Goal: Task Accomplishment & Management: Use online tool/utility

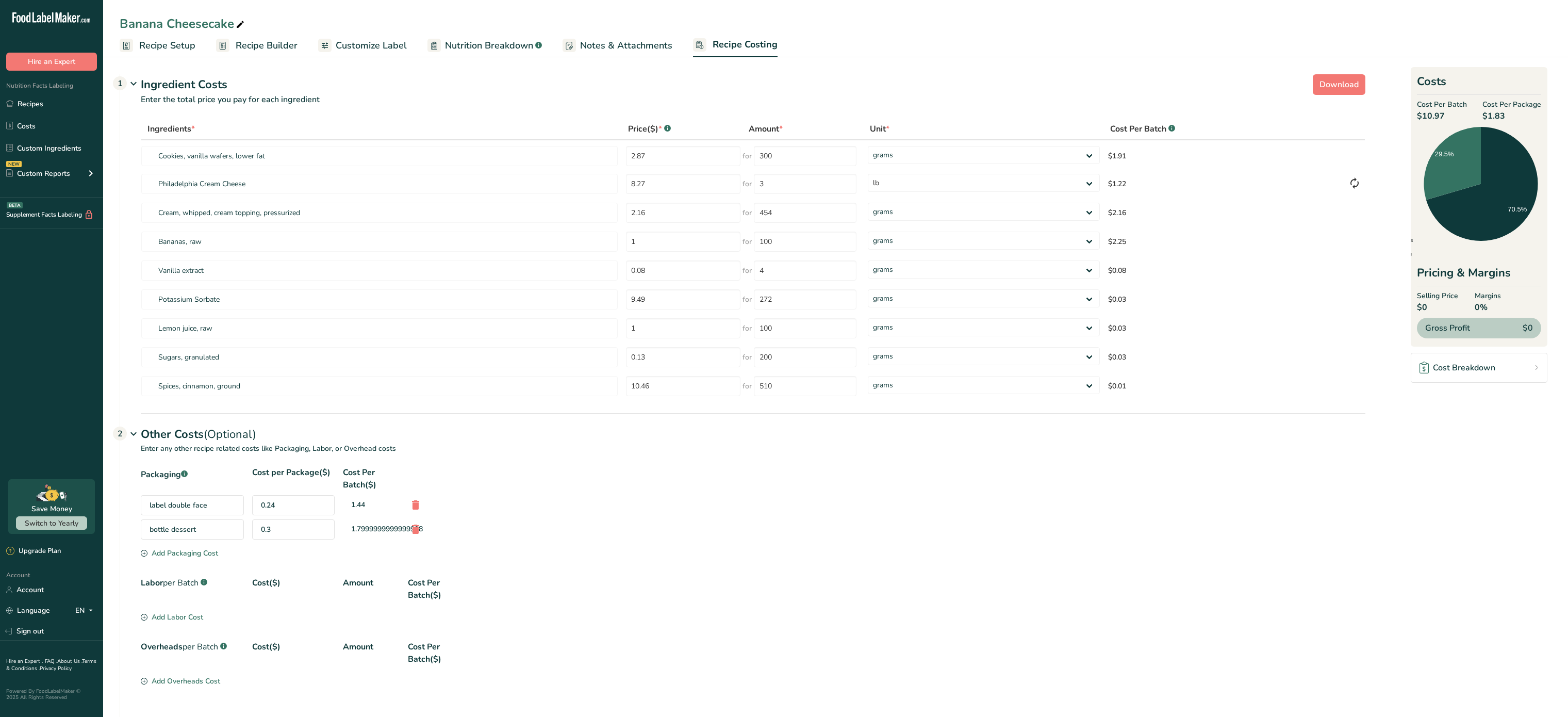
select select "12"
click at [41, 98] on link "Recipes" at bounding box center [51, 104] width 103 height 19
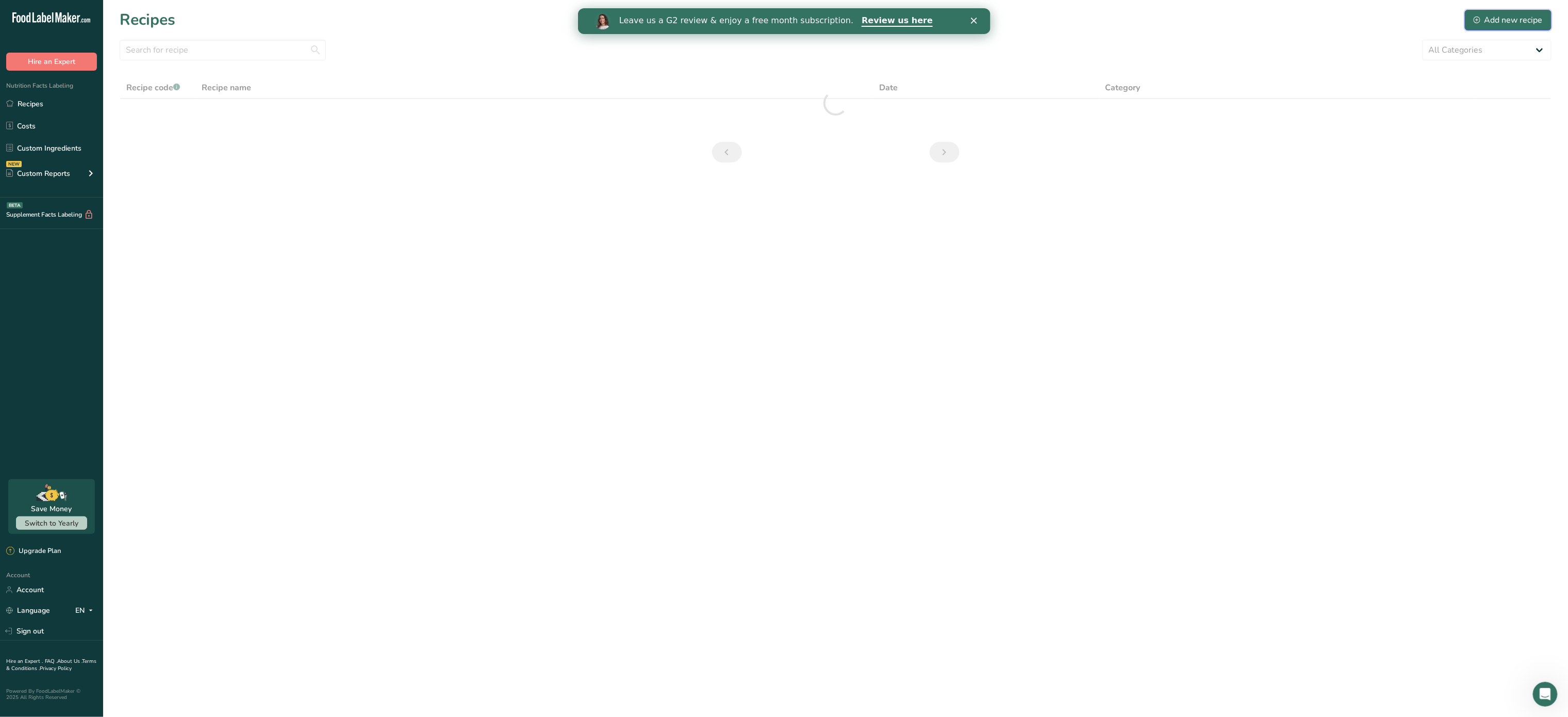
click at [1524, 15] on div "Add new recipe" at bounding box center [1509, 20] width 69 height 12
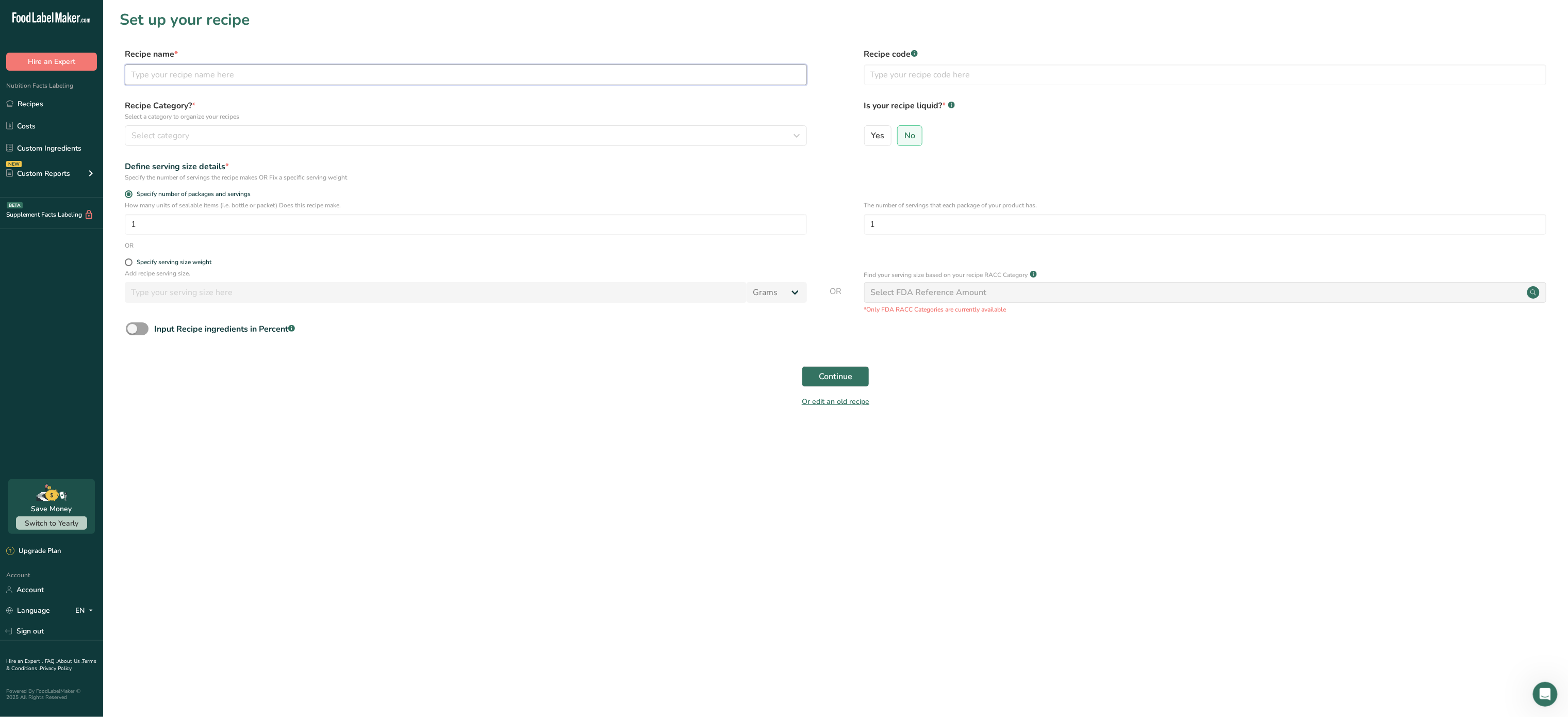
click at [190, 77] on input "text" at bounding box center [466, 75] width 682 height 21
type input "Italian Icing"
click at [196, 140] on div "Select category" at bounding box center [463, 135] width 663 height 12
click at [184, 209] on div "Baked Goods" at bounding box center [253, 209] width 257 height 19
click at [834, 370] on span "Continue" at bounding box center [835, 376] width 34 height 12
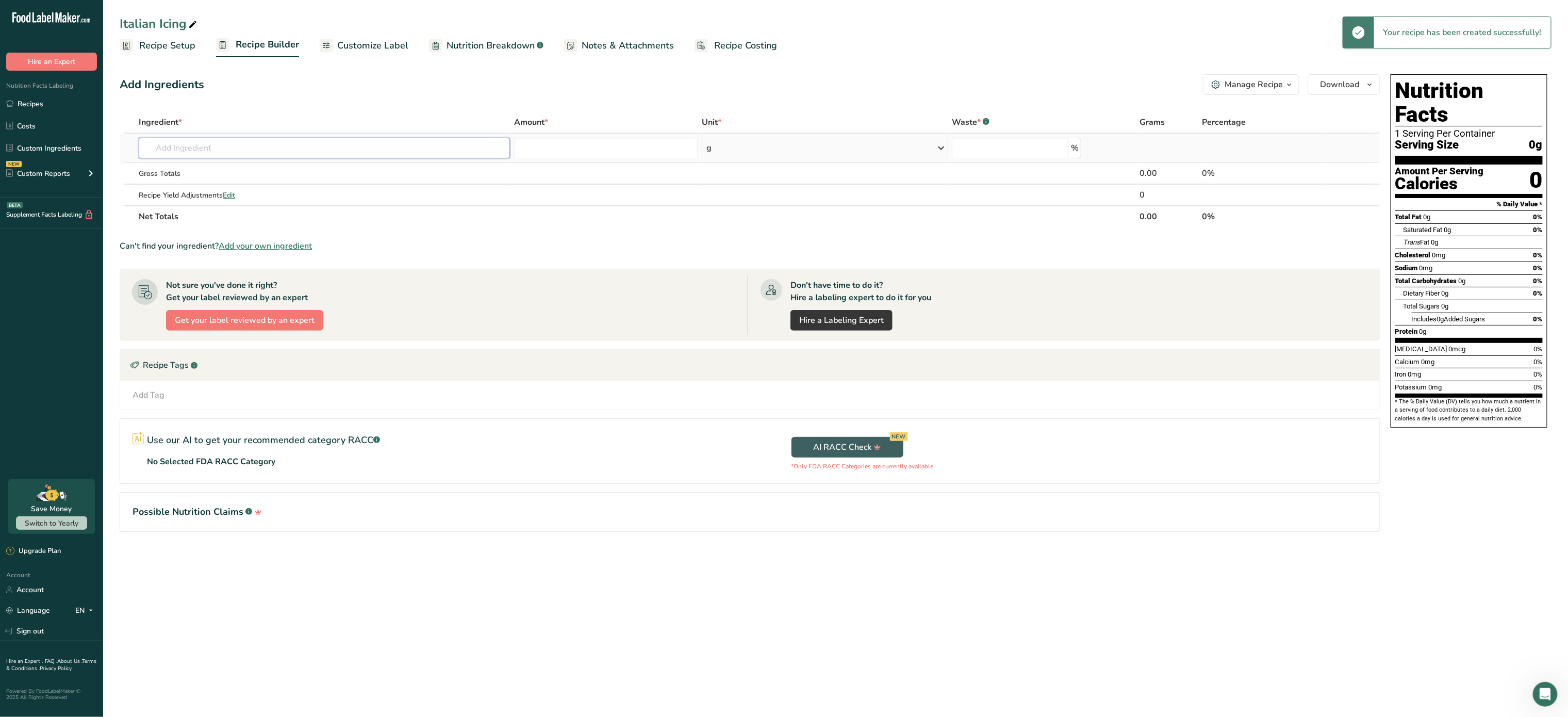
click at [219, 152] on input "text" at bounding box center [325, 148] width 371 height 21
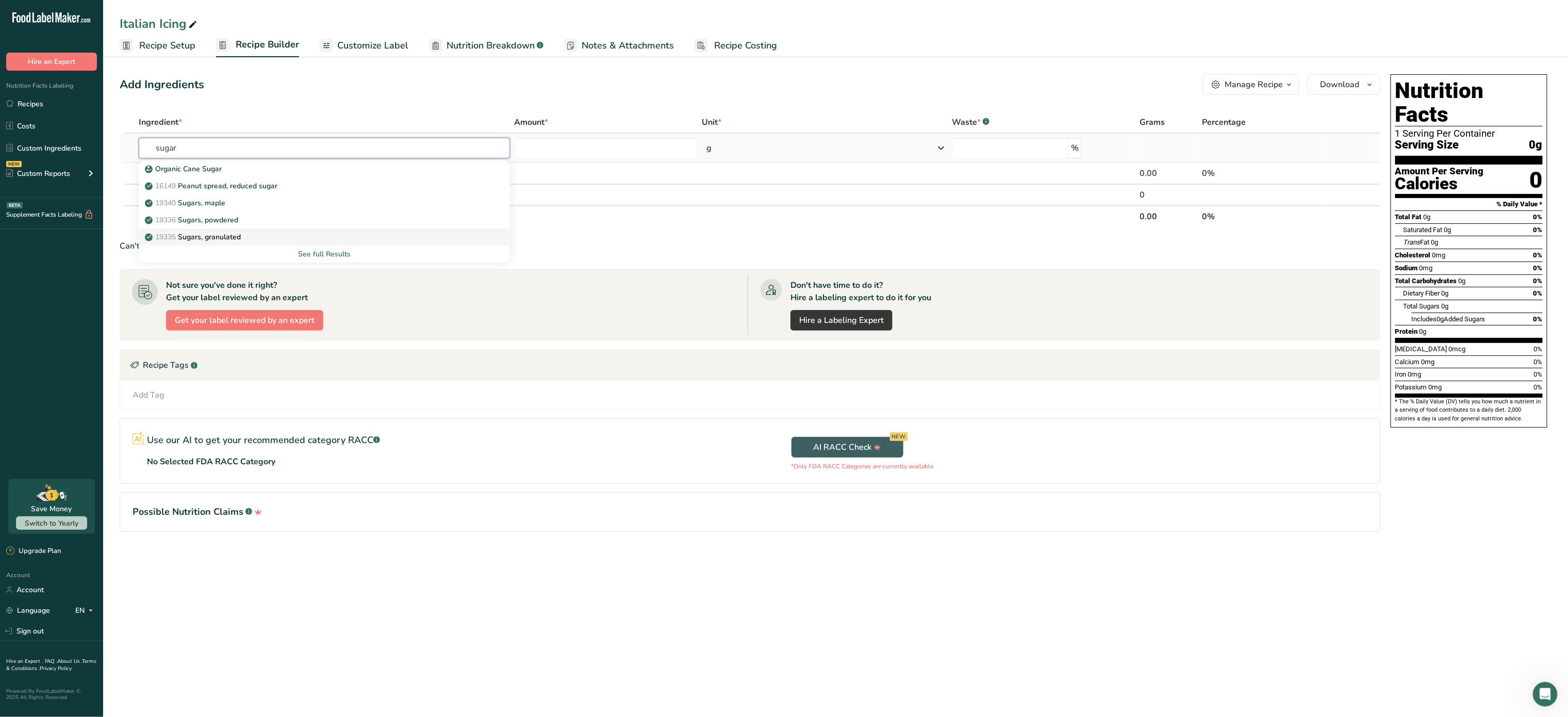
type input "sugar"
click at [225, 234] on p "19335 Sugars, granulated" at bounding box center [194, 237] width 94 height 11
type input "Sugars, granulated"
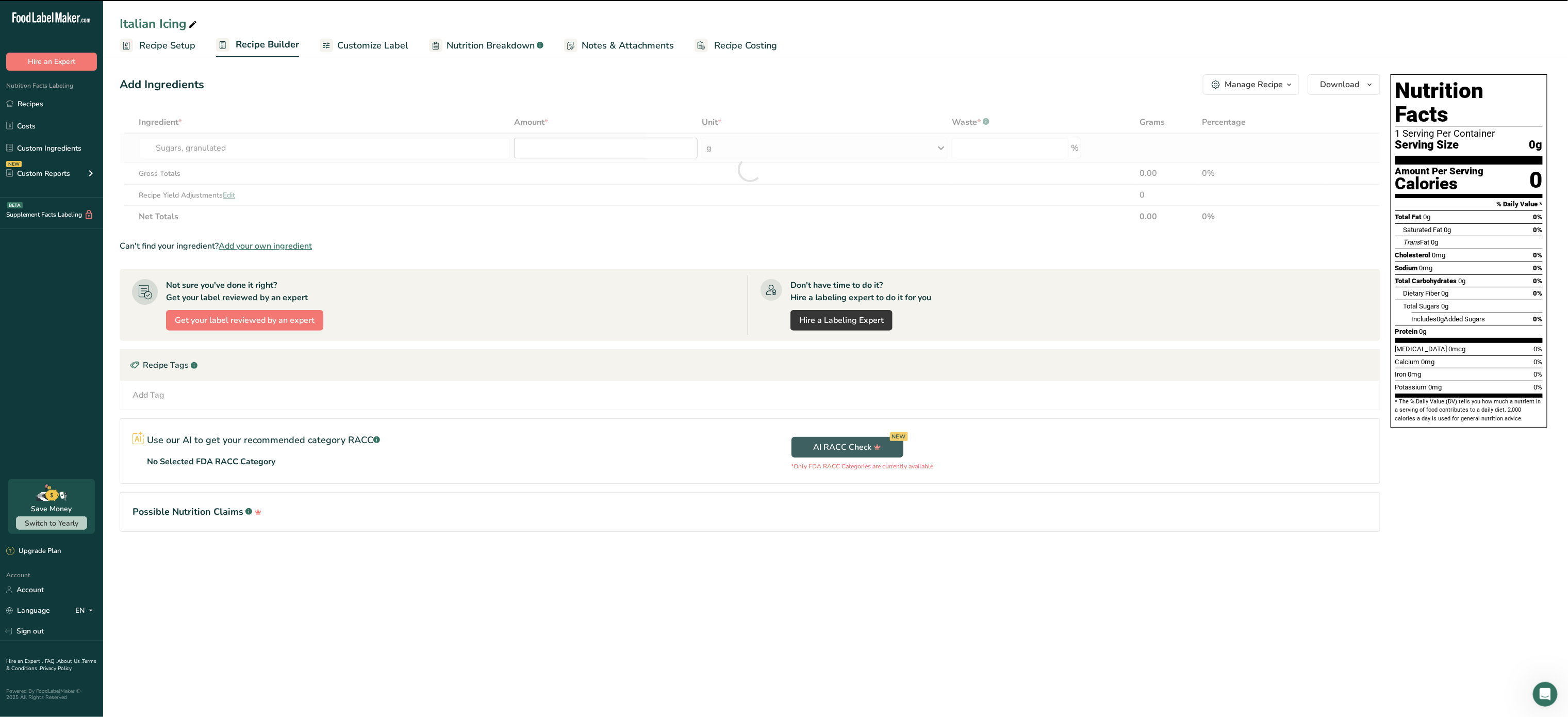
type input "0"
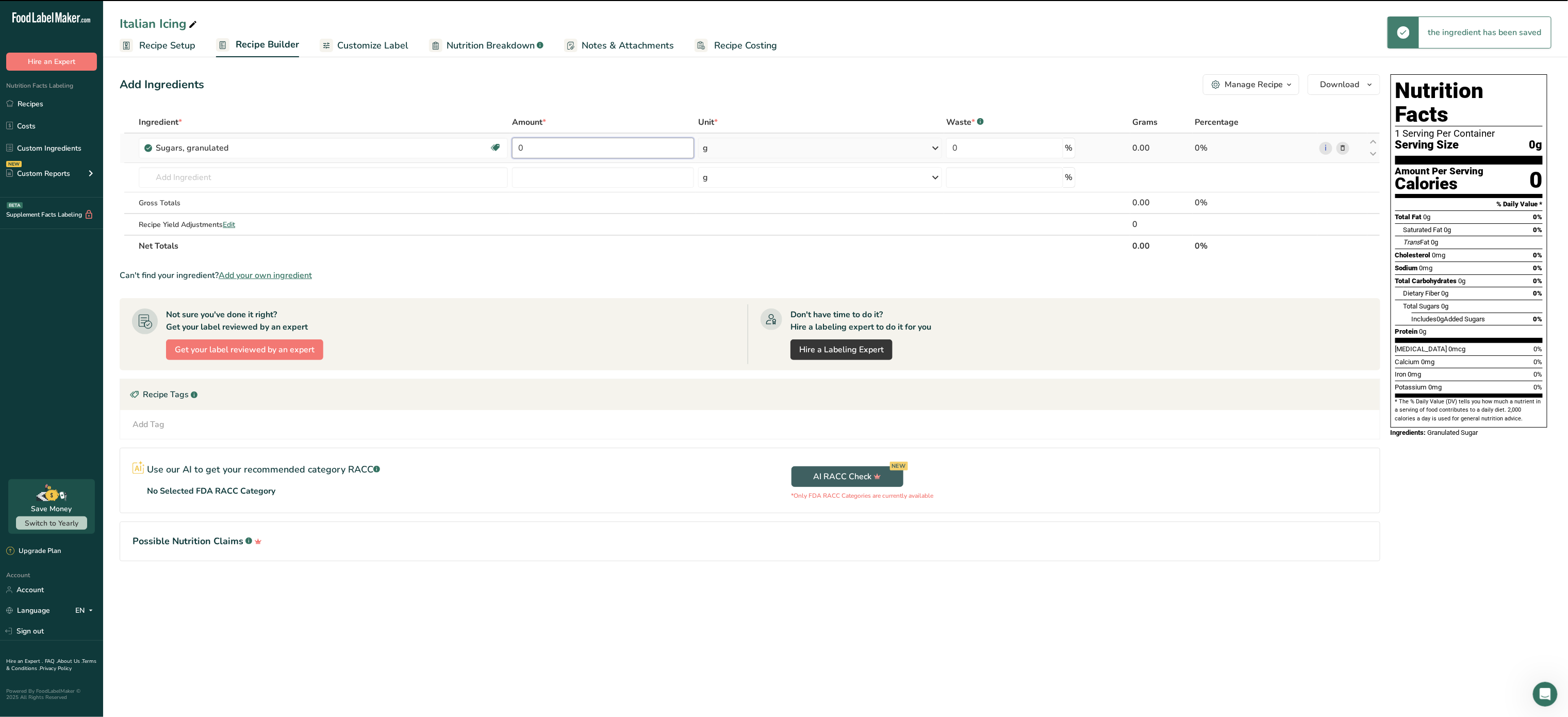
click at [549, 148] on input "0" at bounding box center [603, 148] width 182 height 21
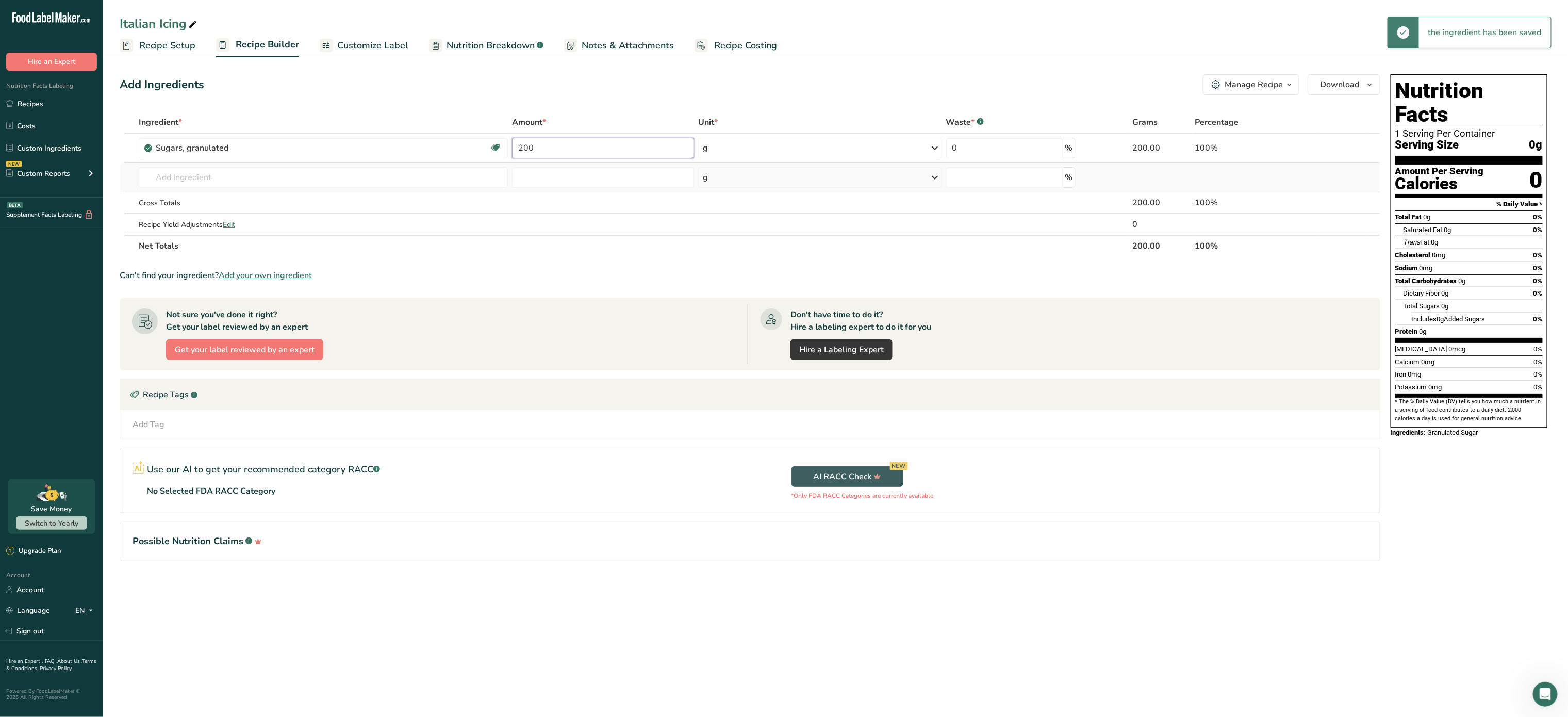
type input "200"
click at [297, 189] on div "Ingredient * Amount * Unit * Waste * .a-a{fill:#347362;}.b-a{fill:#fff;} Grams …" at bounding box center [750, 184] width 1261 height 146
click at [272, 175] on input "text" at bounding box center [323, 178] width 369 height 21
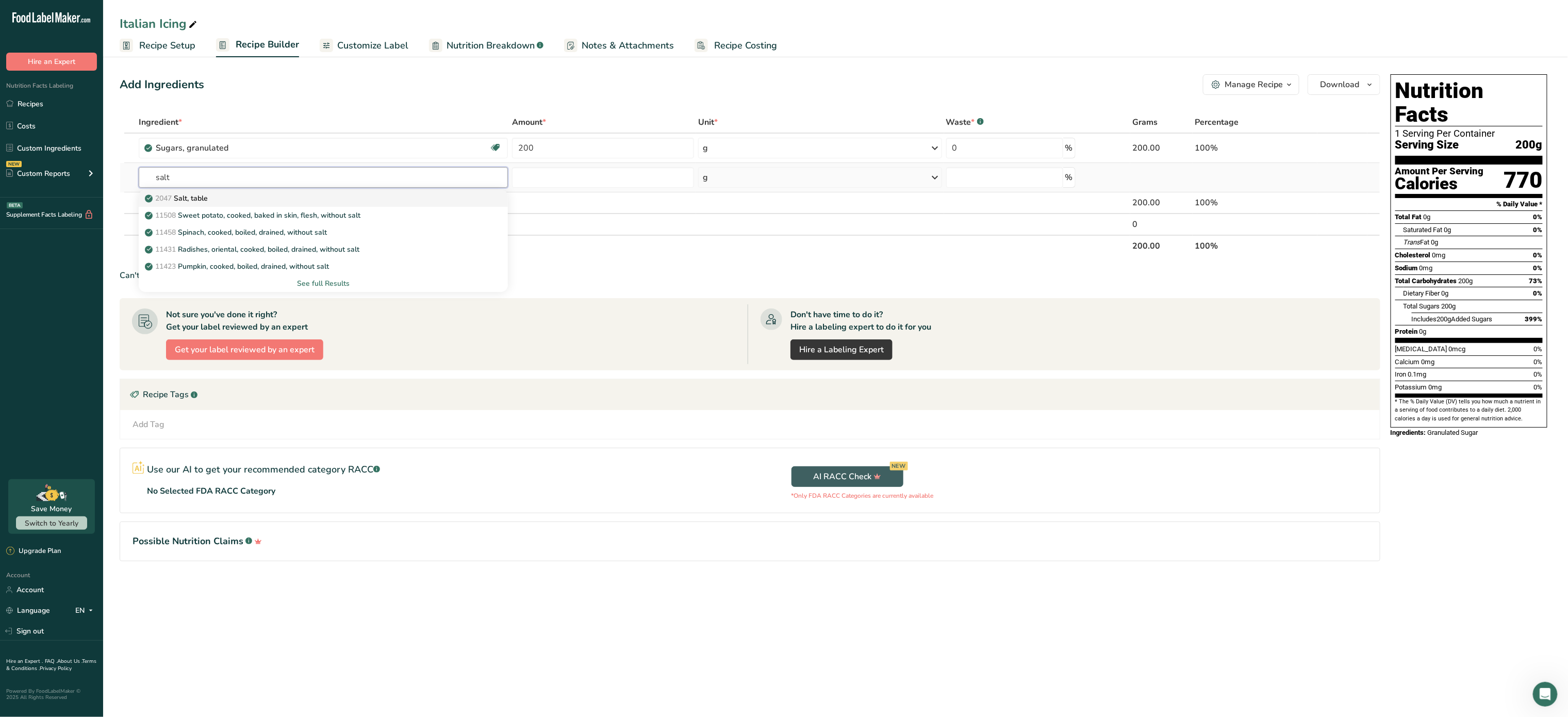
type input "salt"
click at [215, 199] on div "2047 Salt, table" at bounding box center [315, 198] width 336 height 11
type input "Salt, table"
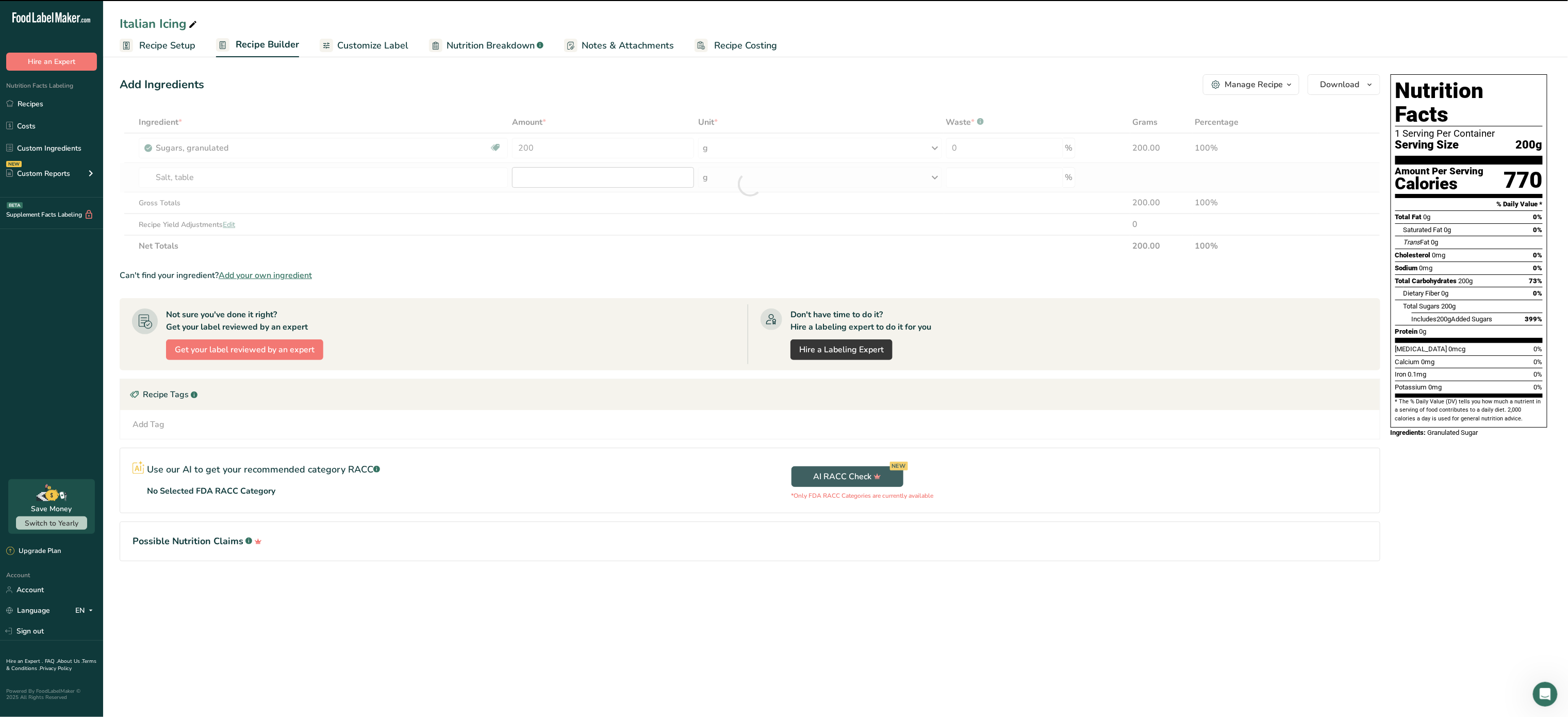
type input "0"
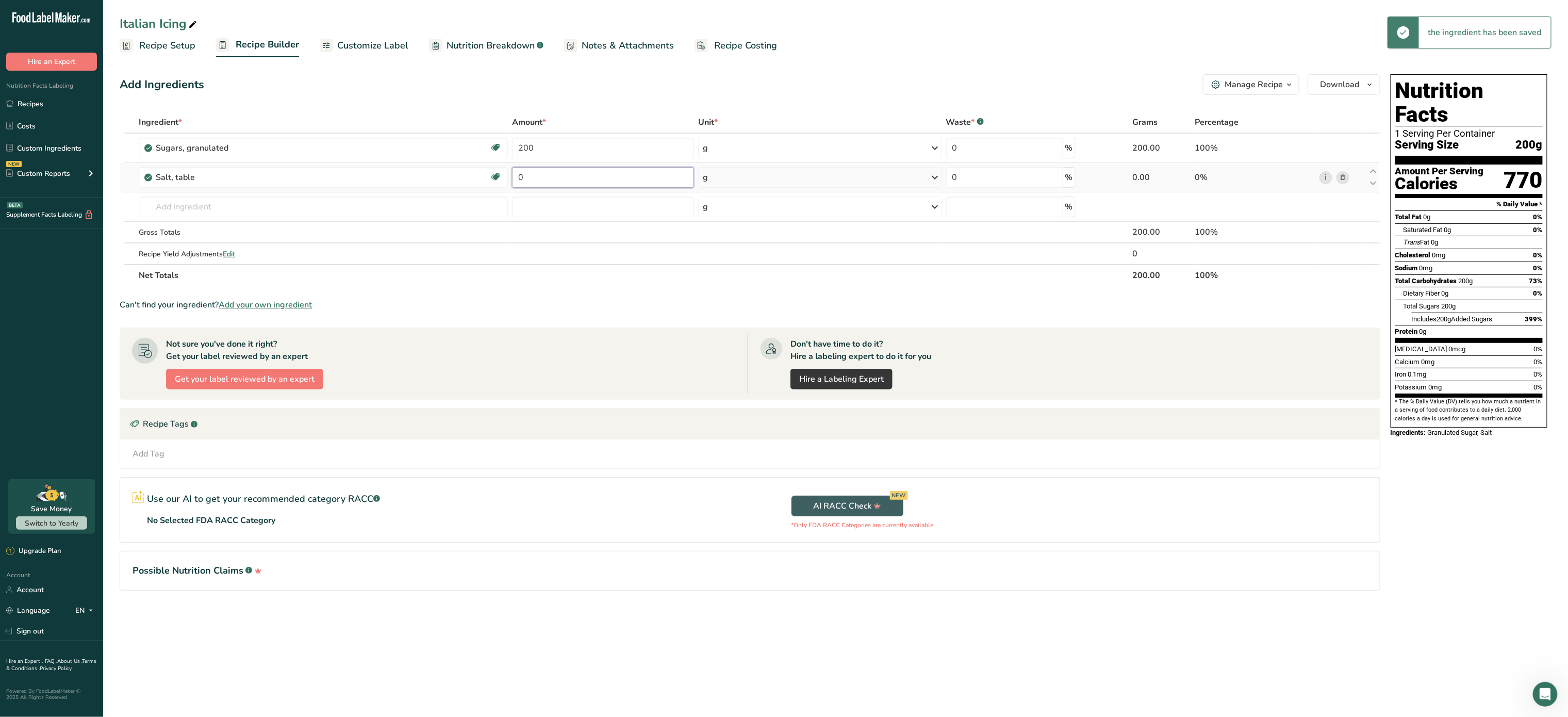
click at [563, 174] on input "0" at bounding box center [603, 178] width 182 height 21
type input "0.5"
click at [737, 188] on div "Ingredient * Amount * Unit * Waste * .a-a{fill:#347362;}.b-a{fill:#fff;} Grams …" at bounding box center [750, 198] width 1261 height 175
click at [758, 180] on div "g" at bounding box center [820, 178] width 244 height 21
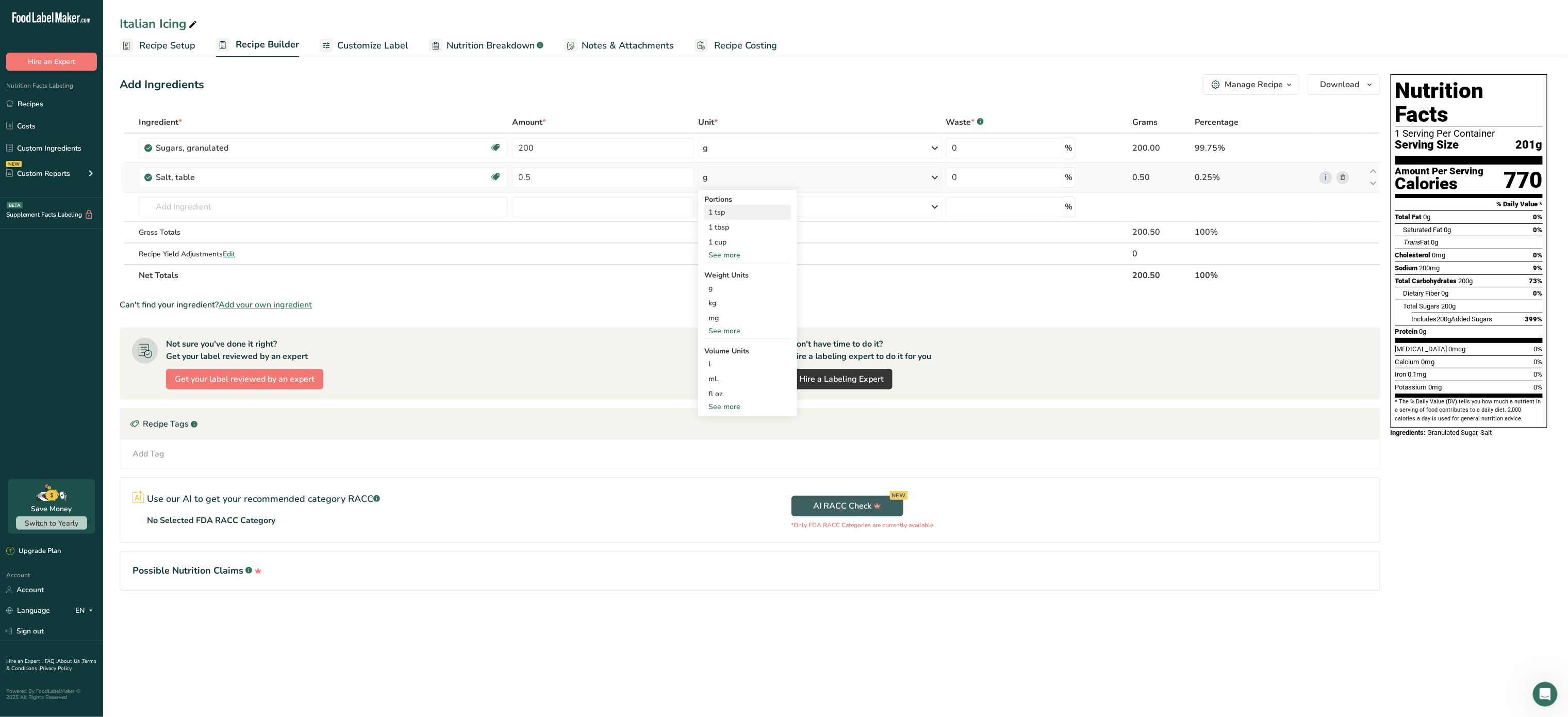
click at [730, 211] on div "1 tsp" at bounding box center [747, 213] width 86 height 15
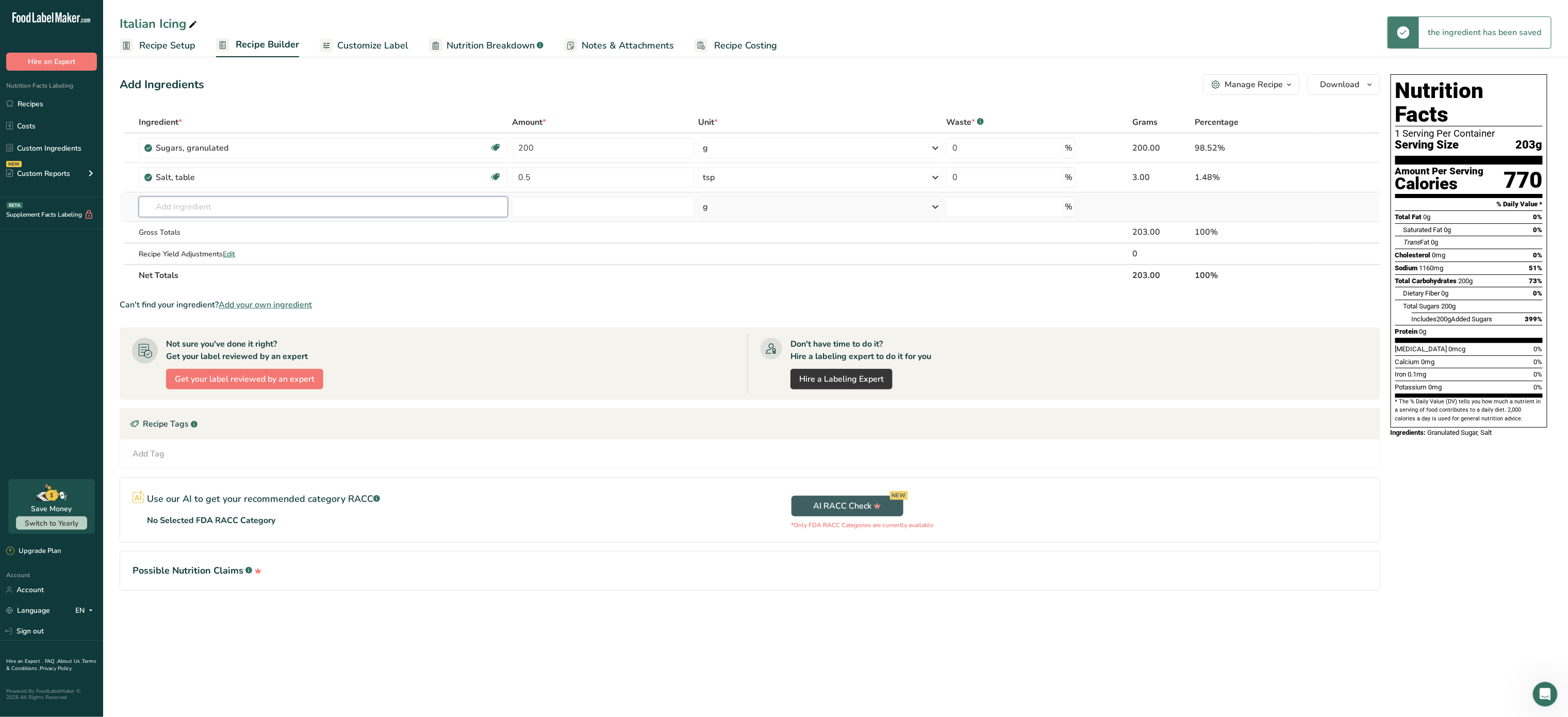
click at [224, 199] on input "text" at bounding box center [323, 207] width 369 height 21
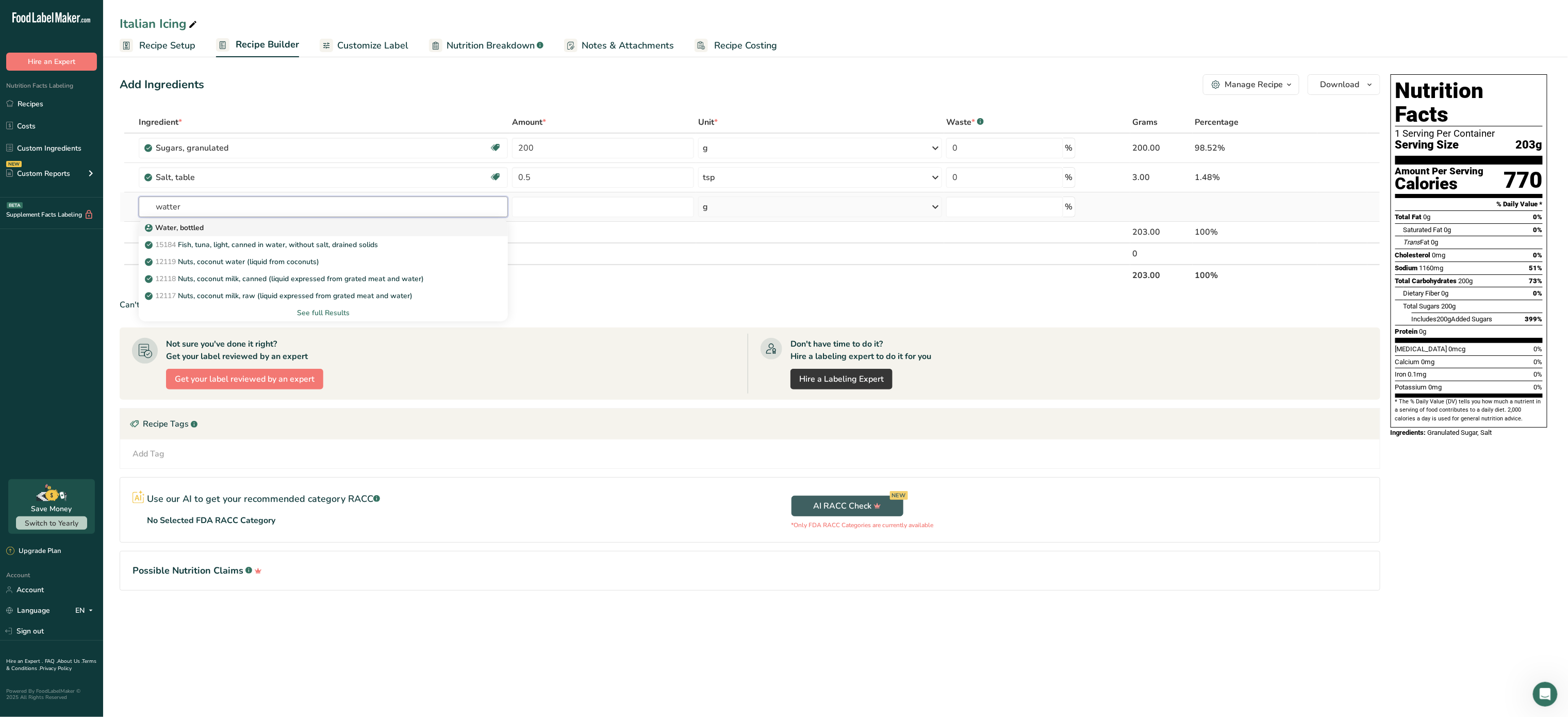
type input "watter"
click at [215, 231] on div "Water, bottled" at bounding box center [315, 228] width 336 height 11
type input "Water, bottled"
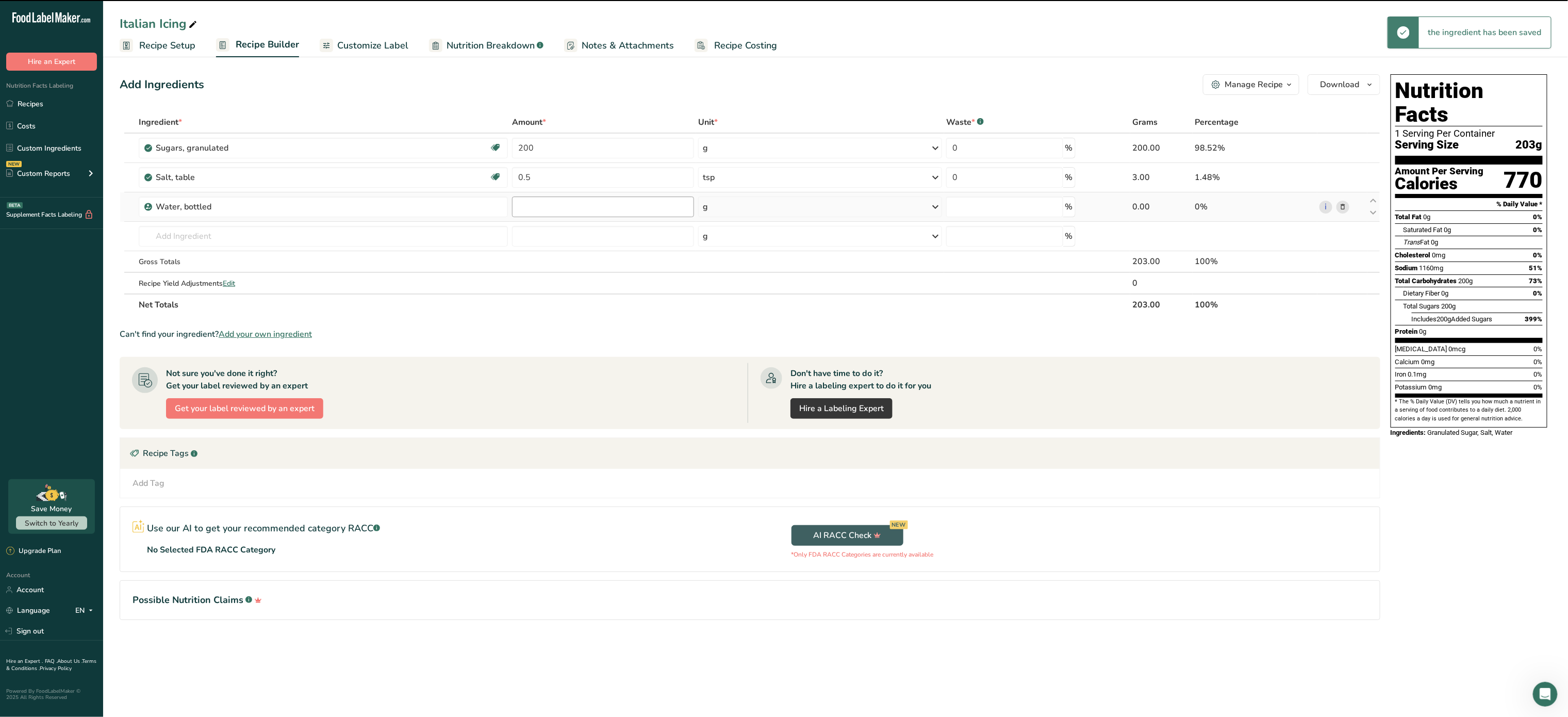
type input "0"
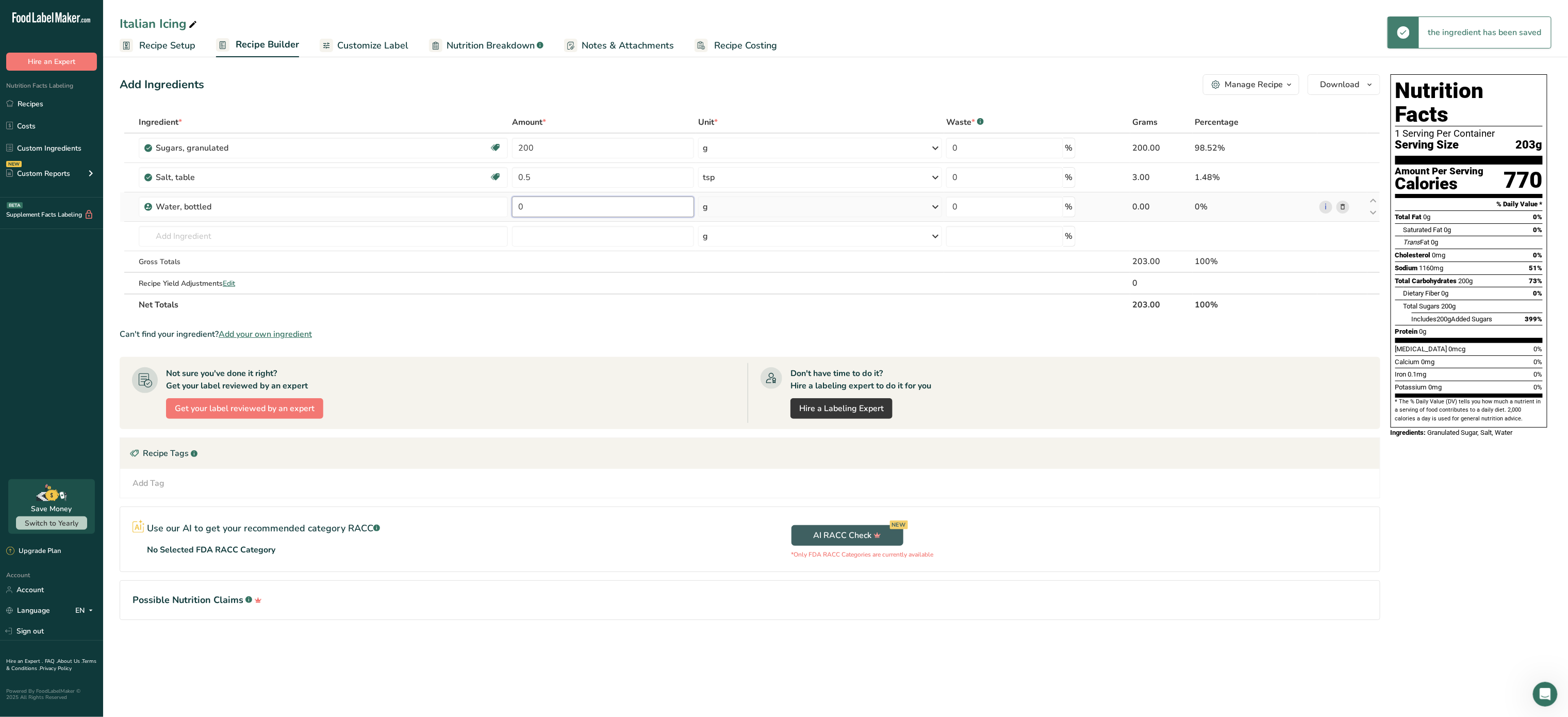
click at [571, 207] on input "0" at bounding box center [603, 207] width 182 height 21
type input "1"
click at [773, 206] on div "Ingredient * Amount * Unit * Waste * .a-a{fill:#347362;}.b-a{fill:#fff;} Grams …" at bounding box center [750, 213] width 1261 height 204
click at [534, 202] on input "1" at bounding box center [603, 207] width 182 height 21
type input "0.5"
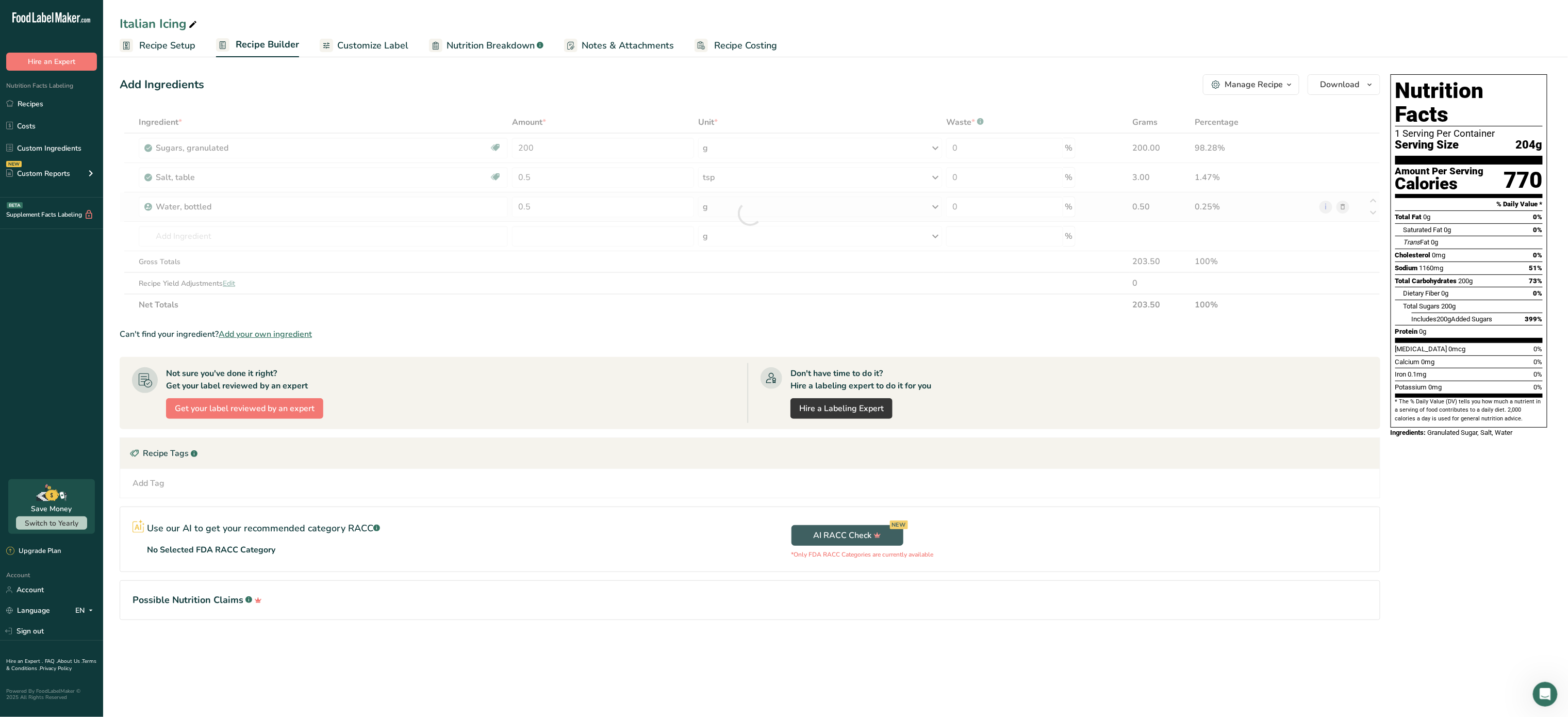
click at [751, 203] on div "Ingredient * Amount * Unit * Waste * .a-a{fill:#347362;}.b-a{fill:#fff;} Grams …" at bounding box center [750, 213] width 1261 height 204
click at [751, 203] on div "g" at bounding box center [820, 207] width 244 height 21
click at [733, 360] on div "See more" at bounding box center [747, 365] width 86 height 11
click at [726, 396] on div "cup" at bounding box center [748, 396] width 79 height 11
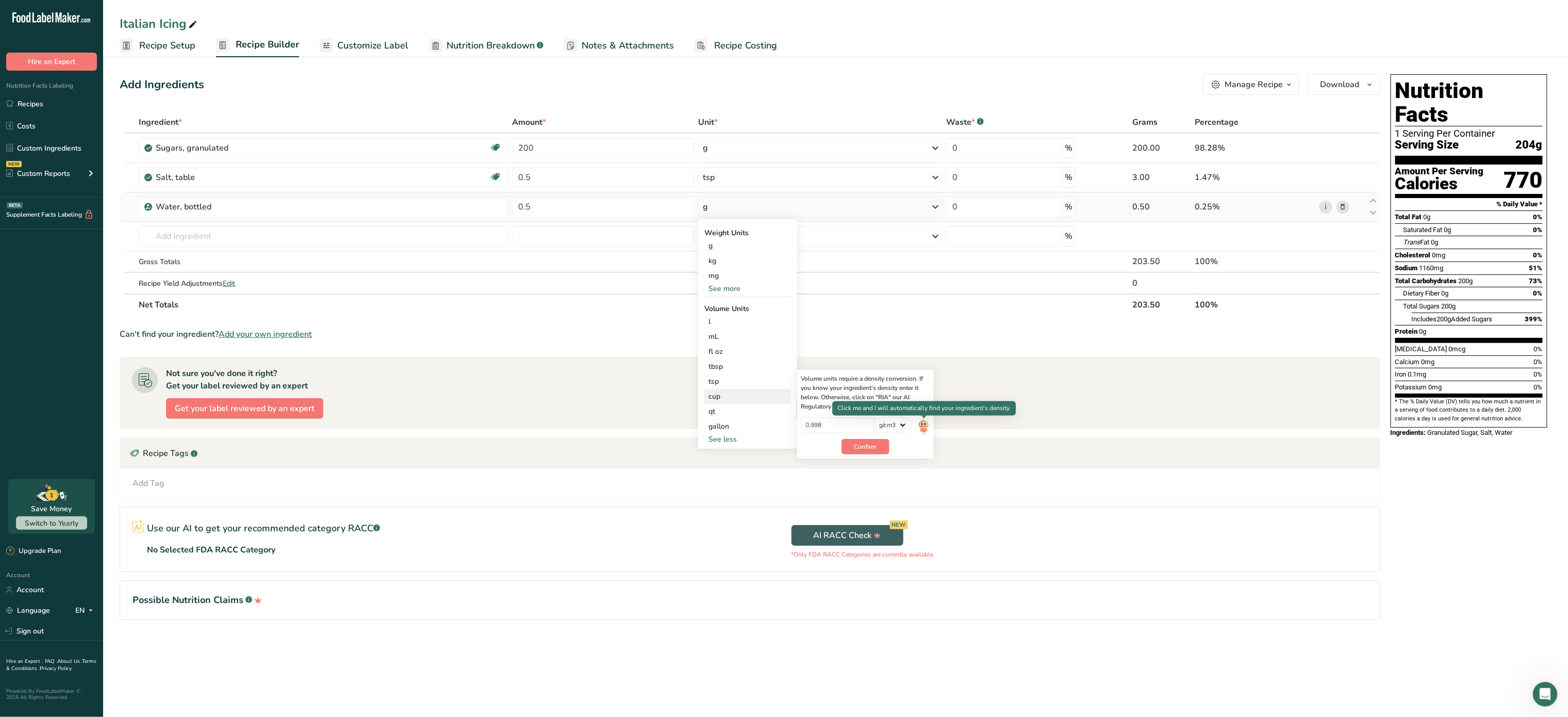
click at [922, 426] on img at bounding box center [923, 426] width 11 height 18
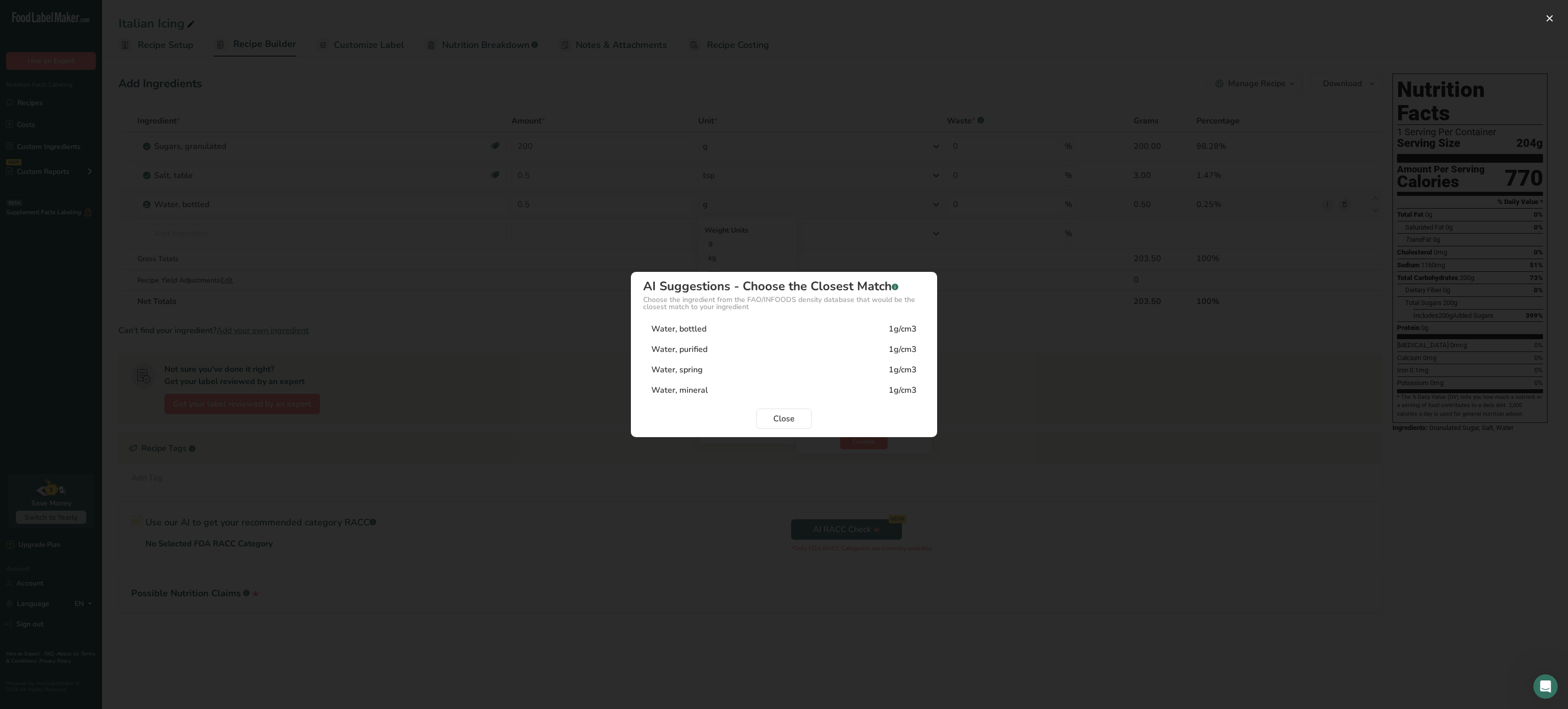
click at [705, 322] on div "Water, bottled 1g/cm3" at bounding box center [784, 329] width 282 height 20
type input "1"
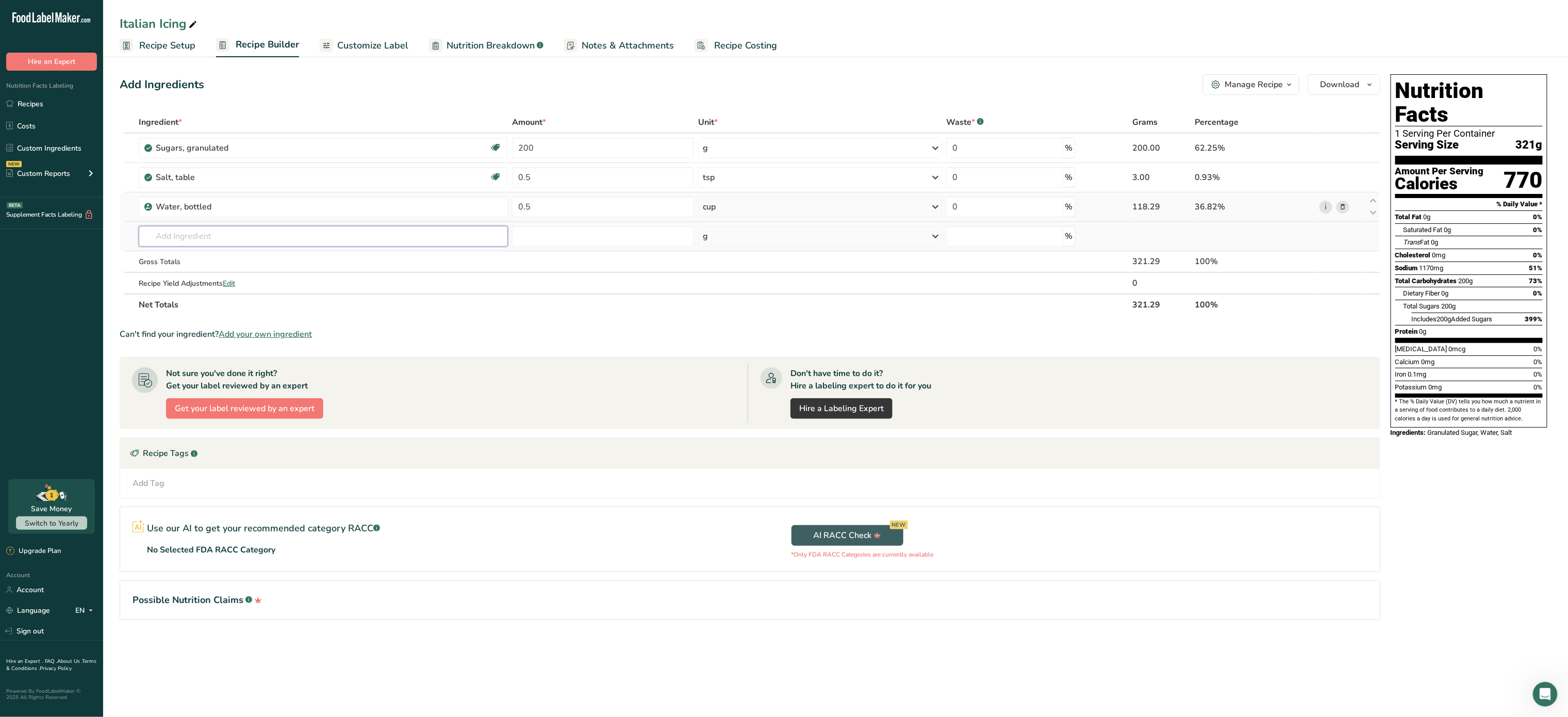
click at [224, 240] on input "text" at bounding box center [323, 236] width 369 height 21
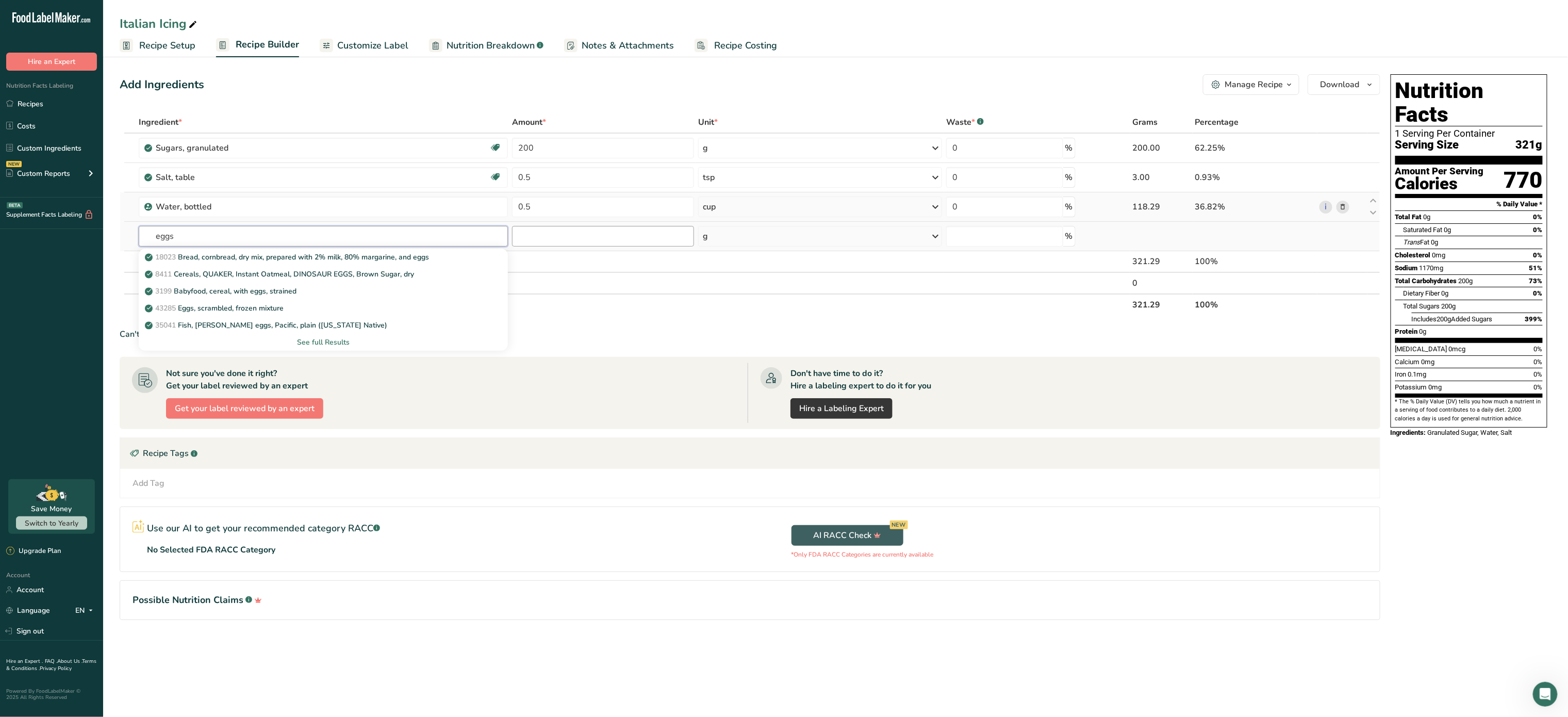
type input "eggs"
click at [545, 232] on input "number" at bounding box center [603, 236] width 182 height 21
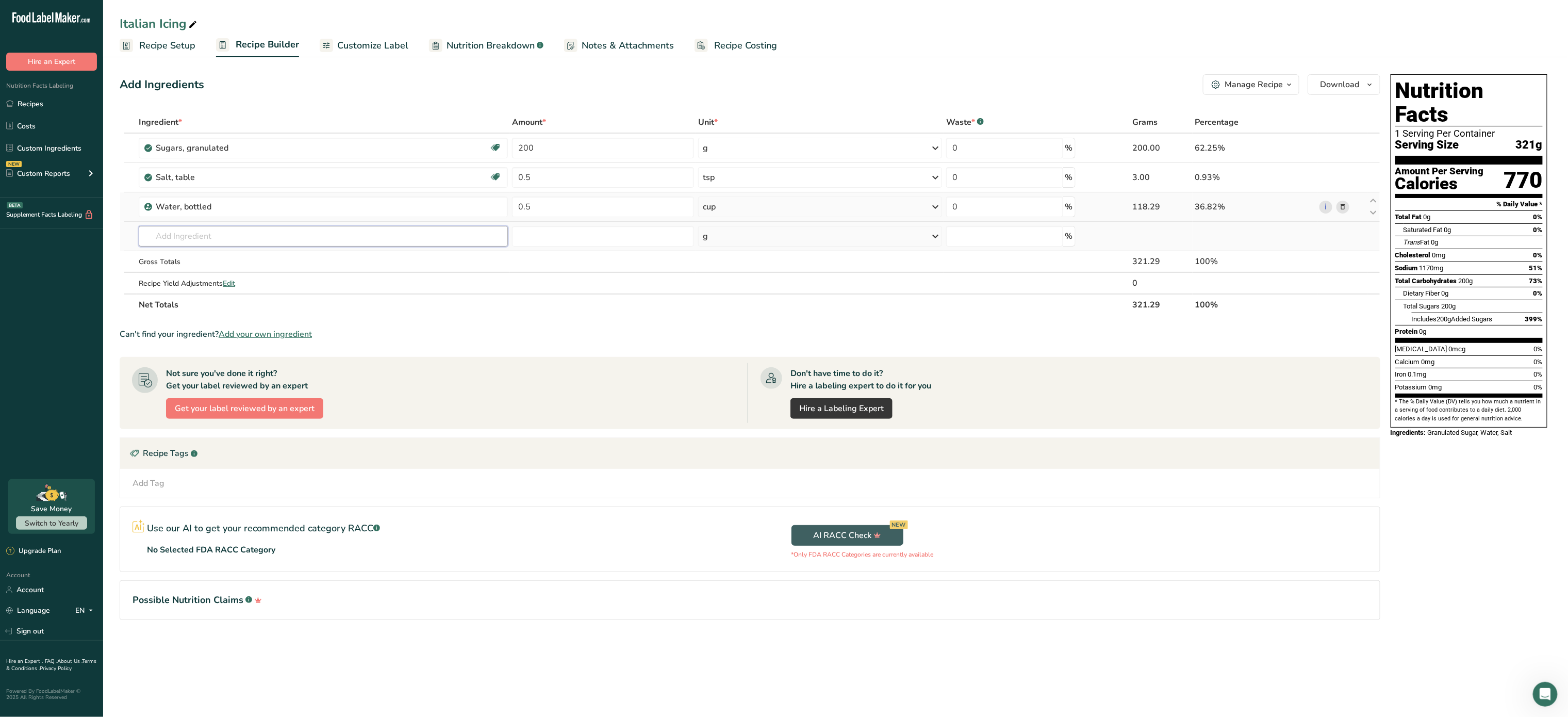
click at [423, 228] on input "text" at bounding box center [323, 236] width 369 height 21
type input "egg"
click at [233, 323] on p "1124 Egg, white, raw, fresh" at bounding box center [196, 325] width 98 height 11
type input "Egg, white, raw, fresh"
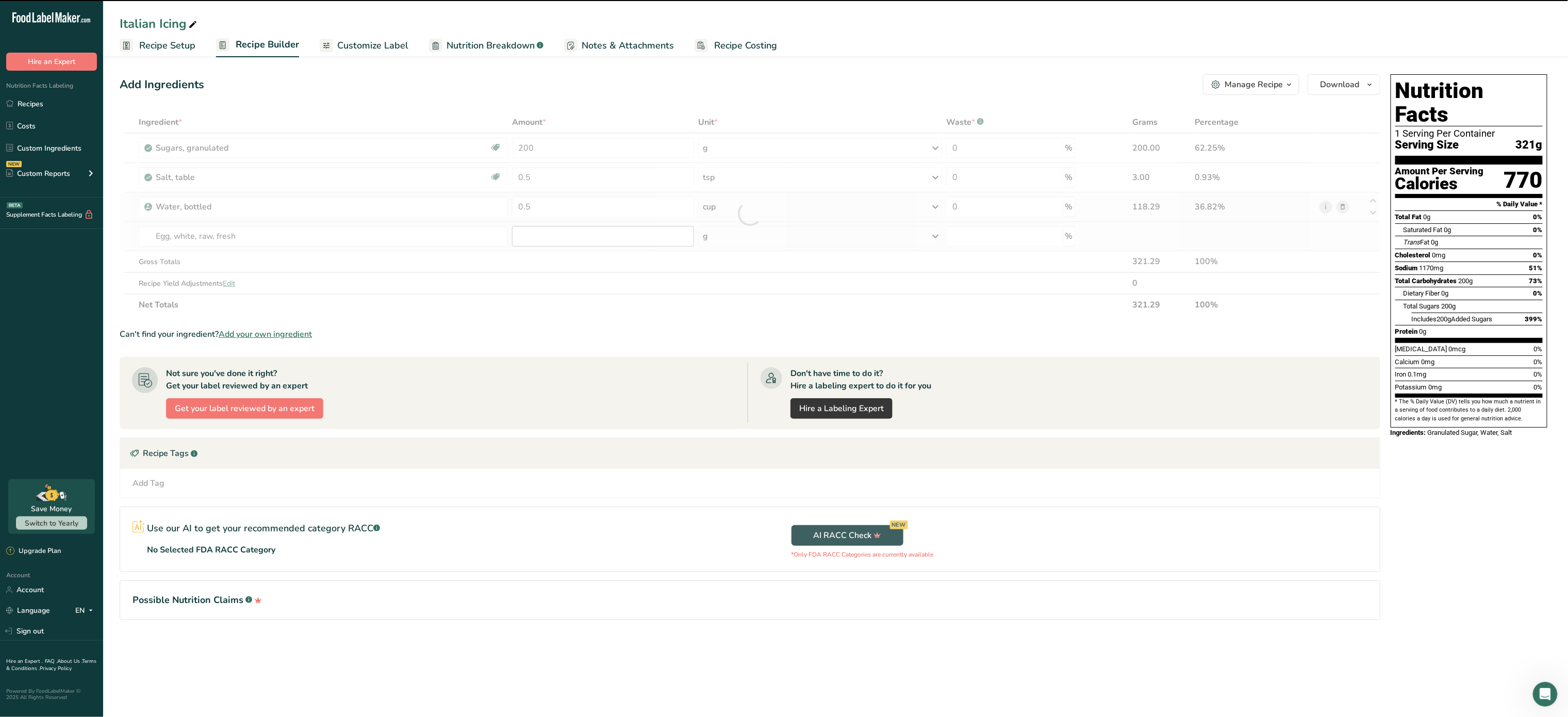
type input "0"
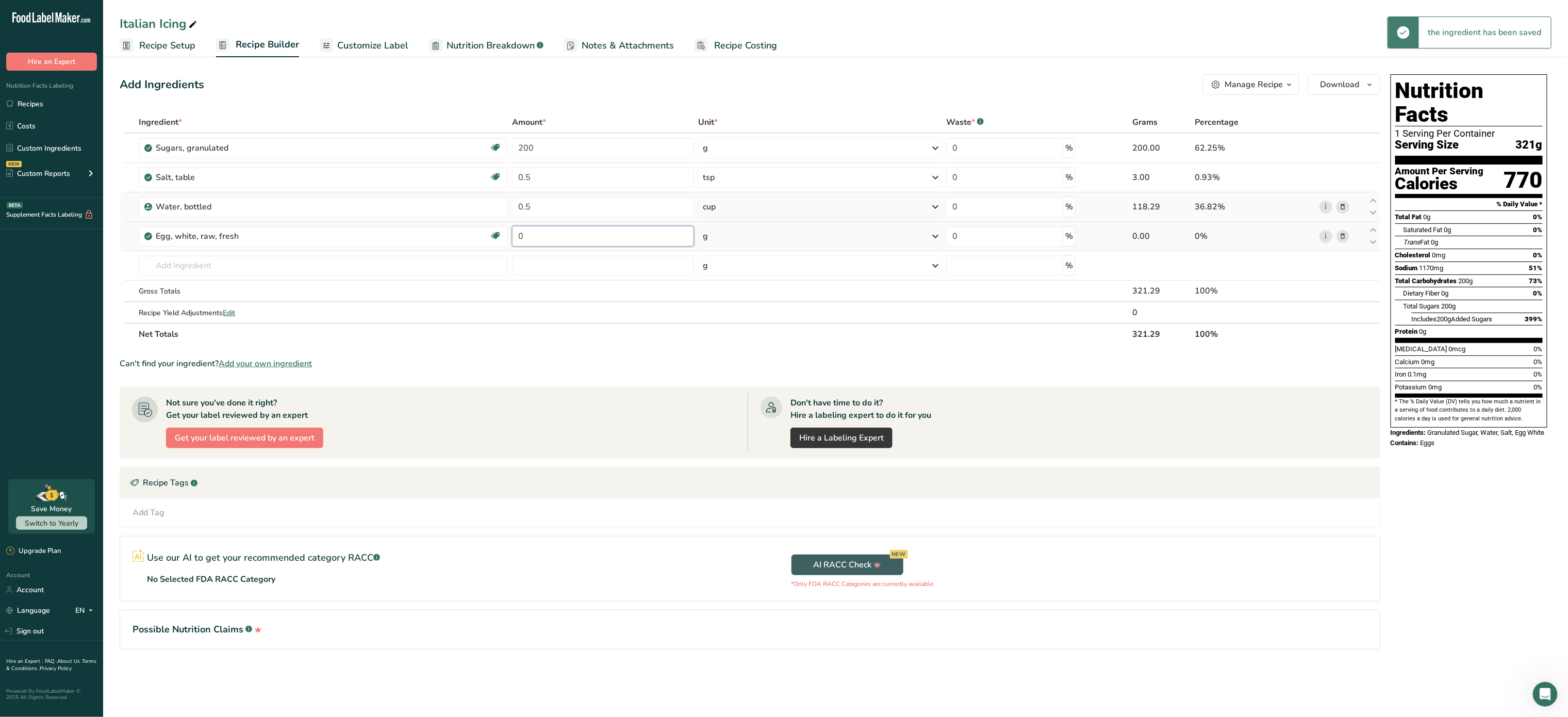
click at [594, 245] on input "0" at bounding box center [603, 236] width 182 height 21
type input "3"
click at [773, 236] on div "Ingredient * Amount * Unit * Waste * .a-a{fill:#347362;}.b-a{fill:#fff;} Grams …" at bounding box center [750, 228] width 1261 height 233
click at [773, 236] on div "g" at bounding box center [820, 236] width 244 height 21
click at [747, 269] on div "1 large" at bounding box center [747, 271] width 86 height 15
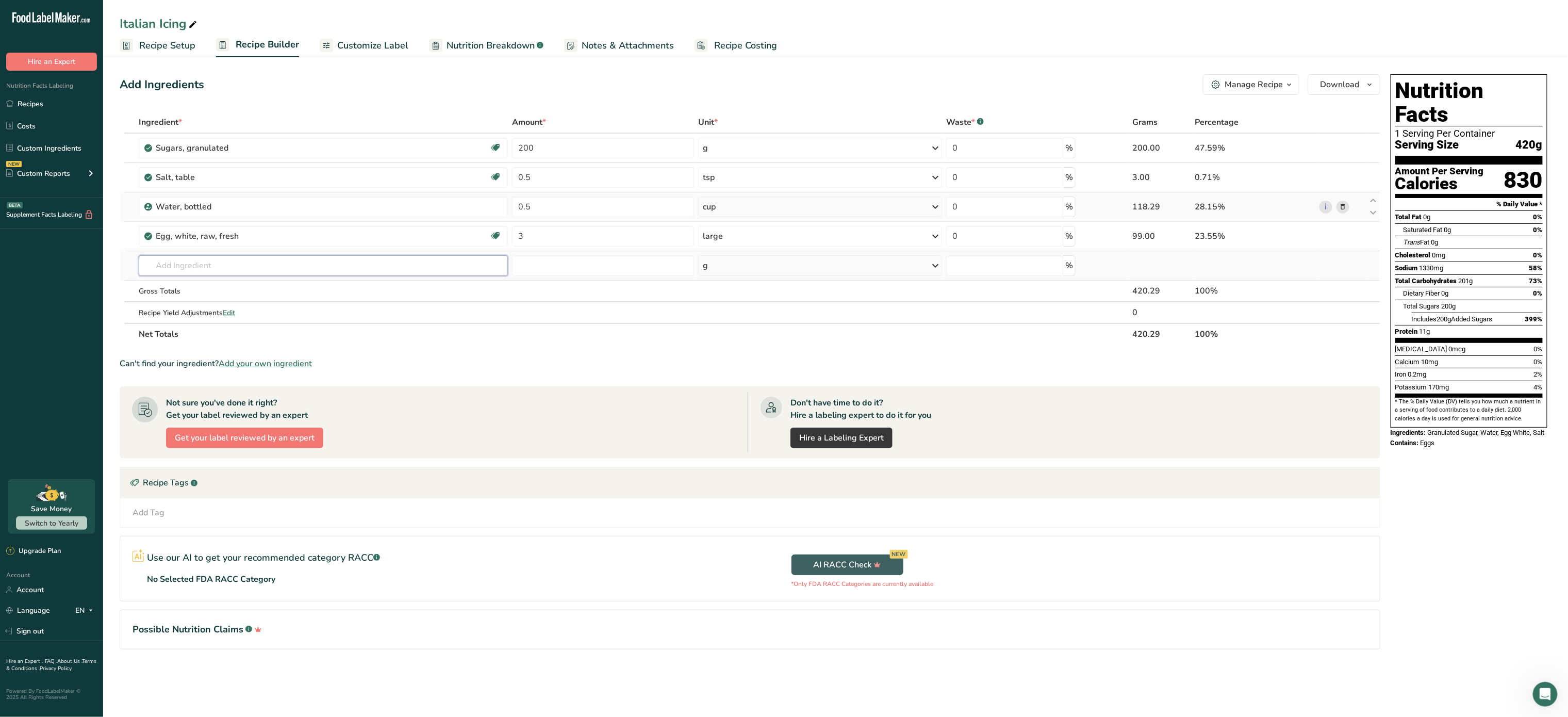
click at [196, 263] on input "text" at bounding box center [323, 266] width 369 height 21
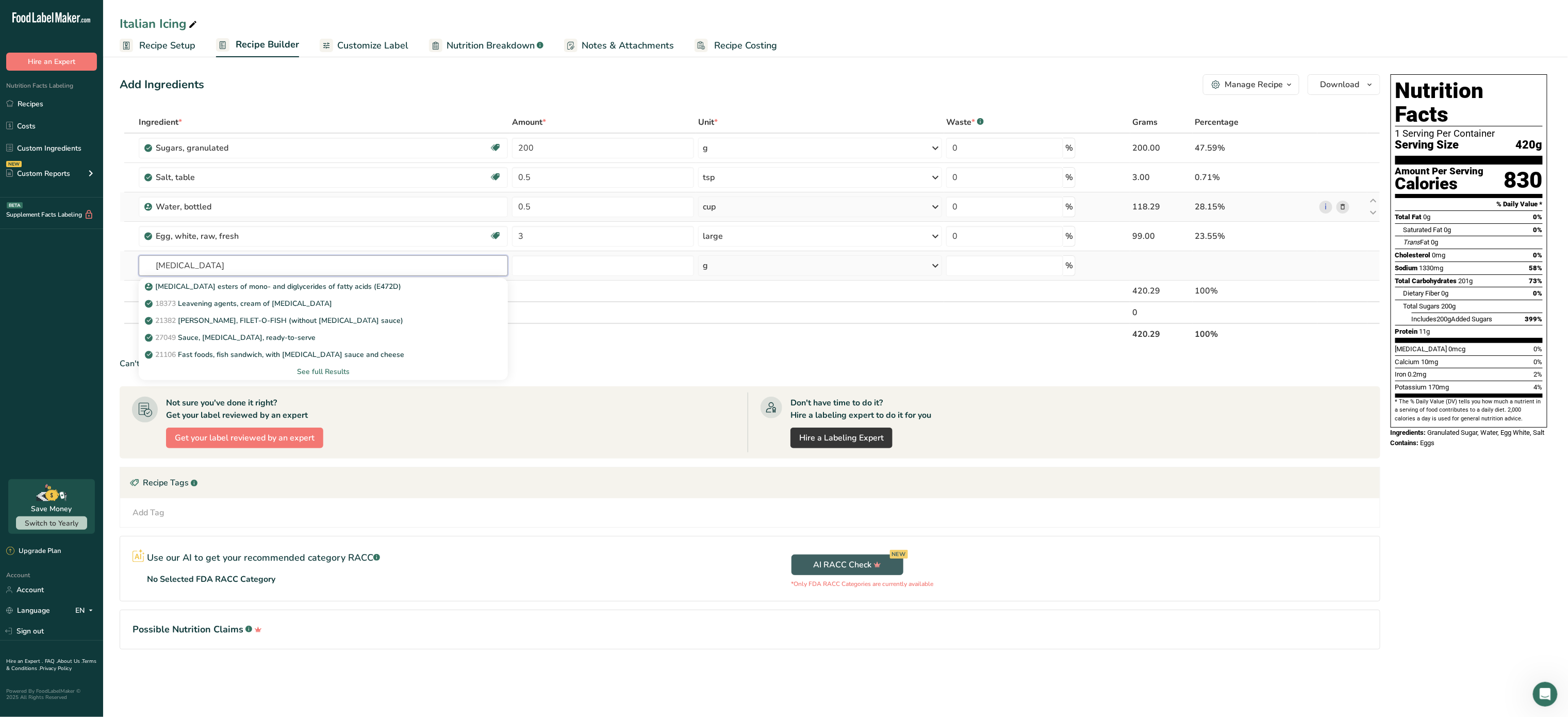
type input "tartar"
click at [307, 370] on div "See full Results" at bounding box center [323, 372] width 353 height 11
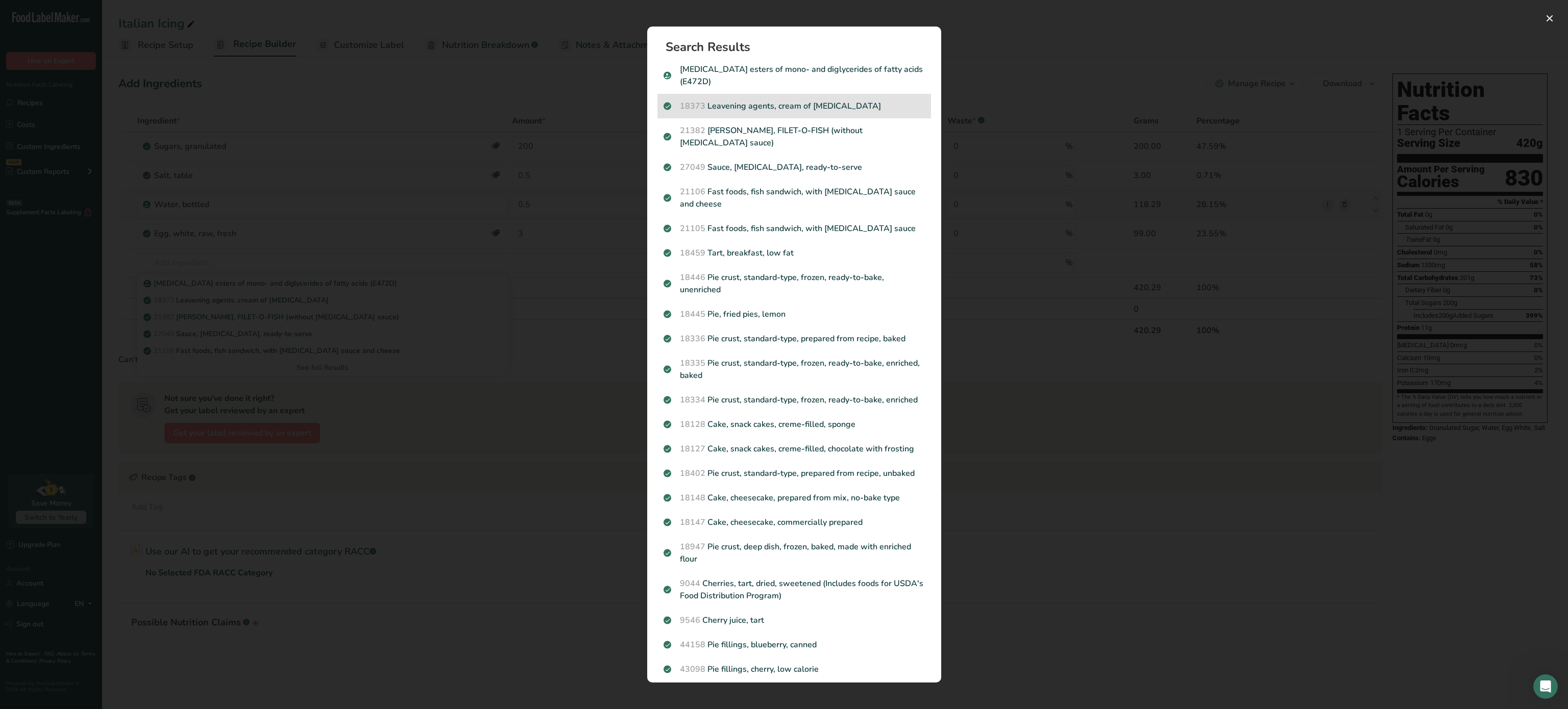
click at [830, 108] on p "18373 Leavening agents, cream of tartar" at bounding box center [794, 106] width 261 height 12
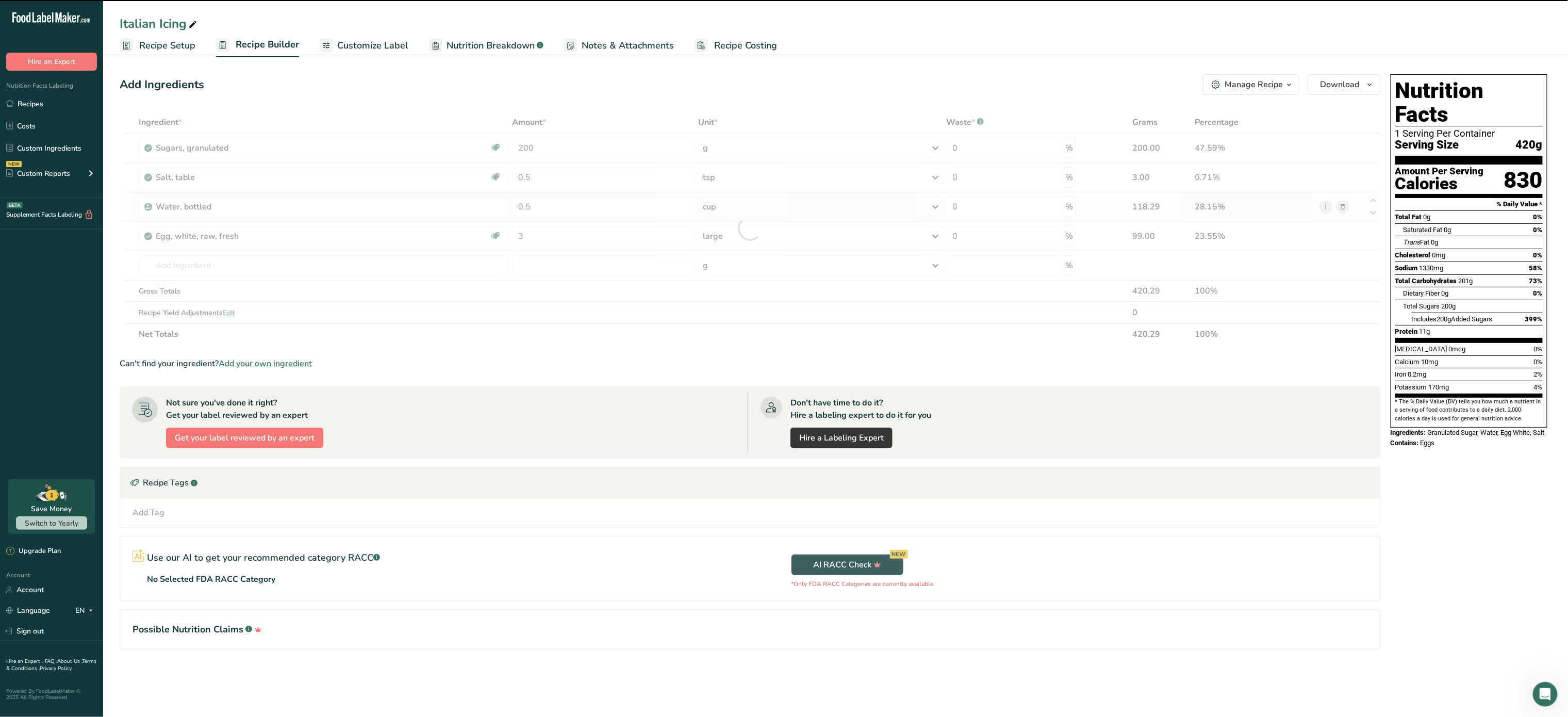
type input "0"
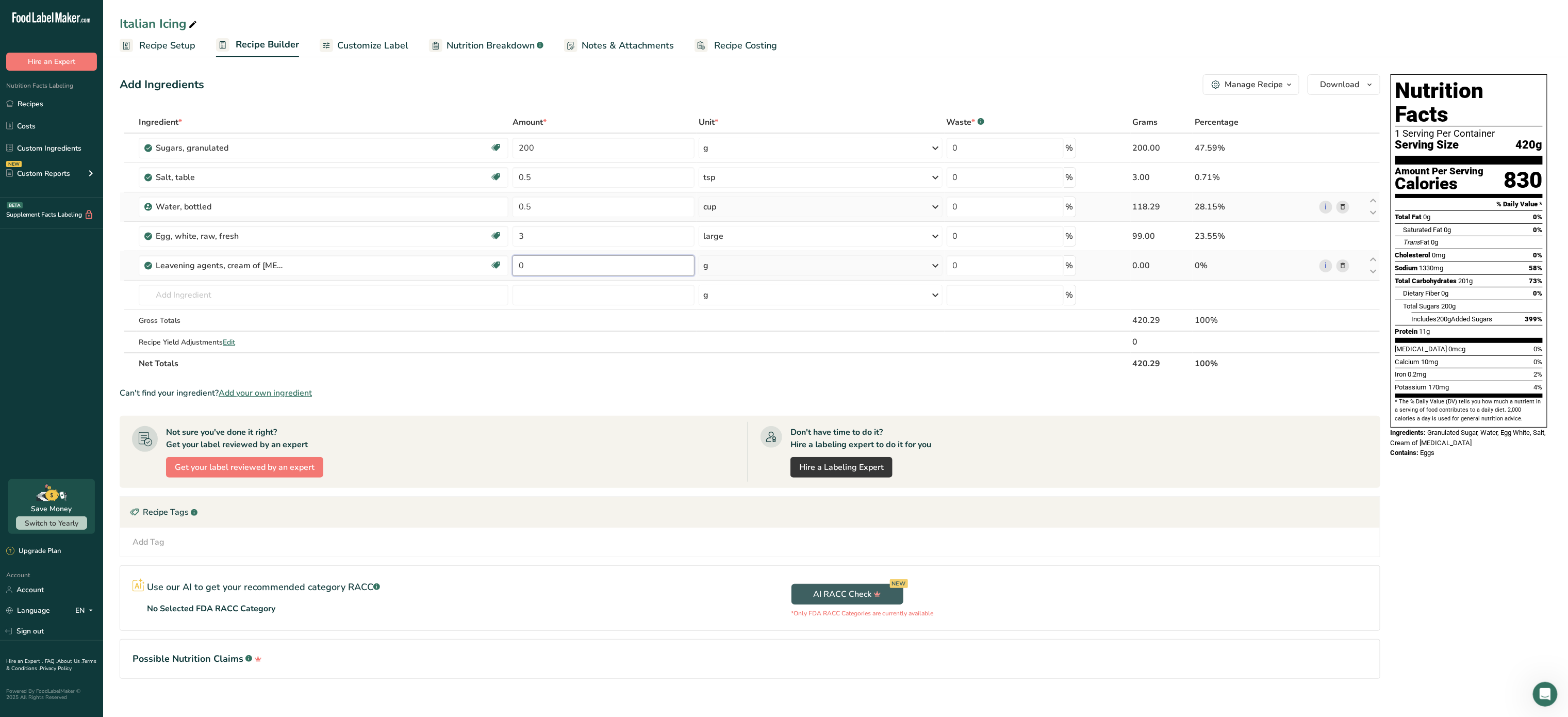
click at [574, 267] on input "0" at bounding box center [603, 266] width 182 height 21
type input "0.25"
click at [751, 269] on div "Ingredient * Amount * Unit * Waste * .a-a{fill:#347362;}.b-a{fill:#fff;} Grams …" at bounding box center [750, 242] width 1261 height 263
click at [751, 269] on div "g" at bounding box center [820, 266] width 244 height 21
click at [739, 302] on div "1 tsp" at bounding box center [748, 300] width 86 height 15
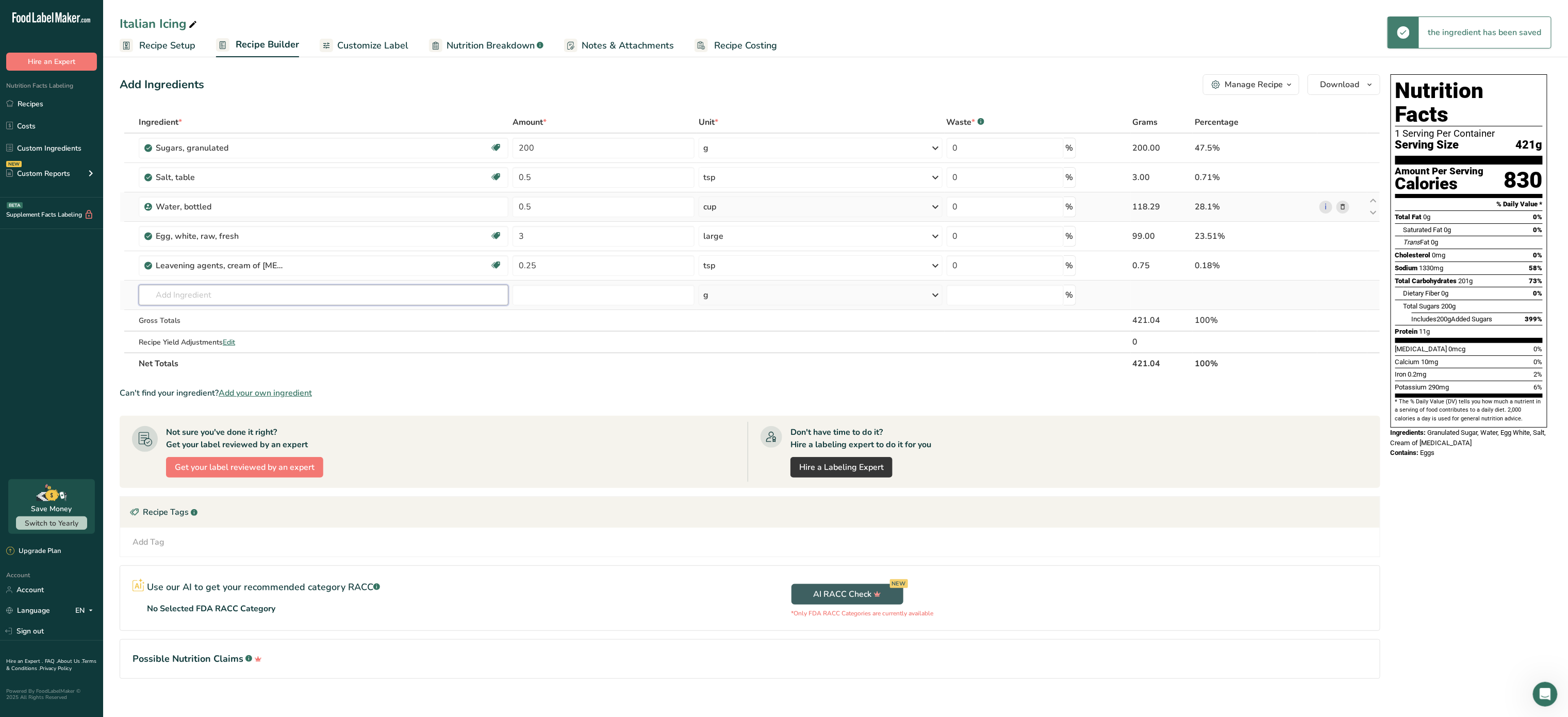
click at [280, 296] on input "text" at bounding box center [324, 295] width 370 height 21
type input "sor"
click at [244, 333] on div "Potassium Sorbate" at bounding box center [316, 333] width 337 height 11
type input "Potassium Sorbate"
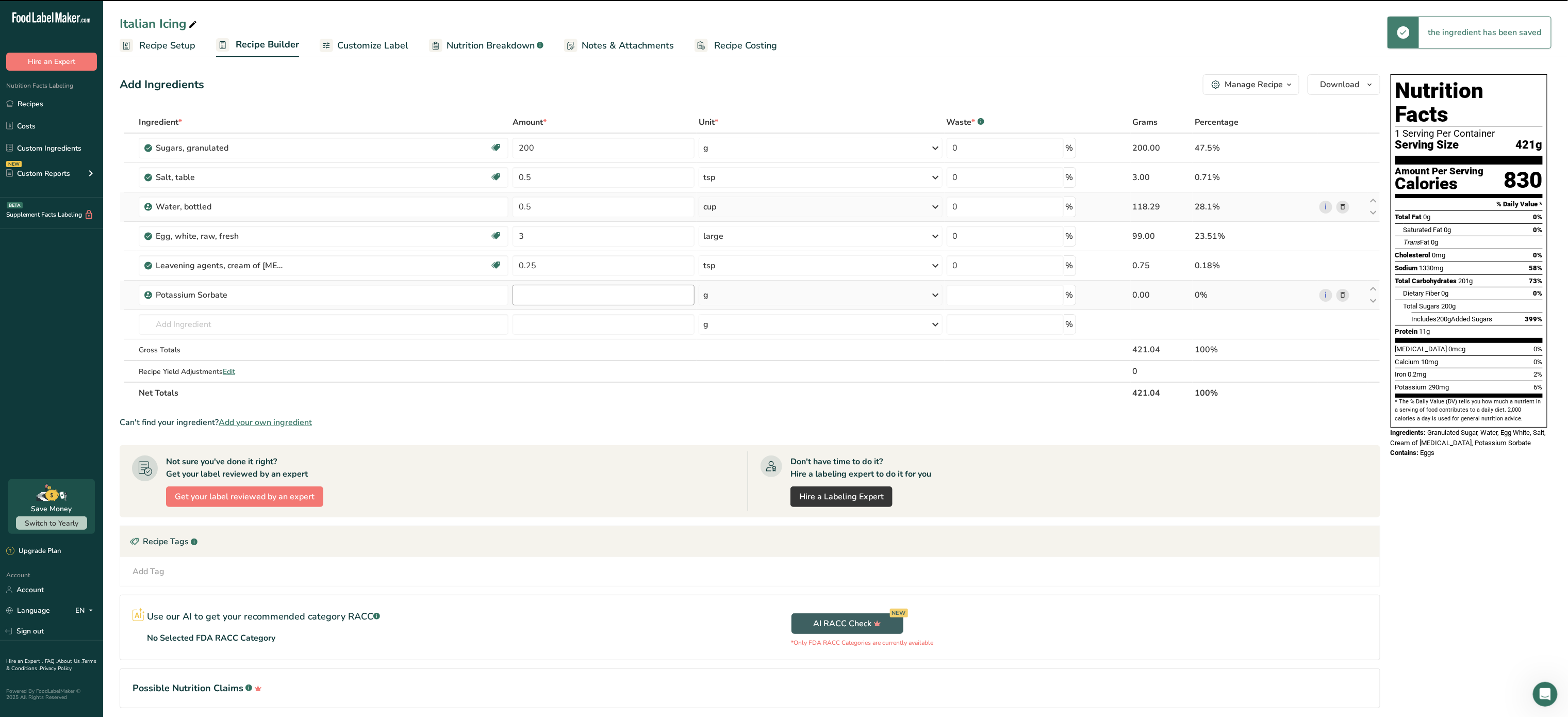
type input "0"
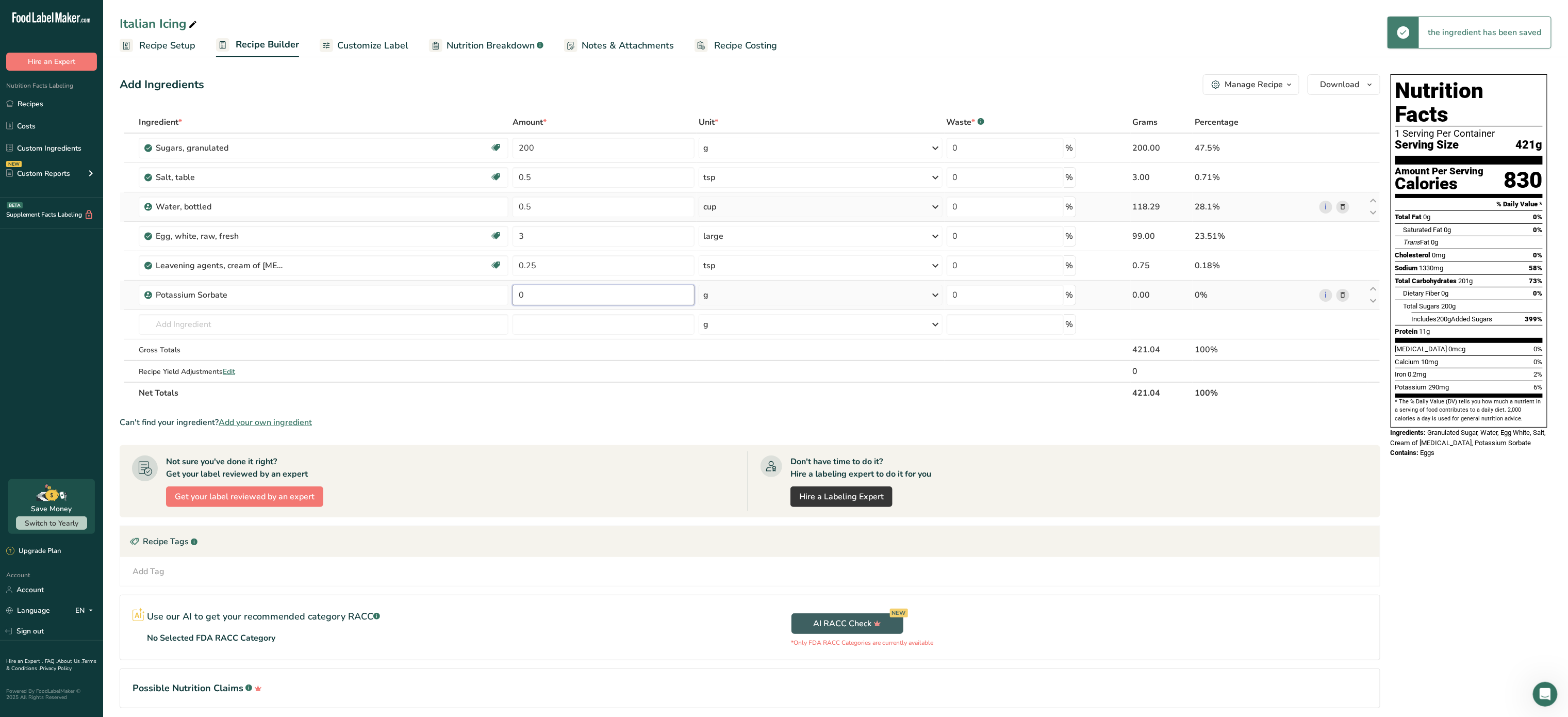
click at [568, 292] on input "0" at bounding box center [603, 295] width 182 height 21
type input "0.5"
click at [722, 288] on div "Ingredient * Amount * Unit * Waste * .a-a{fill:#347362;}.b-a{fill:#fff;} Grams …" at bounding box center [750, 257] width 1261 height 292
click at [416, 324] on input "text" at bounding box center [324, 325] width 370 height 21
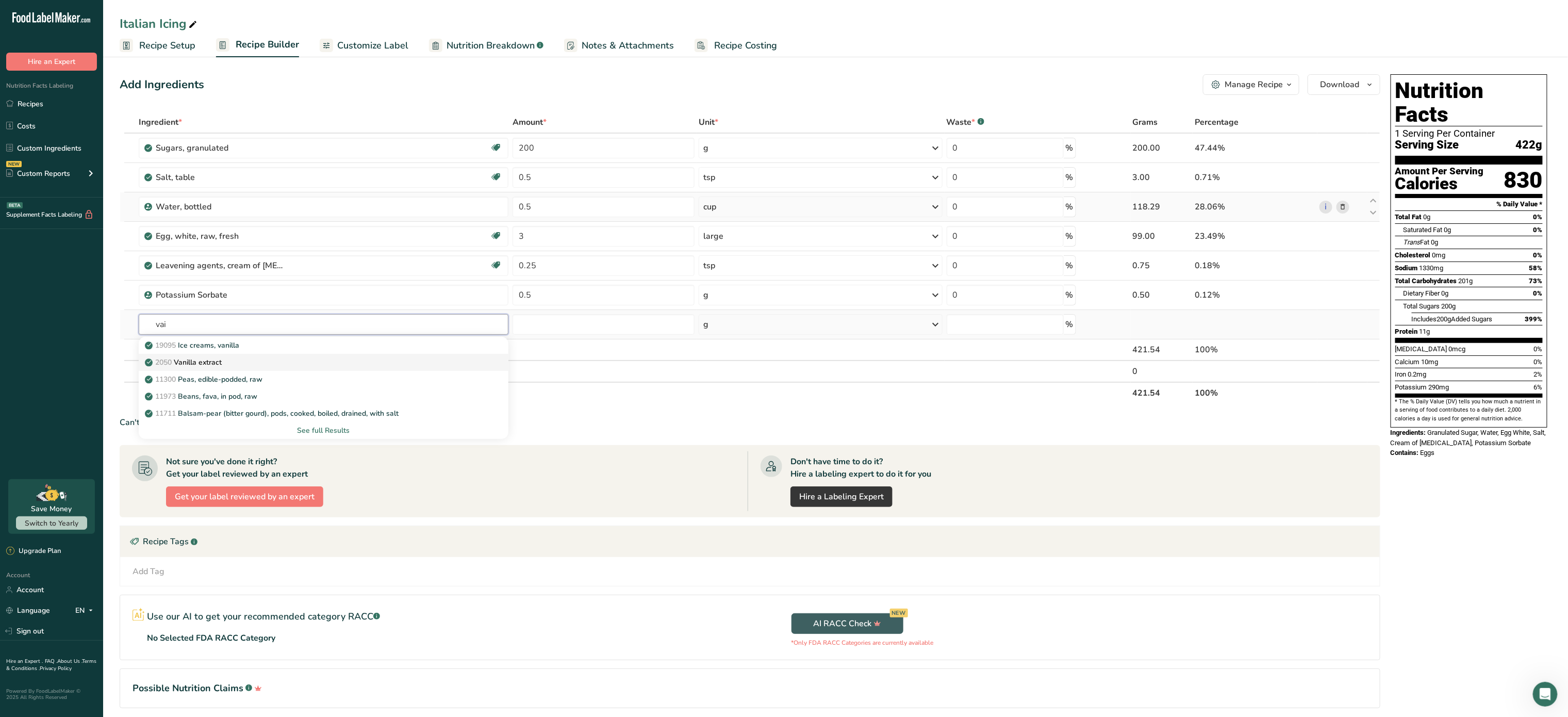
type input "vai"
click at [296, 366] on div "2050 Vanilla extract" at bounding box center [316, 363] width 337 height 11
type input "Vanilla extract"
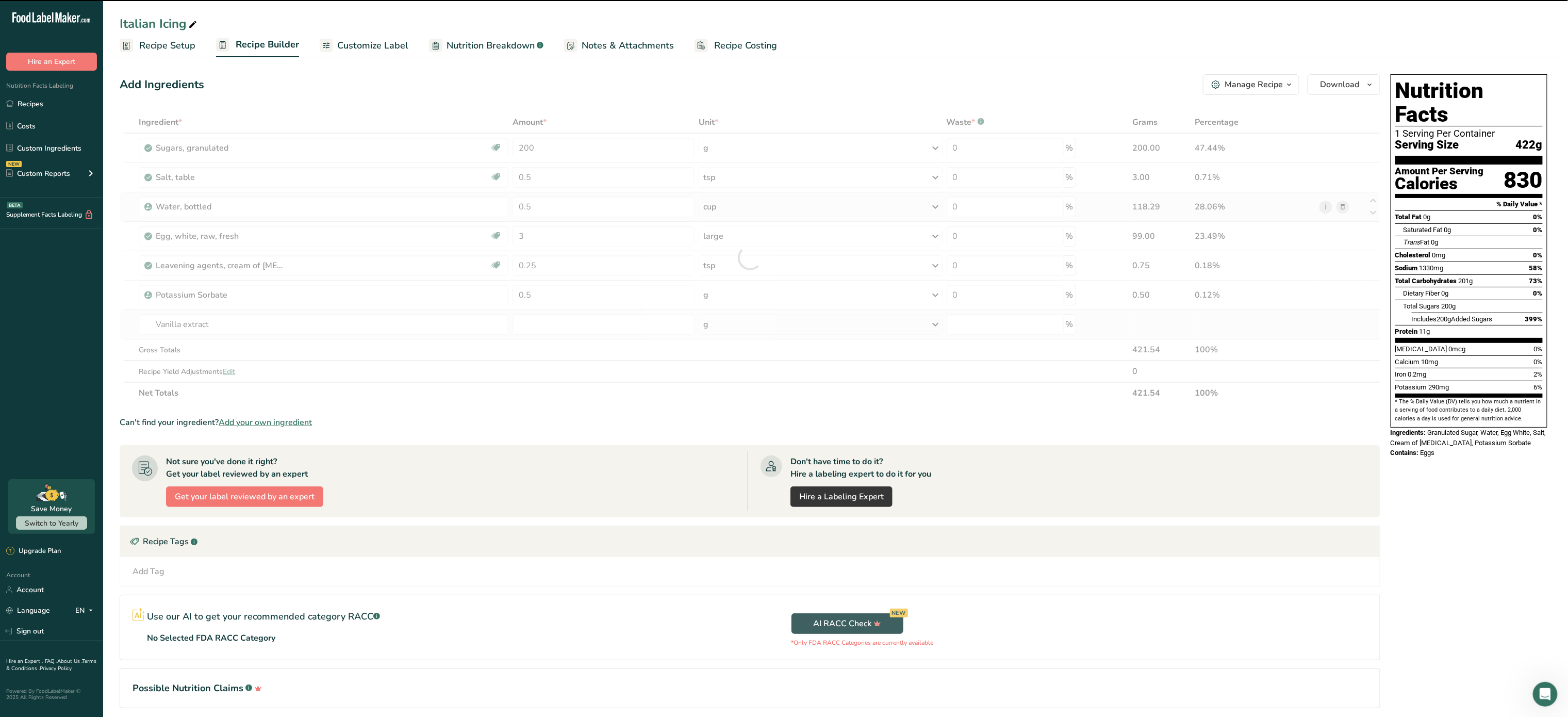
type input "0"
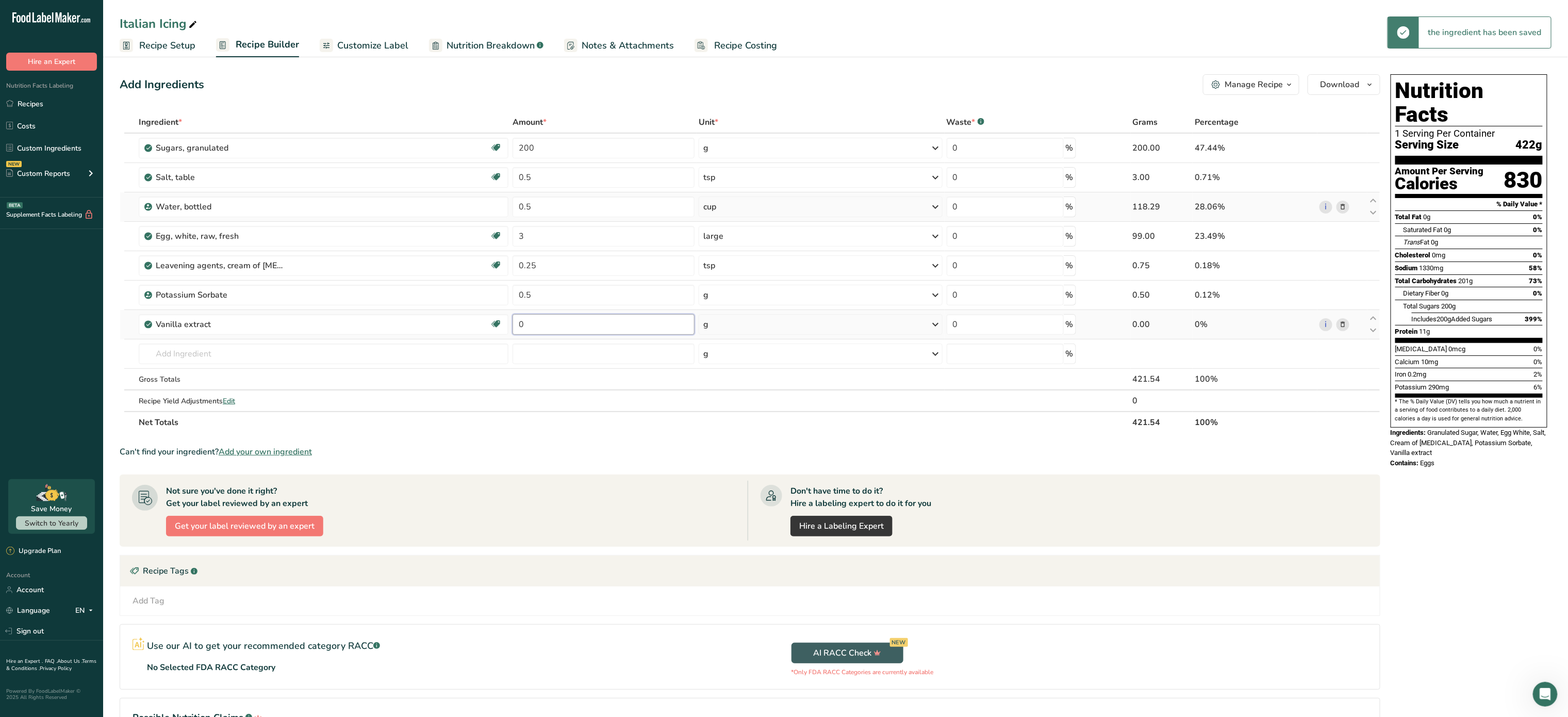
click at [563, 325] on input "0" at bounding box center [603, 325] width 182 height 21
type input "1"
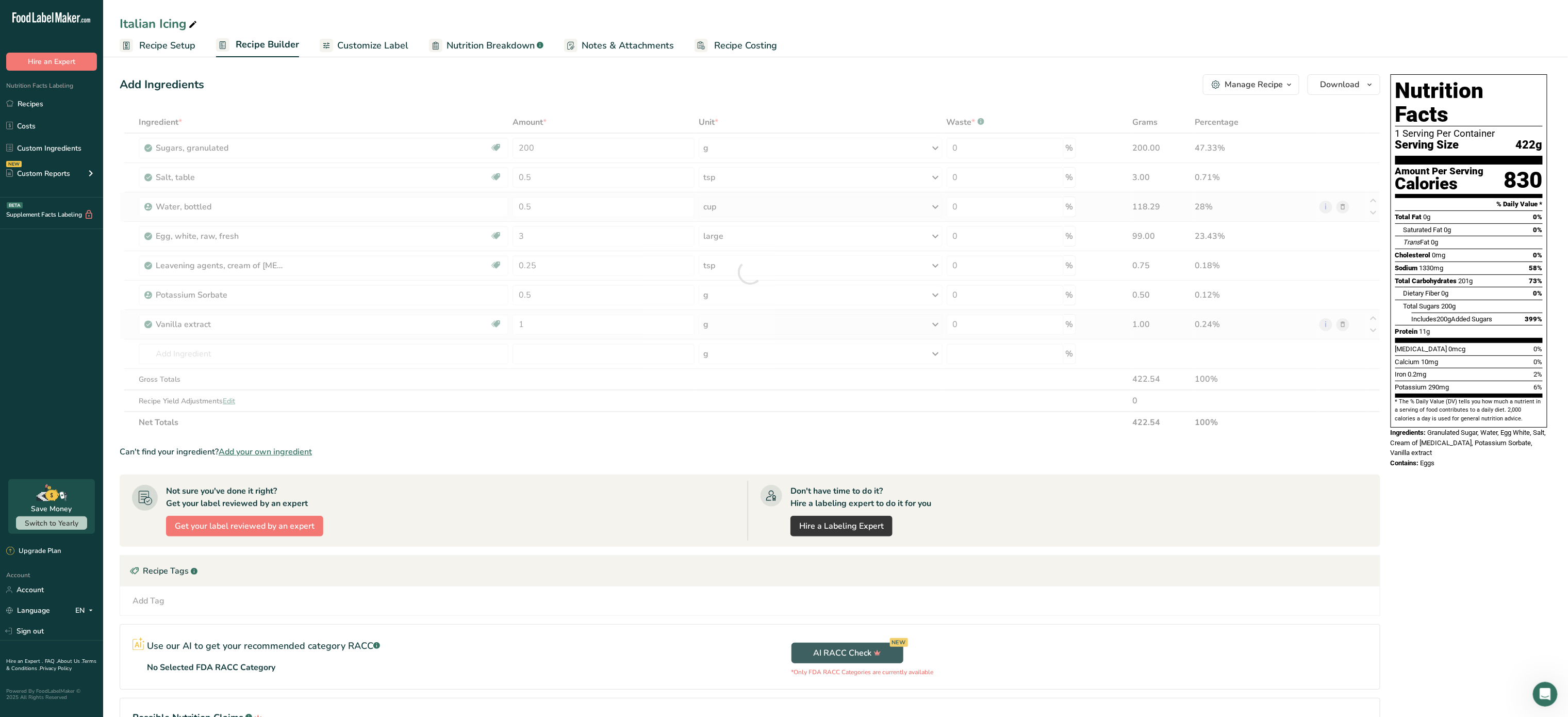
click at [764, 321] on div "Ingredient * Amount * Unit * Waste * .a-a{fill:#347362;}.b-a{fill:#fff;} Grams …" at bounding box center [750, 272] width 1261 height 322
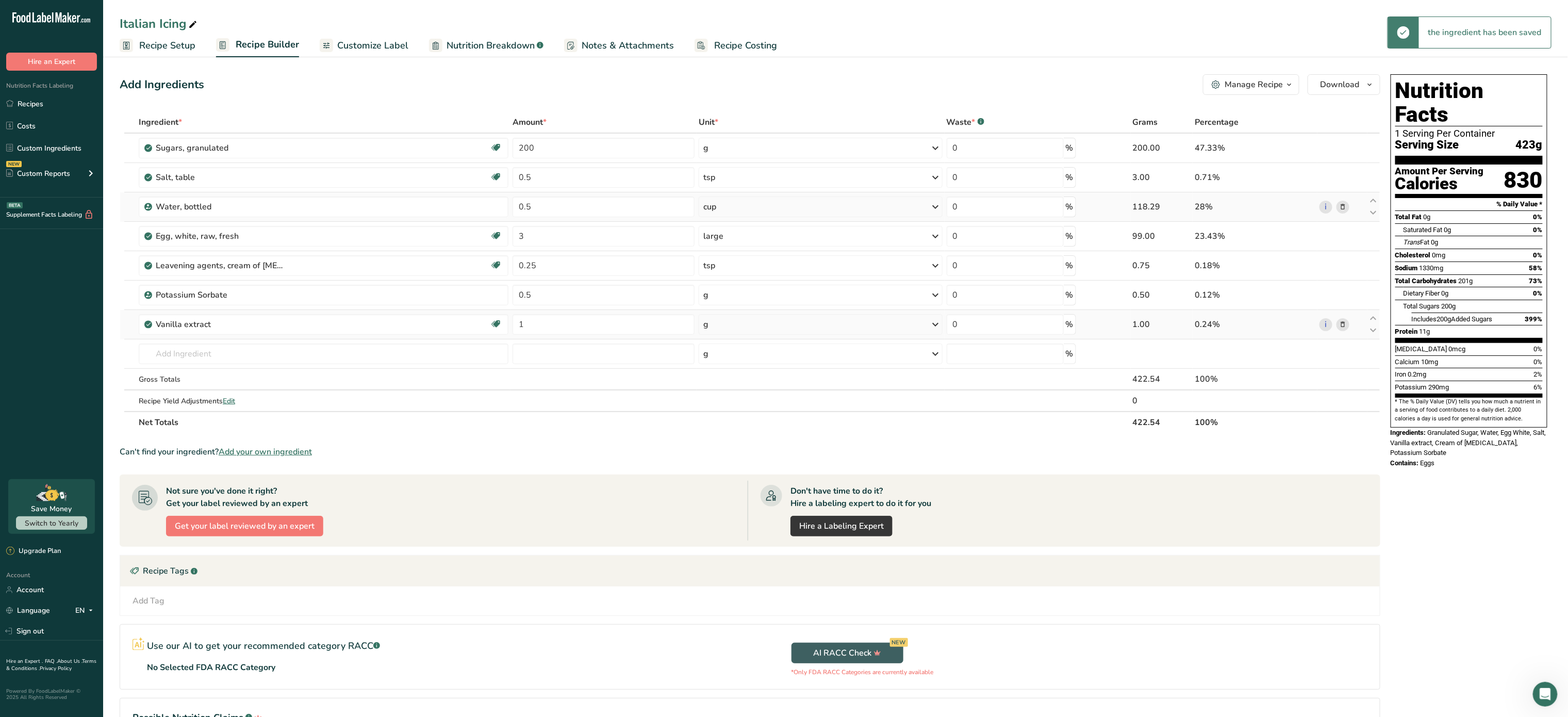
click at [764, 321] on div "g" at bounding box center [820, 325] width 244 height 21
click at [733, 360] on div "1 tsp" at bounding box center [748, 359] width 86 height 15
click at [1346, 82] on span "Download" at bounding box center [1340, 85] width 39 height 12
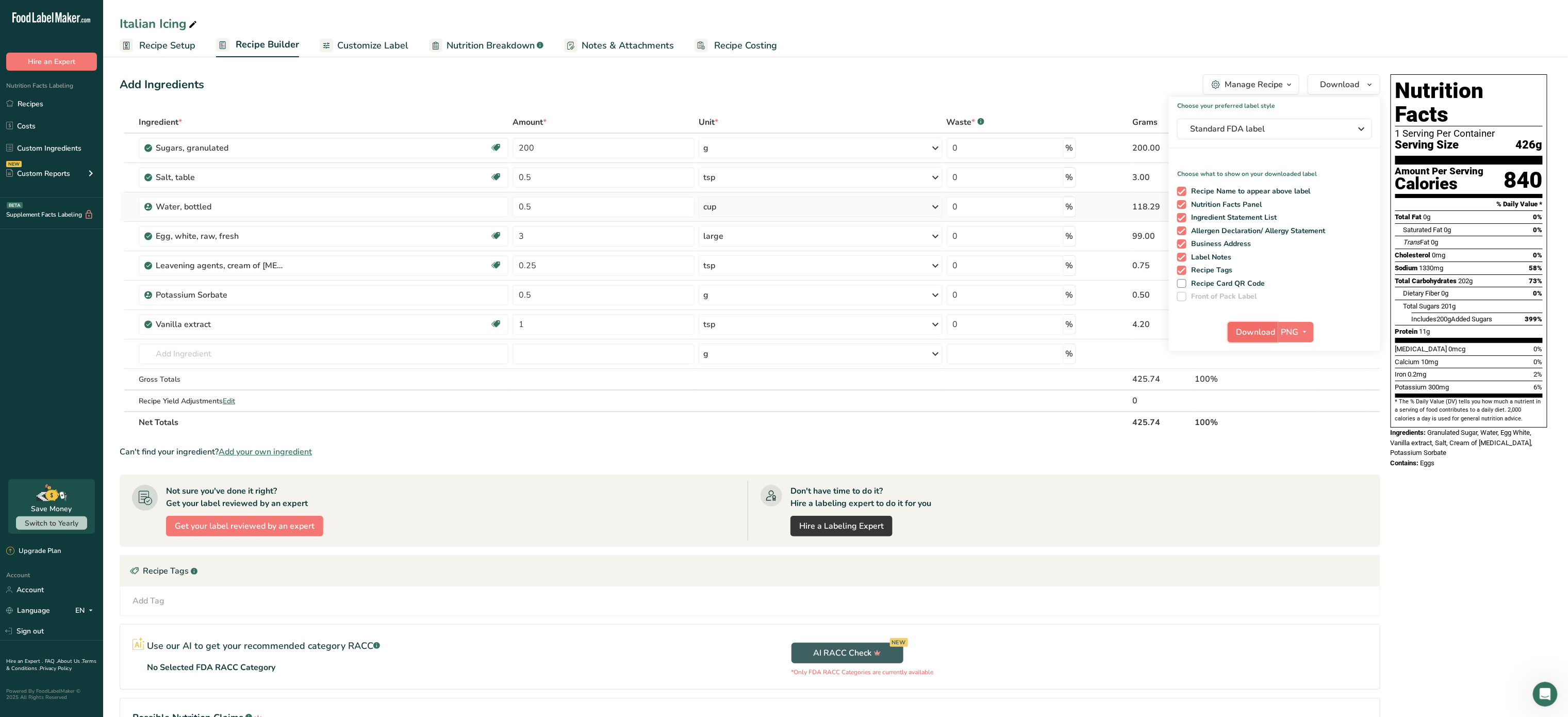
click at [1257, 328] on span "Download" at bounding box center [1256, 332] width 39 height 12
drag, startPoint x: 1268, startPoint y: 68, endPoint x: 1263, endPoint y: 86, distance: 18.7
click at [1263, 86] on section "Add Ingredients Manage Recipe Delete Recipe Duplicate Recipe Scale Recipe Save …" at bounding box center [835, 421] width 1465 height 734
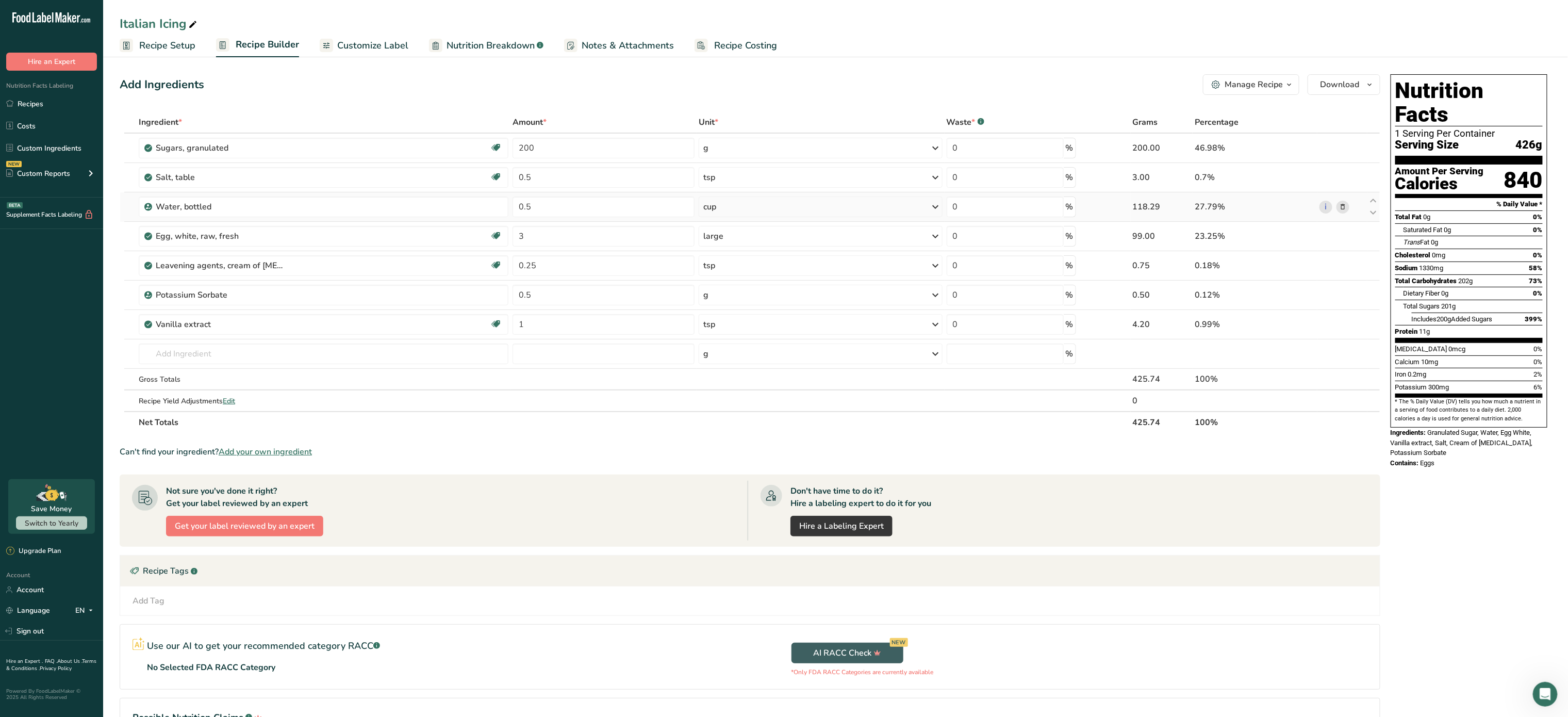
click at [1263, 86] on div "Manage Recipe" at bounding box center [1254, 85] width 58 height 12
click at [1232, 227] on link "Recipe Card .a-a{fill:#347362;}.b-a{fill:#fff;}" at bounding box center [1222, 235] width 156 height 26
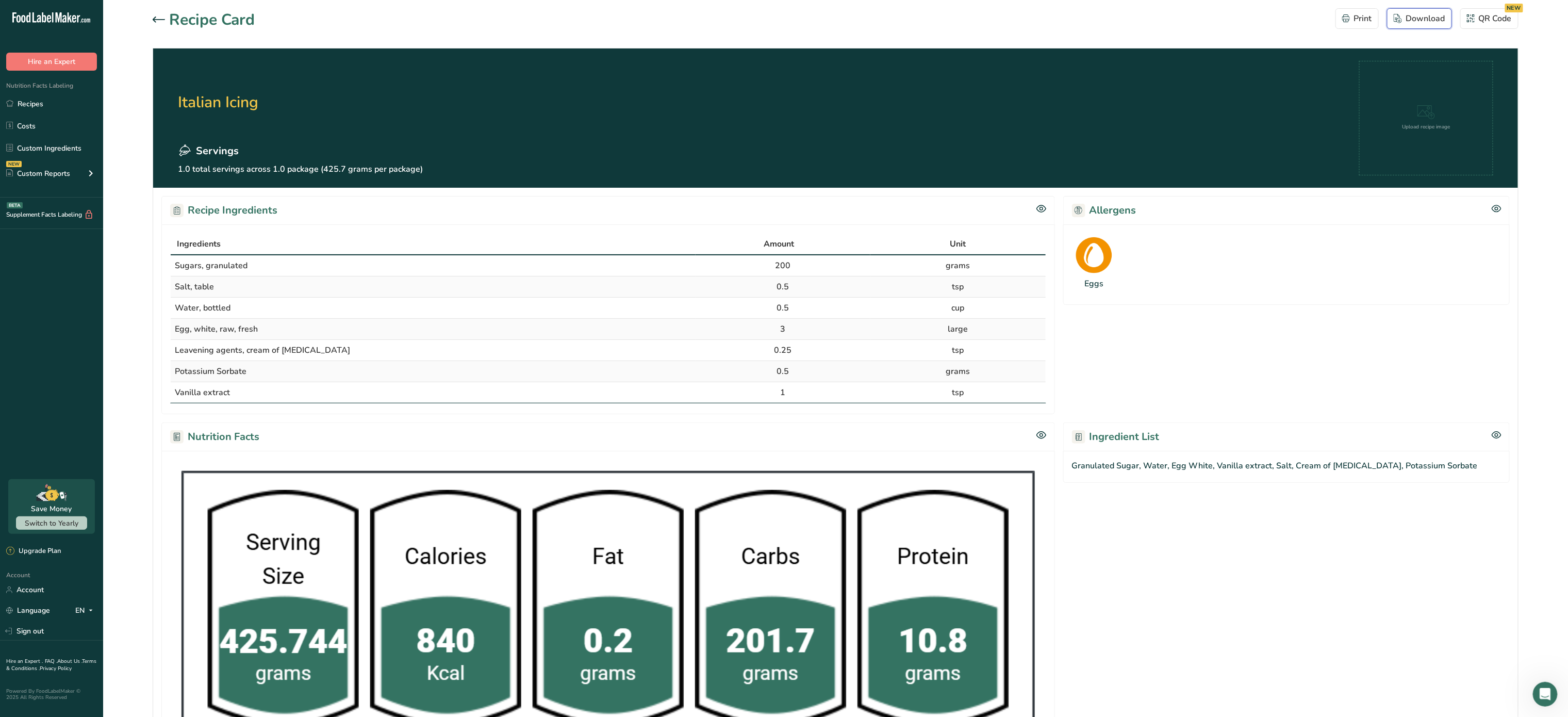
click at [1399, 21] on icon "button" at bounding box center [1398, 18] width 8 height 9
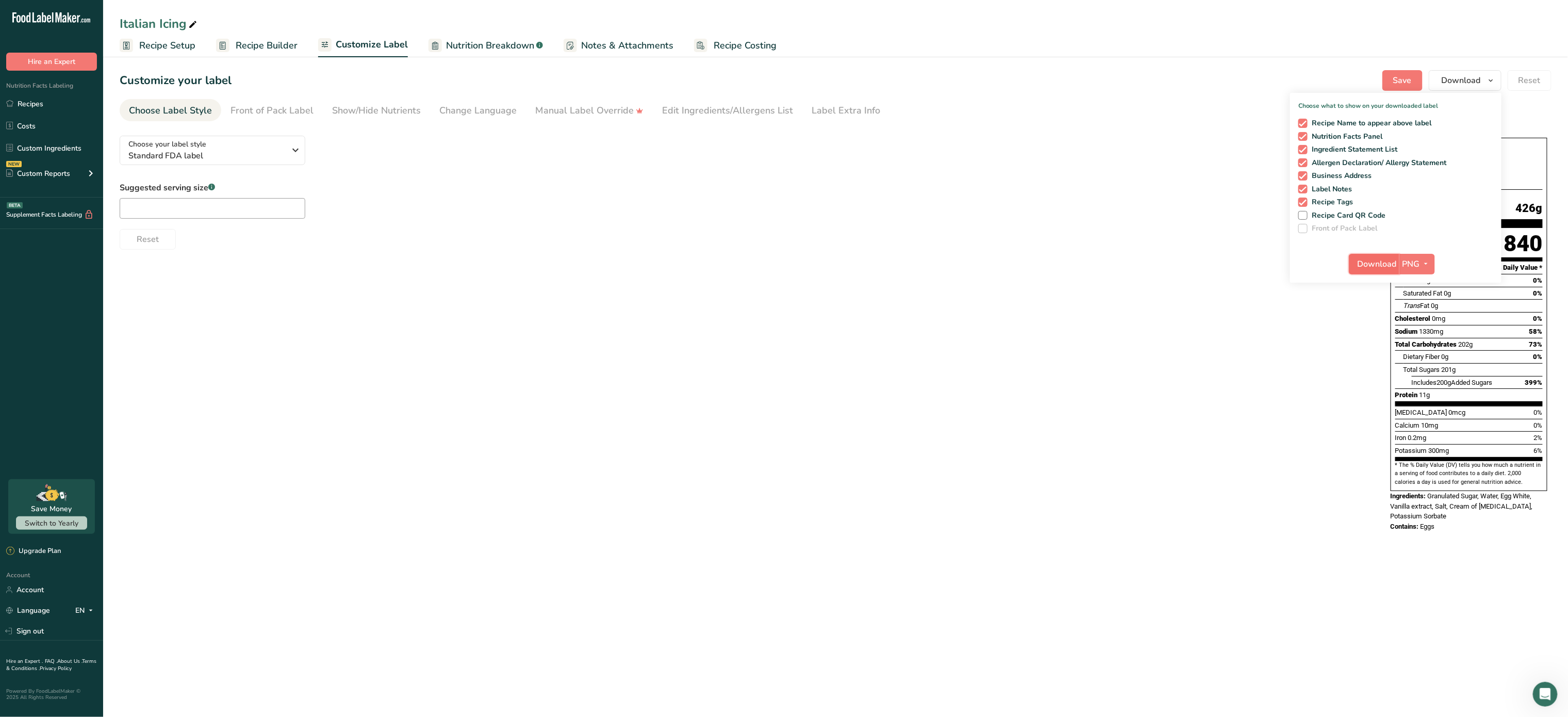
click at [1393, 258] on span "Download" at bounding box center [1377, 264] width 39 height 12
click at [274, 148] on div "Choose your label style Standard FDA label" at bounding box center [207, 151] width 157 height 23
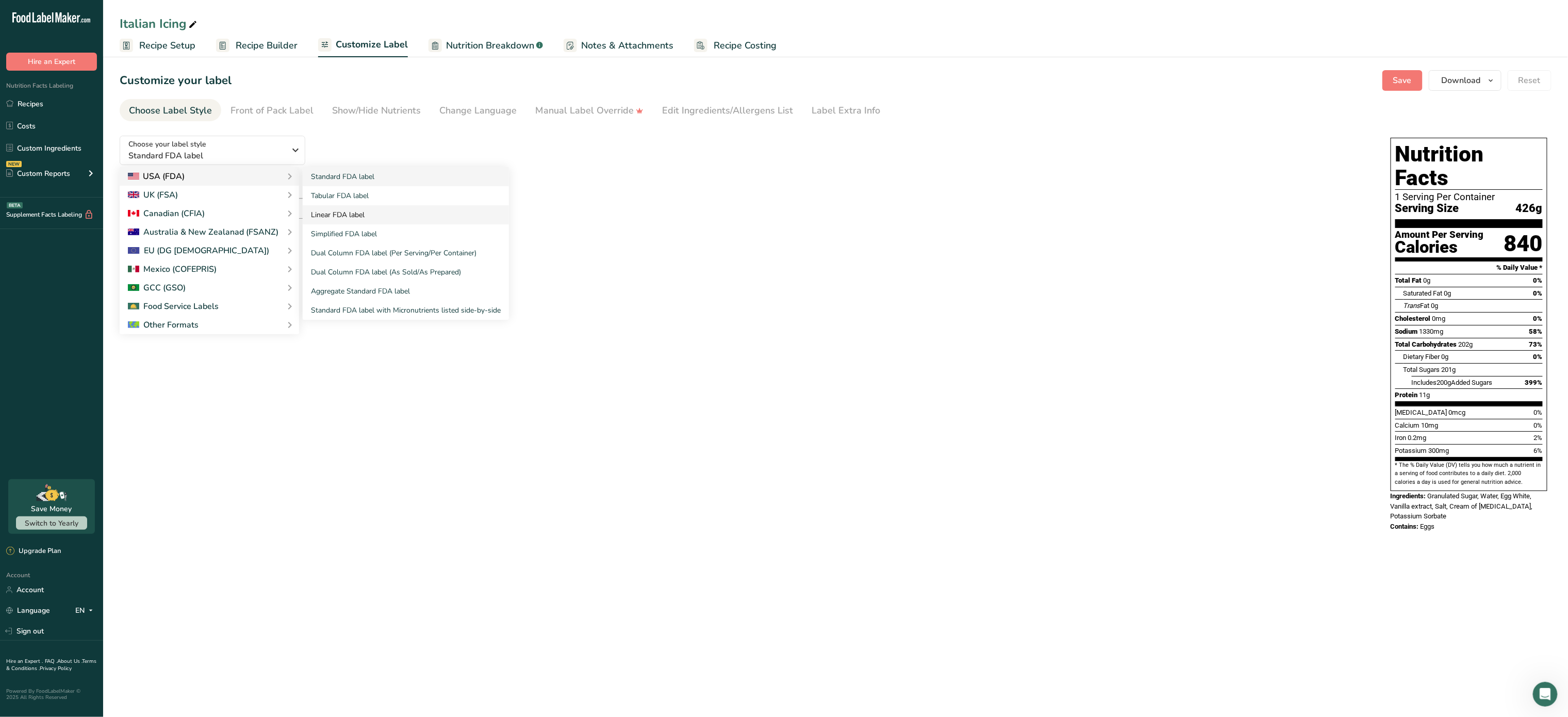
click at [356, 213] on link "Linear FDA label" at bounding box center [405, 215] width 206 height 19
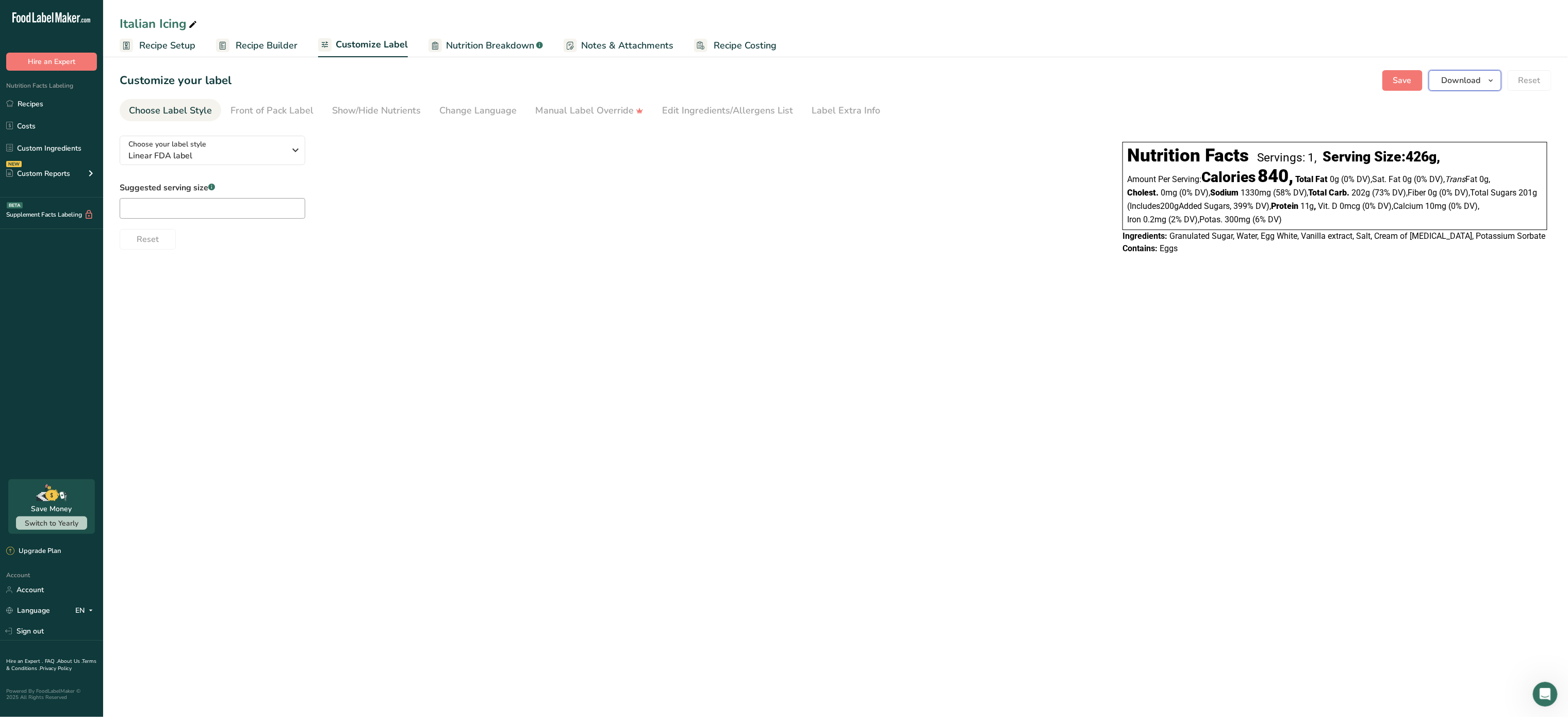
click at [1469, 81] on span "Download" at bounding box center [1461, 81] width 39 height 12
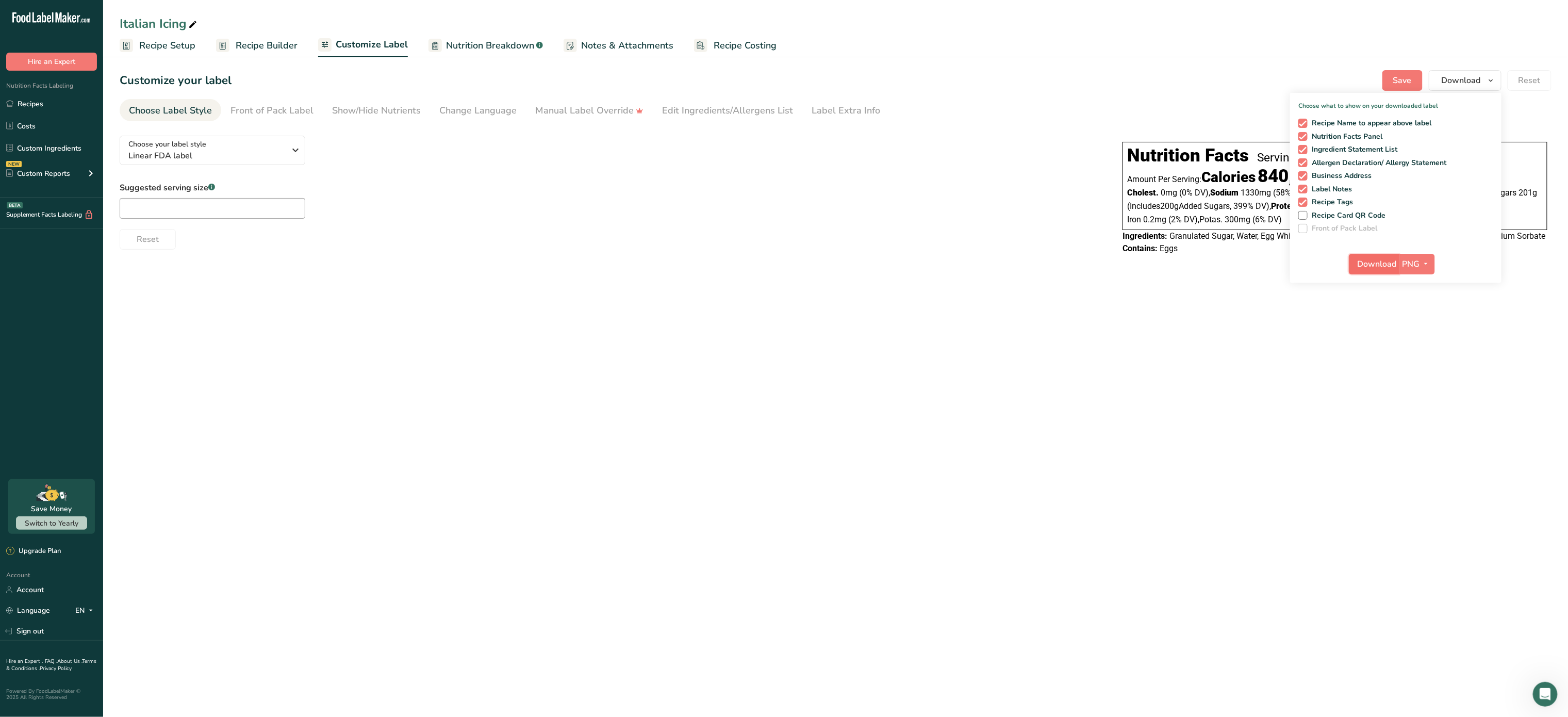
click at [1381, 269] on span "Download" at bounding box center [1377, 264] width 39 height 12
click at [281, 130] on div "Choose your label style Linear FDA label USA (FDA) Standard FDA label Tabular F…" at bounding box center [610, 188] width 983 height 122
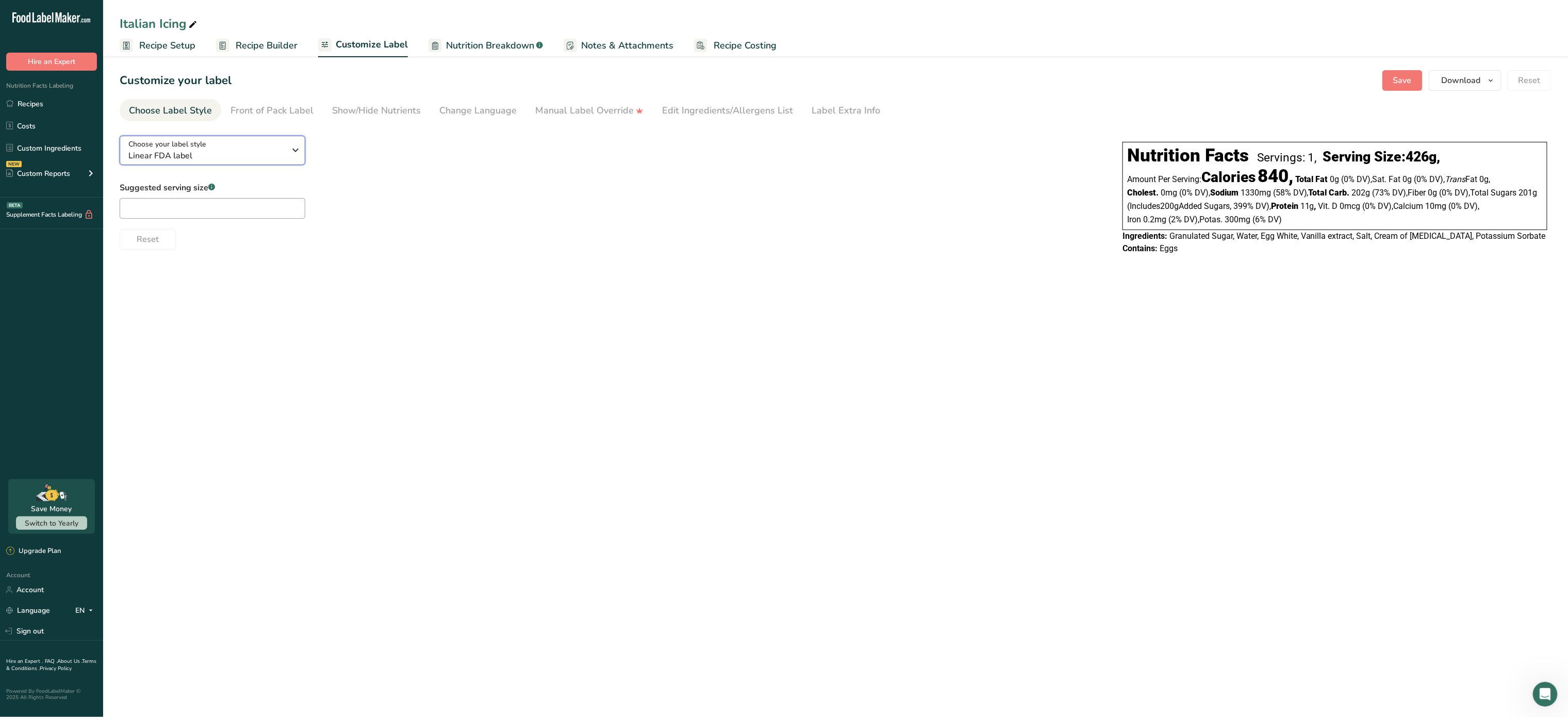
click at [290, 151] on icon "button" at bounding box center [296, 150] width 12 height 19
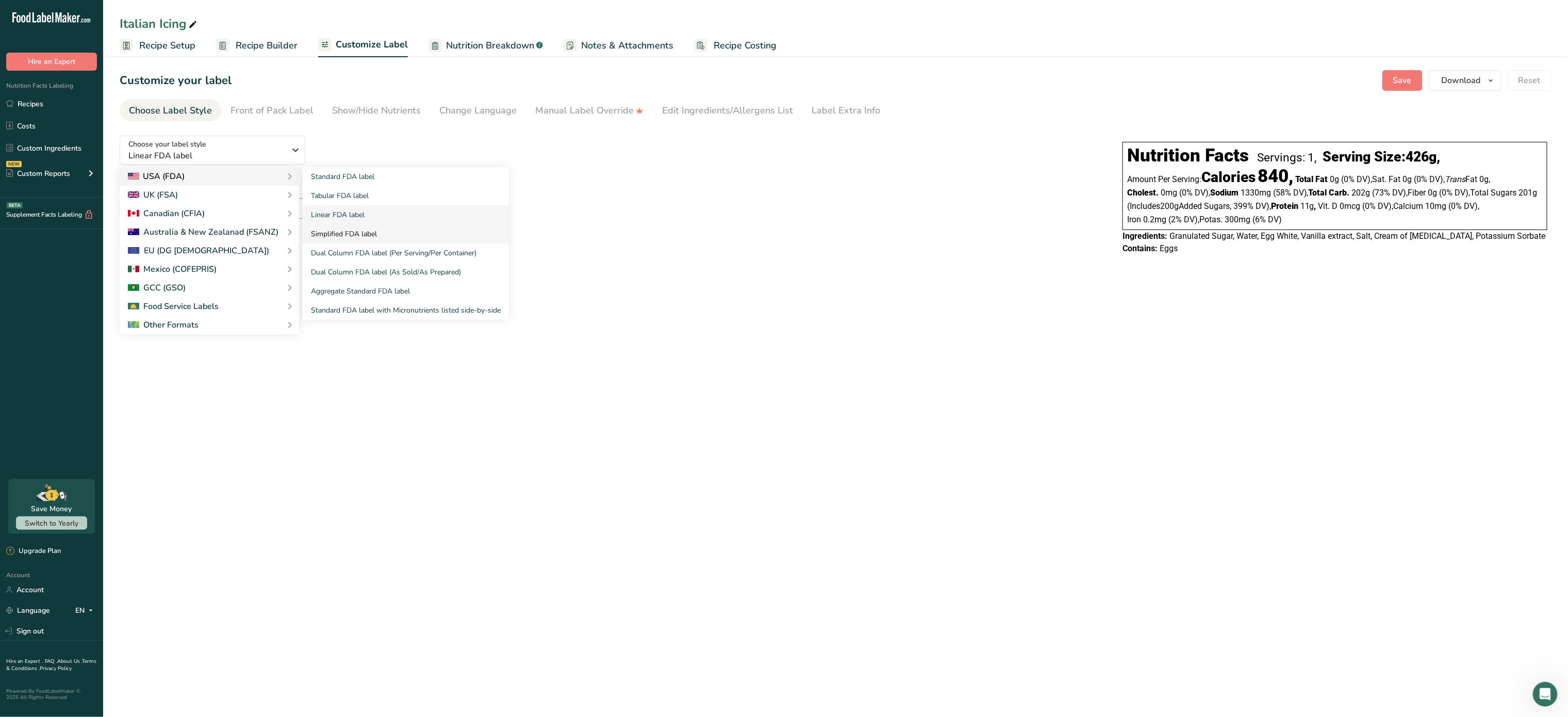
click at [355, 227] on link "Simplified FDA label" at bounding box center [405, 234] width 206 height 19
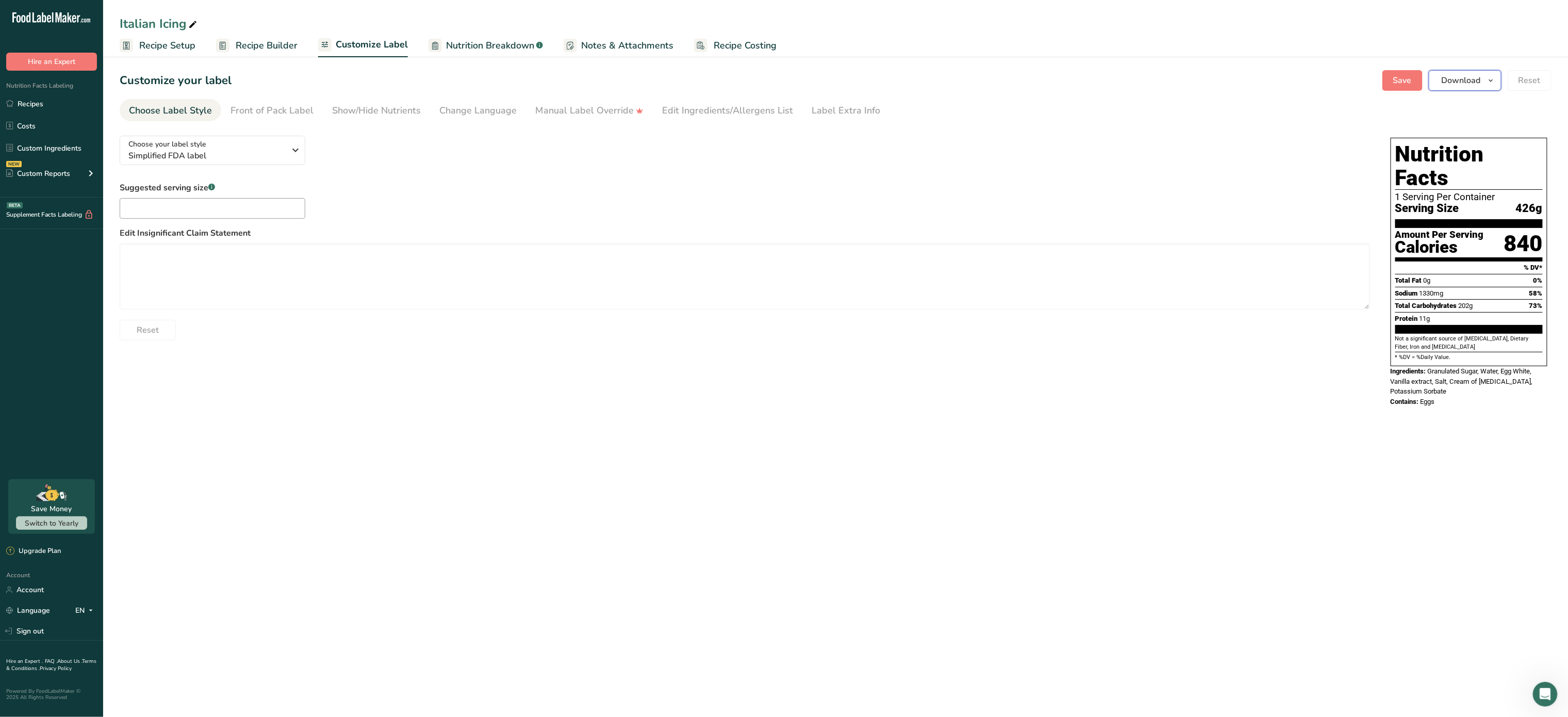
click at [1451, 81] on span "Download" at bounding box center [1461, 81] width 39 height 12
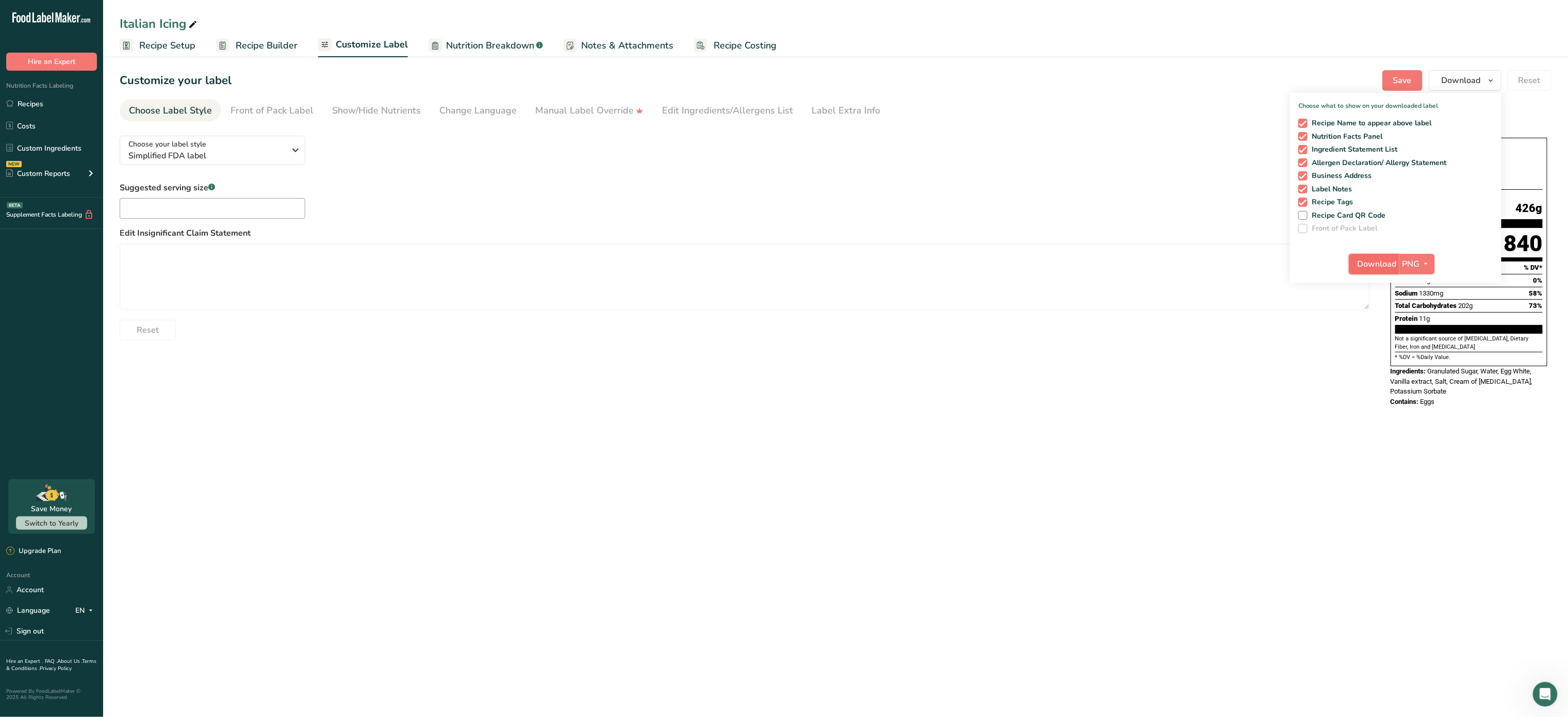
click at [1374, 261] on span "Download" at bounding box center [1377, 264] width 39 height 12
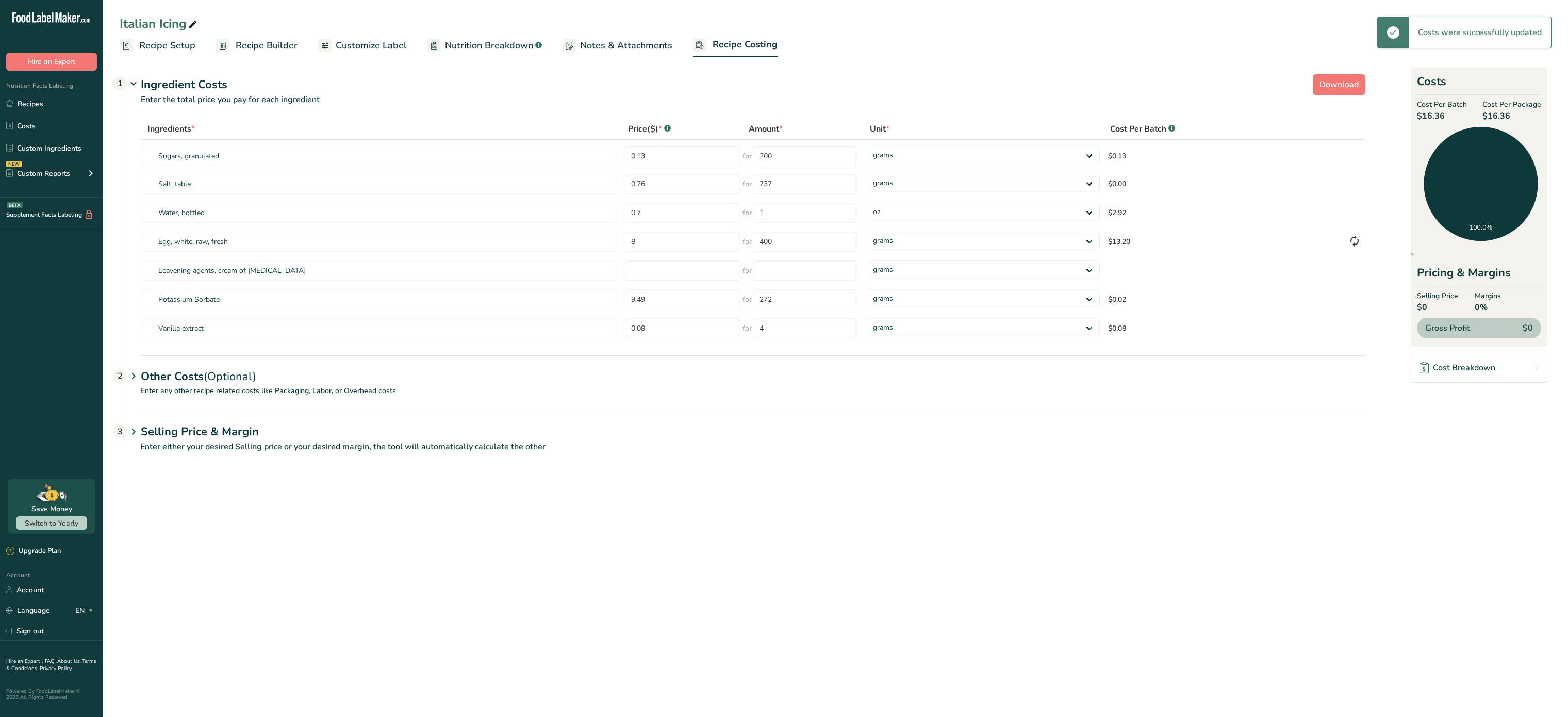
select select "5"
type input "2.54"
click at [835, 277] on input "number" at bounding box center [805, 270] width 103 height 20
type input "78"
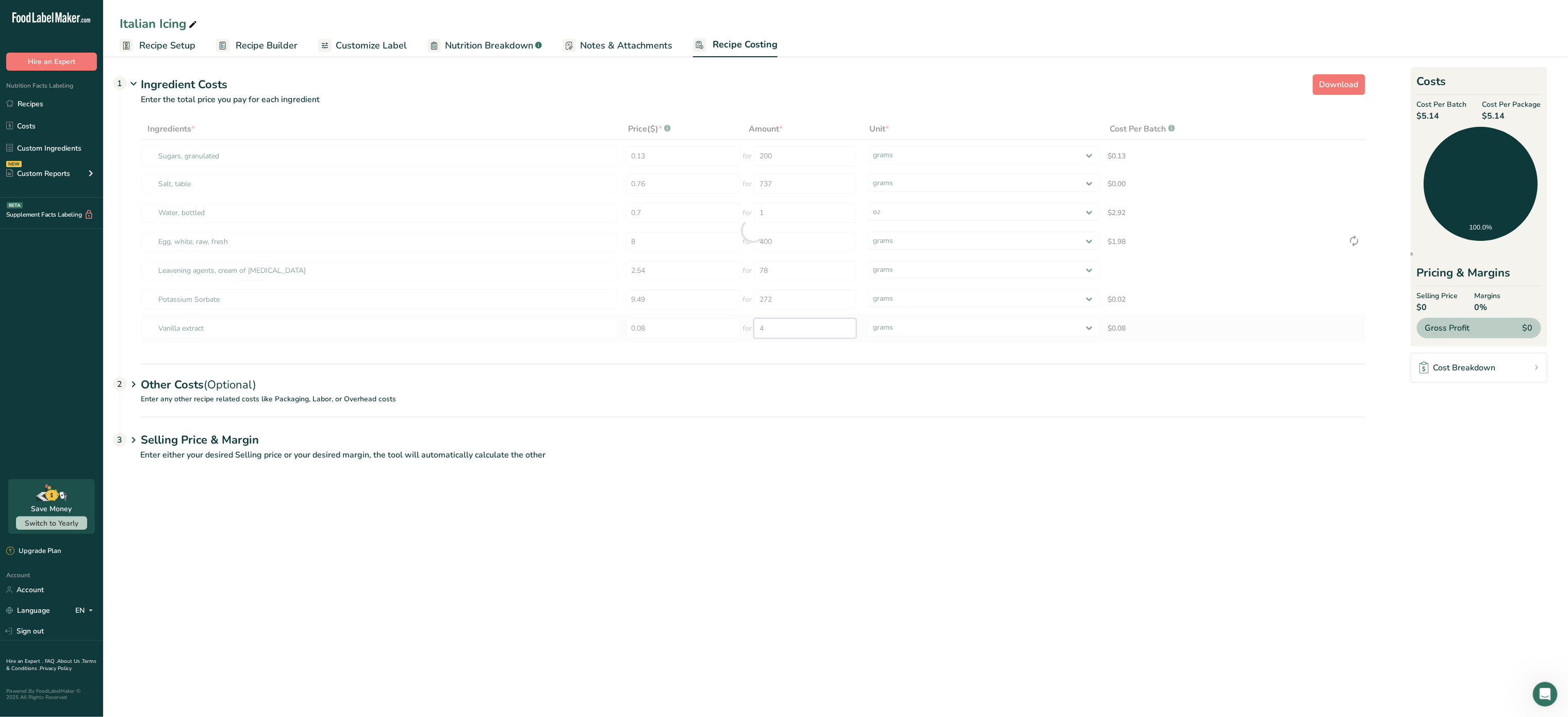
click at [814, 338] on div "Ingredients * Price($) * .a-a{fill:#347362;}.b-a{fill:#fff;} Amount * Unit * Co…" at bounding box center [753, 231] width 1225 height 225
click at [1329, 90] on span "Download" at bounding box center [1339, 85] width 39 height 12
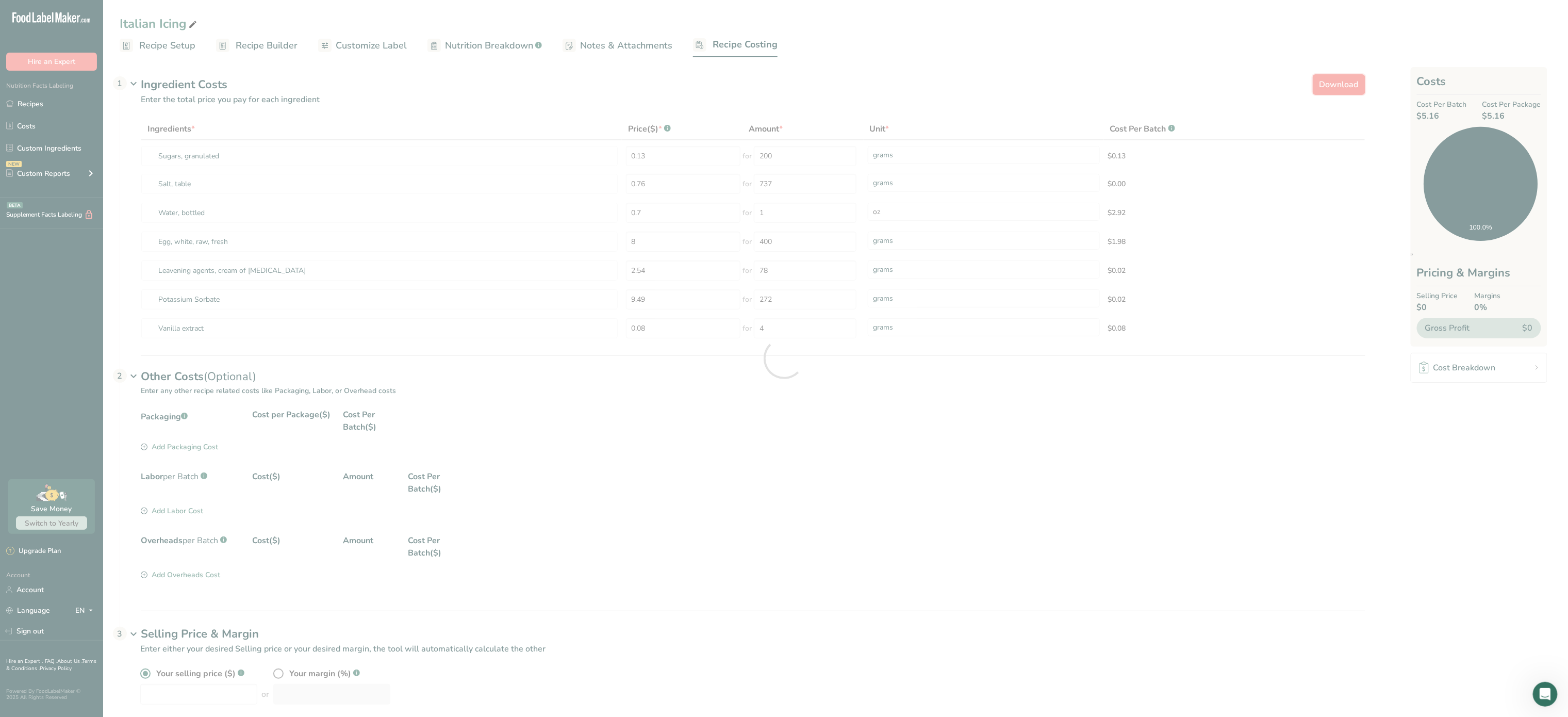
select select "5"
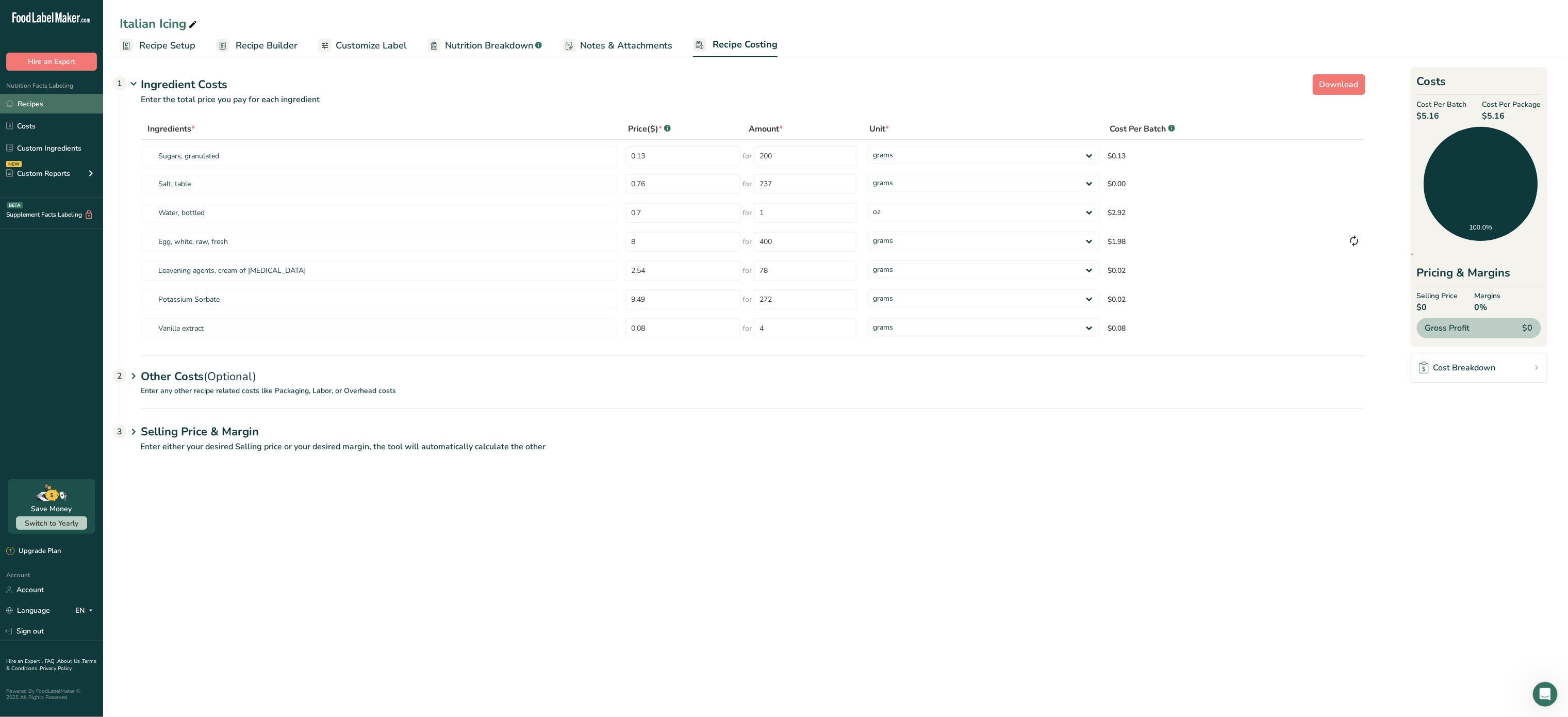
click at [34, 113] on link "Recipes" at bounding box center [51, 104] width 103 height 19
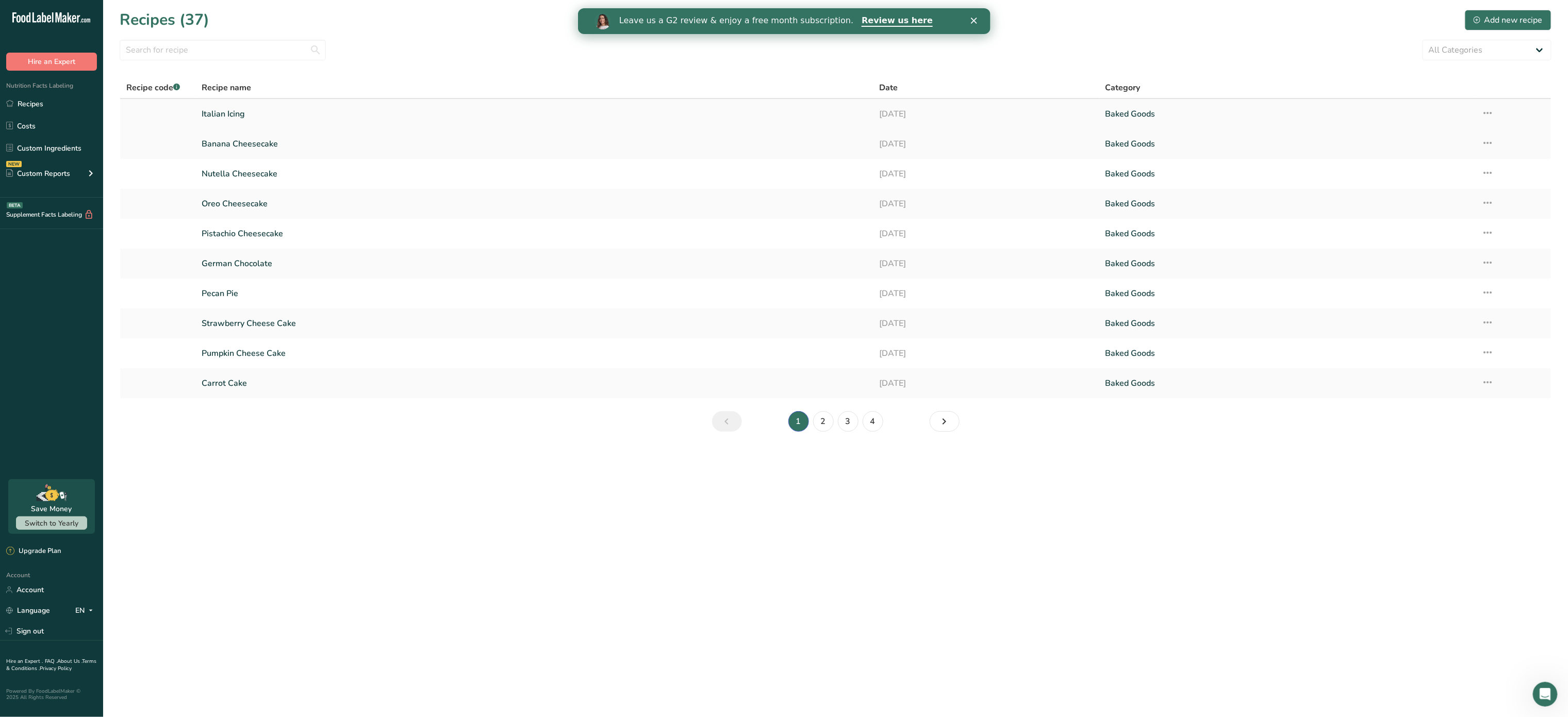
click at [252, 119] on link "Italian Icing" at bounding box center [534, 113] width 666 height 21
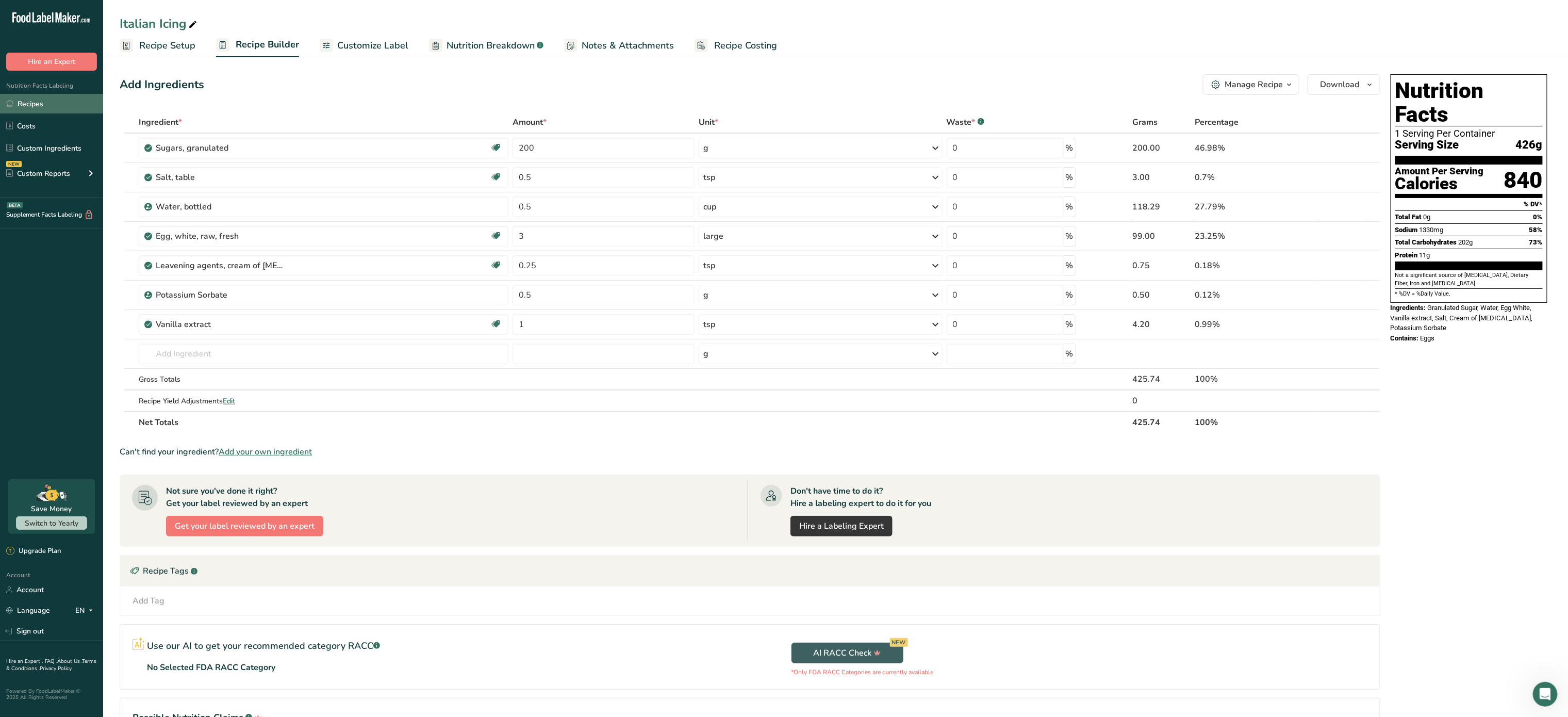
click at [48, 109] on link "Recipes" at bounding box center [51, 104] width 103 height 19
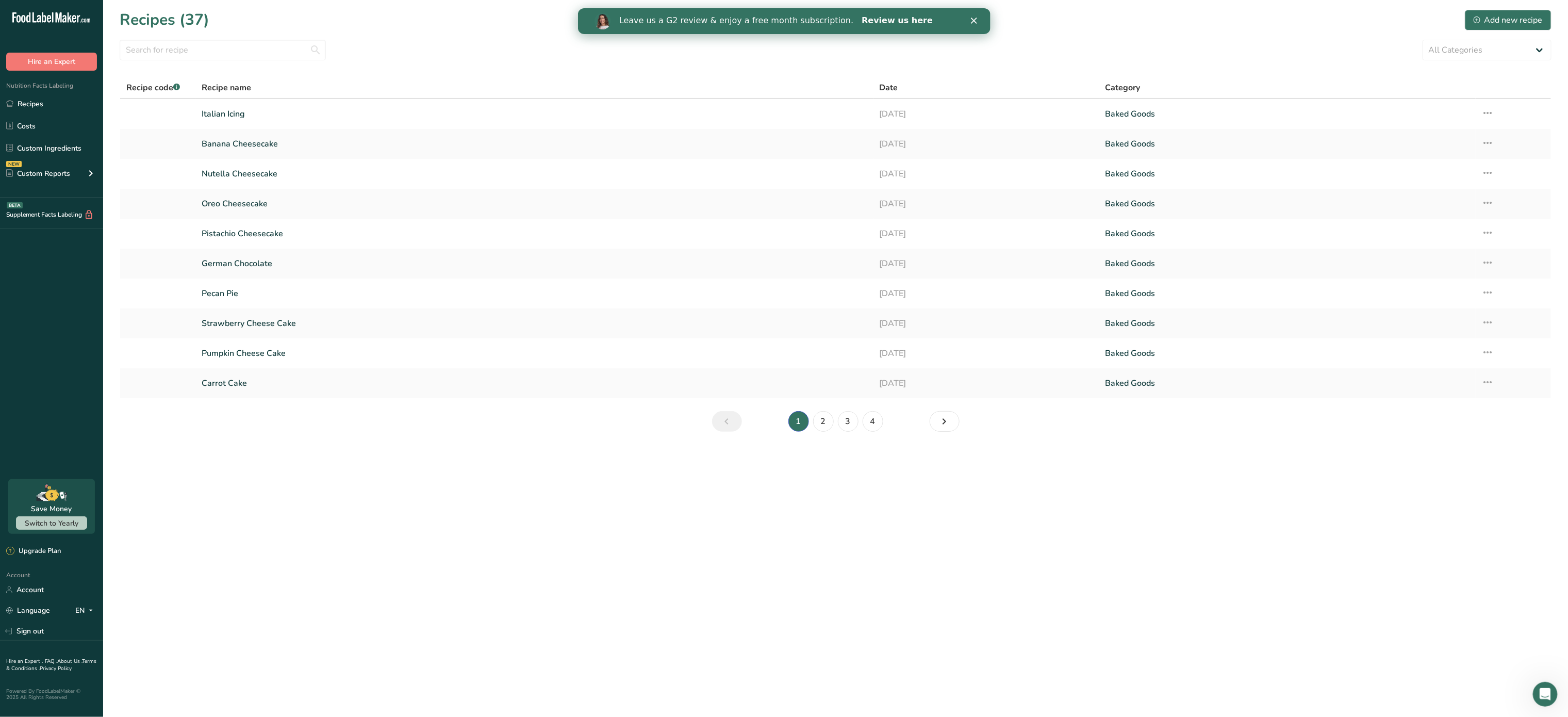
click at [861, 26] on link "Review us here" at bounding box center [896, 21] width 71 height 11
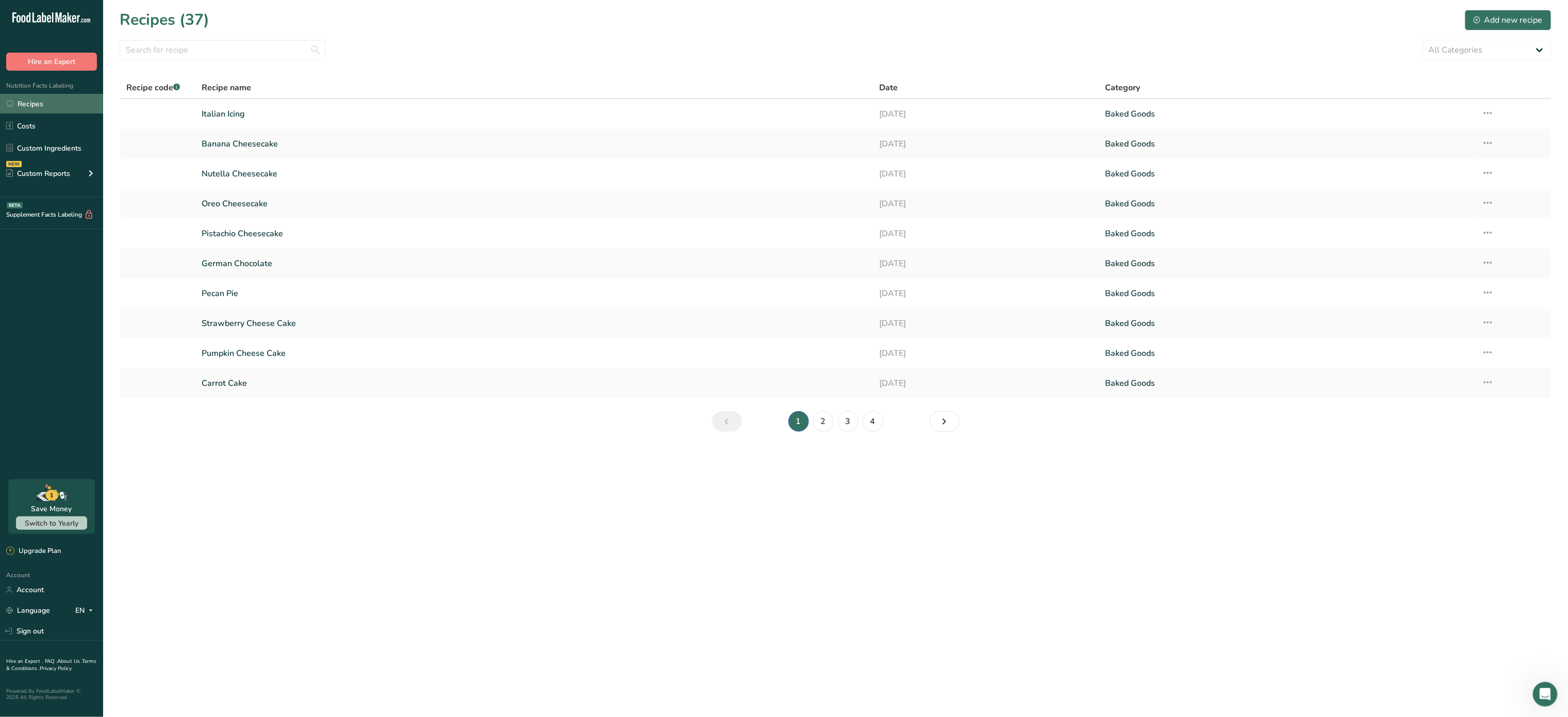
click at [41, 109] on link "Recipes" at bounding box center [51, 104] width 103 height 19
click at [51, 497] on icon at bounding box center [51, 495] width 2 height 5
click at [48, 496] on icon at bounding box center [52, 495] width 13 height 11
click at [936, 430] on link "Next page" at bounding box center [945, 421] width 30 height 21
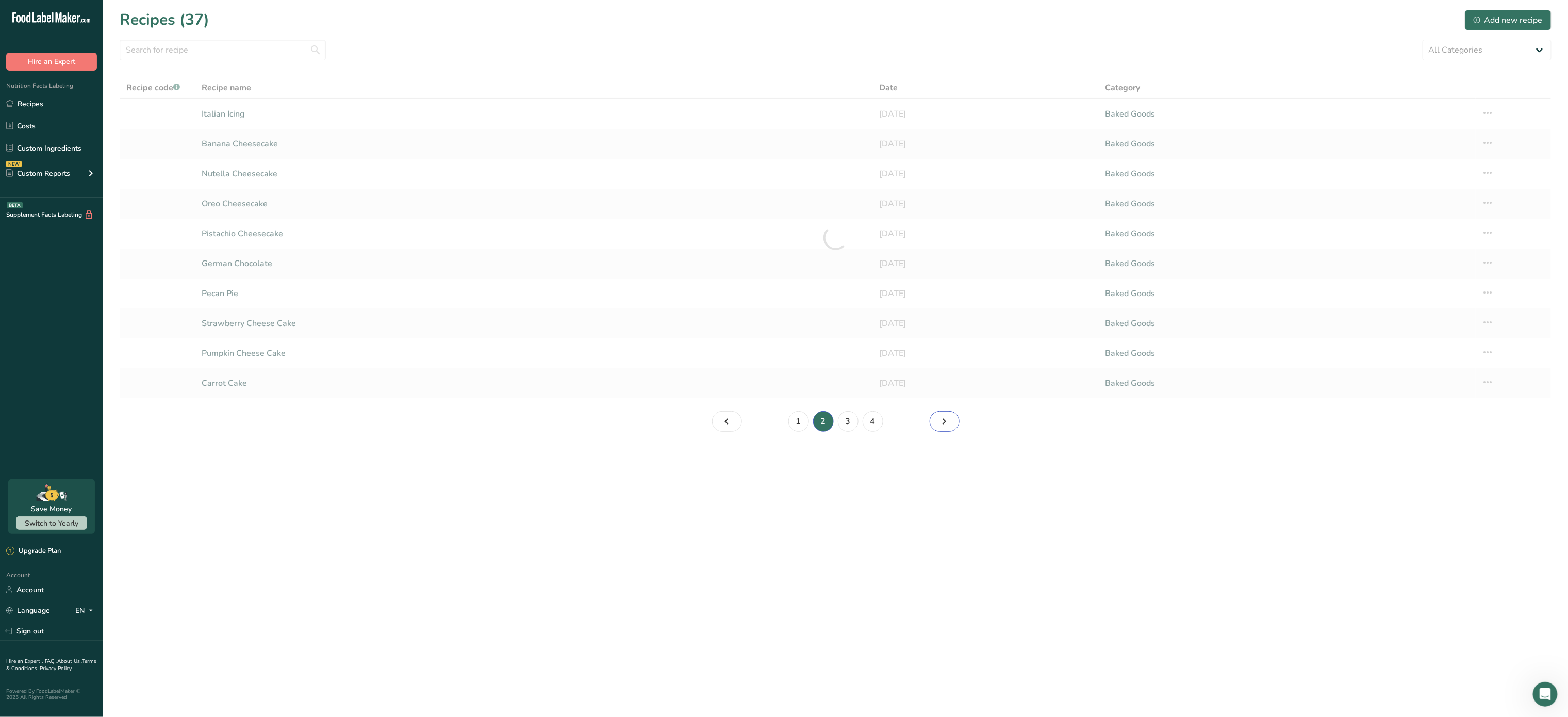
click at [936, 430] on link "Page 3." at bounding box center [945, 421] width 30 height 21
click at [936, 430] on link "Page 4." at bounding box center [945, 421] width 30 height 21
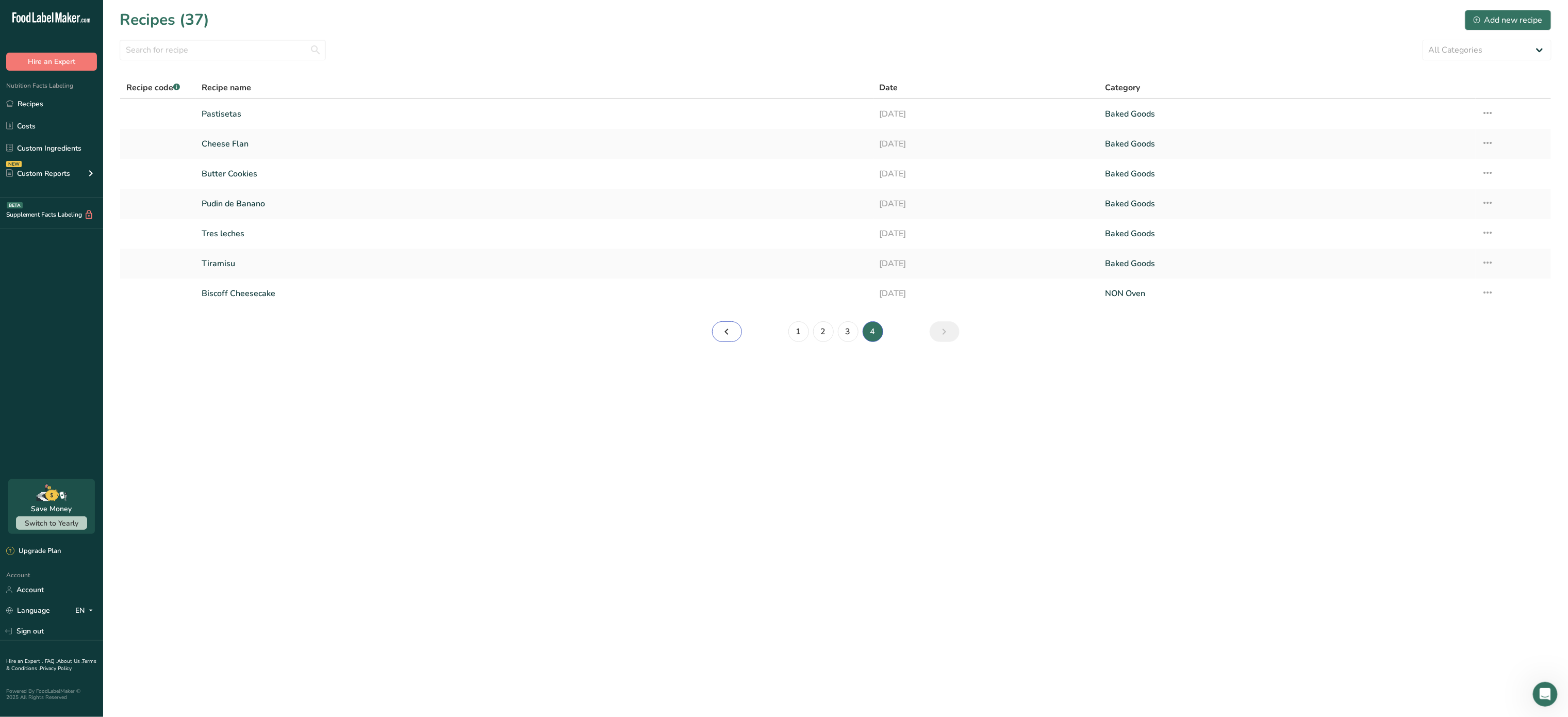
click at [722, 332] on icon "Page 3." at bounding box center [727, 332] width 12 height 19
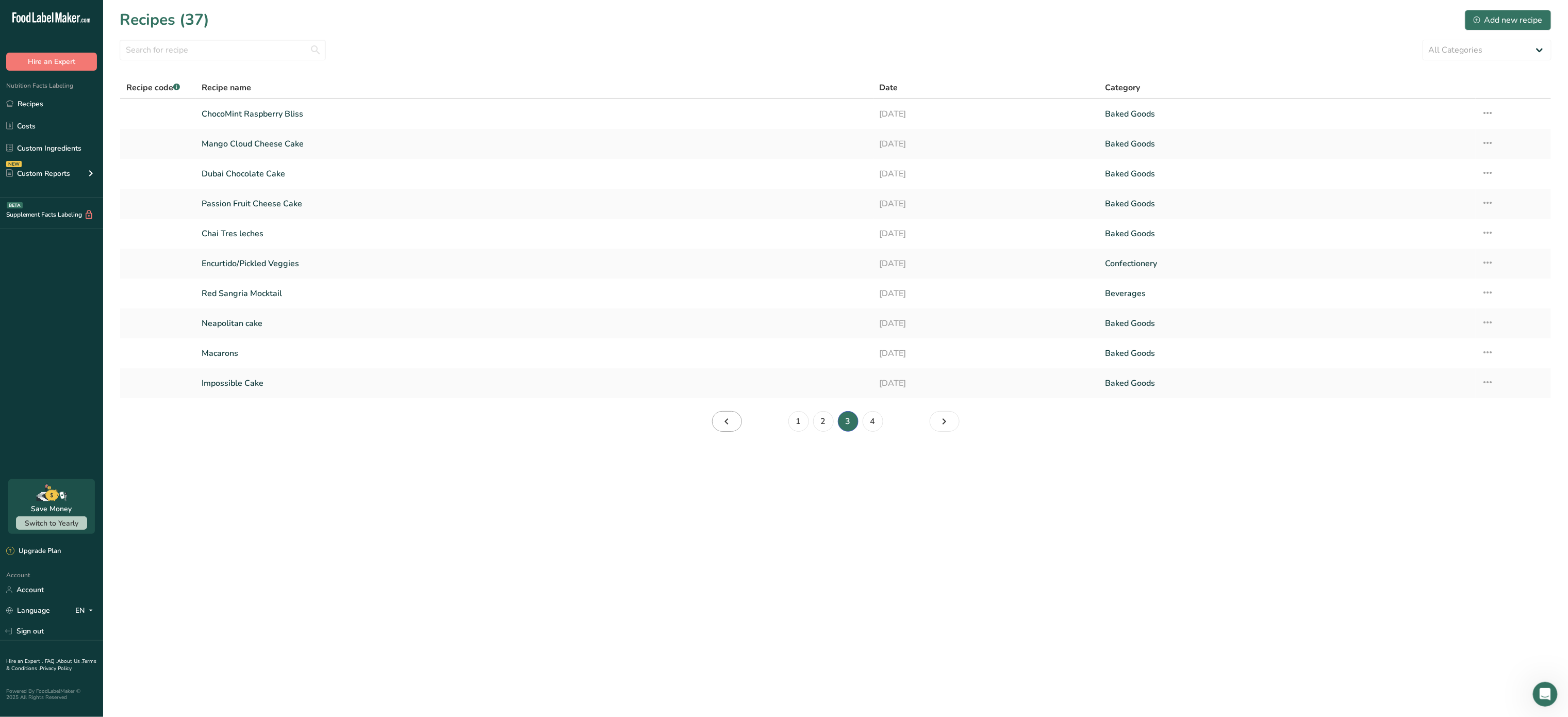
click at [722, 332] on link "Neapolitan cake" at bounding box center [534, 323] width 666 height 21
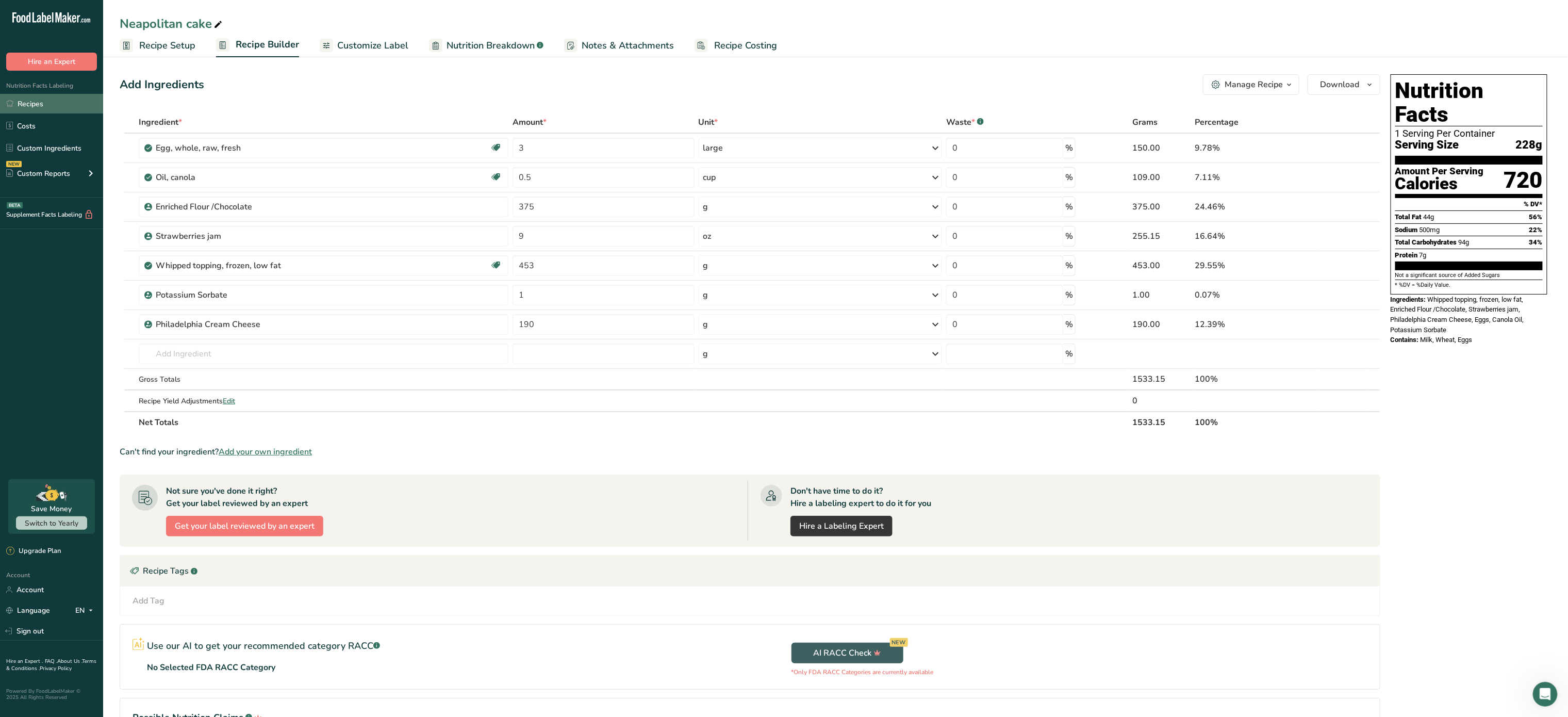
click at [35, 105] on link "Recipes" at bounding box center [51, 104] width 103 height 19
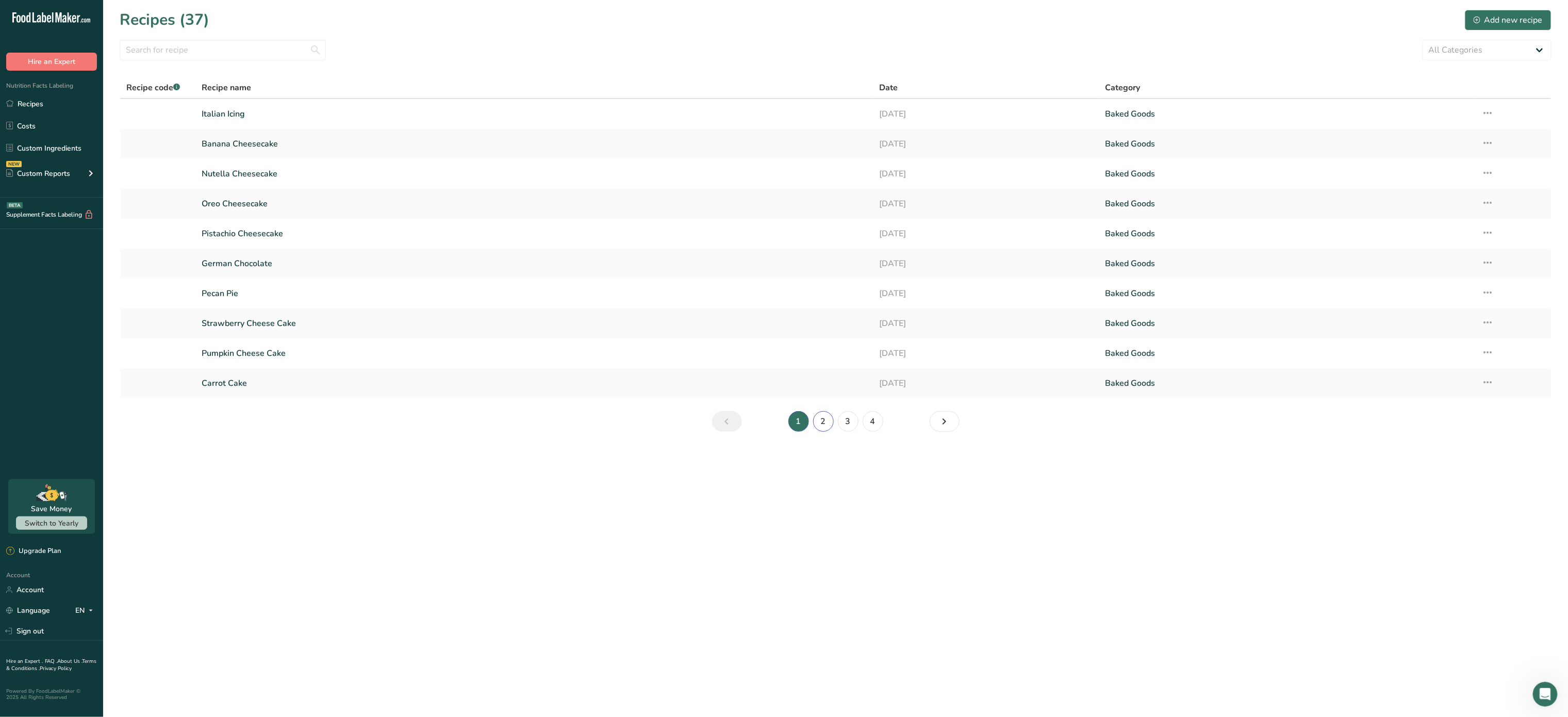
click at [823, 413] on link "2" at bounding box center [824, 421] width 21 height 21
click at [823, 413] on li "2" at bounding box center [824, 421] width 25 height 21
click at [842, 425] on link "3" at bounding box center [849, 421] width 21 height 21
click at [875, 413] on link "4" at bounding box center [873, 421] width 21 height 21
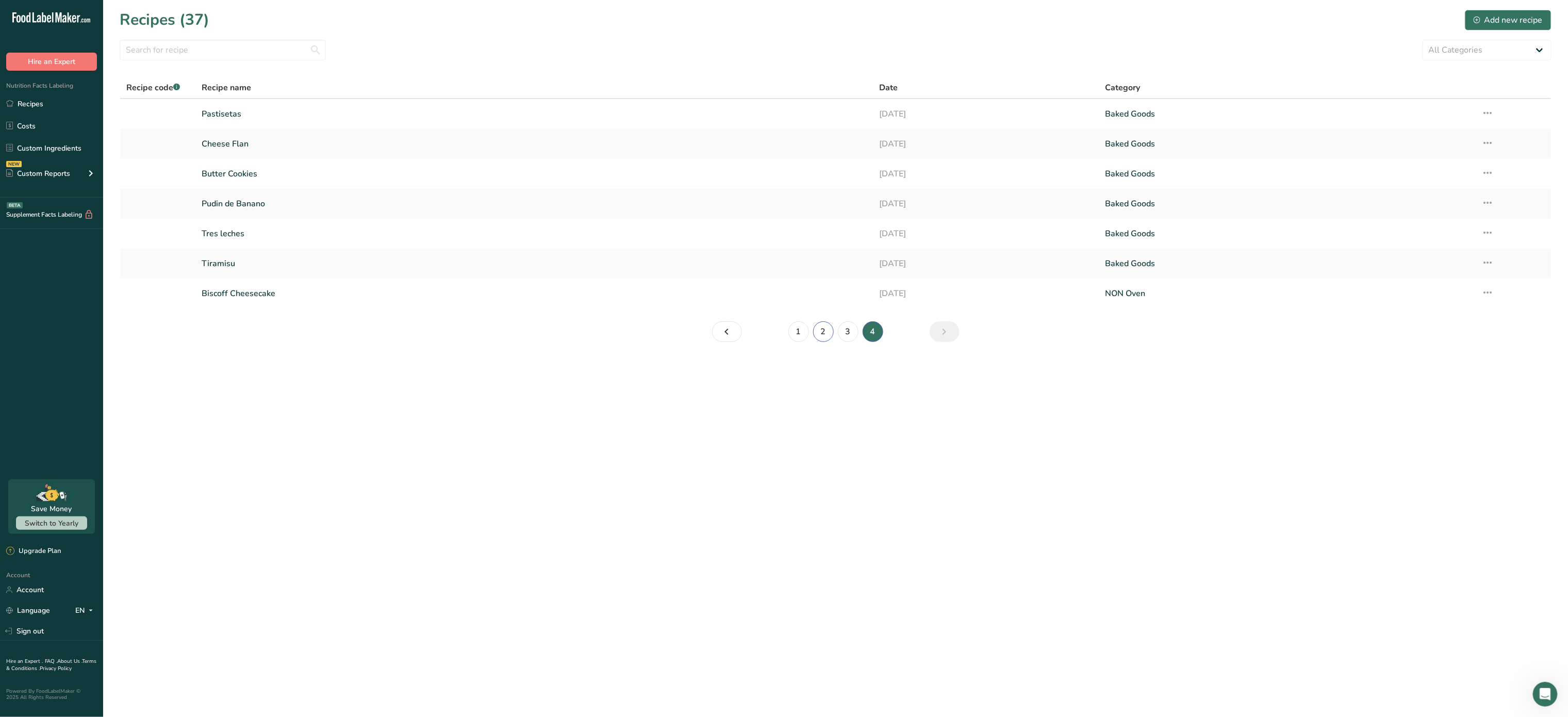
click at [822, 341] on link "2" at bounding box center [824, 332] width 21 height 21
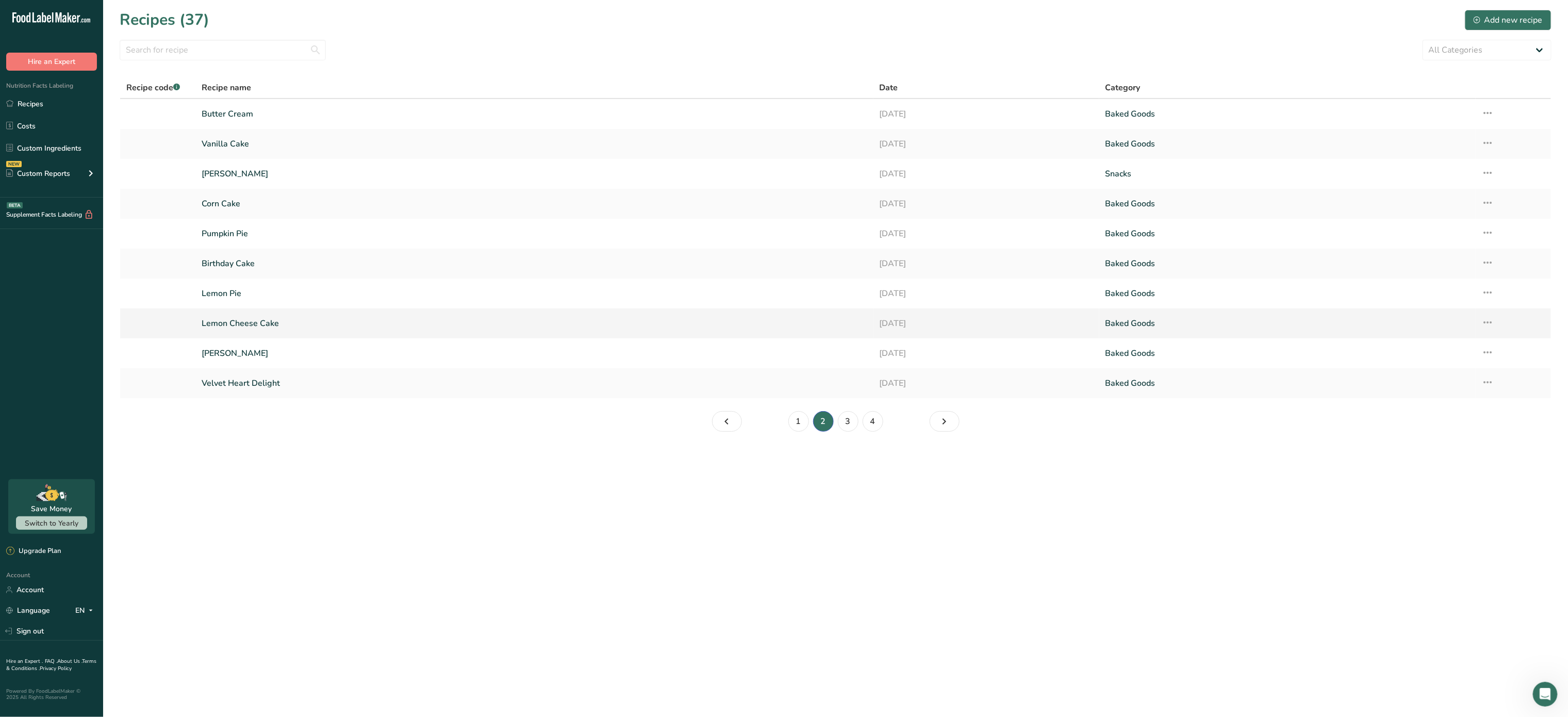
click at [336, 328] on link "Lemon Cheese Cake" at bounding box center [534, 323] width 666 height 21
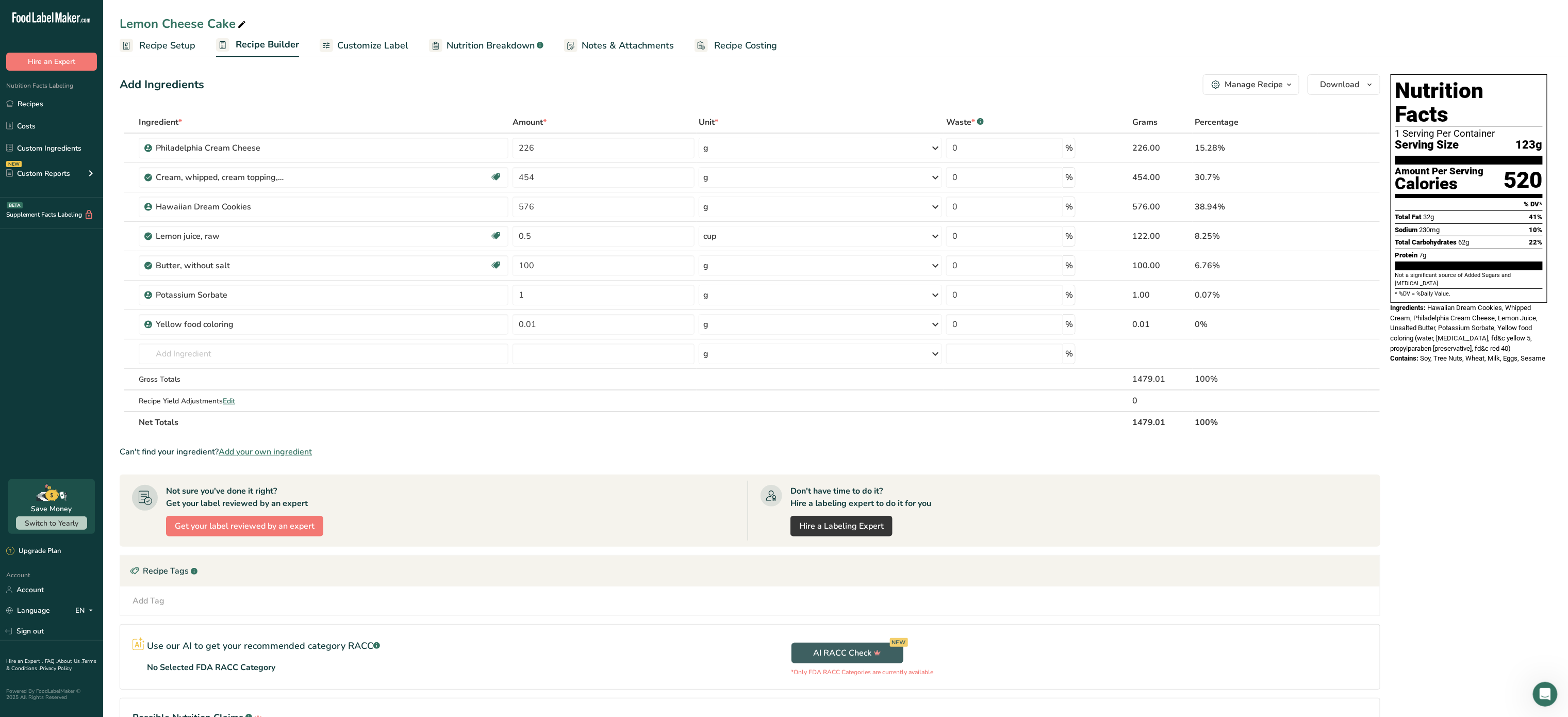
click at [1261, 88] on div "Manage Recipe" at bounding box center [1254, 85] width 58 height 12
click at [1226, 128] on span "Duplicate Recipe" at bounding box center [1198, 134] width 56 height 12
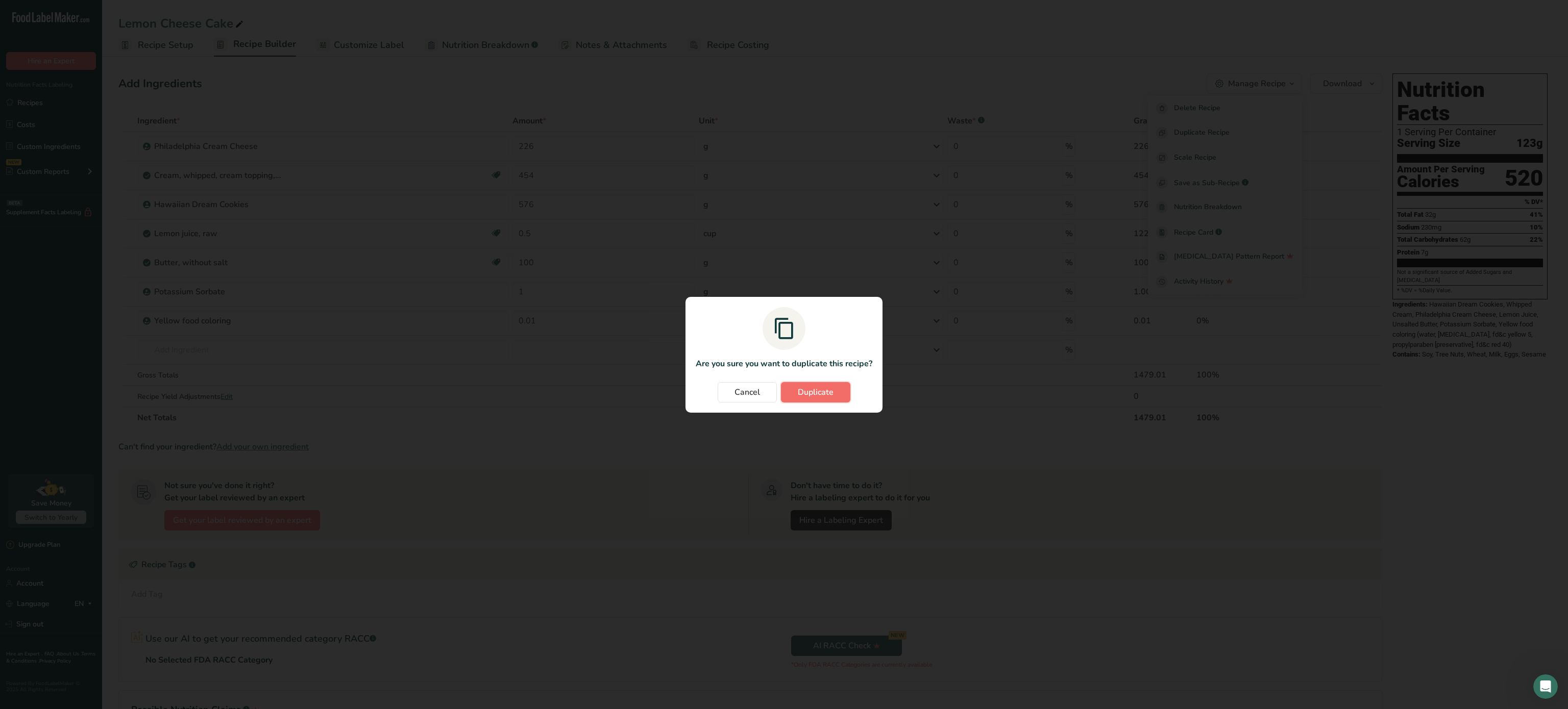
click at [822, 399] on button "Duplicate" at bounding box center [816, 392] width 70 height 20
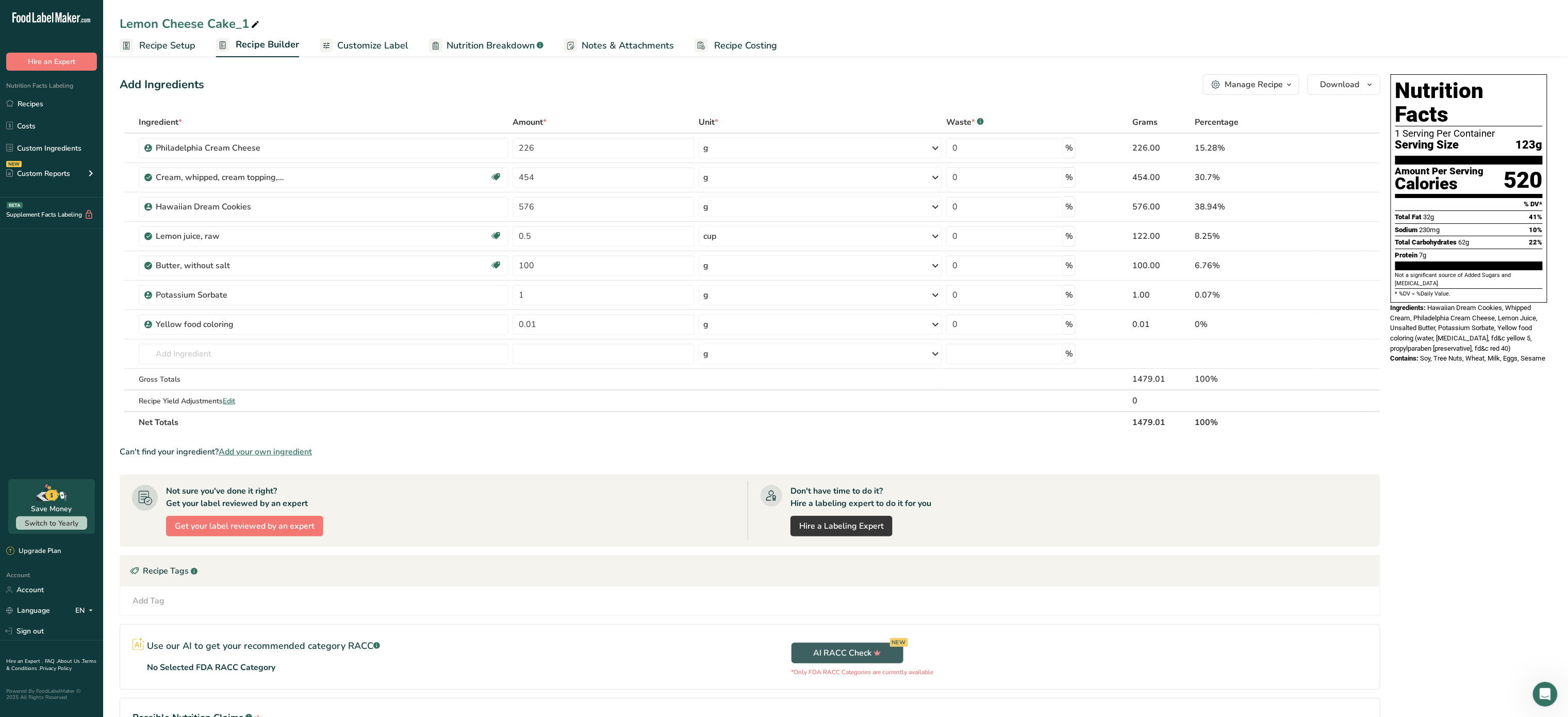
click at [259, 26] on icon at bounding box center [255, 24] width 9 height 15
click at [156, 21] on input "Lemon Cheese Cake" at bounding box center [835, 23] width 1432 height 19
click at [122, 21] on input "Lime Cheese Cake" at bounding box center [835, 23] width 1432 height 19
click at [148, 28] on input "Key Lime Cheese Cake" at bounding box center [835, 23] width 1432 height 19
type input "Key lime Cheese Cake"
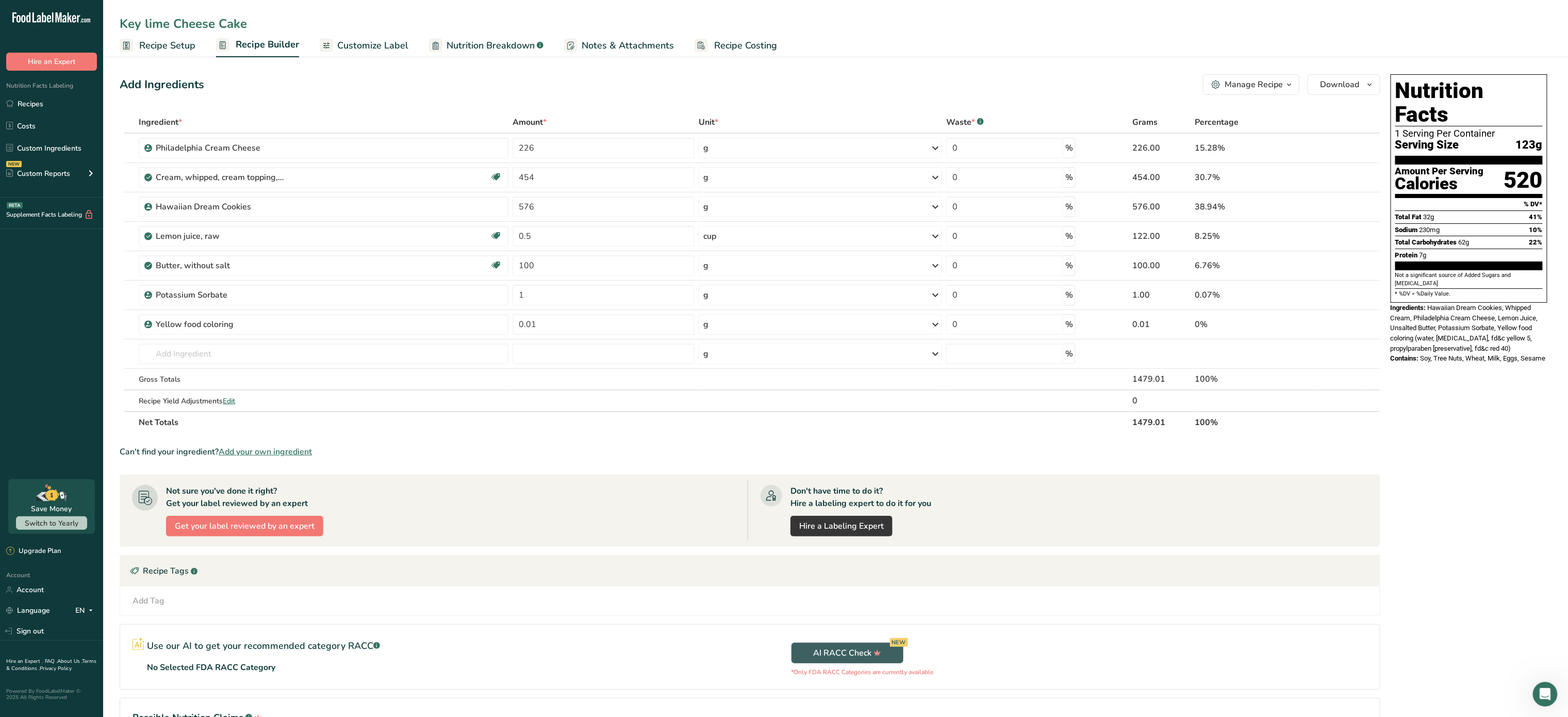
click at [1274, 83] on div "Manage Recipe" at bounding box center [1254, 85] width 58 height 12
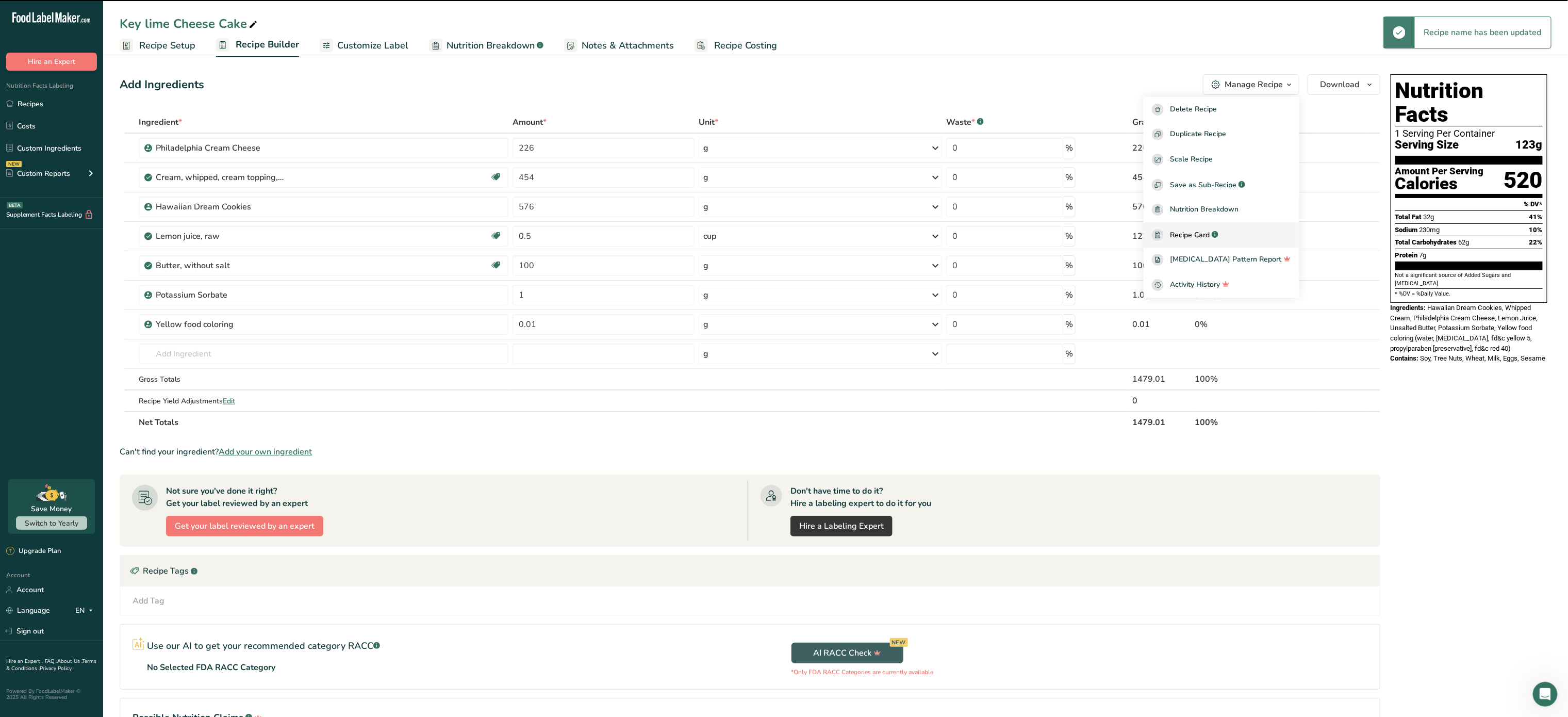
click at [1210, 231] on span "Recipe Card" at bounding box center [1190, 235] width 40 height 11
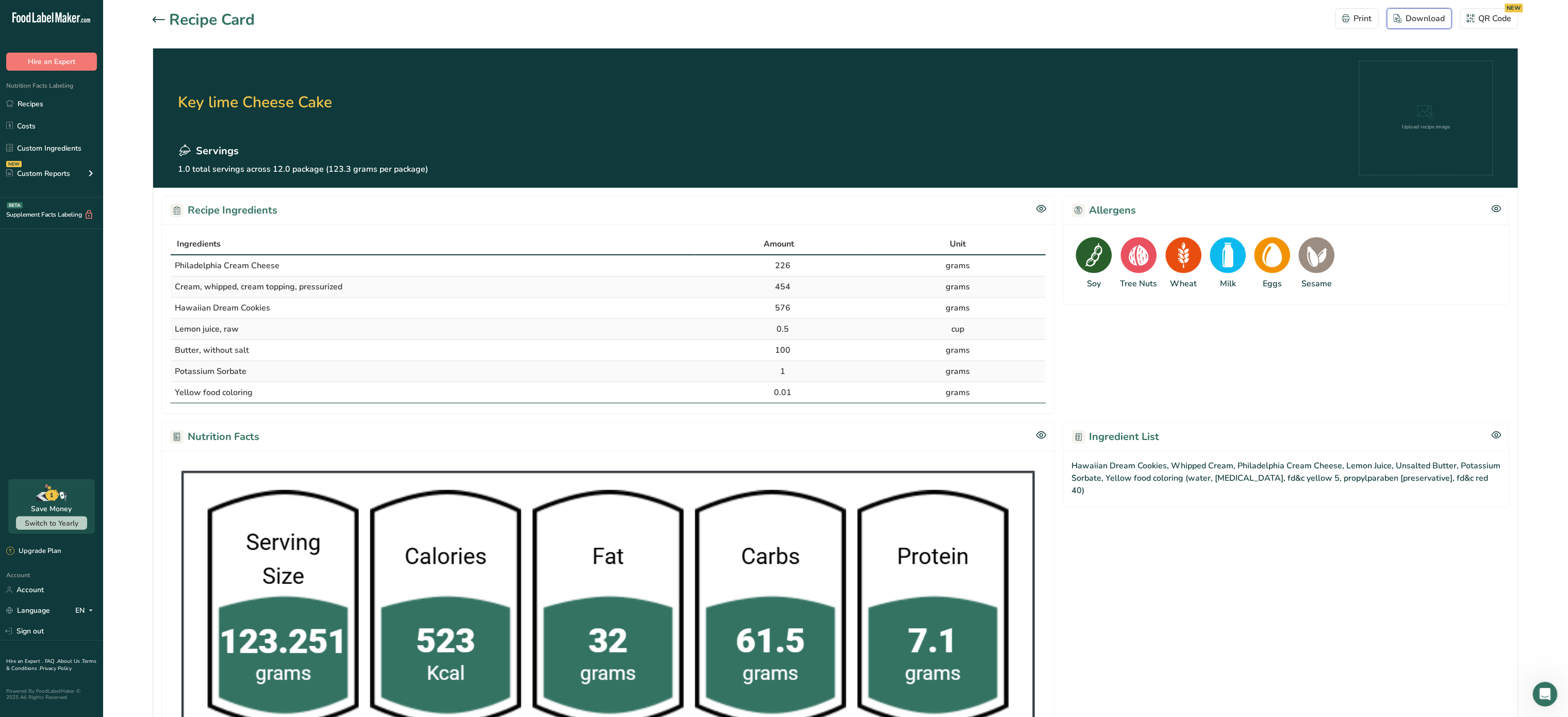
click at [1422, 17] on div "Download" at bounding box center [1420, 19] width 52 height 12
click at [163, 14] on div at bounding box center [161, 20] width 17 height 12
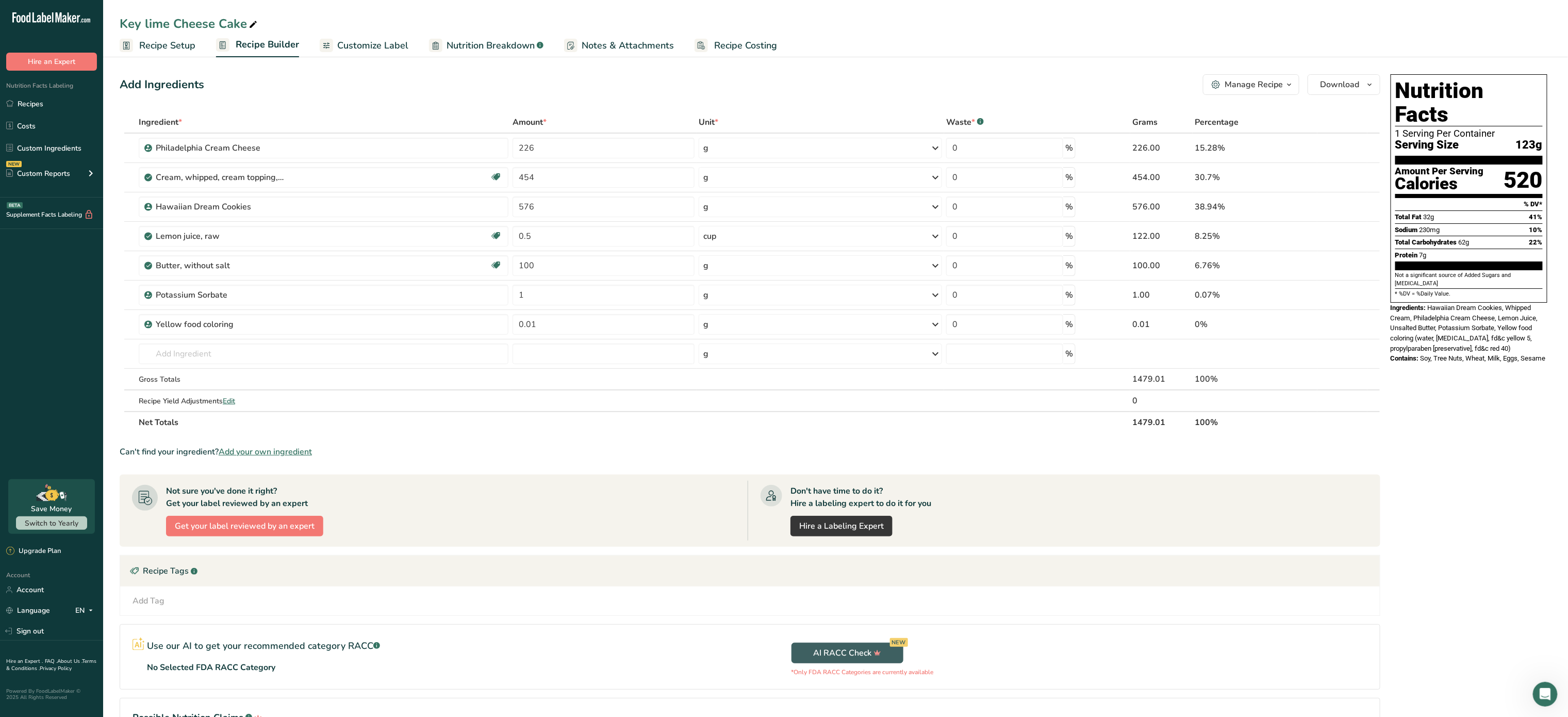
click at [363, 44] on span "Customize Label" at bounding box center [372, 46] width 71 height 14
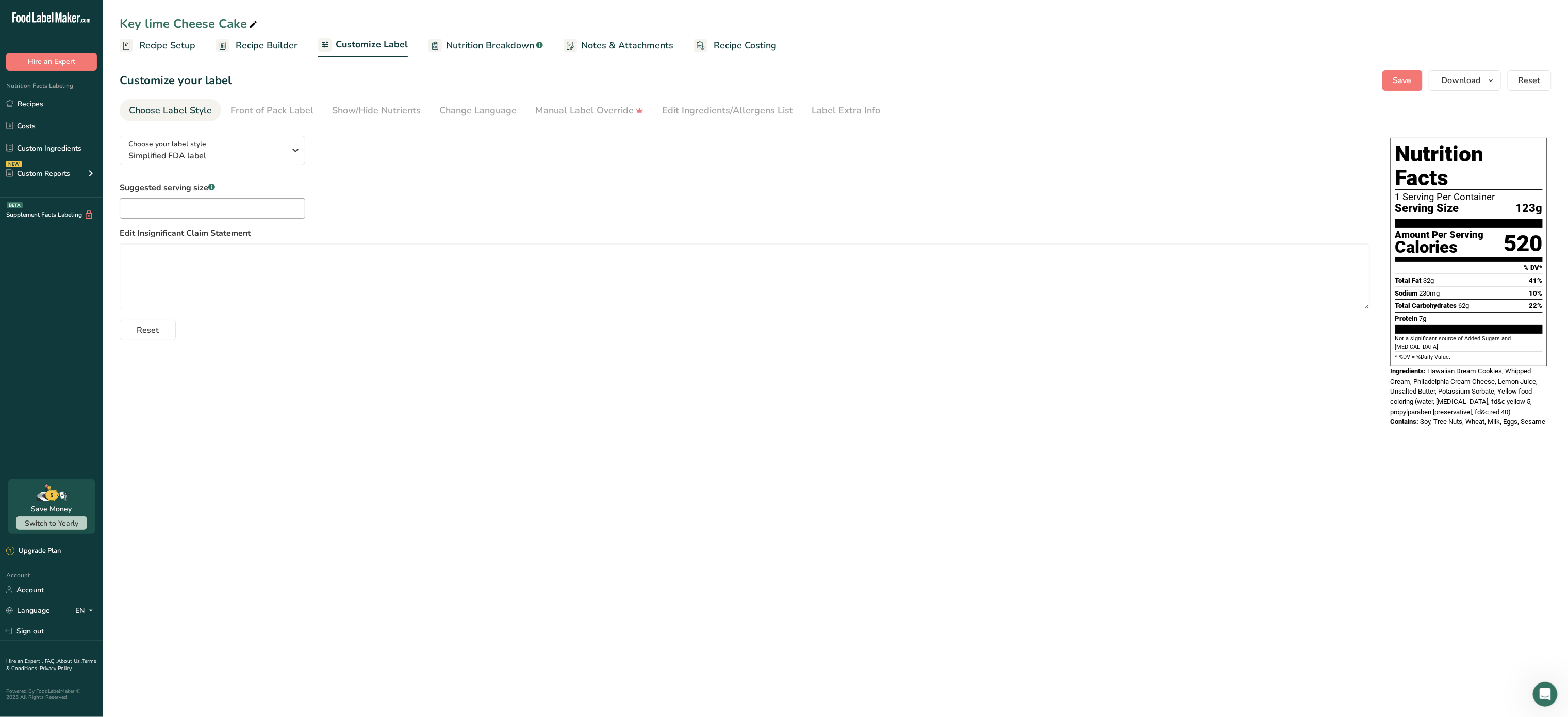
click at [246, 40] on span "Recipe Builder" at bounding box center [267, 46] width 62 height 14
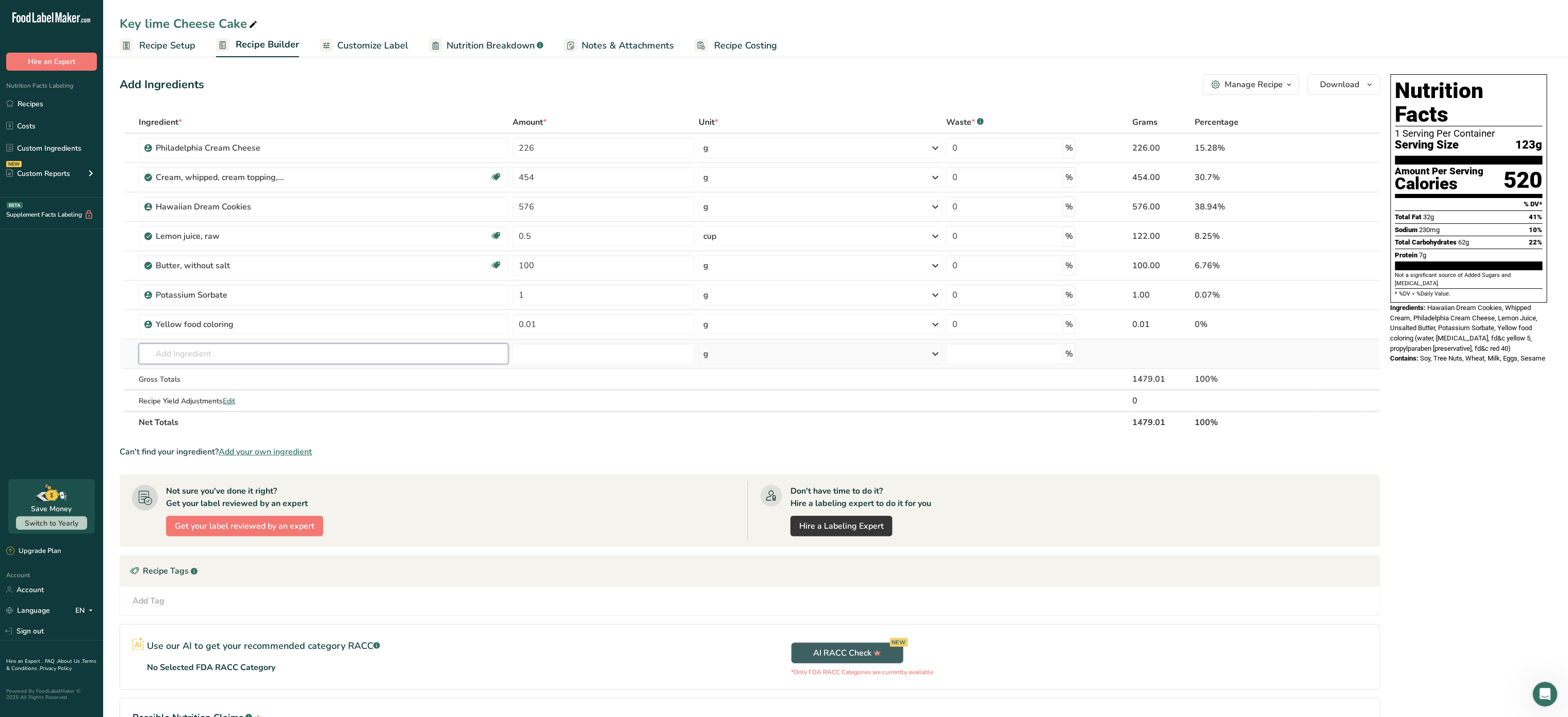
click at [179, 347] on input "text" at bounding box center [324, 354] width 370 height 21
type input "lime j"
click at [204, 374] on p "9160 Lime juice, raw" at bounding box center [185, 375] width 77 height 11
type input "Lime juice, raw"
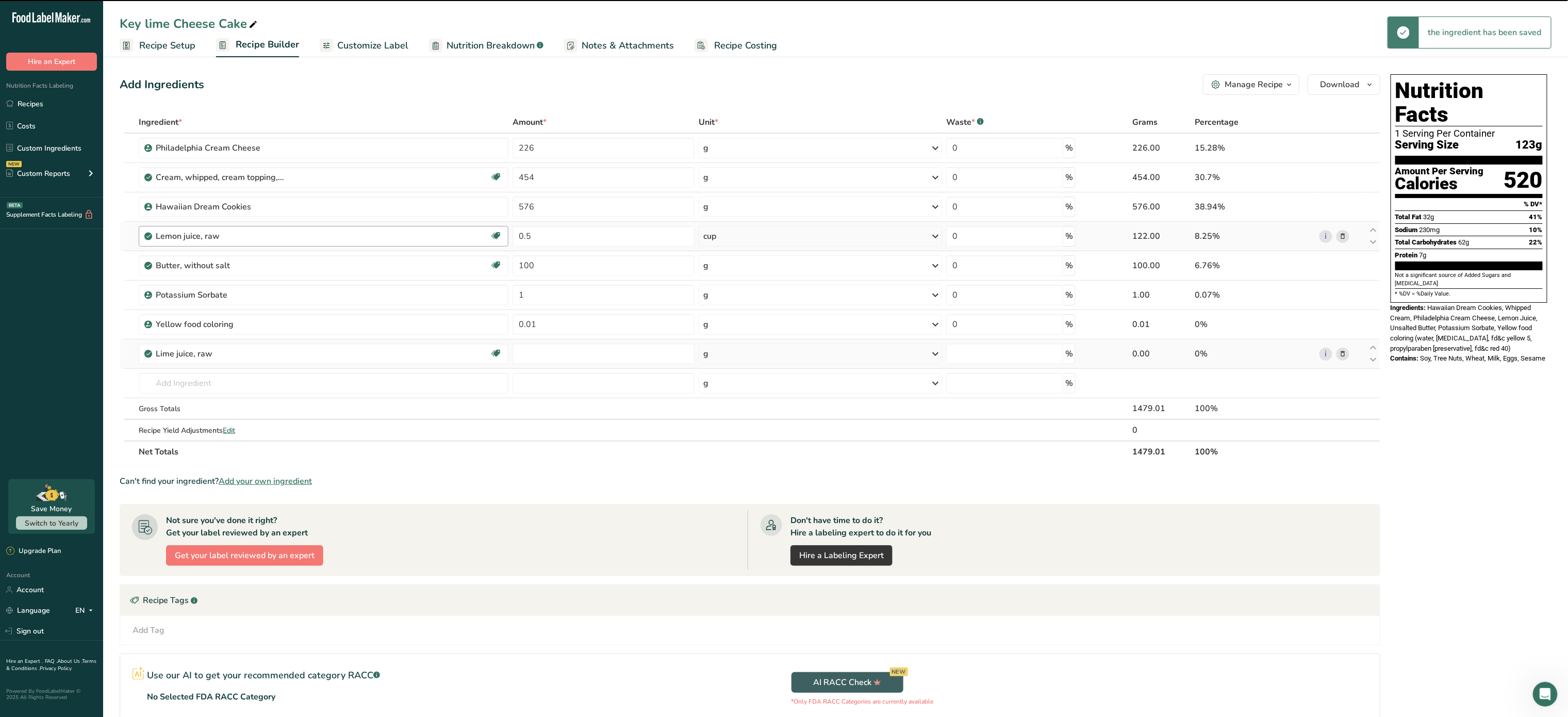
type input "0"
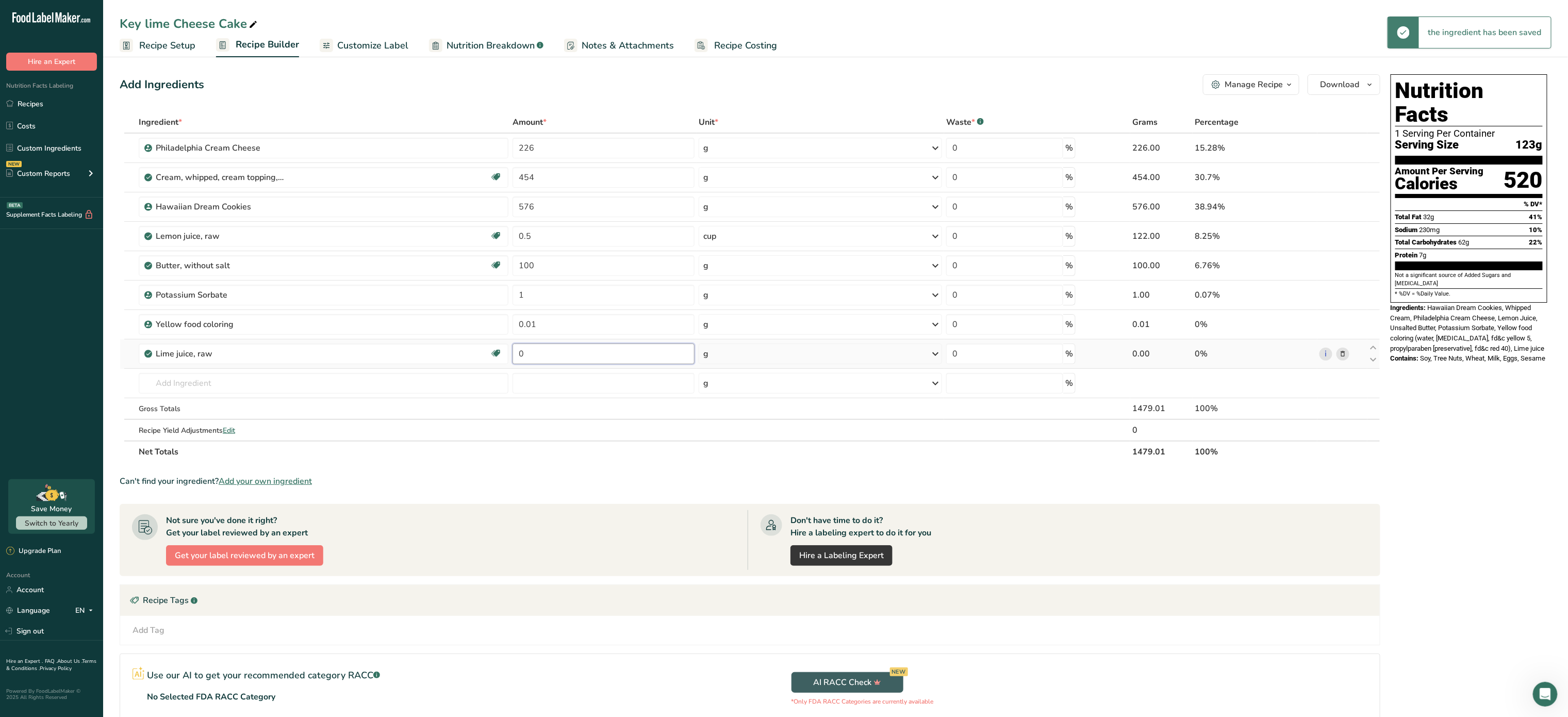
click at [542, 354] on input "0" at bounding box center [603, 354] width 182 height 21
type input "0.5"
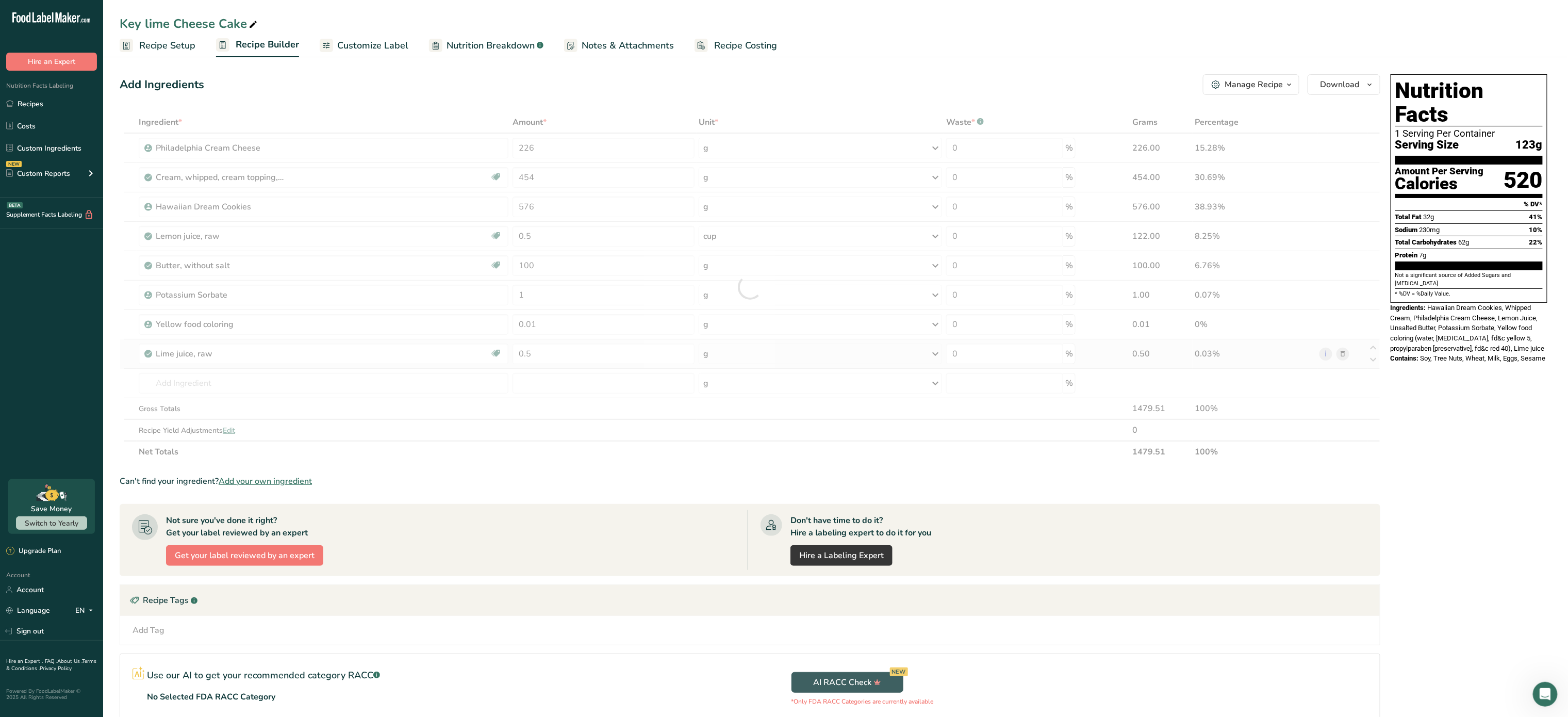
click at [755, 354] on div "Ingredient * Amount * Unit * Waste * .a-a{fill:#347362;}.b-a{fill:#fff;} Grams …" at bounding box center [750, 287] width 1261 height 352
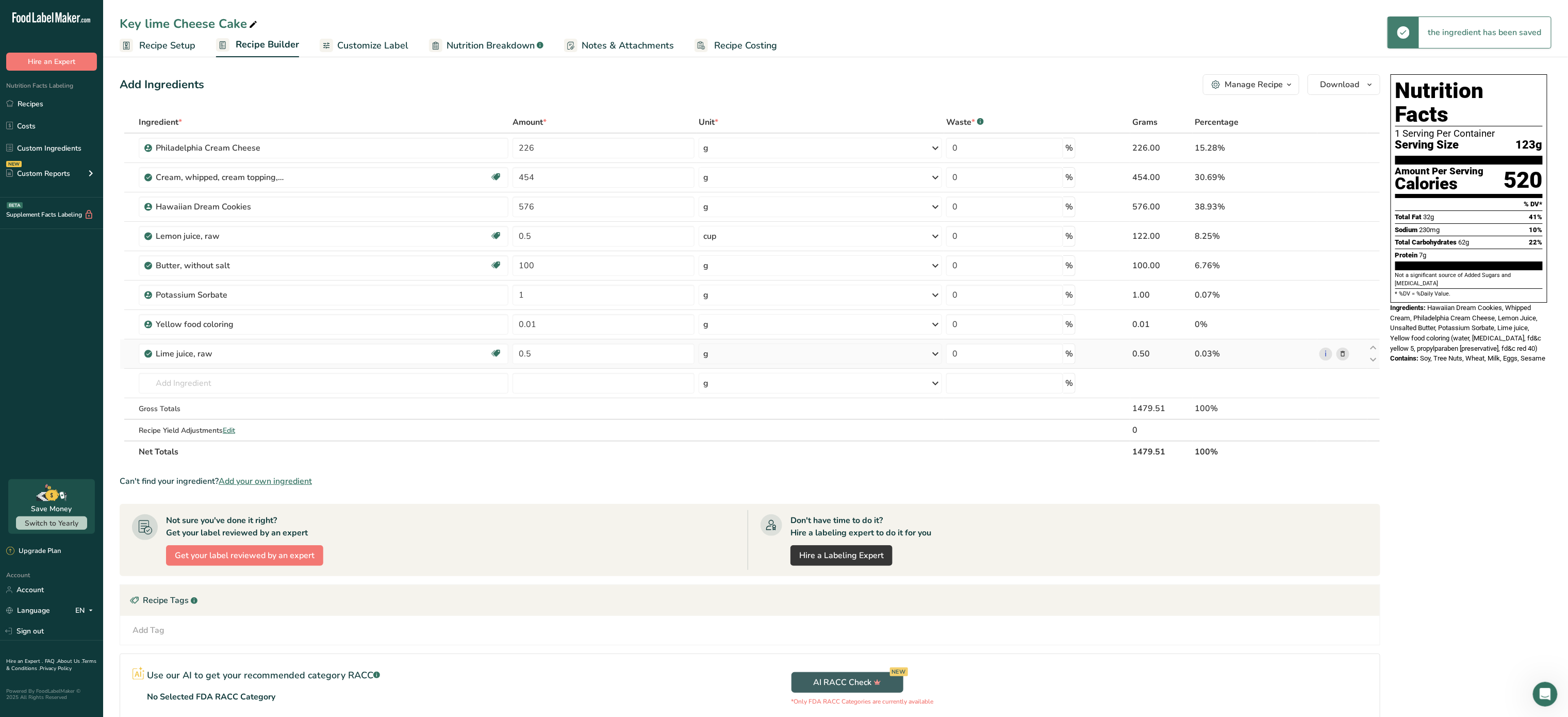
click at [755, 354] on div "g" at bounding box center [820, 354] width 244 height 21
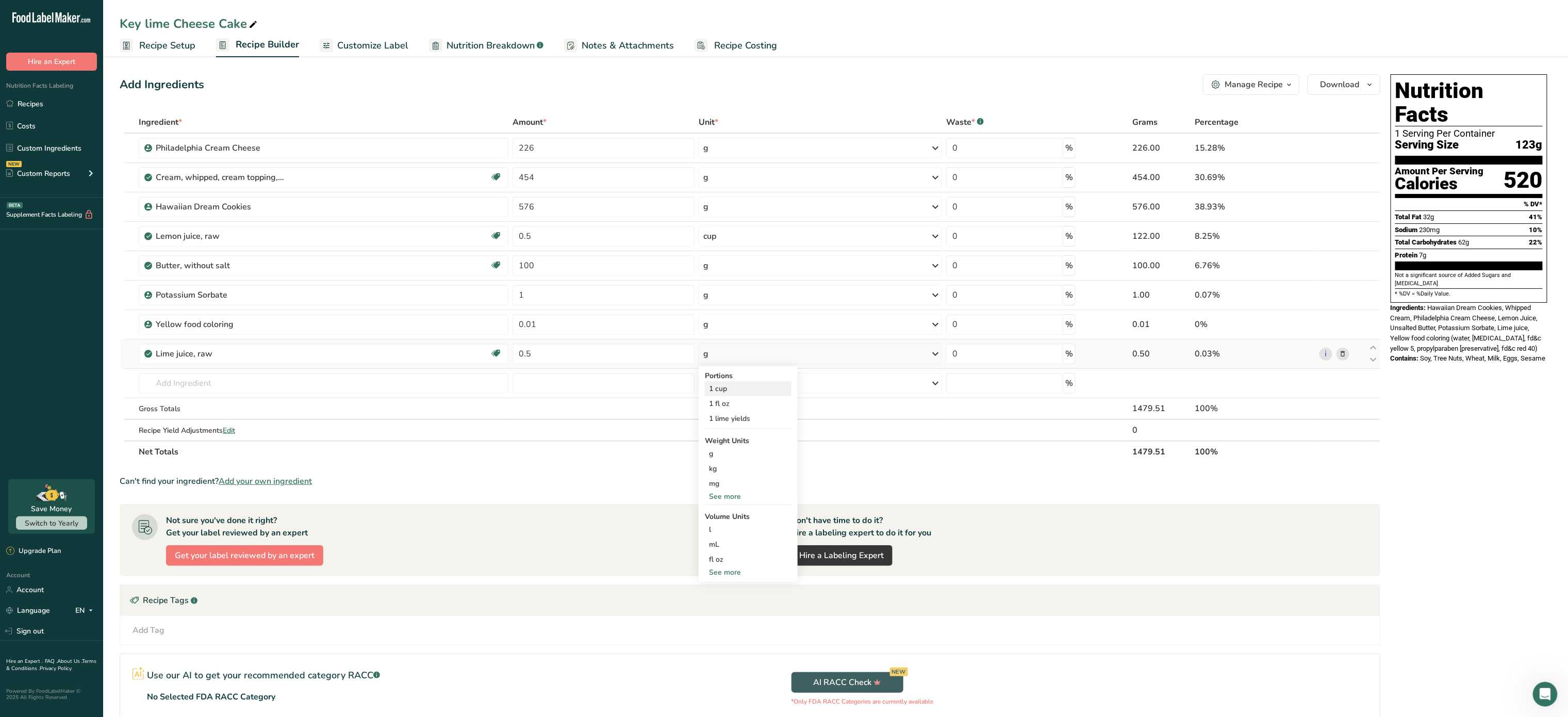
click at [733, 390] on div "1 cup" at bounding box center [748, 389] width 86 height 15
click at [1339, 234] on icon at bounding box center [1343, 237] width 7 height 11
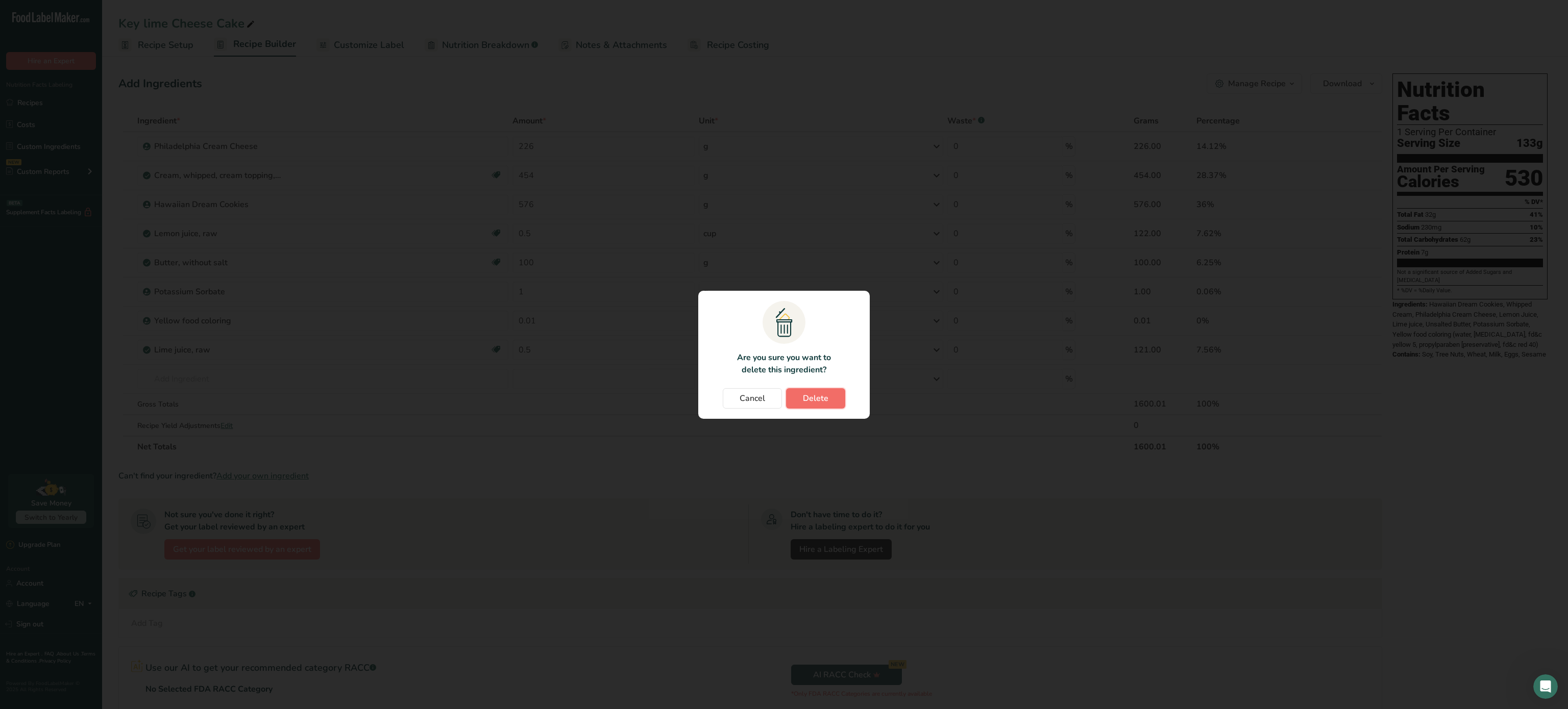
click at [816, 400] on span "Delete" at bounding box center [815, 398] width 25 height 12
type input "100"
type input "1"
type input "0.01"
type input "0.5"
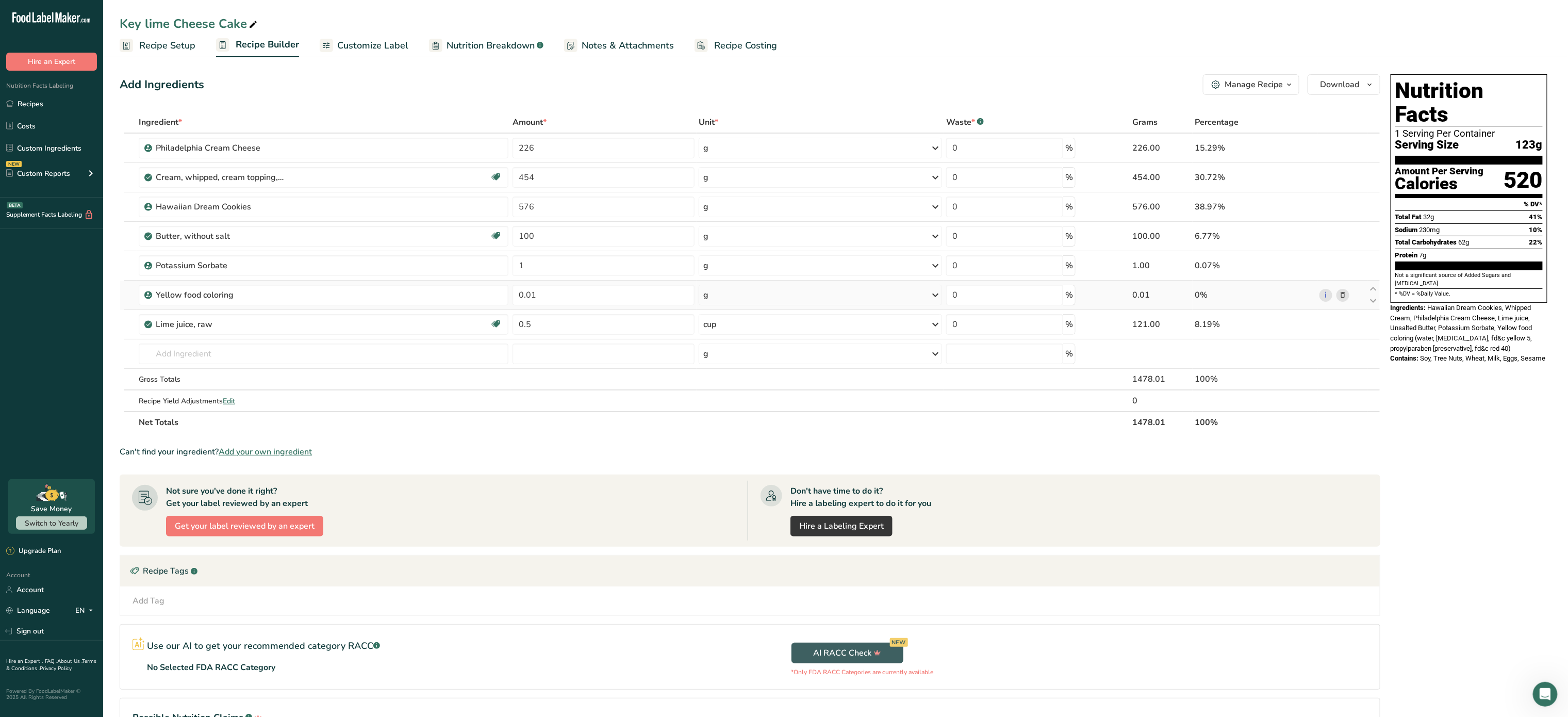
click at [1344, 298] on icon at bounding box center [1343, 296] width 7 height 11
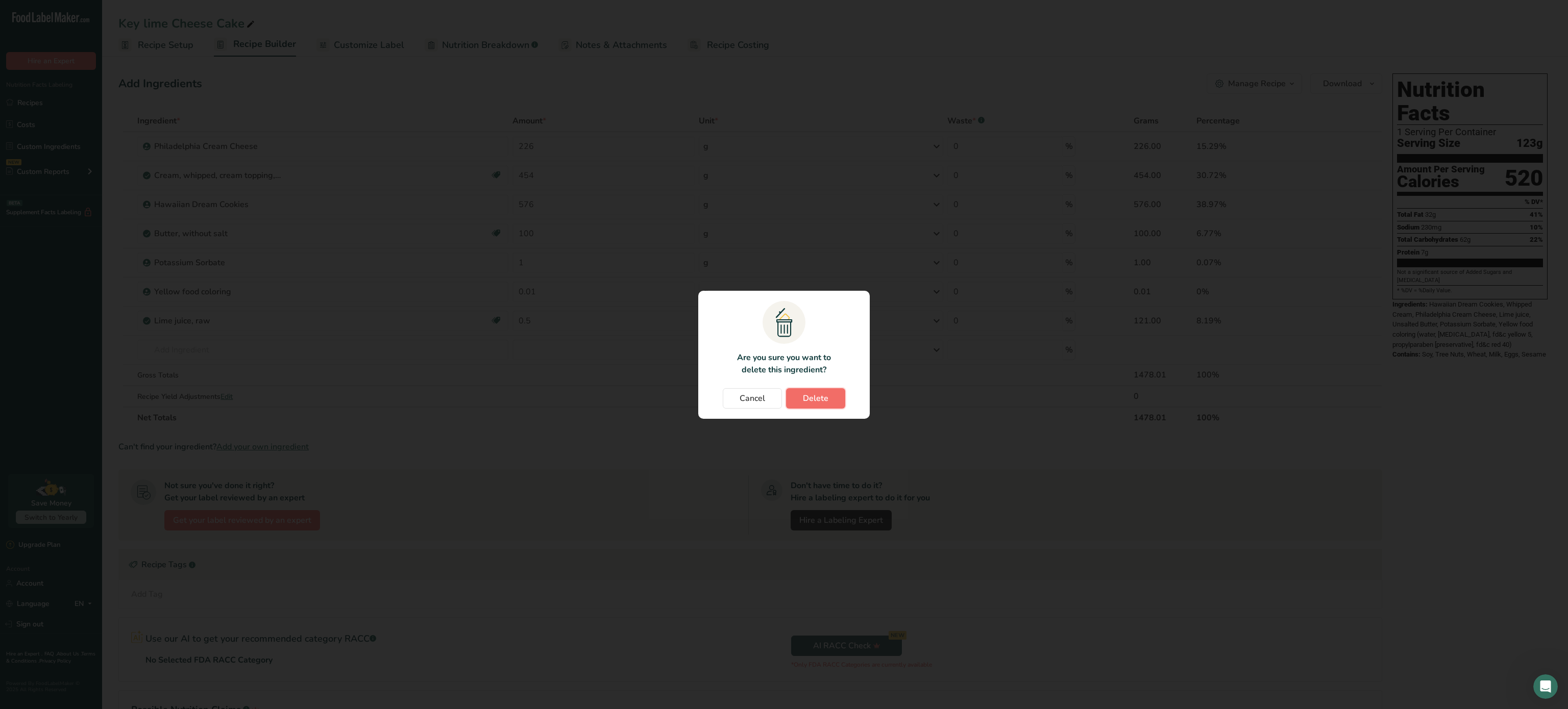
click at [831, 407] on button "Delete" at bounding box center [815, 398] width 59 height 20
type input "0.5"
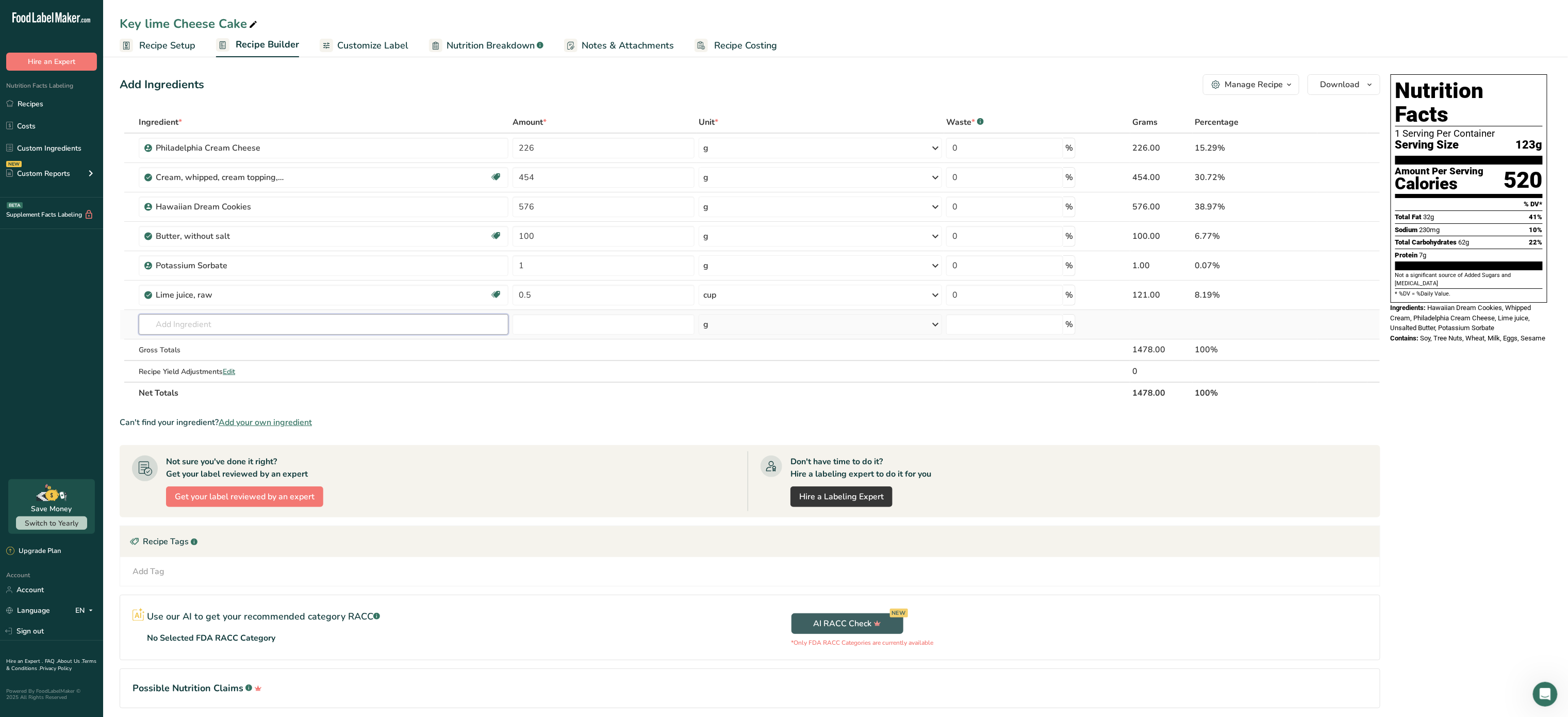
click at [206, 332] on input "text" at bounding box center [324, 325] width 370 height 21
type input "yellow color"
click at [209, 363] on p "Yellow food coloring" at bounding box center [185, 363] width 76 height 11
type input "Yellow food coloring"
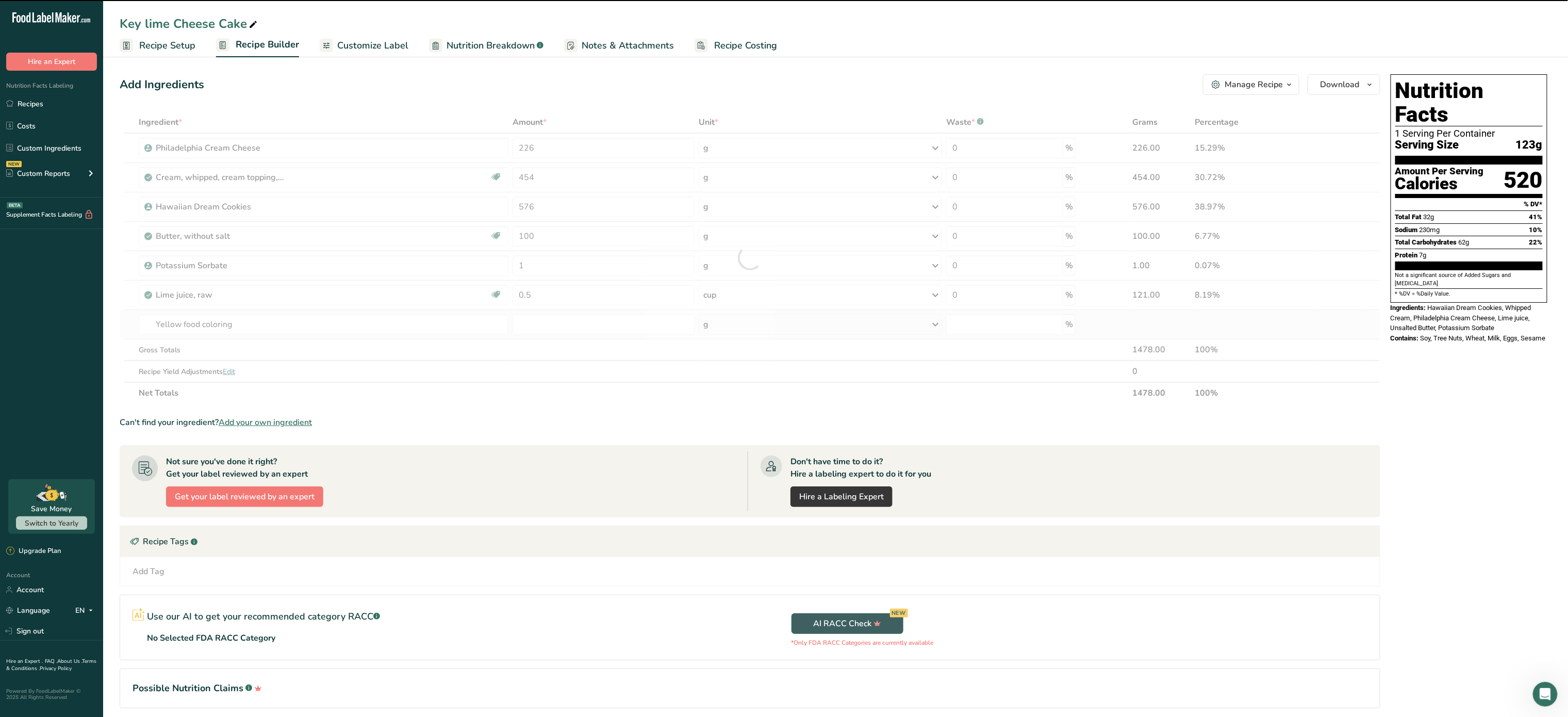
type input "0"
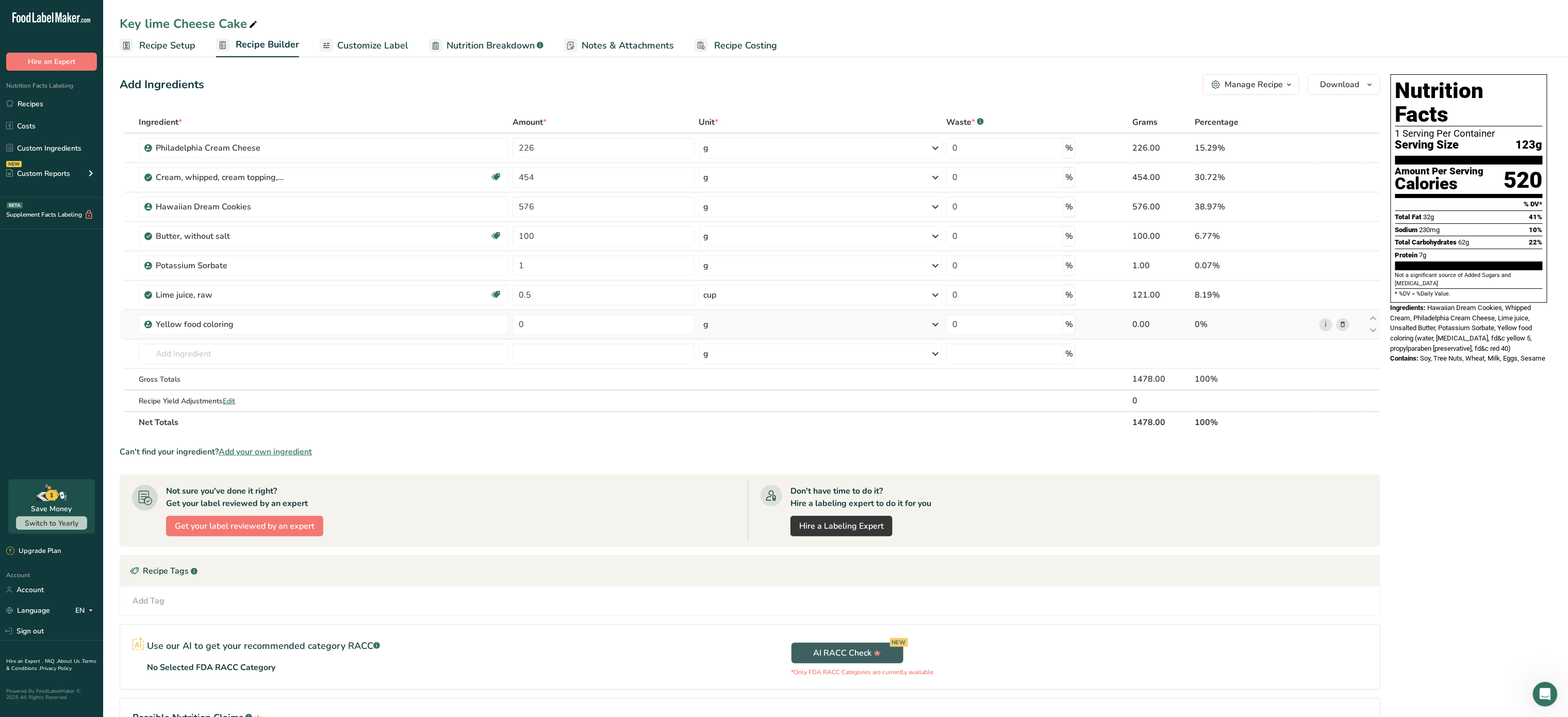
click at [1350, 325] on div "i" at bounding box center [1342, 325] width 46 height 13
click at [1346, 327] on icon at bounding box center [1343, 325] width 7 height 11
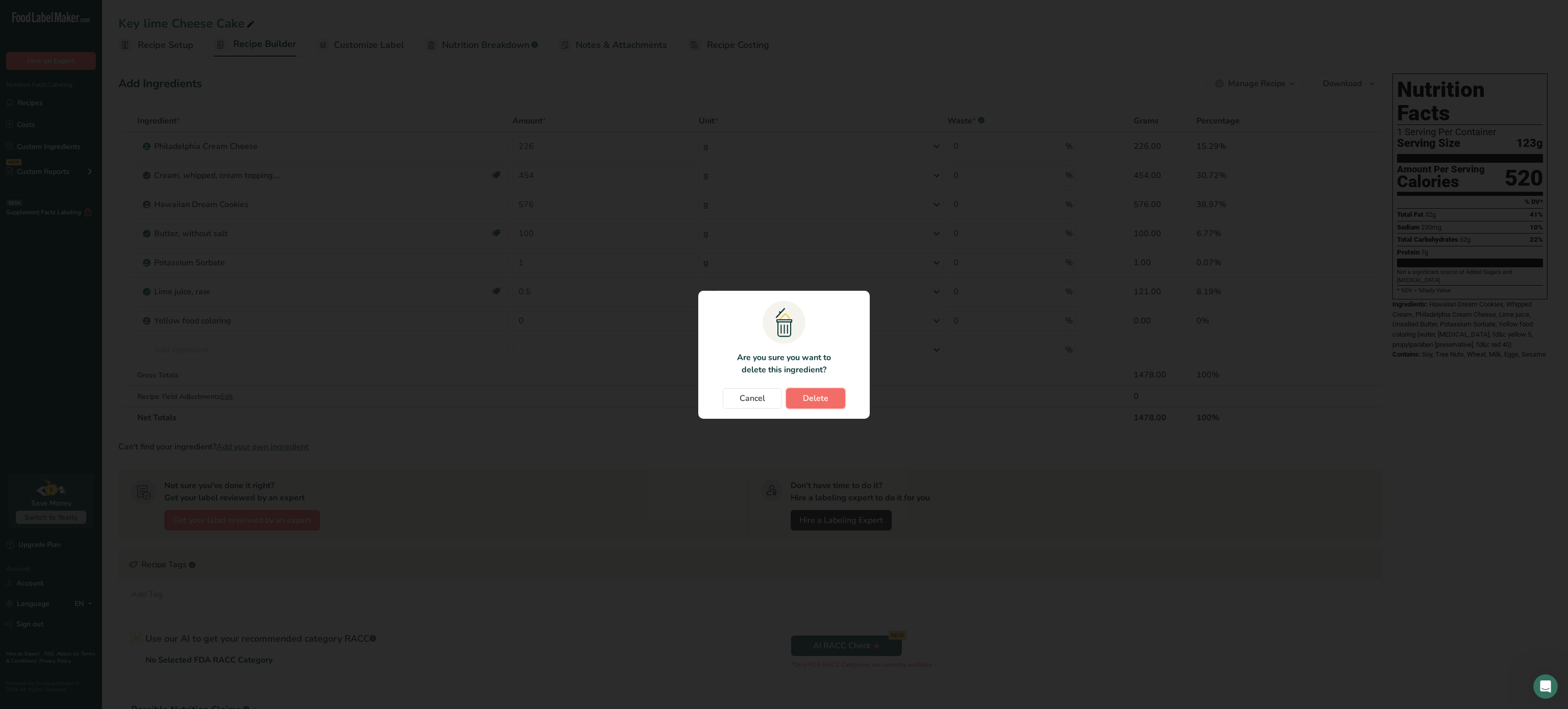
click at [823, 400] on span "Delete" at bounding box center [815, 398] width 25 height 12
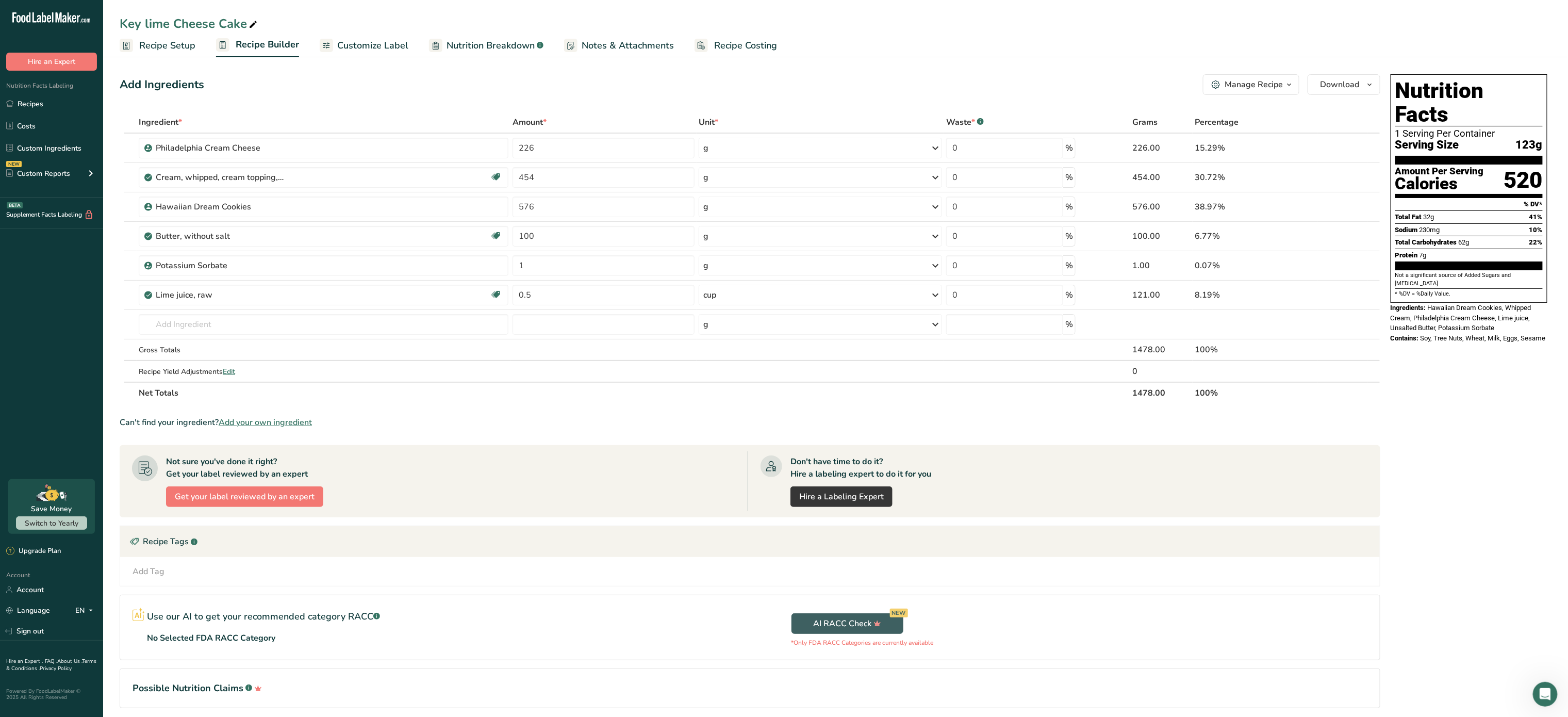
click at [750, 39] on span "Recipe Costing" at bounding box center [745, 46] width 63 height 14
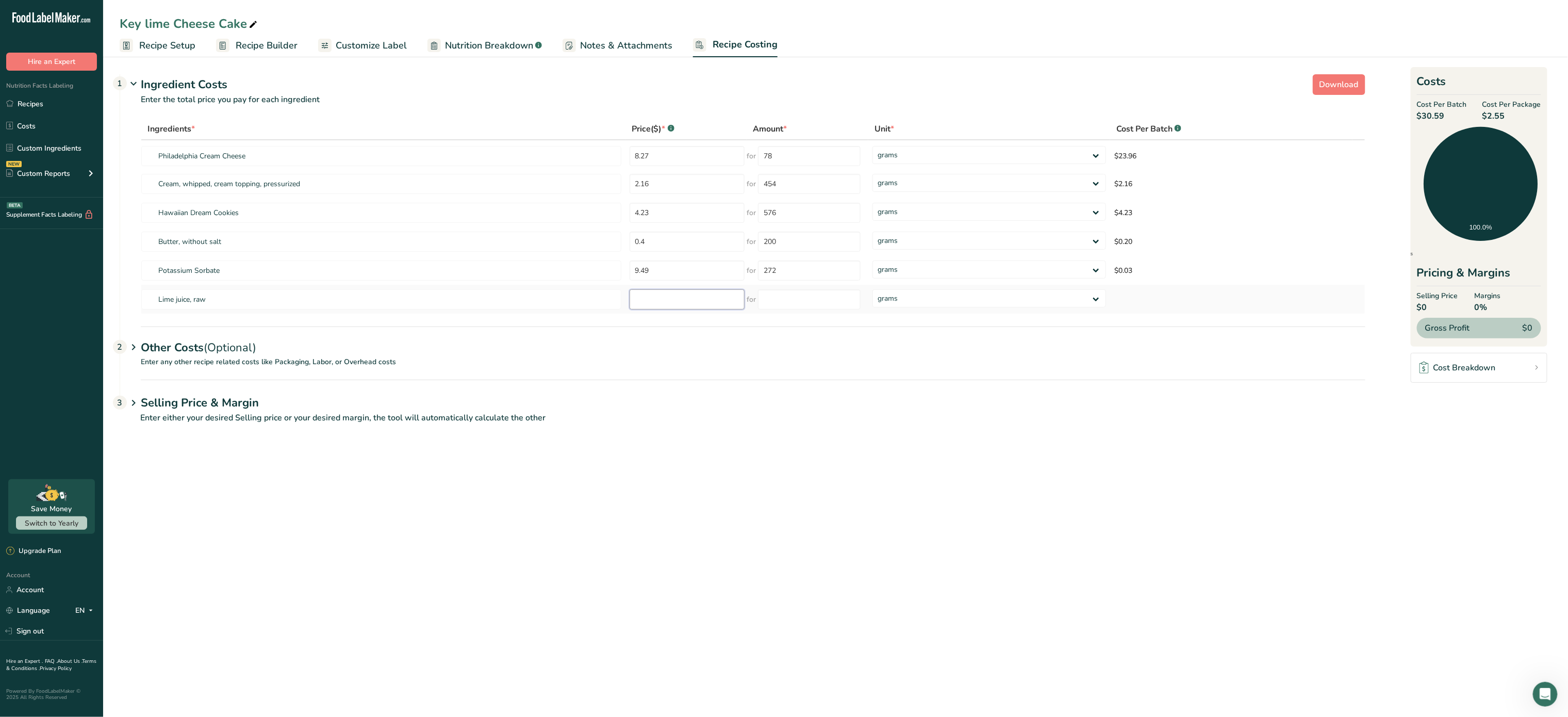
click at [683, 296] on input "number" at bounding box center [687, 299] width 115 height 20
type input "1"
click at [829, 300] on input "number" at bounding box center [809, 299] width 103 height 20
type input "1"
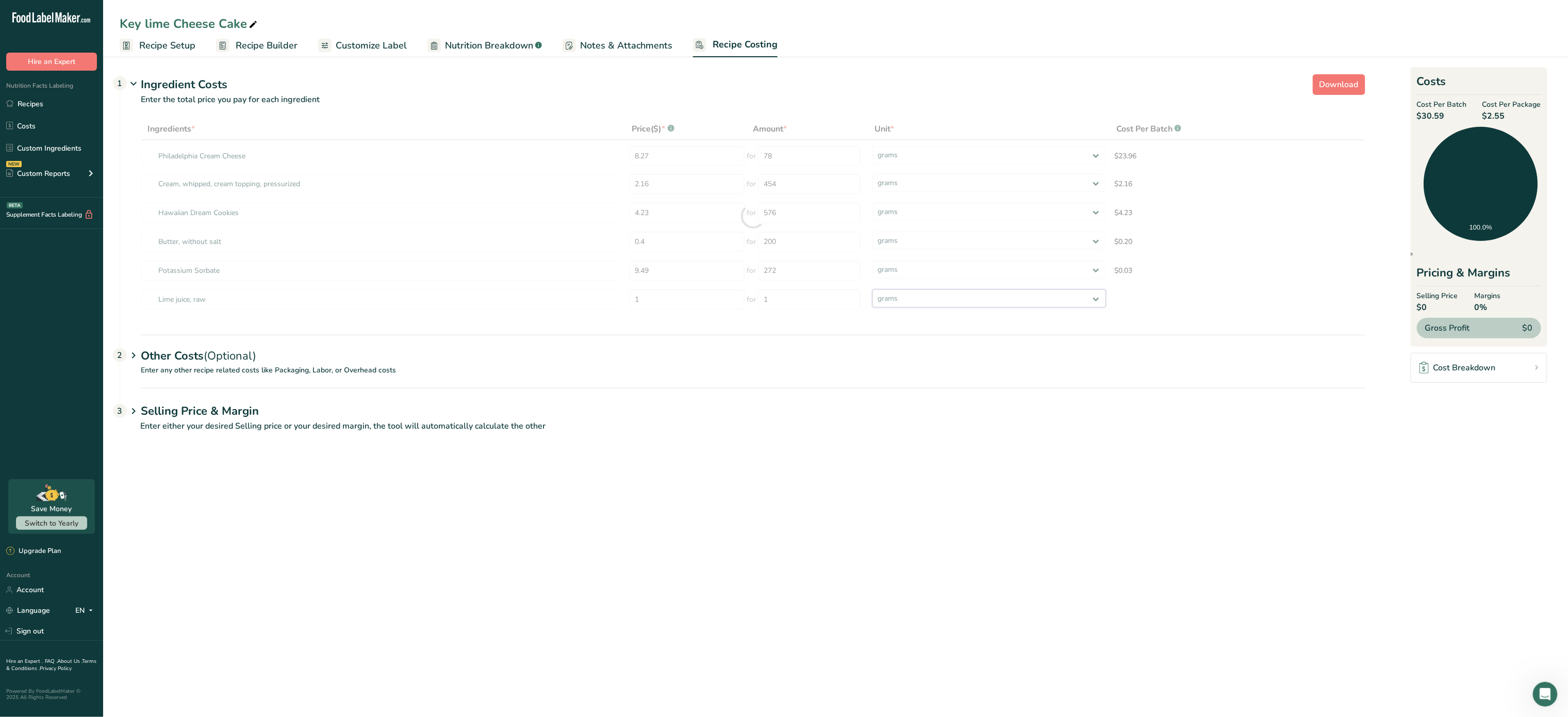
click at [927, 296] on div "Ingredients * Price($) * .a-a{fill:#347362;}.b-a{fill:#fff;} Amount * Unit * Co…" at bounding box center [753, 216] width 1225 height 196
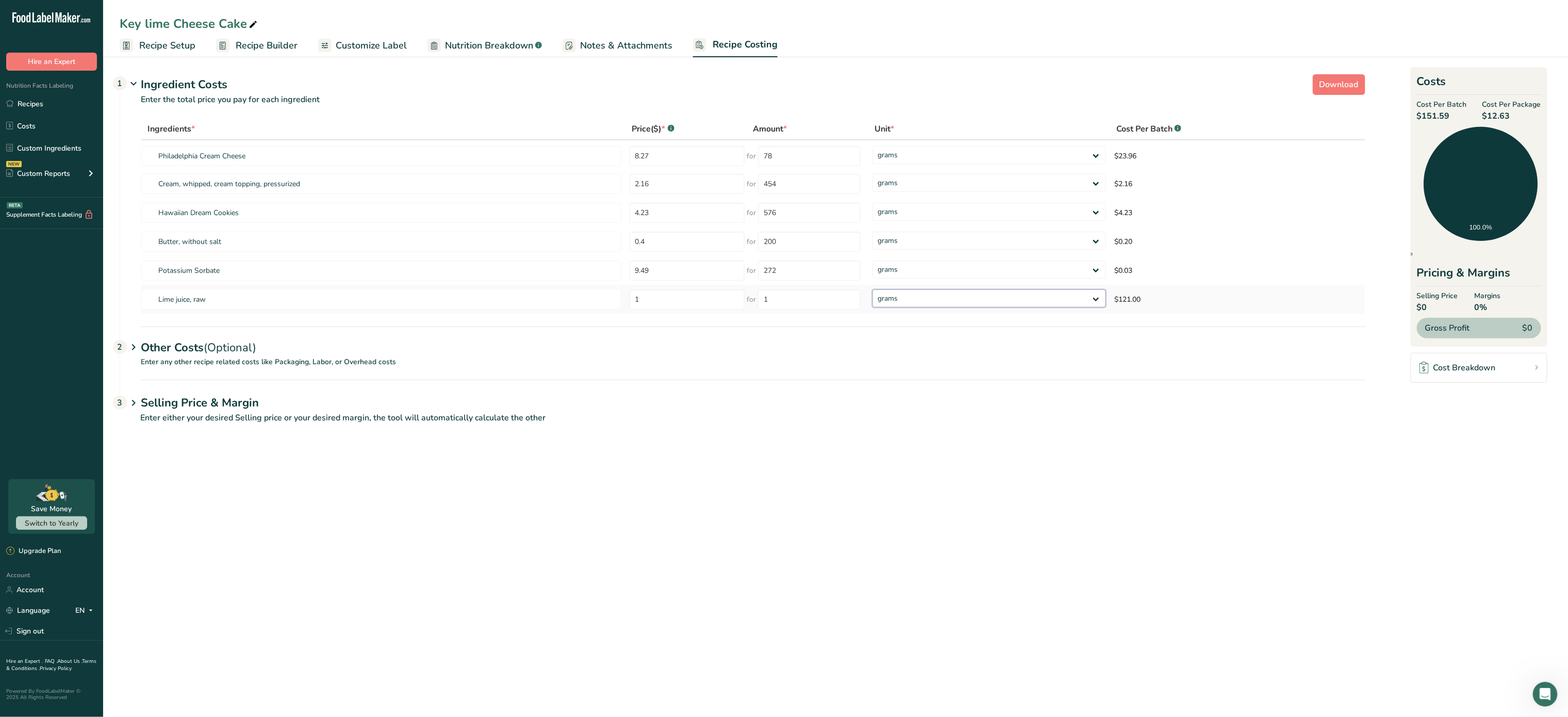
select select "5"
click at [873, 289] on select "grams kg mg mcg lb oz" at bounding box center [989, 298] width 233 height 18
click at [675, 303] on input "1" at bounding box center [684, 299] width 115 height 20
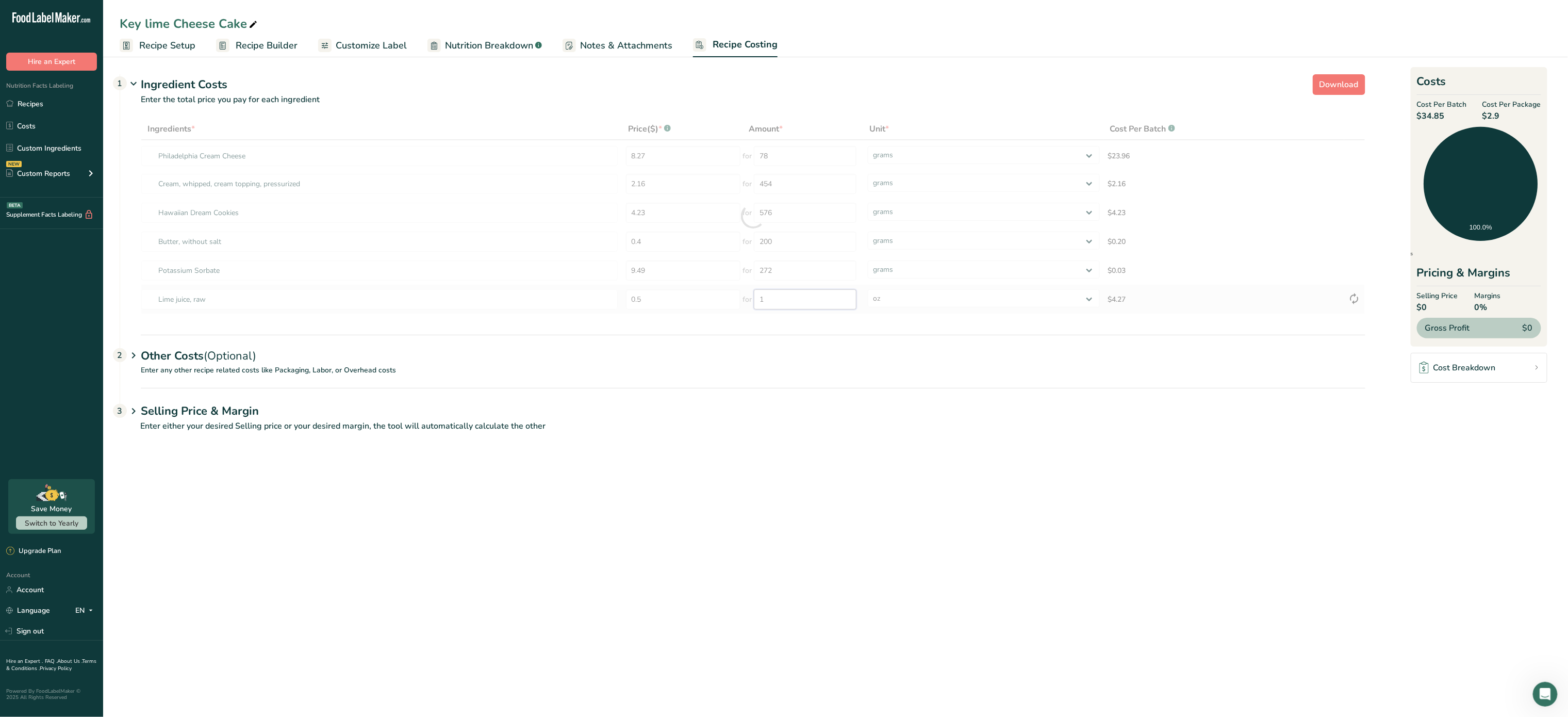
click at [788, 294] on div "Ingredients * Price($) * .a-a{fill:#347362;}.b-a{fill:#fff;} Amount * Unit * Co…" at bounding box center [753, 216] width 1225 height 196
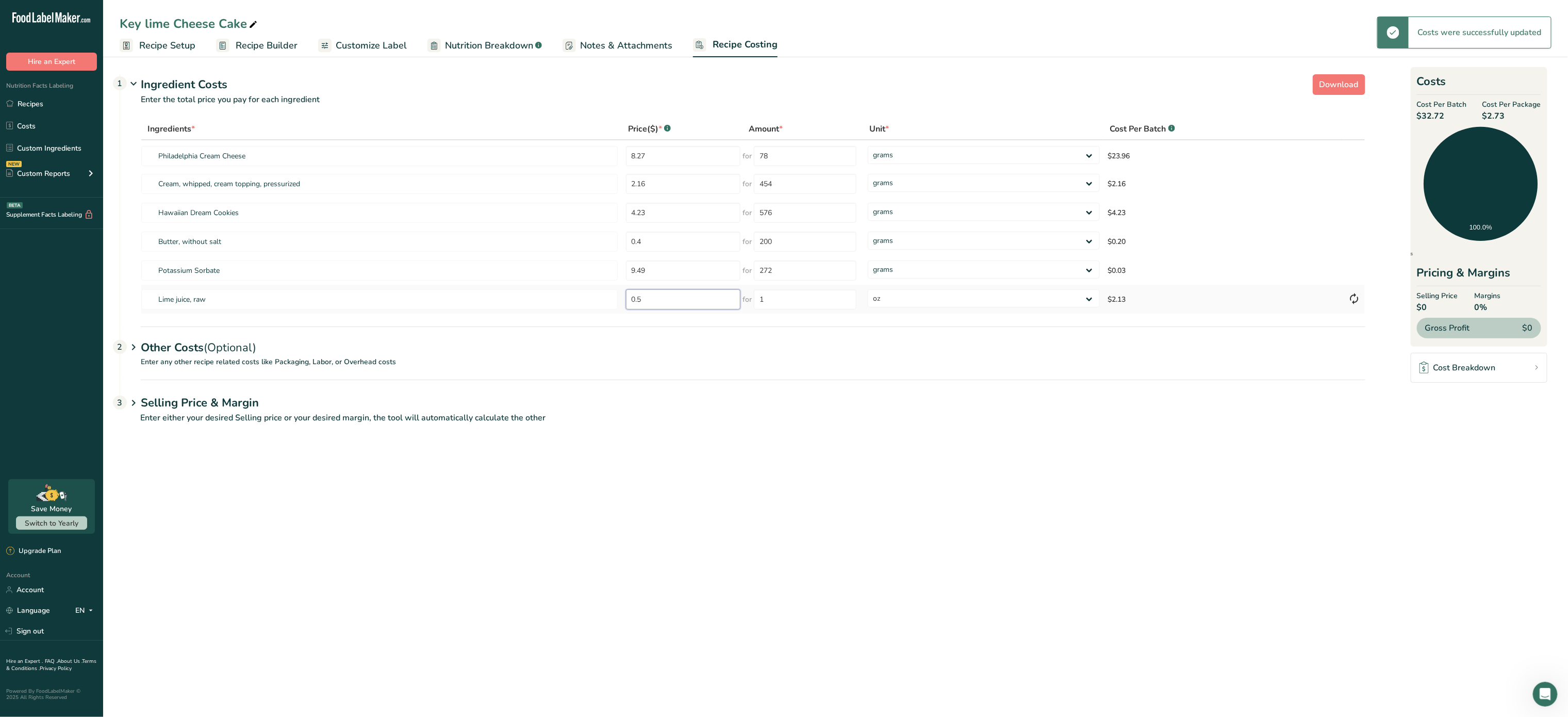
click at [685, 299] on input "0.5" at bounding box center [684, 299] width 115 height 20
click at [916, 299] on select "grams kg mg mcg lb oz" at bounding box center [984, 298] width 232 height 18
click at [701, 295] on input "0.5" at bounding box center [684, 299] width 115 height 20
type input "0.25"
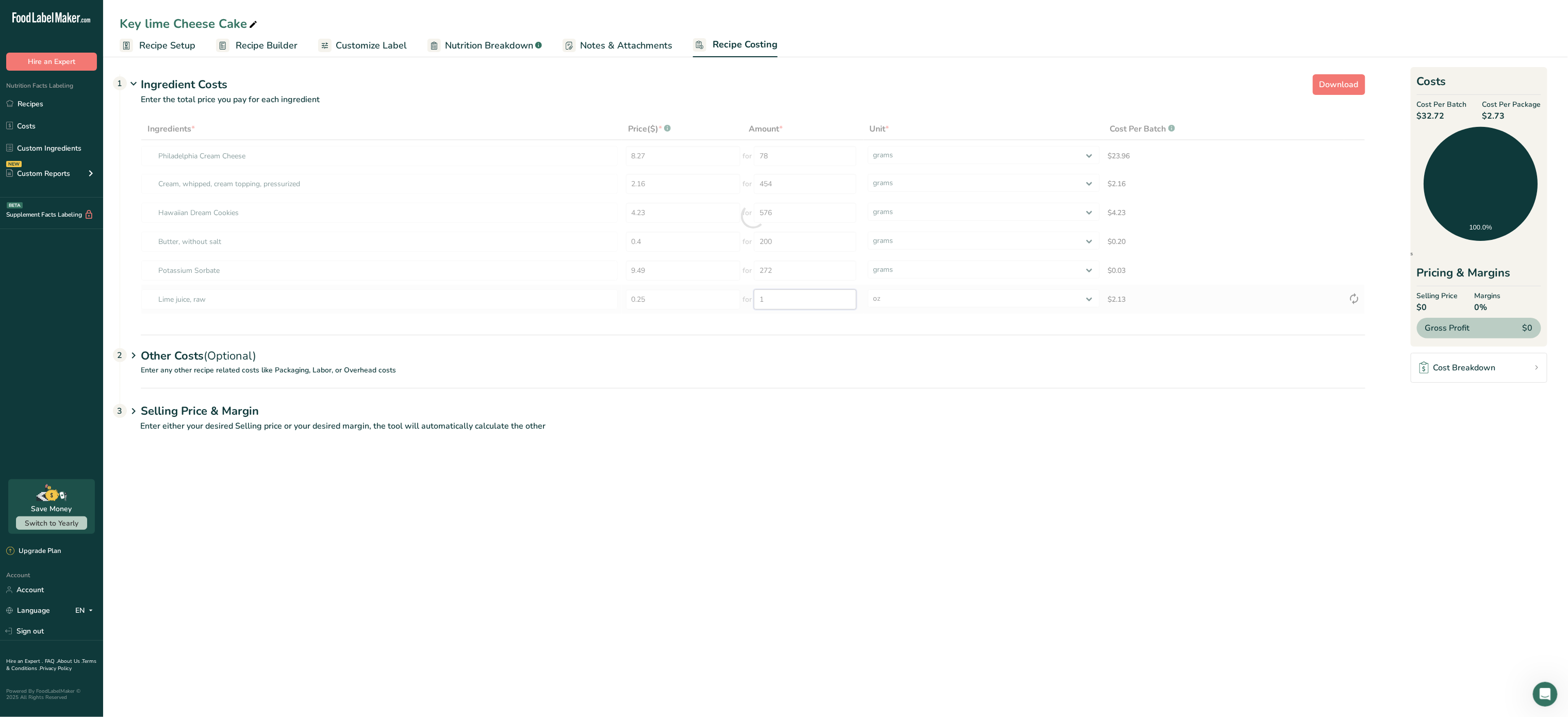
click at [787, 298] on div "Ingredients * Price($) * .a-a{fill:#347362;}.b-a{fill:#fff;} Amount * Unit * Co…" at bounding box center [753, 216] width 1225 height 196
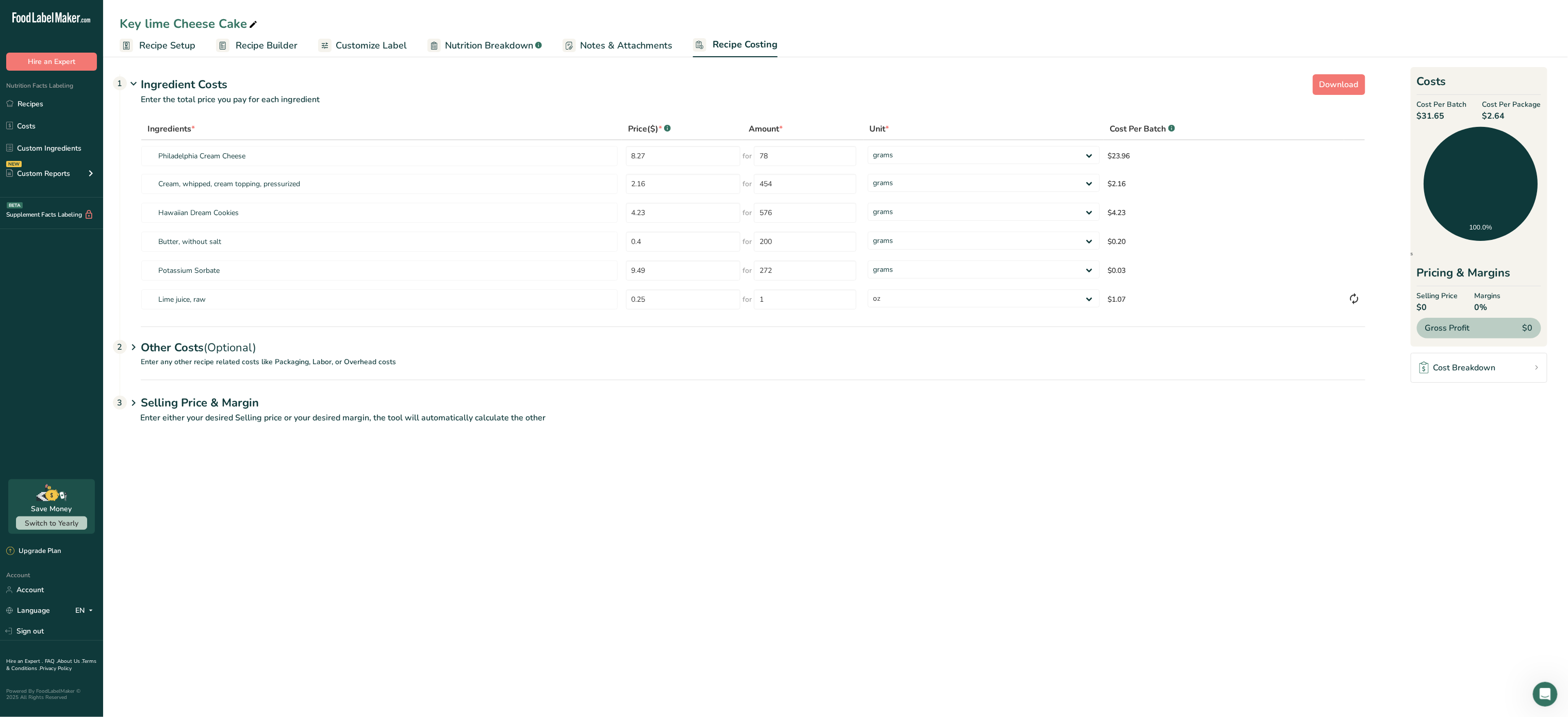
click at [336, 356] on div "Other Costs (Optional) 2" at bounding box center [753, 341] width 1225 height 30
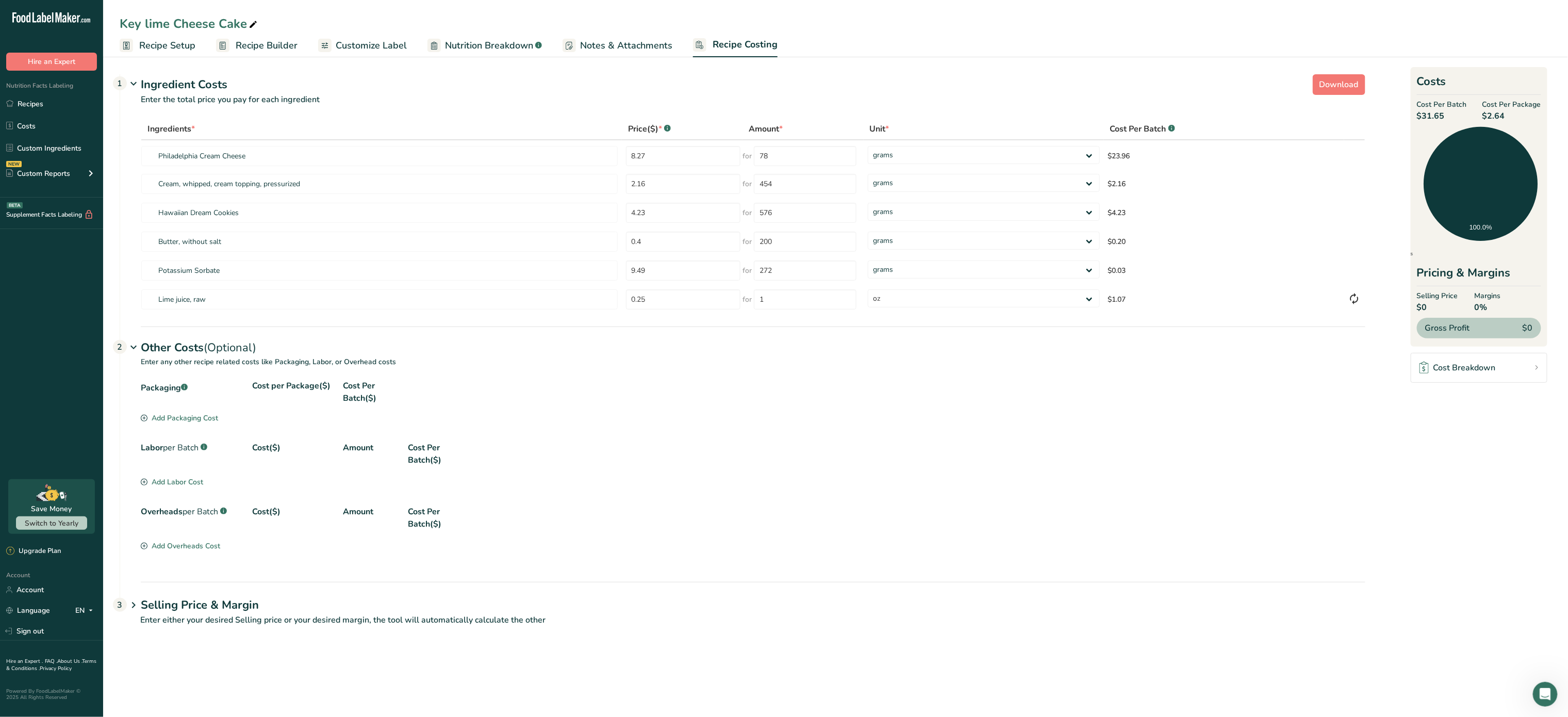
click at [200, 416] on div "Add Packaging Cost" at bounding box center [180, 419] width 77 height 11
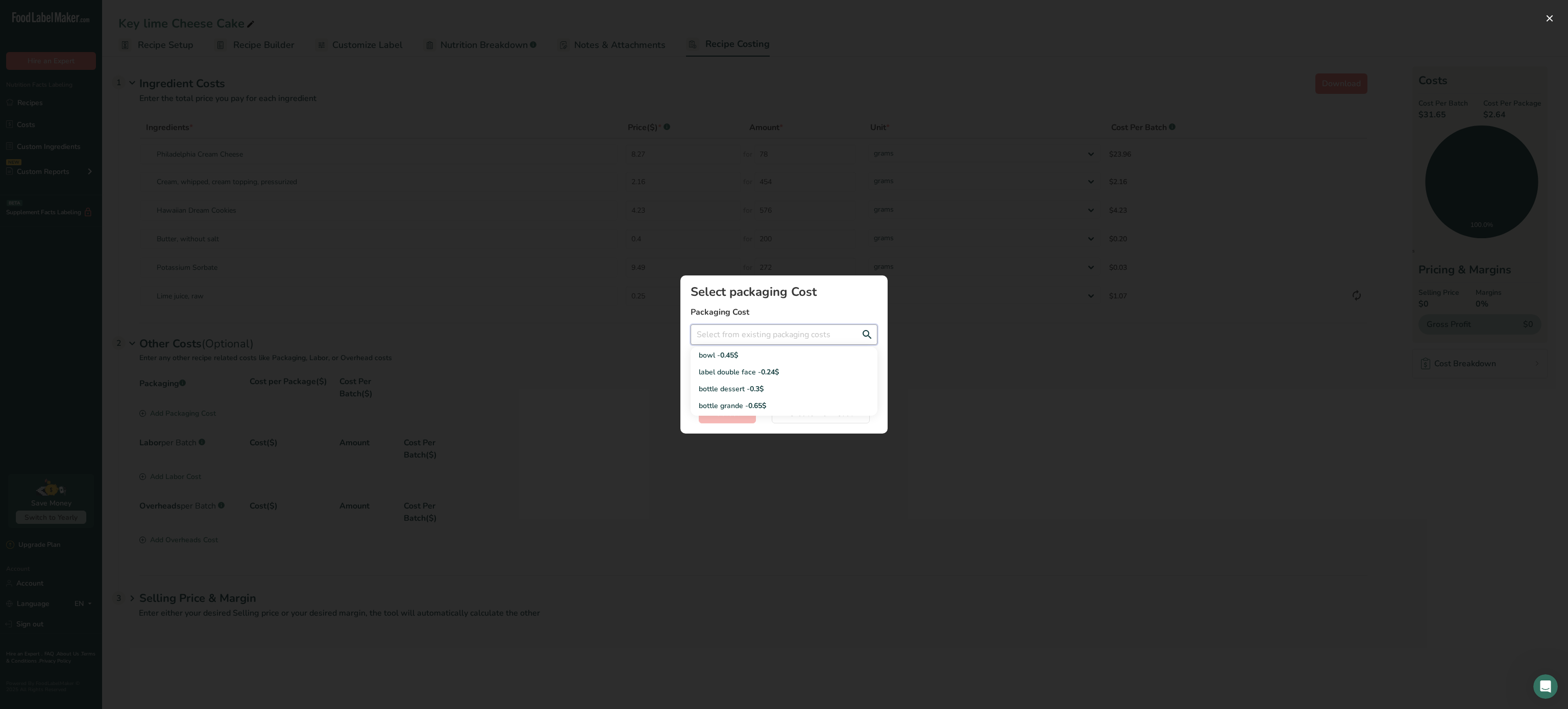
click at [822, 335] on input "Add New Recipe Cost Modal" at bounding box center [784, 335] width 187 height 20
click at [790, 375] on div "label double face - 0.24$" at bounding box center [776, 372] width 154 height 11
type input "label double face - 0.24$"
click at [718, 408] on span "Select" at bounding box center [727, 413] width 23 height 12
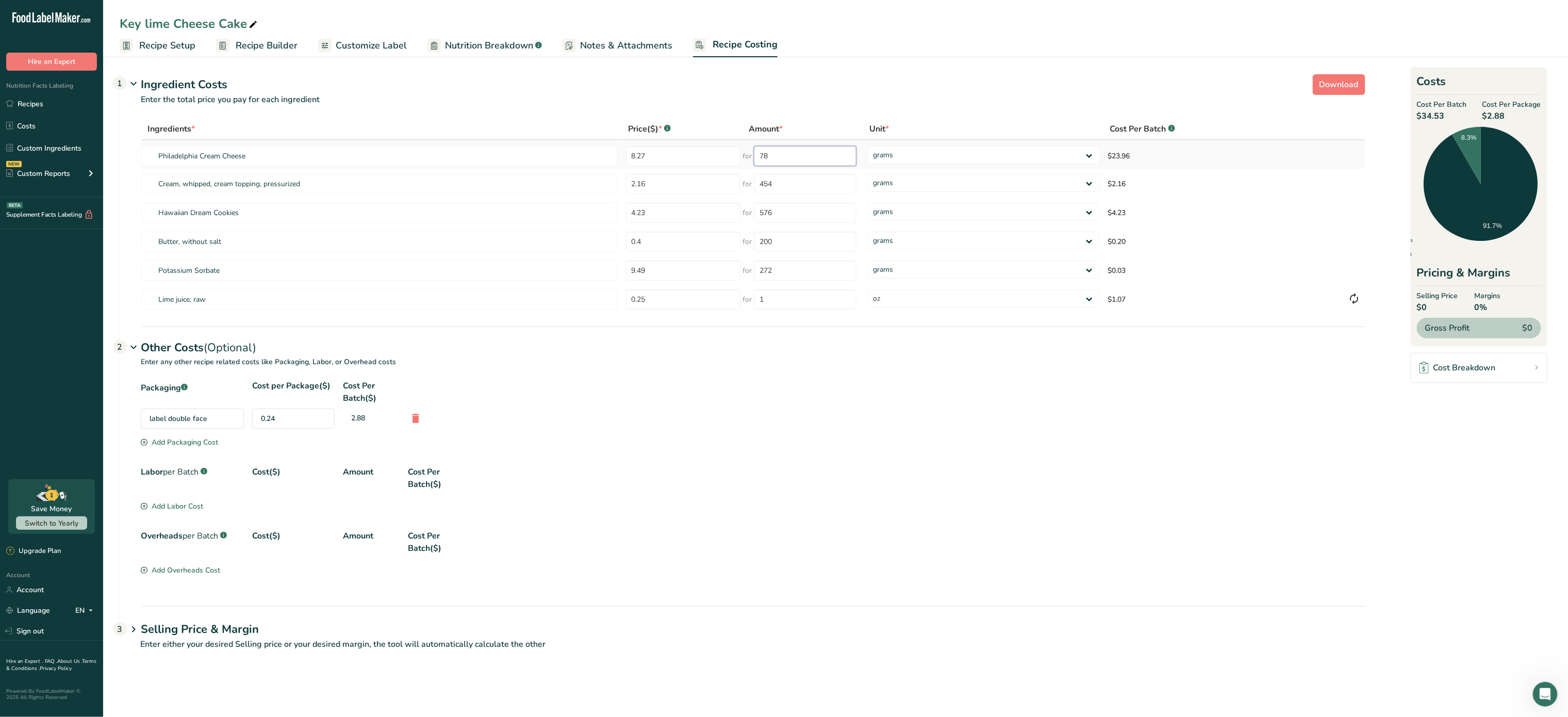
click at [827, 152] on input "78" at bounding box center [805, 155] width 103 height 20
type input "7"
type input "3"
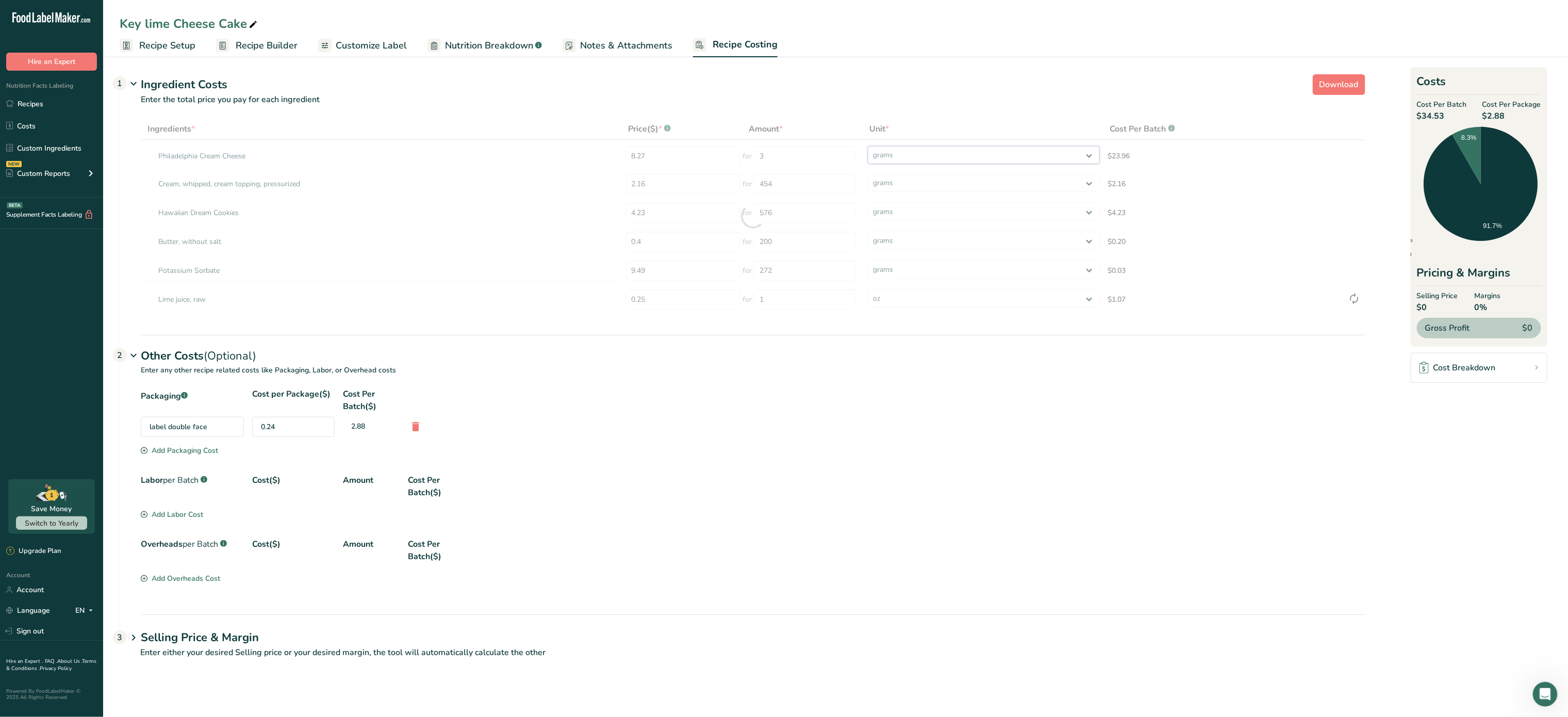
click at [912, 162] on div "Ingredients * Price($) * .a-a{fill:#347362;}.b-a{fill:#fff;} Amount * Unit * Co…" at bounding box center [753, 216] width 1225 height 196
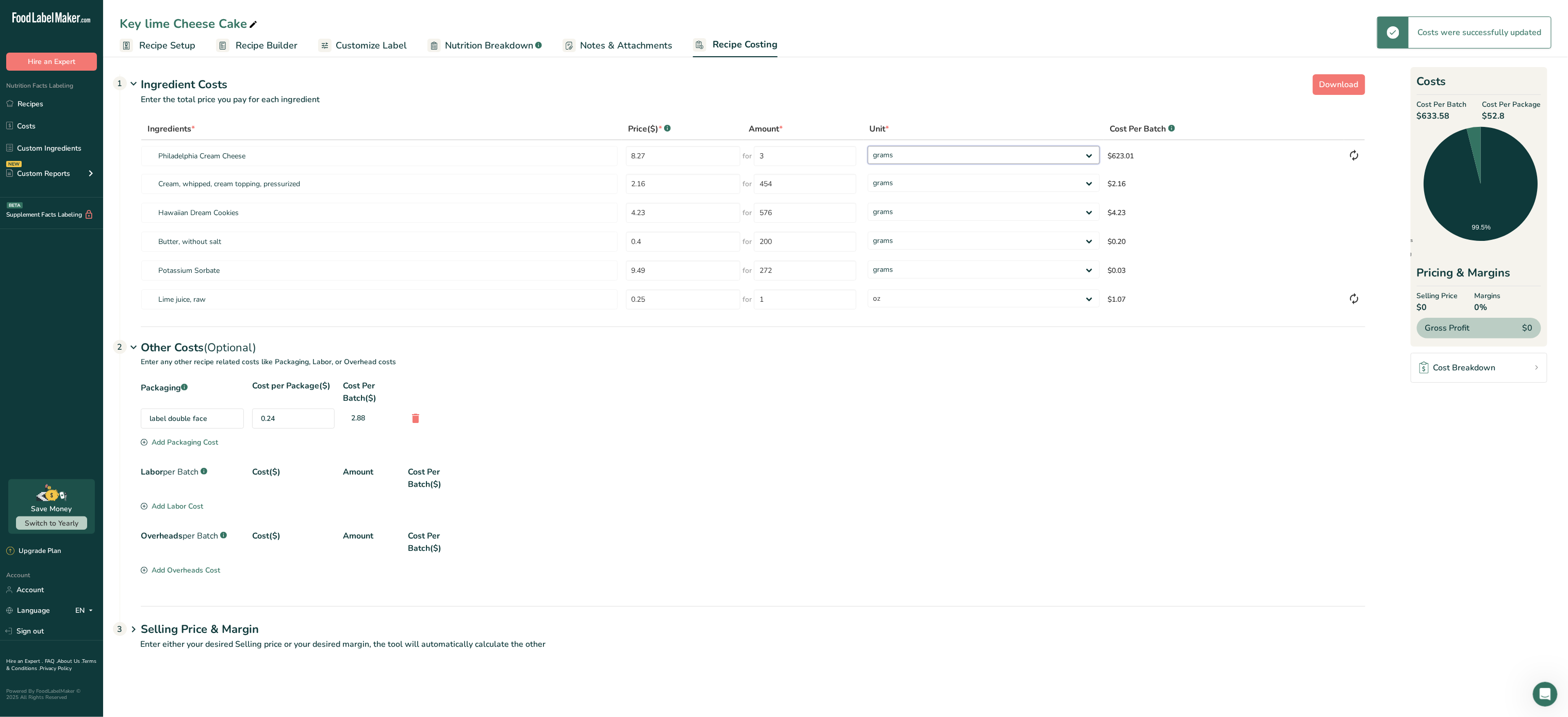
select select "12"
click at [868, 146] on select "grams kg mg mcg lb oz" at bounding box center [984, 155] width 232 height 18
click at [938, 300] on select "grams kg mg mcg lb oz" at bounding box center [984, 298] width 232 height 18
click at [835, 577] on section "Overheads per Batch .a-a{fill:#347362;}.b-a{fill:#fff;} Cost($) Amount Cost Per…" at bounding box center [753, 553] width 1225 height 48
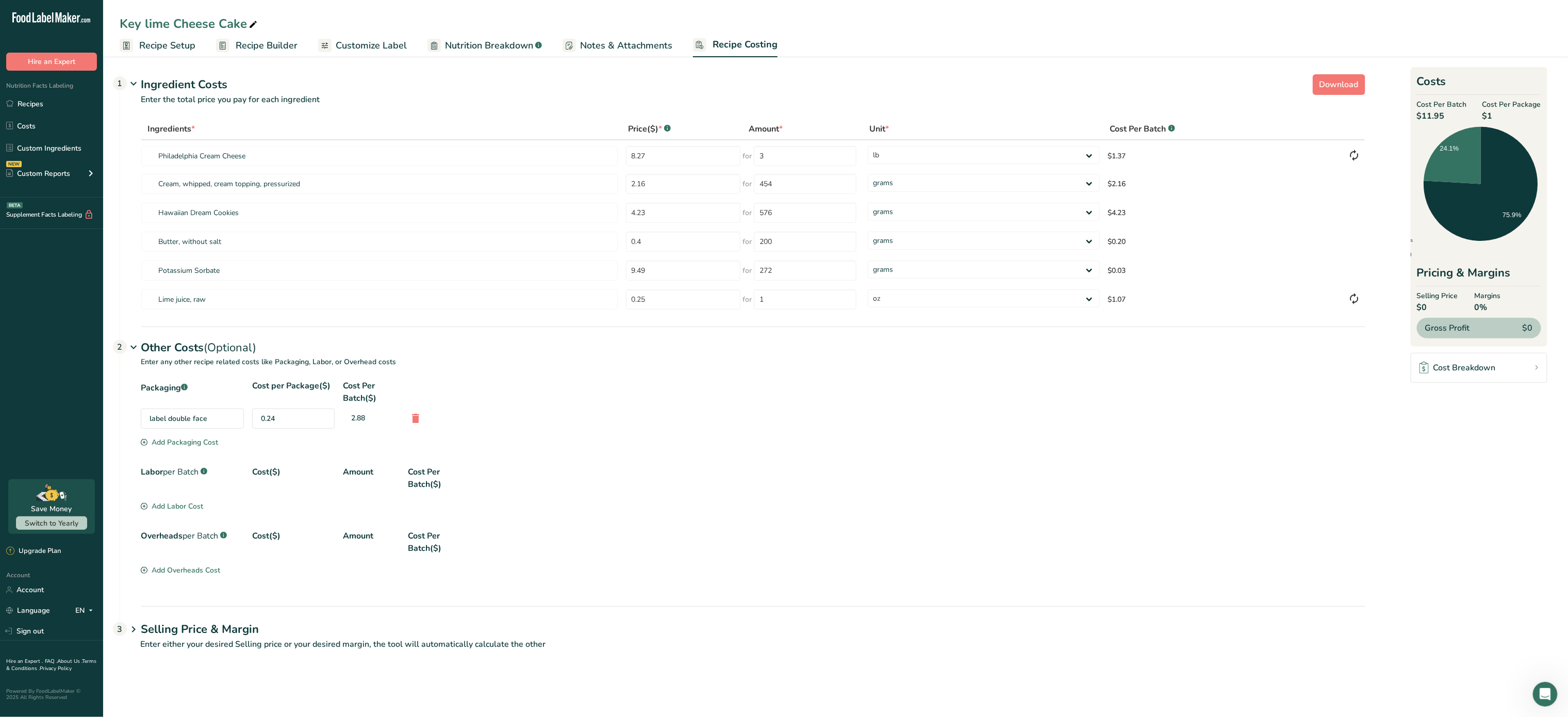
click at [202, 443] on div "Add Packaging Cost" at bounding box center [180, 443] width 77 height 11
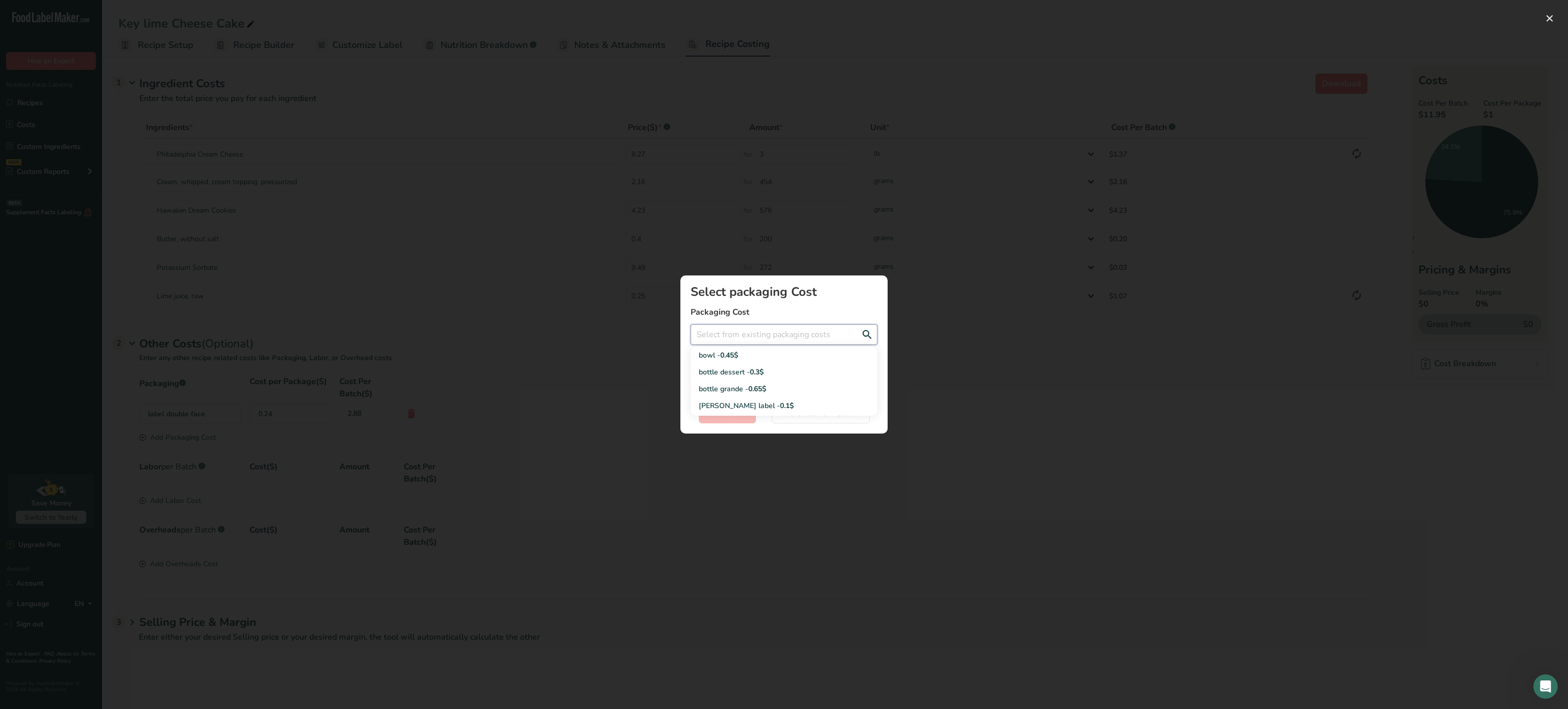
click at [734, 333] on input "Add New Recipe Cost Modal" at bounding box center [784, 335] width 187 height 20
click at [738, 372] on div "bottle dessert - 0.3$" at bounding box center [776, 372] width 154 height 11
type input "bottle dessert - 0.3$"
click at [731, 413] on span "Select" at bounding box center [727, 413] width 23 height 12
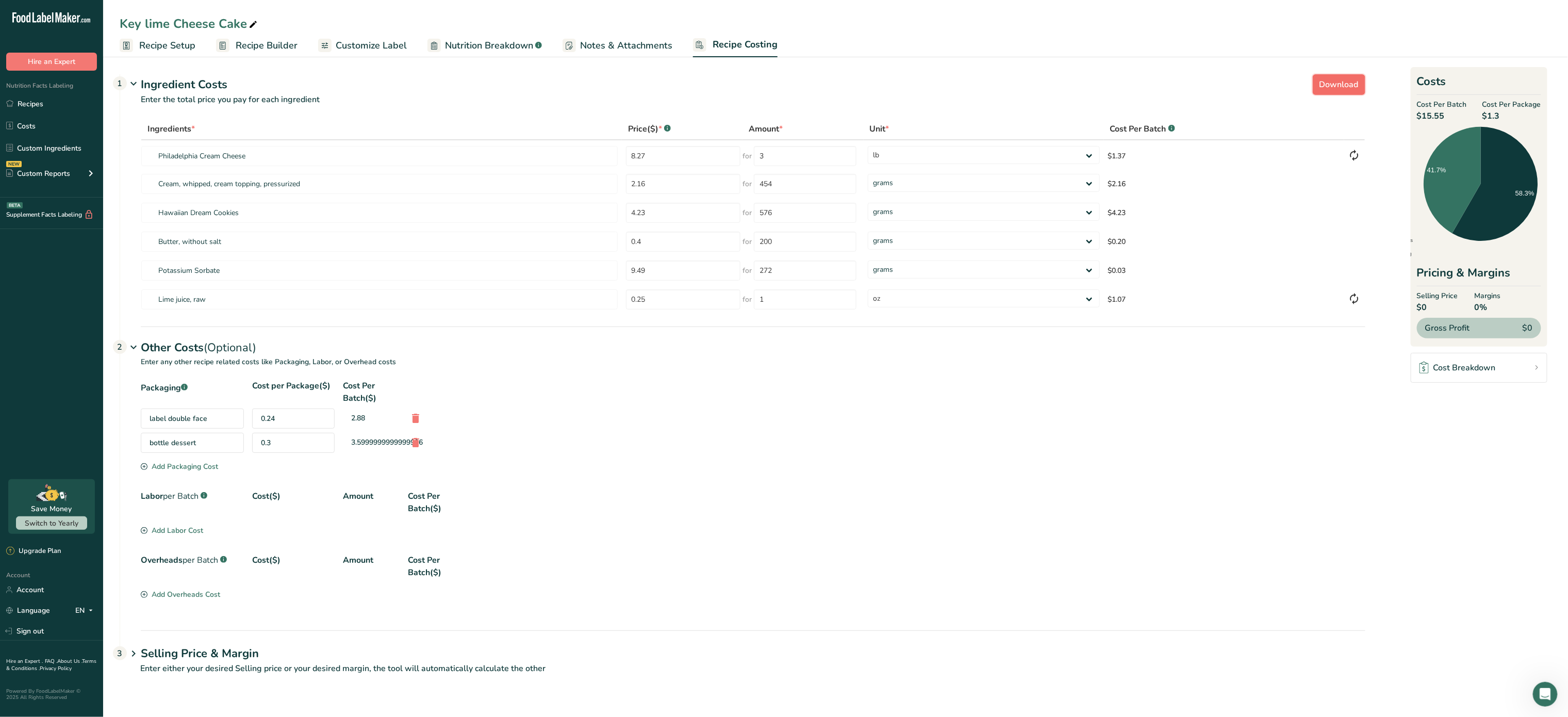
click at [1339, 90] on span "Download" at bounding box center [1339, 85] width 39 height 12
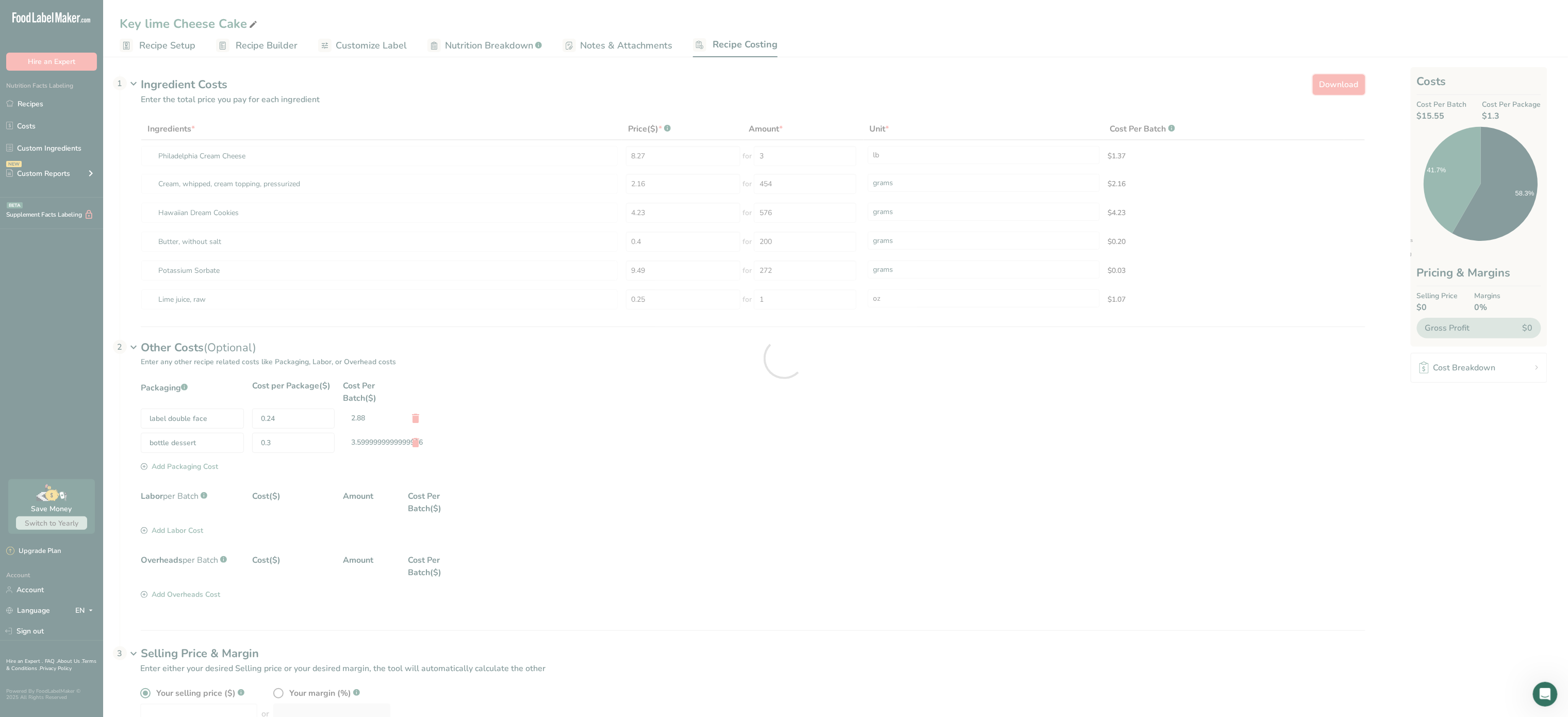
select select "12"
select select "5"
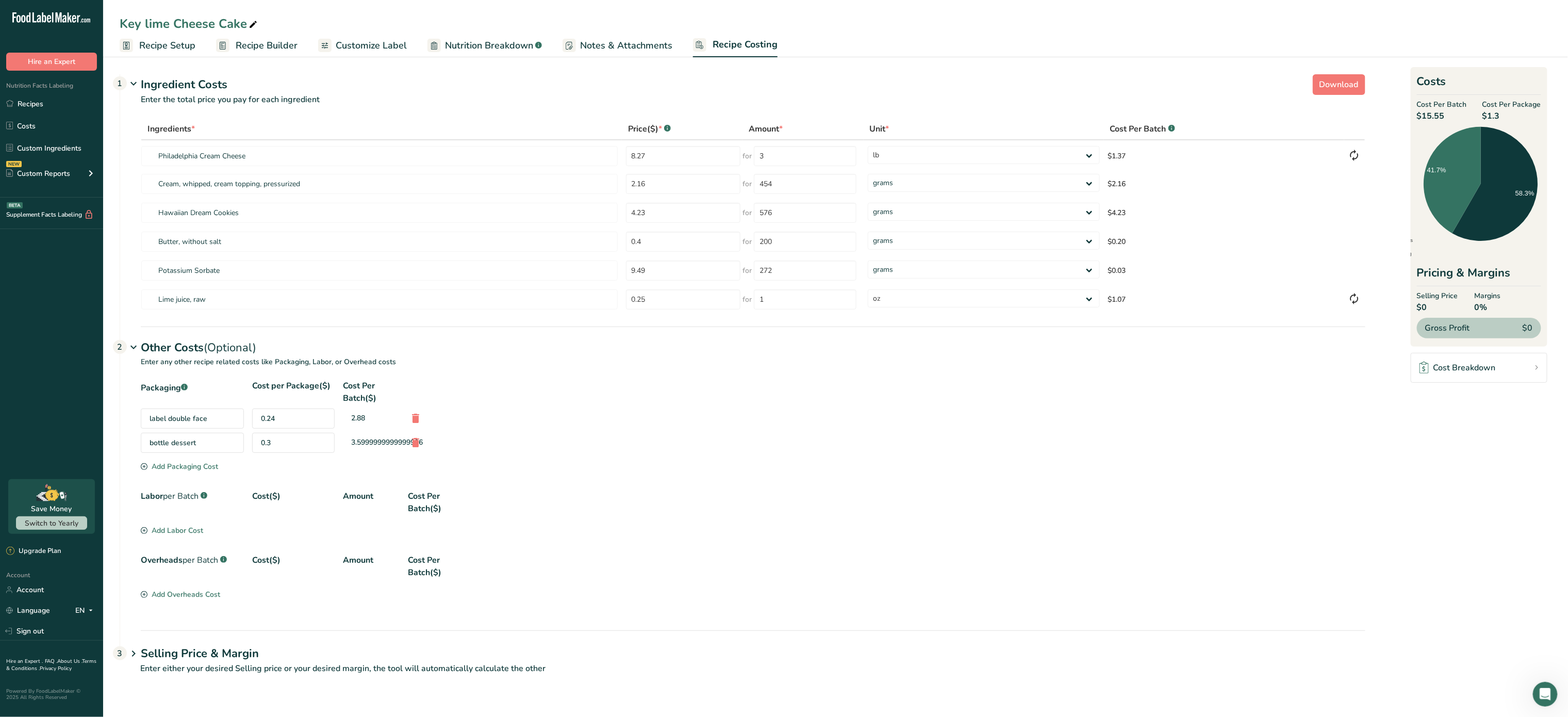
click at [172, 50] on div at bounding box center [784, 358] width 1568 height 717
click at [177, 48] on span "Recipe Setup" at bounding box center [167, 46] width 56 height 14
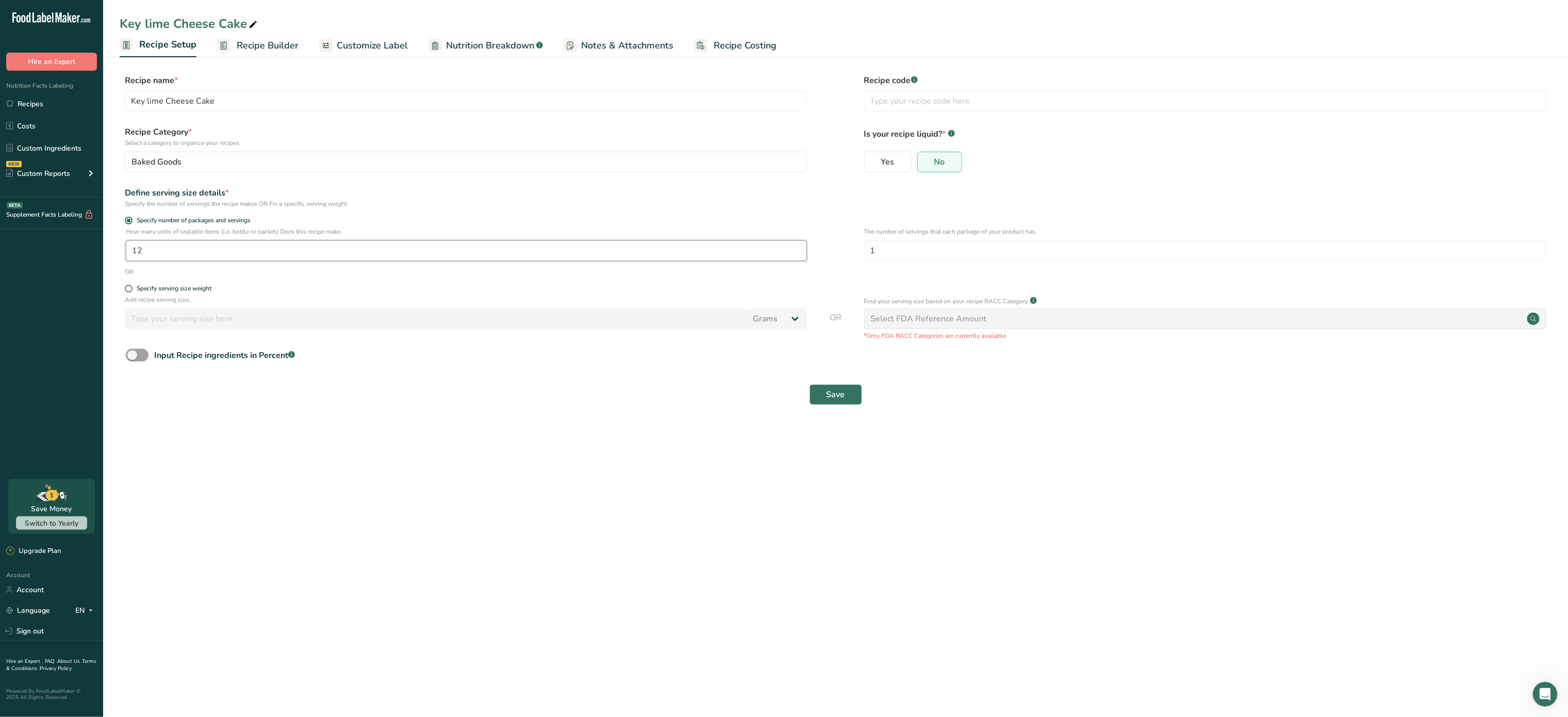
click at [180, 251] on input "12" at bounding box center [466, 251] width 681 height 21
type input "1"
type input "6"
click at [838, 396] on span "Save" at bounding box center [835, 394] width 19 height 12
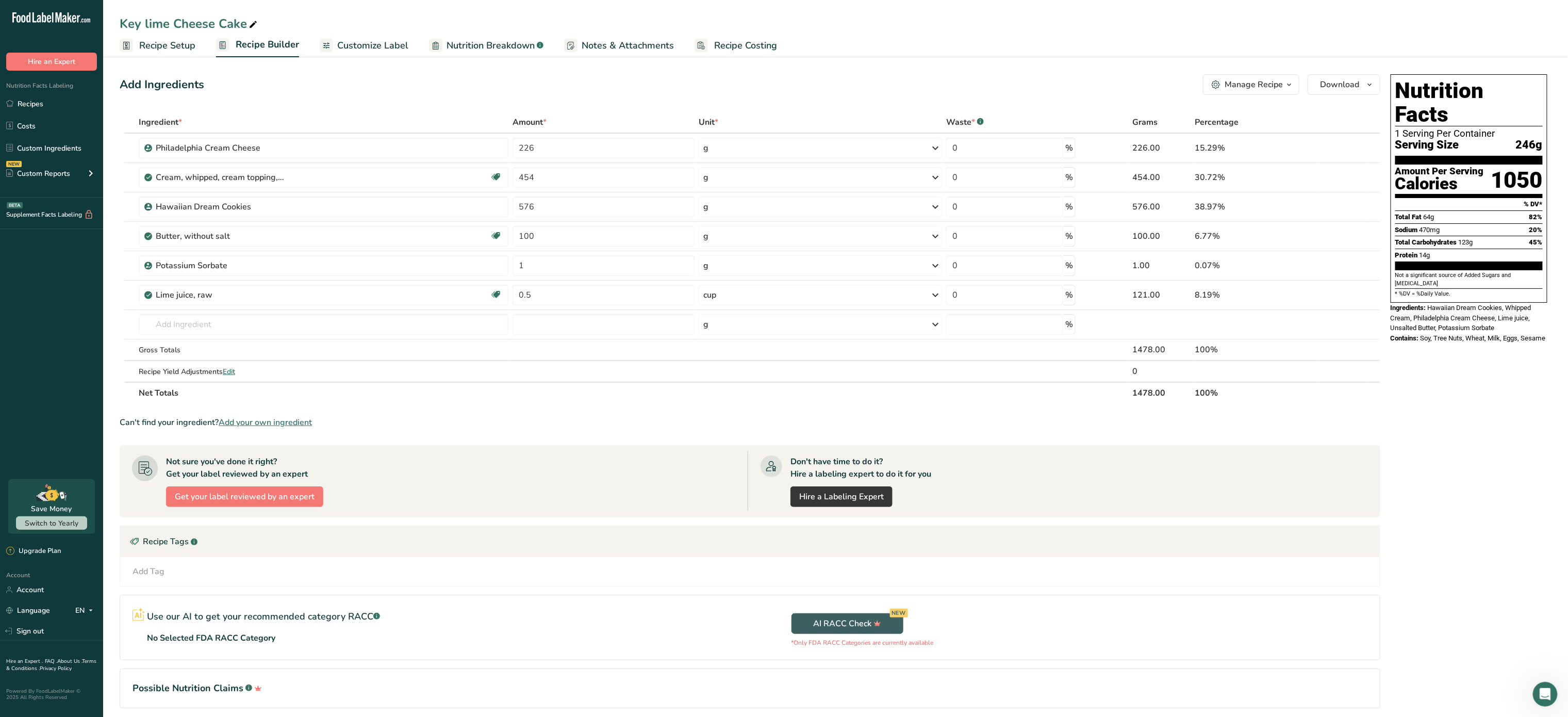
click at [149, 53] on link "Recipe Setup" at bounding box center [157, 46] width 76 height 23
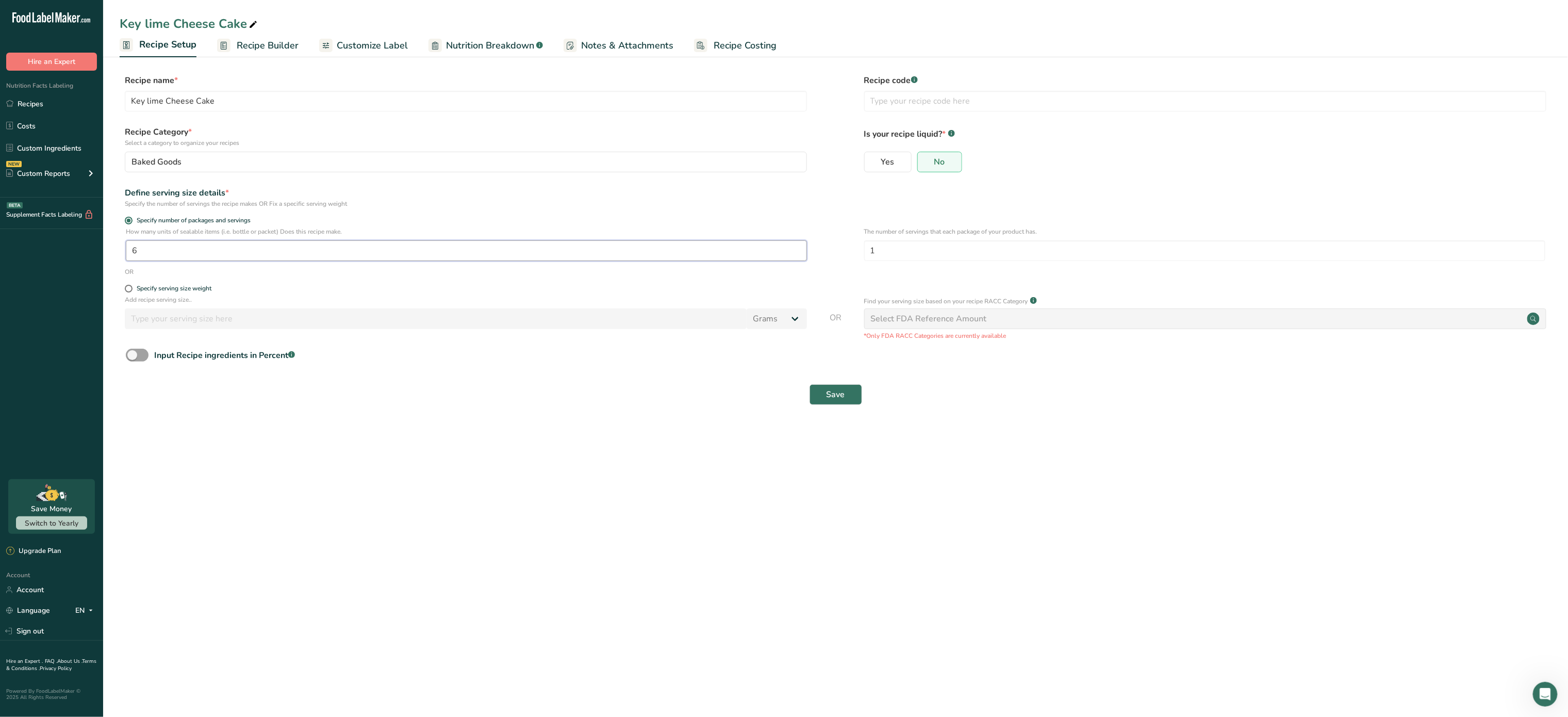
click at [227, 255] on input "6" at bounding box center [466, 251] width 681 height 21
type input "1"
type input "12"
click at [835, 396] on span "Save" at bounding box center [835, 394] width 19 height 12
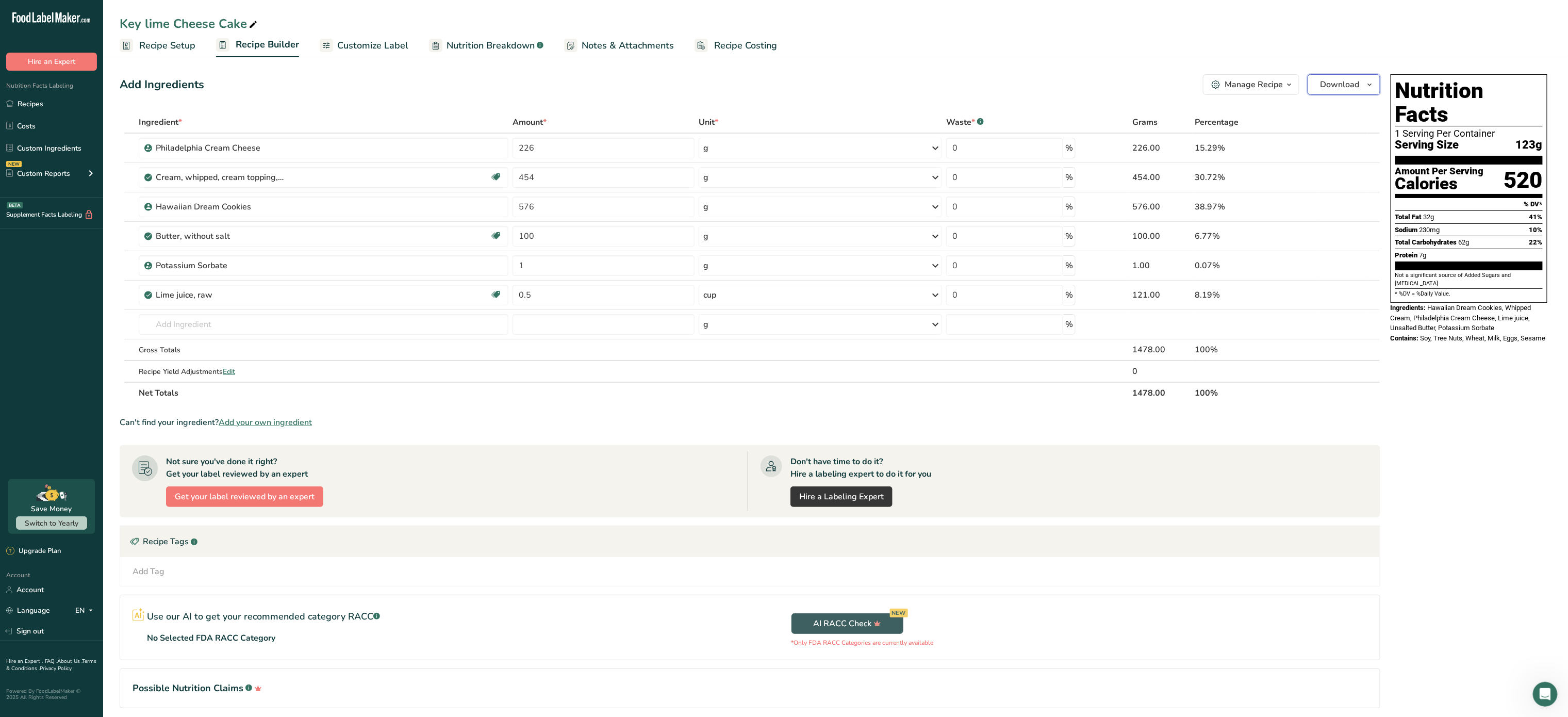
click at [1348, 86] on span "Download" at bounding box center [1340, 85] width 39 height 12
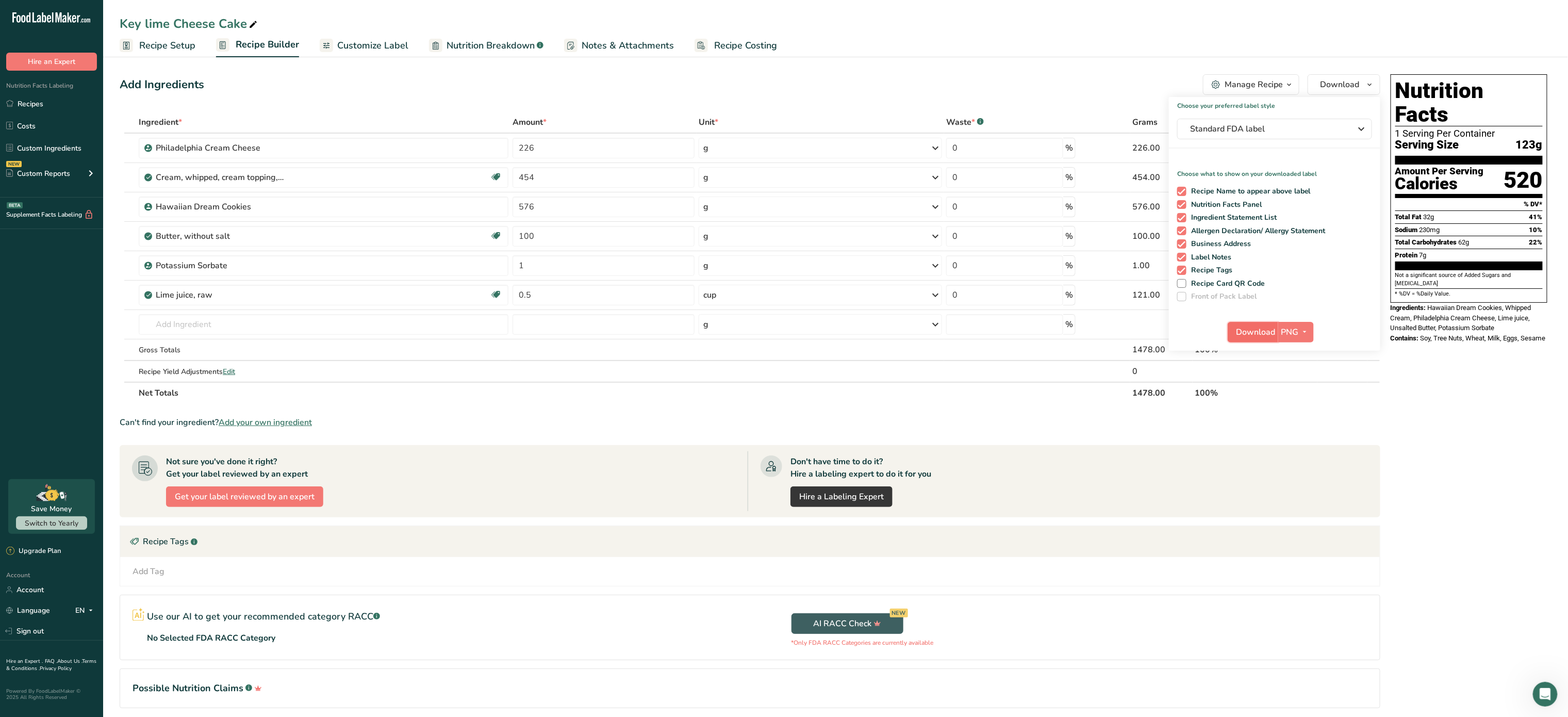
click at [1264, 332] on span "Download" at bounding box center [1256, 332] width 39 height 12
click at [522, 44] on span "Nutrition Breakdown" at bounding box center [491, 46] width 88 height 14
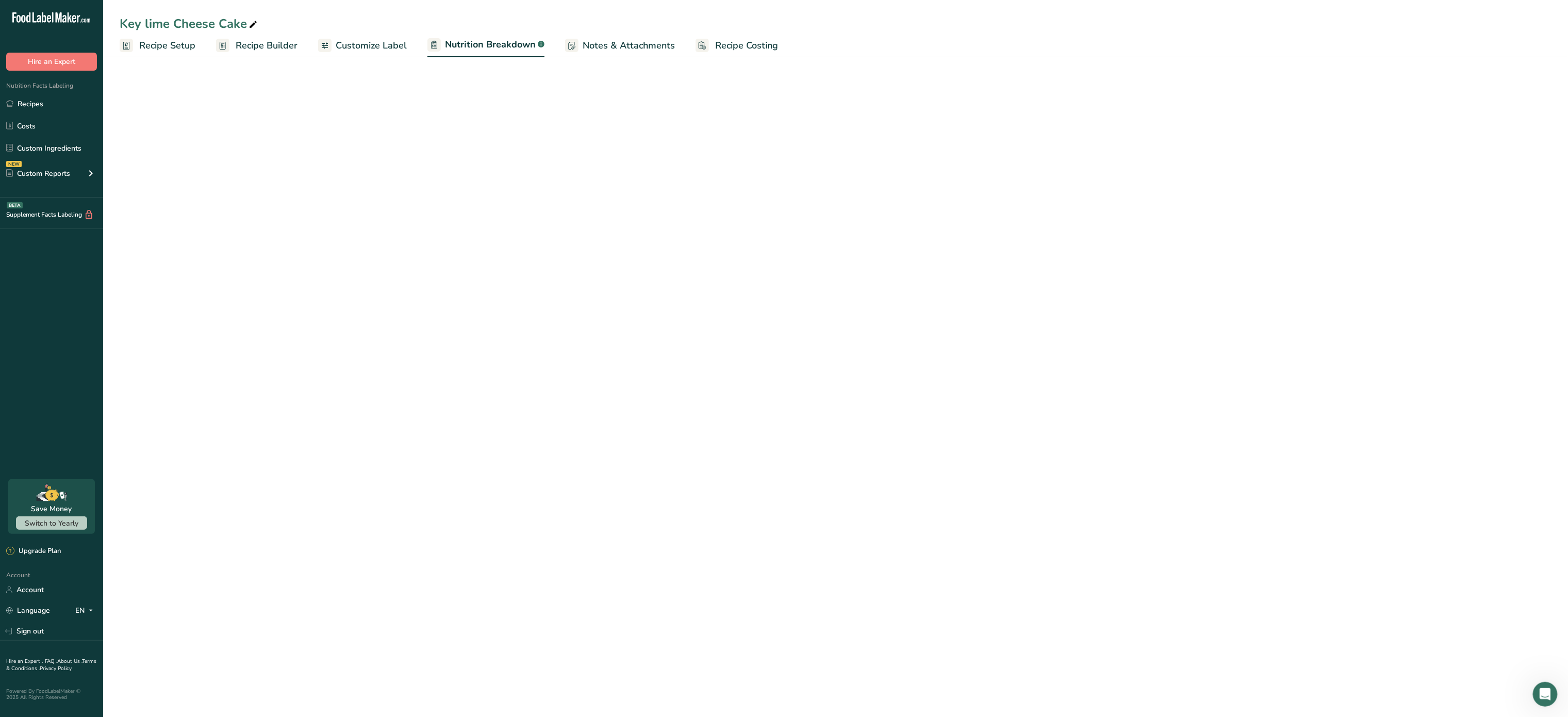
select select "Calories"
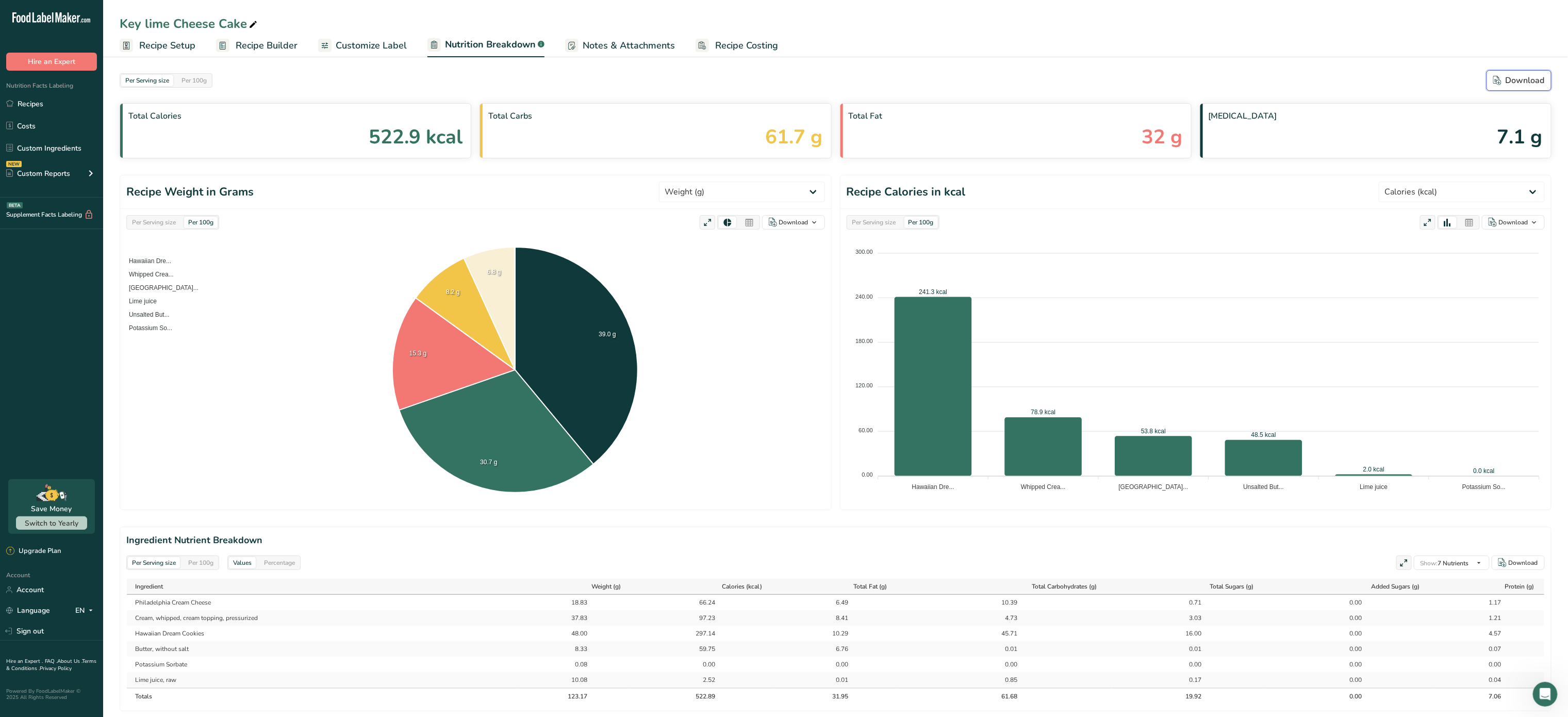
click at [1519, 78] on div "Download" at bounding box center [1519, 81] width 52 height 12
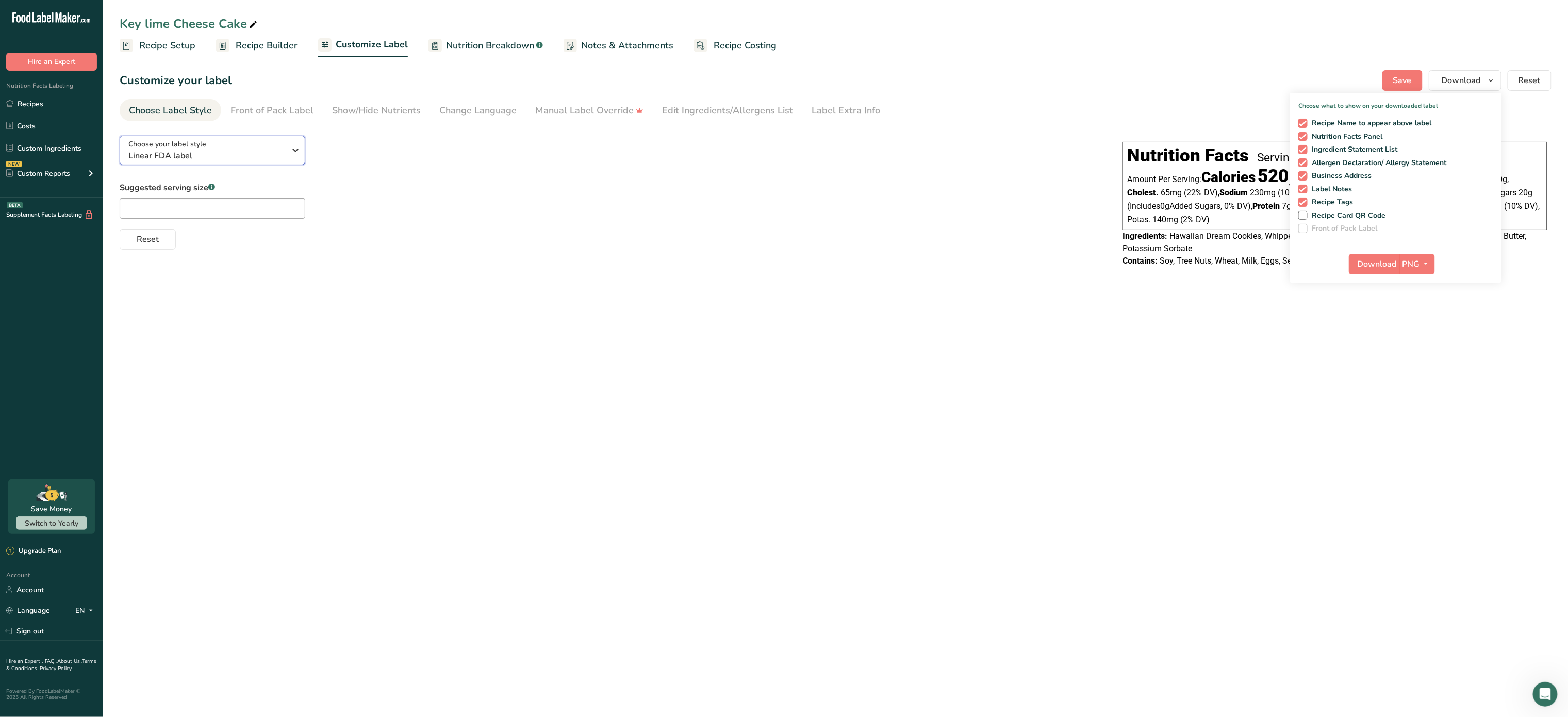
click at [284, 148] on div "Choose your label style Linear FDA label" at bounding box center [207, 151] width 157 height 23
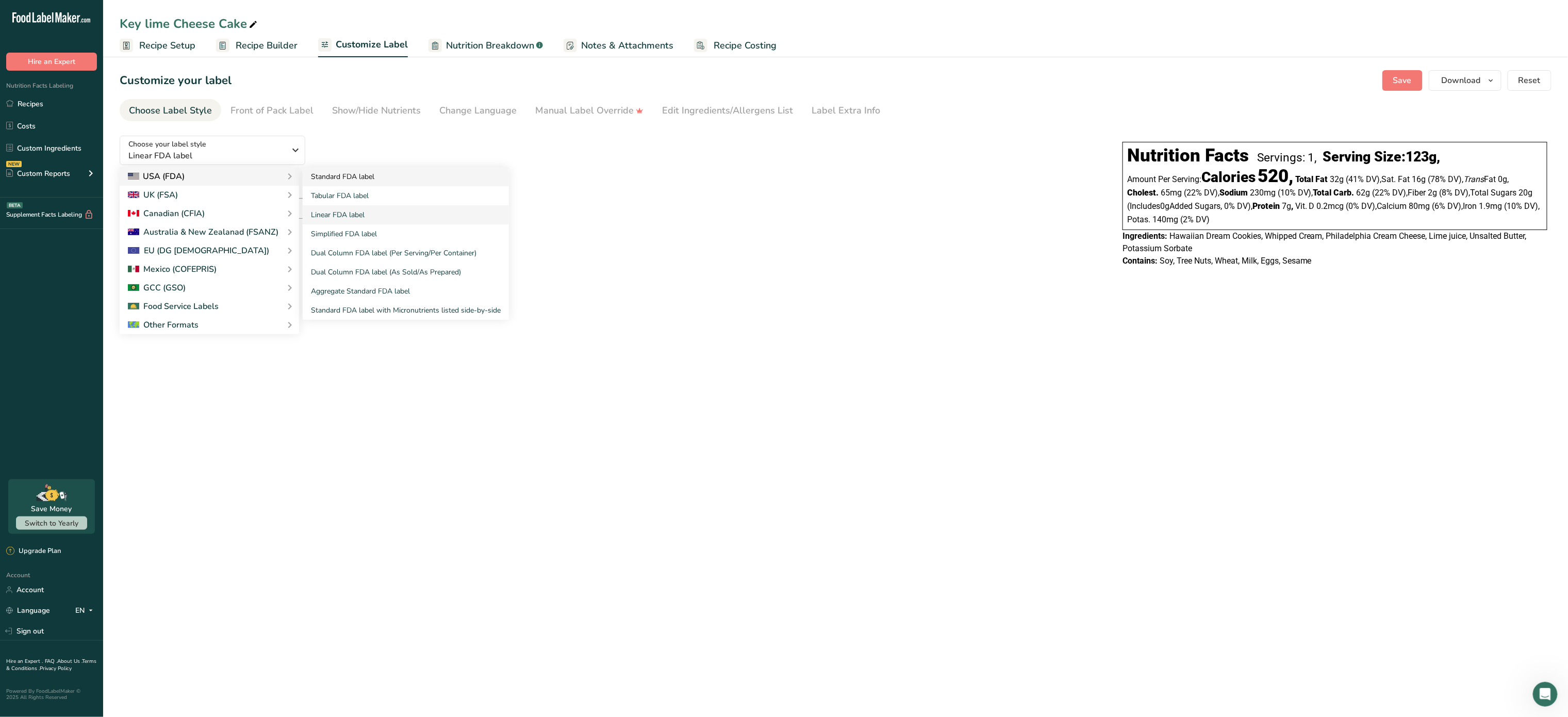
click at [351, 175] on link "Standard FDA label" at bounding box center [405, 177] width 206 height 19
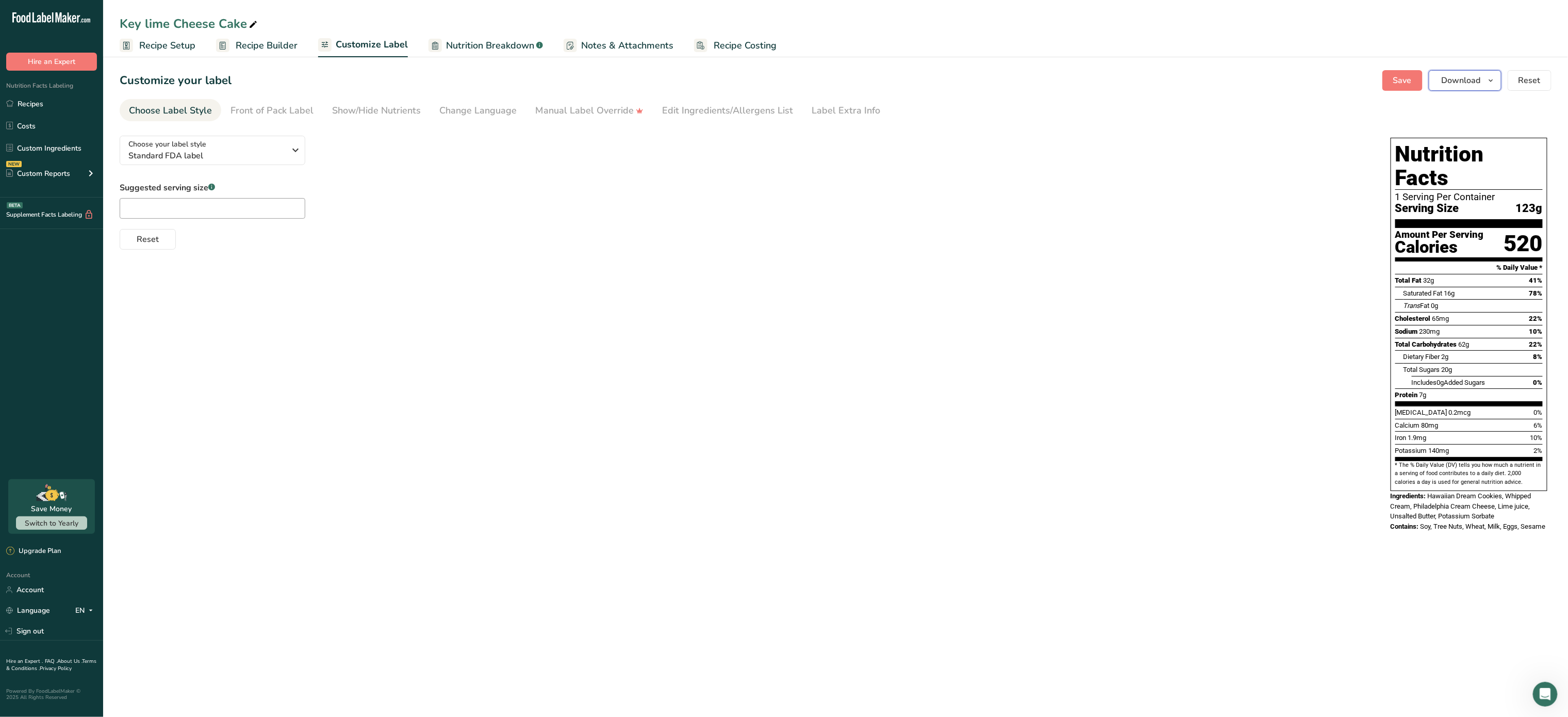
click at [1443, 79] on span "Download" at bounding box center [1461, 81] width 39 height 12
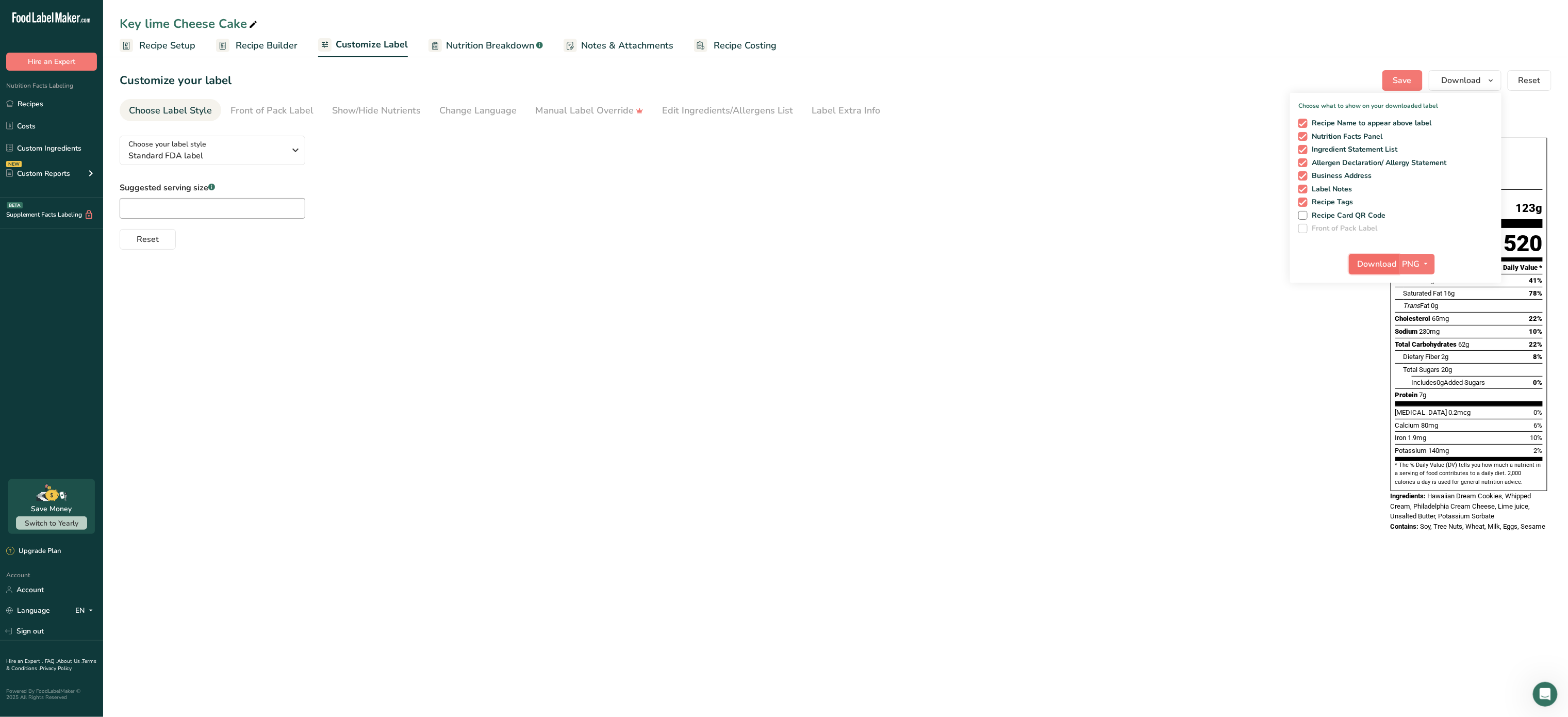
click at [1377, 260] on span "Download" at bounding box center [1377, 264] width 39 height 12
click at [276, 44] on span "Recipe Builder" at bounding box center [267, 46] width 62 height 14
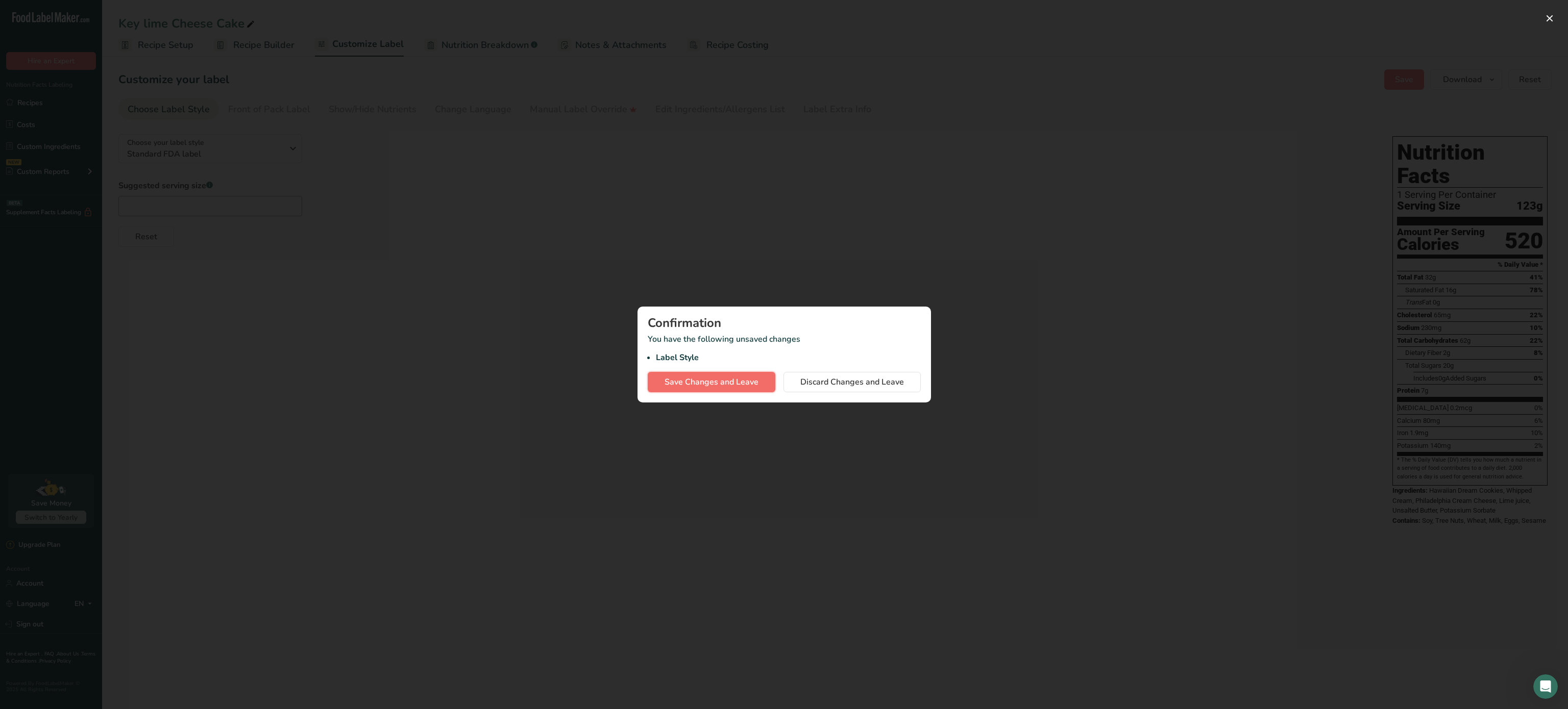
click at [713, 383] on span "Save Changes and Leave" at bounding box center [711, 382] width 94 height 12
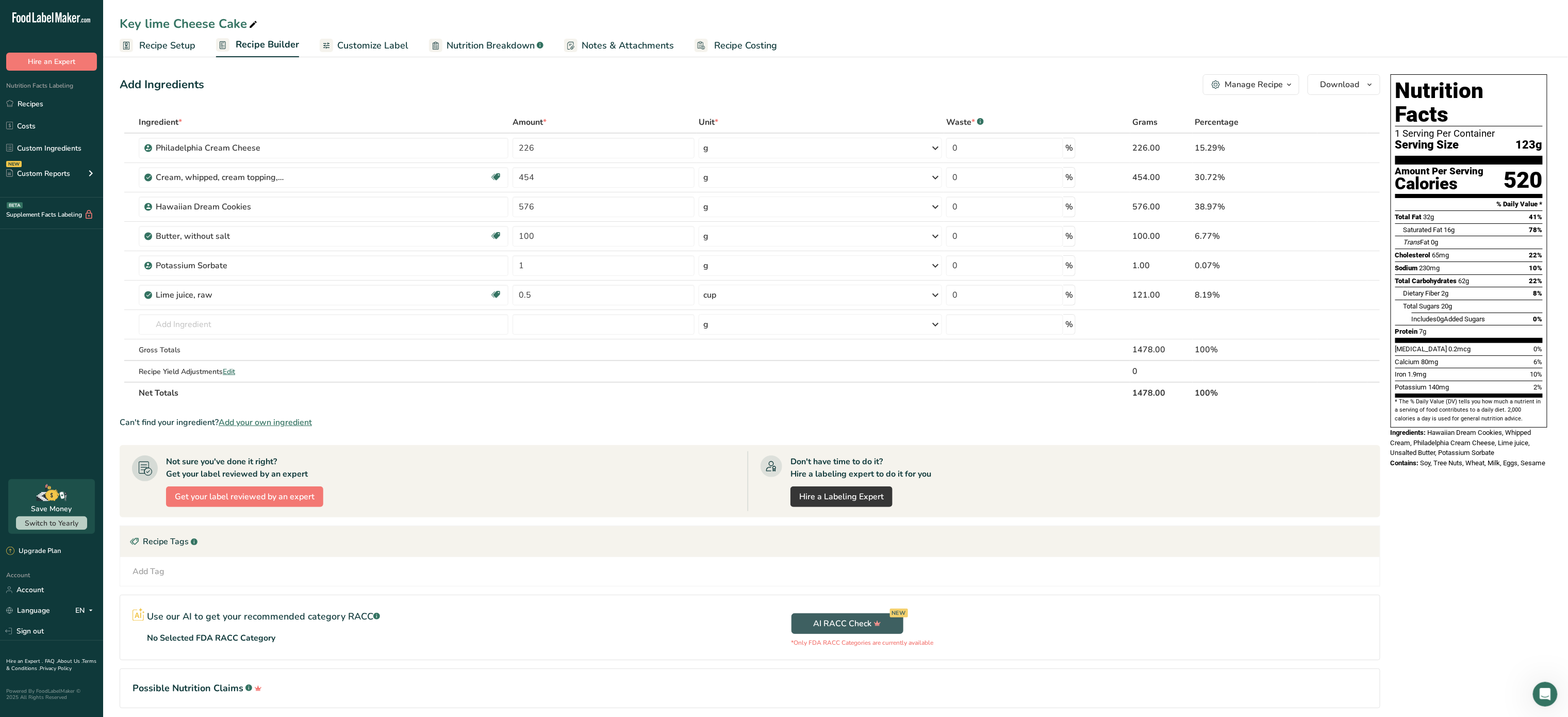
click at [1279, 83] on div "Manage Recipe" at bounding box center [1254, 85] width 58 height 12
click at [1242, 238] on div "Recipe Card .a-a{fill:#347362;}.b-a{fill:#fff;}" at bounding box center [1222, 235] width 139 height 12
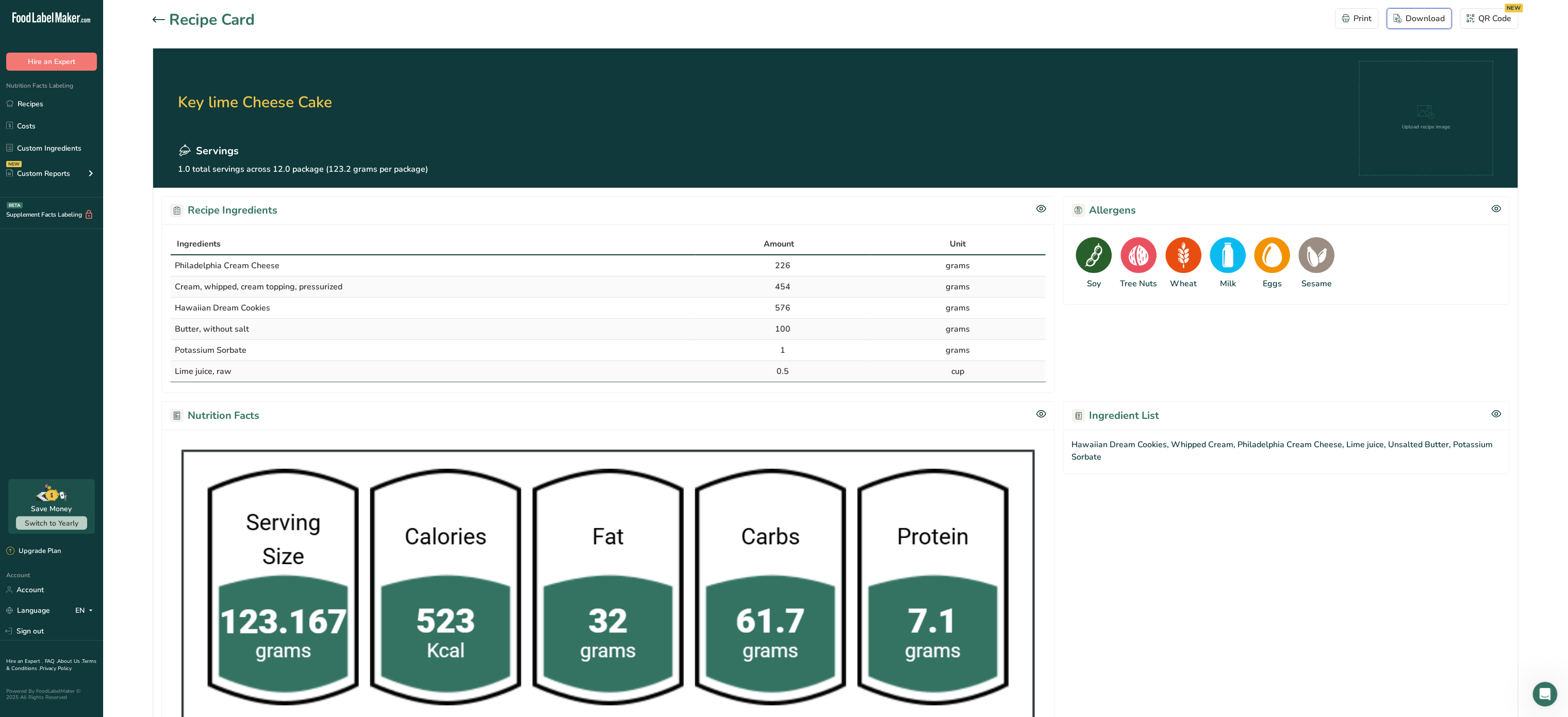
click at [1402, 26] on button "Download" at bounding box center [1420, 19] width 65 height 21
click at [51, 103] on link "Recipes" at bounding box center [51, 104] width 103 height 19
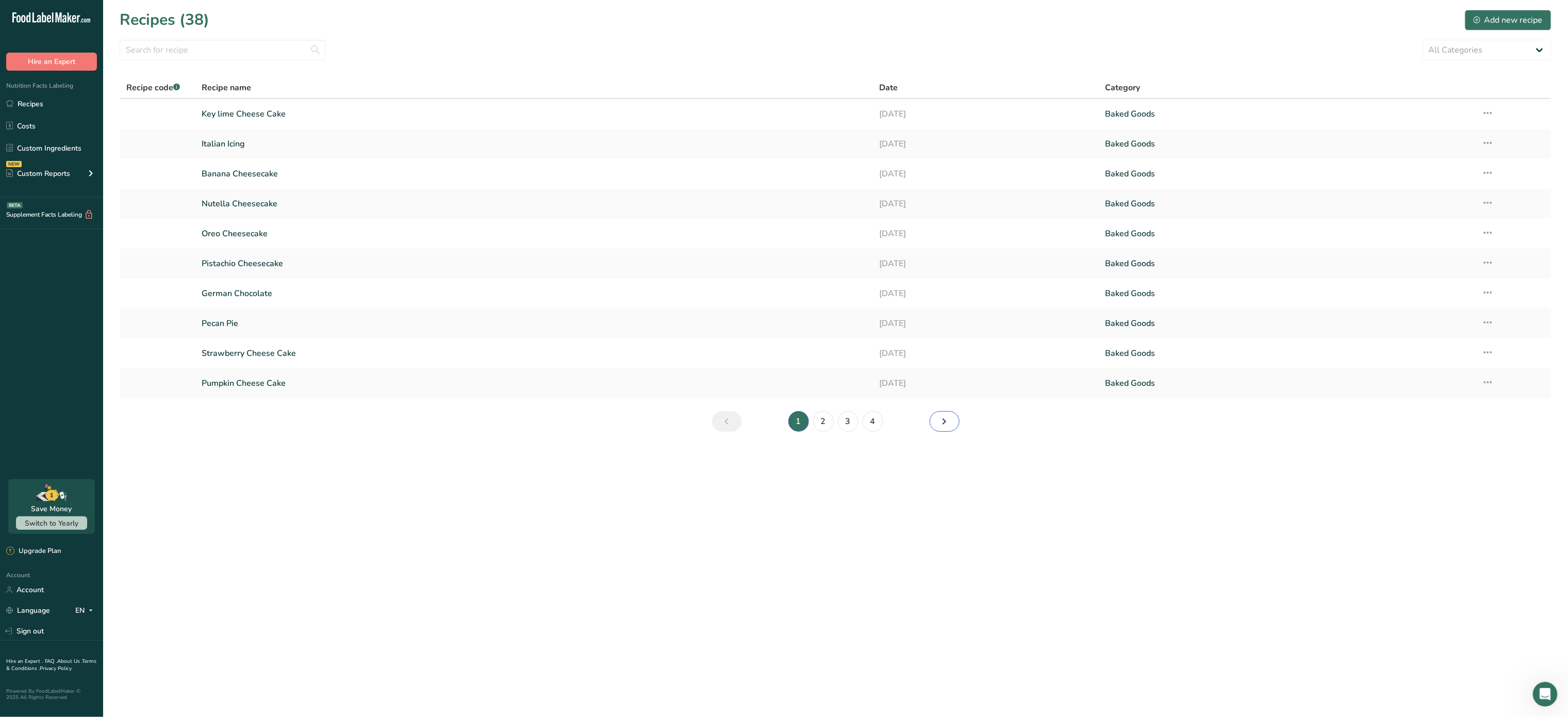
click at [940, 418] on icon "Next page" at bounding box center [945, 421] width 12 height 19
click at [441, 350] on link "Lemon Cheese Cake" at bounding box center [534, 353] width 666 height 21
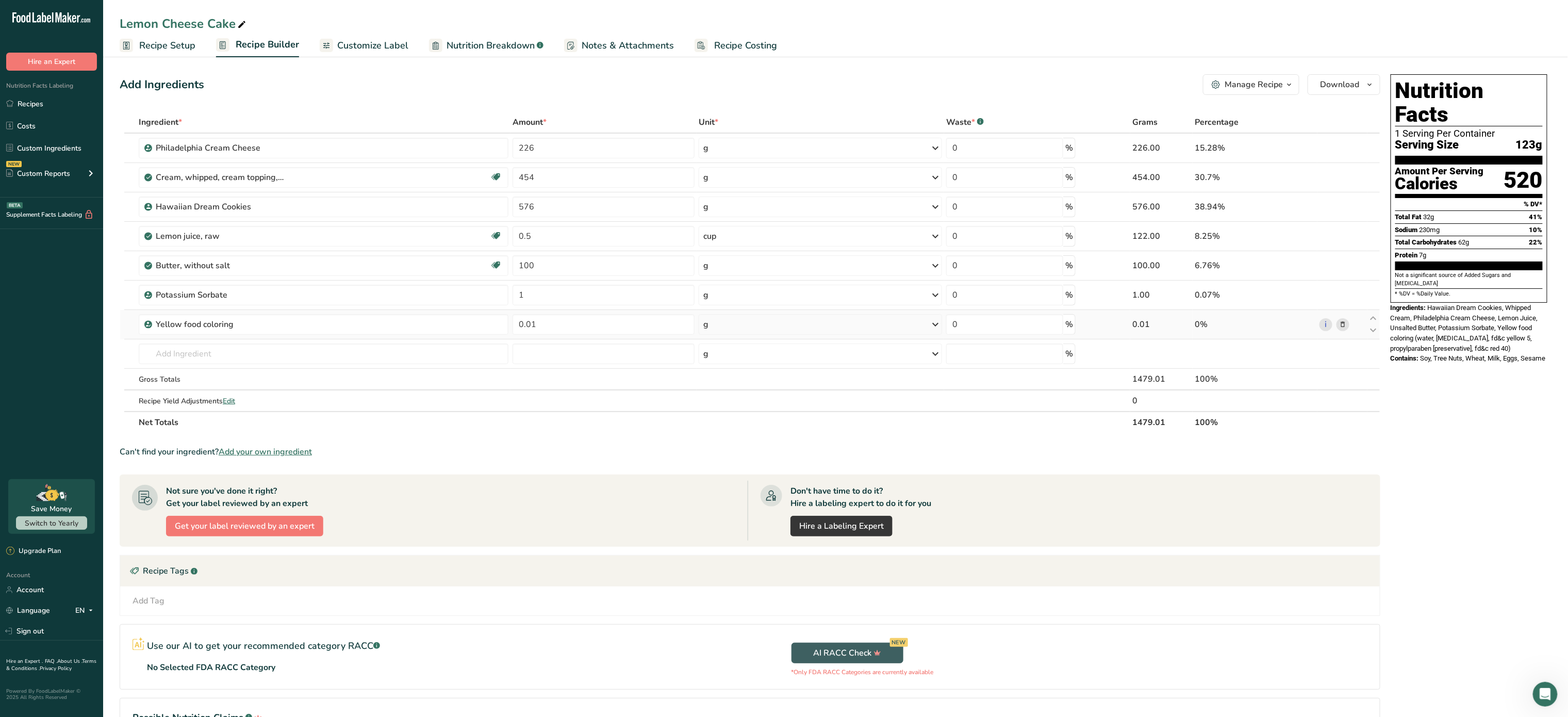
click at [1349, 325] on span at bounding box center [1343, 325] width 12 height 12
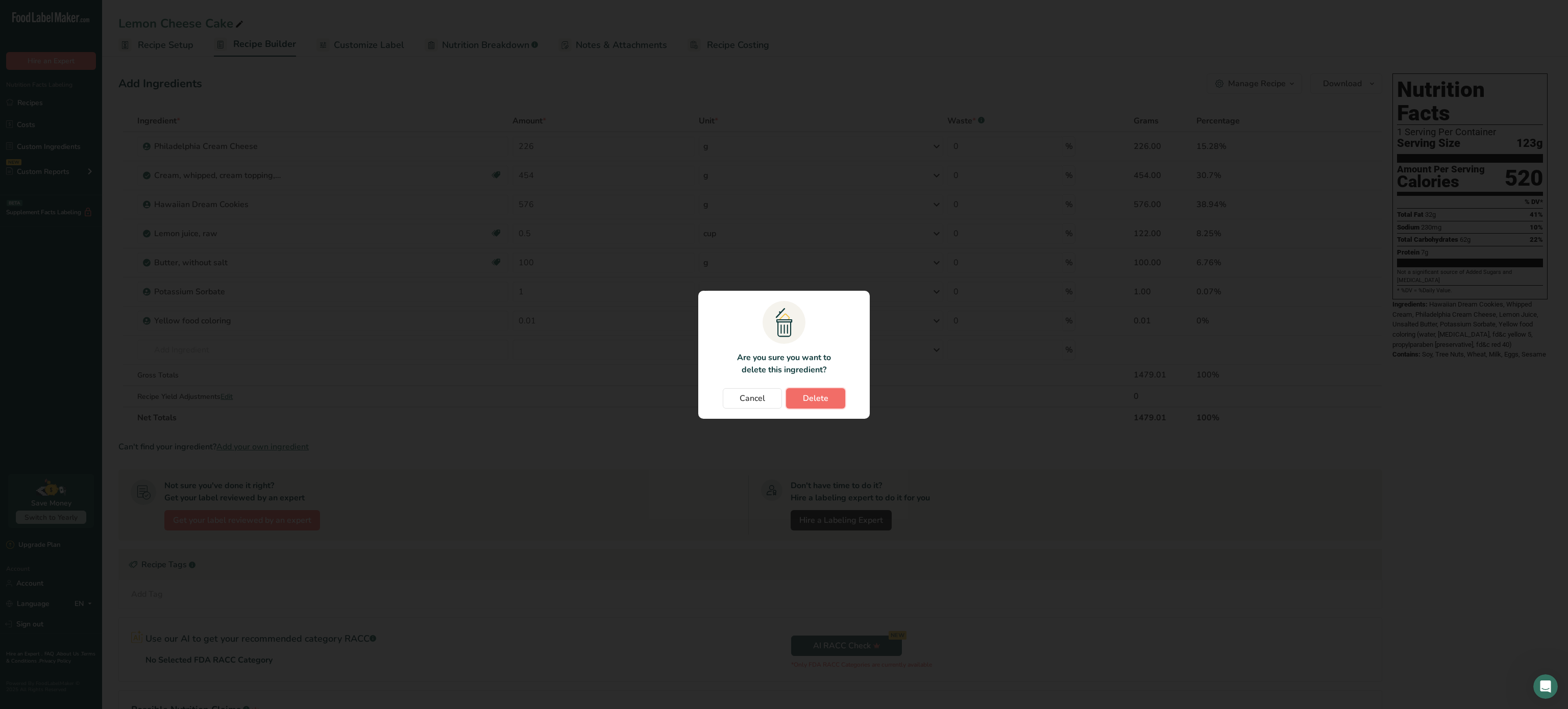
click at [828, 391] on button "Delete" at bounding box center [815, 398] width 59 height 20
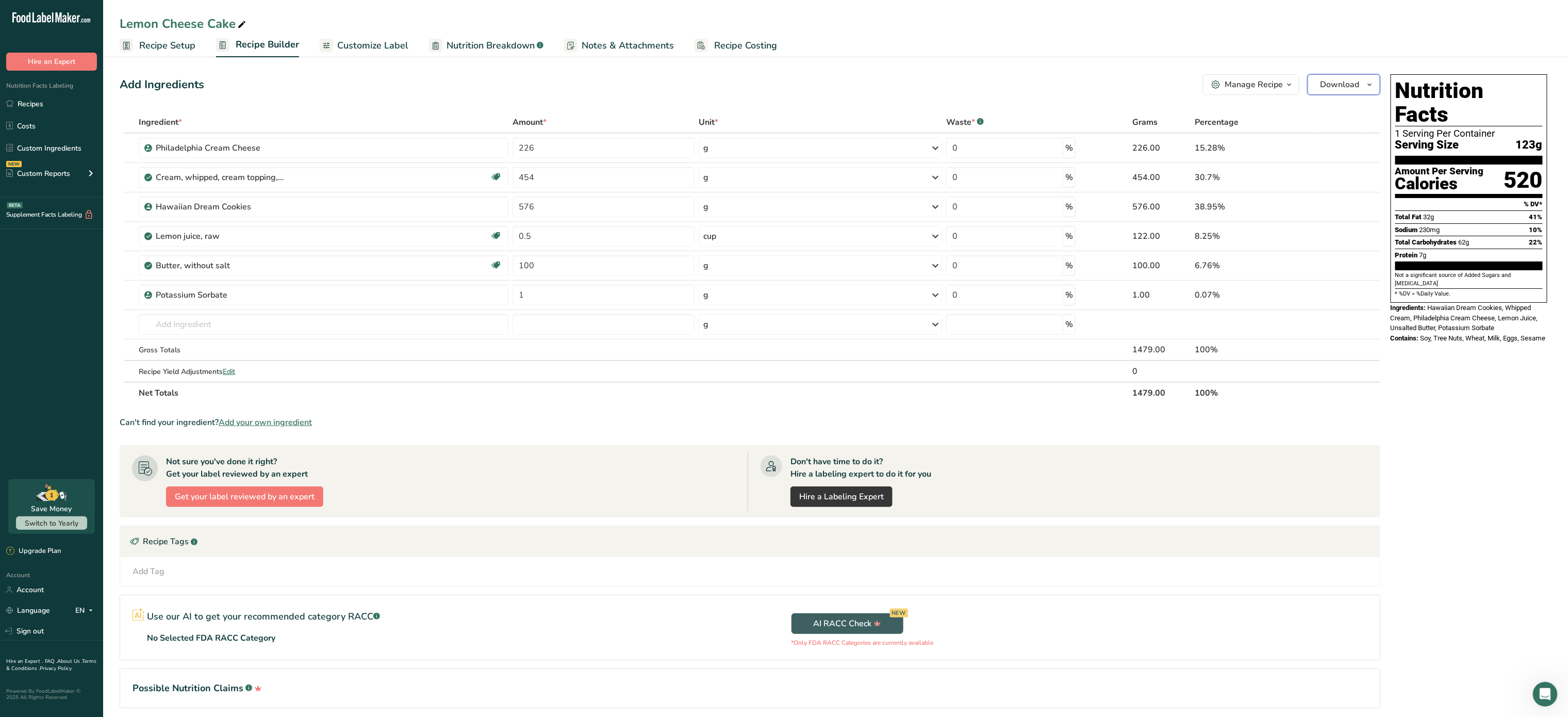
click at [1346, 82] on span "Download" at bounding box center [1340, 85] width 39 height 12
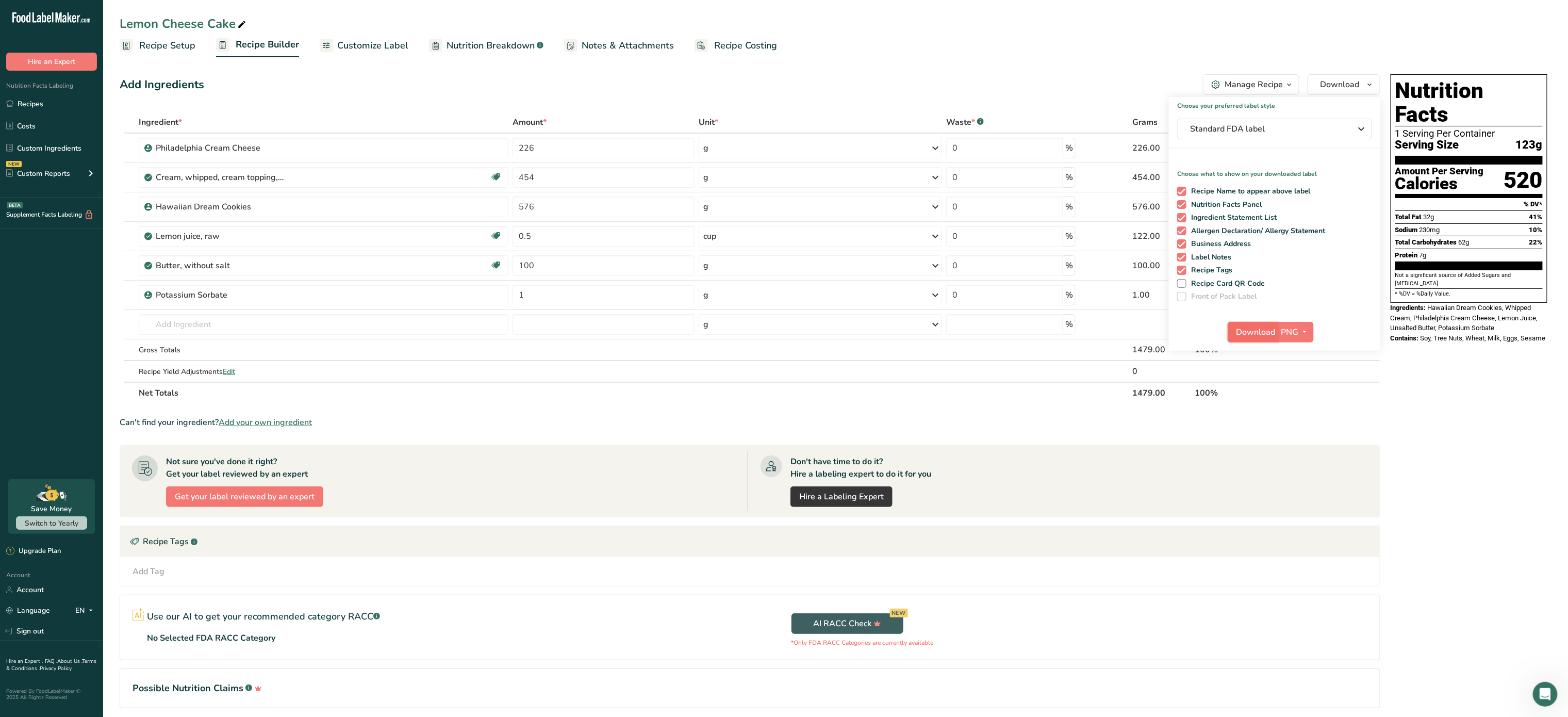
click at [1252, 334] on span "Download" at bounding box center [1256, 332] width 39 height 12
click at [1281, 83] on div "Manage Recipe" at bounding box center [1254, 85] width 58 height 12
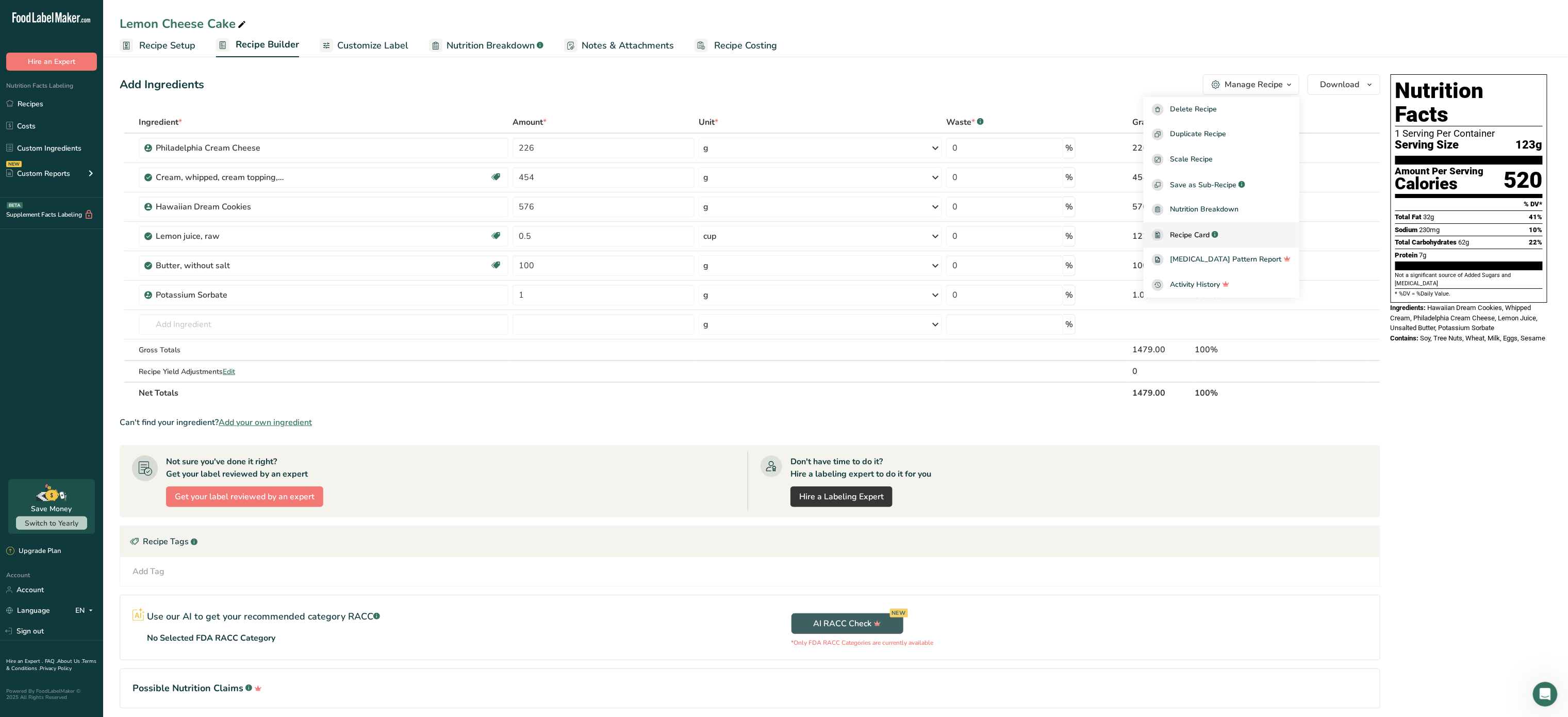
click at [1206, 236] on span "Recipe Card" at bounding box center [1190, 235] width 40 height 11
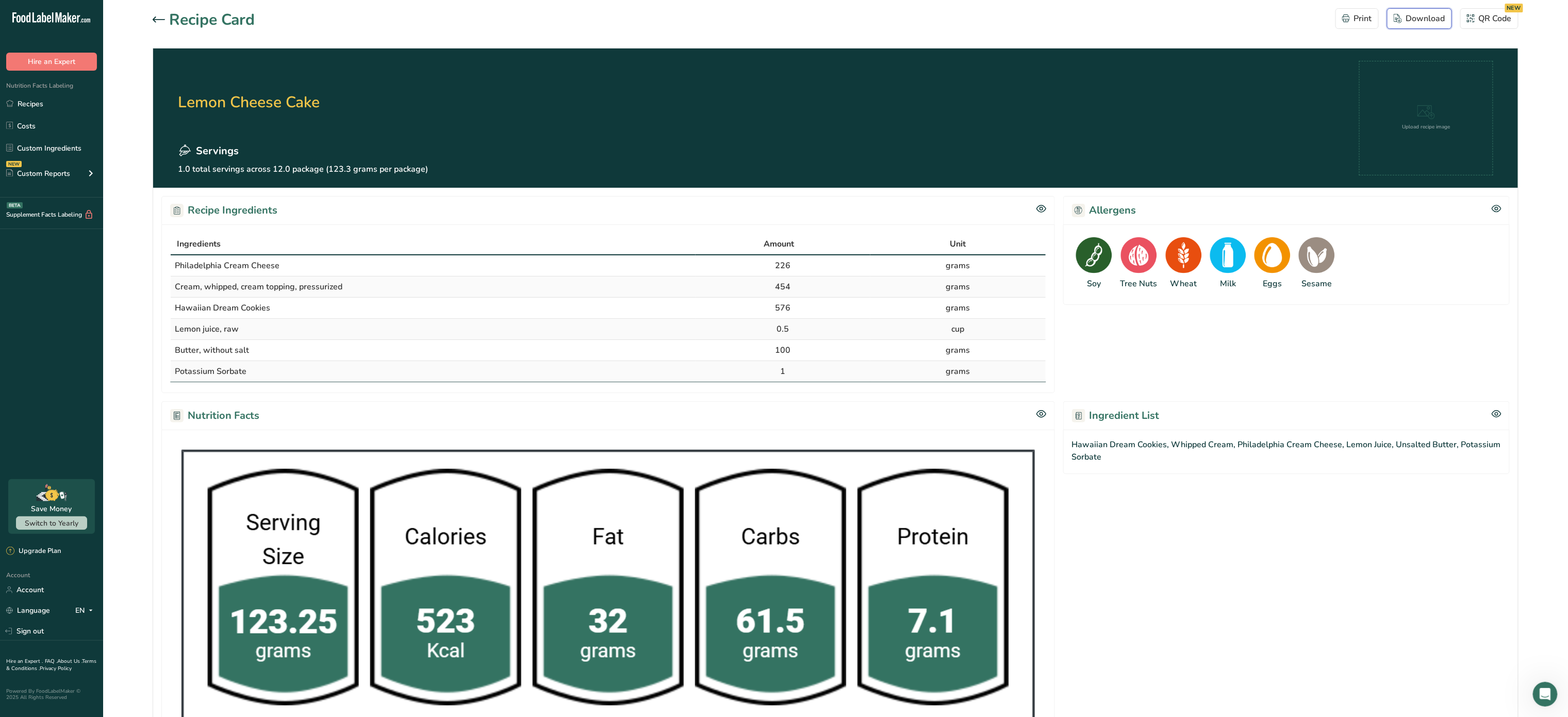
click at [1438, 21] on div "Download" at bounding box center [1420, 19] width 52 height 12
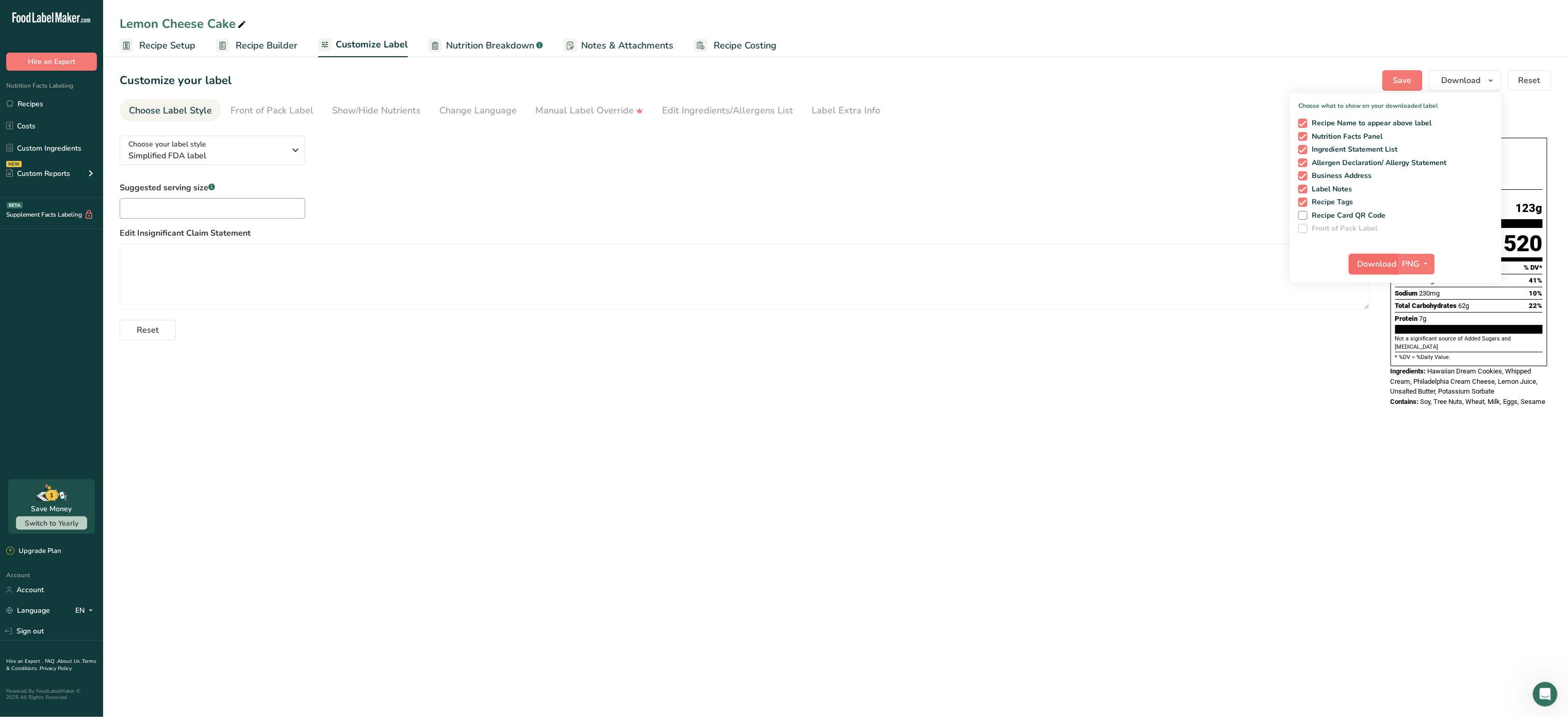
click at [1380, 260] on span "Download" at bounding box center [1377, 264] width 39 height 12
click at [288, 158] on div "Choose your label style Simplified FDA label" at bounding box center [211, 151] width 165 height 23
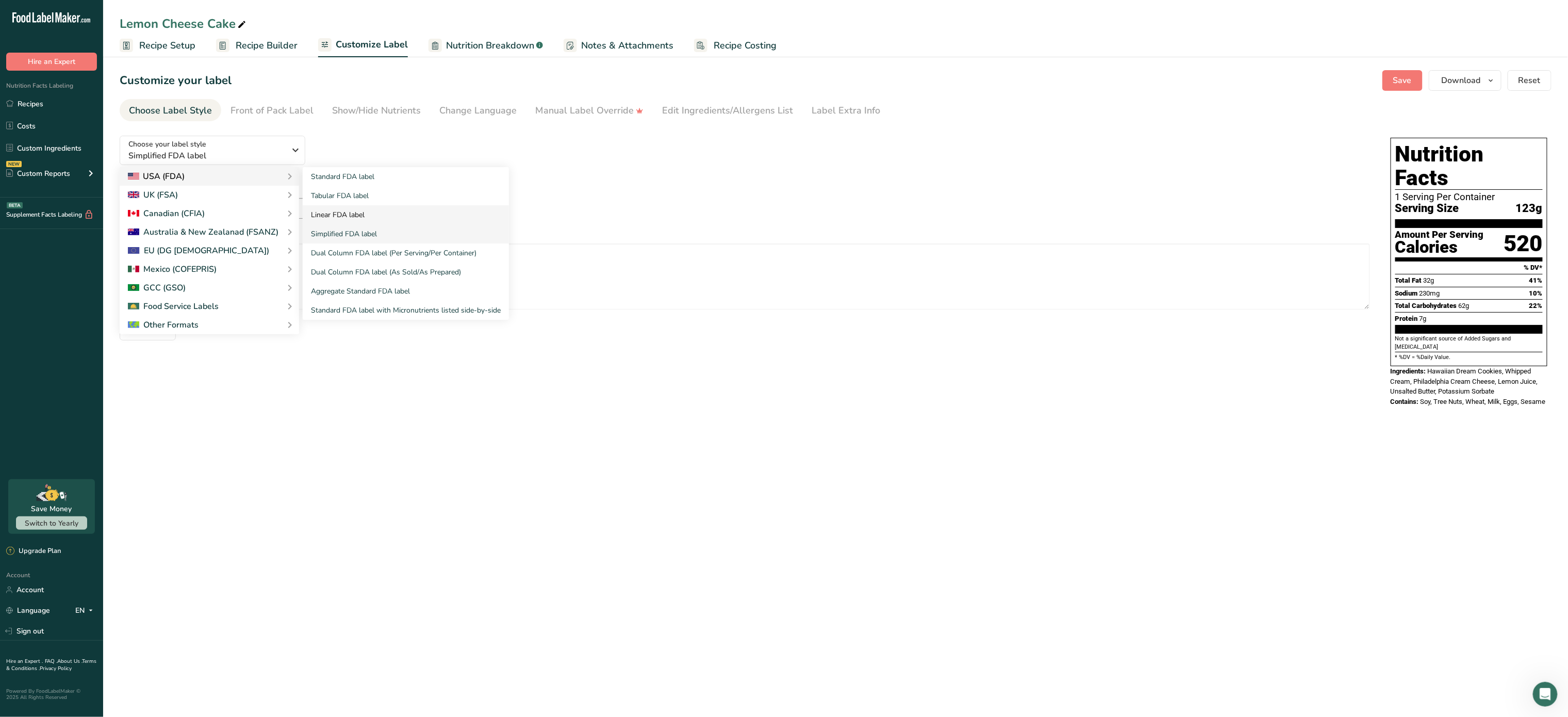
click at [365, 217] on link "Linear FDA label" at bounding box center [405, 215] width 206 height 19
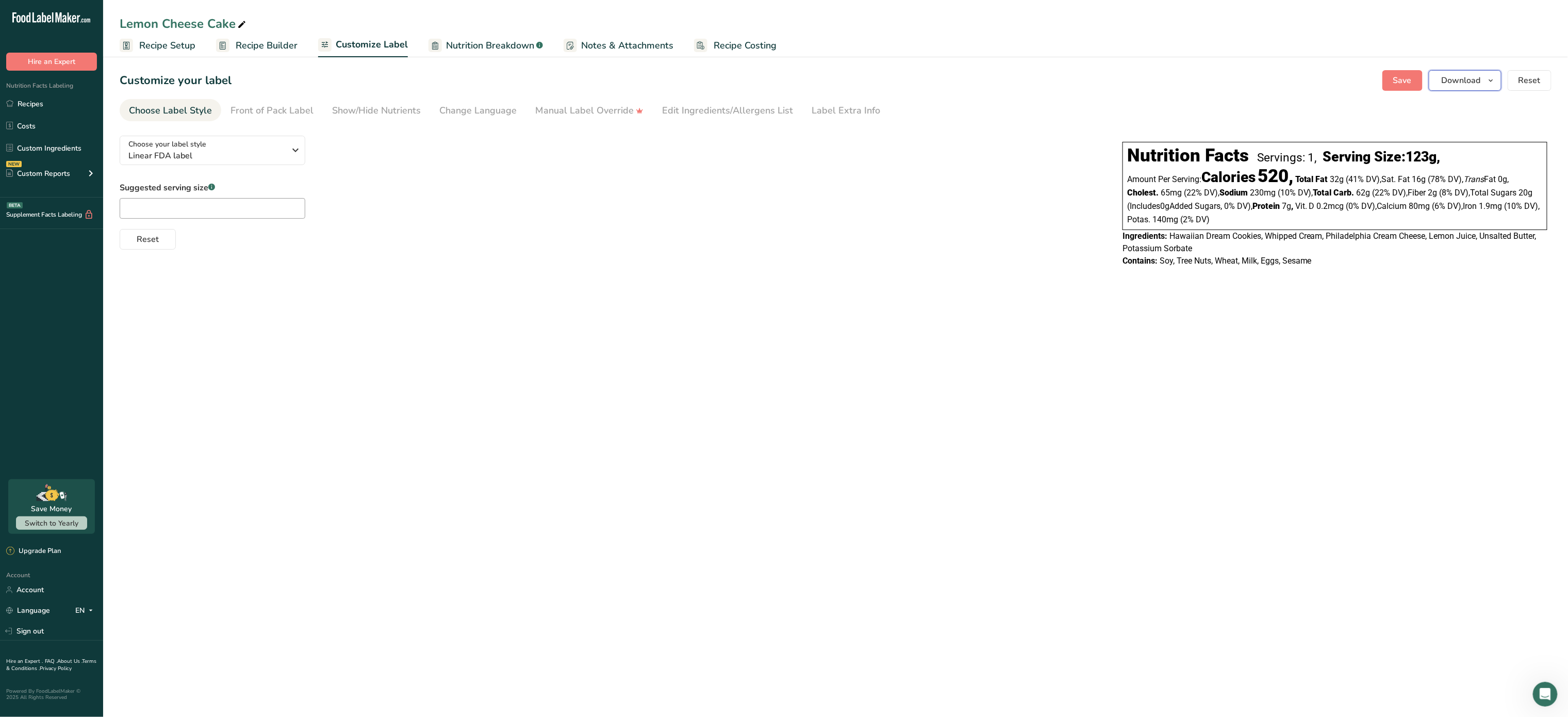
click at [1453, 75] on span "Download" at bounding box center [1461, 81] width 39 height 12
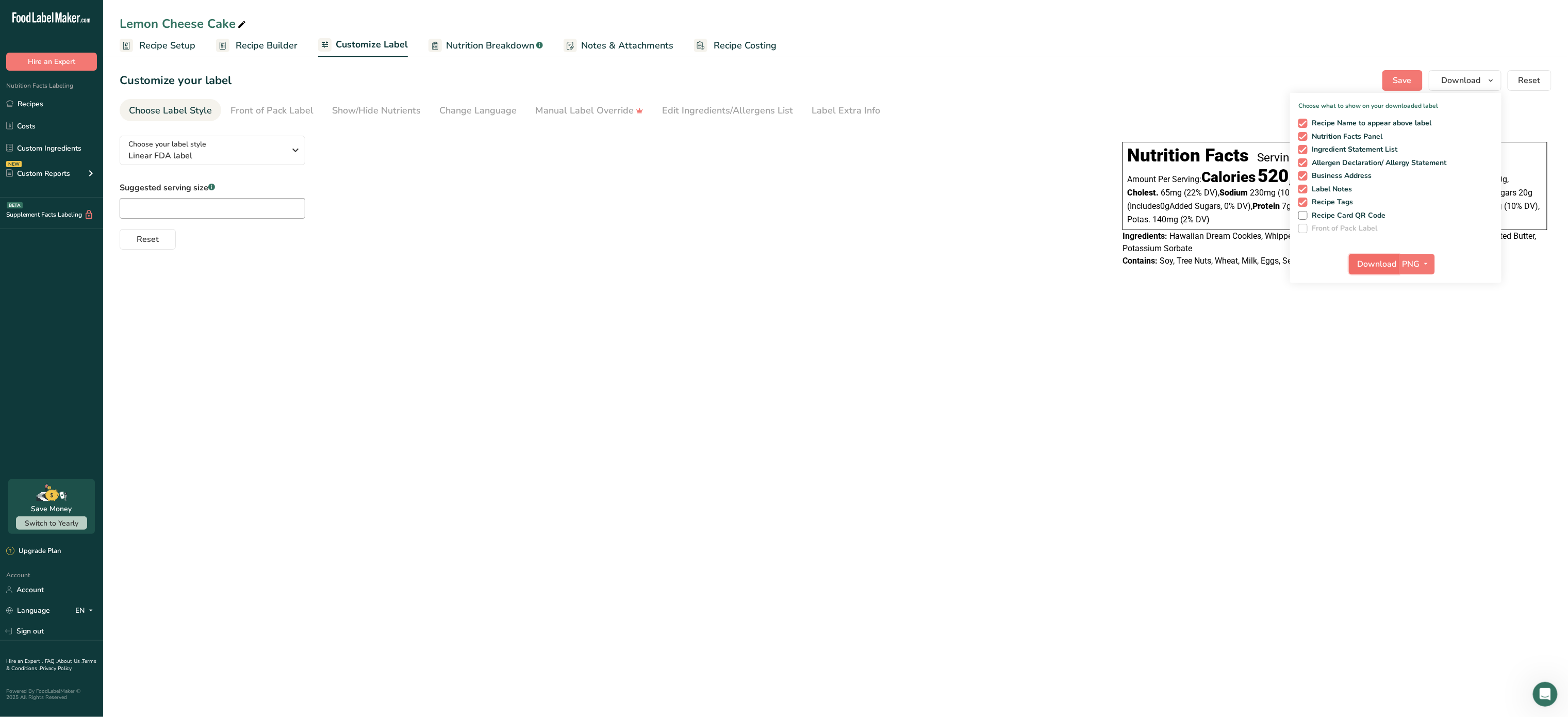
click at [1380, 256] on button "Download" at bounding box center [1374, 264] width 50 height 21
click at [255, 150] on span "Linear FDA label" at bounding box center [207, 156] width 157 height 12
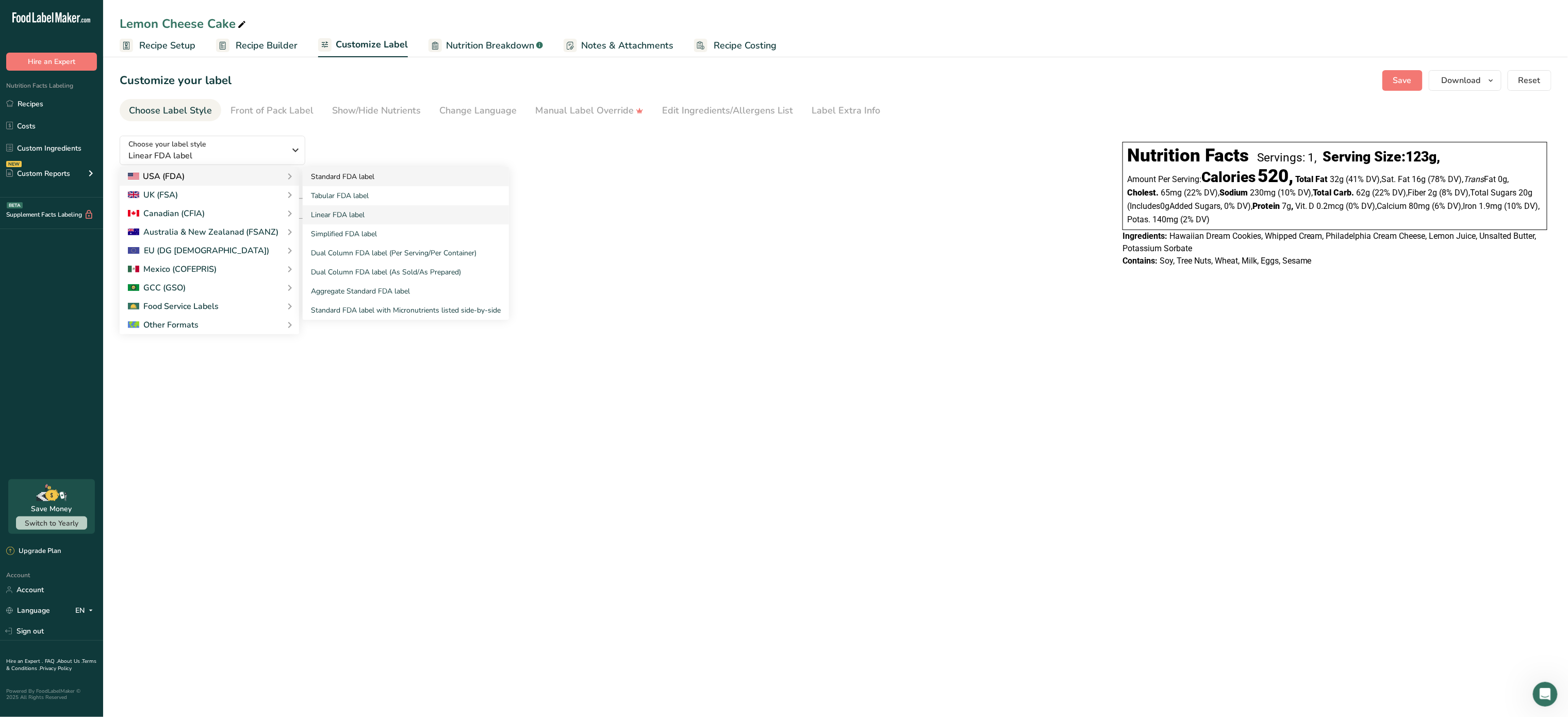
click at [338, 180] on link "Standard FDA label" at bounding box center [405, 177] width 206 height 19
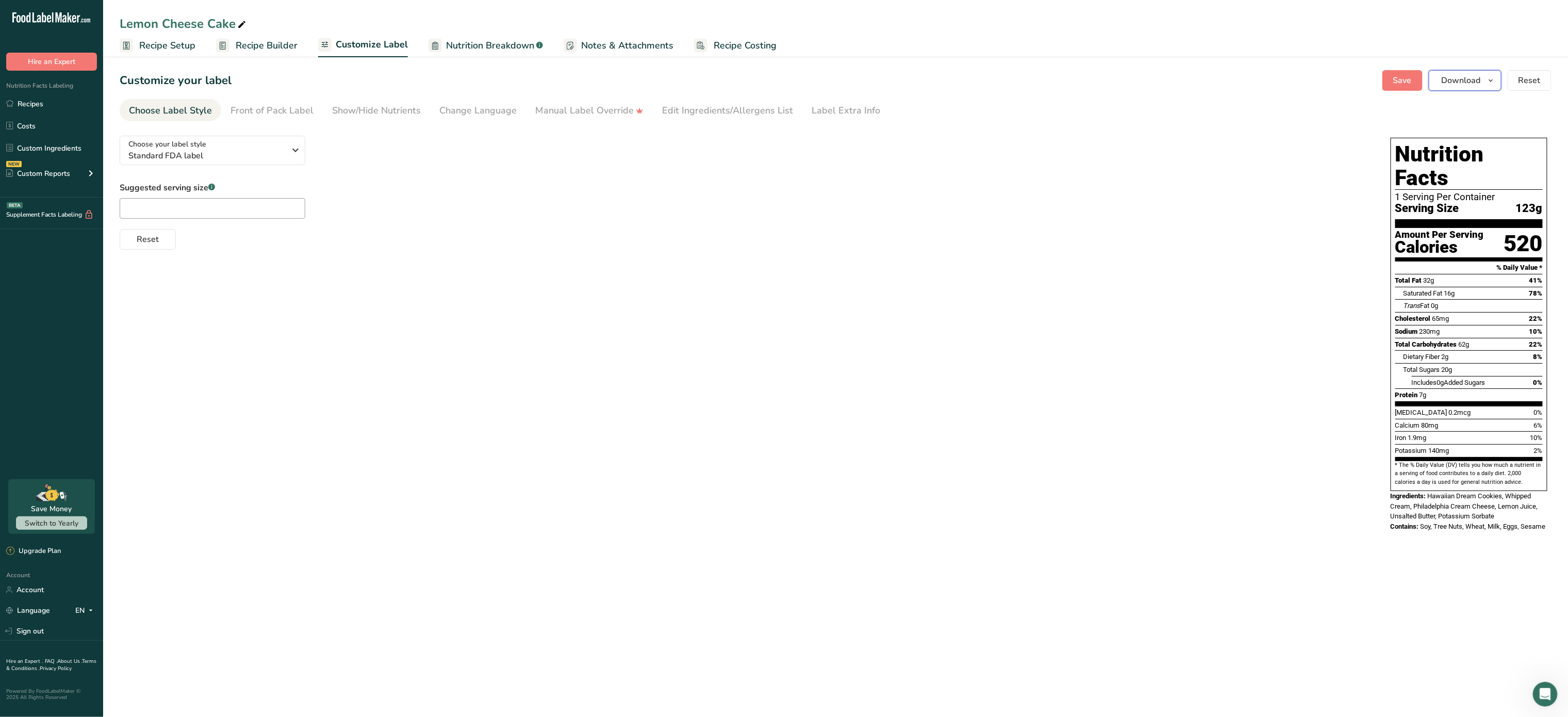
click at [1451, 77] on span "Download" at bounding box center [1461, 81] width 39 height 12
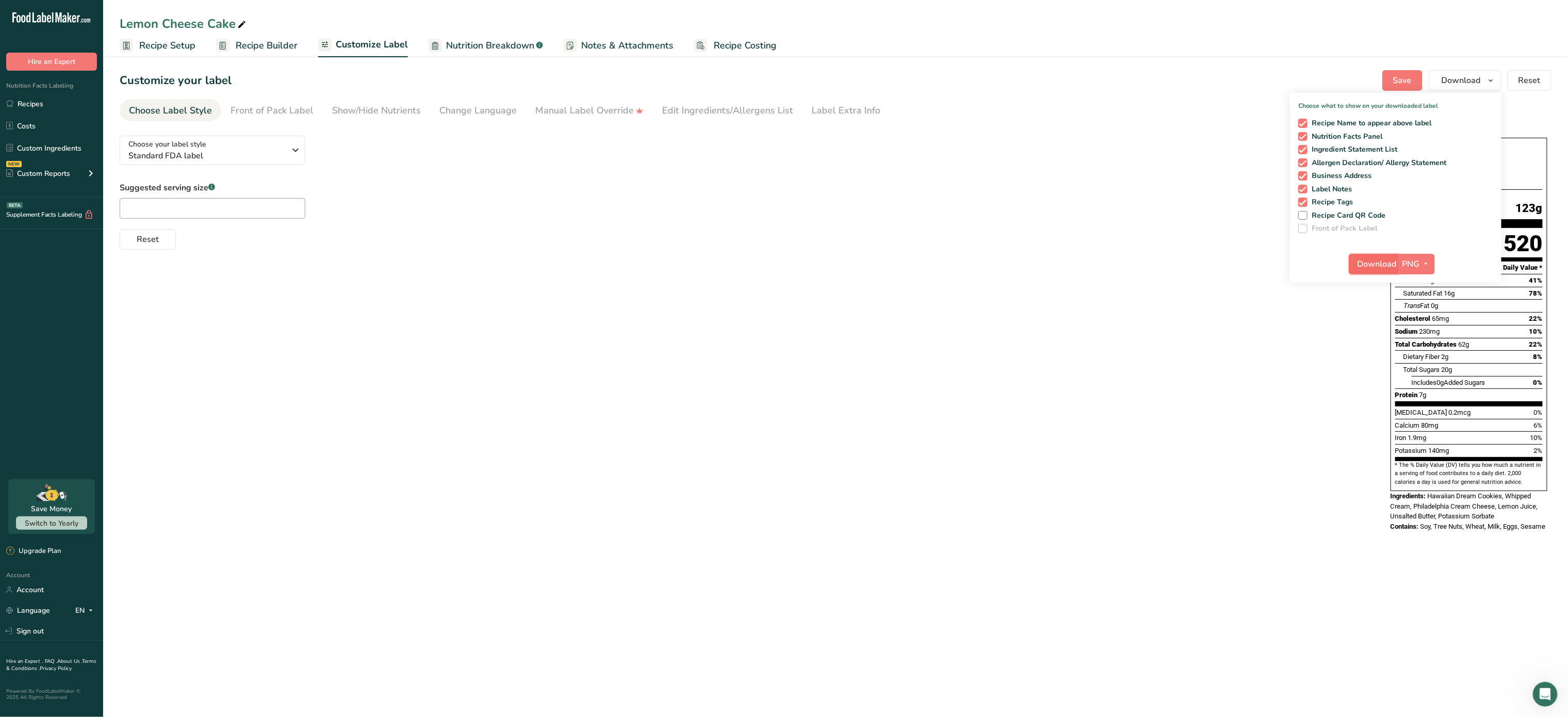
click at [1373, 268] on span "Download" at bounding box center [1377, 264] width 39 height 12
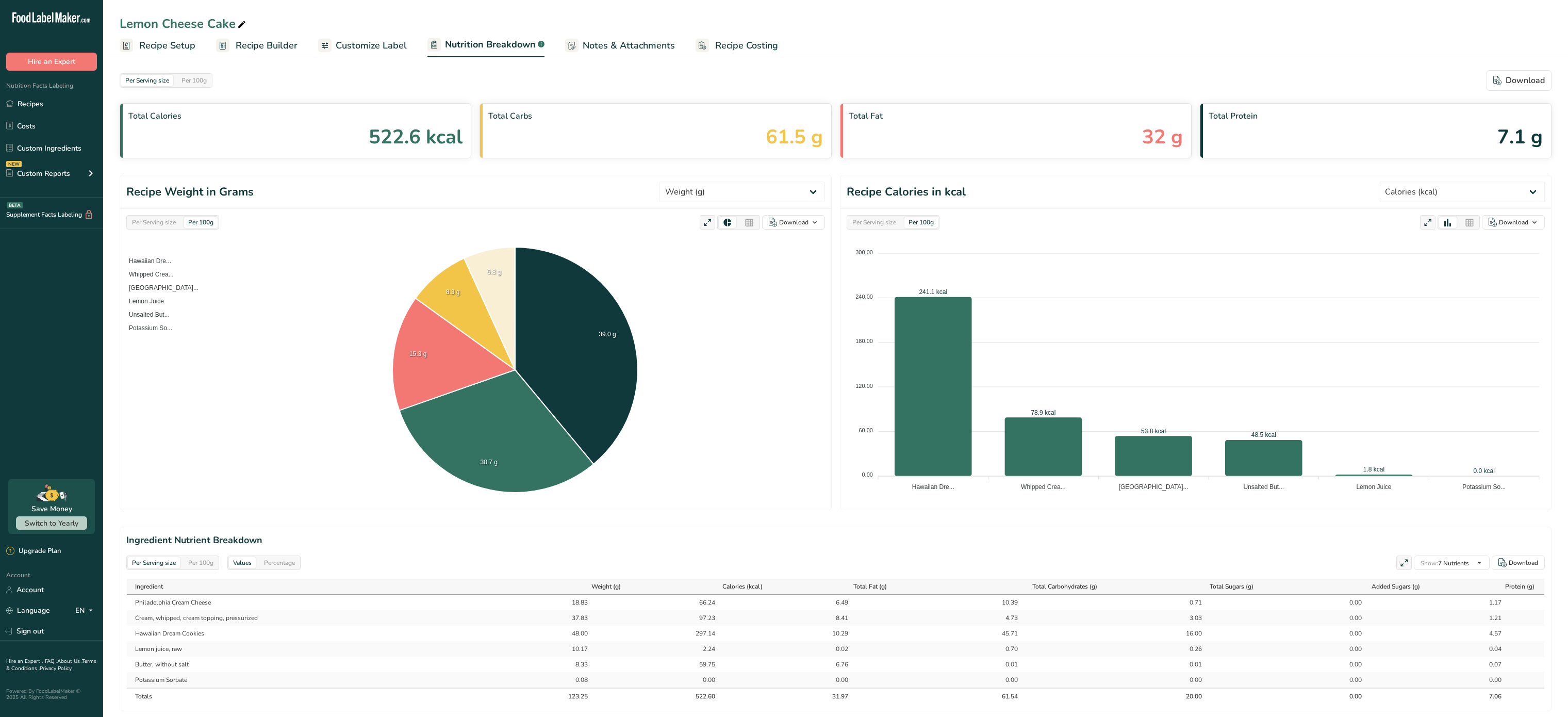
select select "Calories"
click at [722, 44] on span "Recipe Costing" at bounding box center [746, 46] width 63 height 14
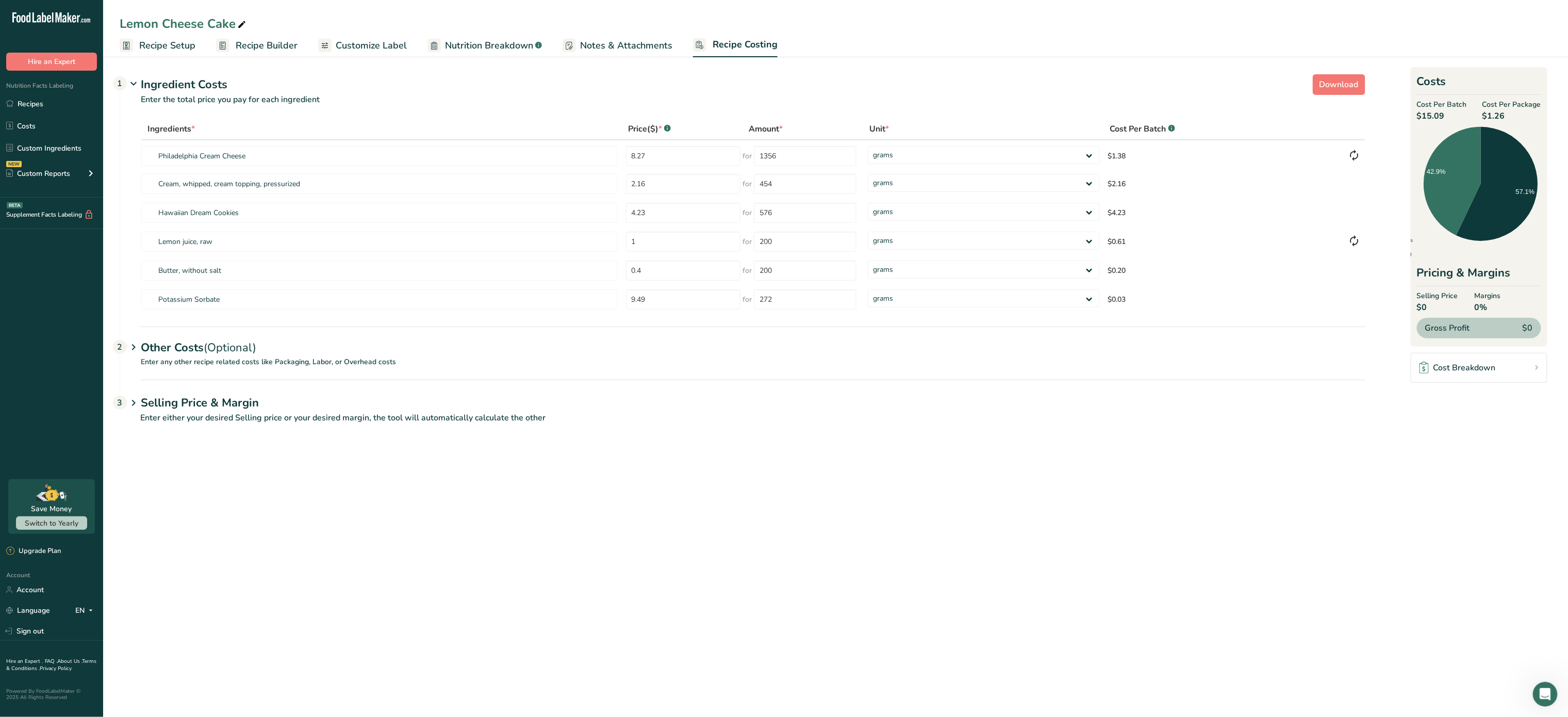
click at [297, 358] on p "Enter any other recipe related costs like Packaging, Labor, or Overhead costs" at bounding box center [743, 368] width 1246 height 23
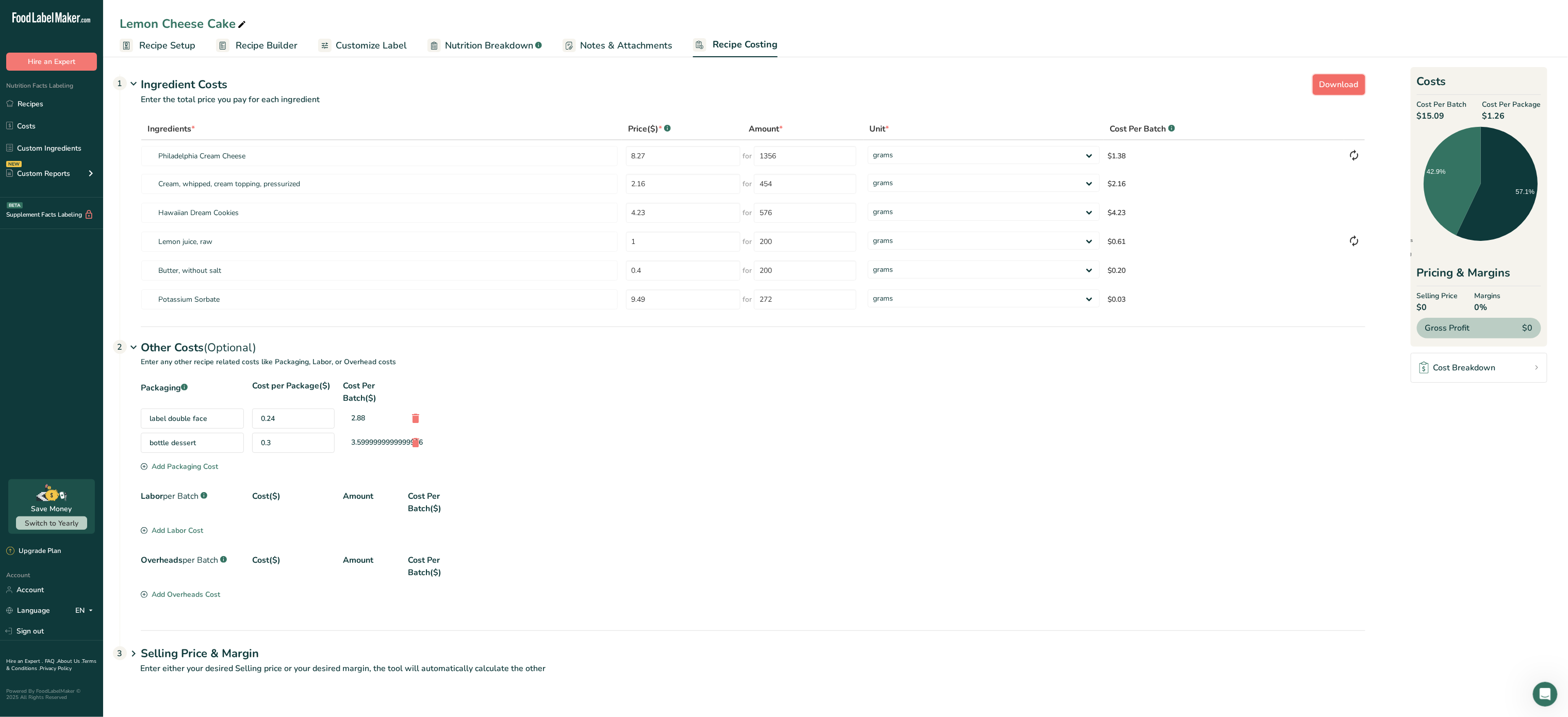
click at [1355, 86] on span "Download" at bounding box center [1339, 85] width 39 height 12
click at [60, 100] on link "Recipes" at bounding box center [51, 104] width 103 height 19
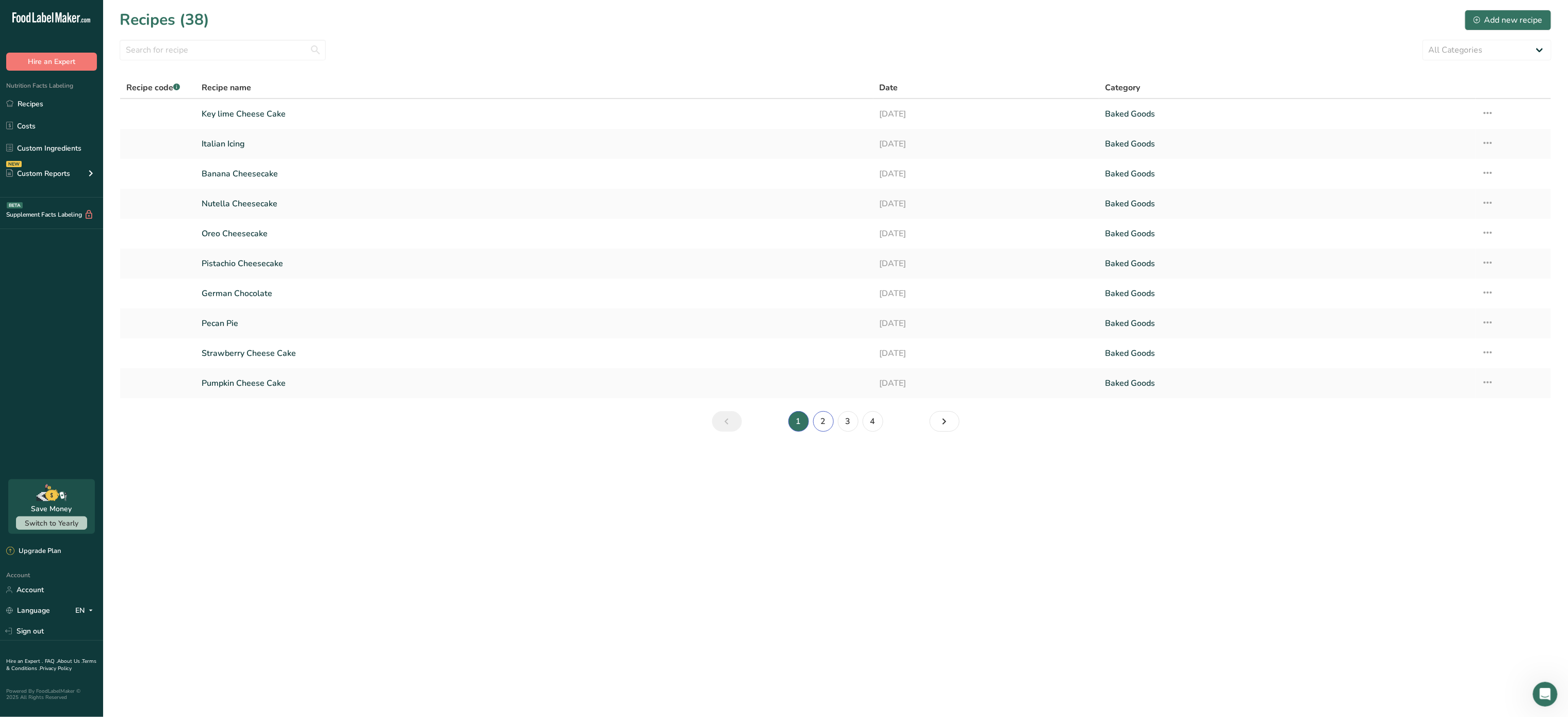
click at [817, 421] on link "2" at bounding box center [824, 421] width 21 height 21
click at [332, 318] on link "Lemon Pie" at bounding box center [534, 323] width 666 height 21
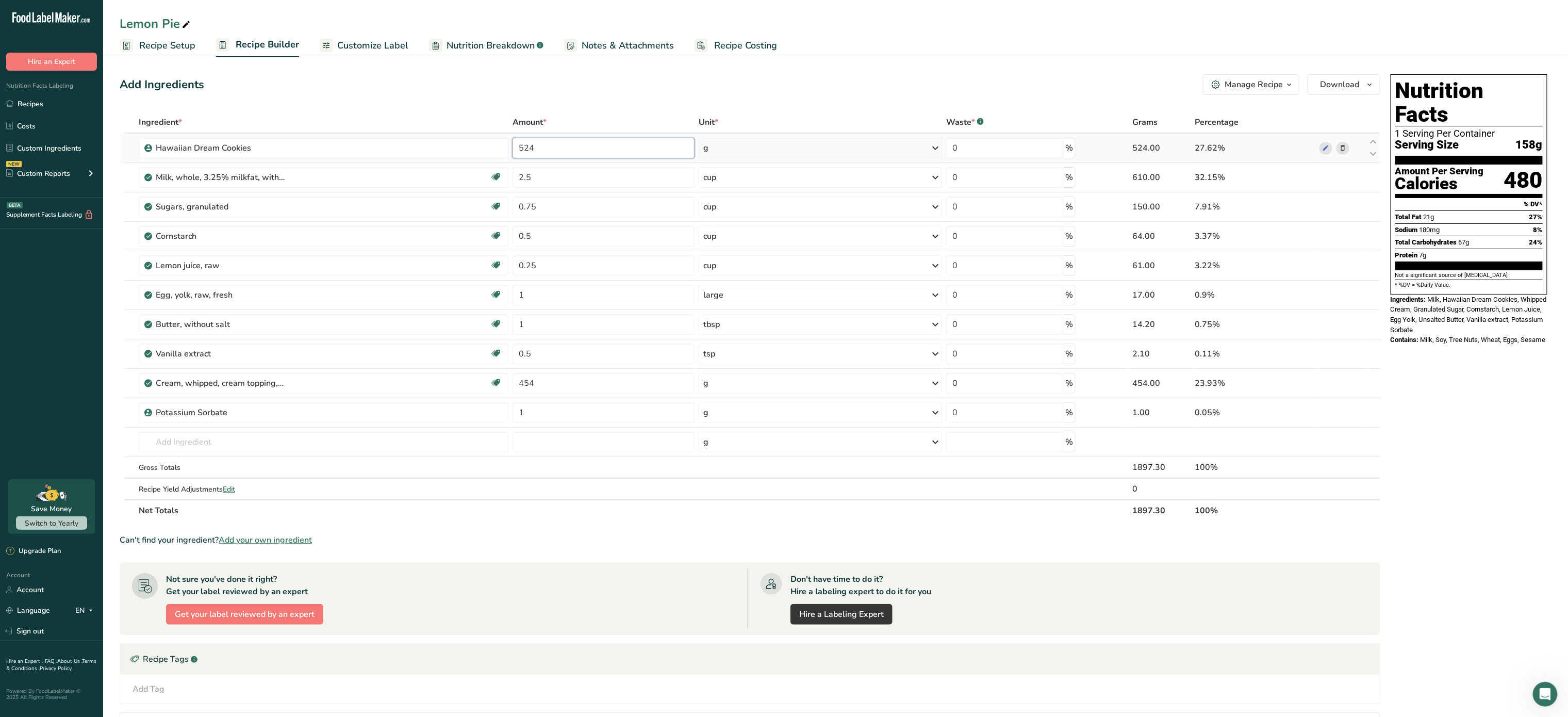
click at [564, 156] on input "524" at bounding box center [603, 148] width 182 height 21
drag, startPoint x: 564, startPoint y: 156, endPoint x: 564, endPoint y: 149, distance: 7.0
click at [564, 149] on input "524" at bounding box center [603, 148] width 182 height 21
type input "5"
type input "262"
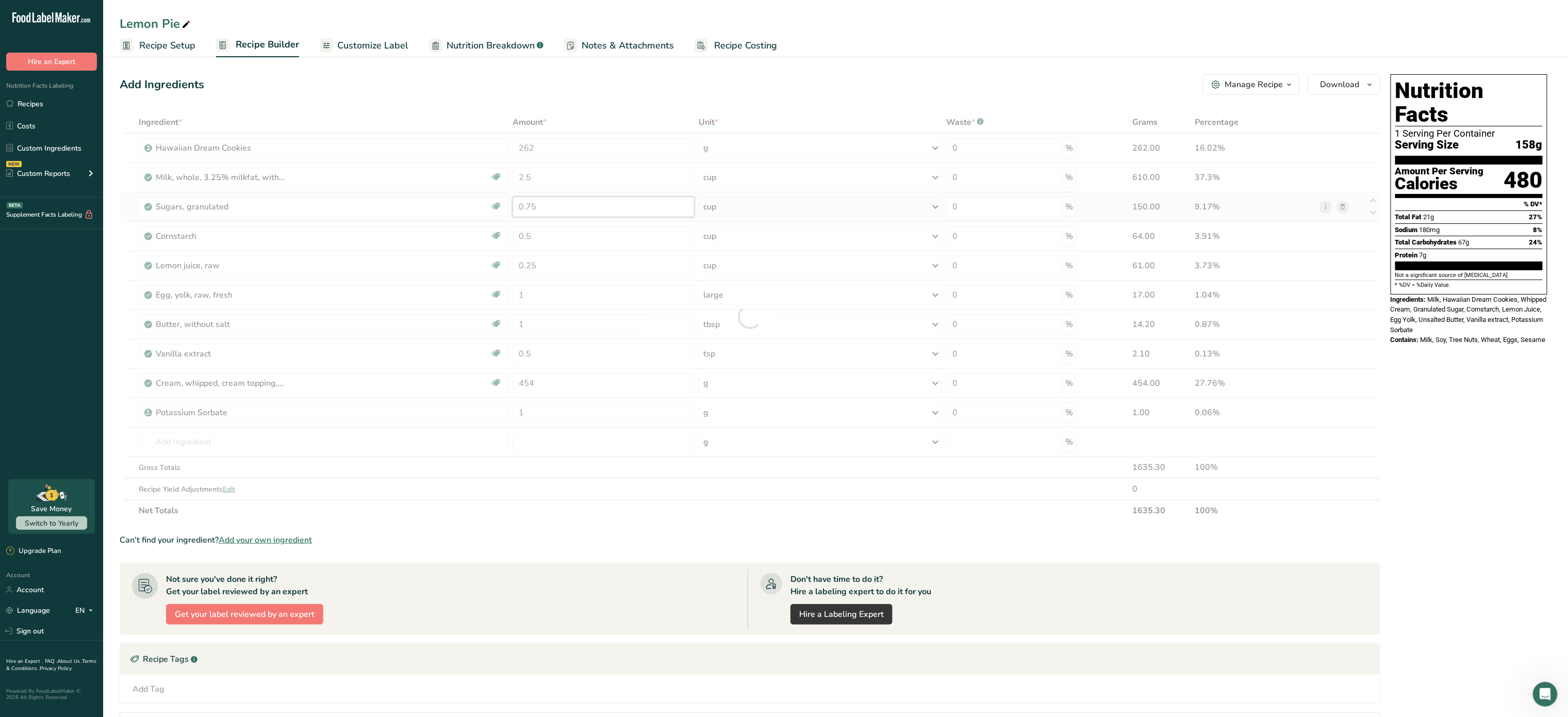
click at [632, 202] on div "Ingredient * Amount * Unit * Waste * .a-a{fill:#347362;}.b-a{fill:#fff;} Grams …" at bounding box center [750, 316] width 1261 height 410
click at [174, 48] on span "Recipe Setup" at bounding box center [167, 46] width 56 height 14
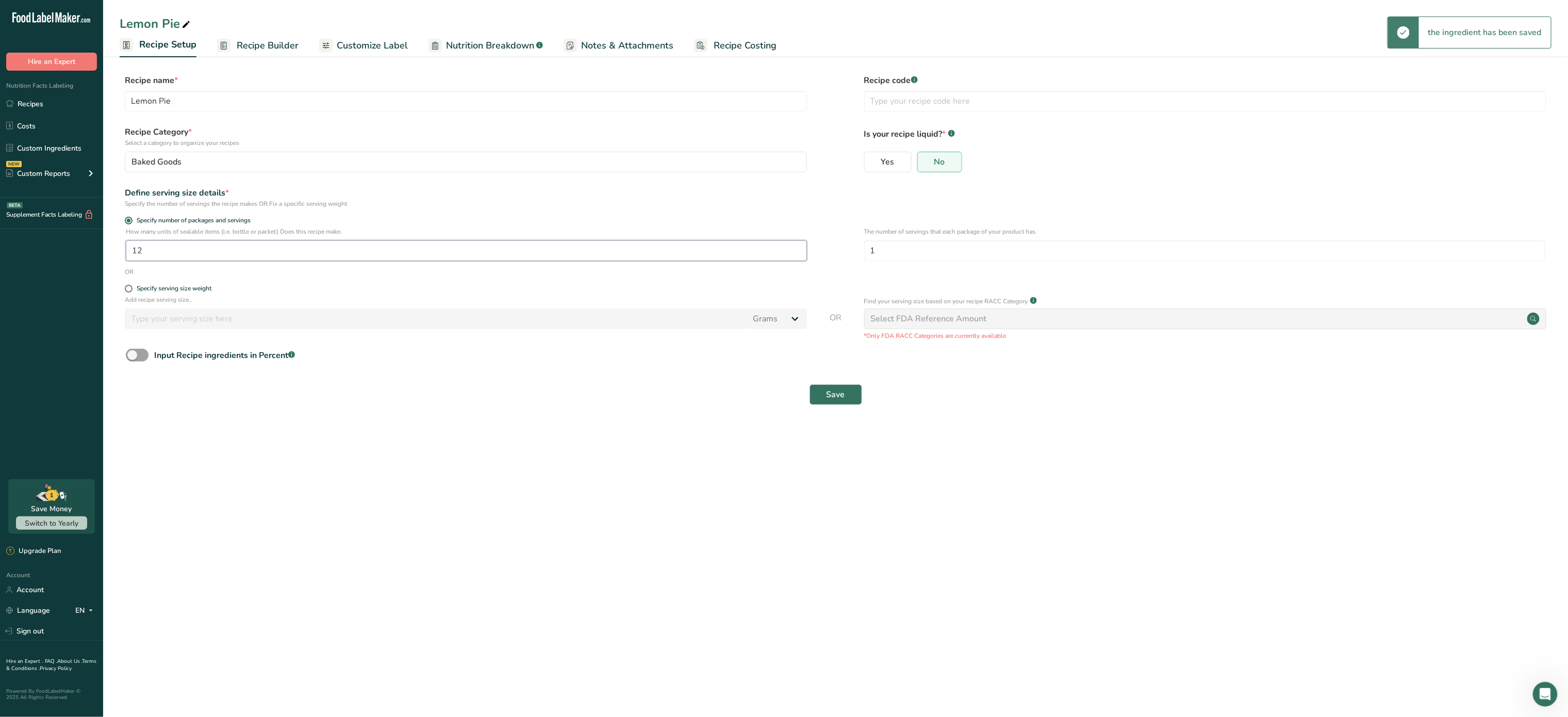
click at [205, 247] on input "12" at bounding box center [466, 251] width 681 height 21
type input "1"
type input "6"
click at [846, 408] on div "Save" at bounding box center [835, 394] width 1432 height 33
click at [847, 400] on button "Save" at bounding box center [836, 394] width 52 height 21
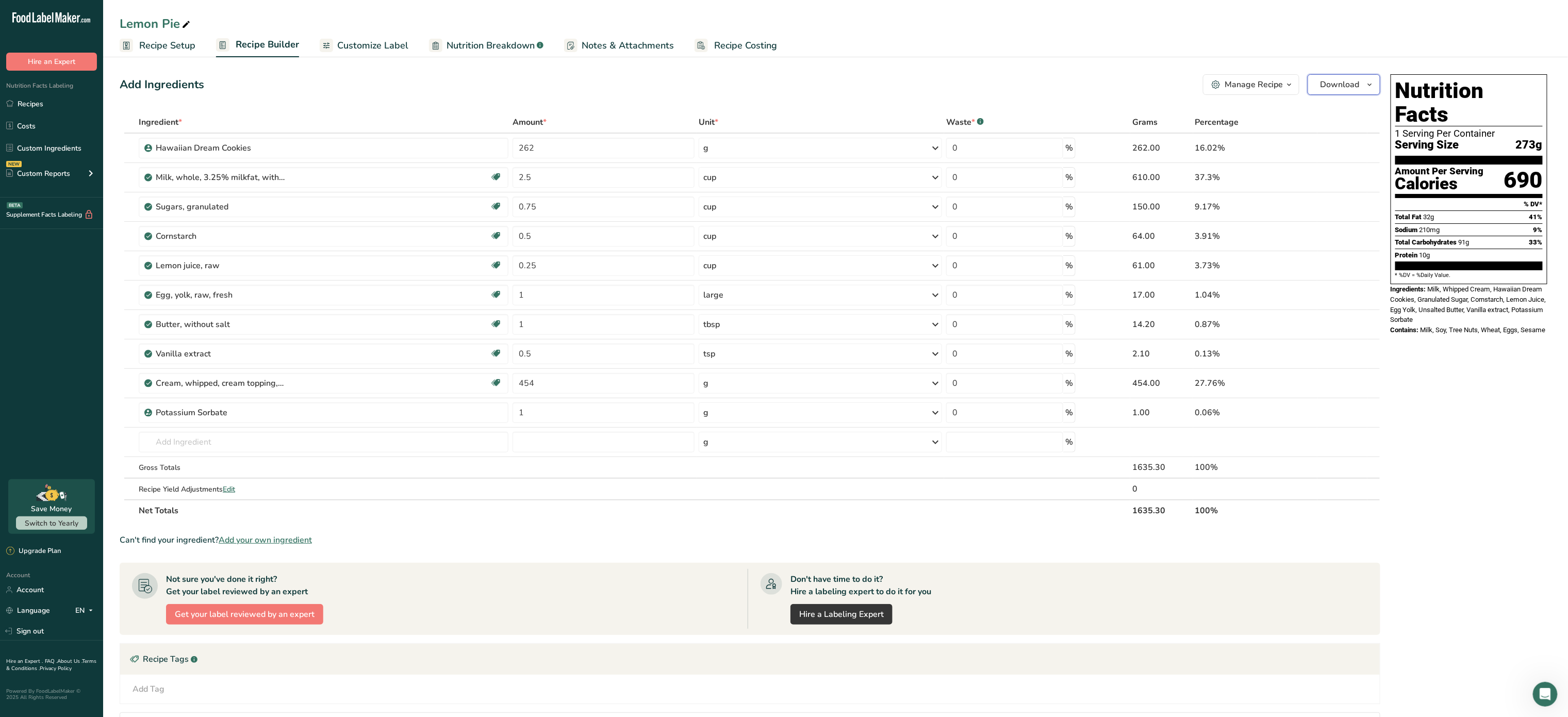
click at [1332, 79] on span "Download" at bounding box center [1340, 85] width 39 height 12
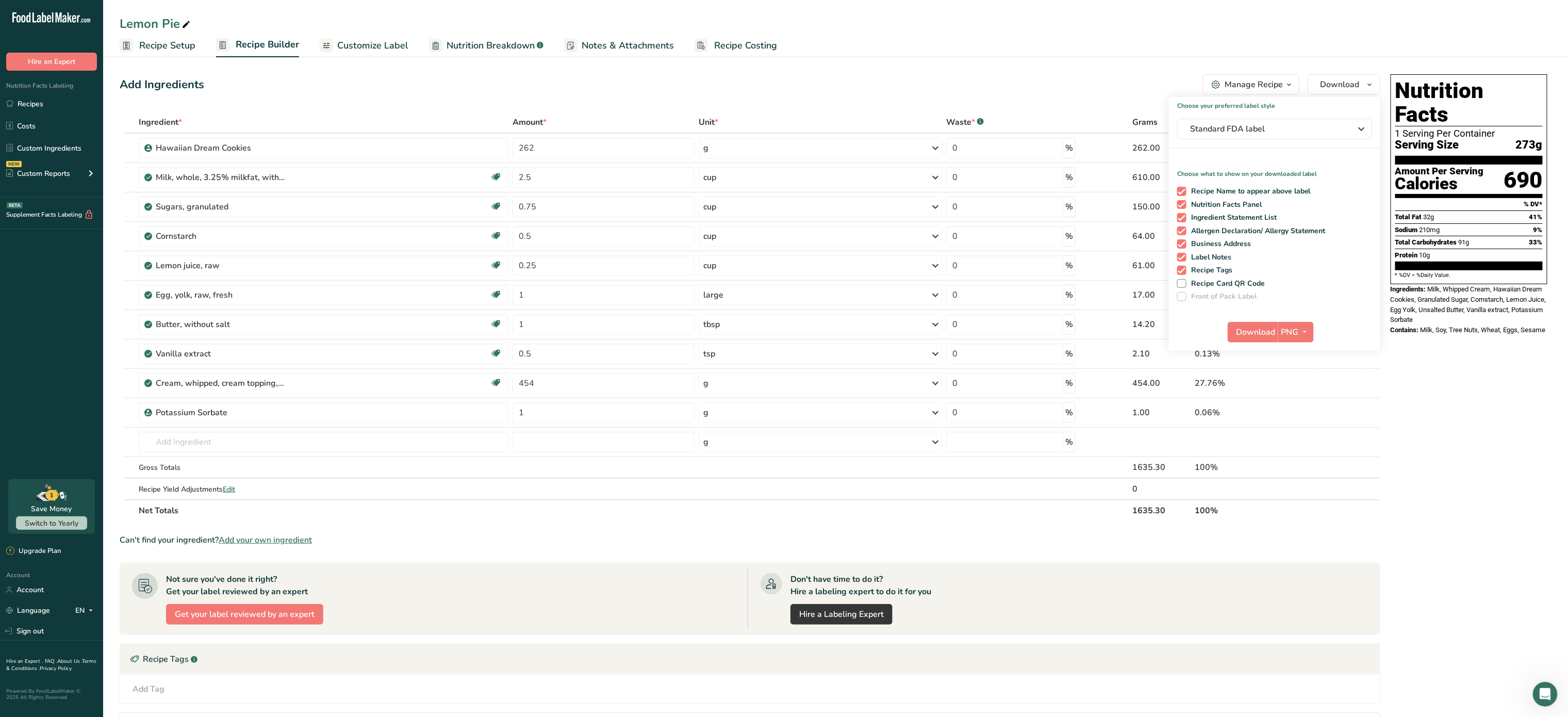
click at [1264, 83] on div "Manage Recipe" at bounding box center [1254, 85] width 58 height 12
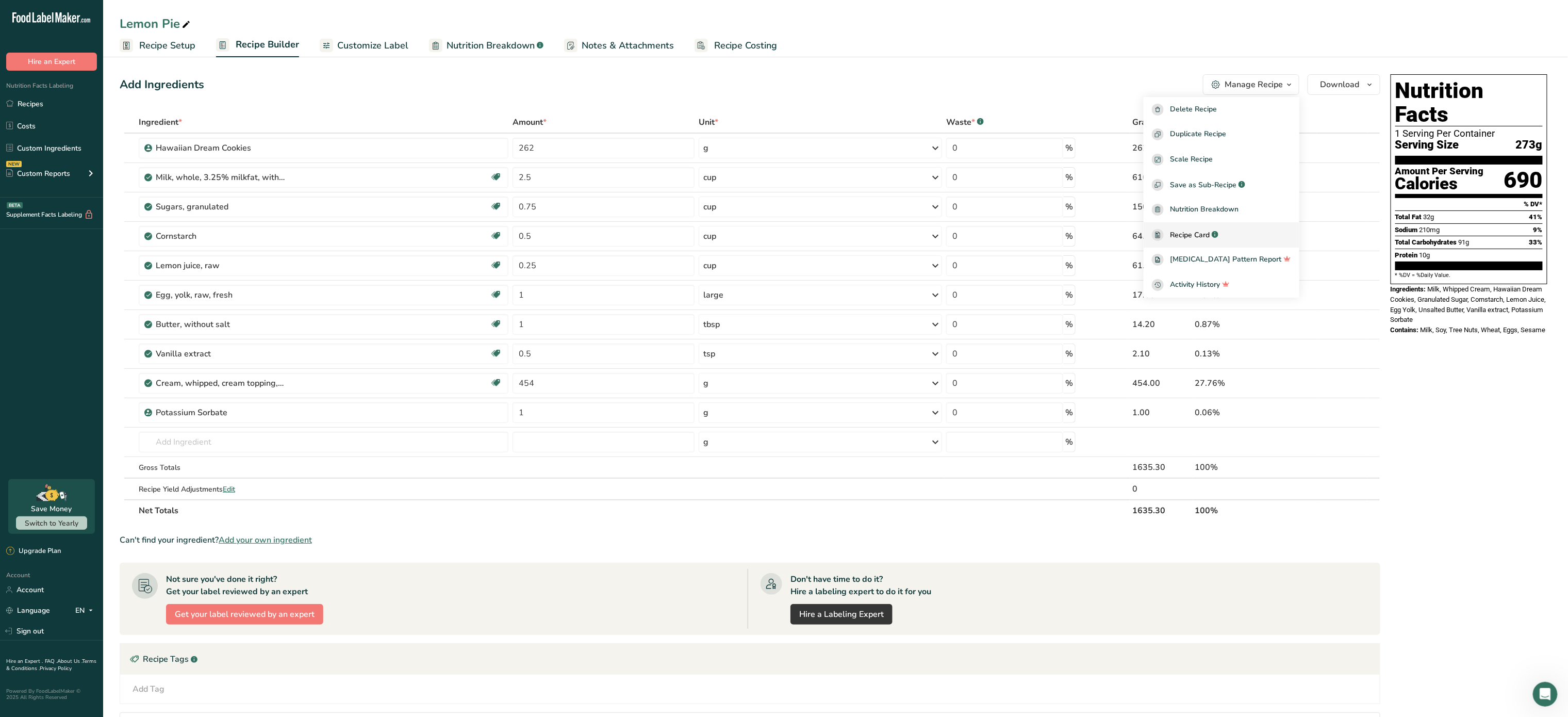
click at [1224, 228] on link "Recipe Card .a-a{fill:#347362;}.b-a{fill:#fff;}" at bounding box center [1222, 235] width 156 height 26
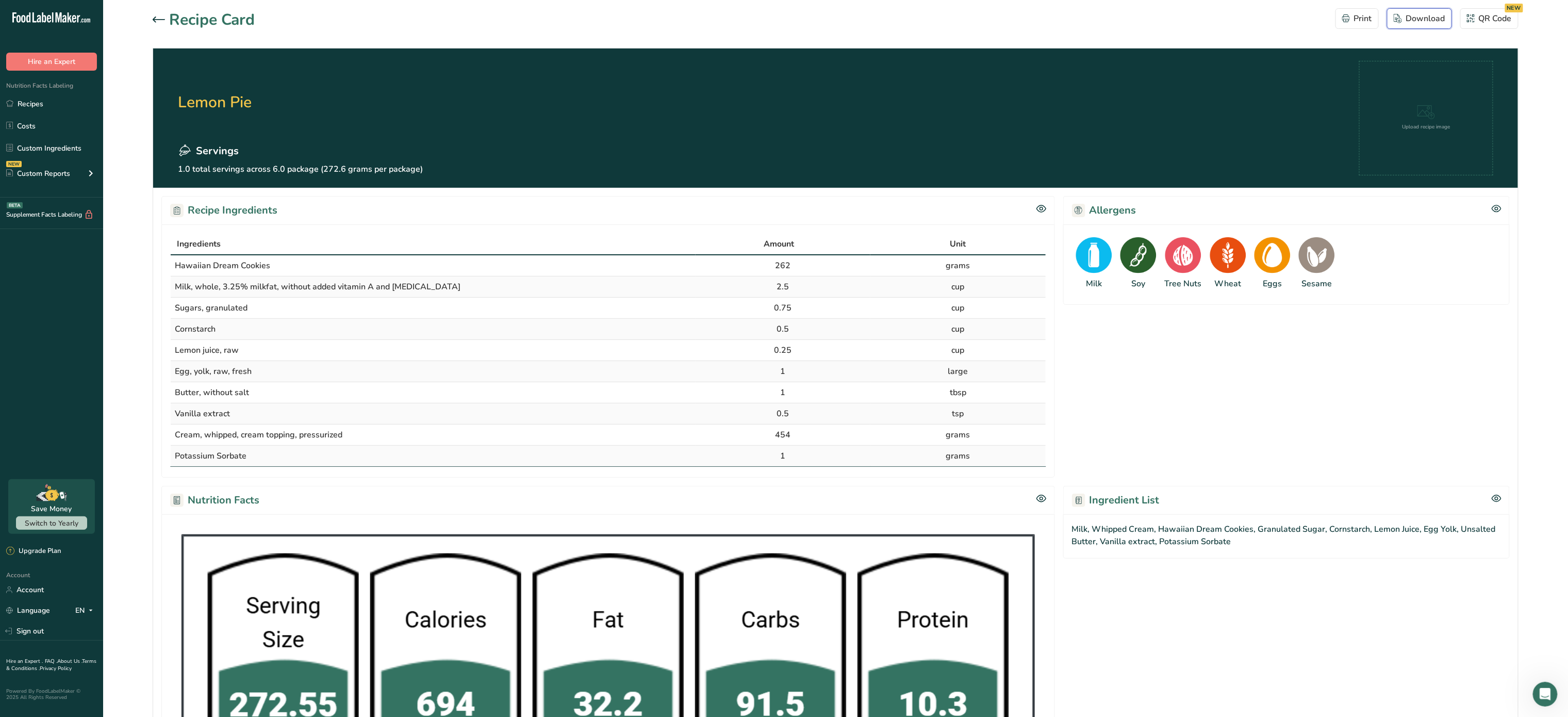
click at [1425, 20] on div "Download" at bounding box center [1420, 19] width 52 height 12
click at [159, 17] on icon at bounding box center [159, 19] width 12 height 6
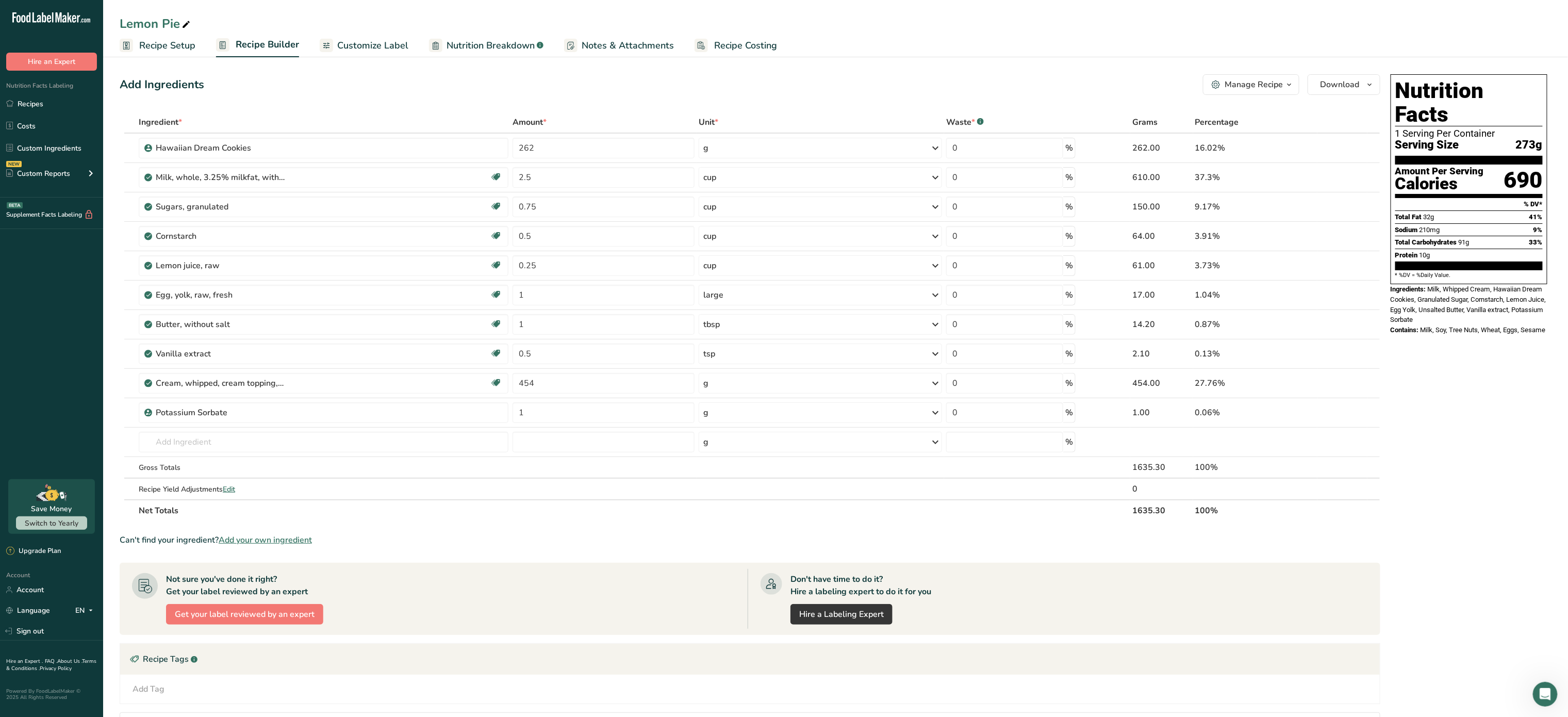
click at [1274, 91] on button "Manage Recipe" at bounding box center [1252, 85] width 97 height 21
click at [1203, 233] on span "Recipe Card" at bounding box center [1190, 235] width 40 height 11
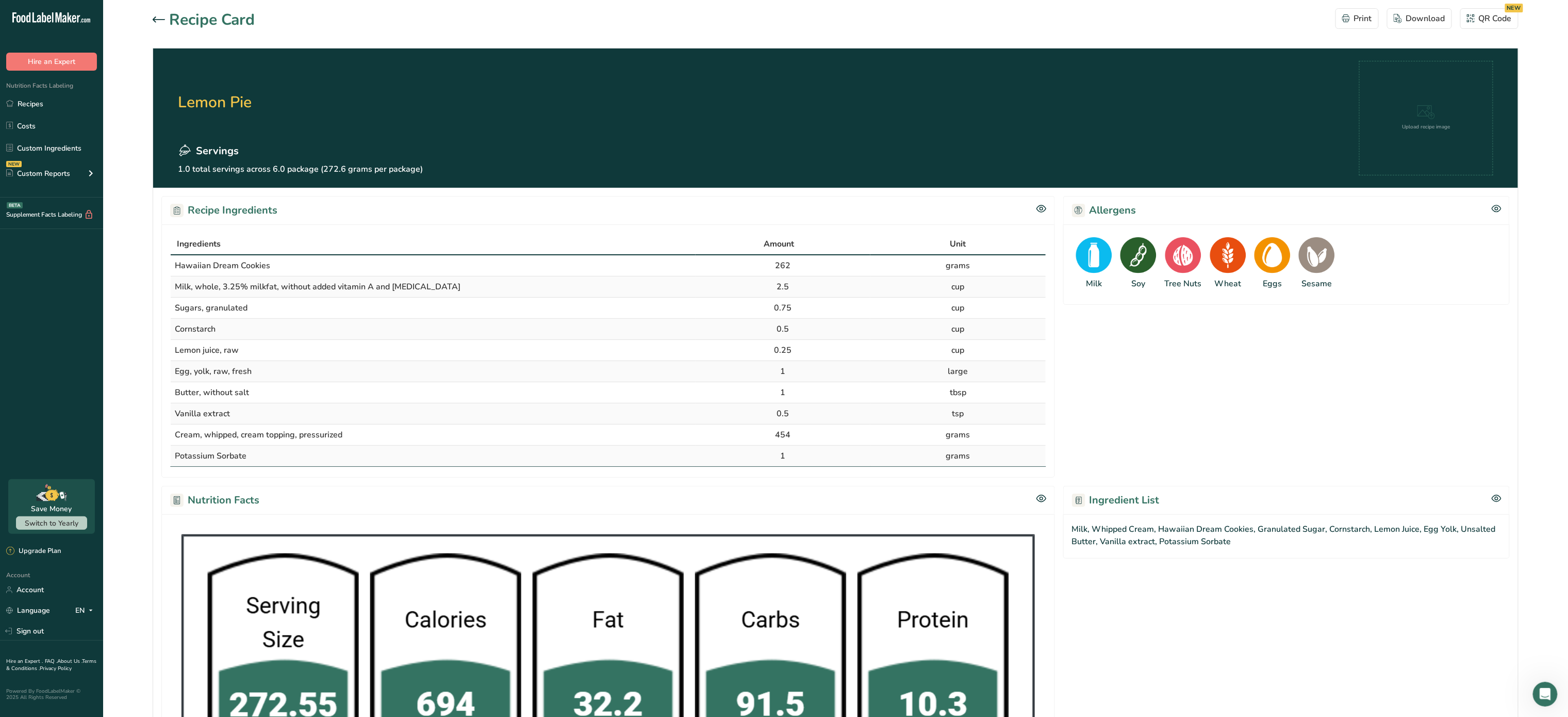
click at [158, 17] on icon at bounding box center [159, 19] width 12 height 6
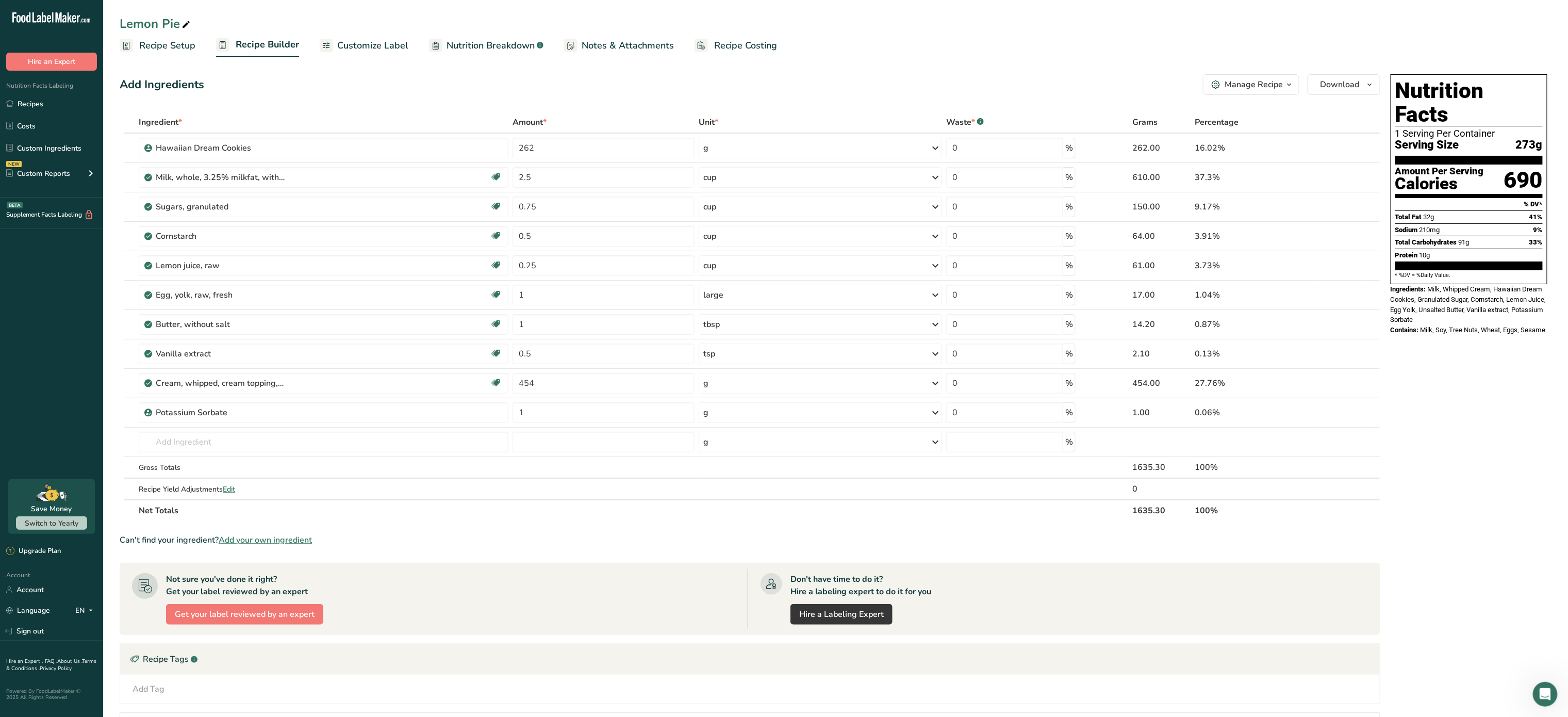
click at [380, 41] on span "Customize Label" at bounding box center [372, 46] width 71 height 14
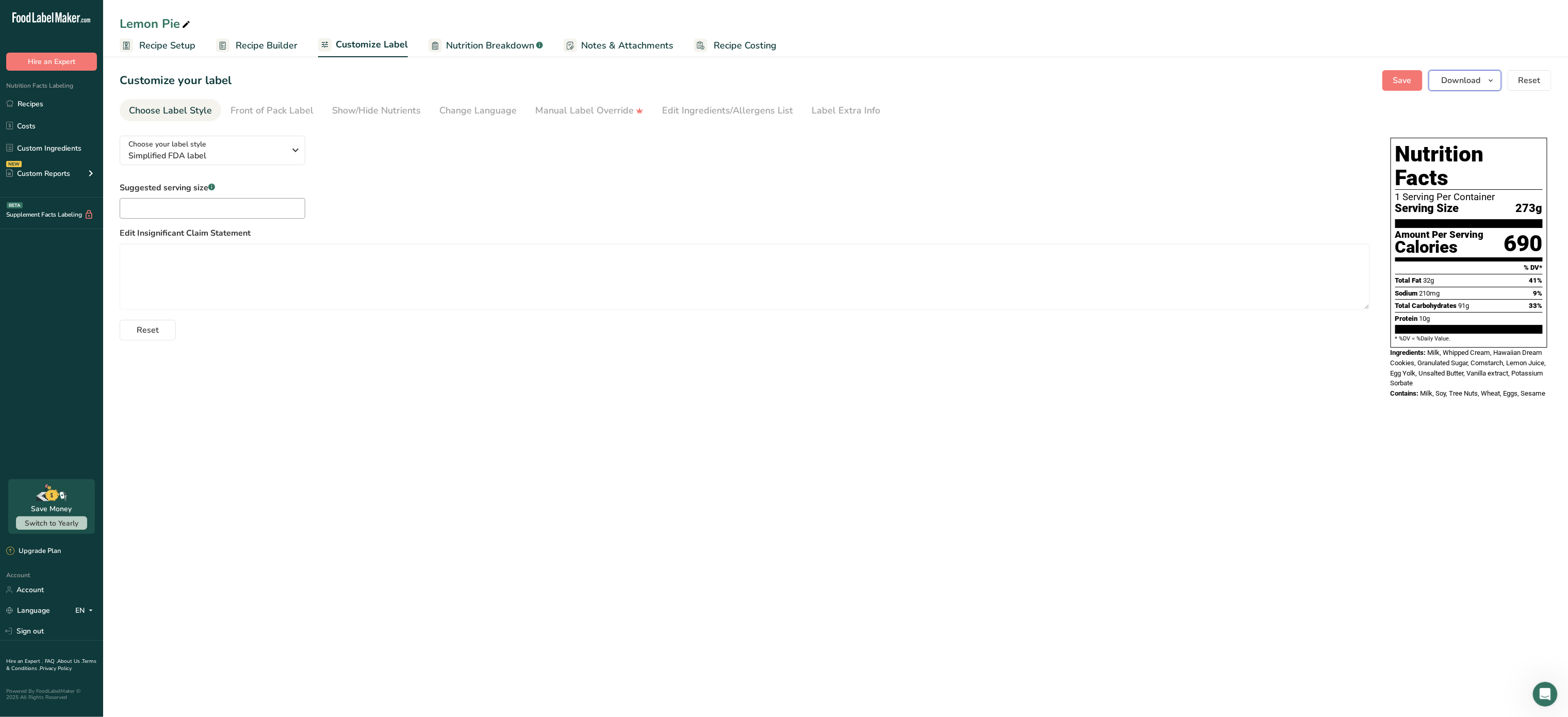
click at [1467, 71] on button "Download" at bounding box center [1465, 81] width 72 height 21
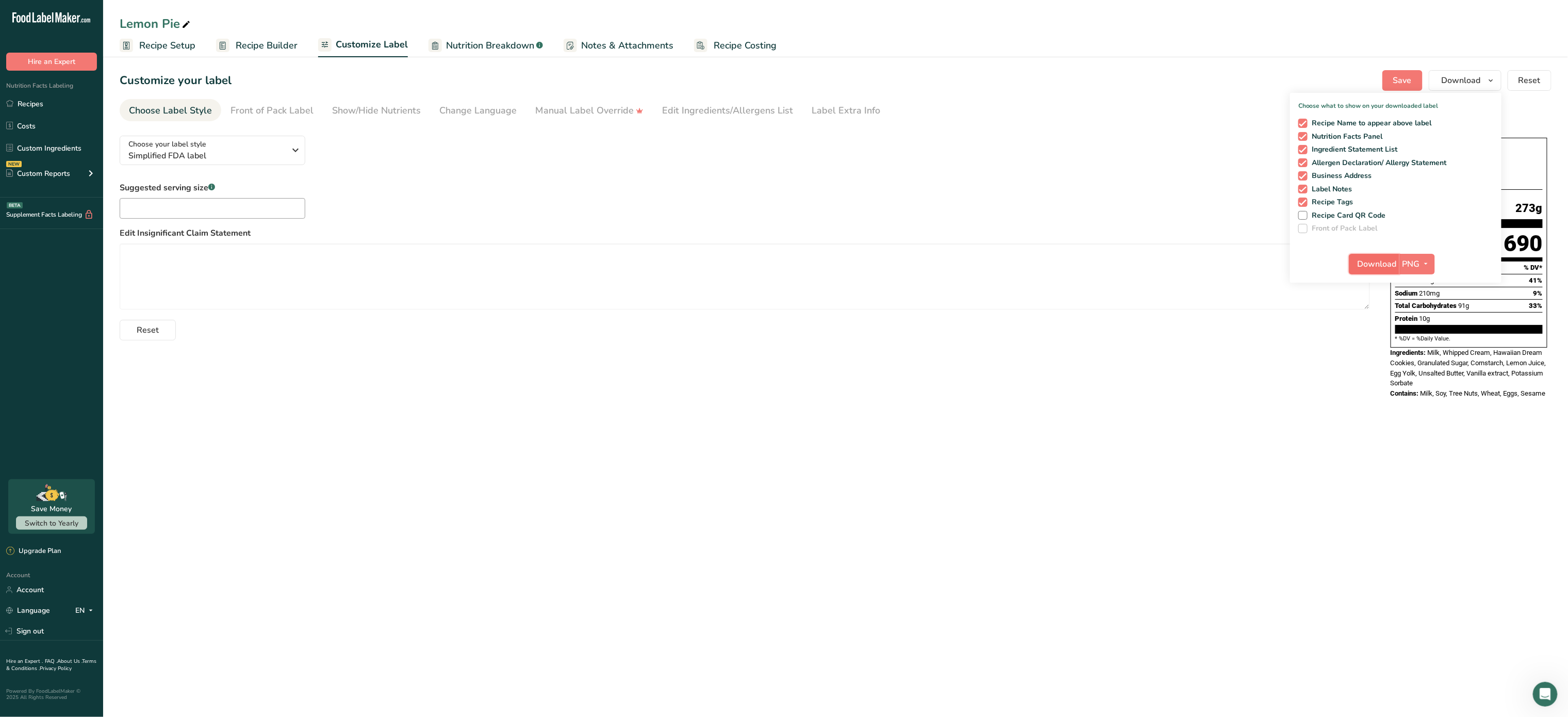
click at [1384, 260] on span "Download" at bounding box center [1377, 264] width 39 height 12
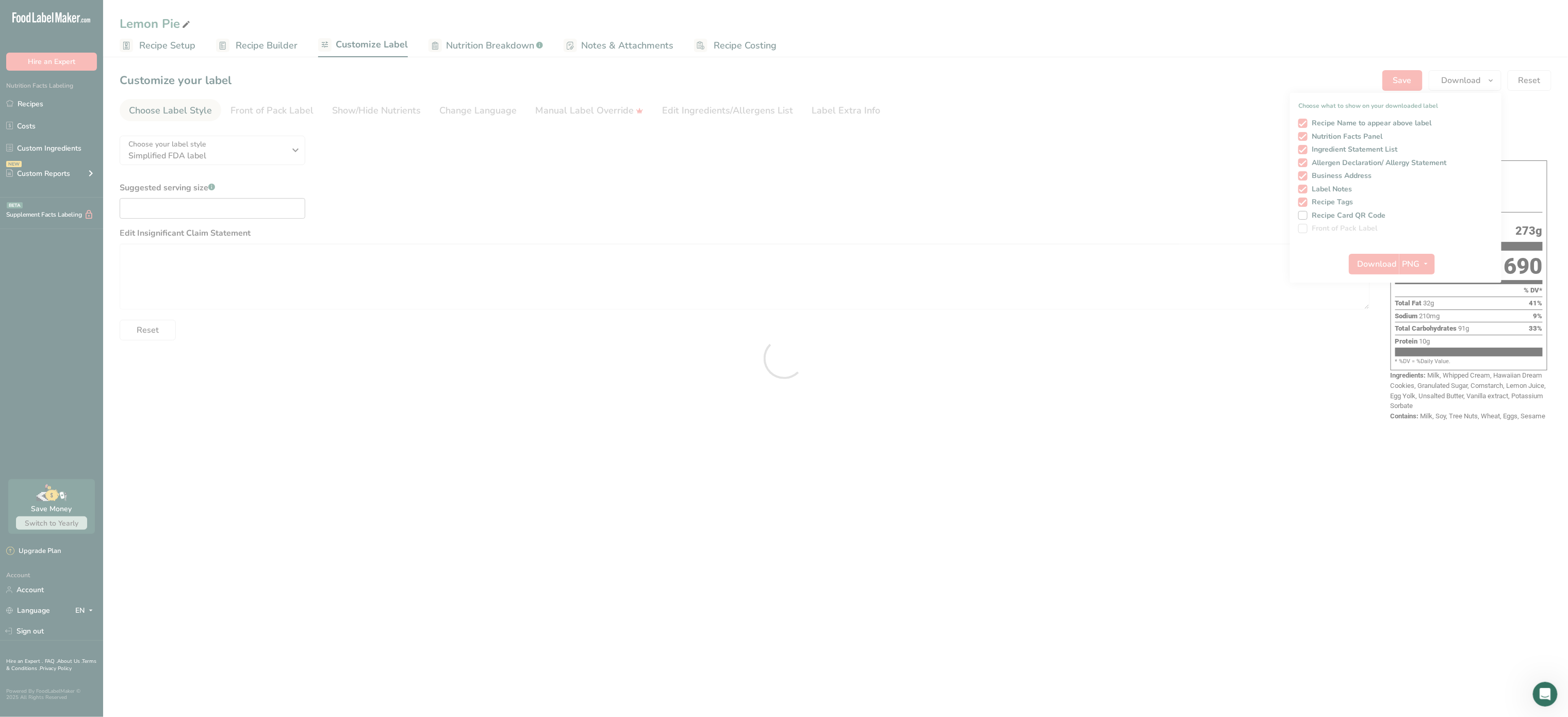
click at [284, 146] on div at bounding box center [784, 358] width 1568 height 717
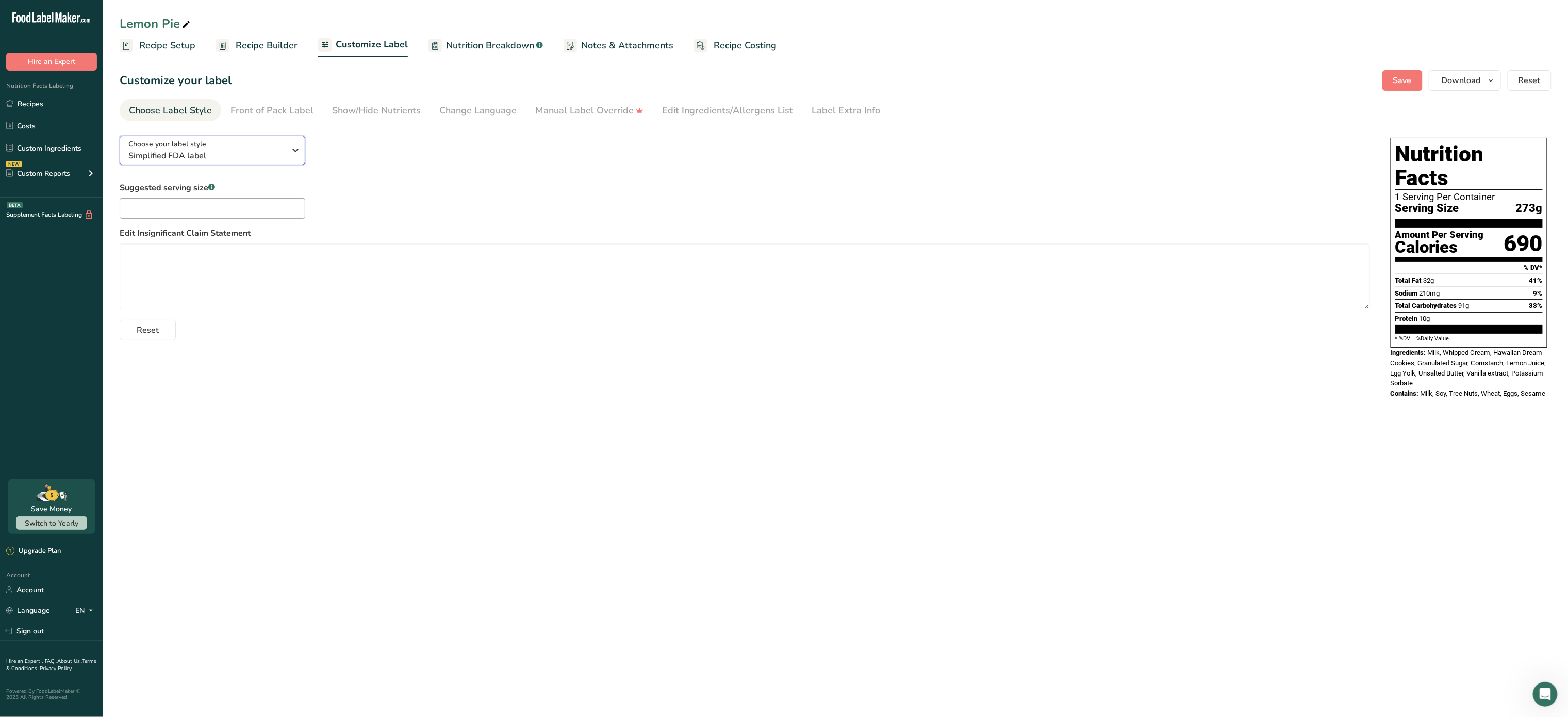
click at [284, 146] on div "Choose your label style Simplified FDA label" at bounding box center [207, 151] width 157 height 23
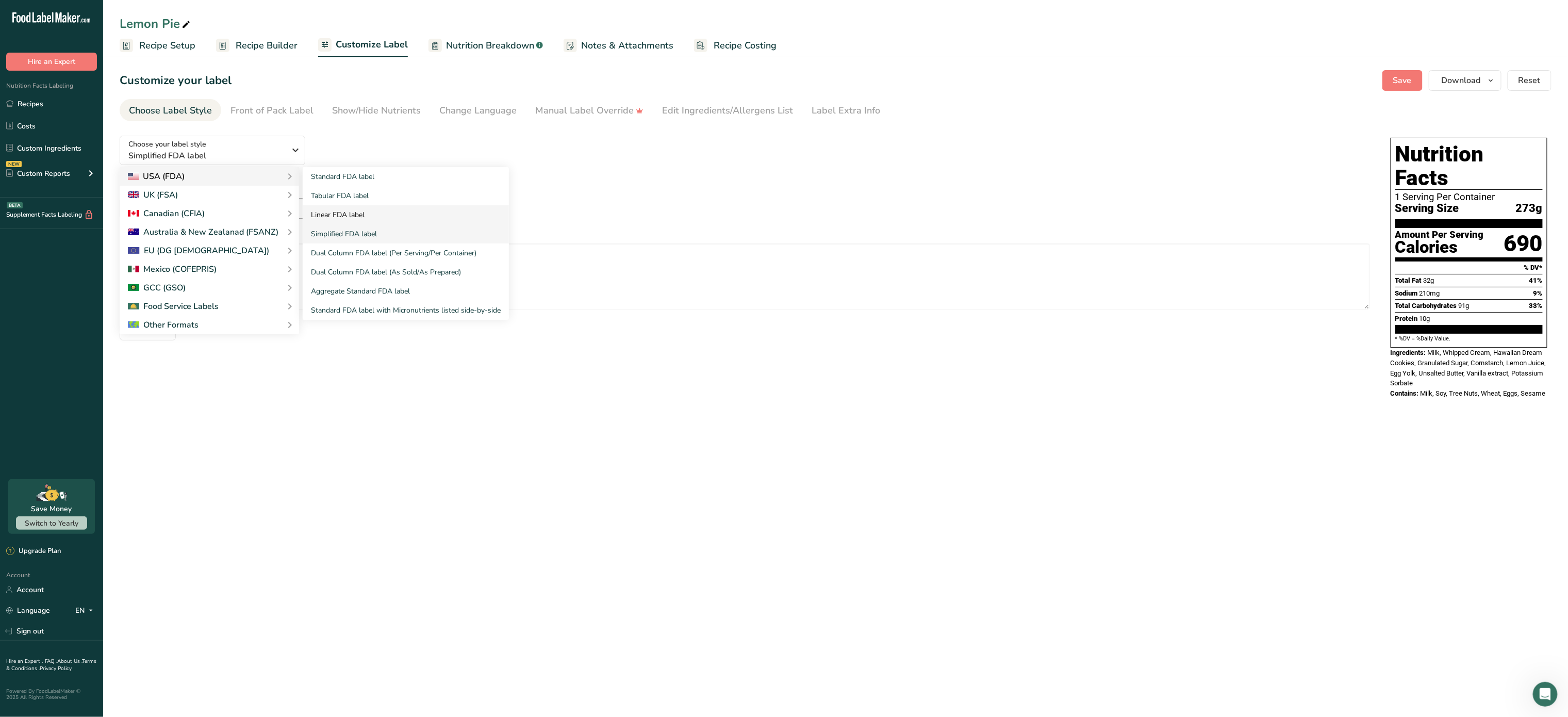
click at [343, 211] on link "Linear FDA label" at bounding box center [405, 215] width 206 height 19
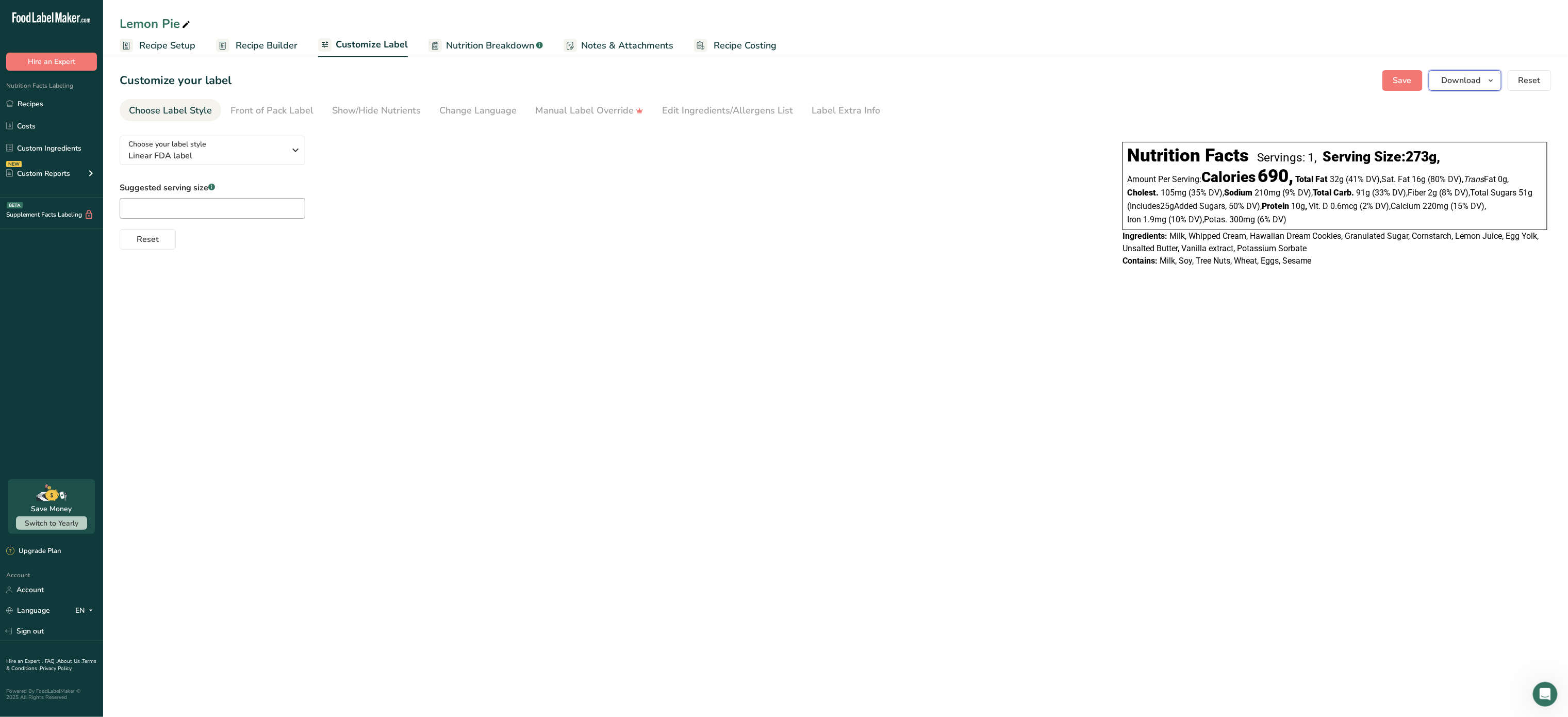
click at [1462, 75] on span "Download" at bounding box center [1461, 81] width 39 height 12
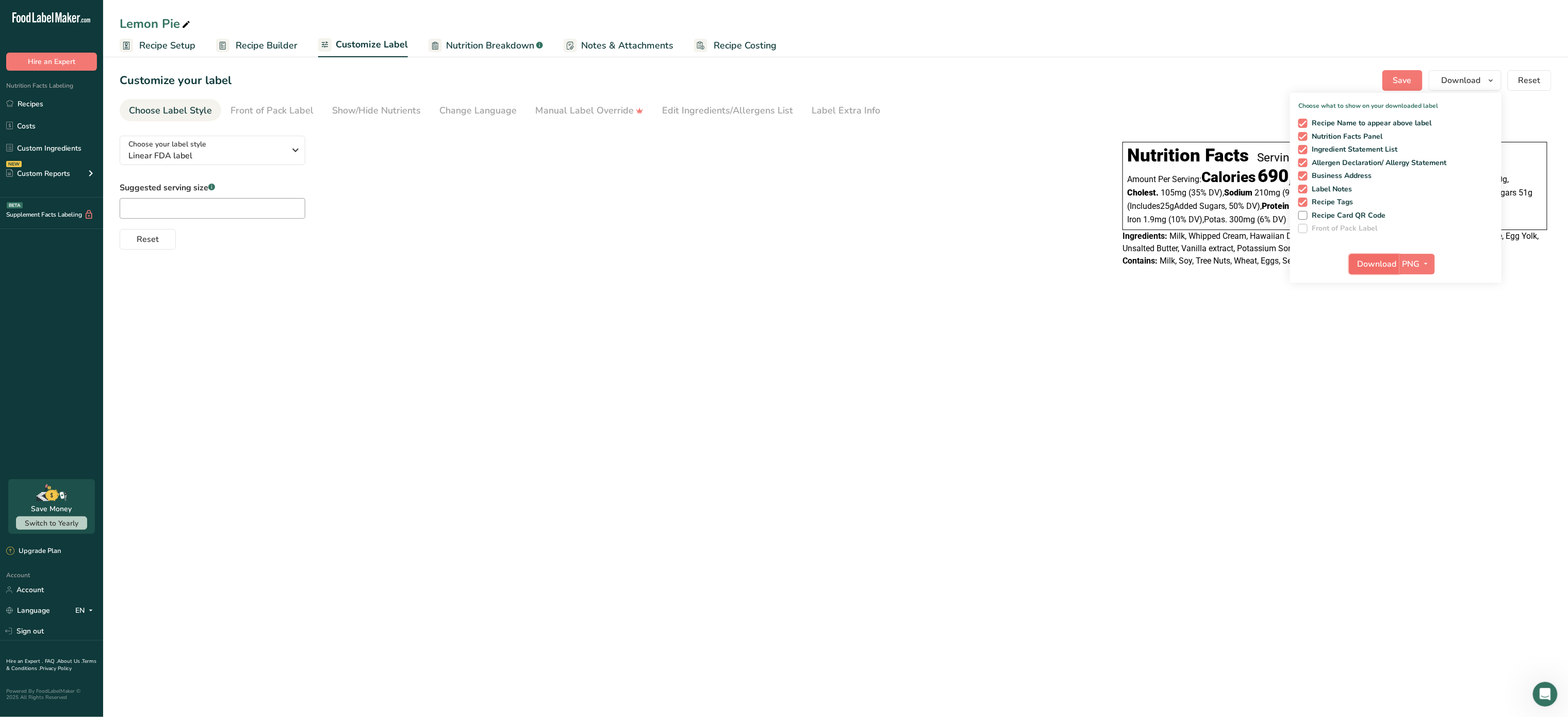
click at [1386, 269] on span "Download" at bounding box center [1377, 264] width 39 height 12
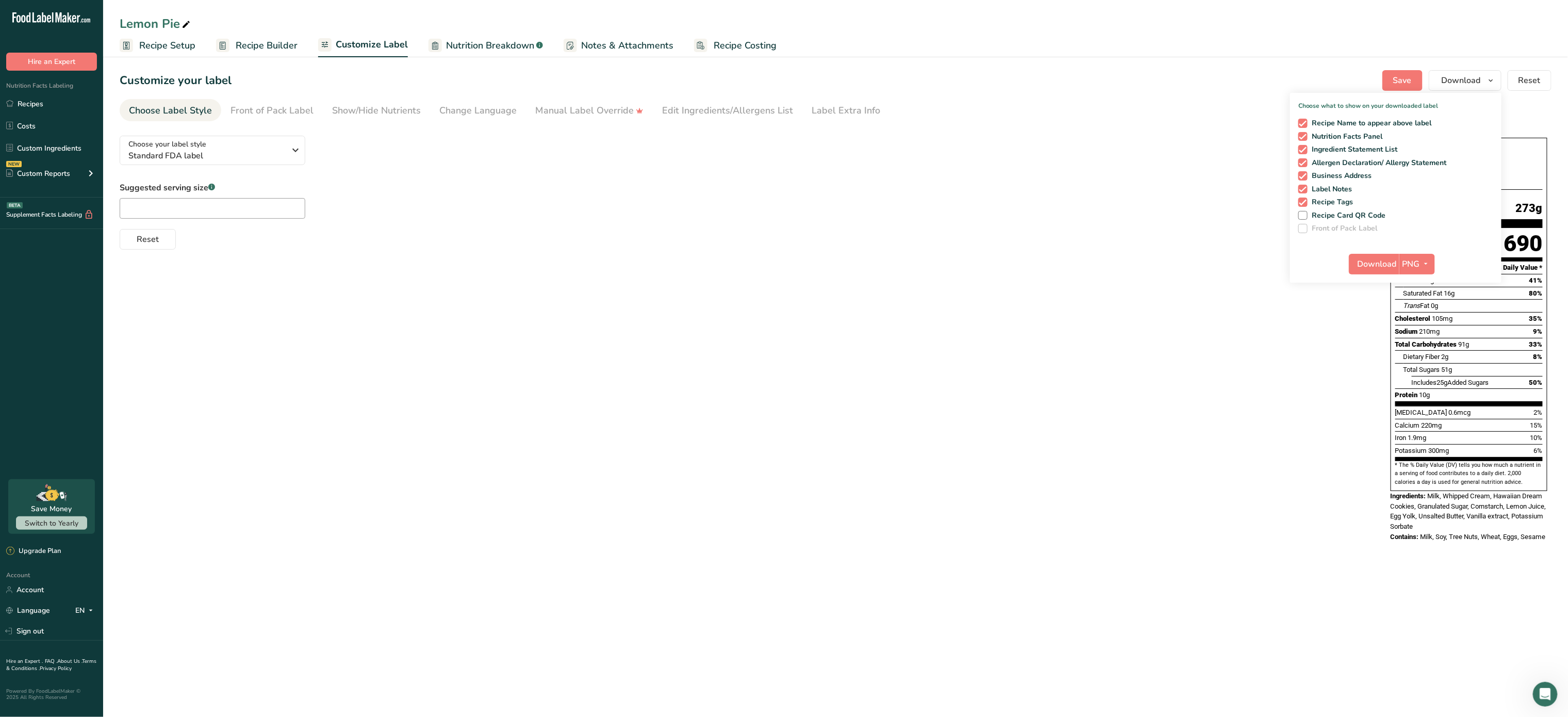
click at [506, 41] on span "Nutrition Breakdown" at bounding box center [490, 46] width 88 height 14
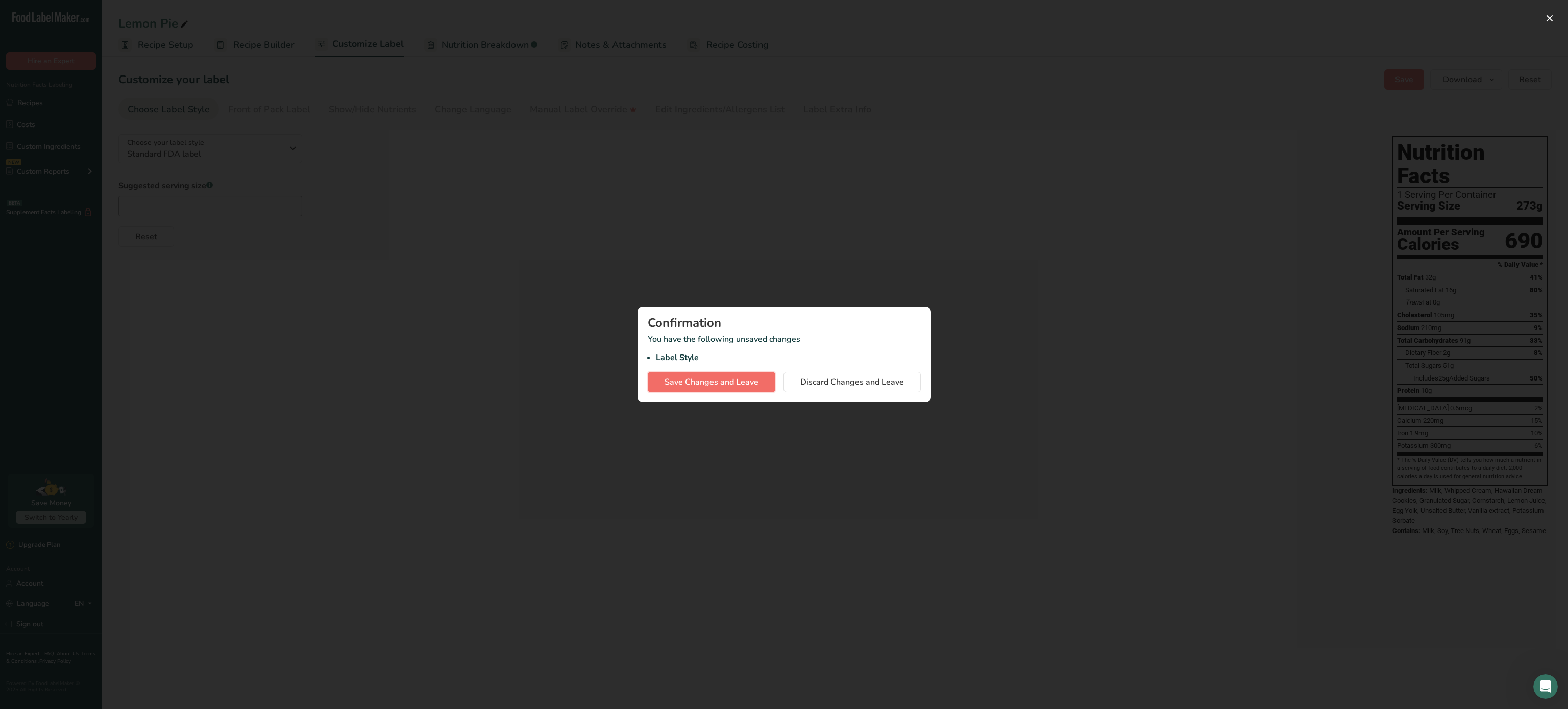
click at [707, 380] on span "Save Changes and Leave" at bounding box center [711, 382] width 94 height 12
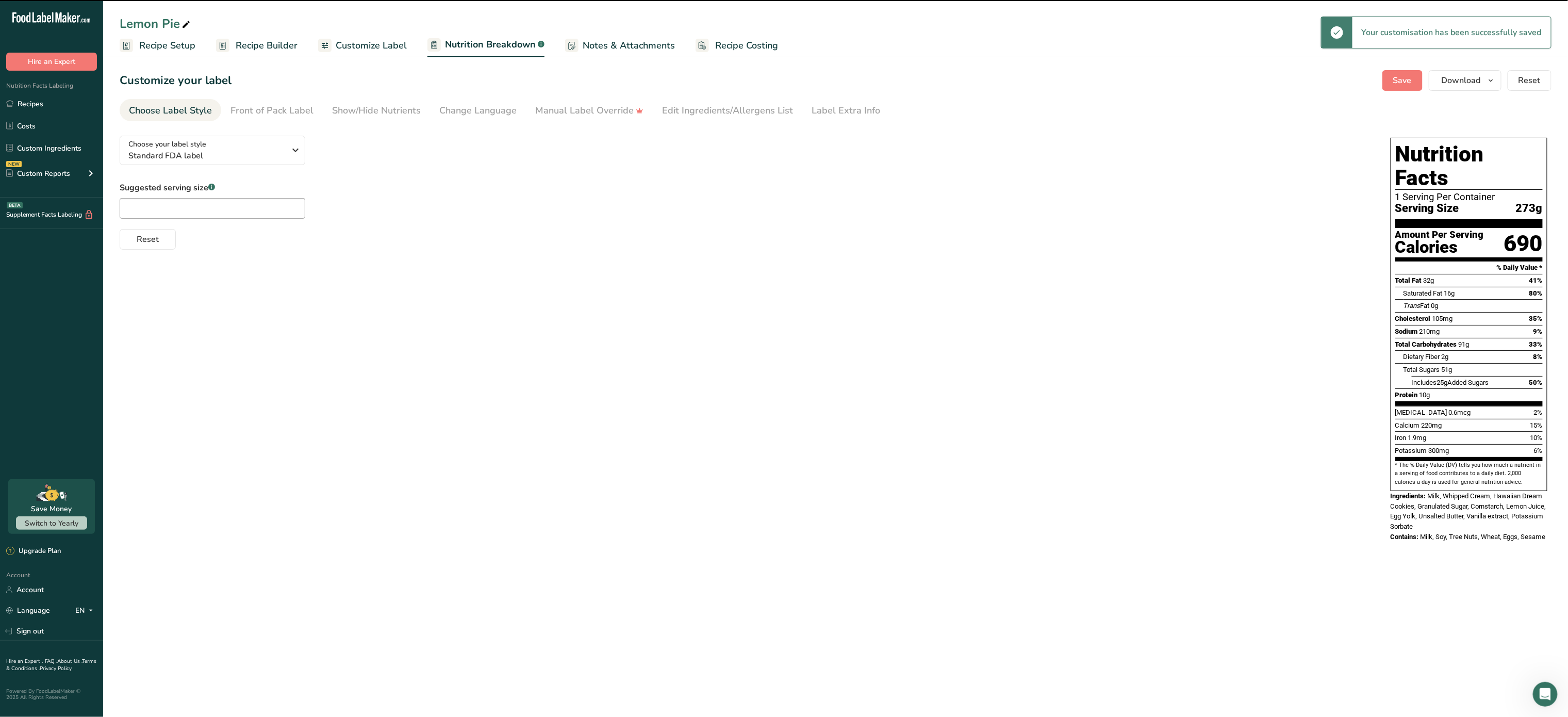
select select "Calories"
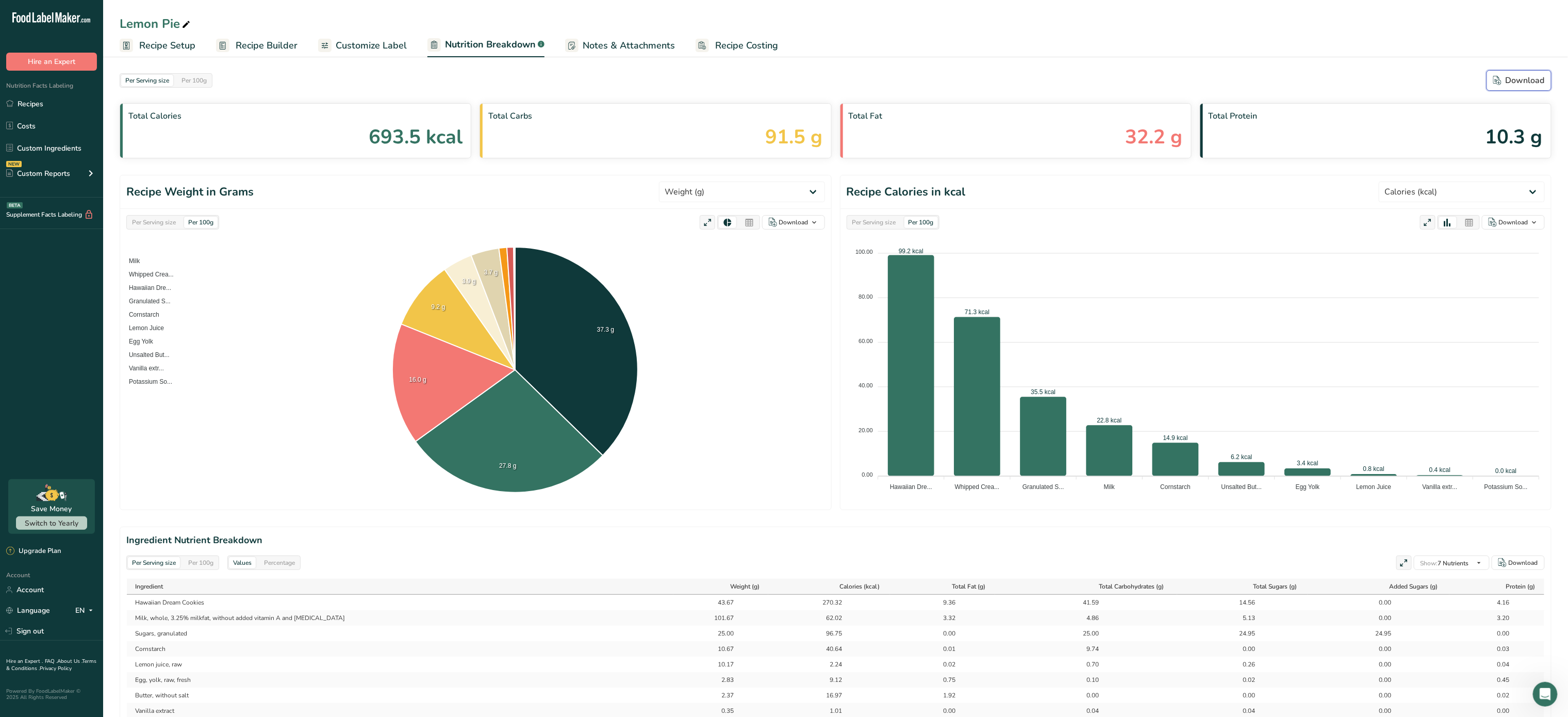
click at [1497, 81] on icon "button" at bounding box center [1498, 80] width 8 height 9
click at [742, 39] on span "Recipe Costing" at bounding box center [746, 46] width 63 height 14
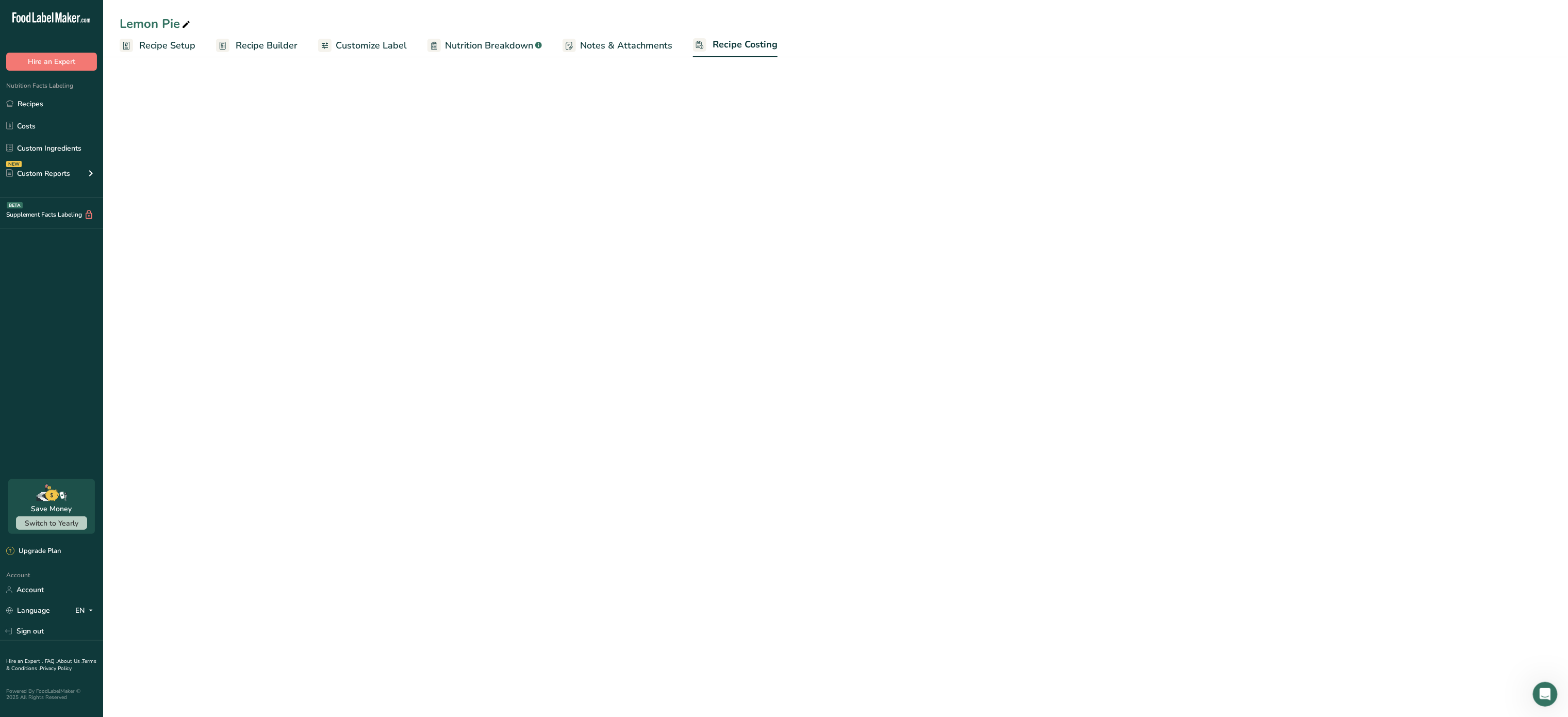
select select "5"
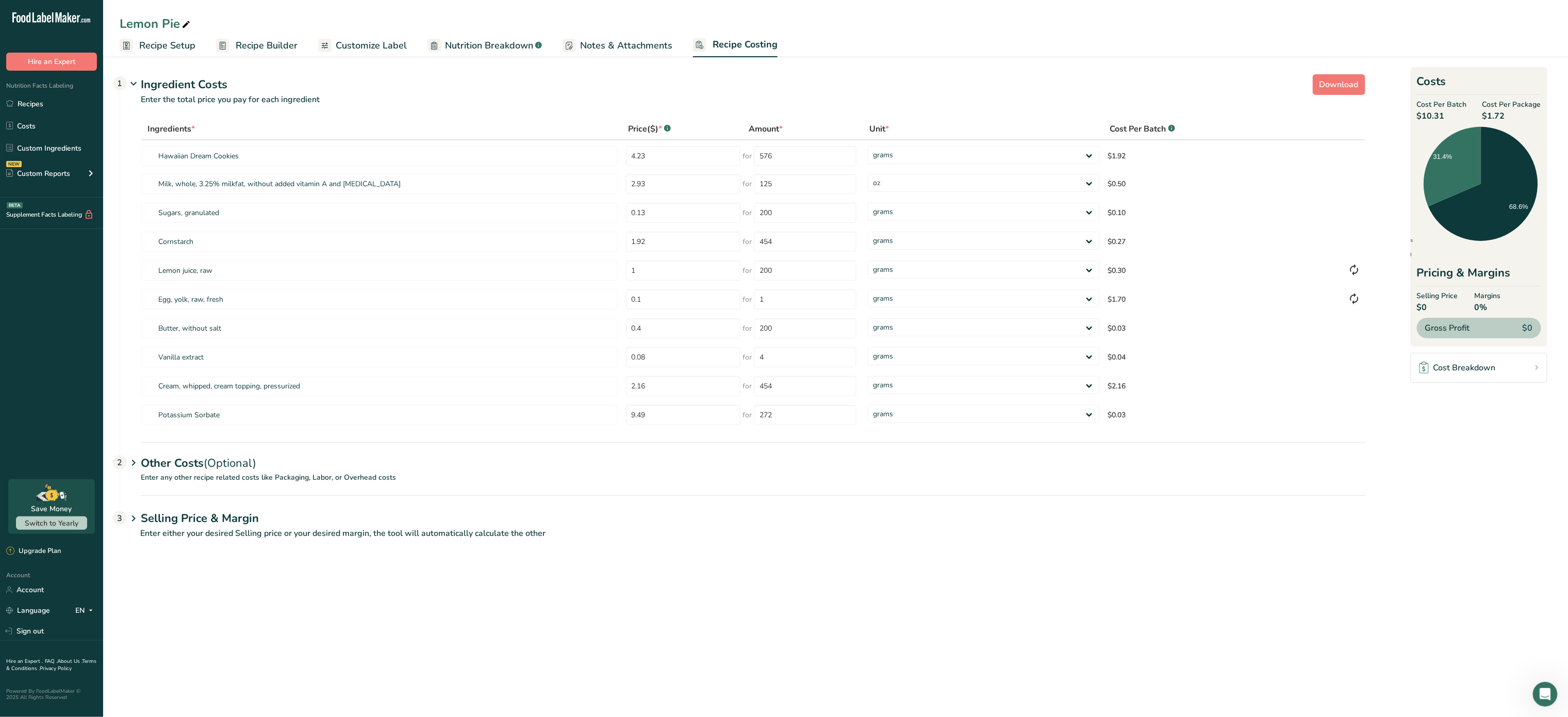
click at [1355, 95] on p "Enter the total price you pay for each ingredient" at bounding box center [743, 106] width 1246 height 25
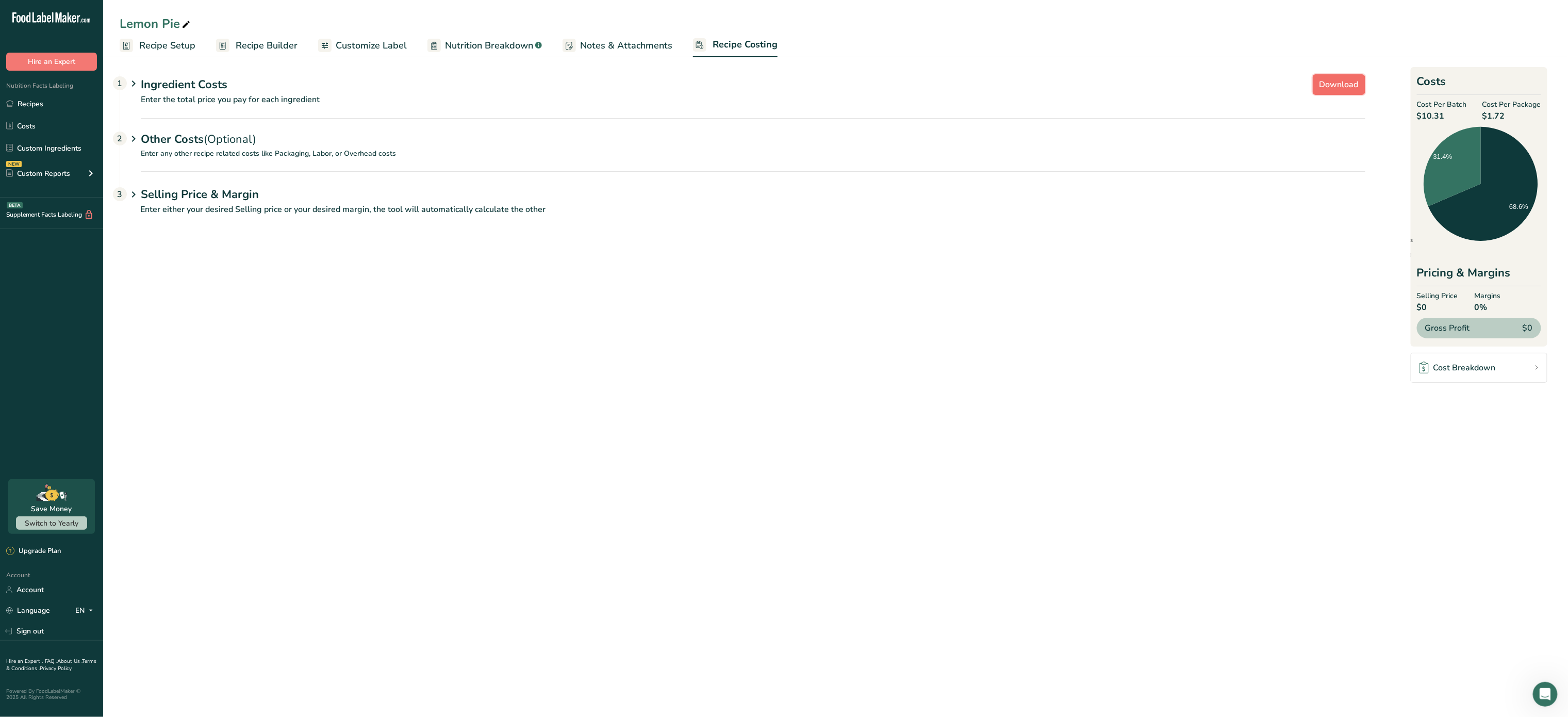
click at [1339, 82] on span "Download" at bounding box center [1339, 85] width 39 height 12
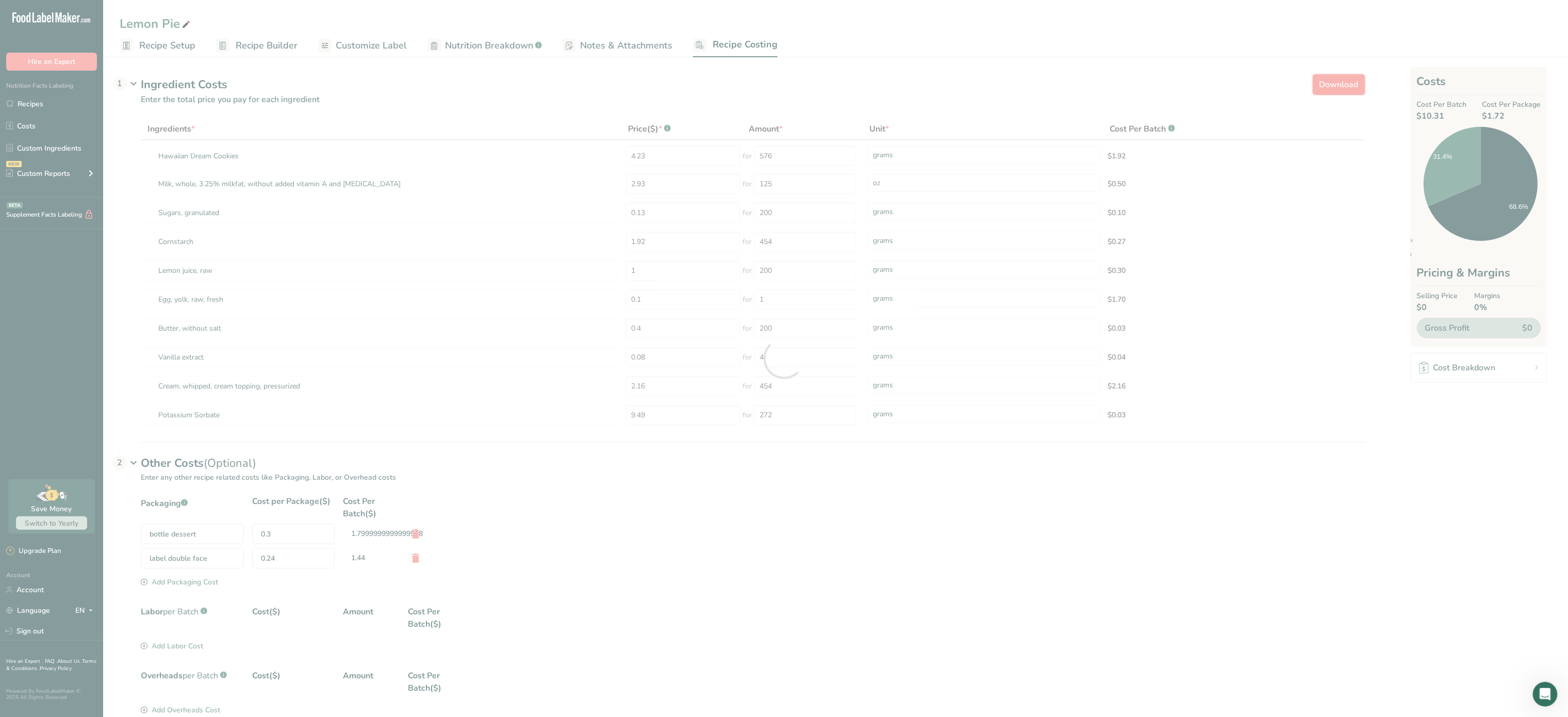
select select "5"
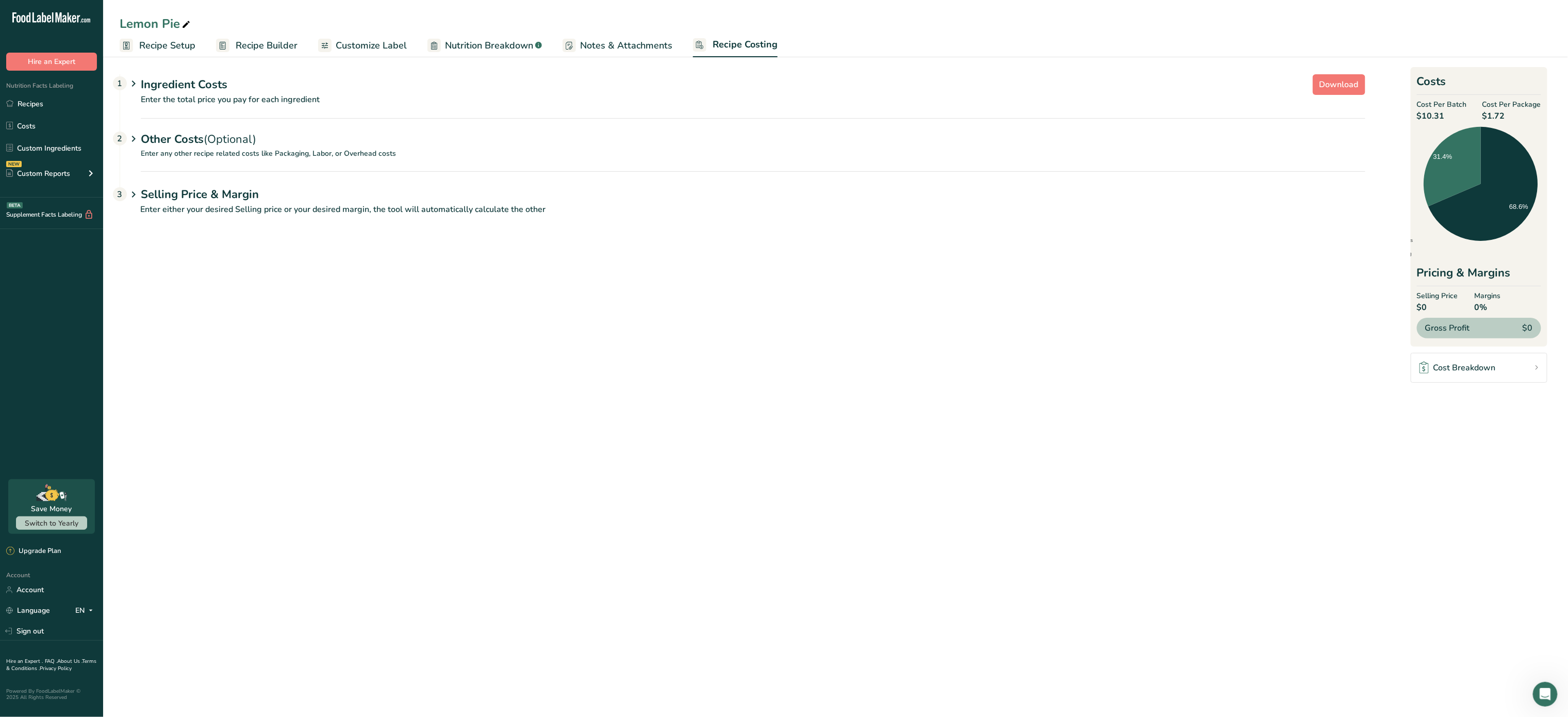
click at [179, 45] on span "Recipe Setup" at bounding box center [167, 46] width 56 height 14
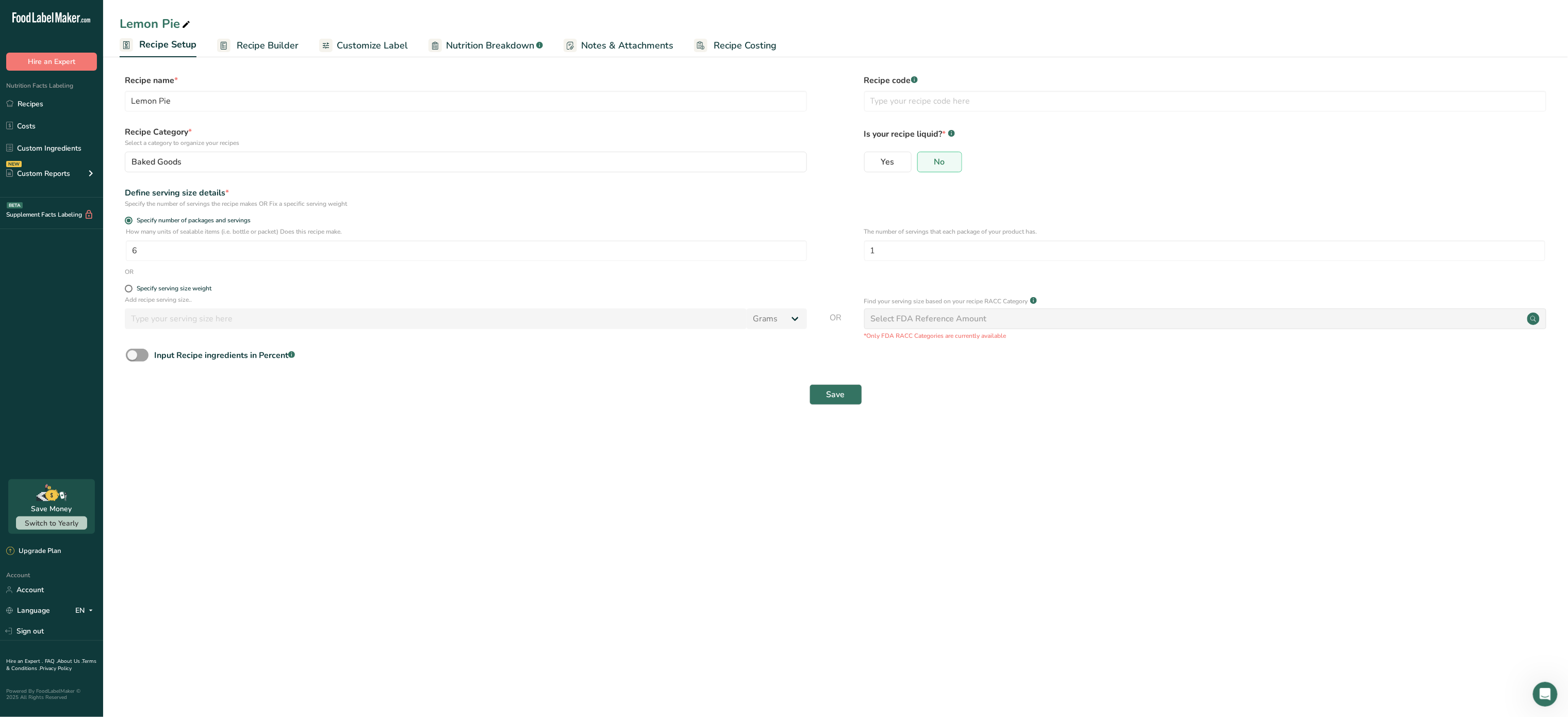
click at [241, 39] on span "Recipe Builder" at bounding box center [268, 46] width 62 height 14
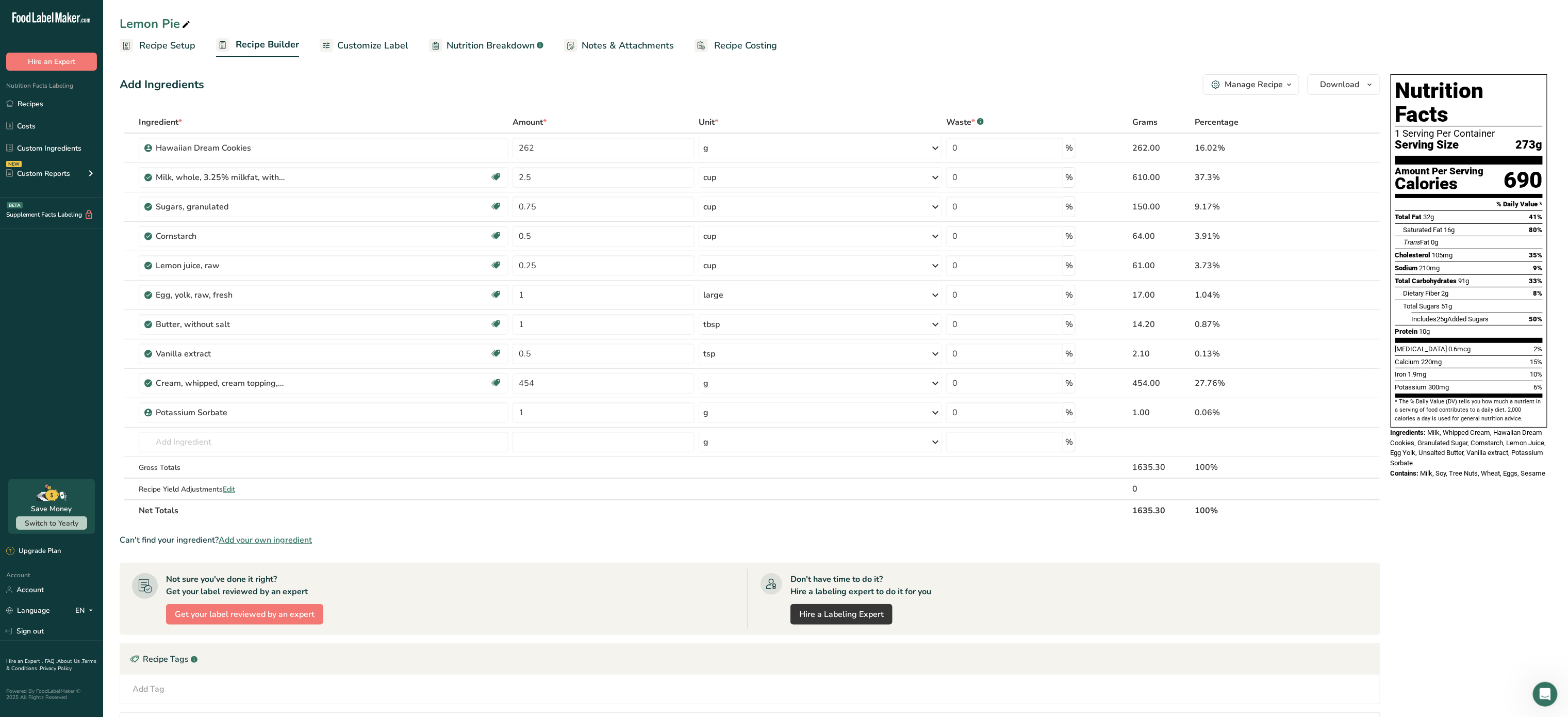
click at [1272, 86] on div "Manage Recipe" at bounding box center [1254, 85] width 58 height 12
click at [1224, 134] on span "Duplicate Recipe" at bounding box center [1198, 134] width 56 height 12
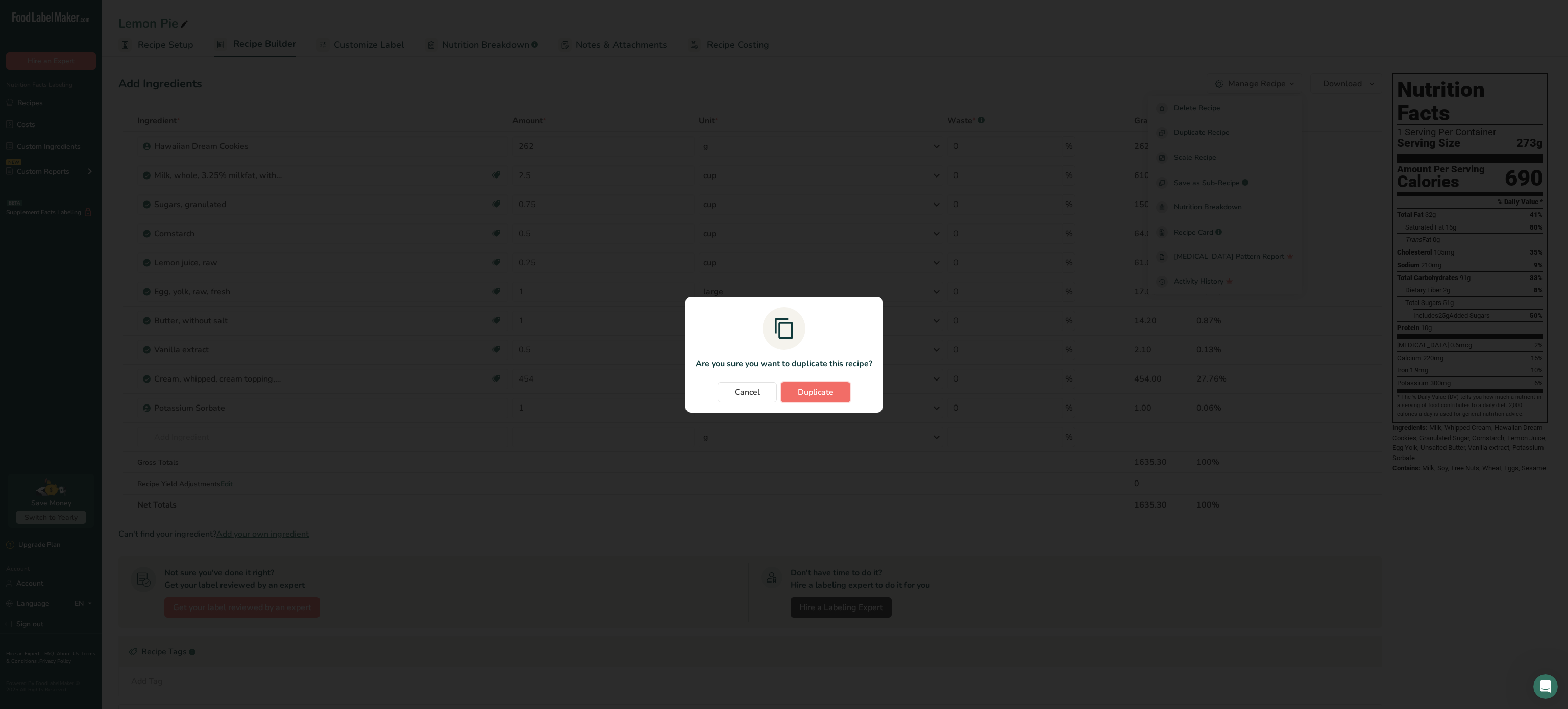
click at [826, 390] on span "Duplicate" at bounding box center [815, 392] width 36 height 12
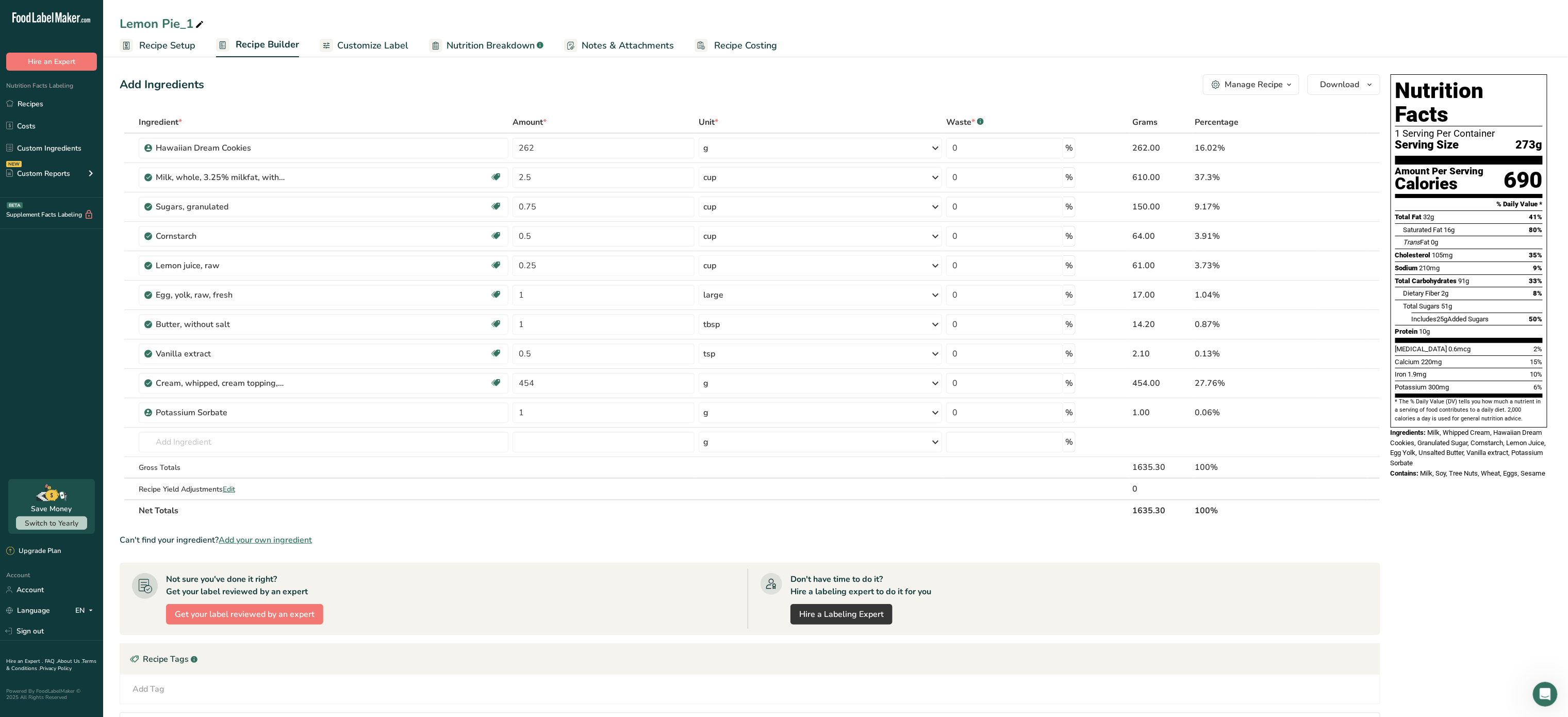
click at [201, 23] on icon at bounding box center [199, 24] width 9 height 15
type input "L"
type input "Key Lime Pie"
click at [287, 442] on input "text" at bounding box center [324, 442] width 370 height 21
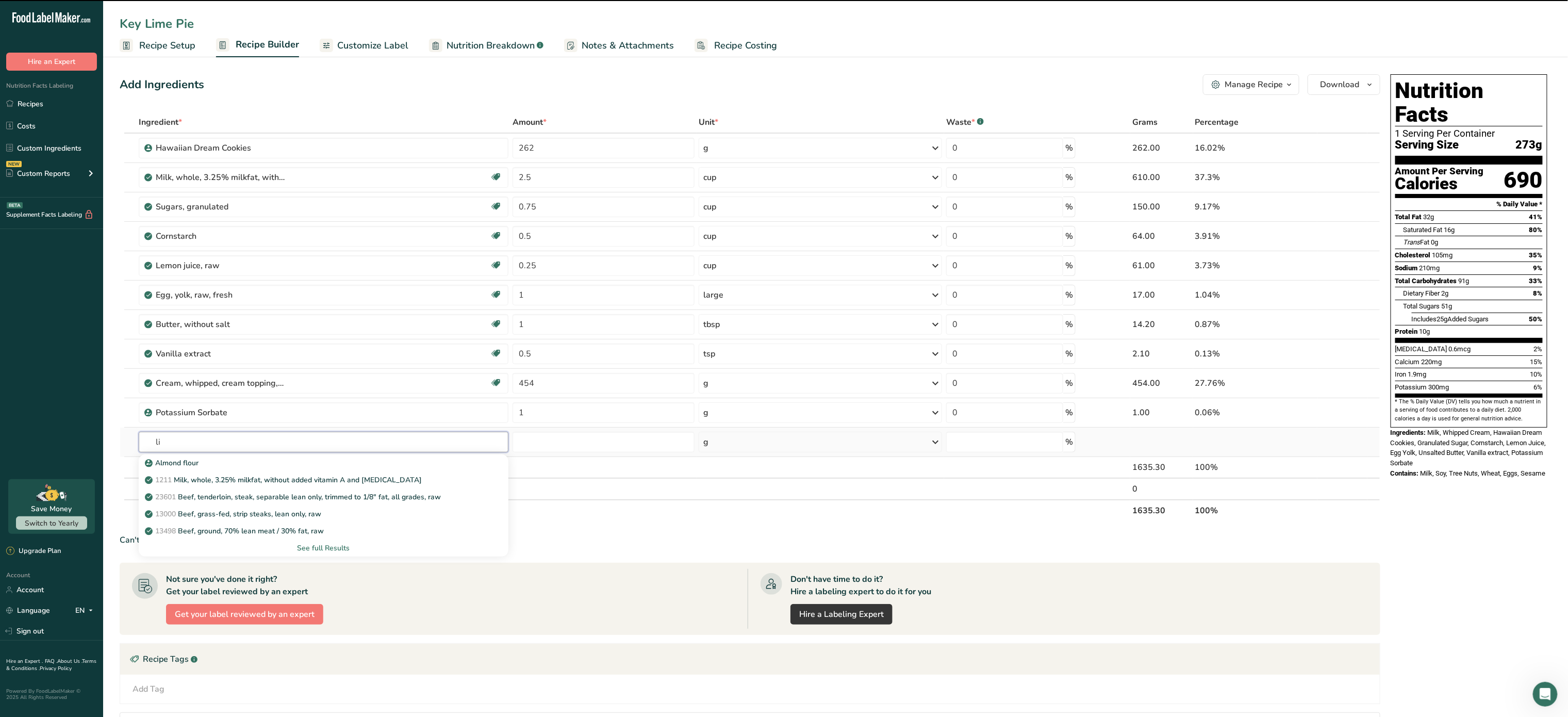
type input "lim"
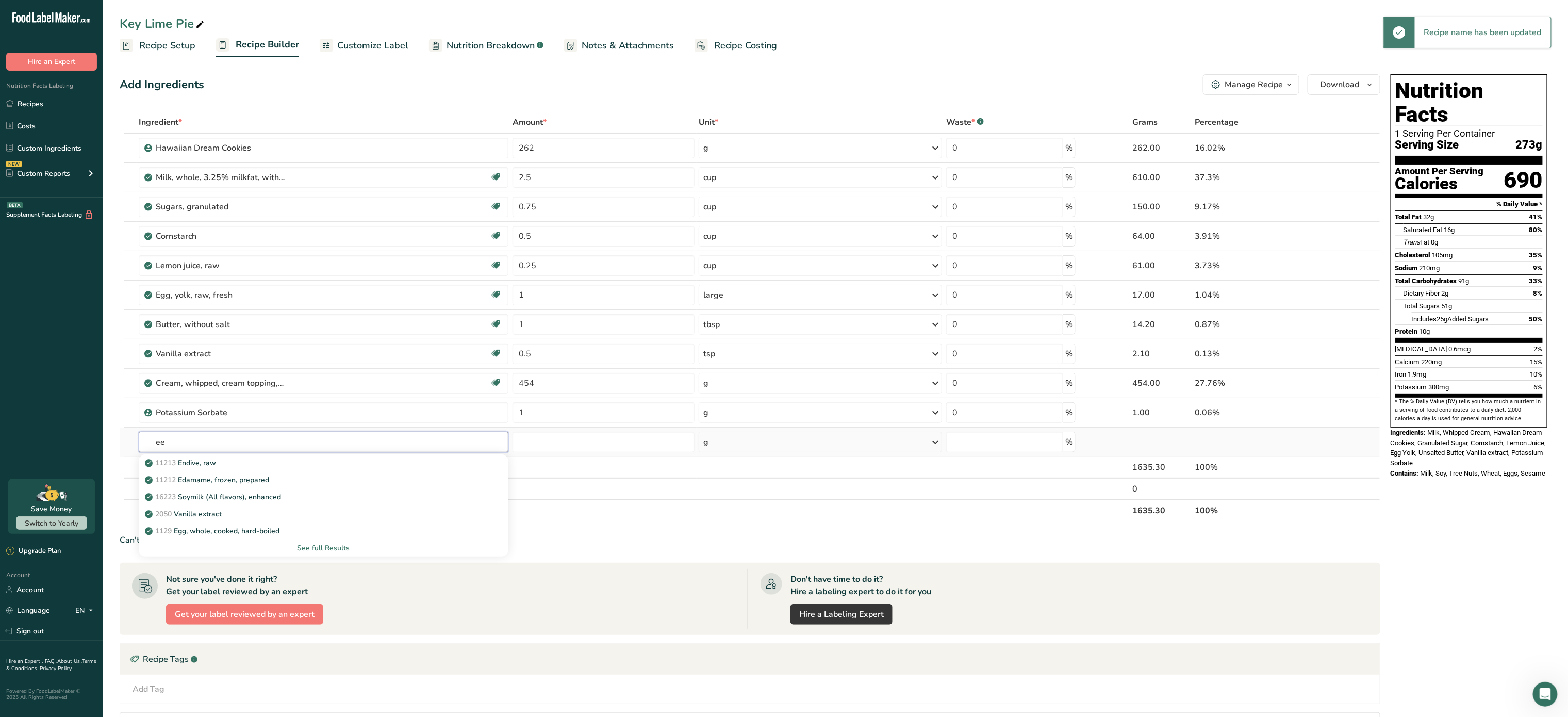
type input "e"
type input "lime"
click at [248, 493] on link "Lime Salt" at bounding box center [324, 497] width 370 height 17
type input "Lime Salt"
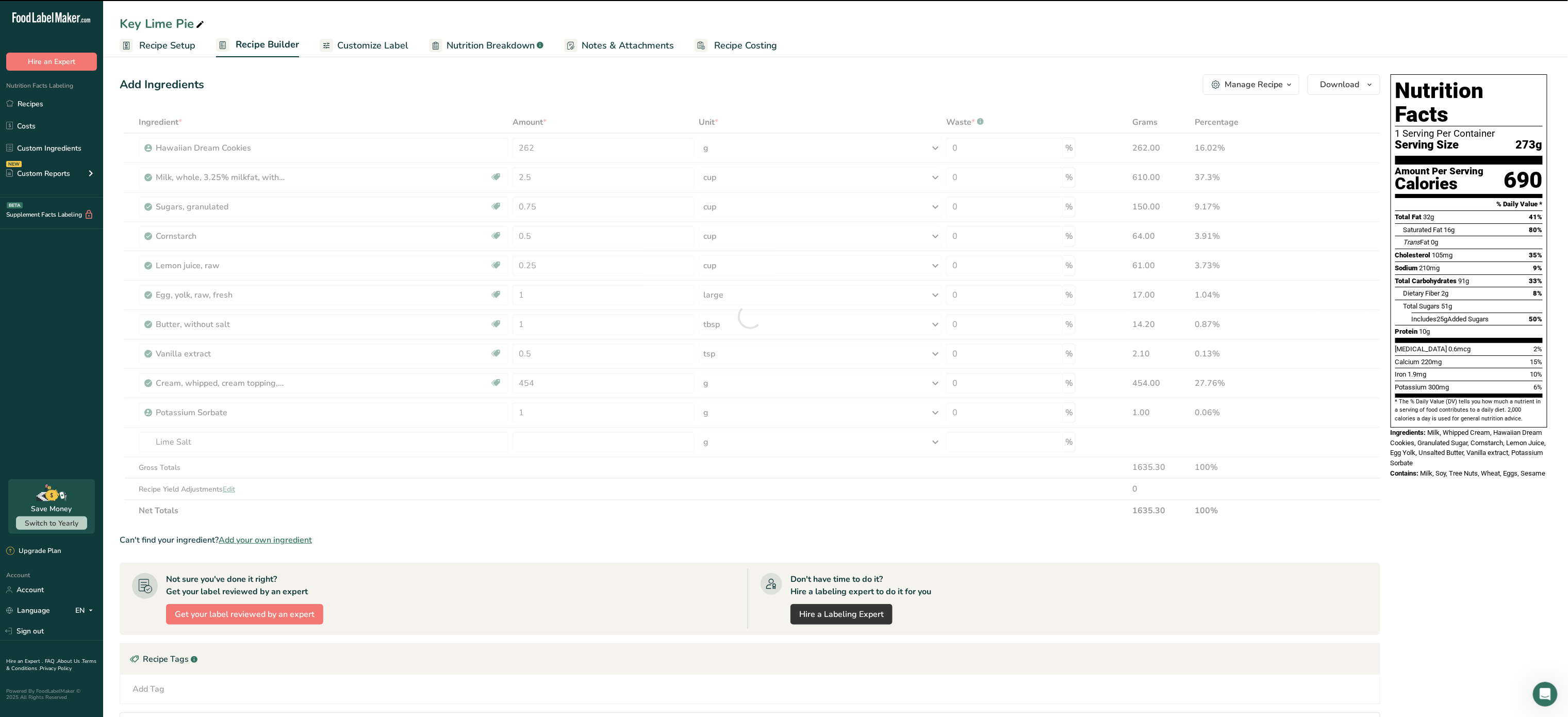
type input "0"
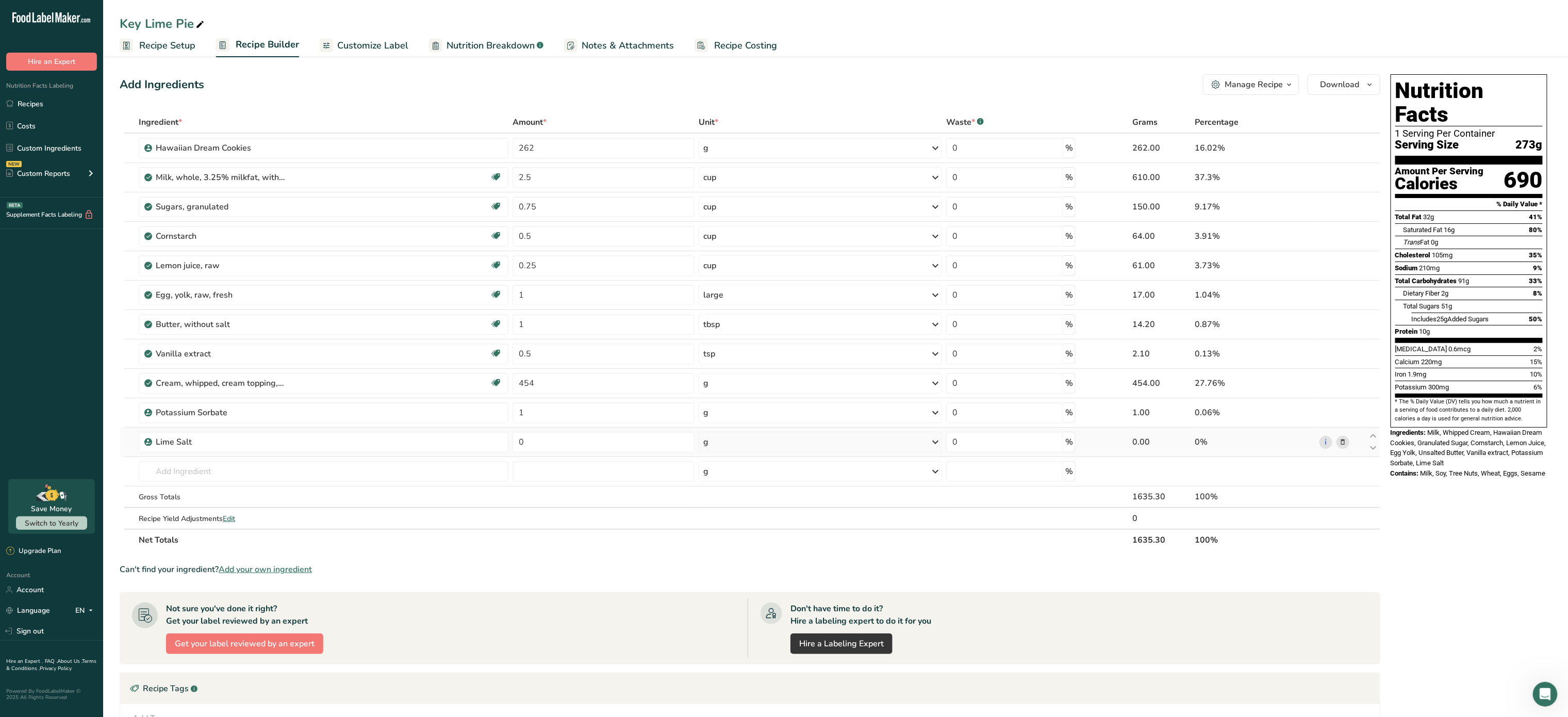
click at [1346, 441] on icon at bounding box center [1343, 443] width 7 height 11
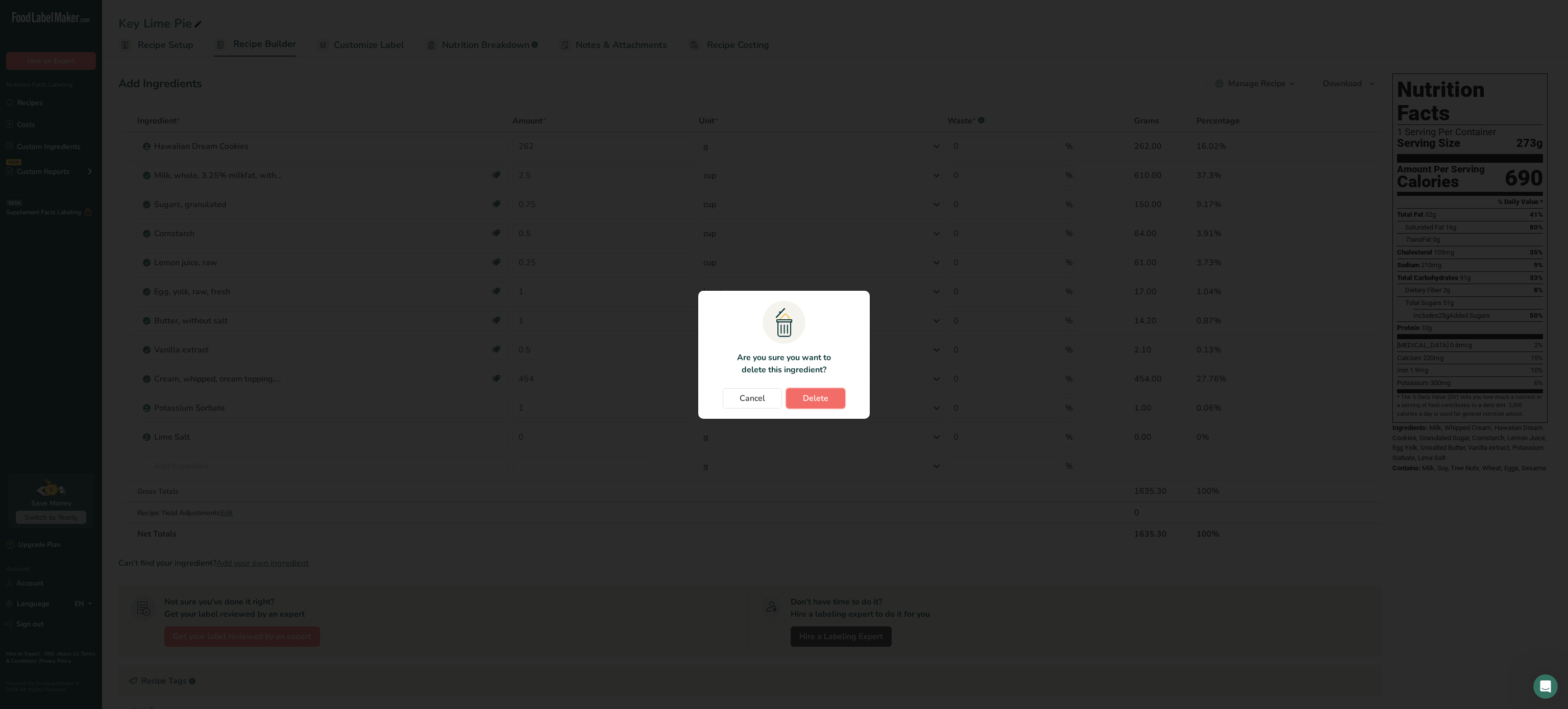
click at [826, 395] on span "Delete" at bounding box center [815, 398] width 25 height 12
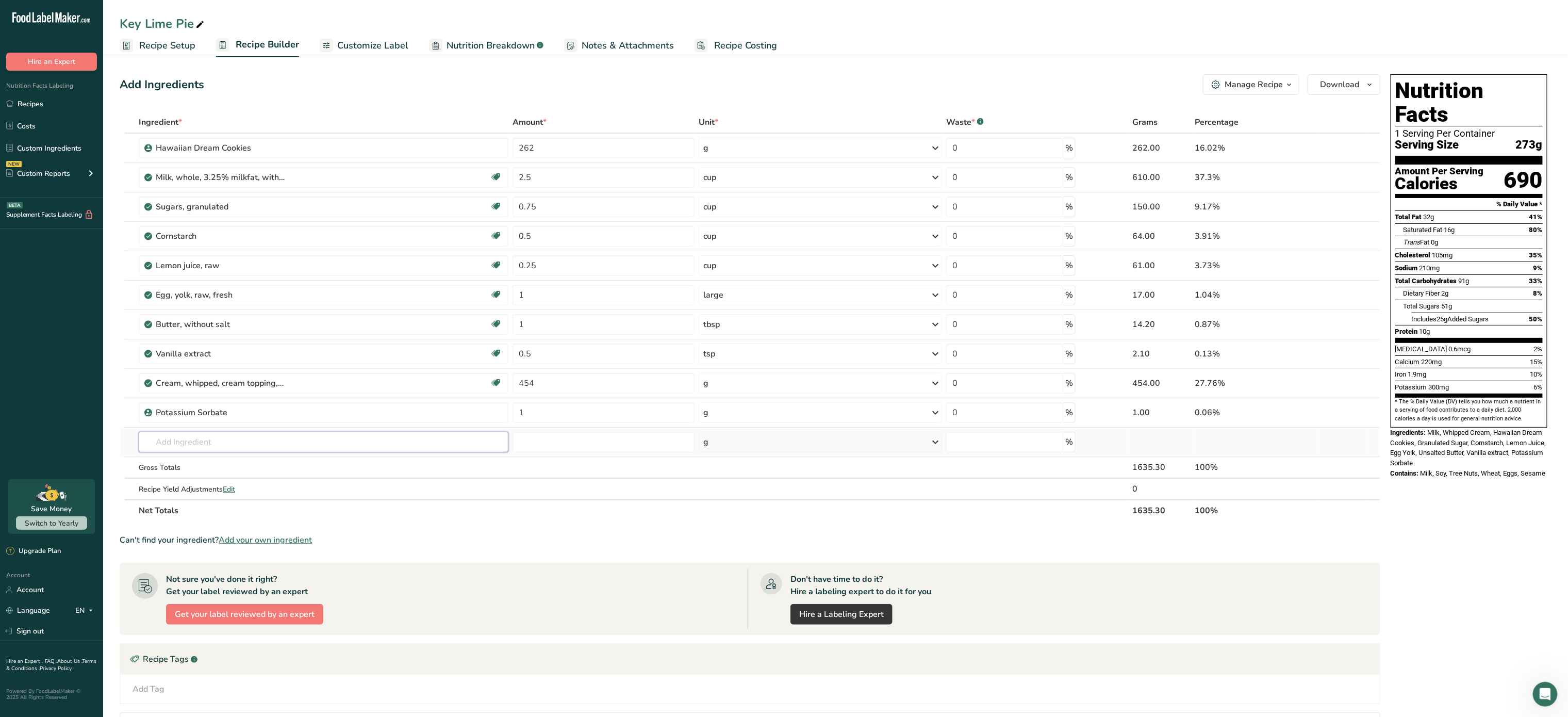
click at [456, 445] on input "text" at bounding box center [324, 442] width 370 height 21
type input "lime"
click at [255, 479] on div "9160 Lime juice, raw" at bounding box center [316, 480] width 337 height 11
type input "Lime juice, raw"
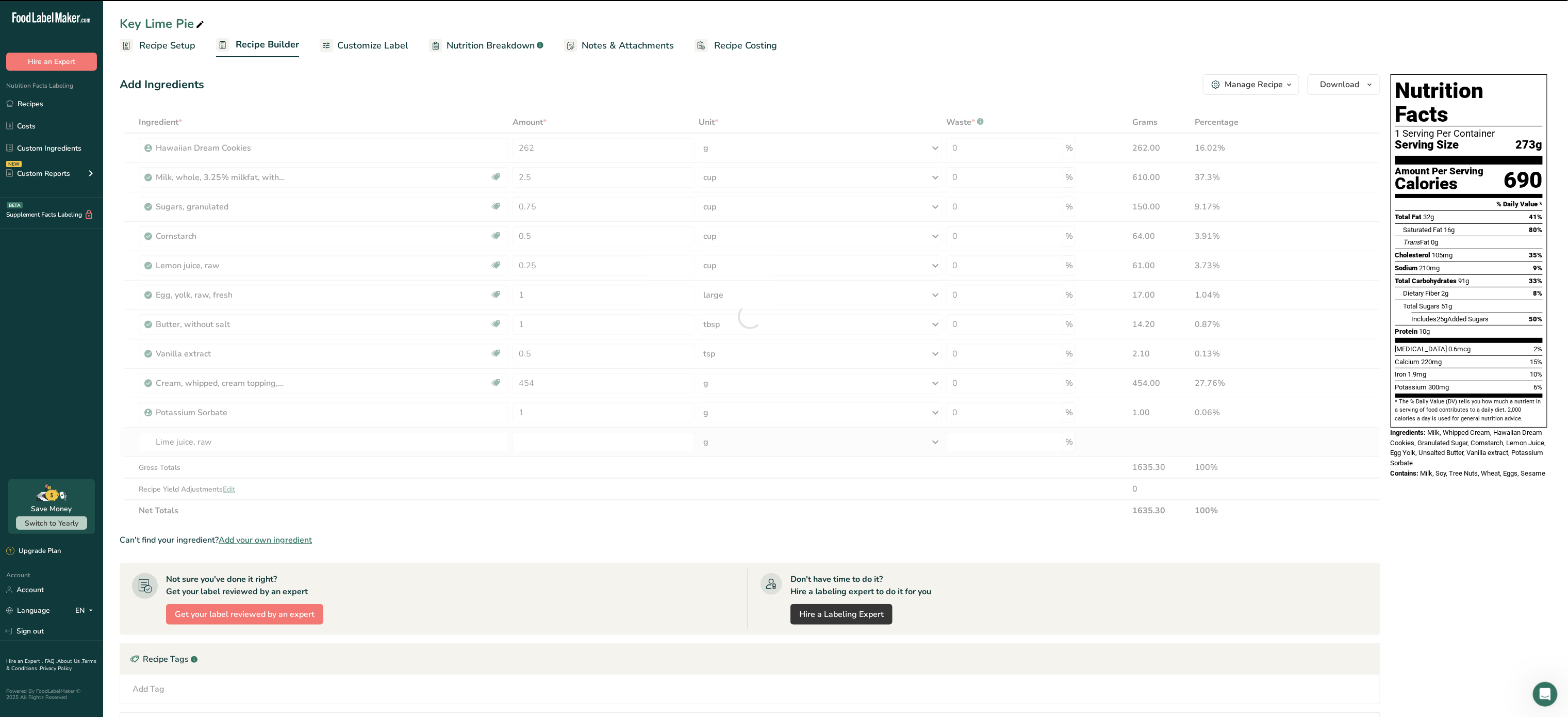
type input "0"
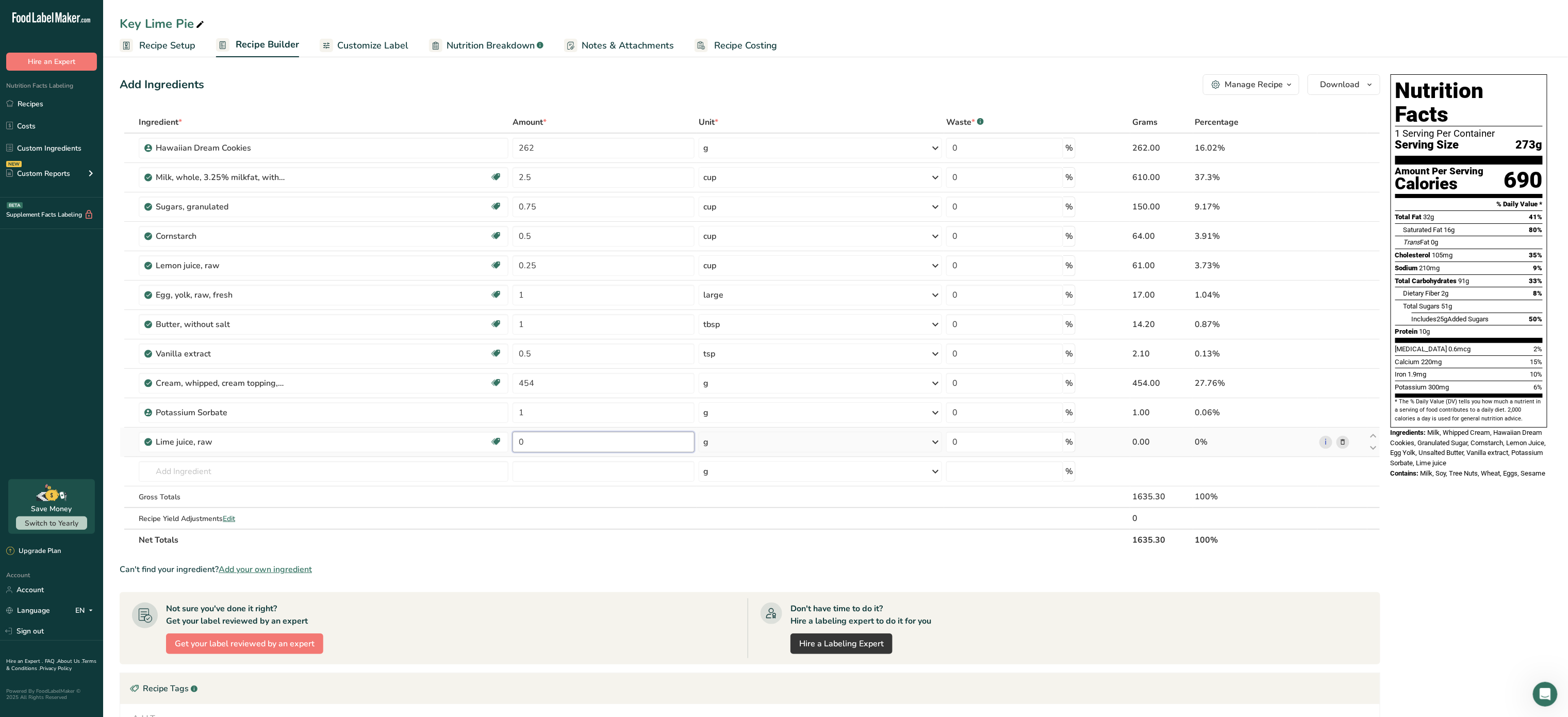
click at [538, 438] on input "0" at bounding box center [603, 442] width 182 height 21
type input "0.25"
click at [784, 441] on div "Ingredient * Amount * Unit * Waste * .a-a{fill:#347362;}.b-a{fill:#fff;} Grams …" at bounding box center [750, 331] width 1261 height 439
click at [780, 445] on div "g" at bounding box center [820, 442] width 244 height 21
click at [761, 476] on div "1 cup" at bounding box center [748, 477] width 86 height 15
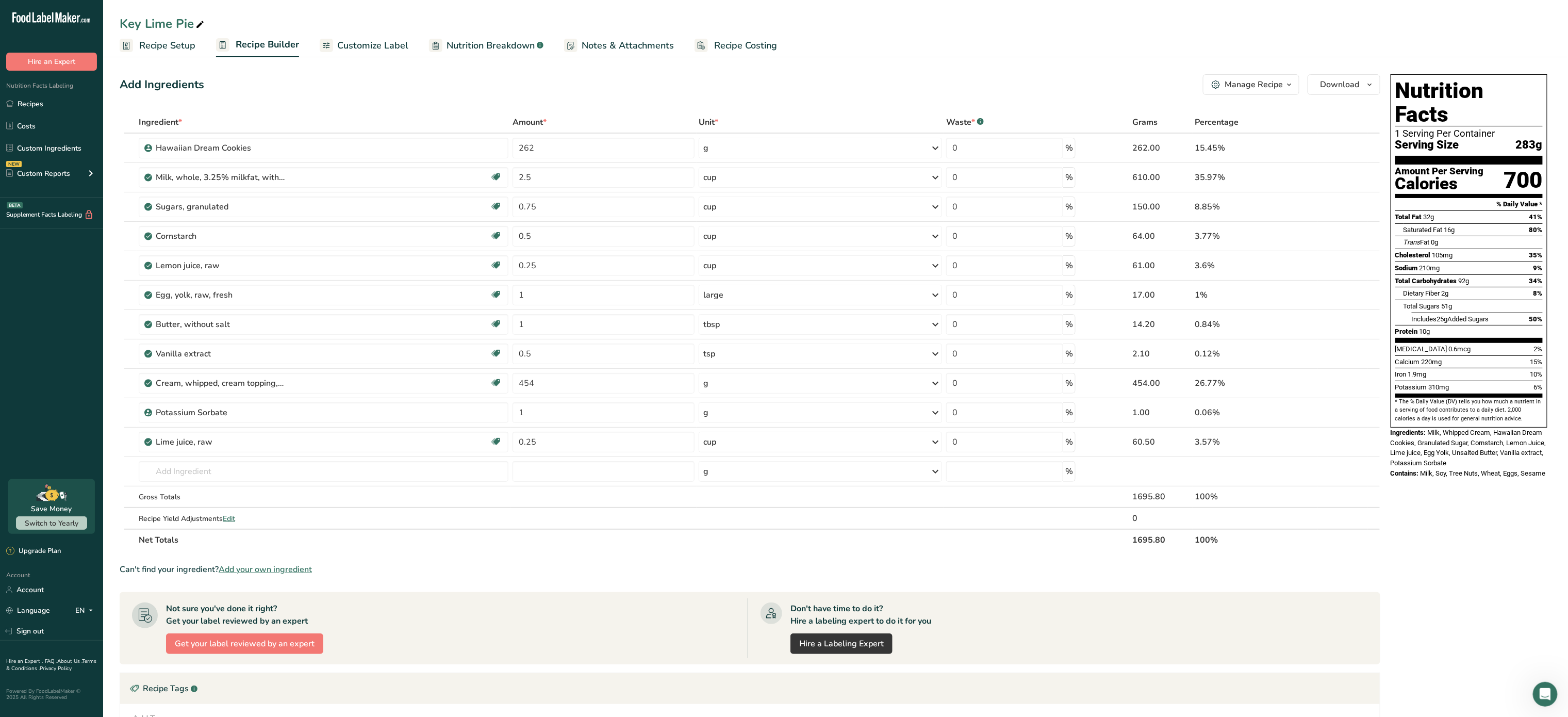
click at [755, 41] on span "Recipe Costing" at bounding box center [745, 46] width 63 height 14
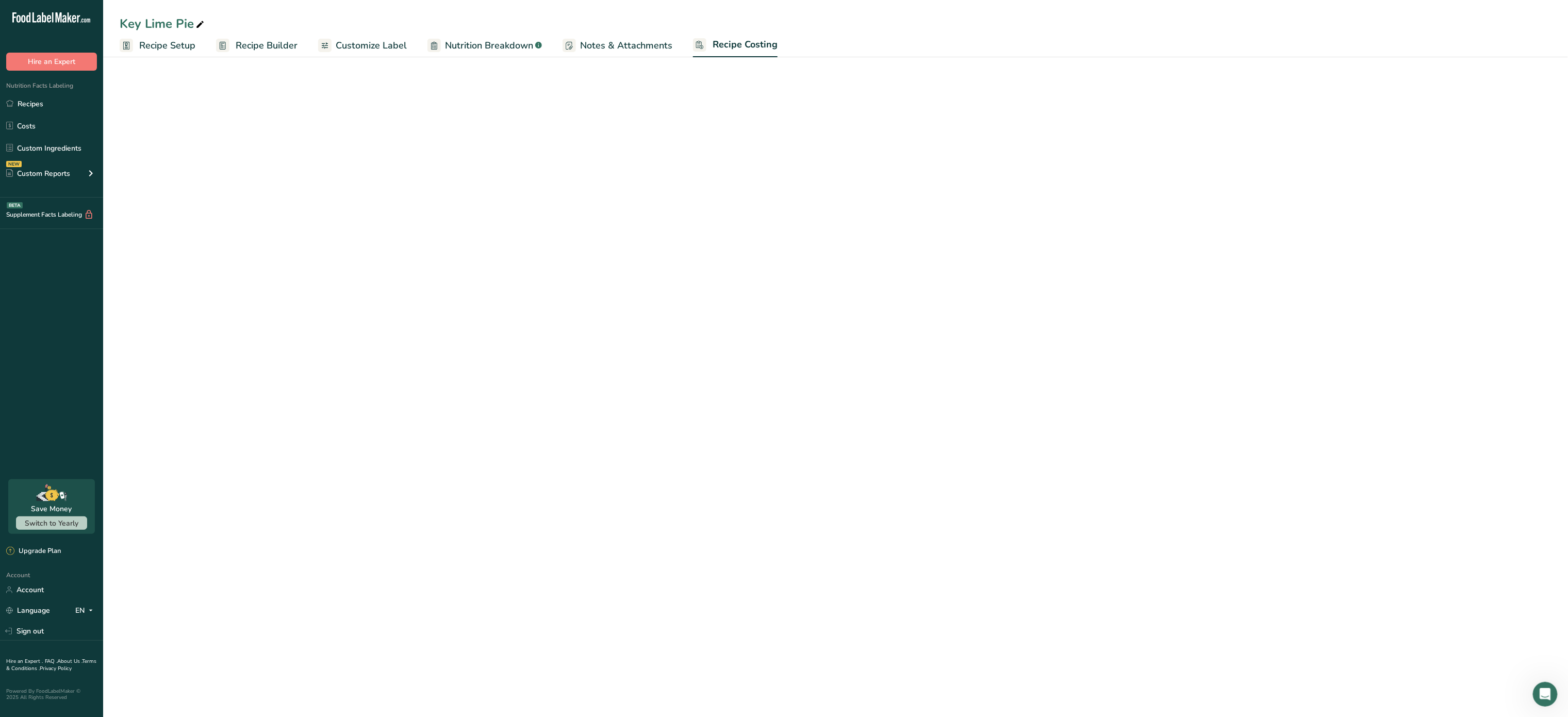
select select "5"
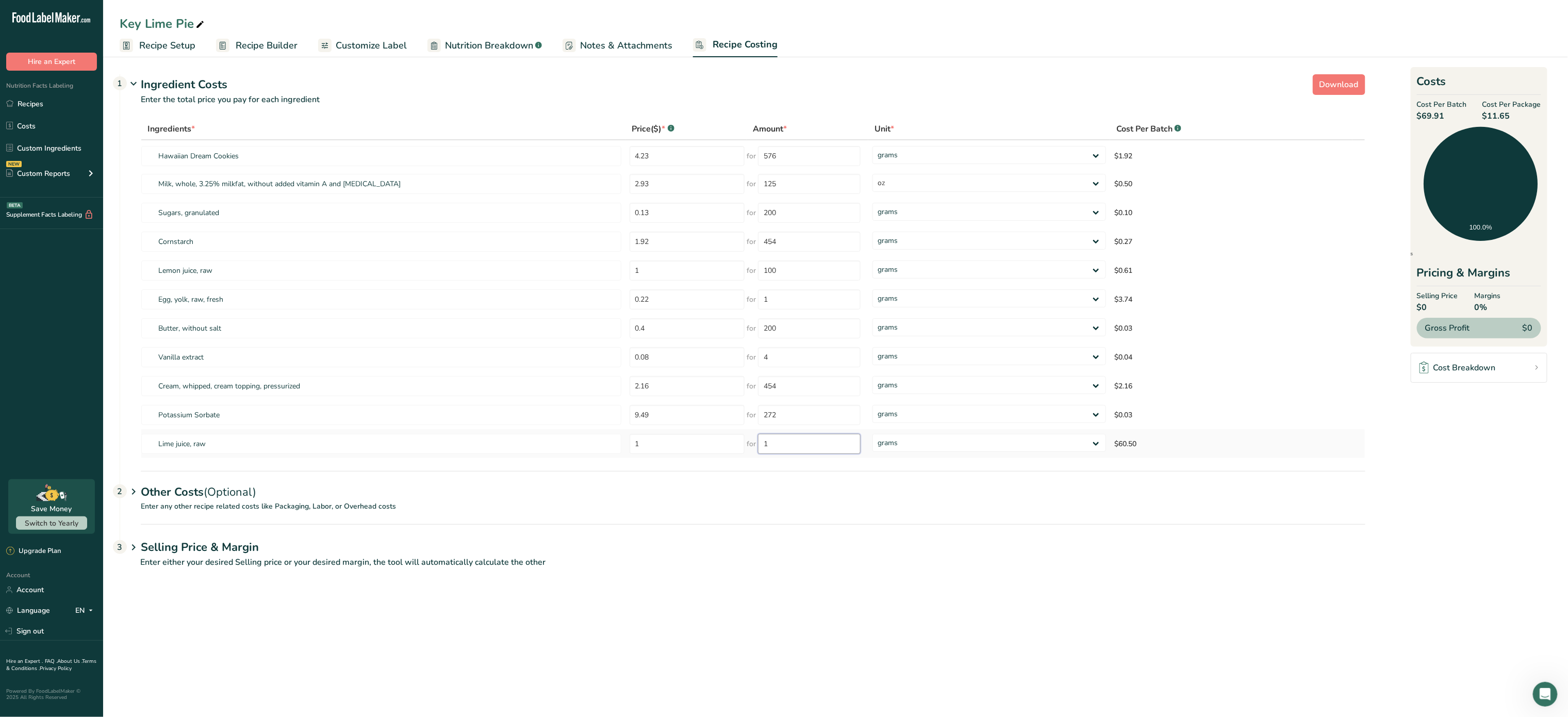
click at [773, 441] on input "1" at bounding box center [809, 443] width 103 height 20
type input "100"
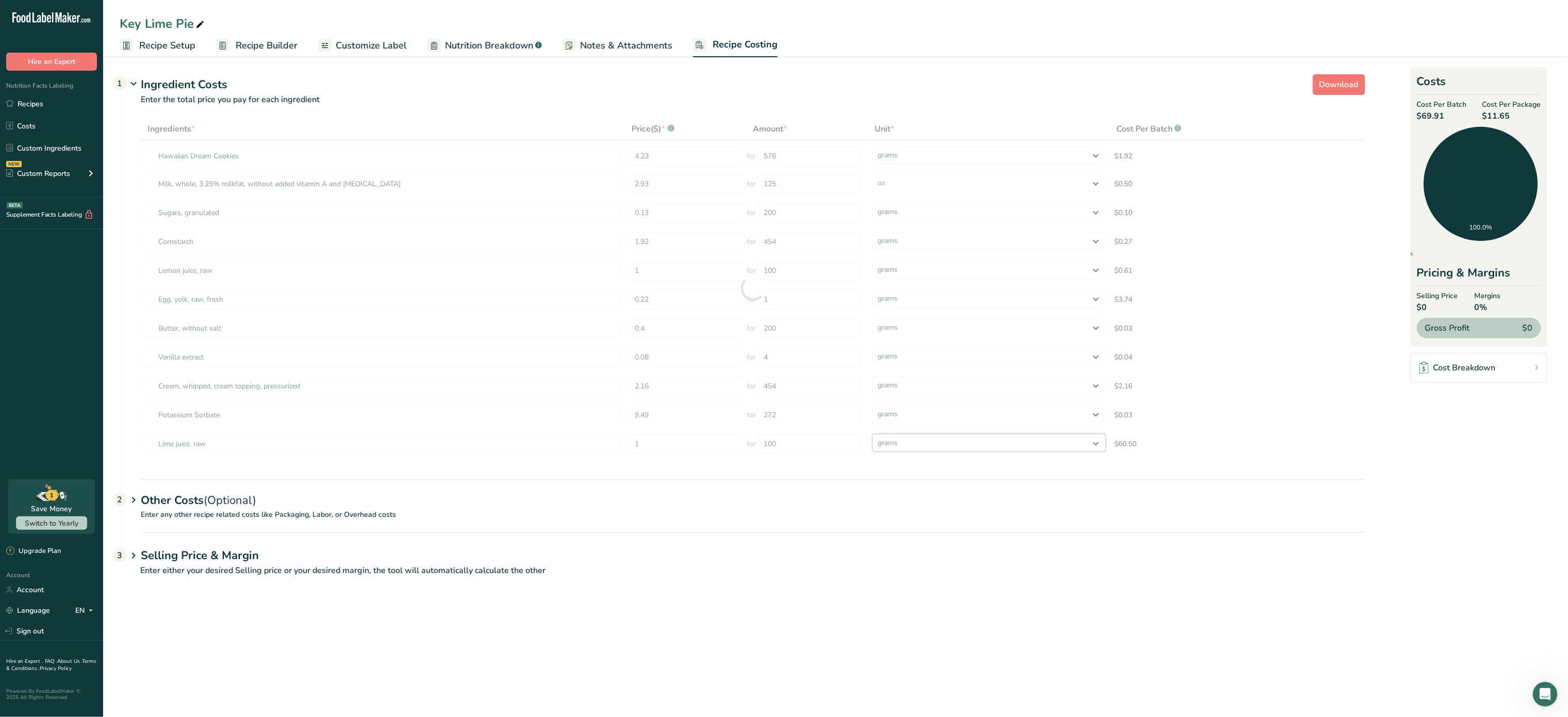
click at [988, 443] on div "Ingredients * Price($) * .a-a{fill:#347362;}.b-a{fill:#fff;} Amount * Unit * Co…" at bounding box center [753, 288] width 1225 height 341
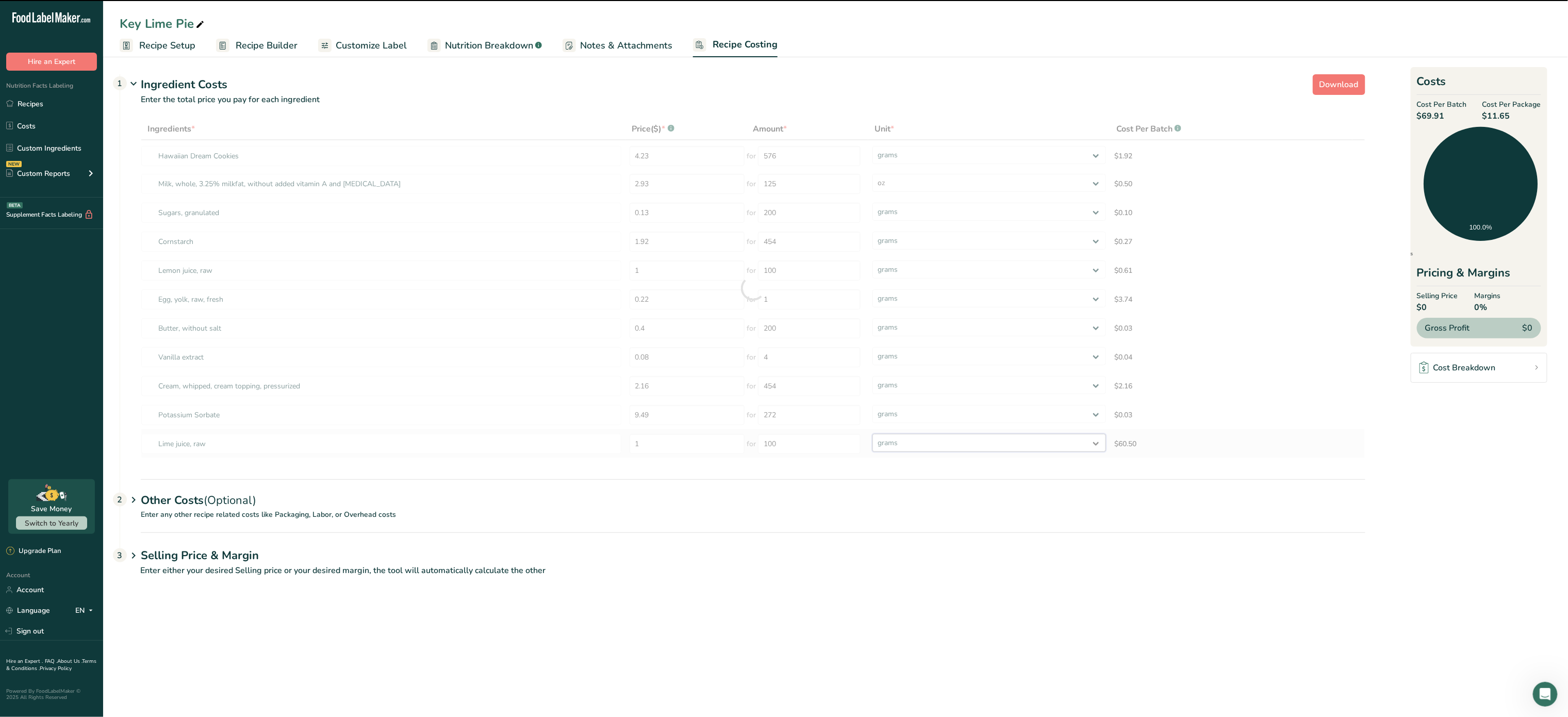
click at [988, 443] on select "grams kg mg mcg lb oz" at bounding box center [989, 443] width 233 height 18
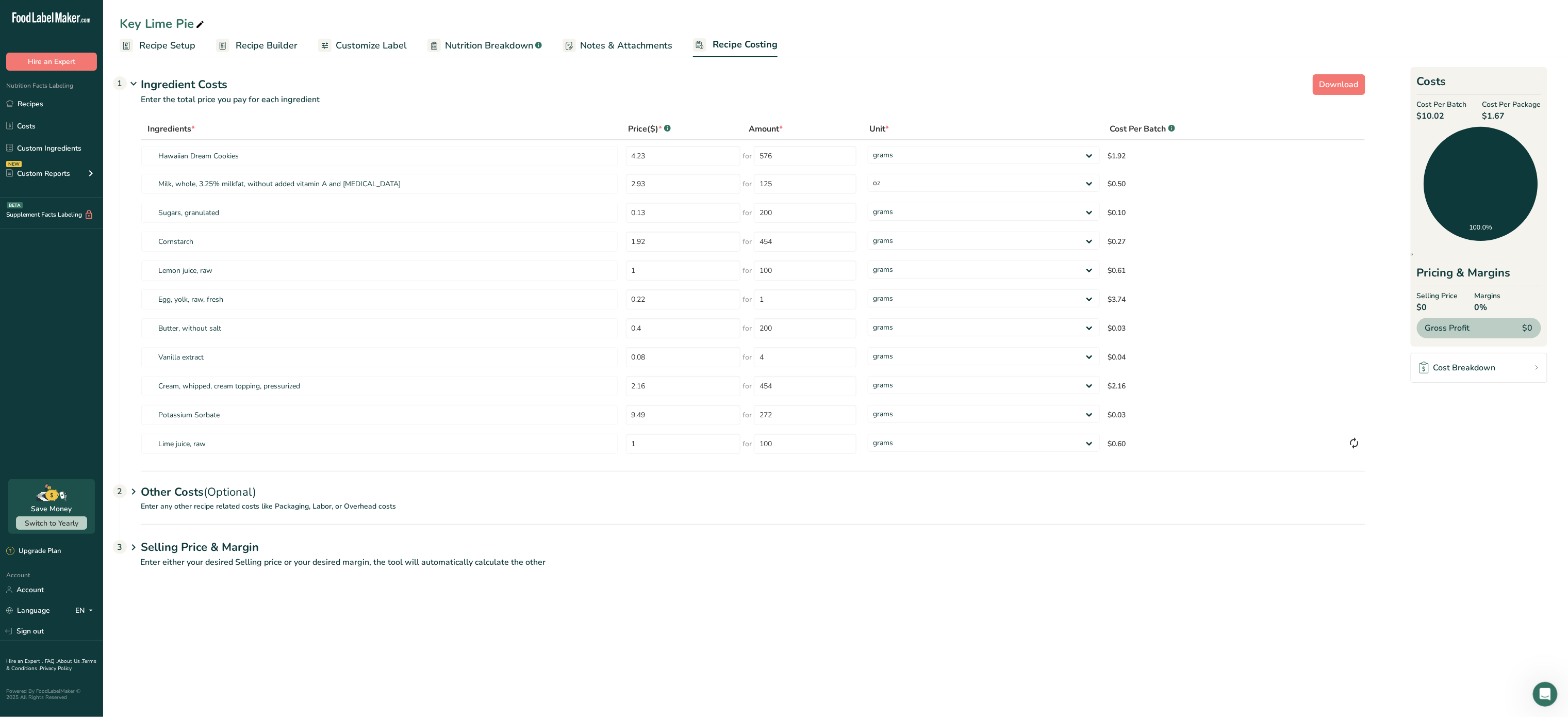
click at [273, 41] on span "Recipe Builder" at bounding box center [267, 46] width 62 height 14
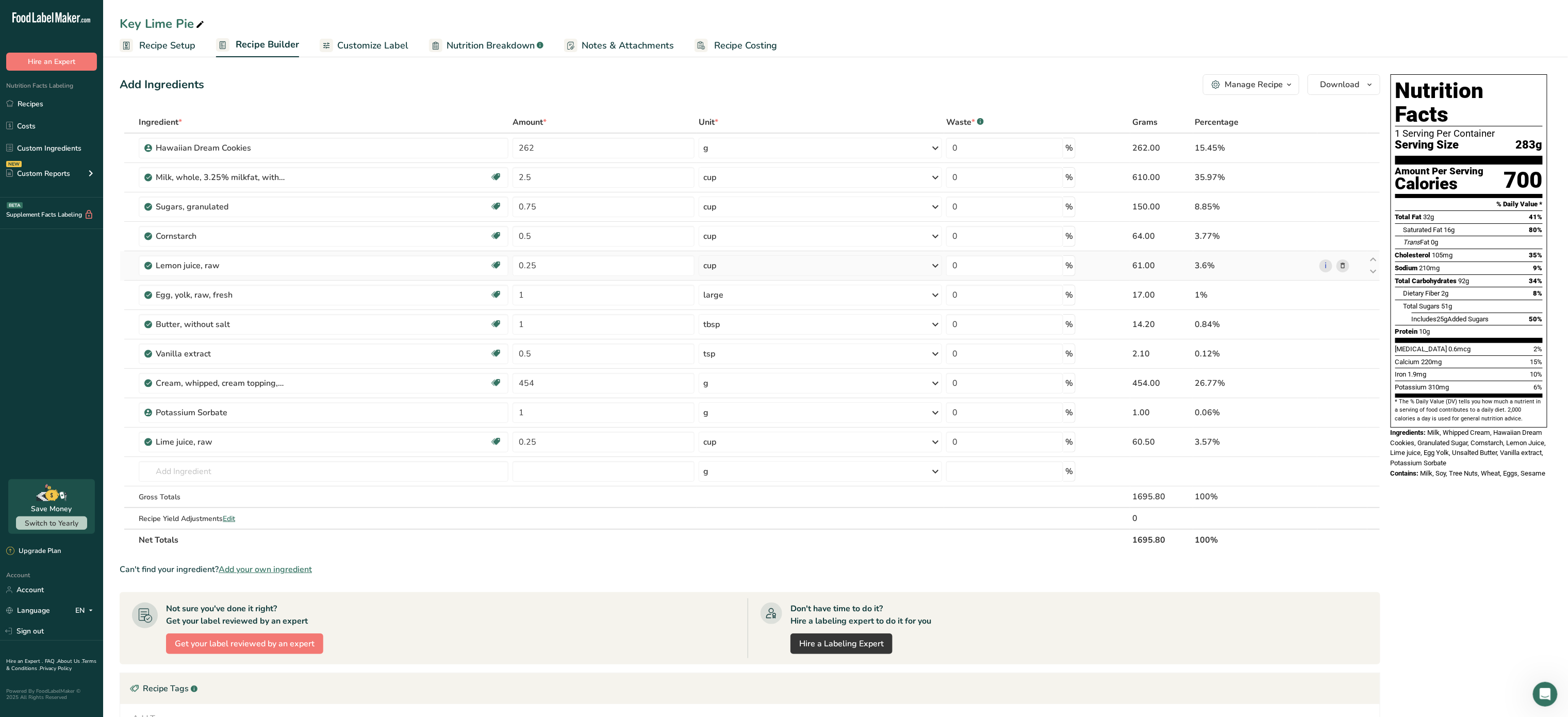
click at [1339, 265] on icon at bounding box center [1343, 266] width 7 height 11
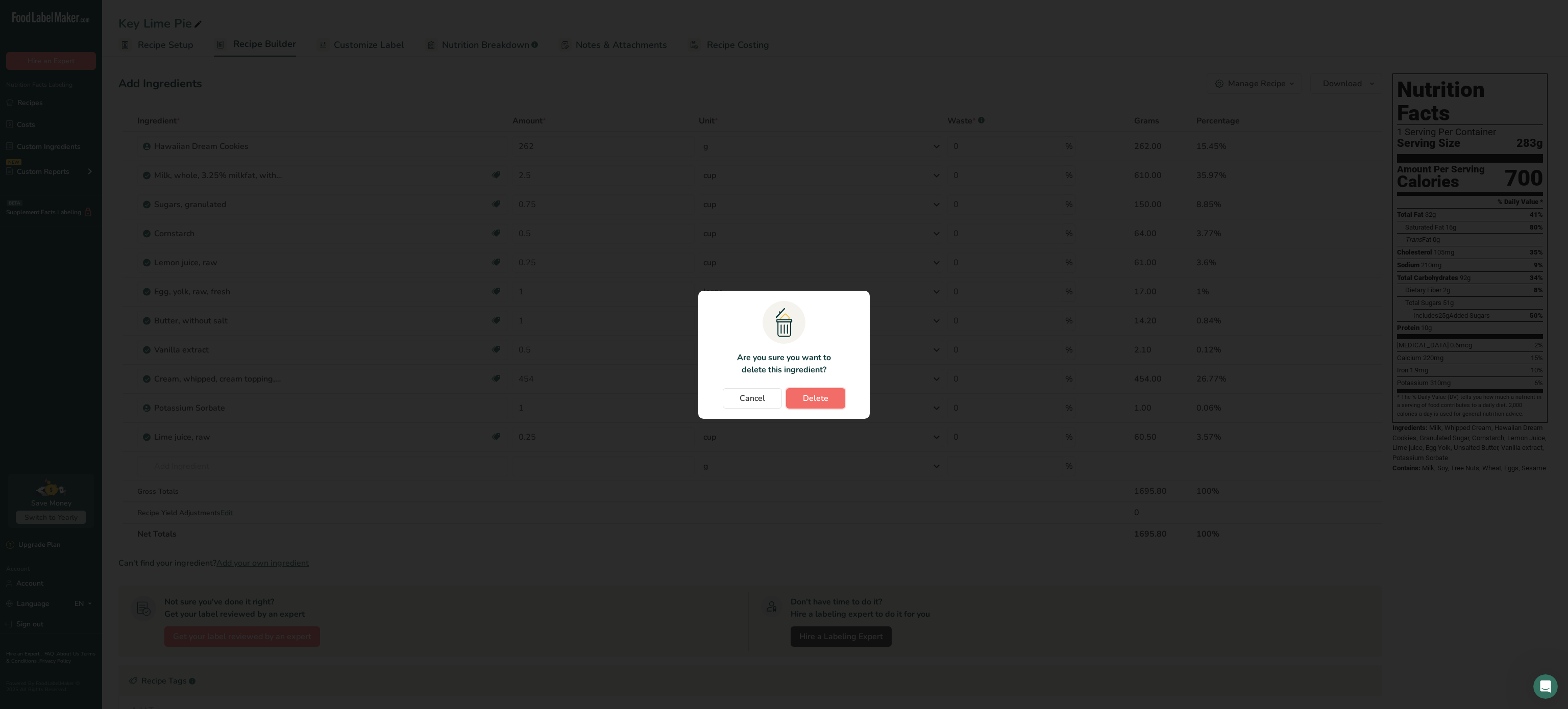
click at [822, 389] on button "Delete" at bounding box center [815, 398] width 59 height 20
type input "1"
type input "0.5"
type input "454"
type input "1"
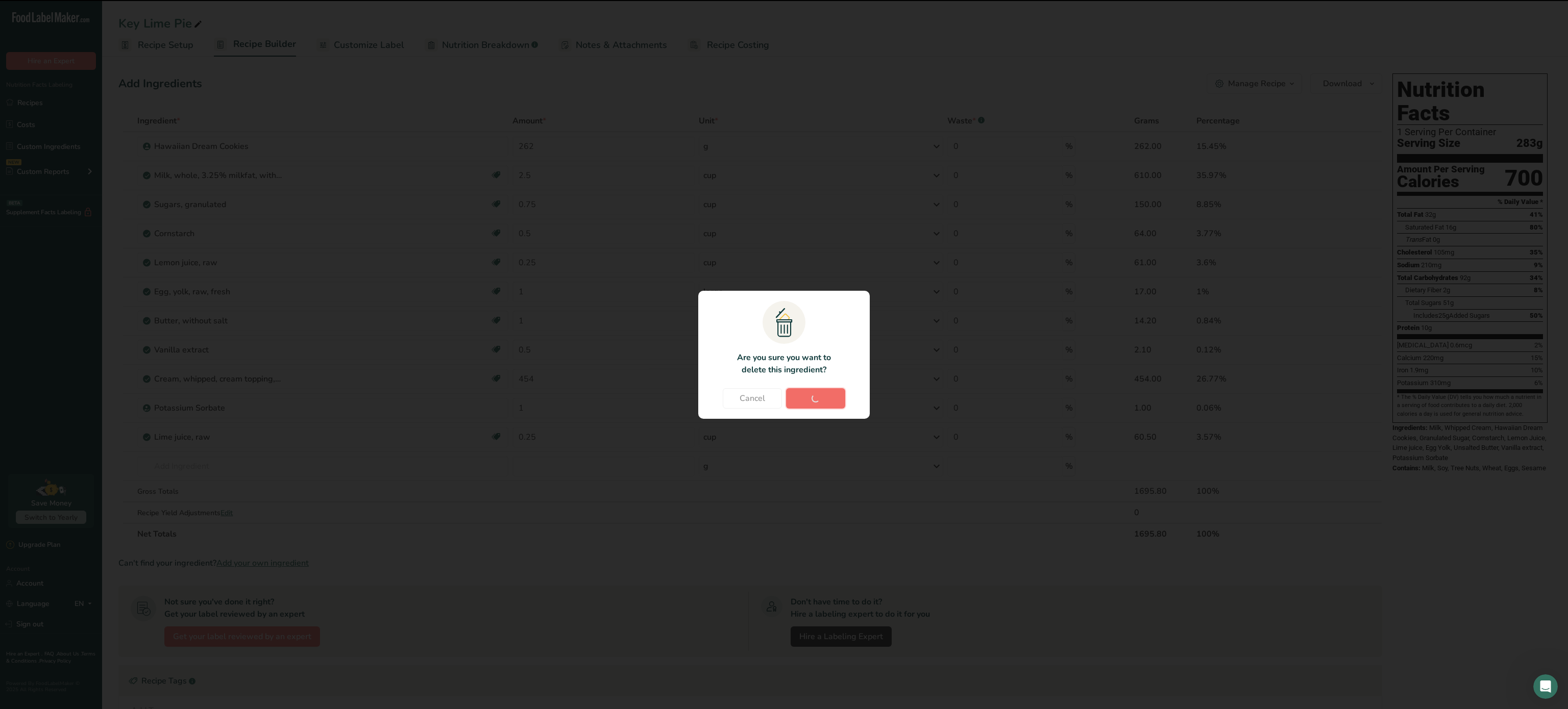
type input "0.25"
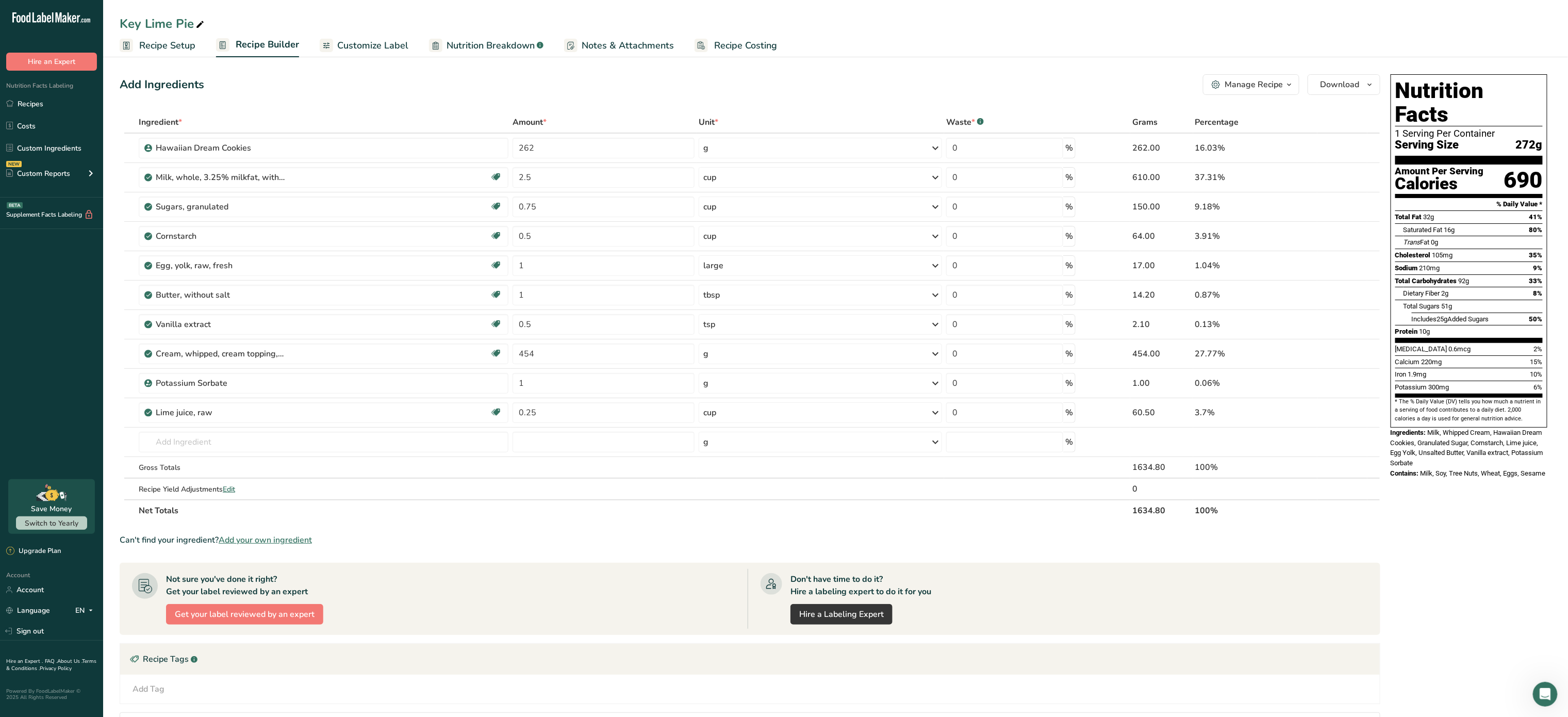
click at [180, 46] on span "Recipe Setup" at bounding box center [167, 46] width 56 height 14
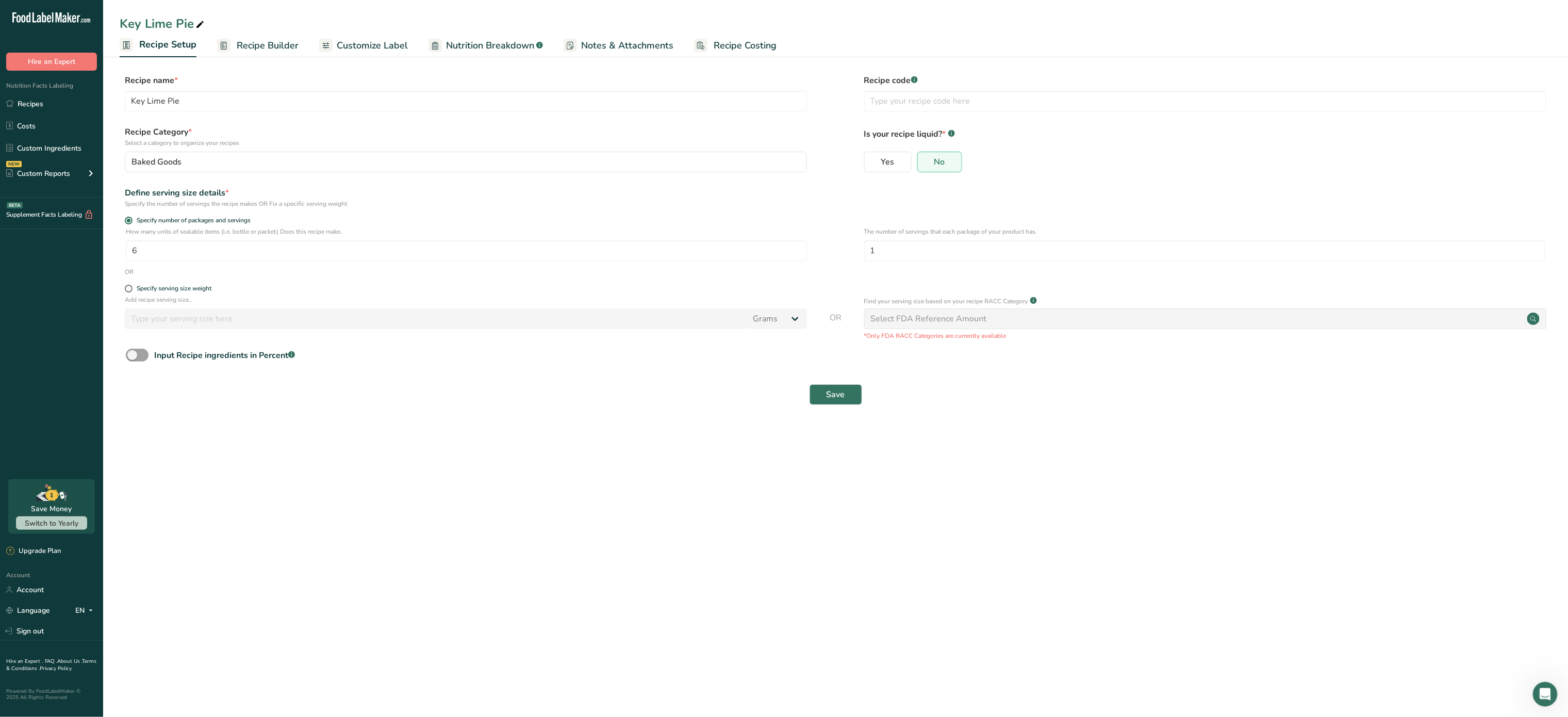
click at [267, 39] on span "Recipe Builder" at bounding box center [268, 46] width 62 height 14
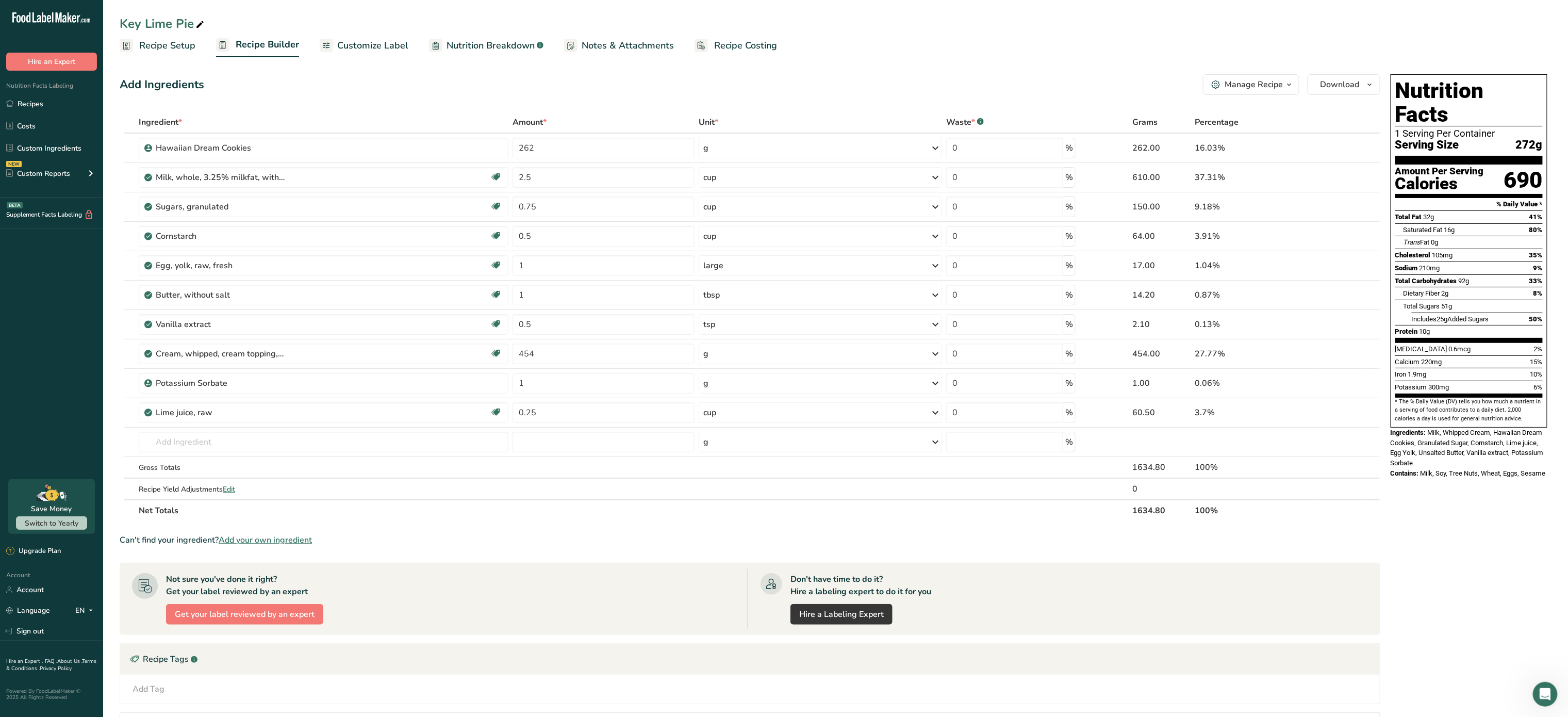
click at [360, 45] on span "Customize Label" at bounding box center [372, 46] width 71 height 14
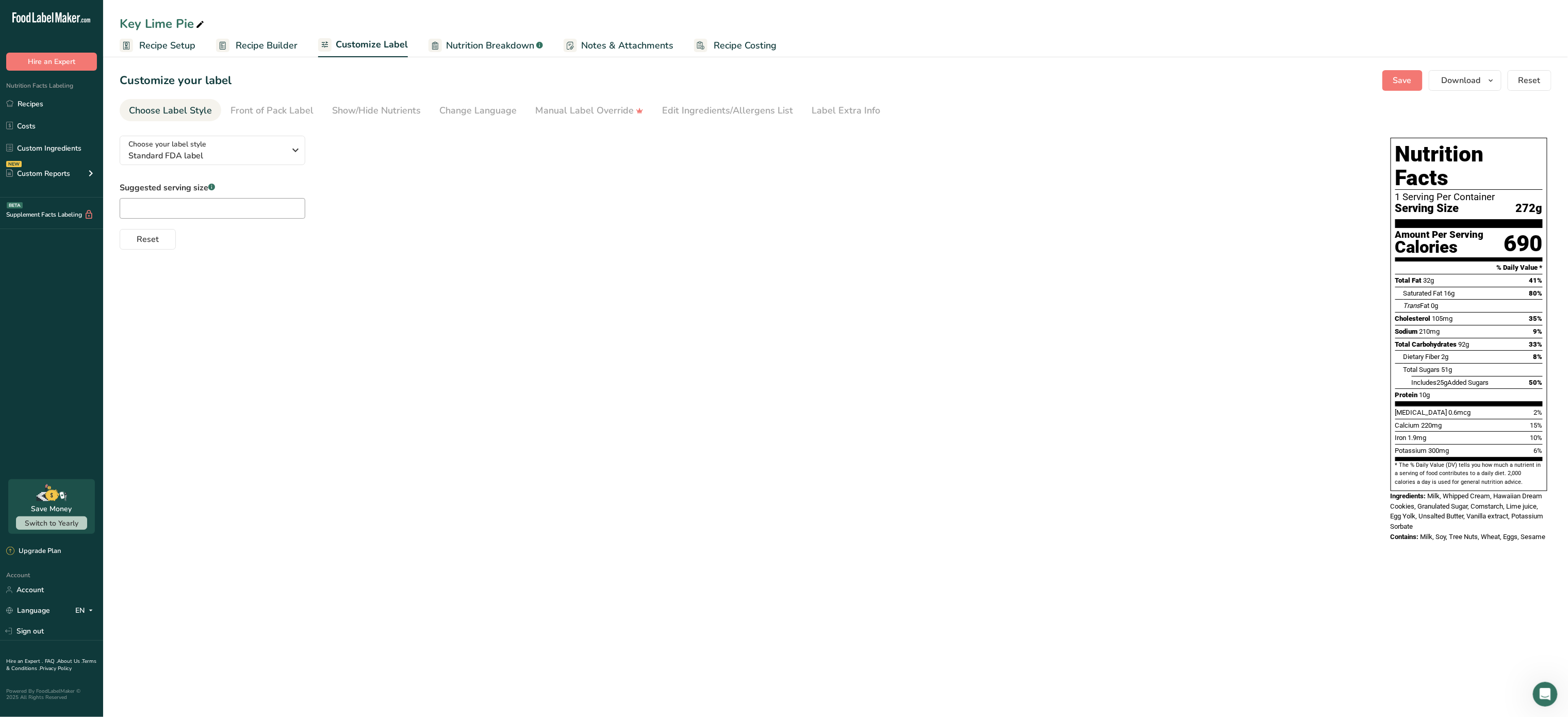
click at [255, 45] on span "Recipe Builder" at bounding box center [267, 46] width 62 height 14
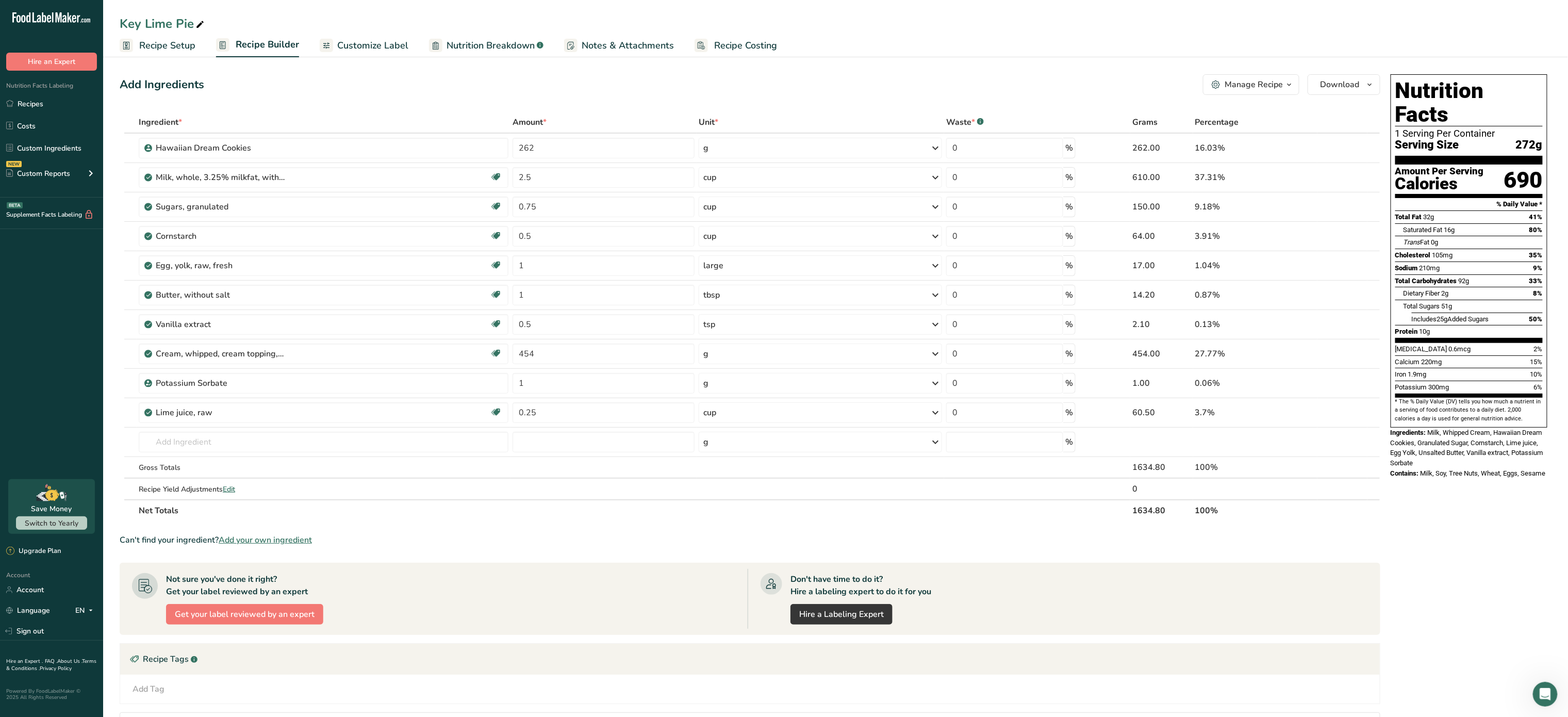
click at [1275, 77] on button "Manage Recipe" at bounding box center [1252, 85] width 97 height 21
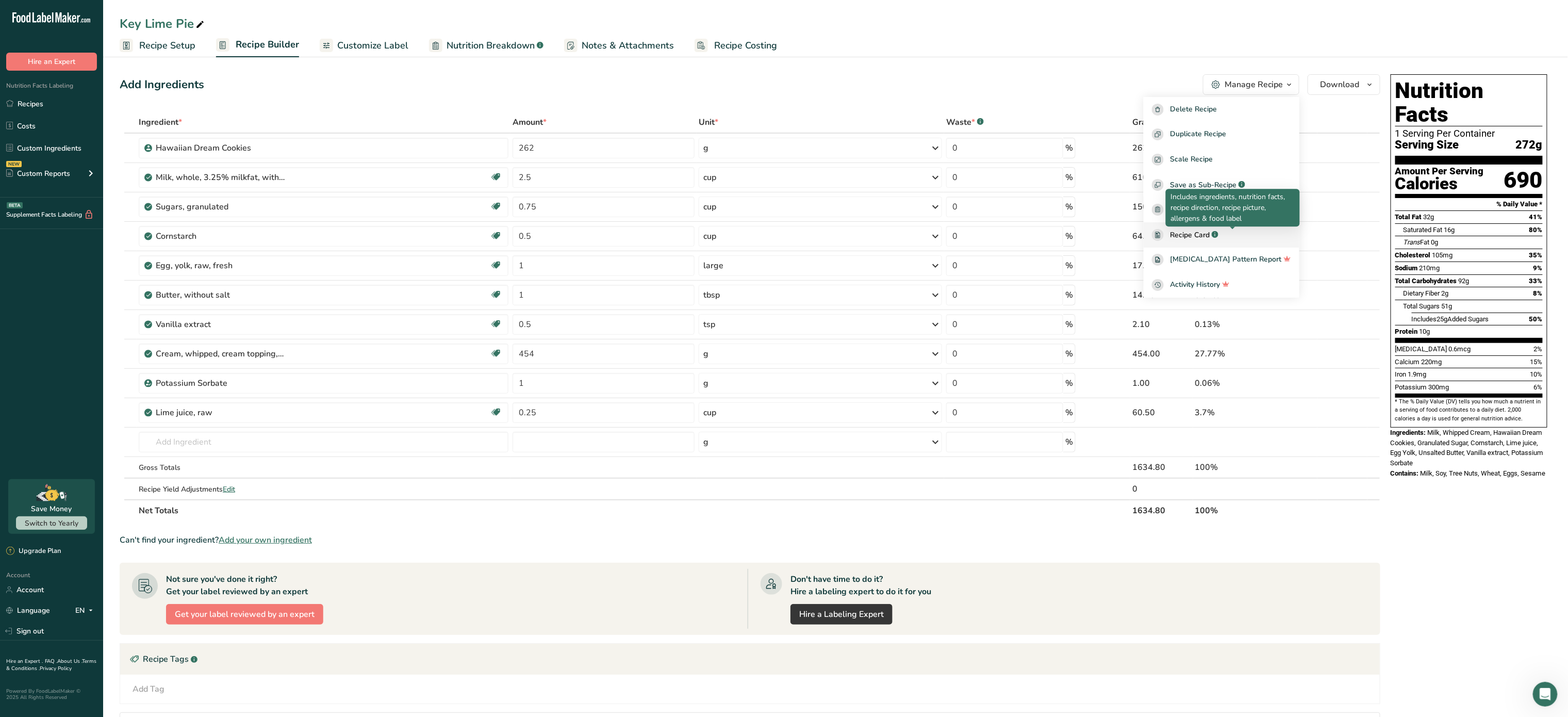
click at [1219, 238] on icon ".a-a{fill:#347362;}.b-a{fill:#fff;}" at bounding box center [1215, 235] width 7 height 7
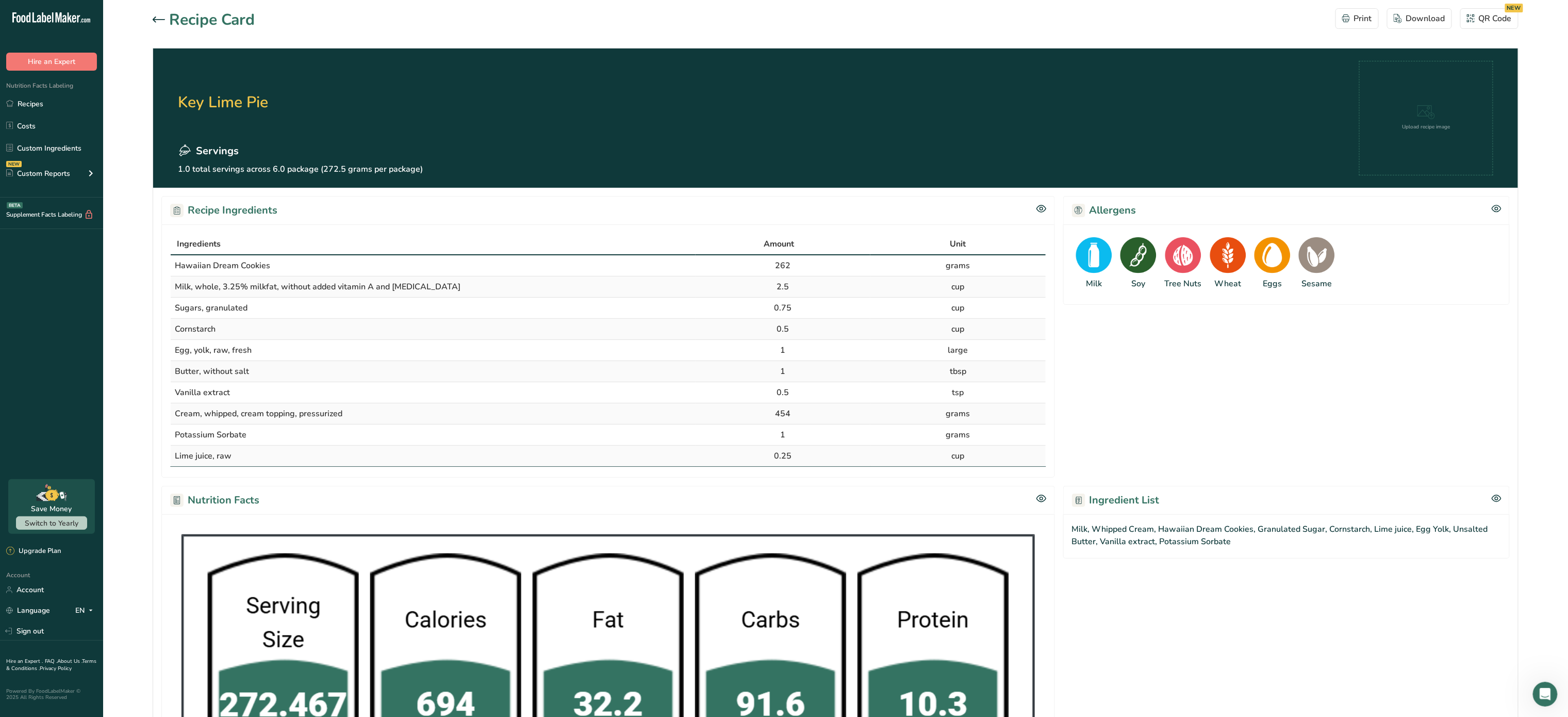
click at [852, 27] on div "Recipe Card Print Download QR Code NEW" at bounding box center [835, 20] width 1366 height 23
click at [153, 17] on icon at bounding box center [159, 19] width 12 height 6
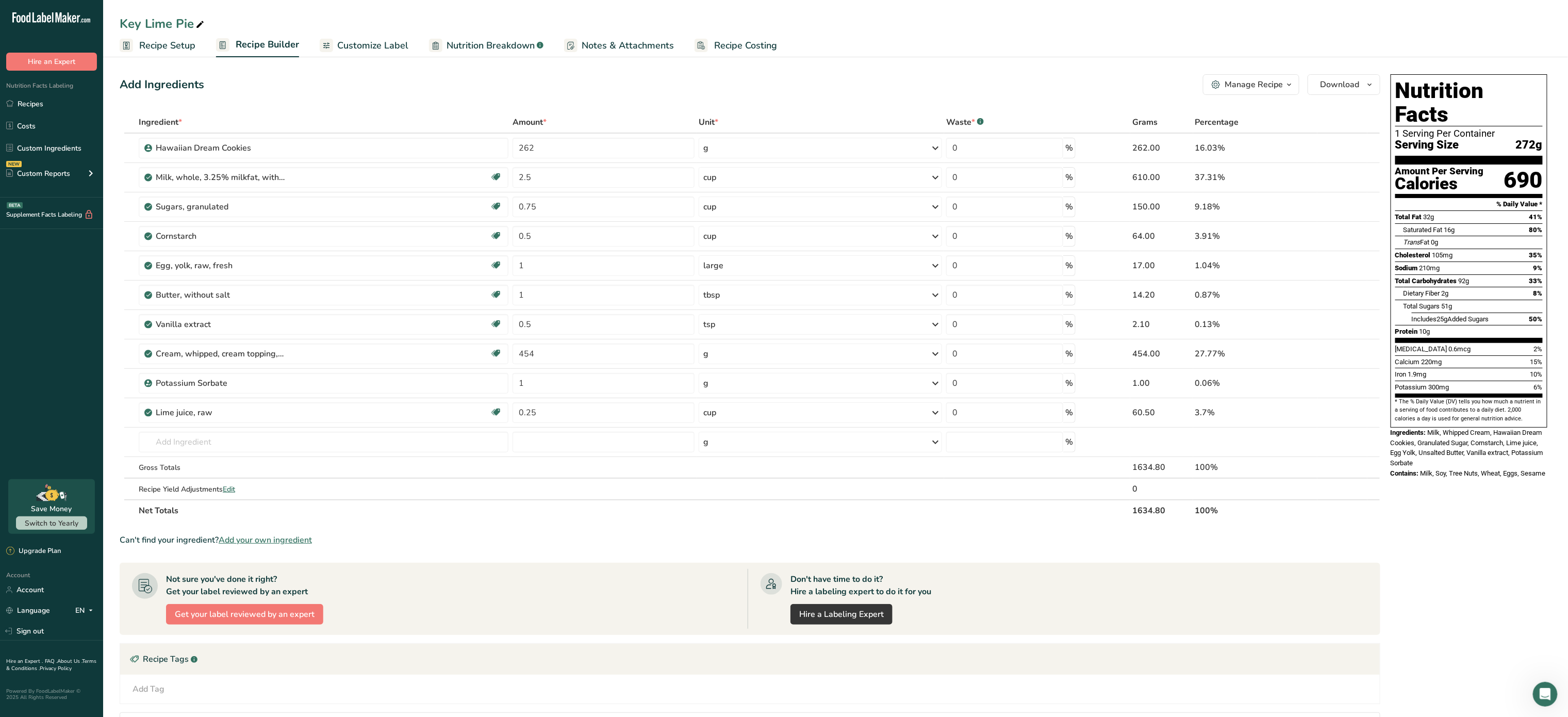
click at [382, 42] on span "Customize Label" at bounding box center [372, 46] width 71 height 14
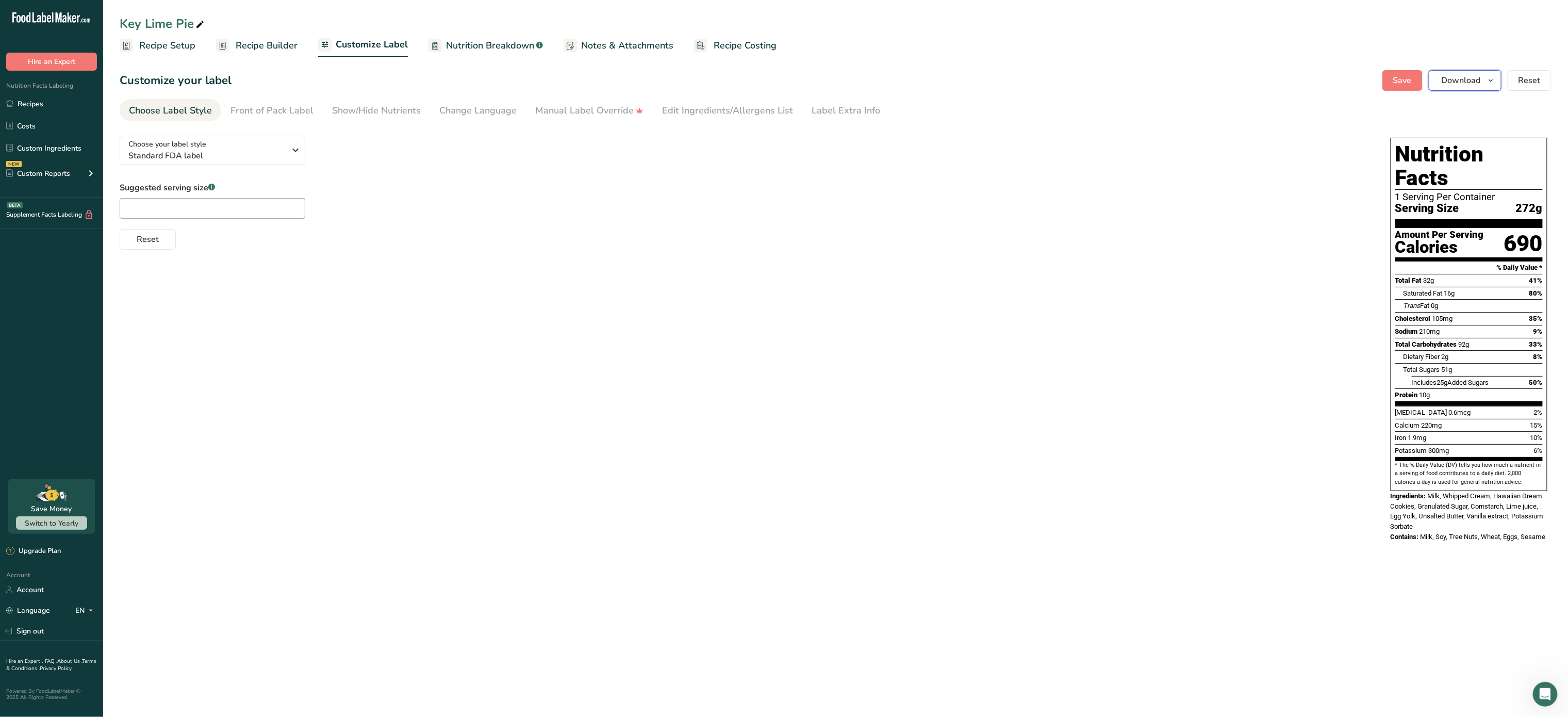
click at [1458, 79] on span "Download" at bounding box center [1461, 81] width 39 height 12
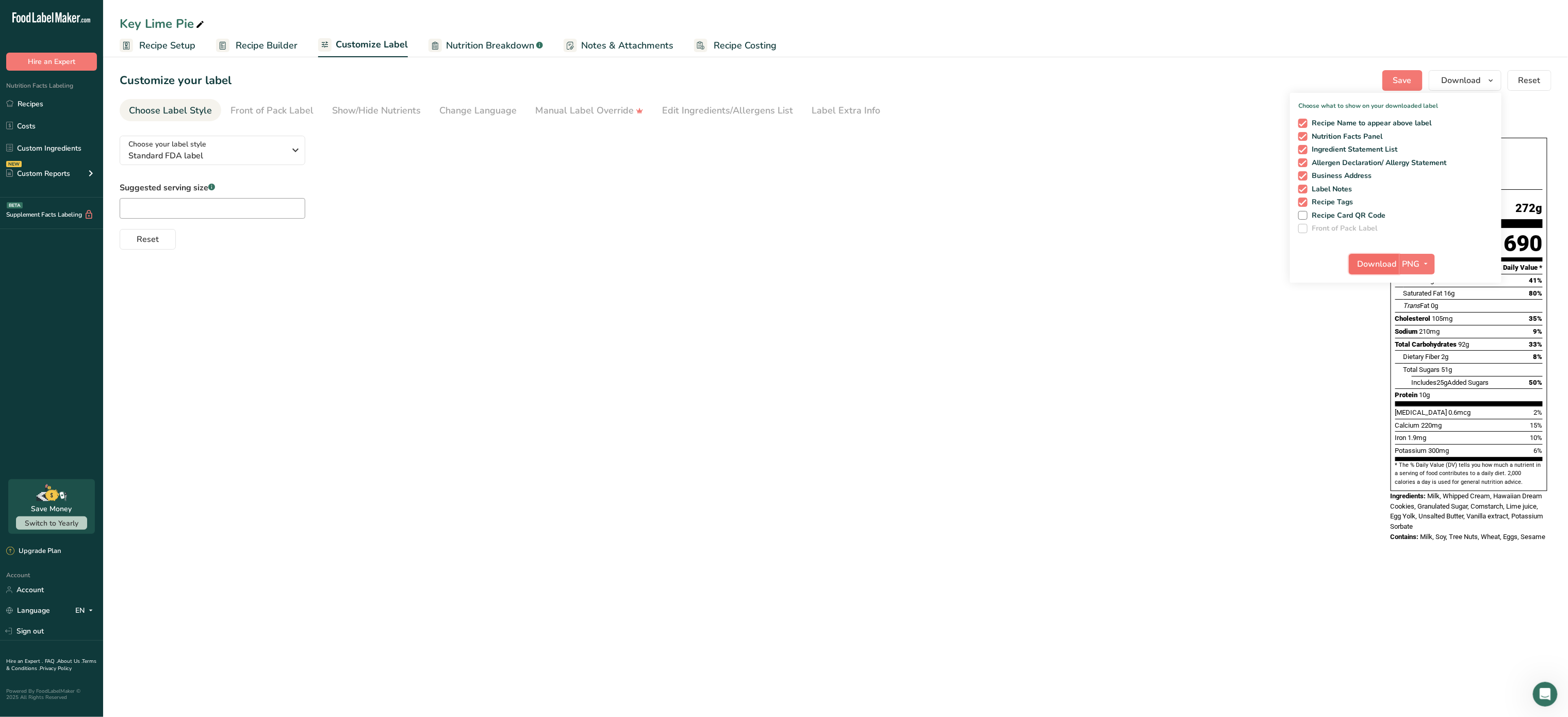
click at [1392, 263] on span "Download" at bounding box center [1377, 264] width 39 height 12
click at [1374, 261] on span "Download" at bounding box center [1377, 264] width 39 height 12
click at [235, 162] on span "Standard FDA label" at bounding box center [207, 156] width 157 height 12
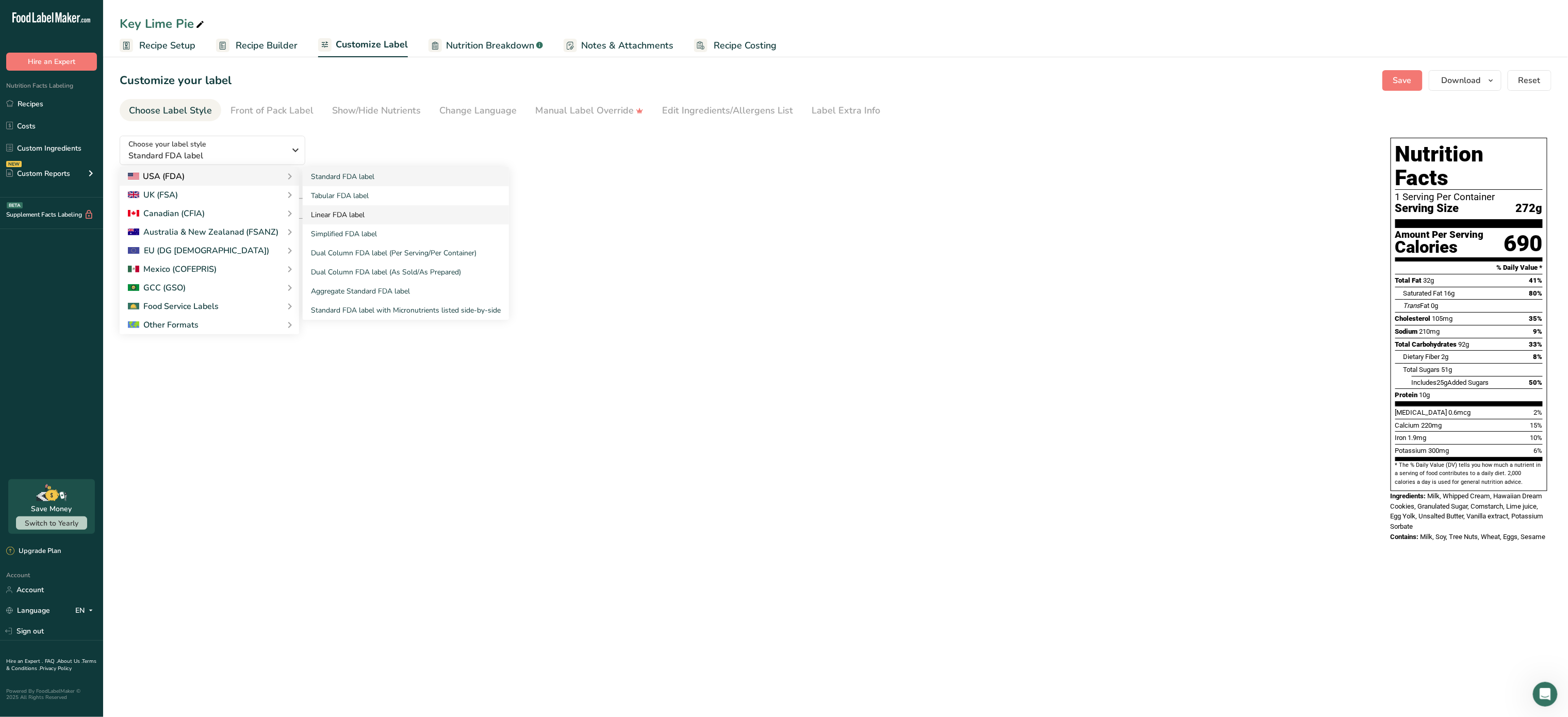
click at [334, 211] on link "Linear FDA label" at bounding box center [405, 215] width 206 height 19
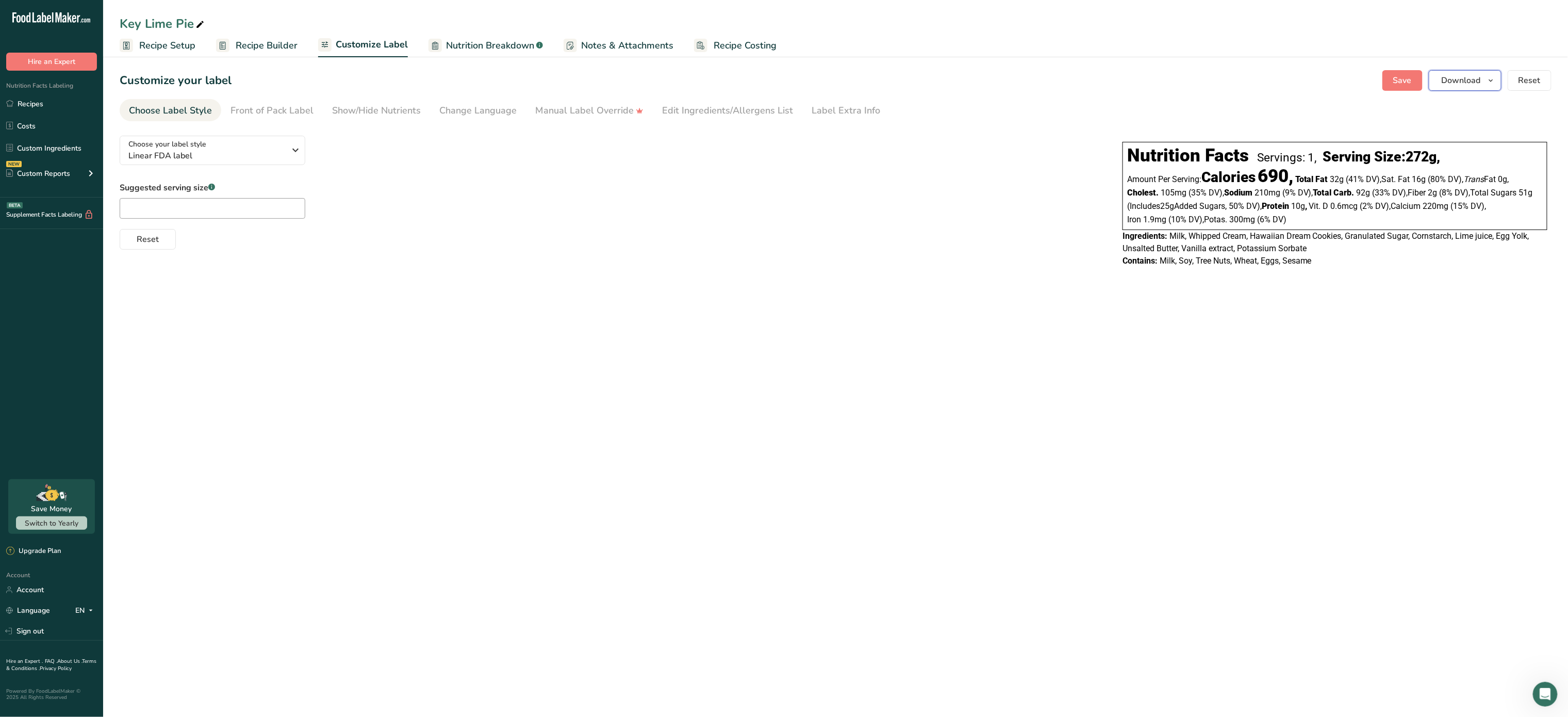
click at [1478, 78] on span "Download" at bounding box center [1461, 81] width 39 height 12
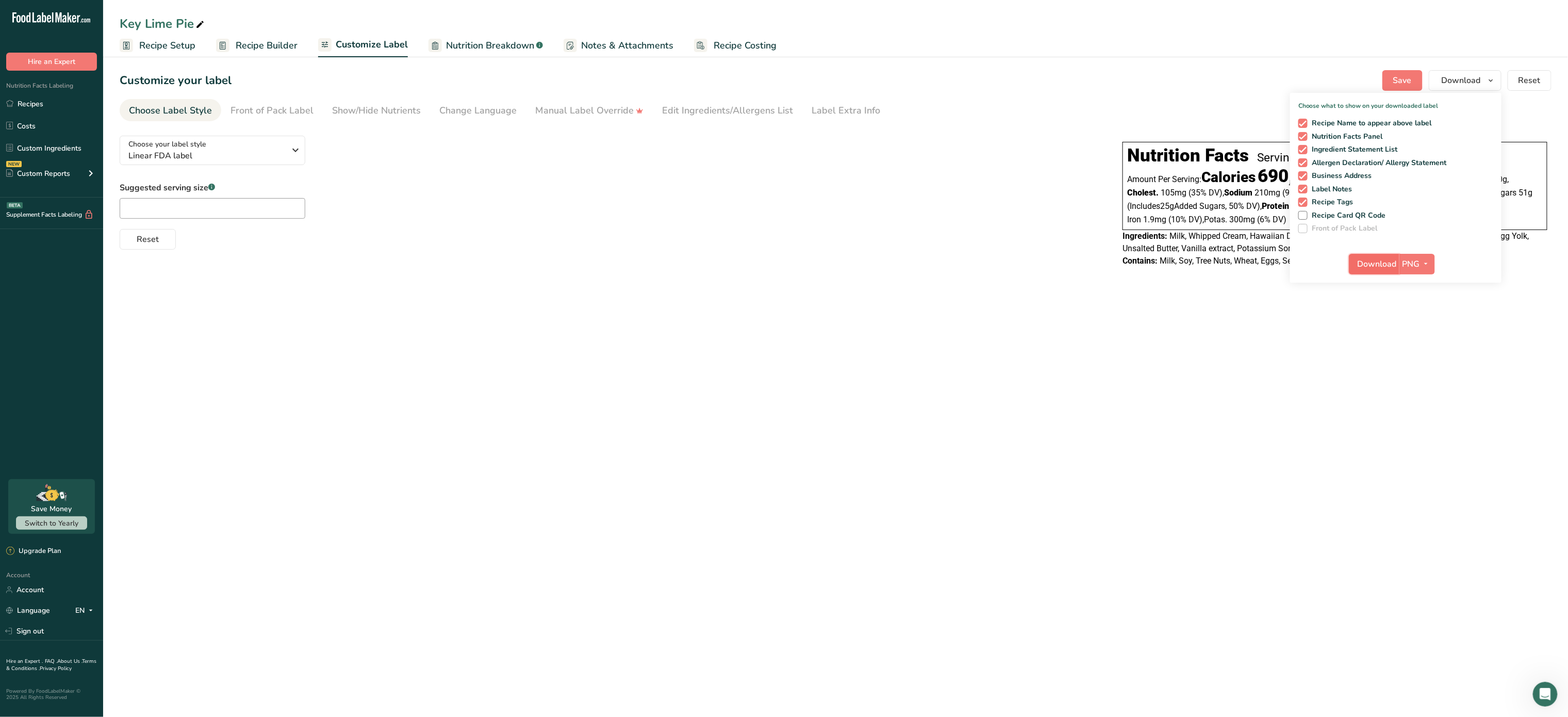
click at [1393, 261] on span "Download" at bounding box center [1377, 264] width 39 height 12
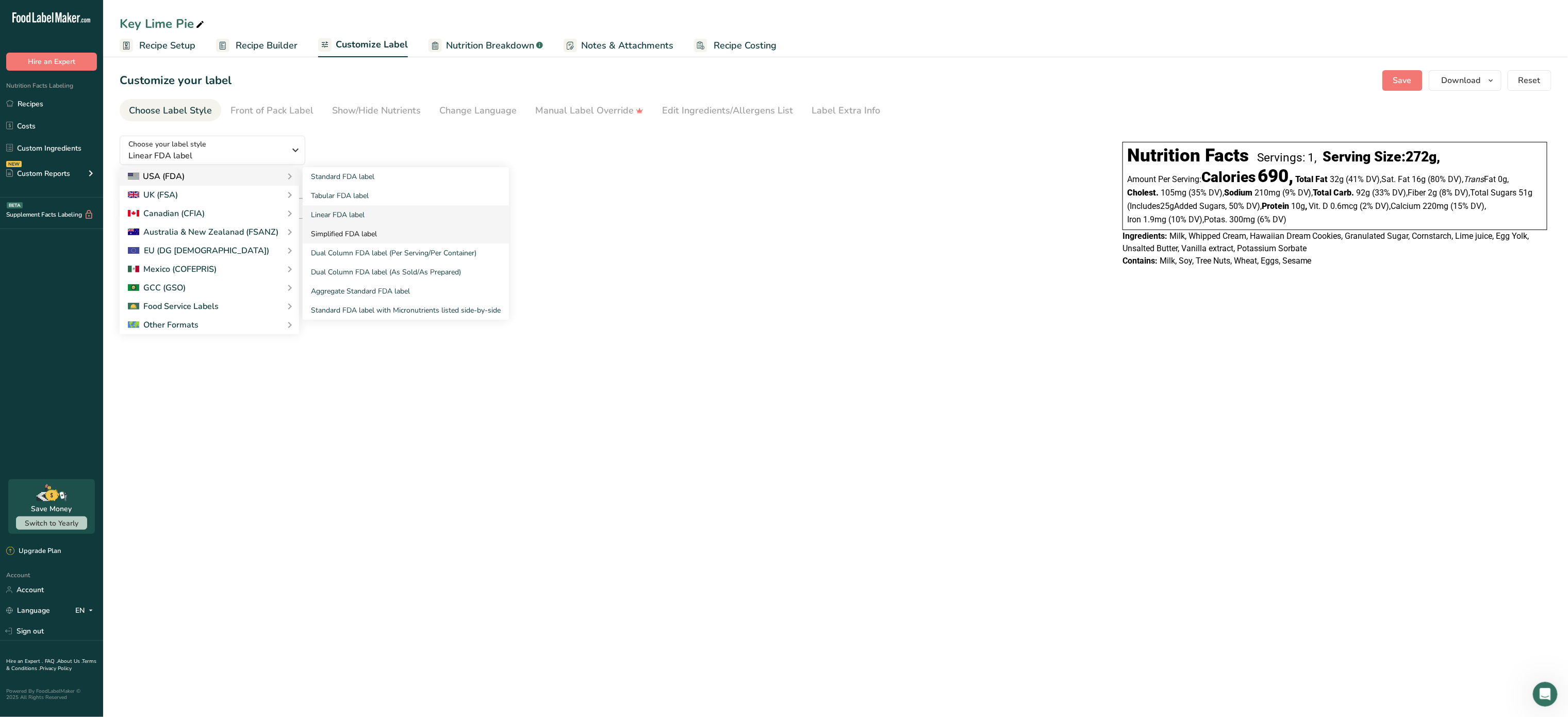
click at [367, 234] on link "Simplified FDA label" at bounding box center [405, 234] width 206 height 19
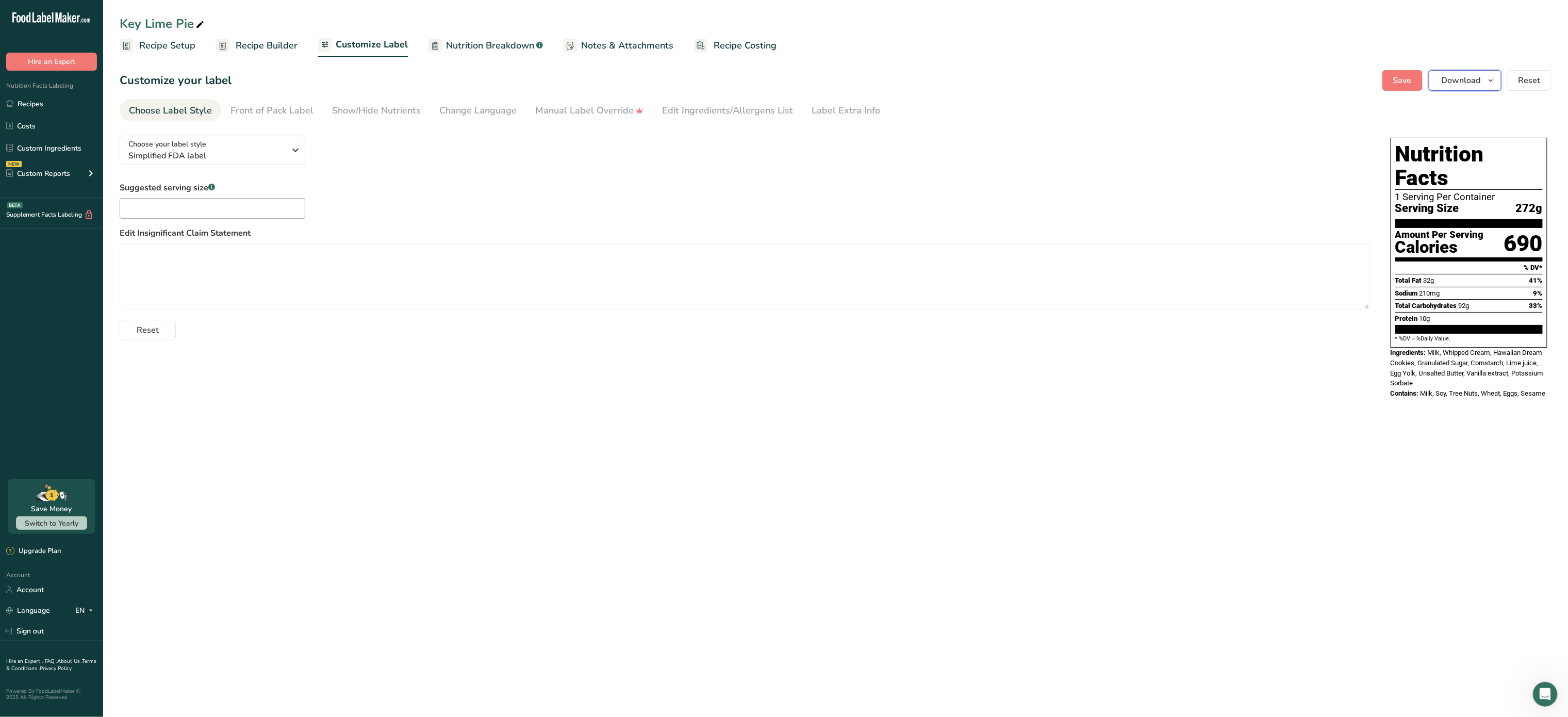
click at [1444, 87] on button "Download" at bounding box center [1465, 81] width 72 height 21
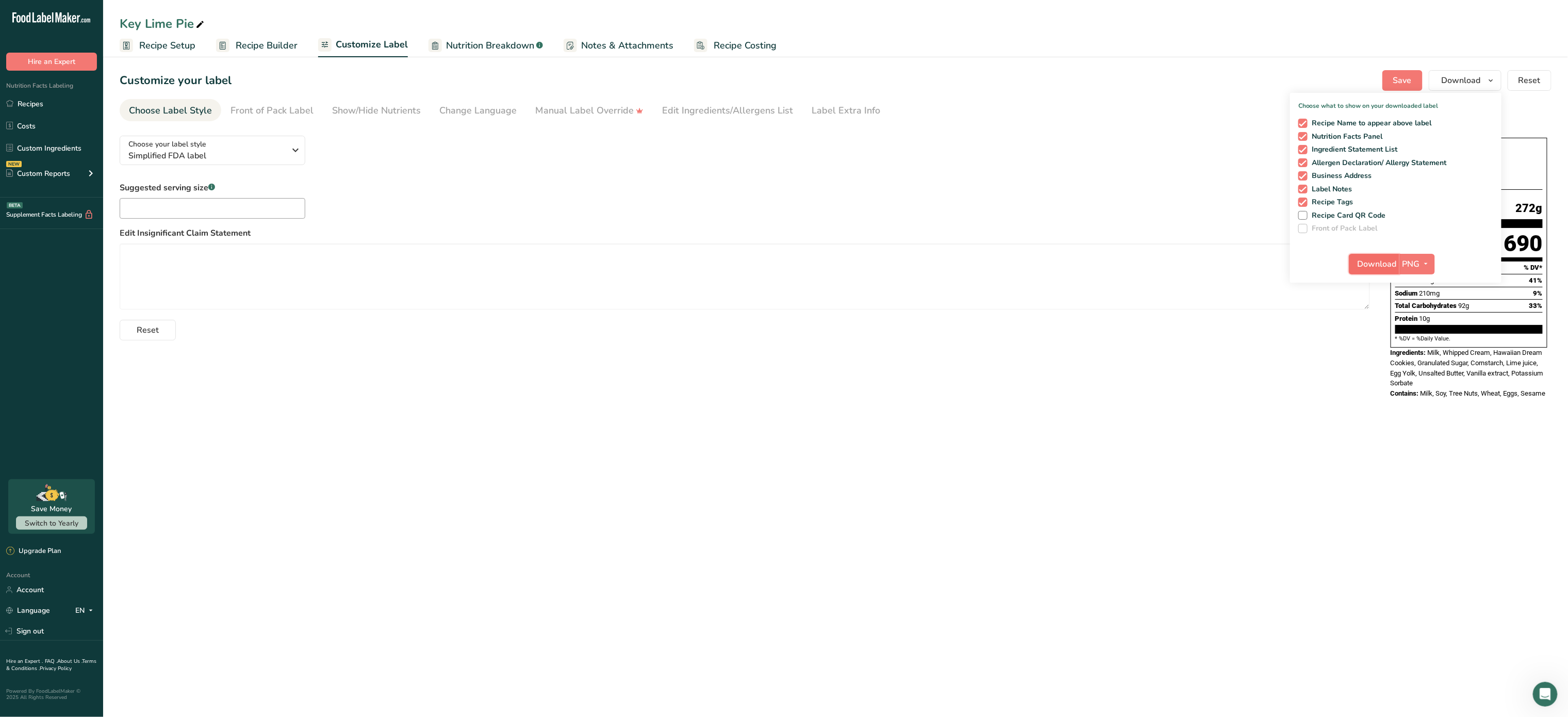
click at [1372, 260] on span "Download" at bounding box center [1377, 264] width 39 height 12
click at [489, 42] on span "Nutrition Breakdown" at bounding box center [490, 46] width 88 height 14
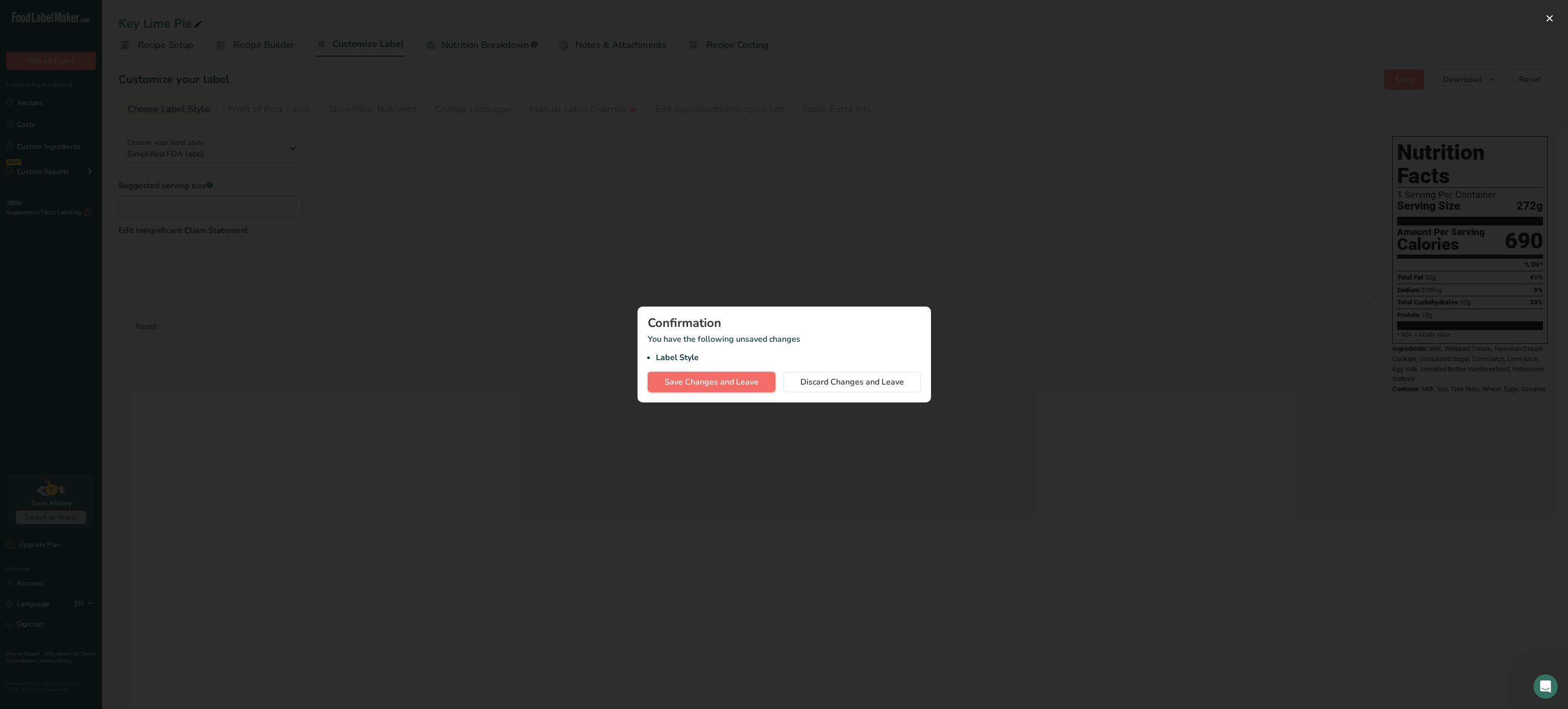
click at [737, 382] on span "Save Changes and Leave" at bounding box center [711, 382] width 94 height 12
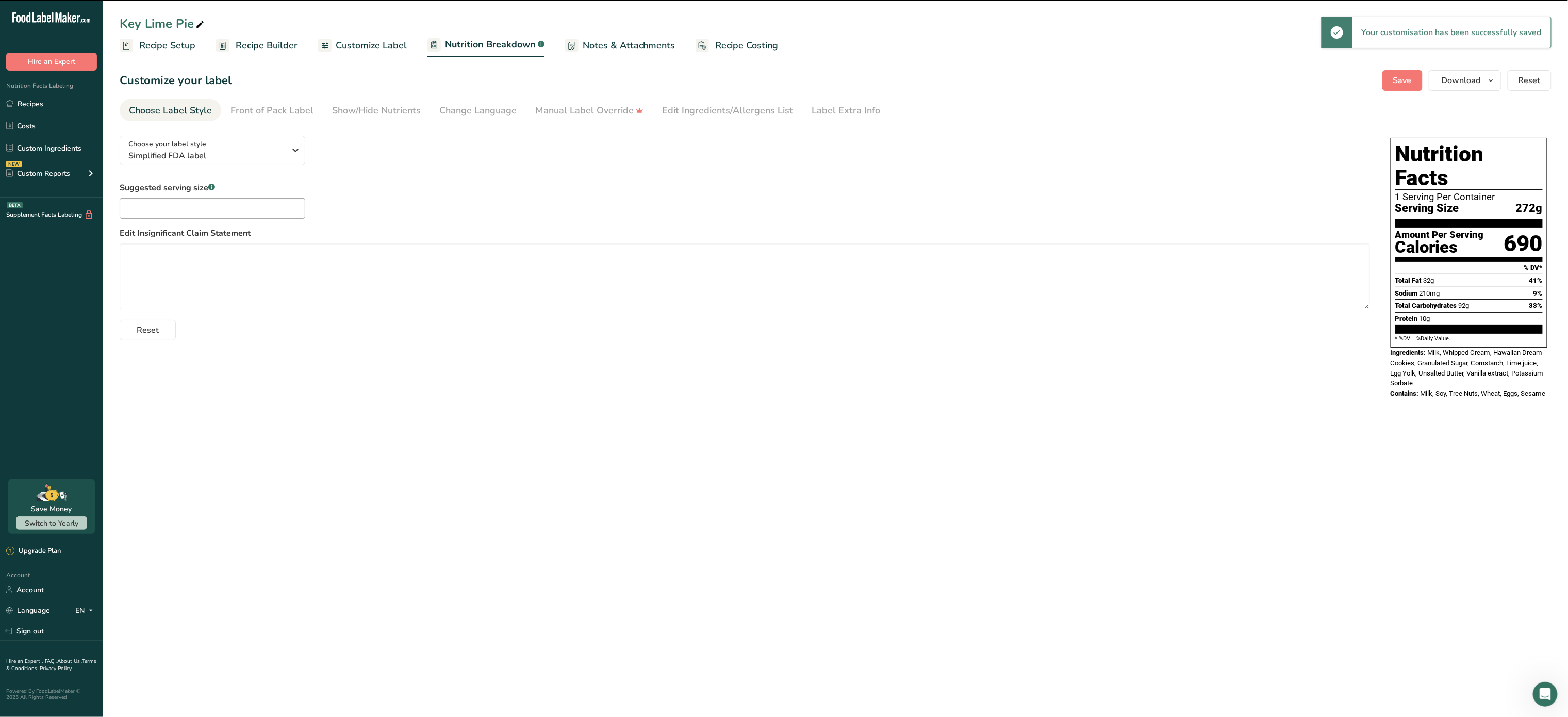
select select "Calories"
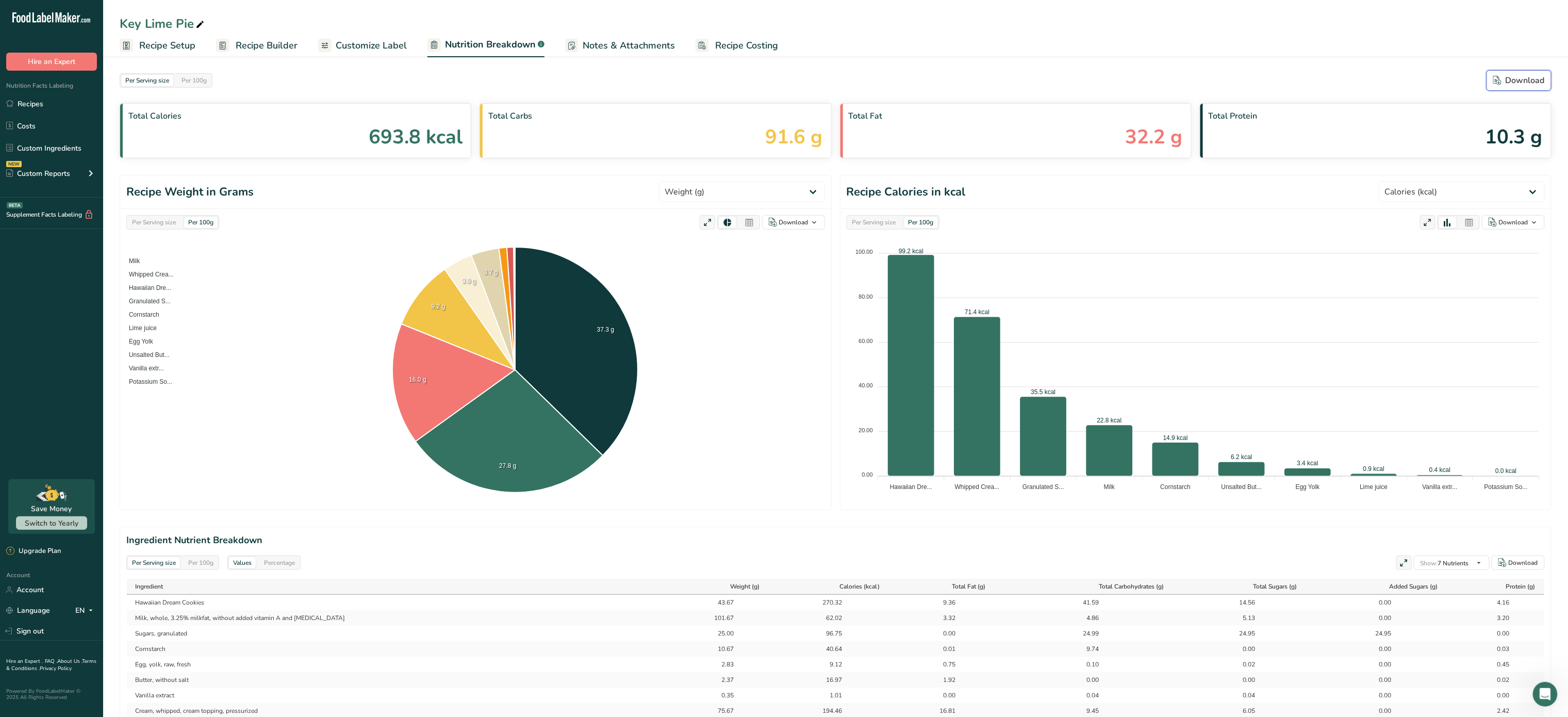
click at [1529, 83] on div "Download" at bounding box center [1519, 81] width 52 height 12
click at [729, 40] on span "Recipe Costing" at bounding box center [746, 46] width 63 height 14
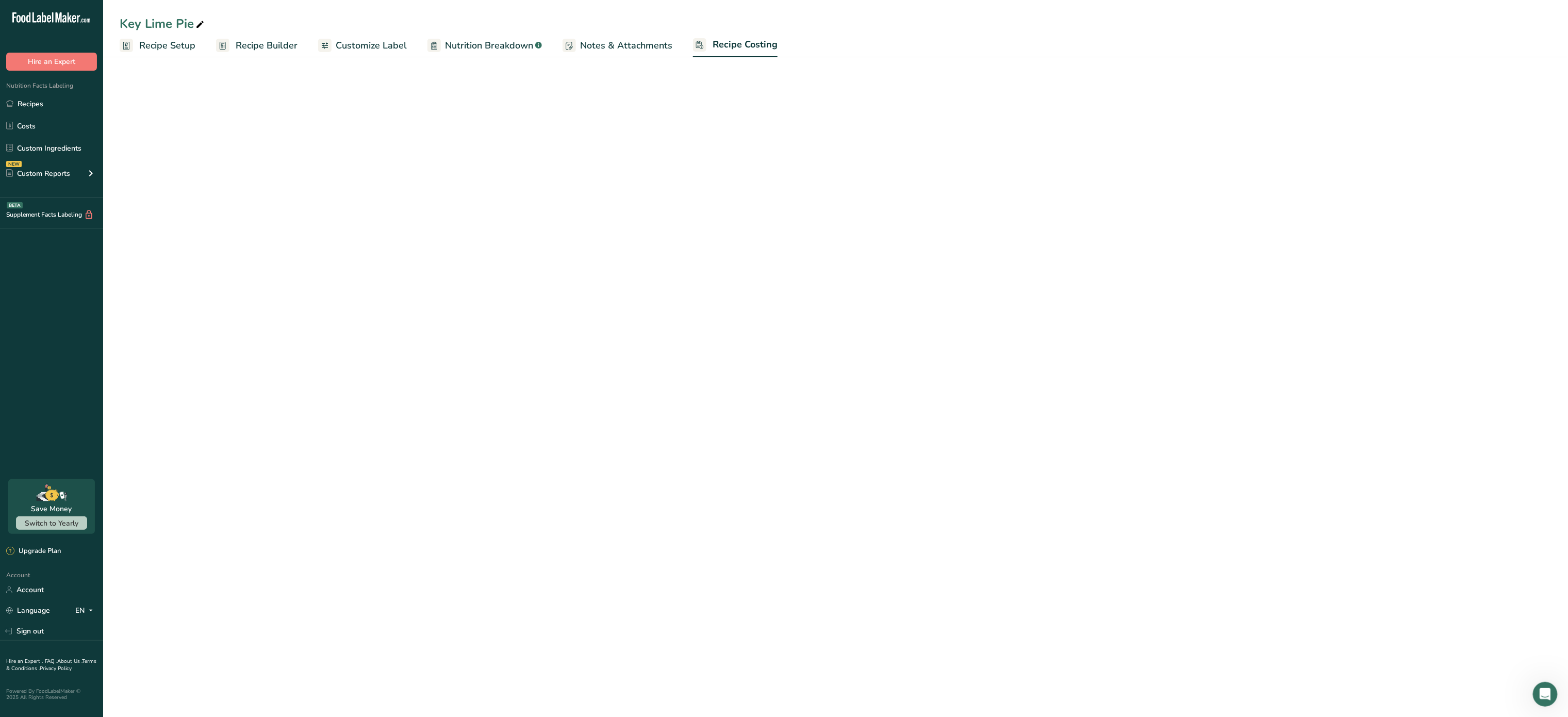
select select "5"
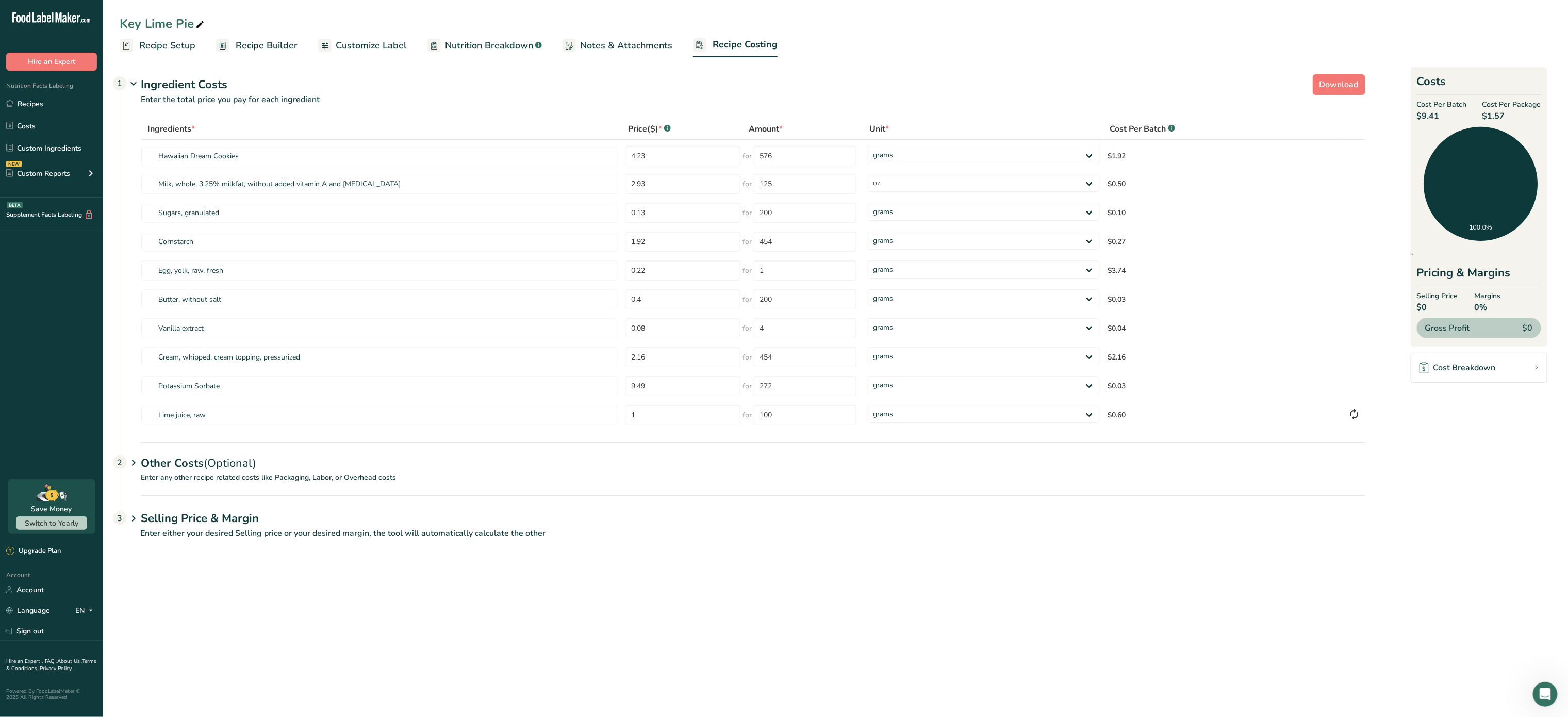
click at [360, 471] on div "Other Costs (Optional) 2" at bounding box center [753, 457] width 1225 height 30
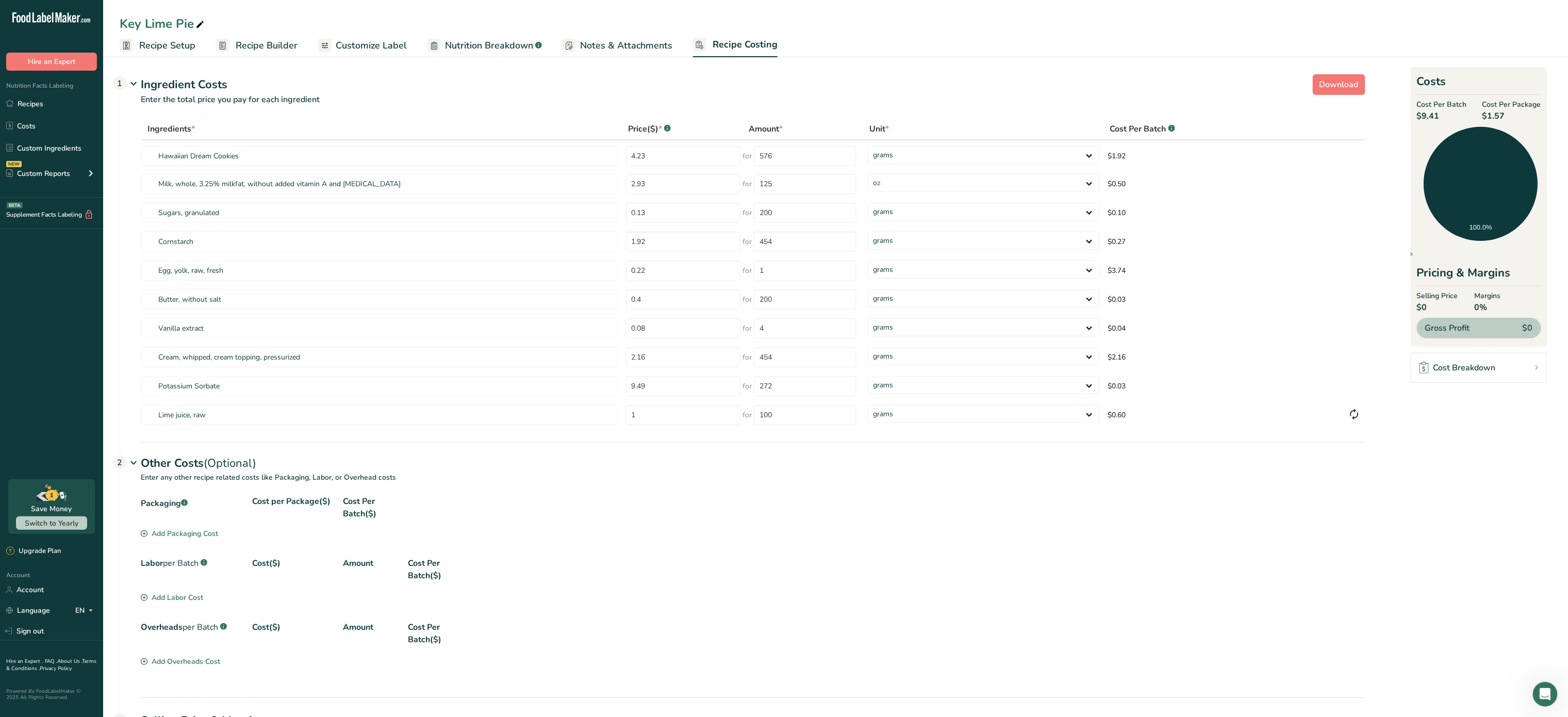
click at [198, 536] on div "Add Packaging Cost" at bounding box center [180, 534] width 77 height 11
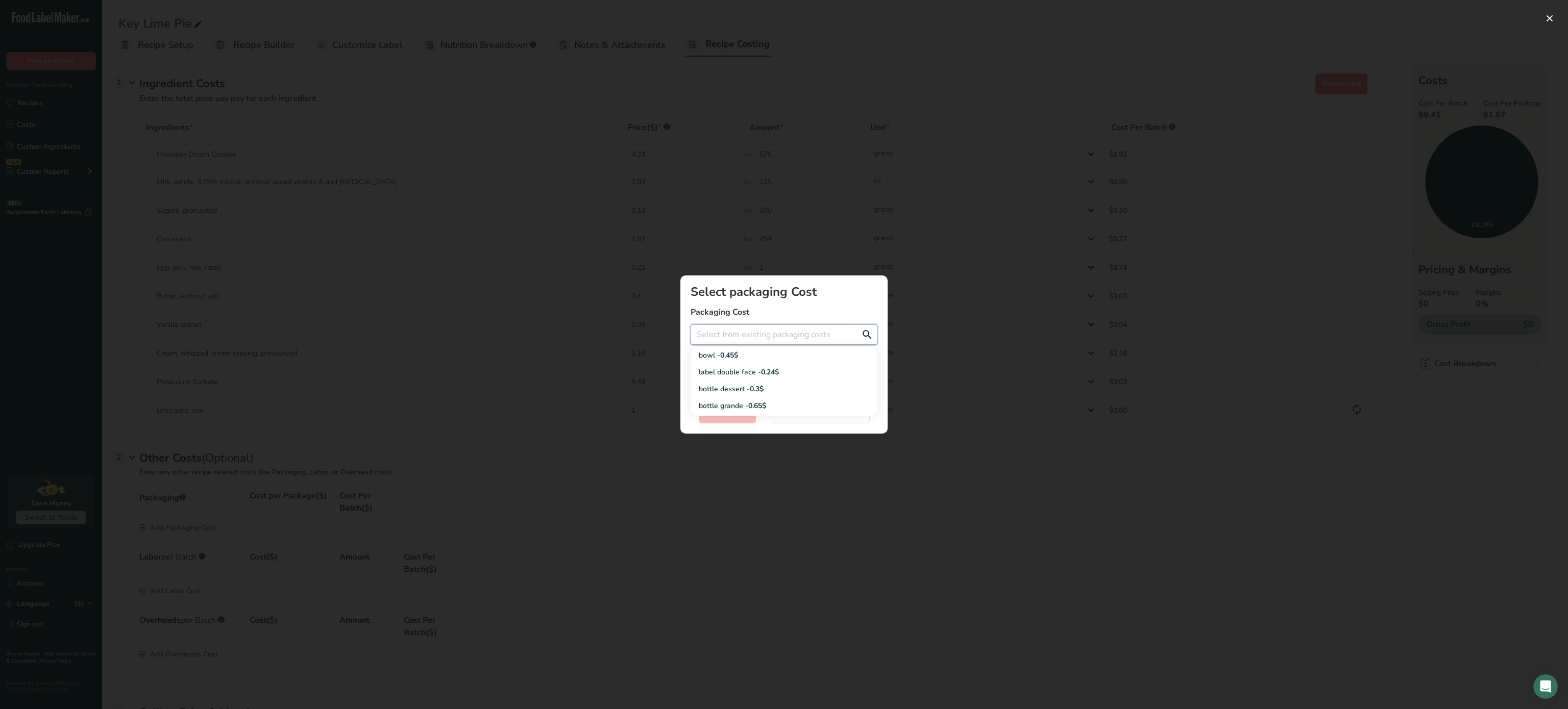
click at [826, 330] on input "Add New Recipe Cost Modal" at bounding box center [784, 335] width 187 height 20
click at [782, 372] on div "label double face - 0.24$" at bounding box center [776, 372] width 154 height 11
type input "label double face - 0.24$"
click at [737, 407] on span "Select" at bounding box center [727, 413] width 23 height 12
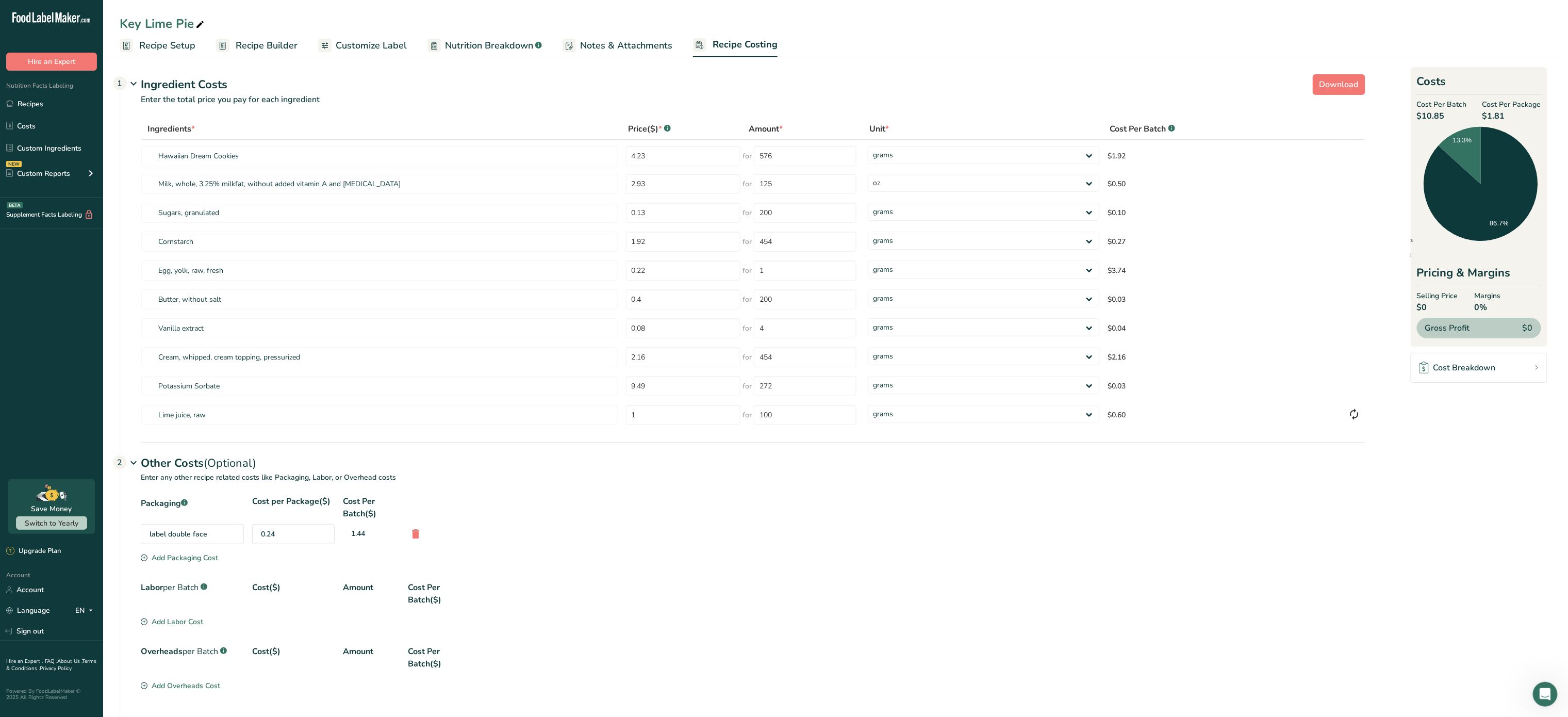
click at [195, 553] on div "Packaging .a-a{fill:#347362;}.b-a{fill:#fff;} Cost per Package($) Cost Per Batc…" at bounding box center [753, 524] width 1225 height 57
click at [196, 556] on div "Add Packaging Cost" at bounding box center [180, 558] width 77 height 11
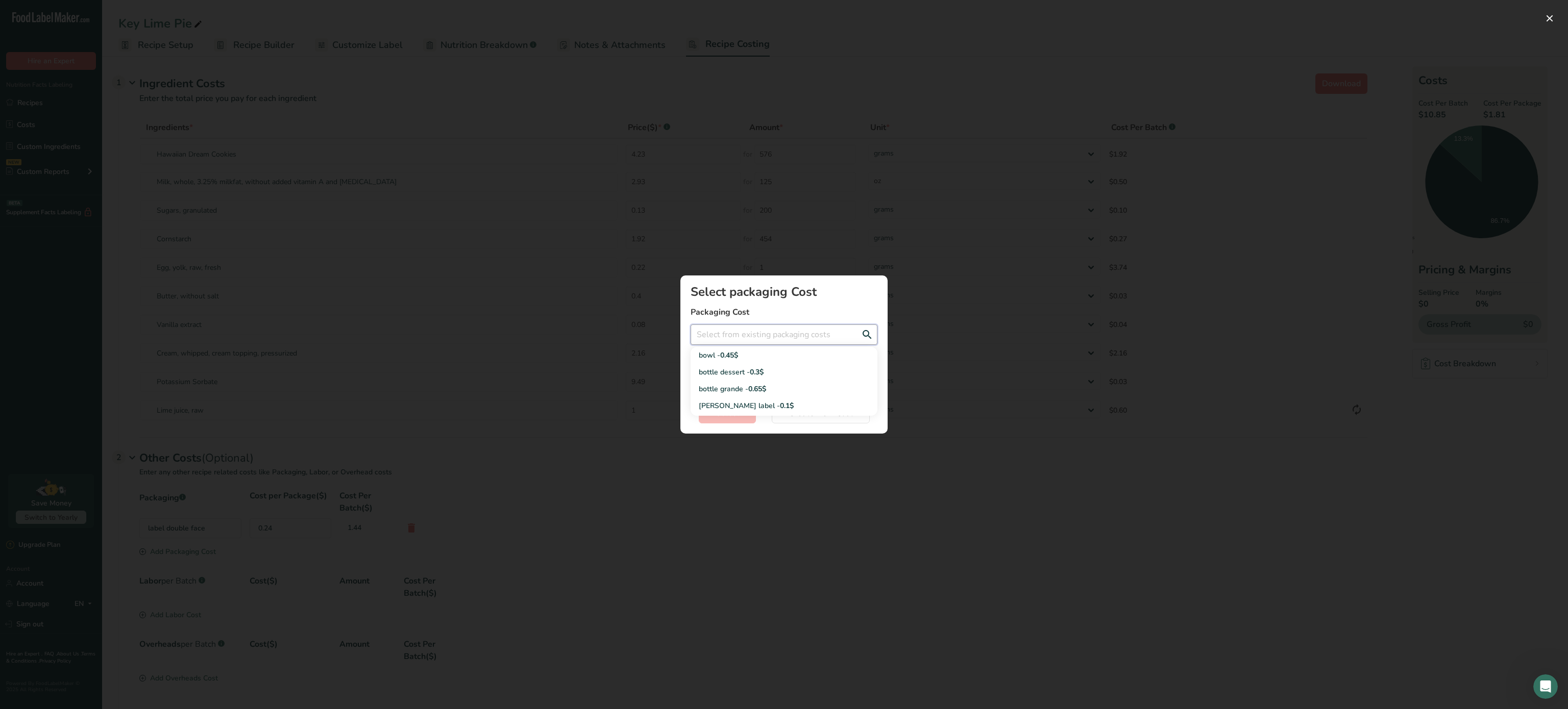
click at [772, 328] on input "Add New Recipe Cost Modal" at bounding box center [784, 335] width 187 height 20
click at [751, 374] on span "0.3$" at bounding box center [757, 372] width 14 height 10
type input "bottle dessert - 0.3$"
click at [734, 407] on span "Select" at bounding box center [727, 413] width 23 height 12
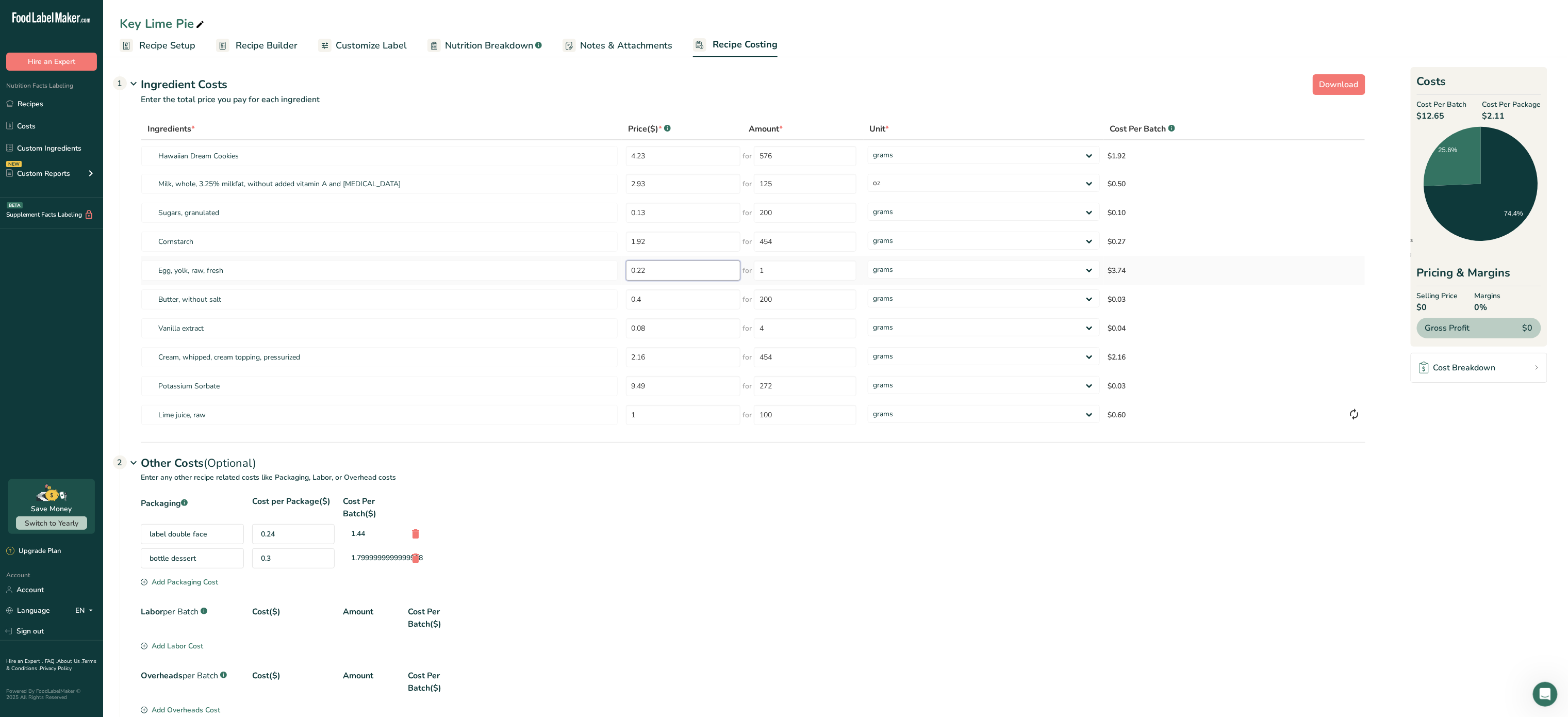
click at [715, 276] on input "0.22" at bounding box center [684, 270] width 115 height 20
type input "0"
type input "4"
type input "8"
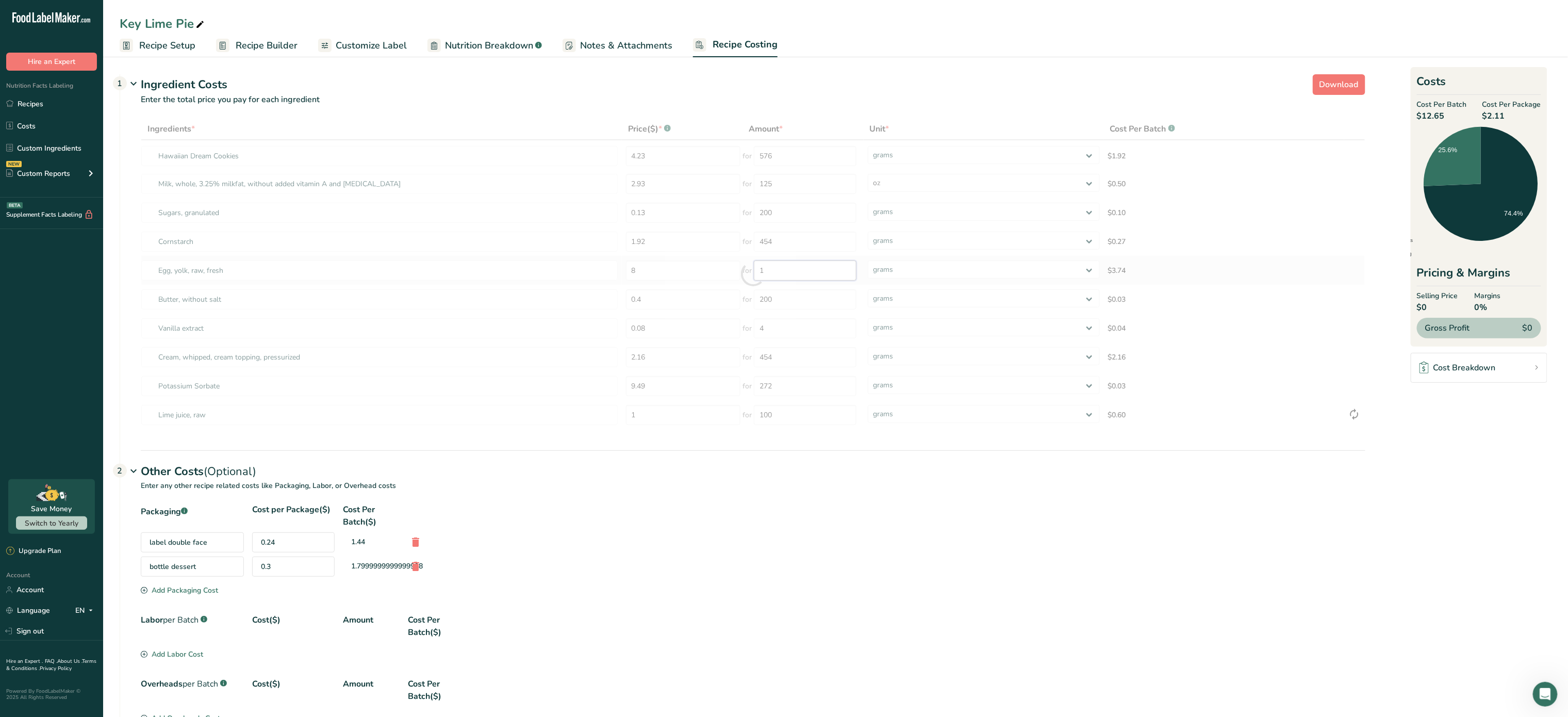
click at [780, 276] on div "Ingredients * Price($) * .a-a{fill:#347362;}.b-a{fill:#fff;} Amount * Unit * Co…" at bounding box center [753, 274] width 1225 height 312
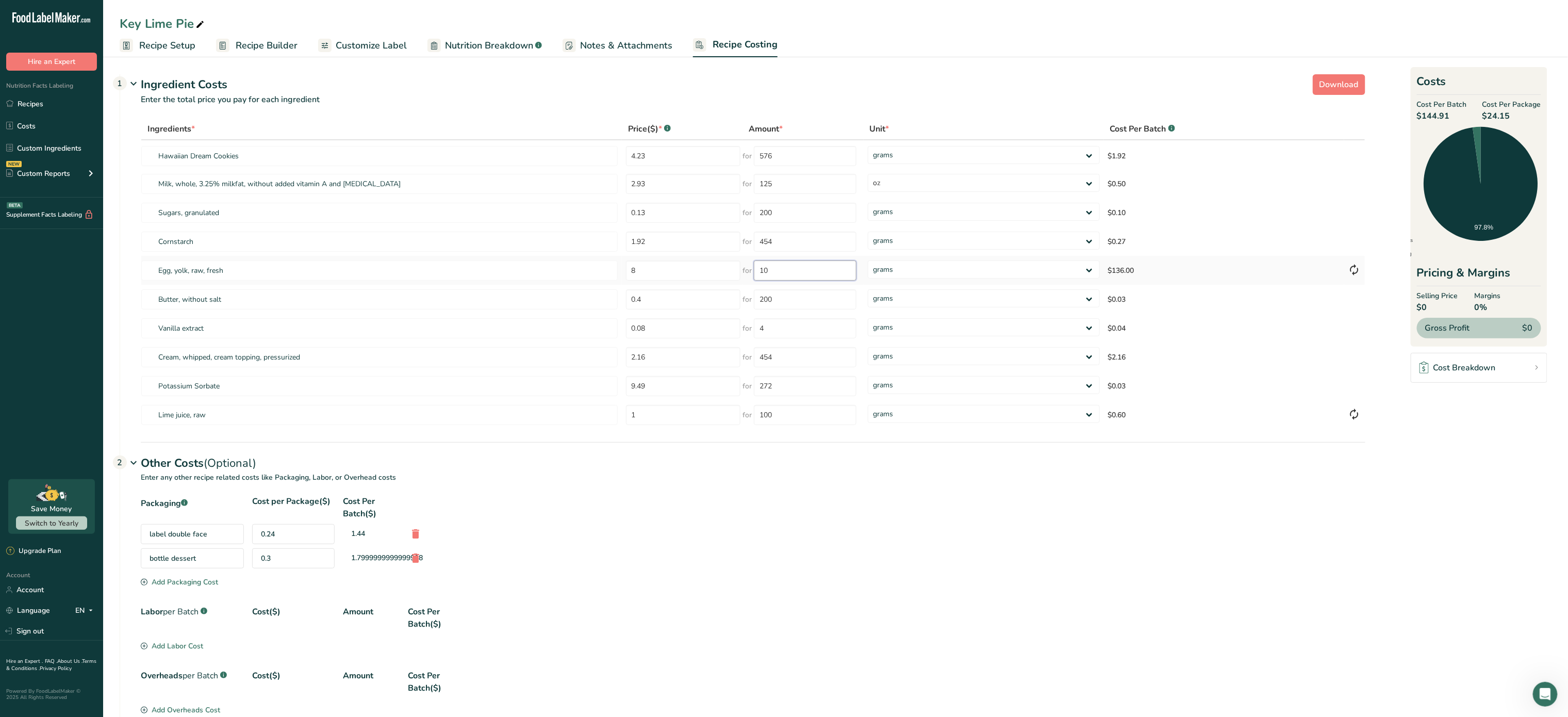
type input "1"
type input "400"
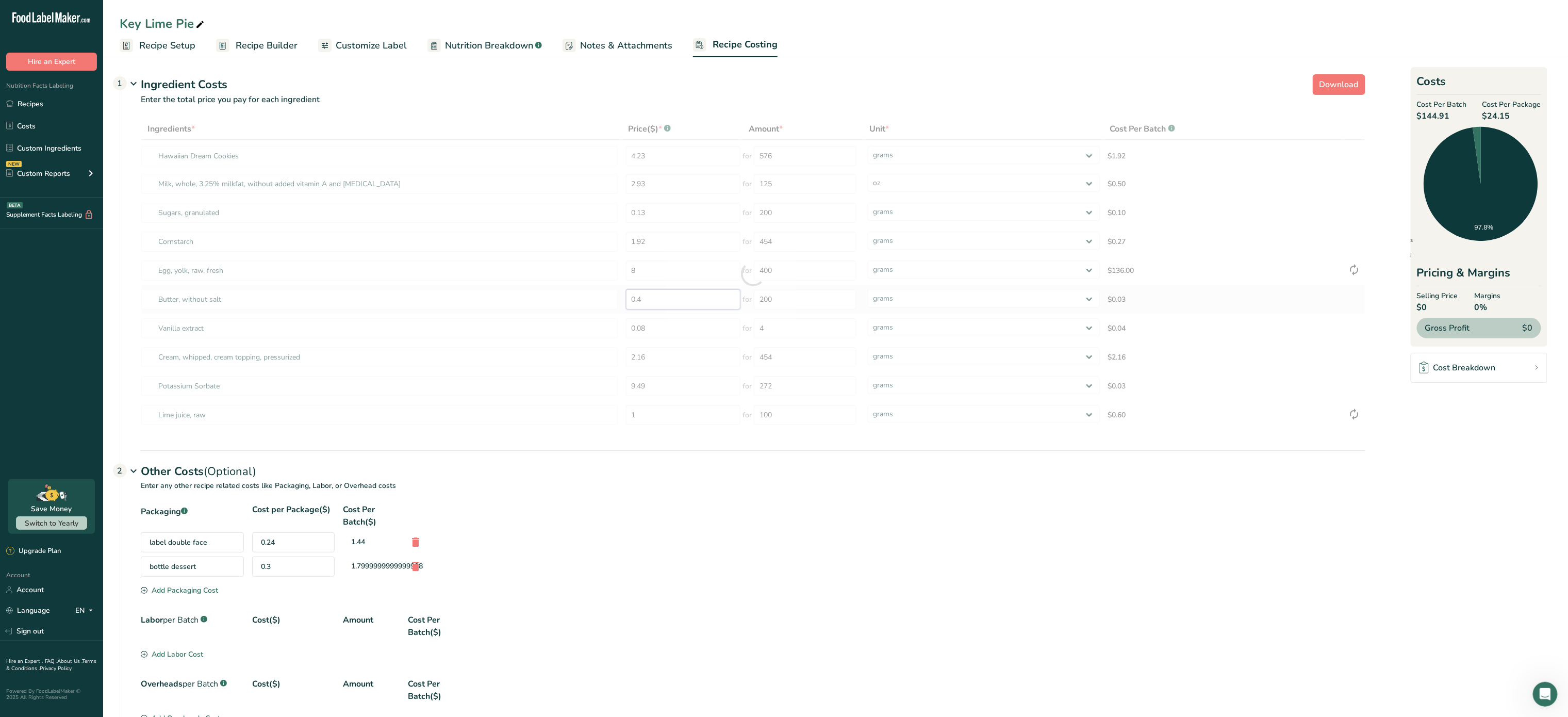
click at [687, 299] on div "Ingredients * Price($) * .a-a{fill:#347362;}.b-a{fill:#fff;} Amount * Unit * Co…" at bounding box center [753, 274] width 1225 height 312
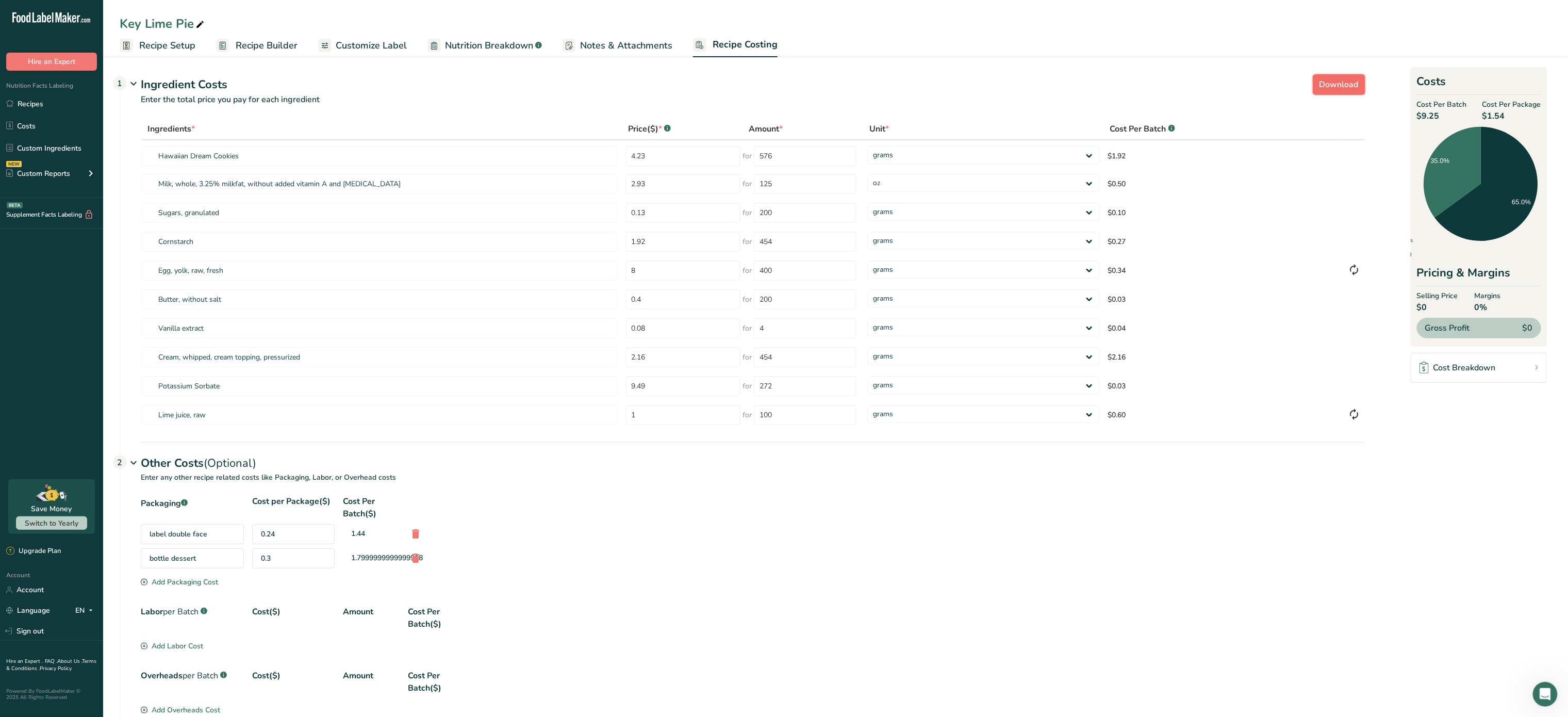
click at [1337, 83] on span "Download" at bounding box center [1339, 85] width 39 height 12
select select "5"
click at [64, 99] on link "Recipes" at bounding box center [51, 104] width 103 height 19
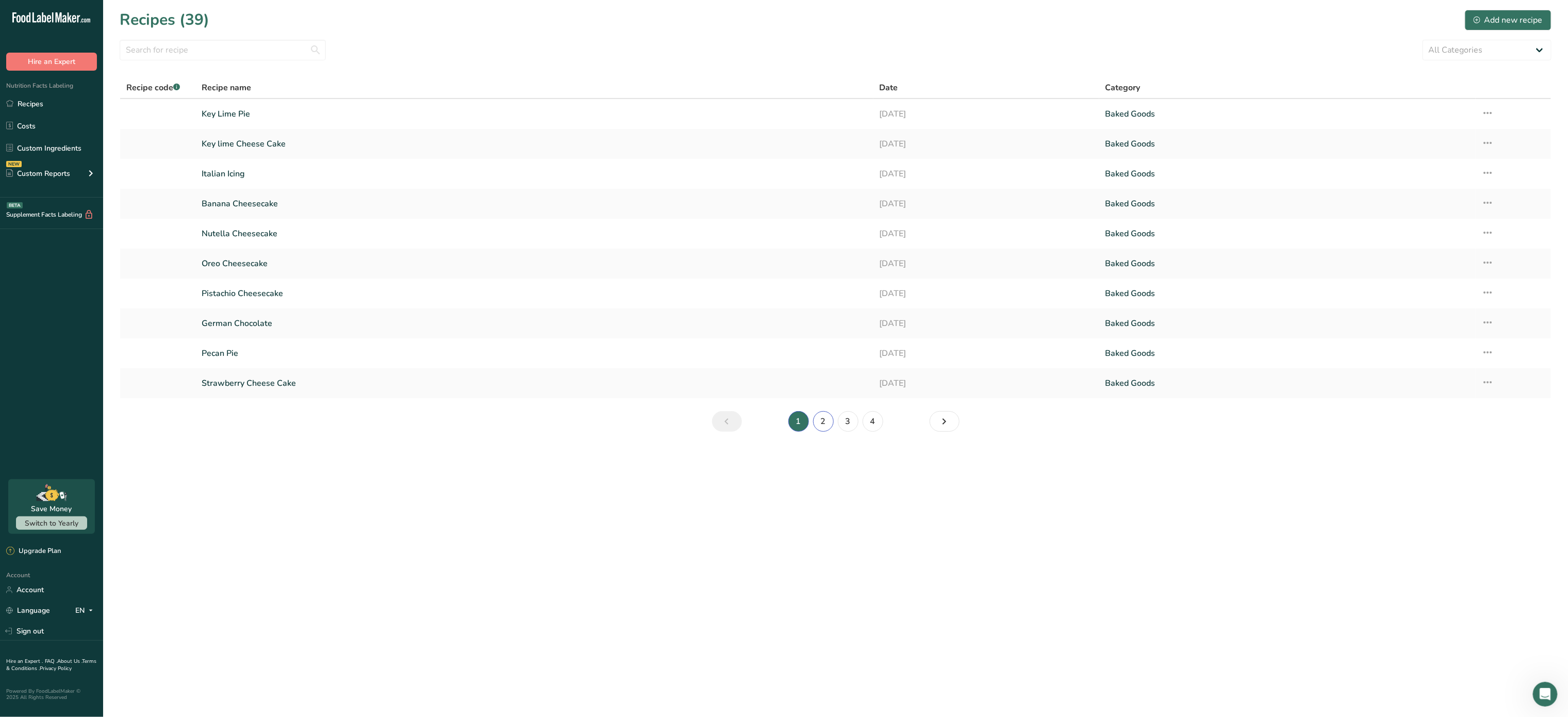
click at [825, 421] on link "2" at bounding box center [824, 421] width 21 height 21
drag, startPoint x: 838, startPoint y: 421, endPoint x: 852, endPoint y: 423, distance: 14.1
click at [852, 423] on li "3" at bounding box center [849, 421] width 25 height 21
click at [852, 423] on link "3" at bounding box center [849, 421] width 21 height 21
click at [439, 106] on link "[PERSON_NAME]" at bounding box center [534, 113] width 666 height 21
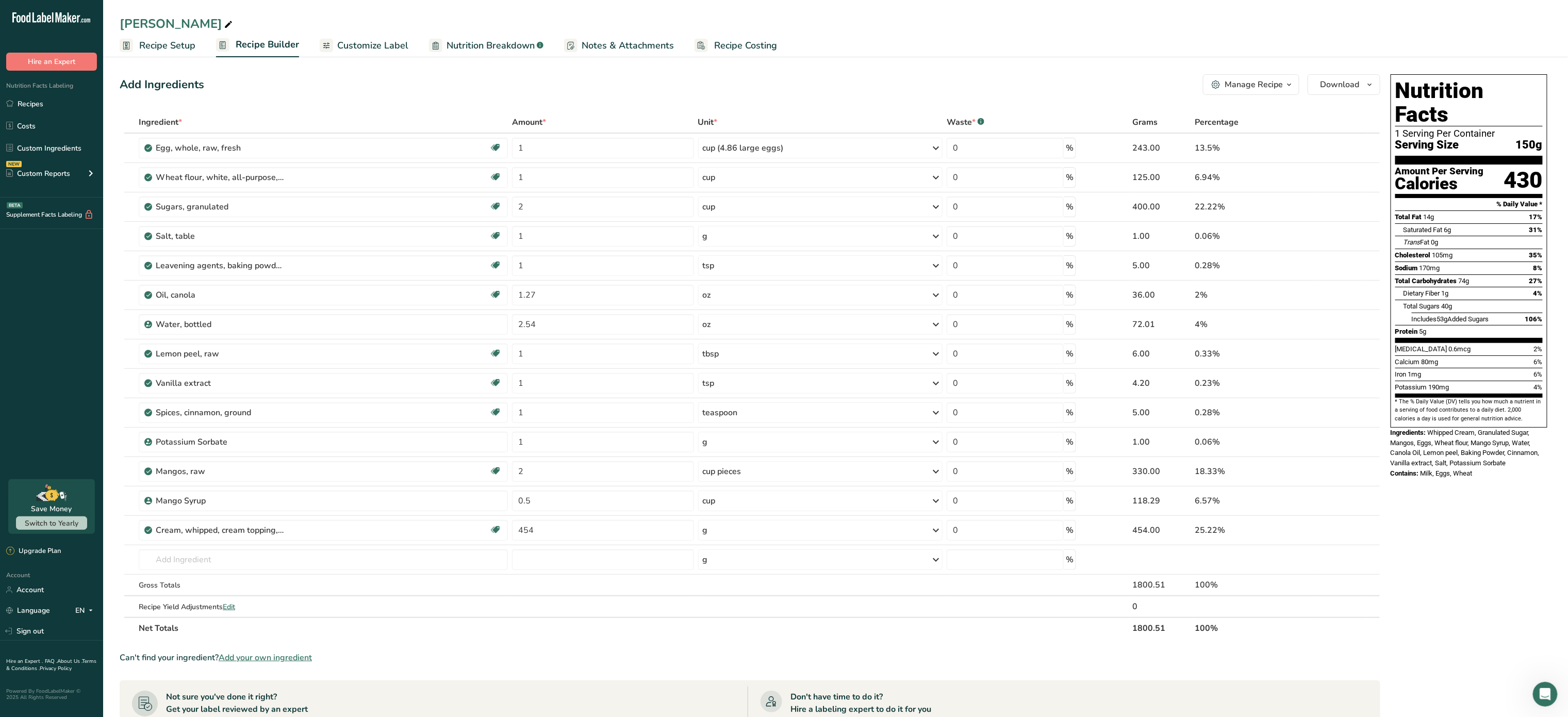
click at [1248, 79] on div "Manage Recipe" at bounding box center [1254, 85] width 58 height 12
click at [1215, 133] on span "Duplicate Recipe" at bounding box center [1198, 134] width 56 height 12
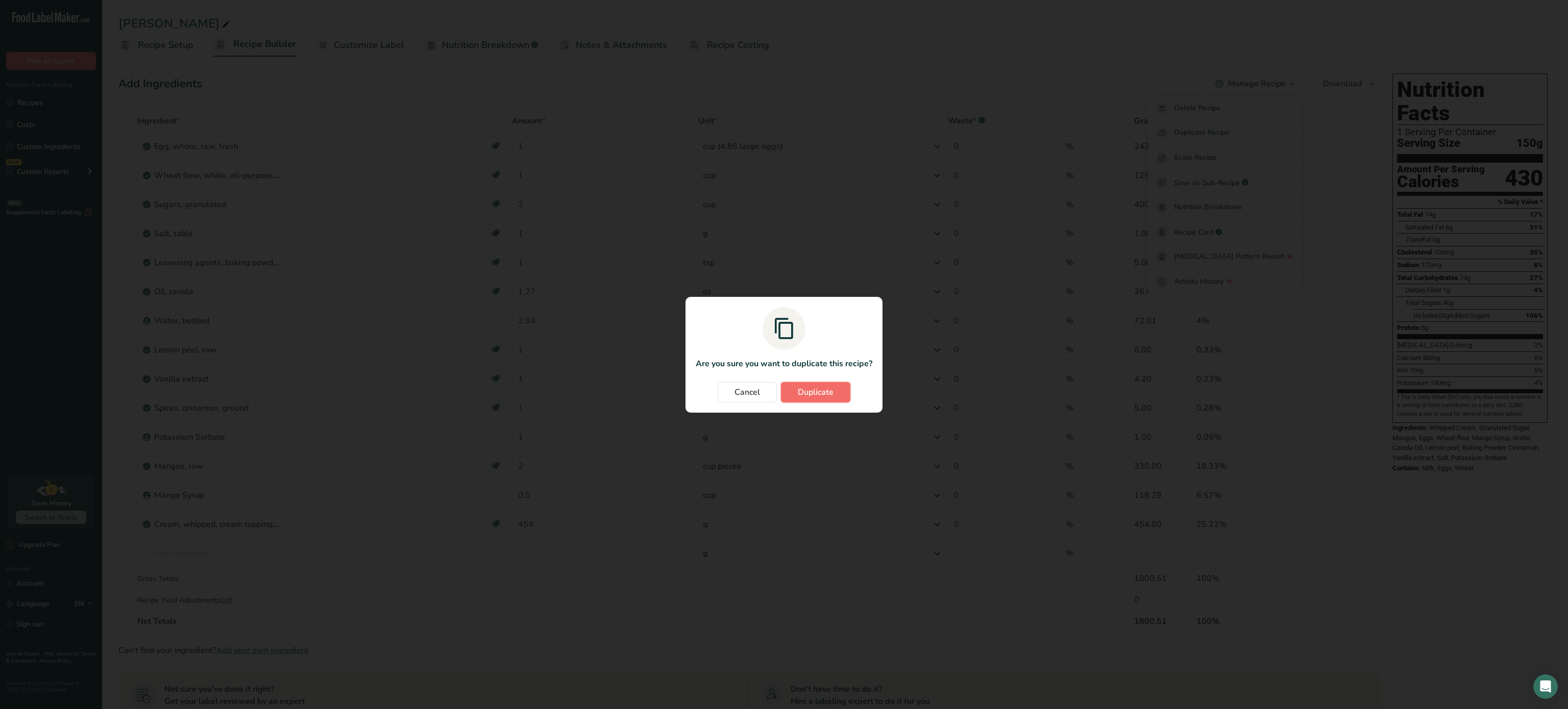
click at [817, 386] on span "Duplicate" at bounding box center [815, 392] width 36 height 12
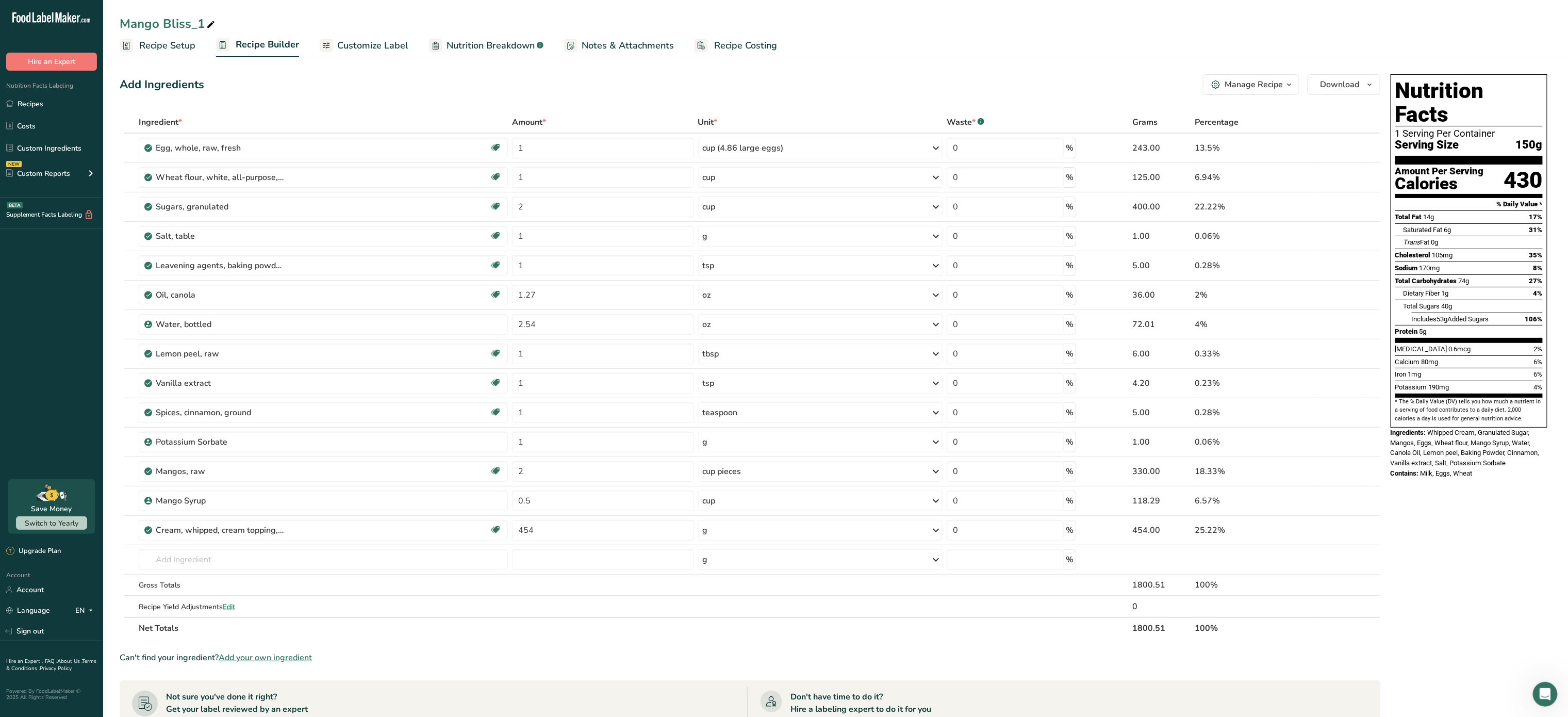
click at [161, 21] on div "Mango Bliss_1" at bounding box center [168, 23] width 97 height 19
type input "M"
type input "Coconut Bliss"
click at [1342, 413] on icon at bounding box center [1343, 413] width 7 height 11
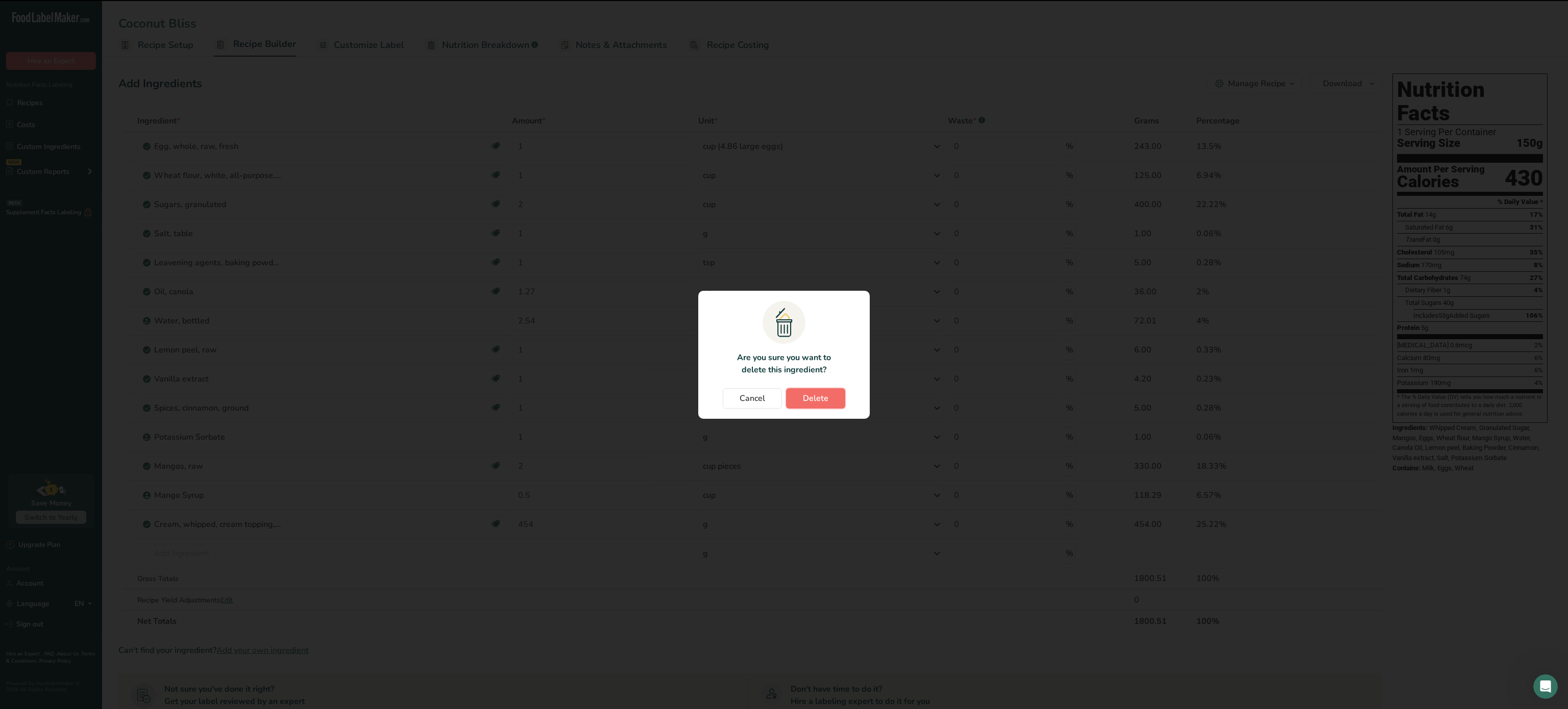
click at [802, 406] on button "Delete" at bounding box center [815, 398] width 59 height 20
type input "2"
type input "0.5"
type input "454"
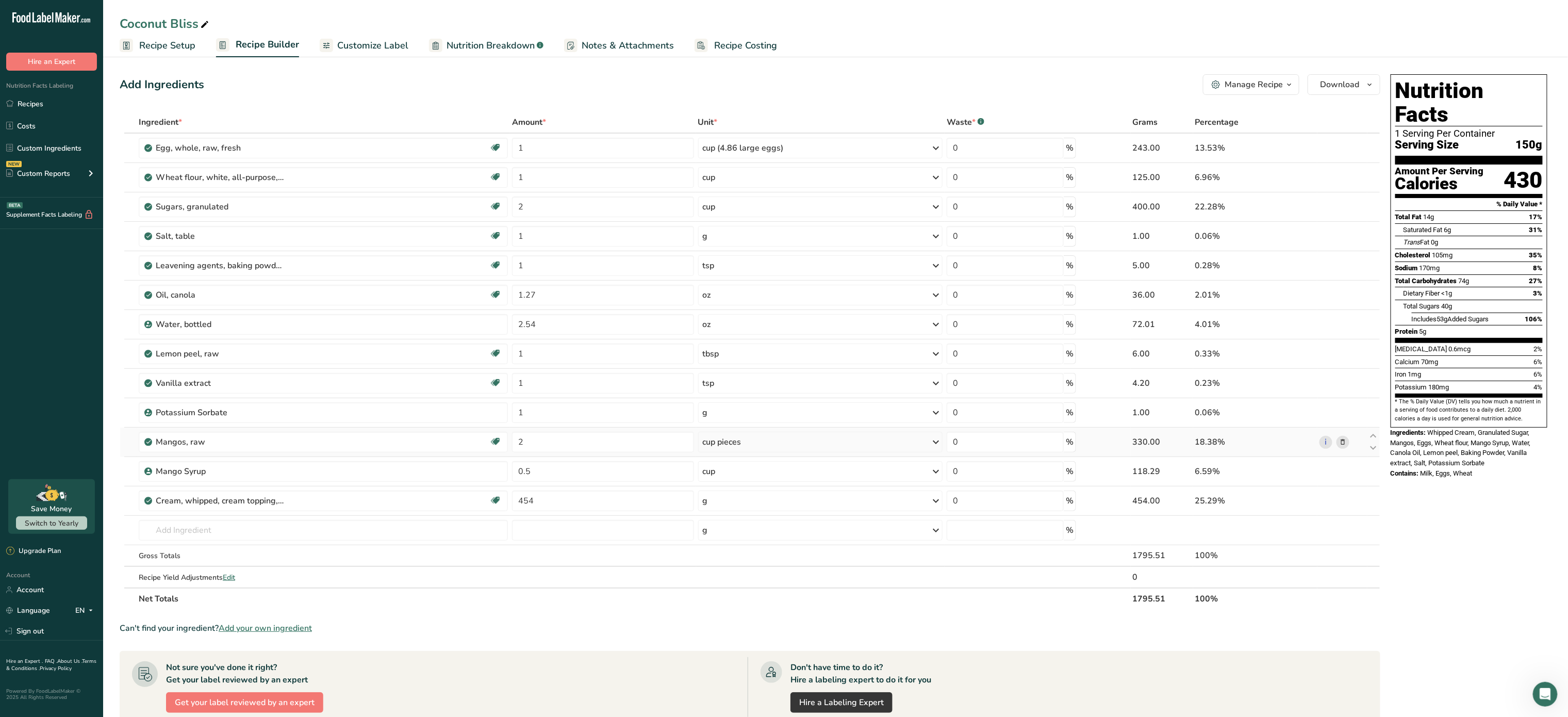
click at [1345, 445] on icon at bounding box center [1343, 443] width 7 height 11
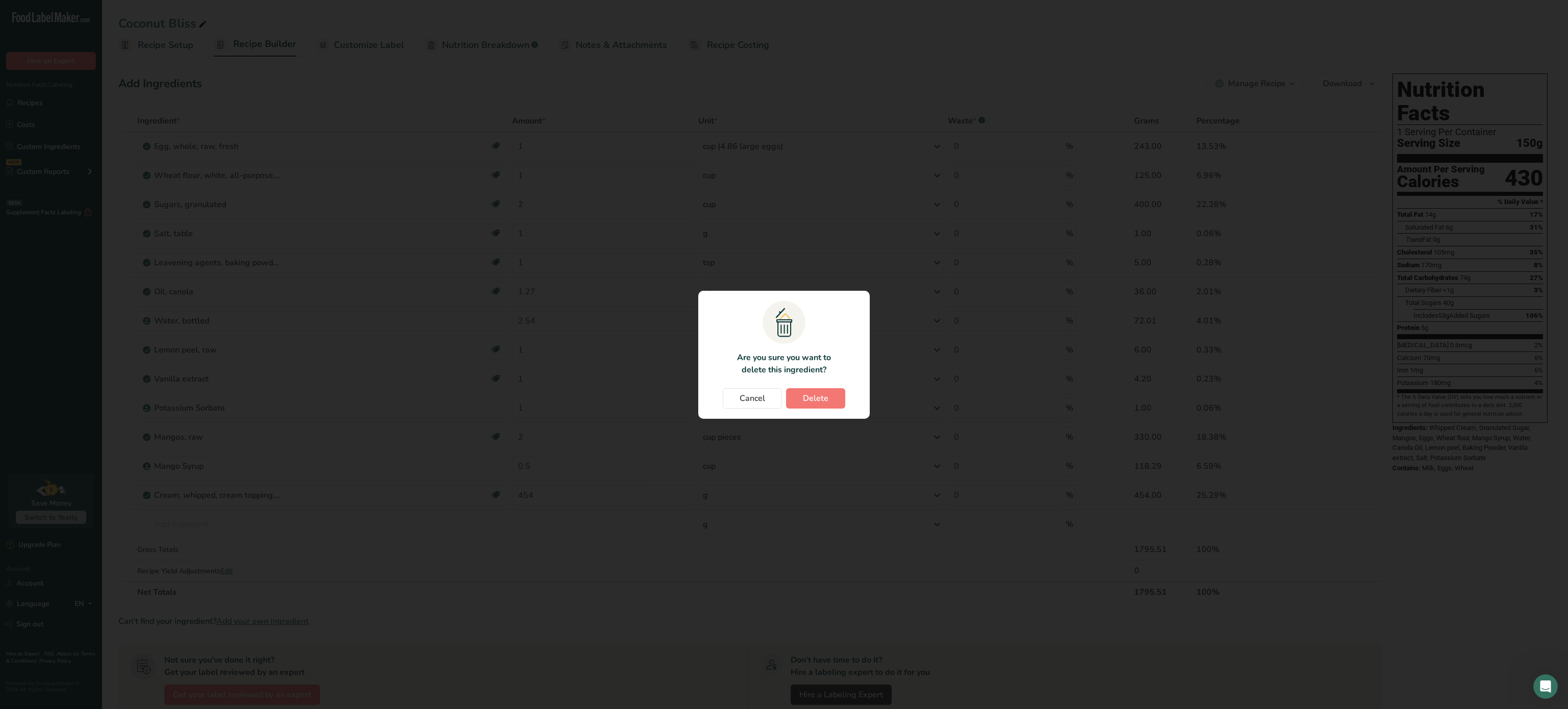
click at [824, 387] on section ".a{fill:#f5f3ed;}.b,.e{fill:#0f393a;}.c{fill:none;}.d{fill:#f2c549;}.e{stroke:r…" at bounding box center [784, 354] width 172 height 128
click at [824, 395] on span "Delete" at bounding box center [815, 398] width 25 height 12
type input "0.5"
type input "454"
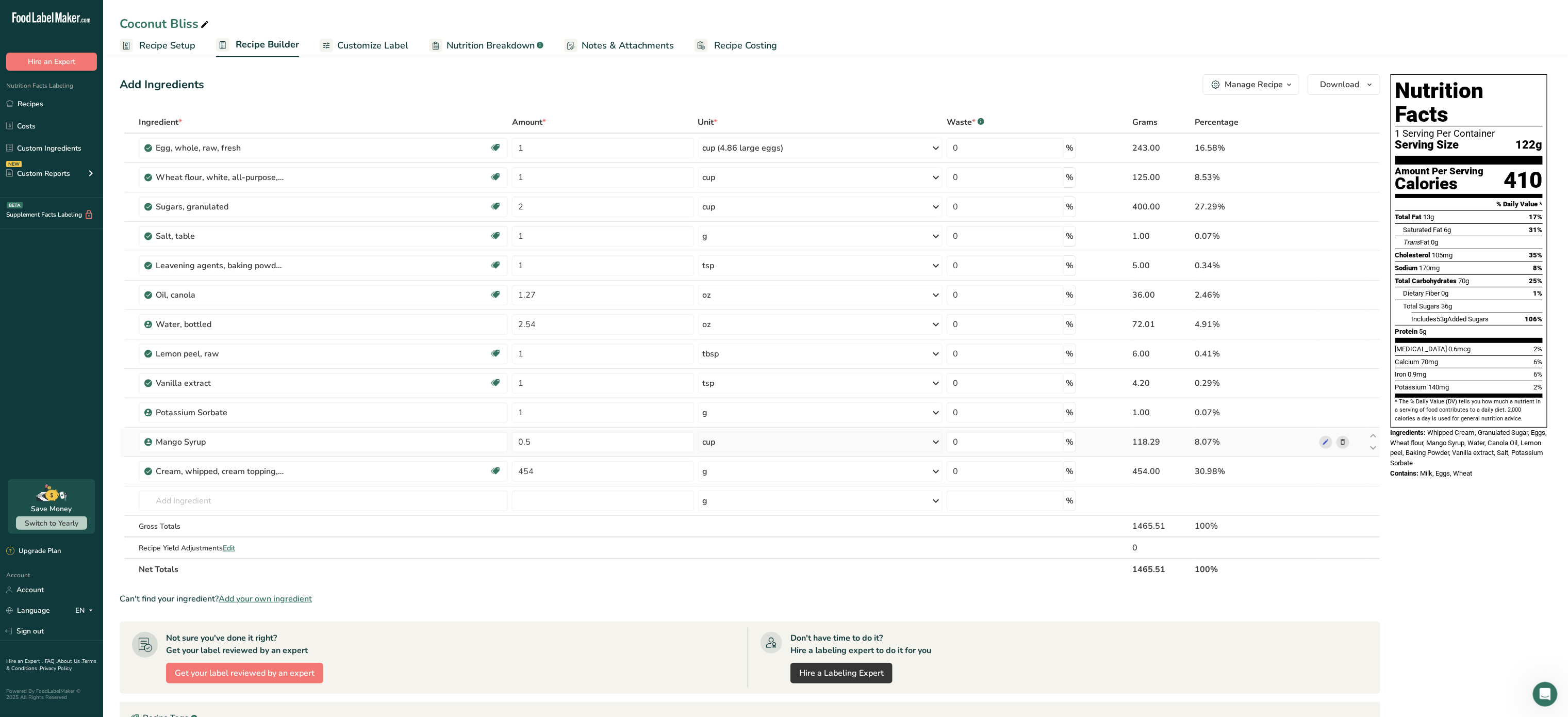
click at [1345, 446] on icon at bounding box center [1343, 443] width 7 height 11
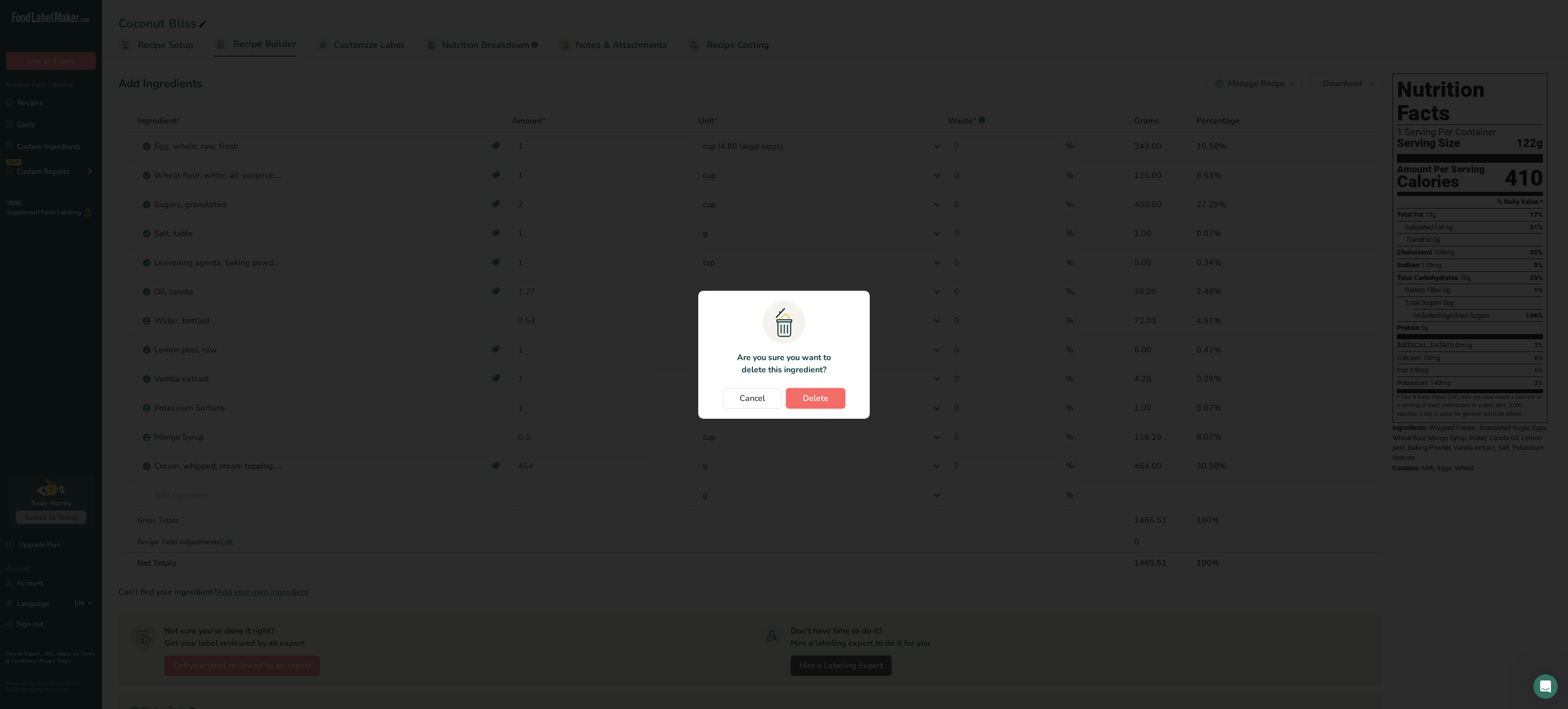
click at [834, 395] on button "Delete" at bounding box center [815, 398] width 59 height 20
type input "454"
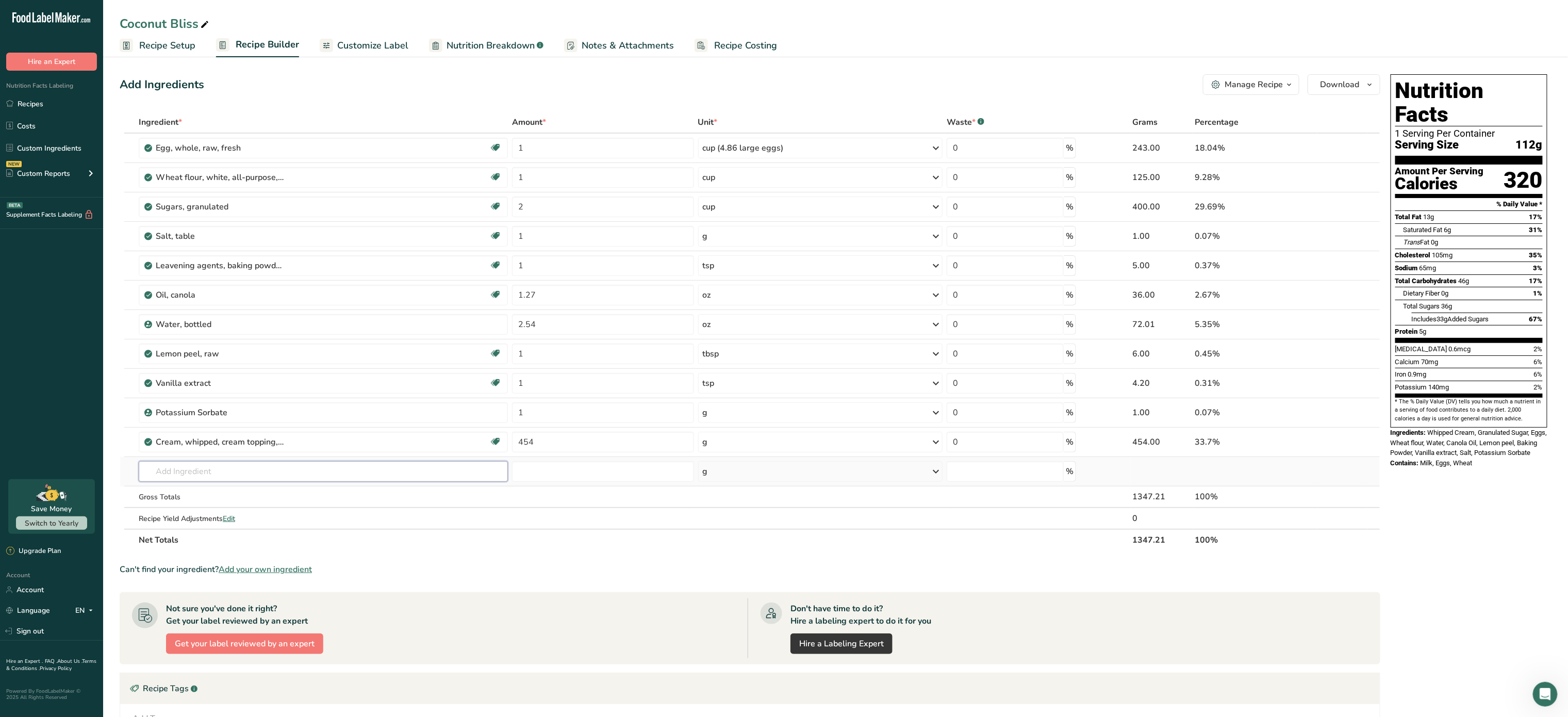
click at [277, 478] on input "text" at bounding box center [323, 472] width 369 height 21
type input "coconut extract"
click at [233, 496] on div "Coconut Extract" at bounding box center [315, 493] width 336 height 11
type input "Coconut Extract"
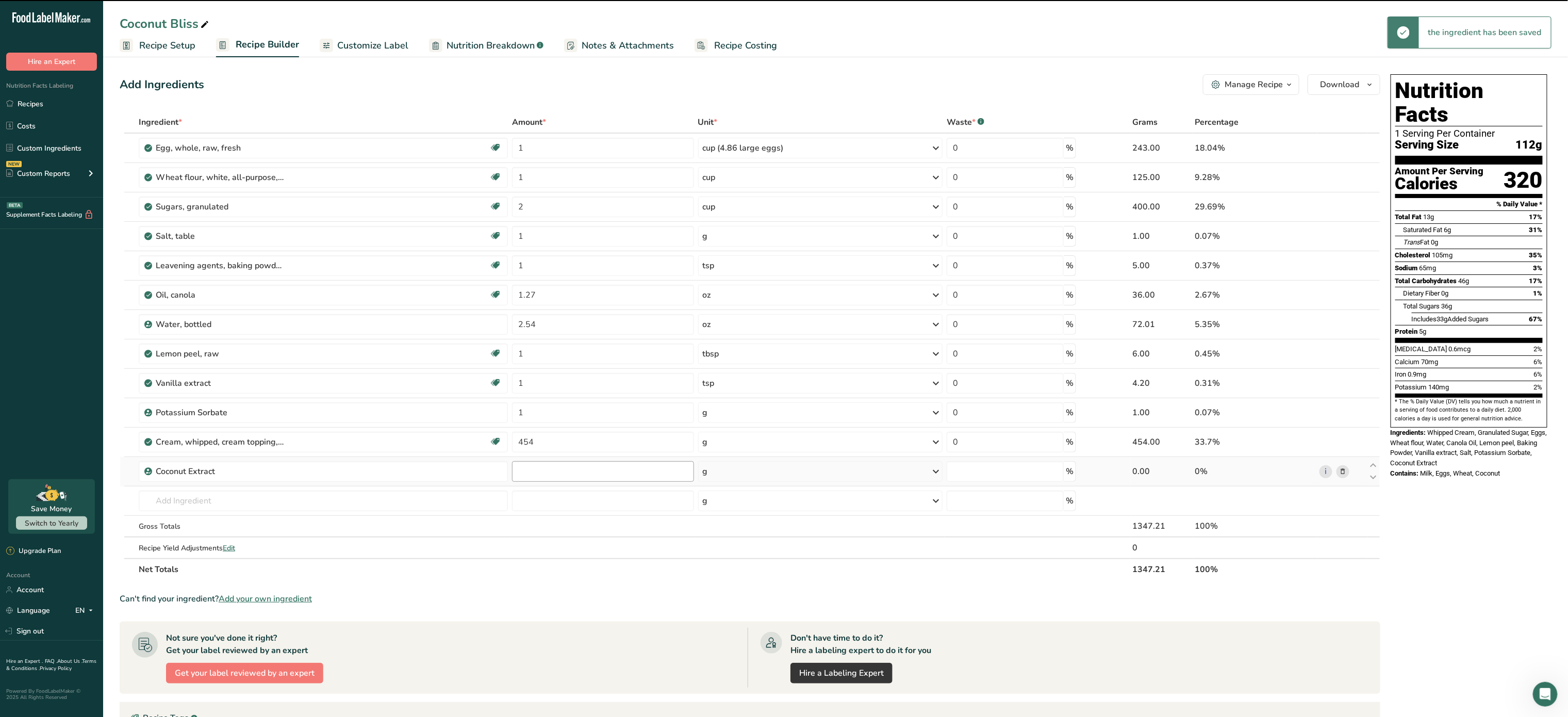
type input "0"
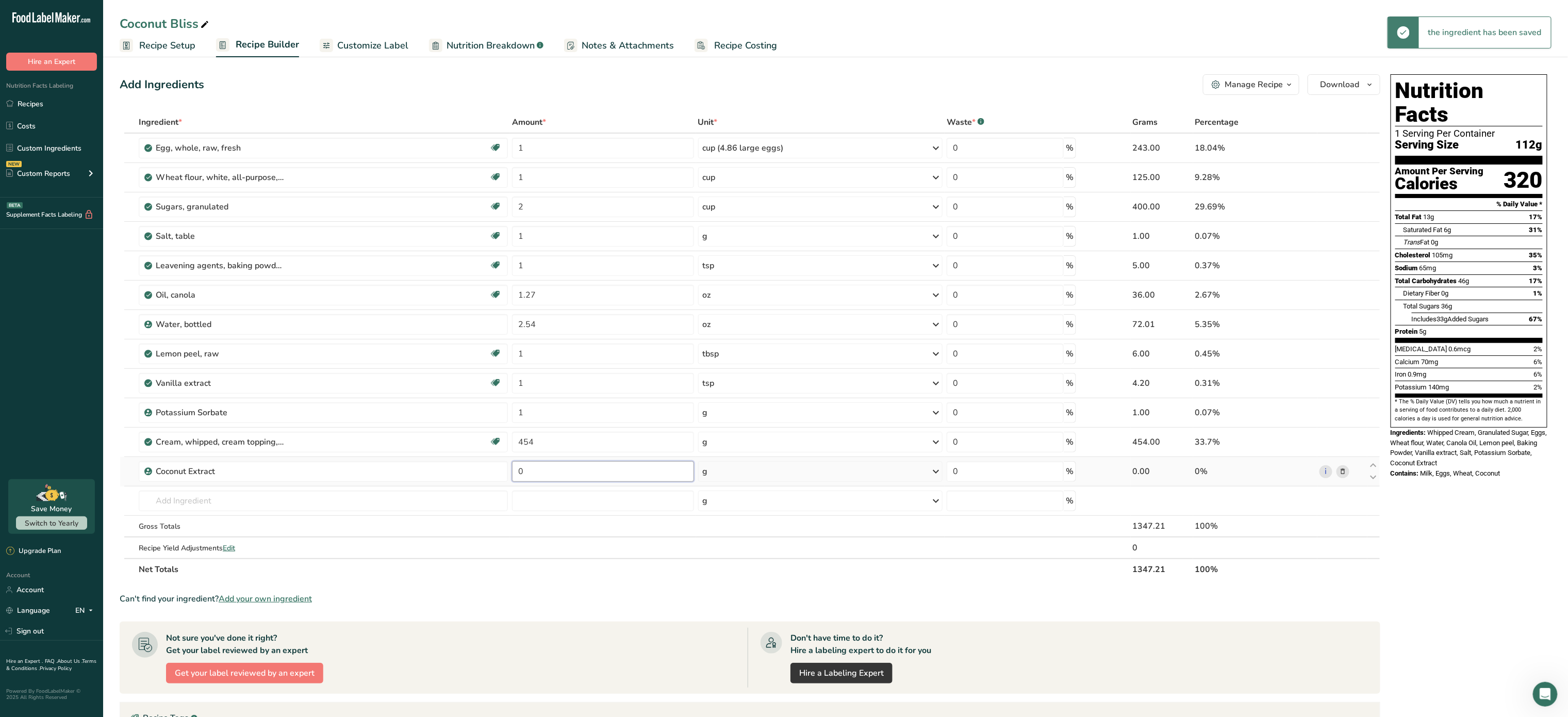
click at [524, 477] on input "0" at bounding box center [603, 472] width 182 height 21
type input "1"
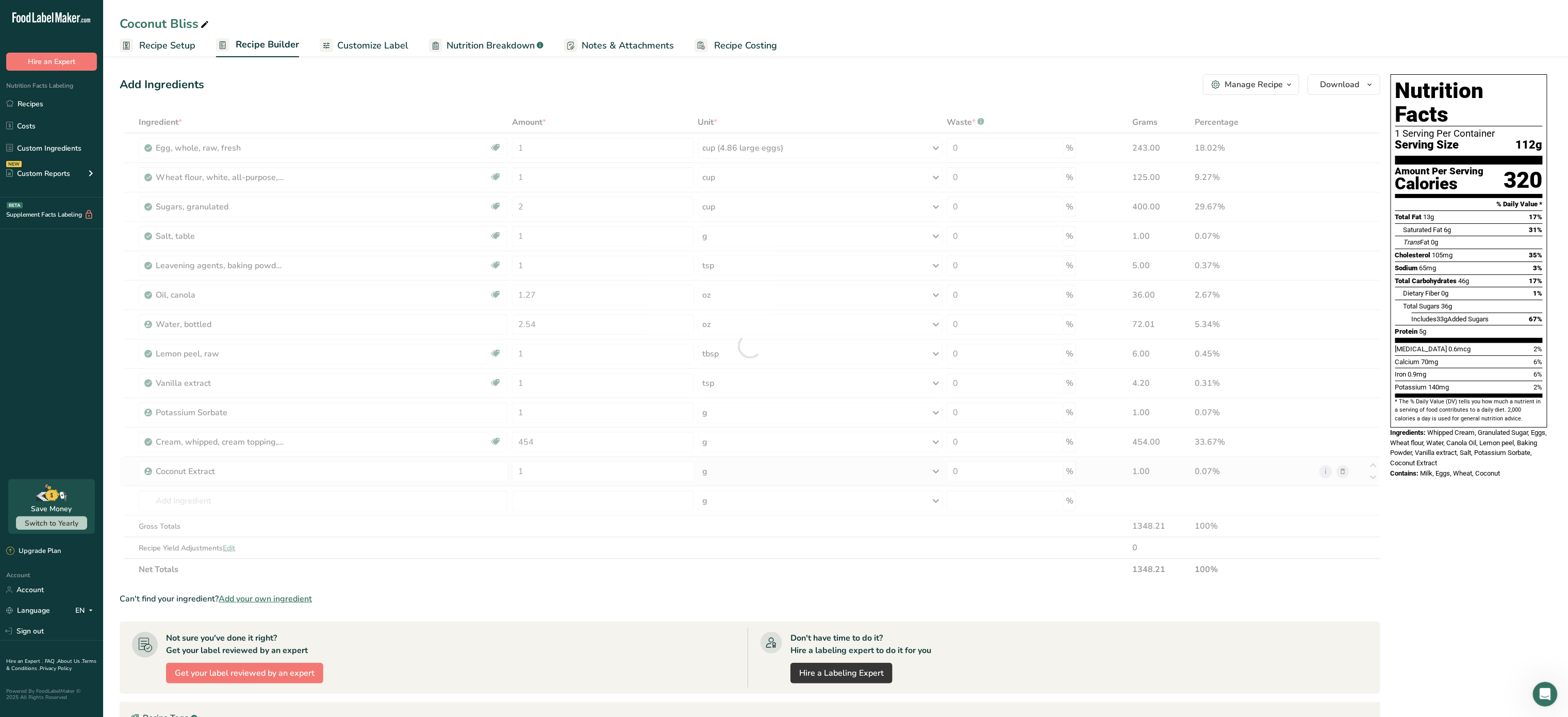
click at [746, 478] on div "Ingredient * Amount * Unit * Waste * .a-a{fill:#347362;}.b-a{fill:#fff;} Grams …" at bounding box center [750, 345] width 1261 height 469
click at [746, 478] on div "g" at bounding box center [820, 472] width 245 height 21
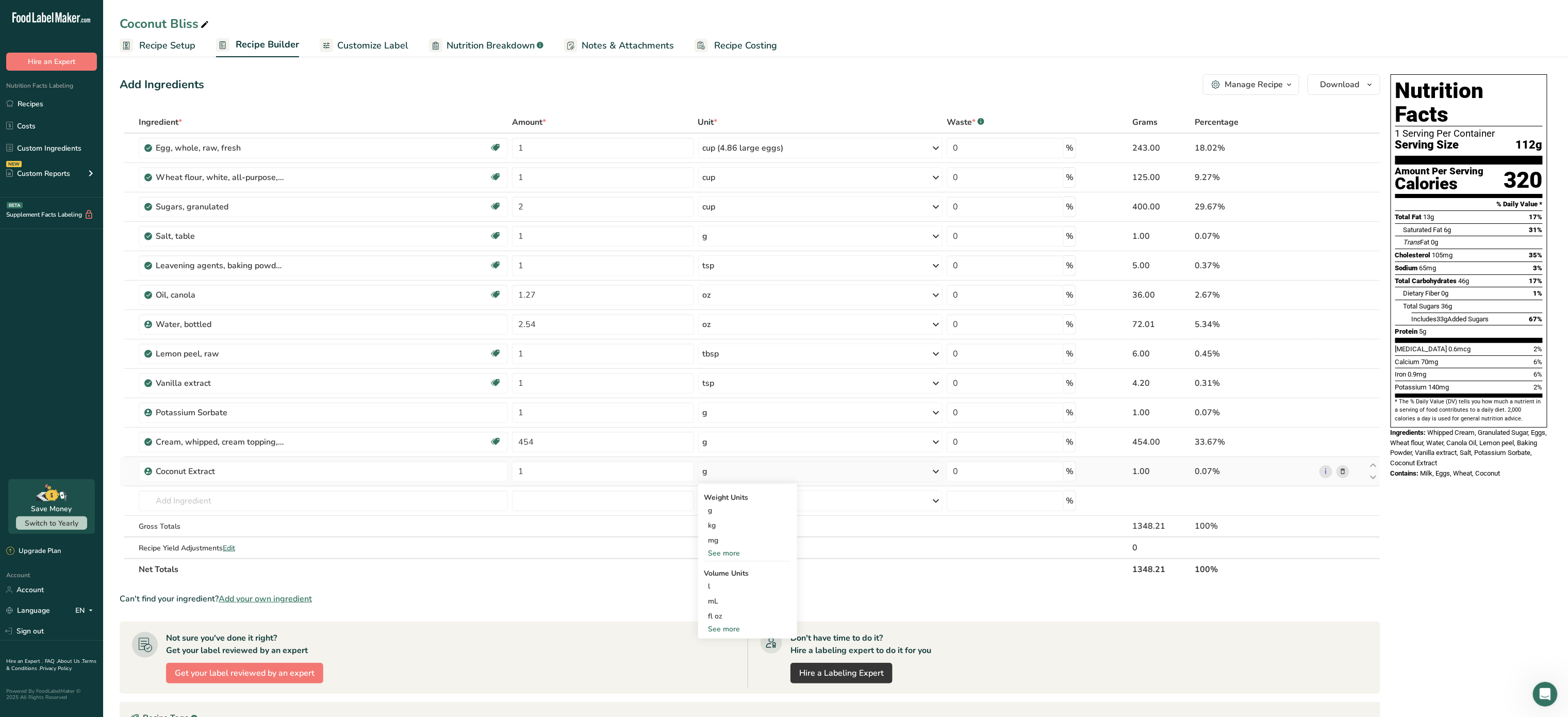
click at [737, 633] on div "See more" at bounding box center [747, 629] width 86 height 11
click at [733, 647] on div "tsp" at bounding box center [748, 647] width 79 height 11
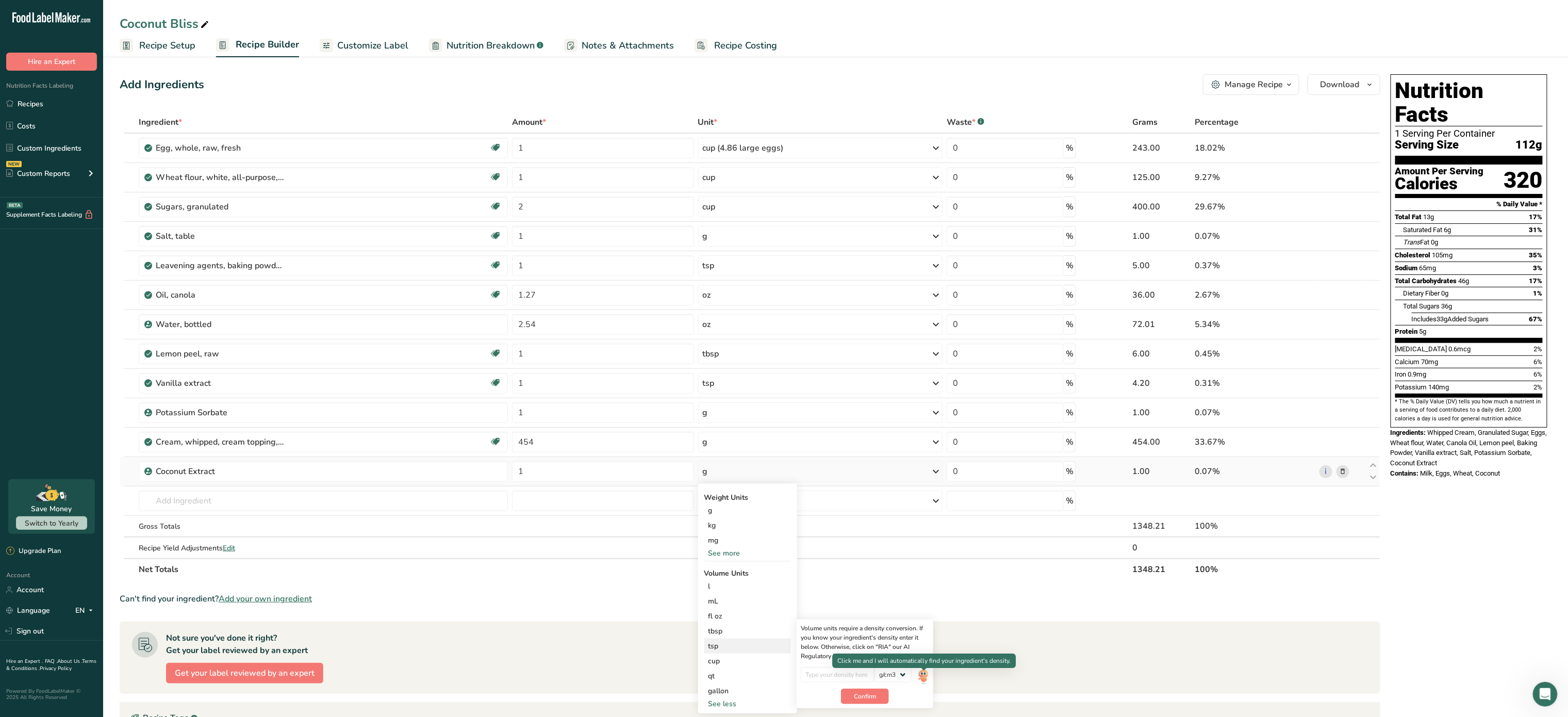
click at [919, 678] on img at bounding box center [923, 676] width 11 height 18
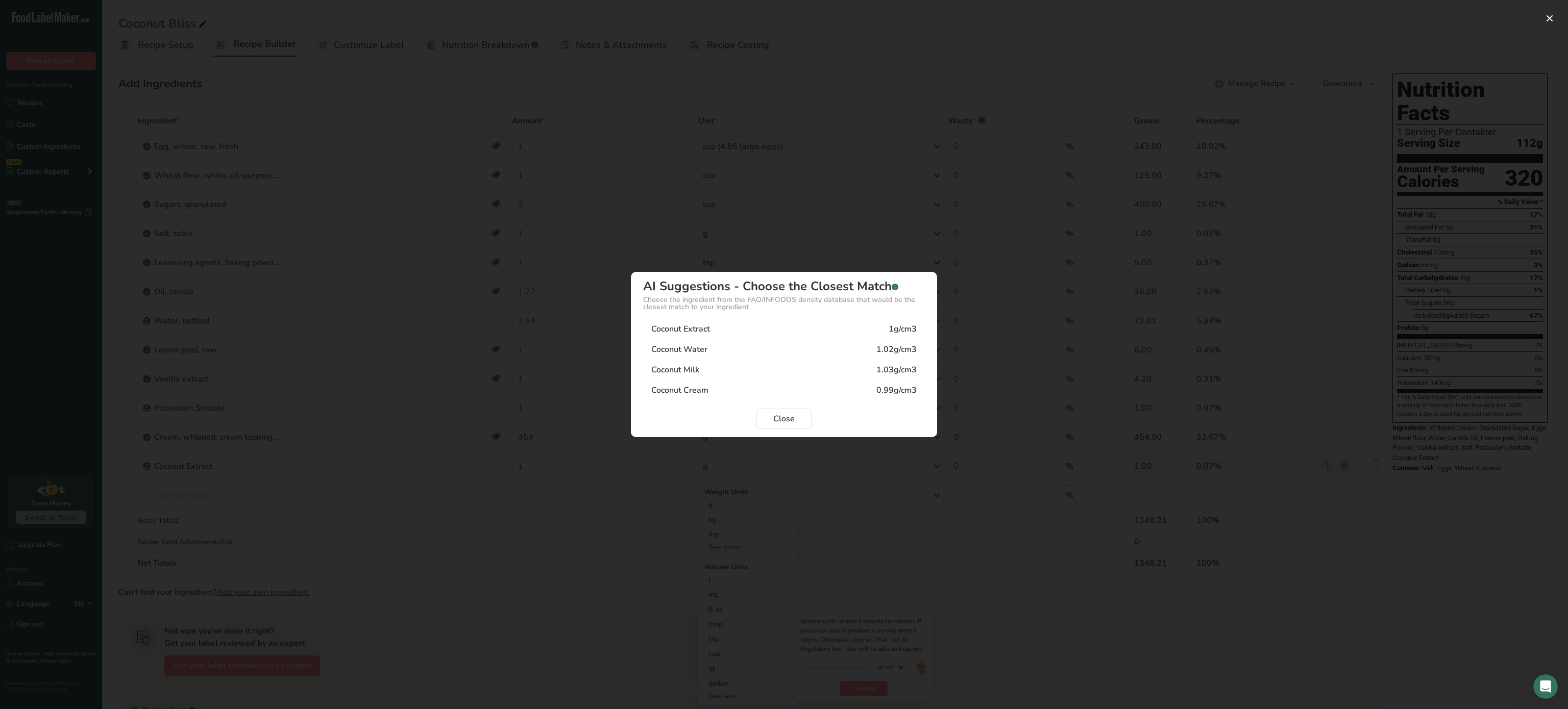
click at [785, 331] on div "Coconut Extract 1g/cm3" at bounding box center [784, 329] width 282 height 20
type input "1"
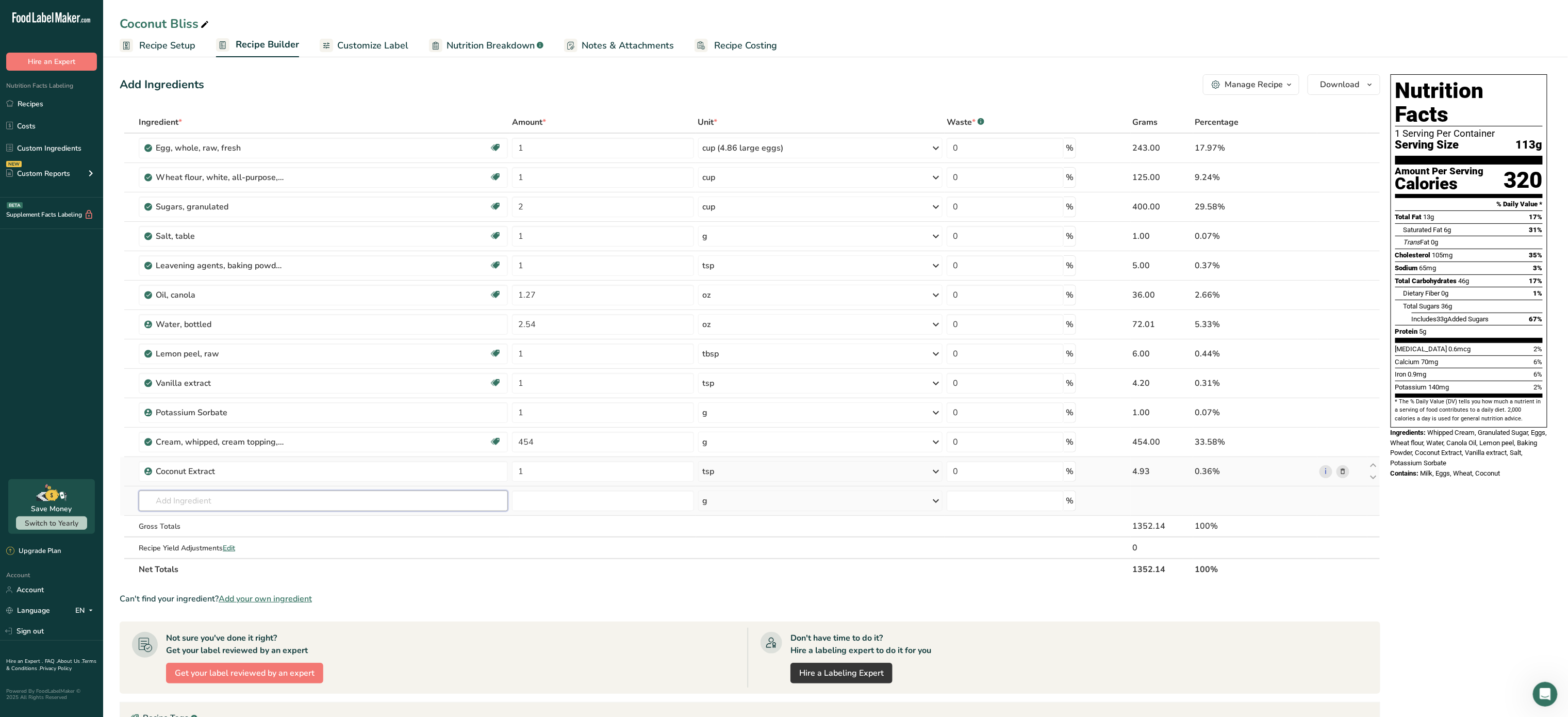
click at [376, 504] on input "text" at bounding box center [323, 501] width 369 height 21
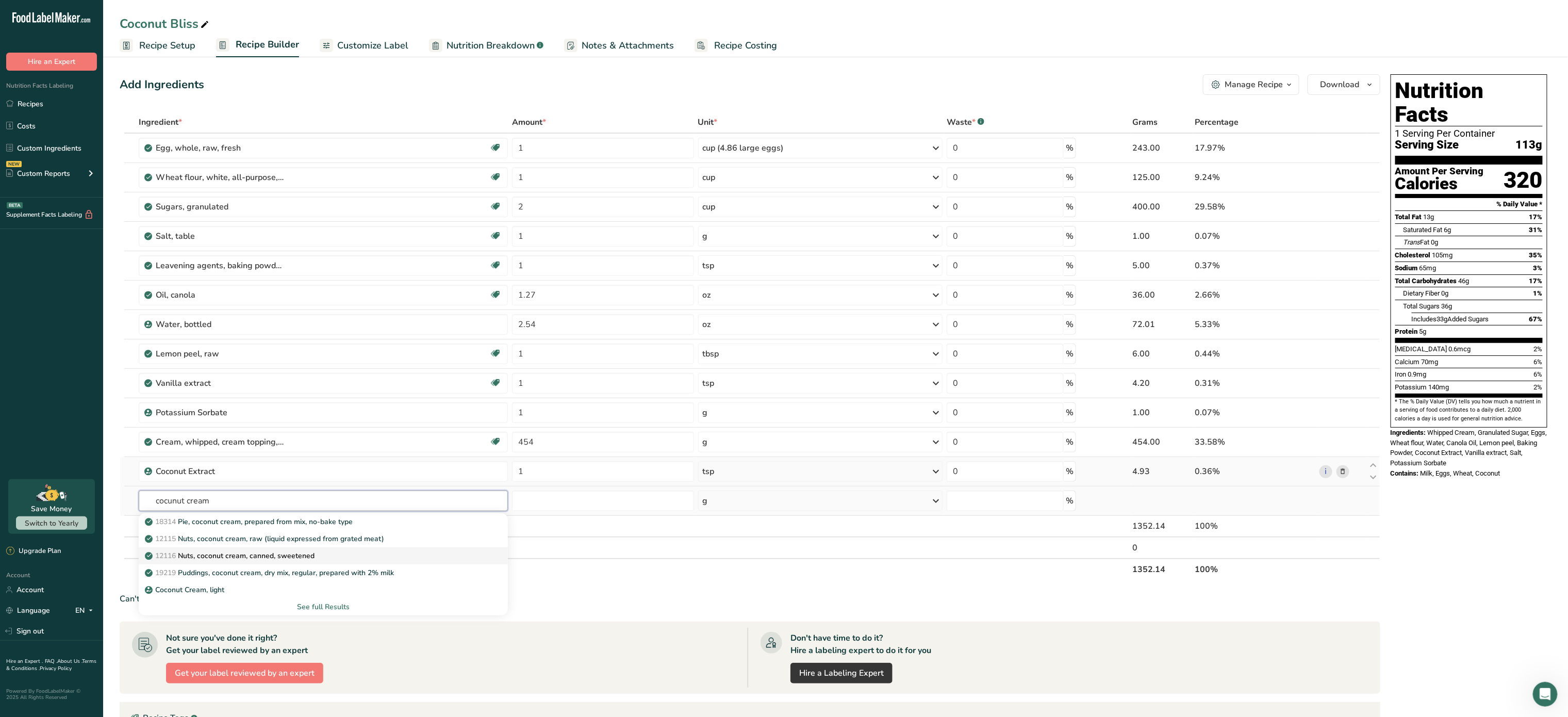
type input "cocunut cream"
click at [329, 560] on div "12116 Nuts, coconut cream, canned, sweetened" at bounding box center [315, 556] width 336 height 11
type input "Nuts, coconut cream, canned, sweetened"
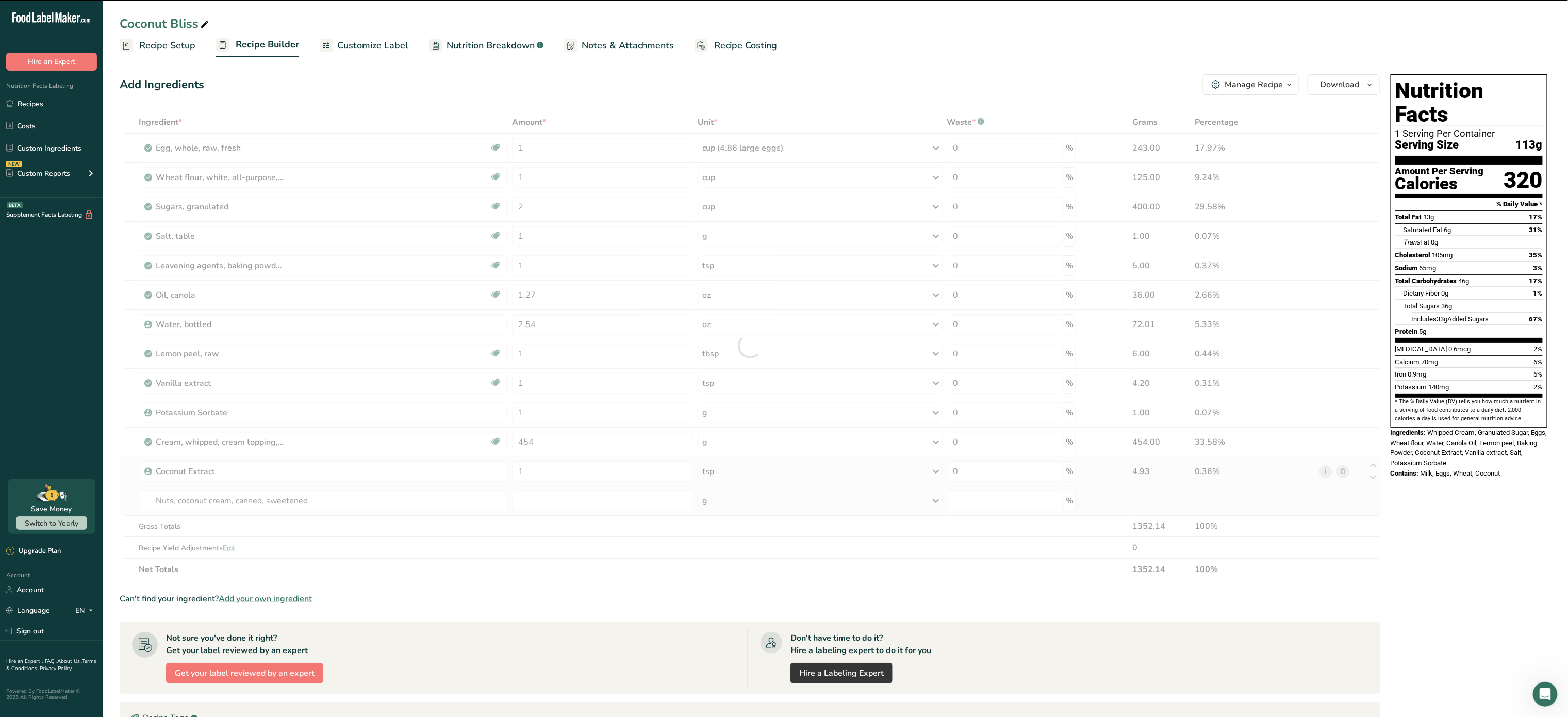
type input "0"
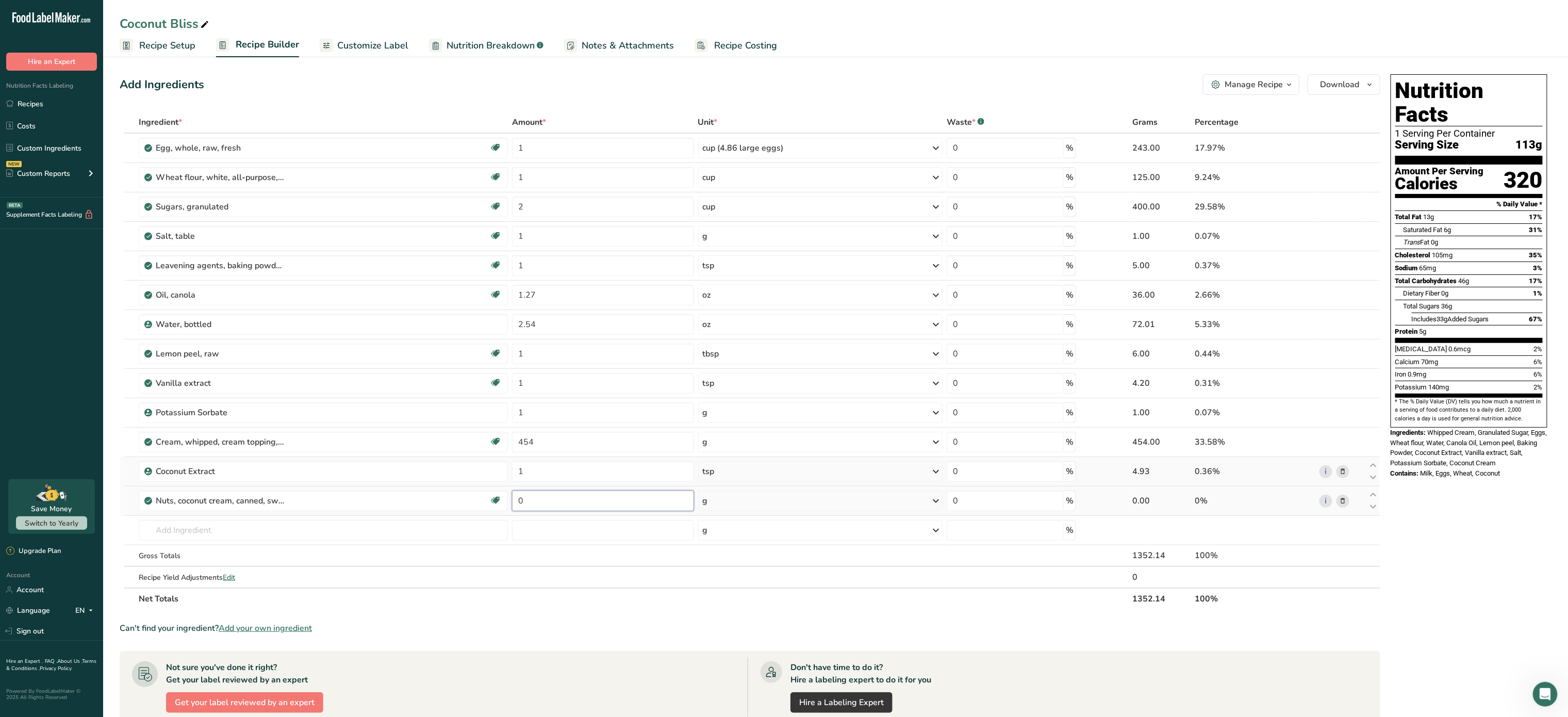
click at [567, 511] on input "0" at bounding box center [603, 501] width 182 height 21
type input "1"
type input "0.5"
click at [735, 495] on div "Ingredient * Amount * Unit * Waste * .a-a{fill:#347362;}.b-a{fill:#fff;} Grams …" at bounding box center [750, 361] width 1261 height 499
click at [732, 508] on div "g" at bounding box center [820, 501] width 245 height 21
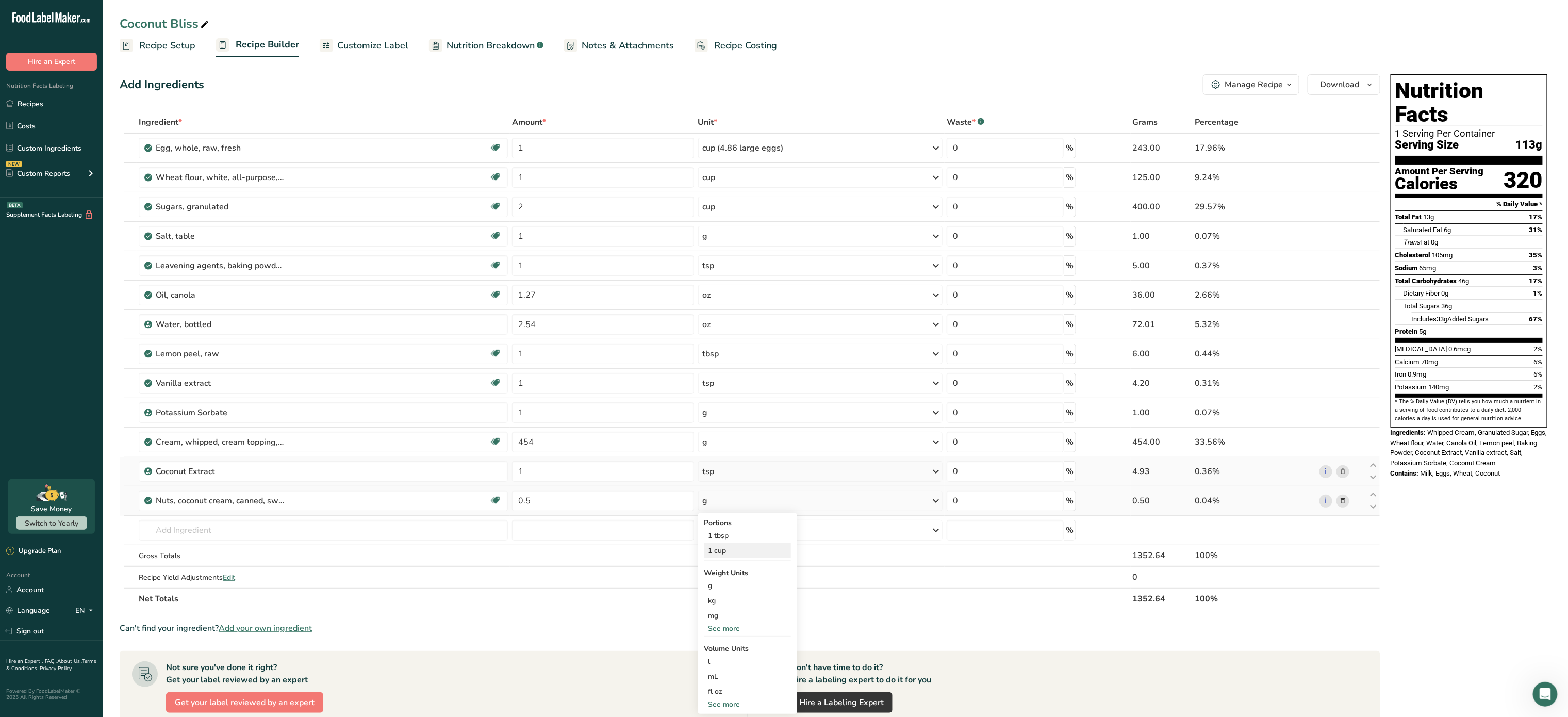
click at [728, 551] on div "1 cup" at bounding box center [747, 551] width 86 height 15
click at [275, 530] on input "text" at bounding box center [323, 530] width 369 height 21
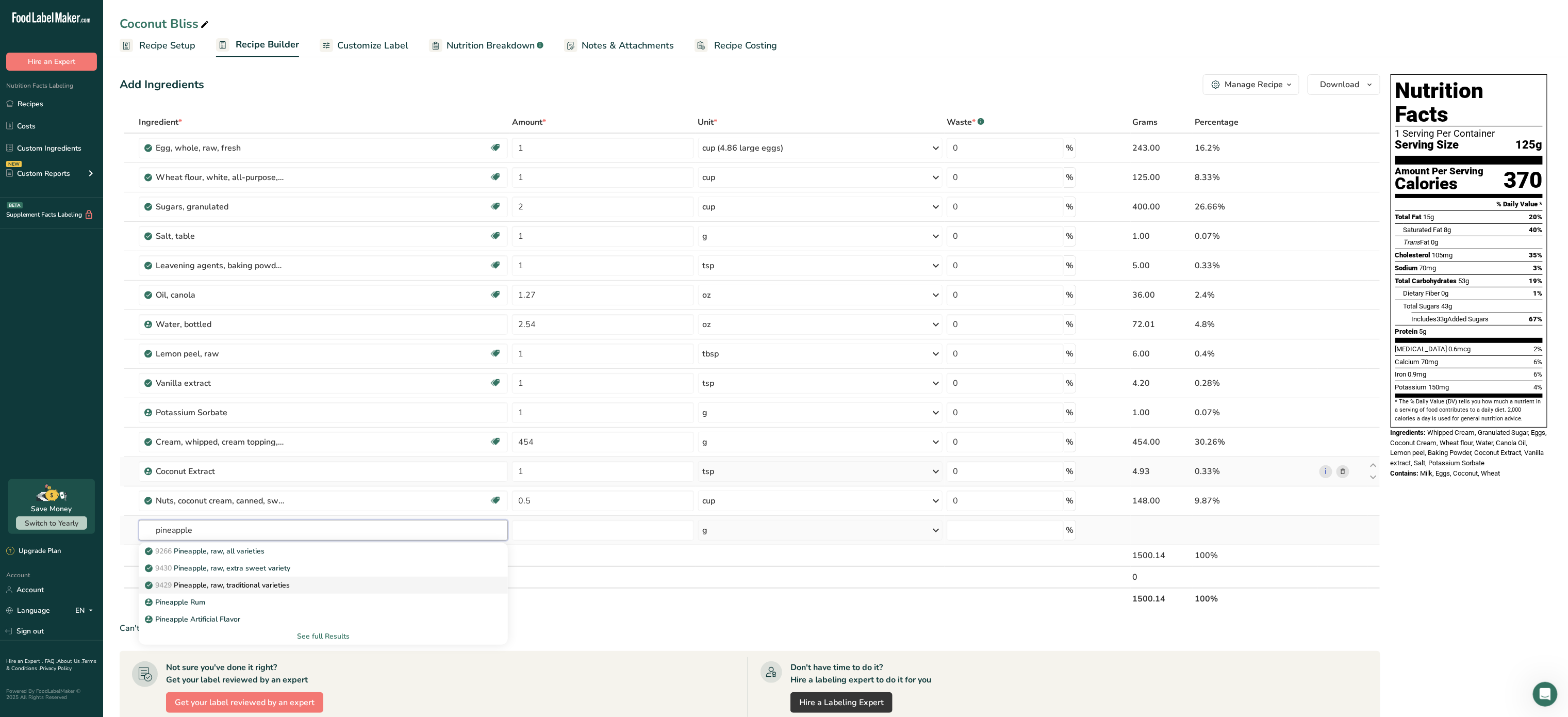
type input "pineapple"
click at [303, 587] on div "9429 Pineapple, raw, traditional varieties" at bounding box center [315, 586] width 336 height 11
type input "Pineapple, raw, traditional varieties"
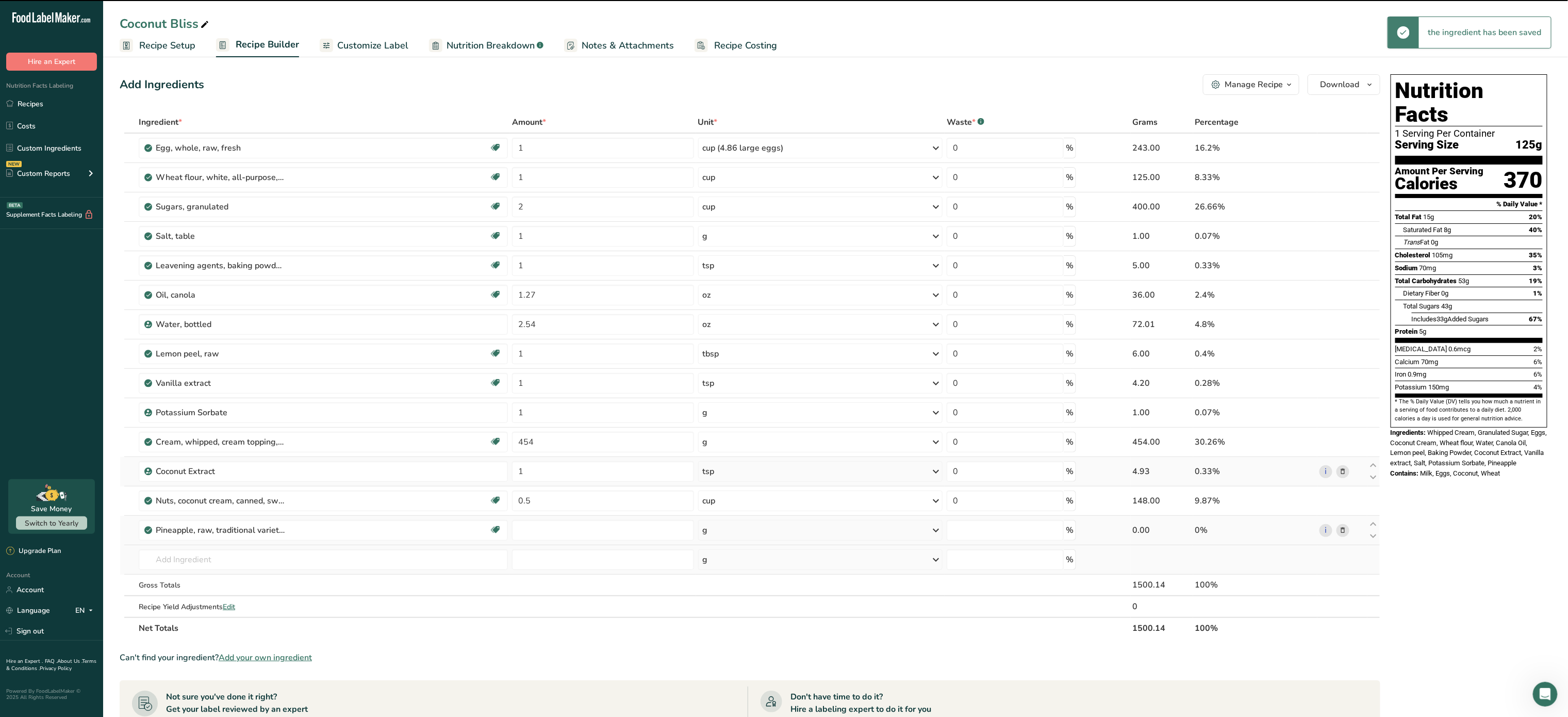
type input "0"
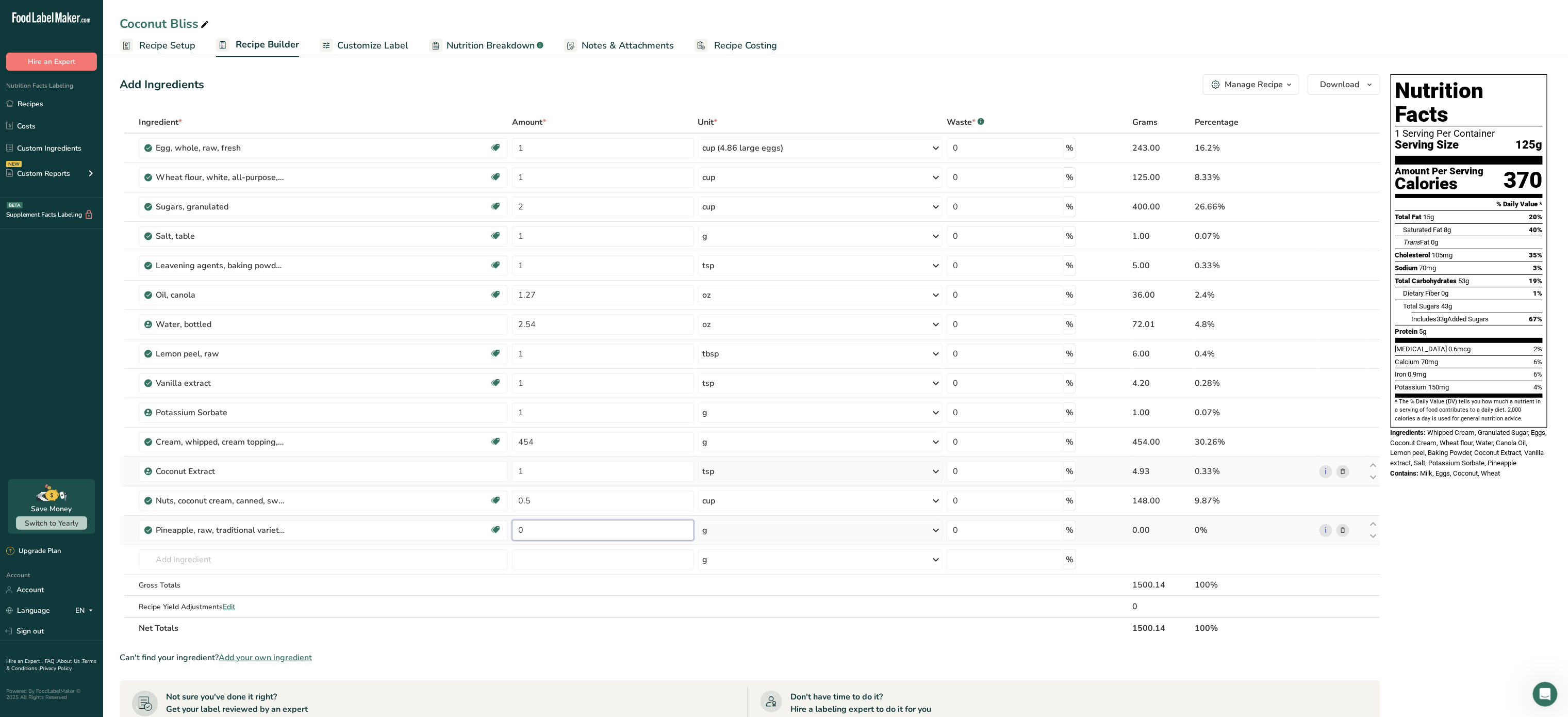
click at [541, 541] on input "0" at bounding box center [603, 530] width 182 height 21
type input "2"
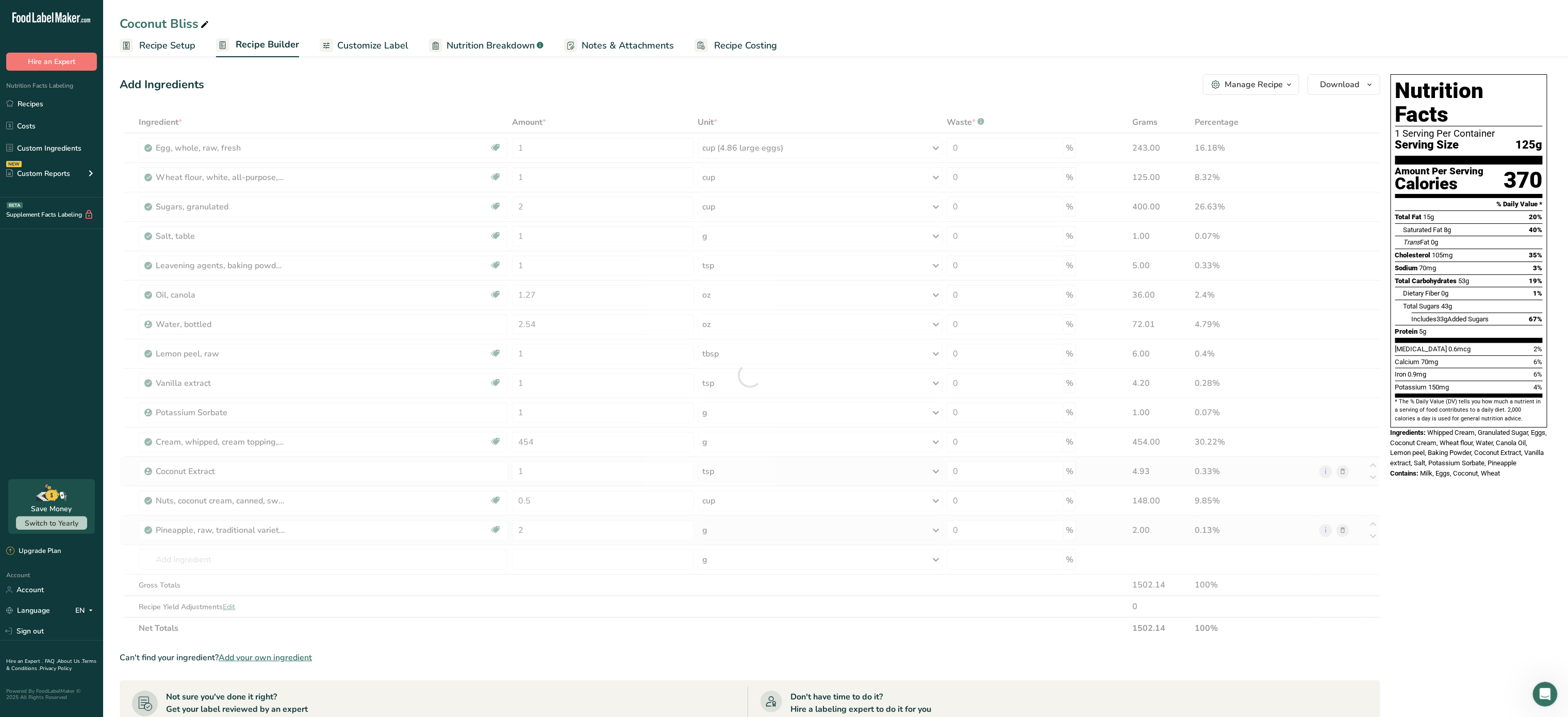
click at [744, 532] on div "Ingredient * Amount * Unit * Waste * .a-a{fill:#347362;}.b-a{fill:#fff;} Grams …" at bounding box center [750, 375] width 1261 height 528
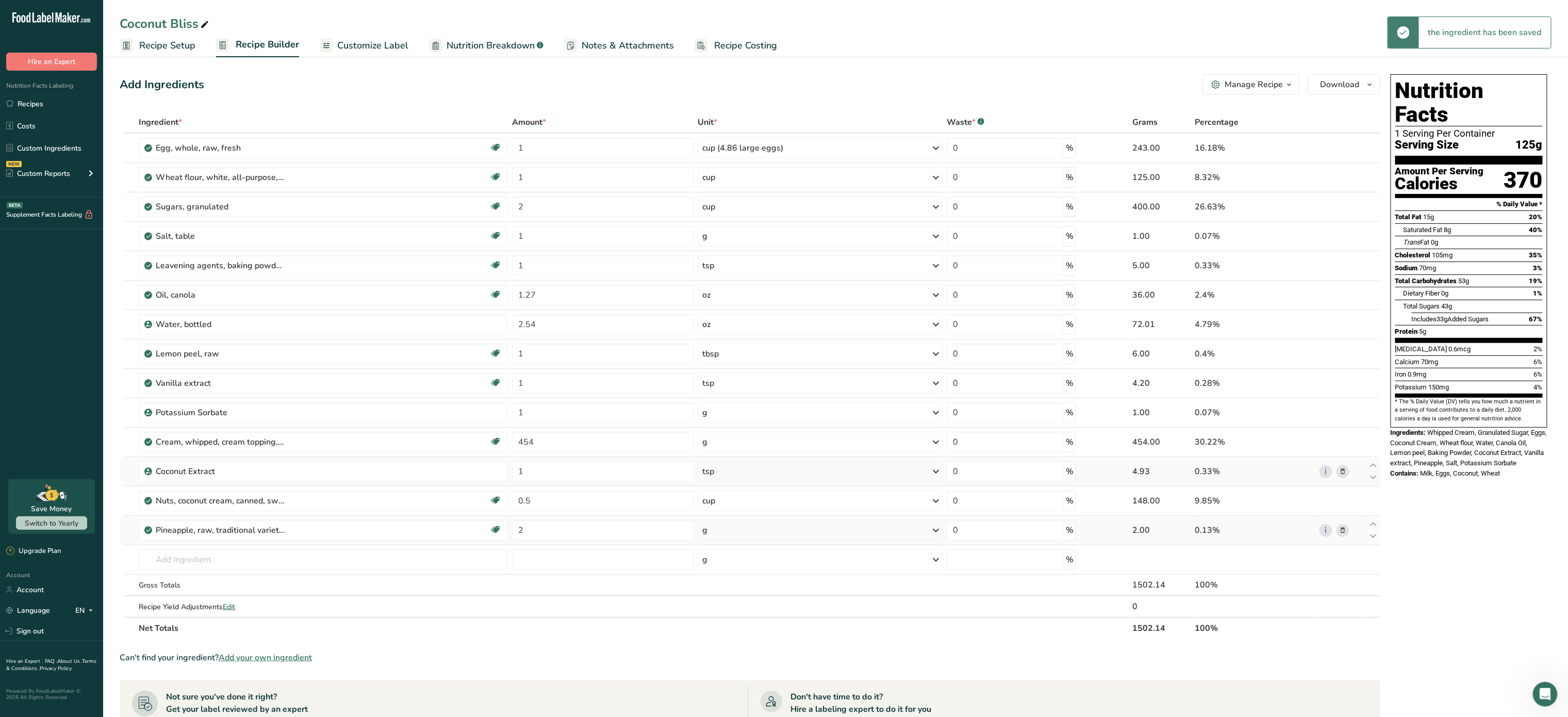
click at [744, 532] on div "g" at bounding box center [820, 530] width 245 height 21
click at [736, 570] on div "1 cup, chunks" at bounding box center [758, 565] width 108 height 15
click at [314, 564] on input "text" at bounding box center [323, 560] width 369 height 21
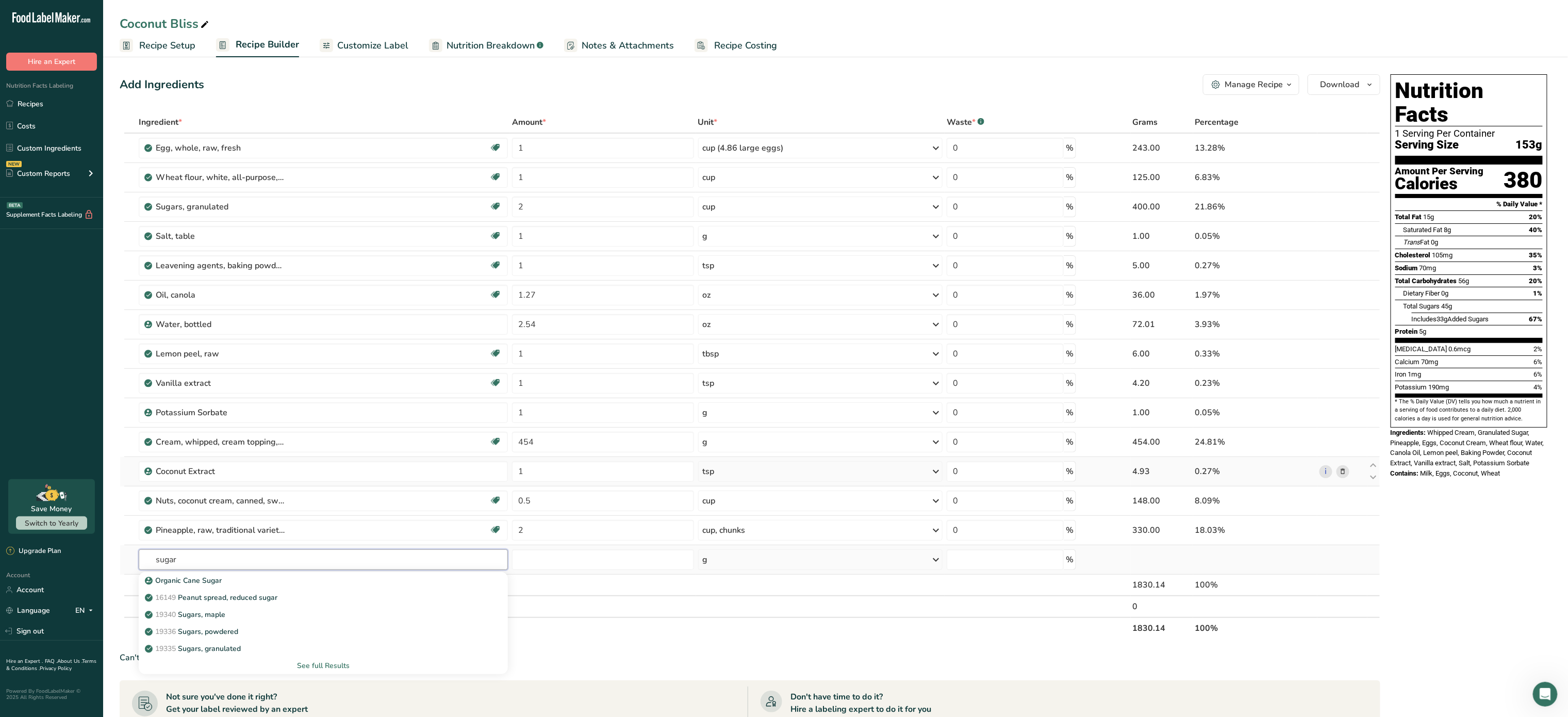
type input "sugar"
click at [325, 667] on div "See full Results" at bounding box center [323, 666] width 353 height 11
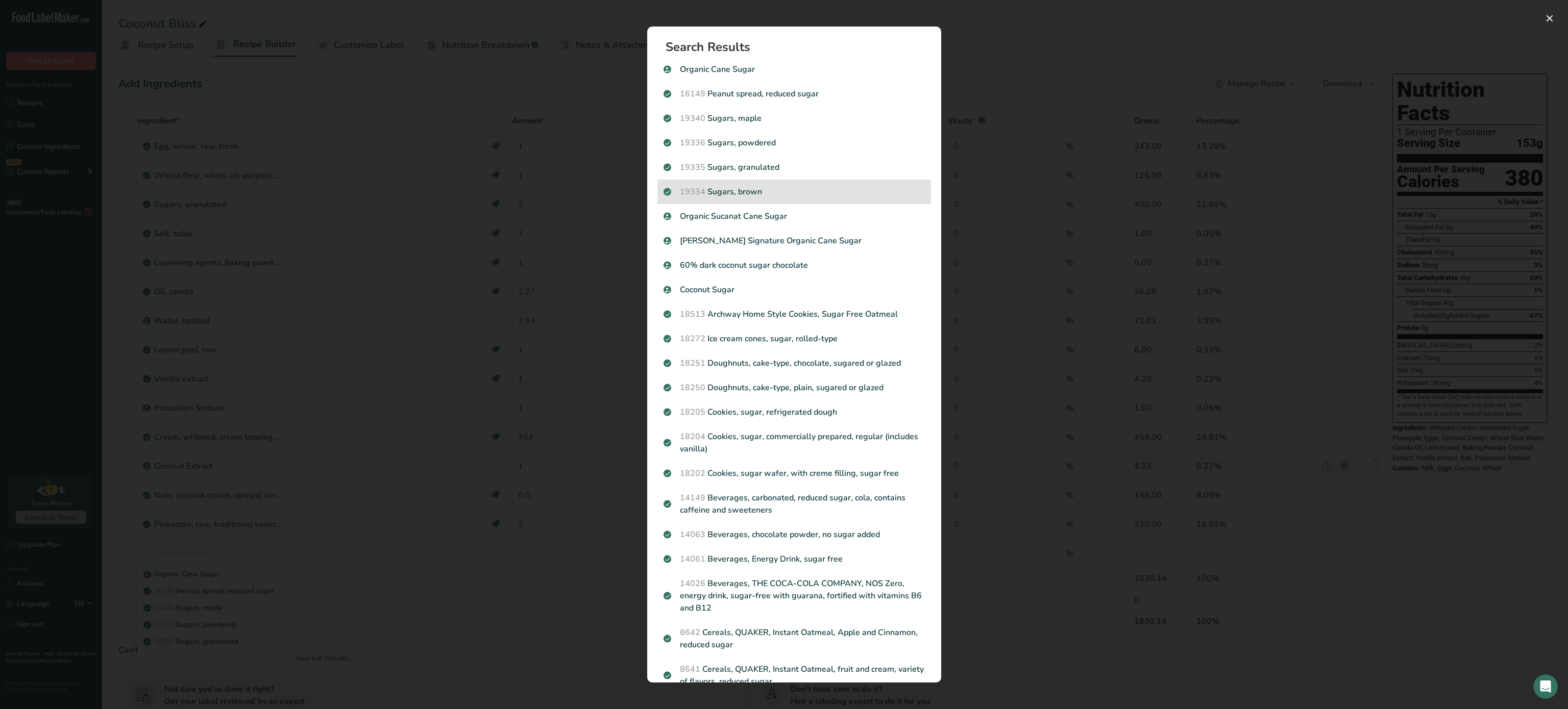
click at [772, 193] on p "19334 Sugars, brown" at bounding box center [794, 192] width 261 height 12
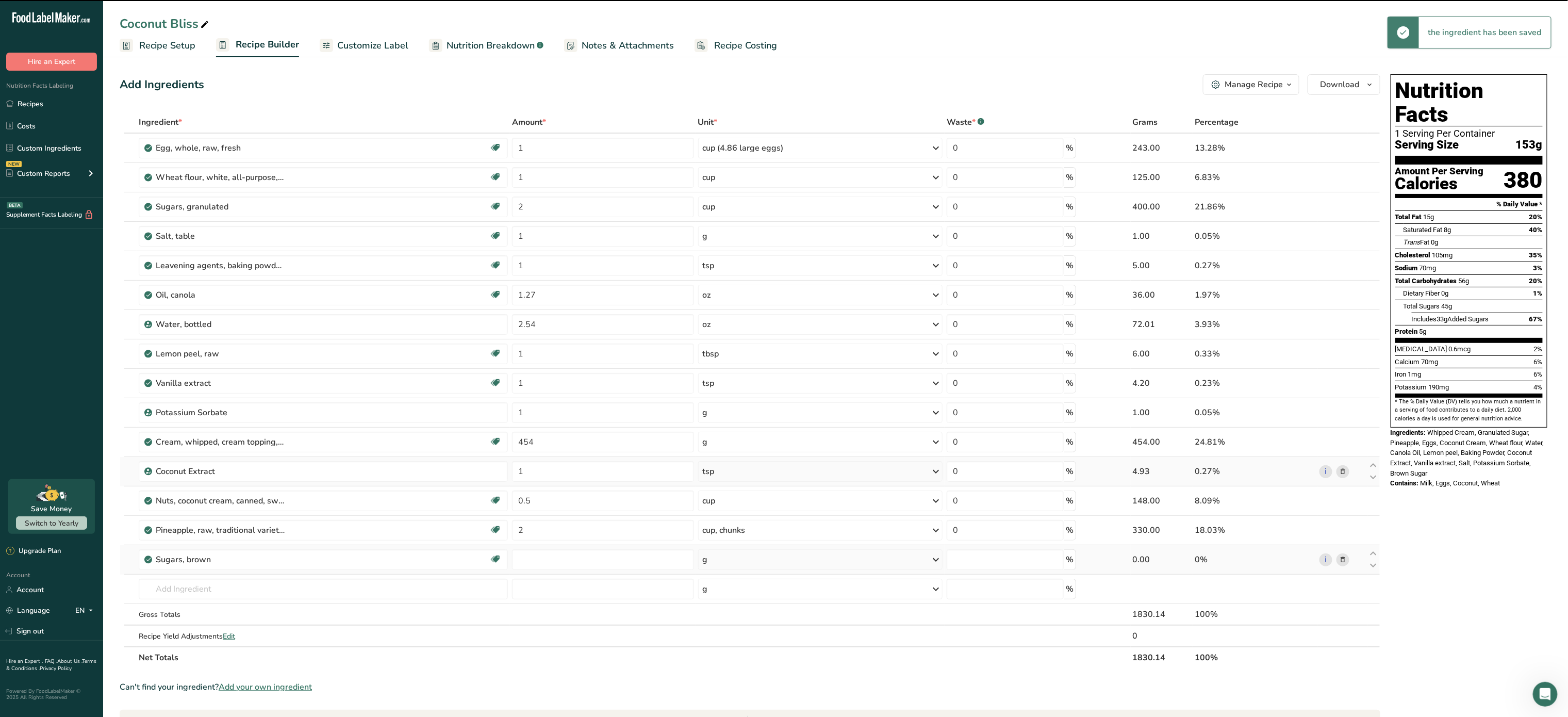
type input "0"
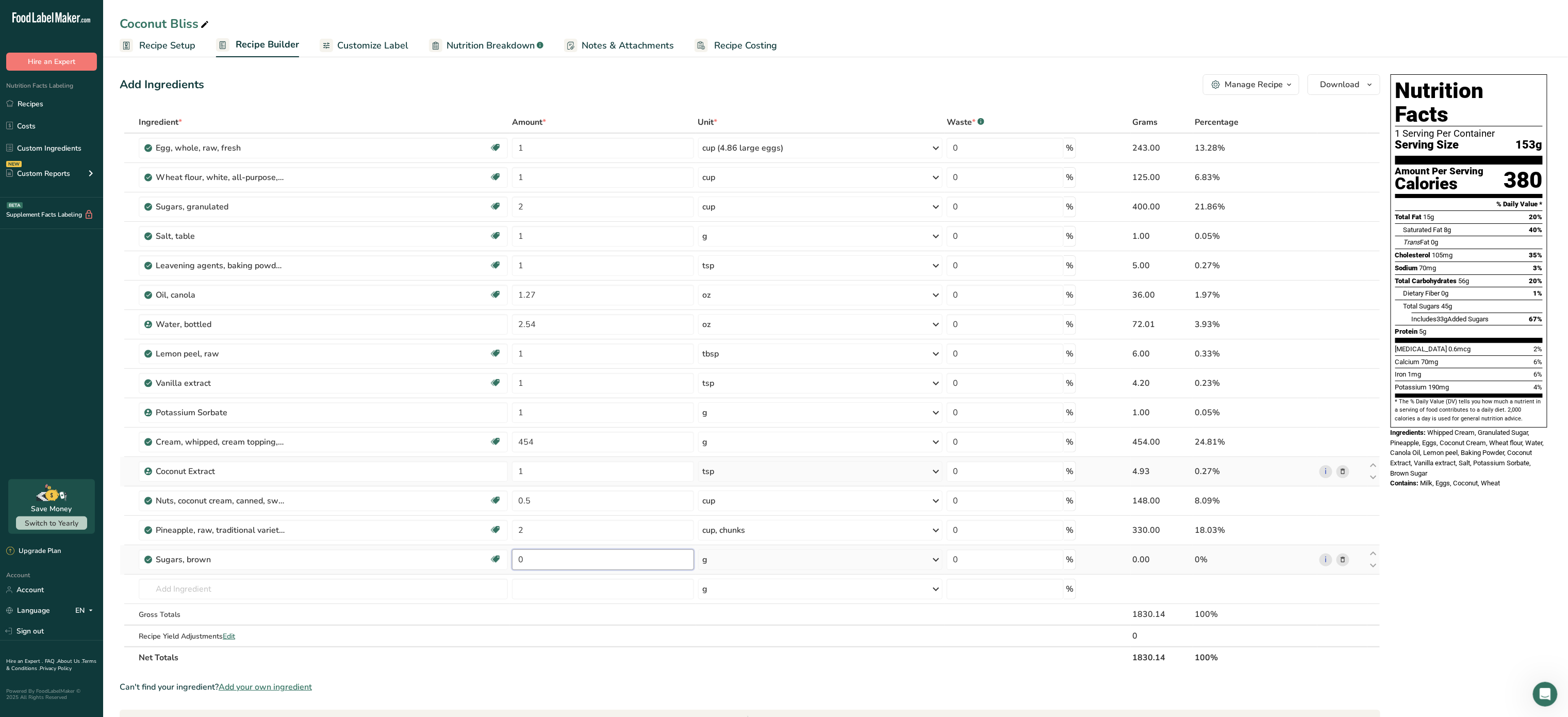
click at [567, 566] on input "0" at bounding box center [603, 560] width 182 height 21
type input "3"
click at [784, 566] on div "Ingredient * Amount * Unit * Waste * .a-a{fill:#347362;}.b-a{fill:#fff;} Grams …" at bounding box center [750, 390] width 1261 height 557
click at [784, 566] on div "g" at bounding box center [820, 560] width 245 height 21
click at [765, 600] on div "1 tsp unpacked" at bounding box center [747, 595] width 86 height 15
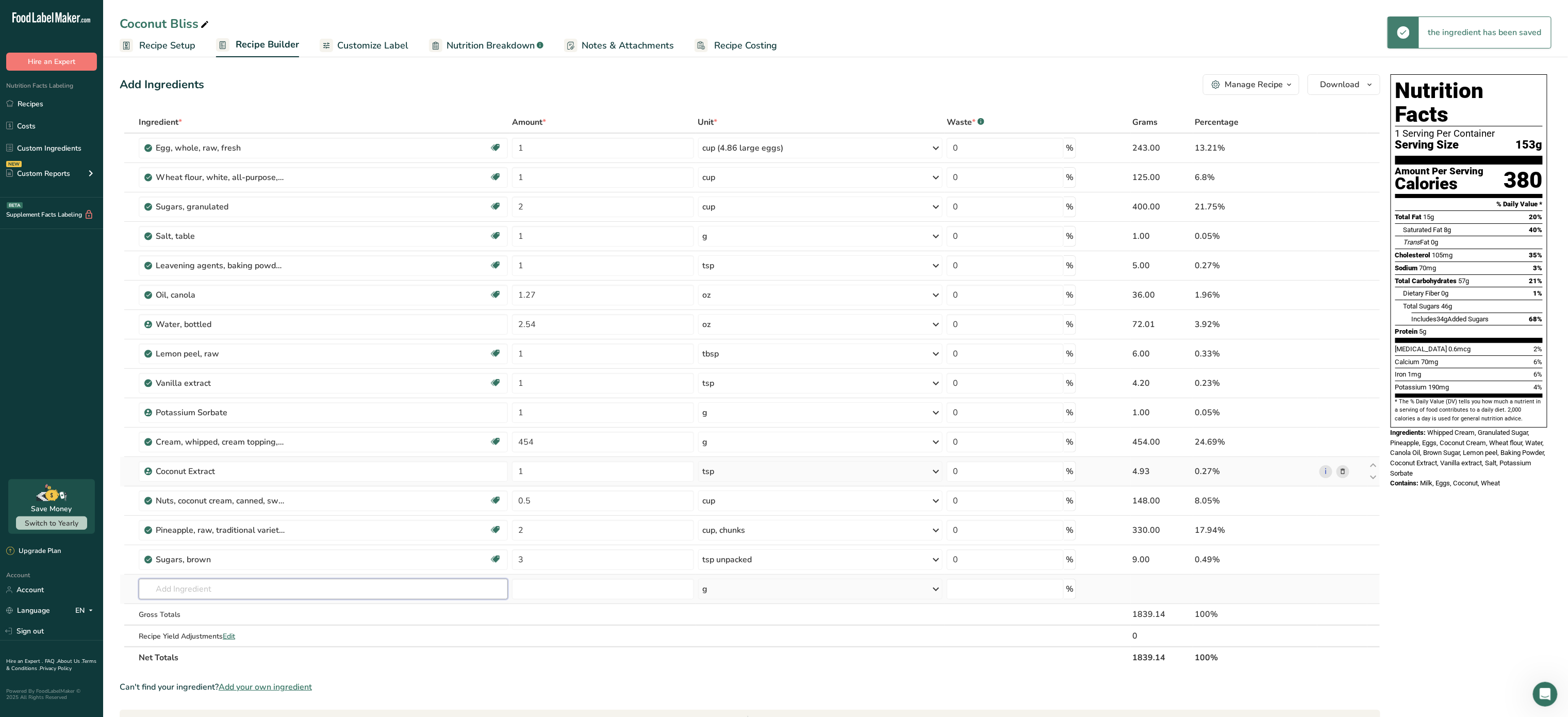
click at [217, 592] on input "text" at bounding box center [323, 589] width 369 height 21
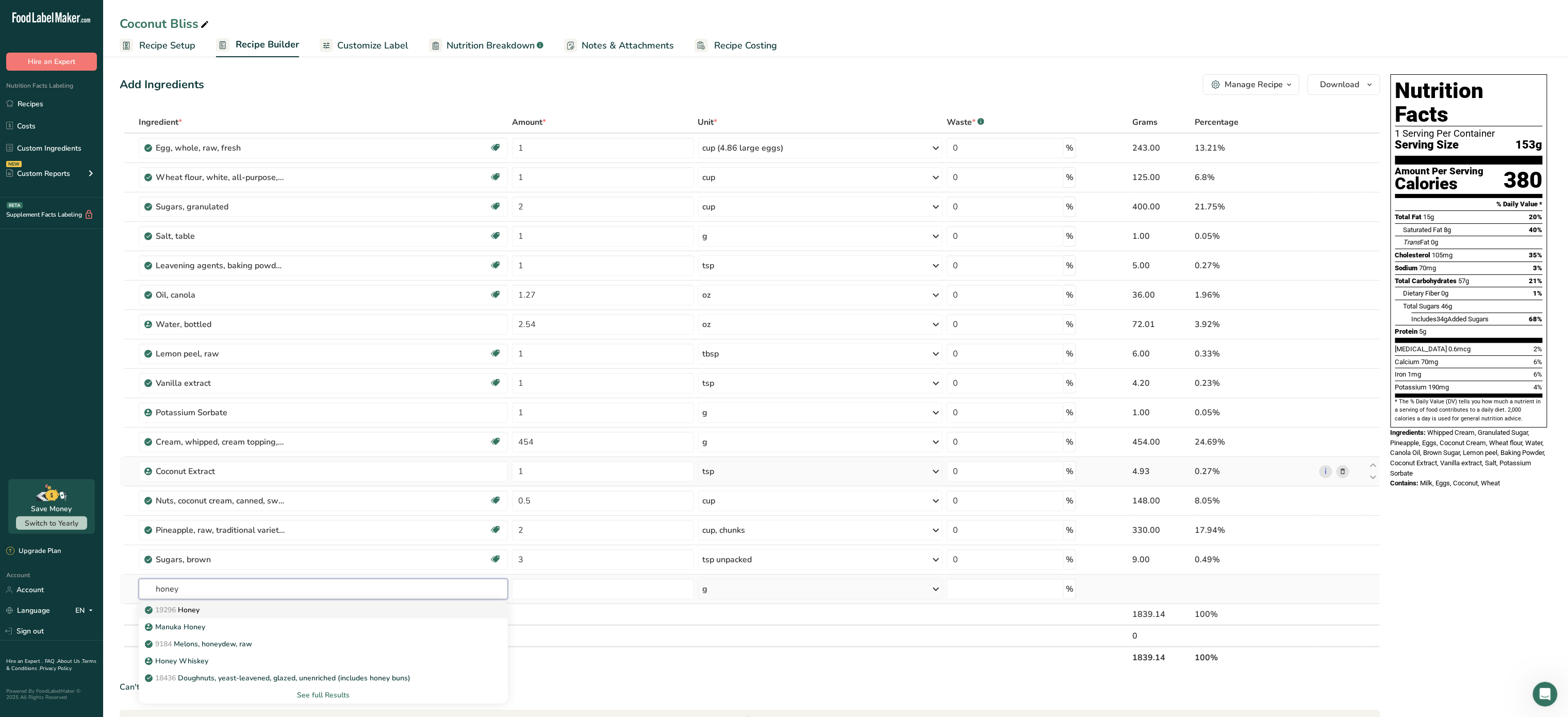
type input "honey"
click at [215, 609] on div "19296 Honey" at bounding box center [315, 610] width 336 height 11
type input "Honey"
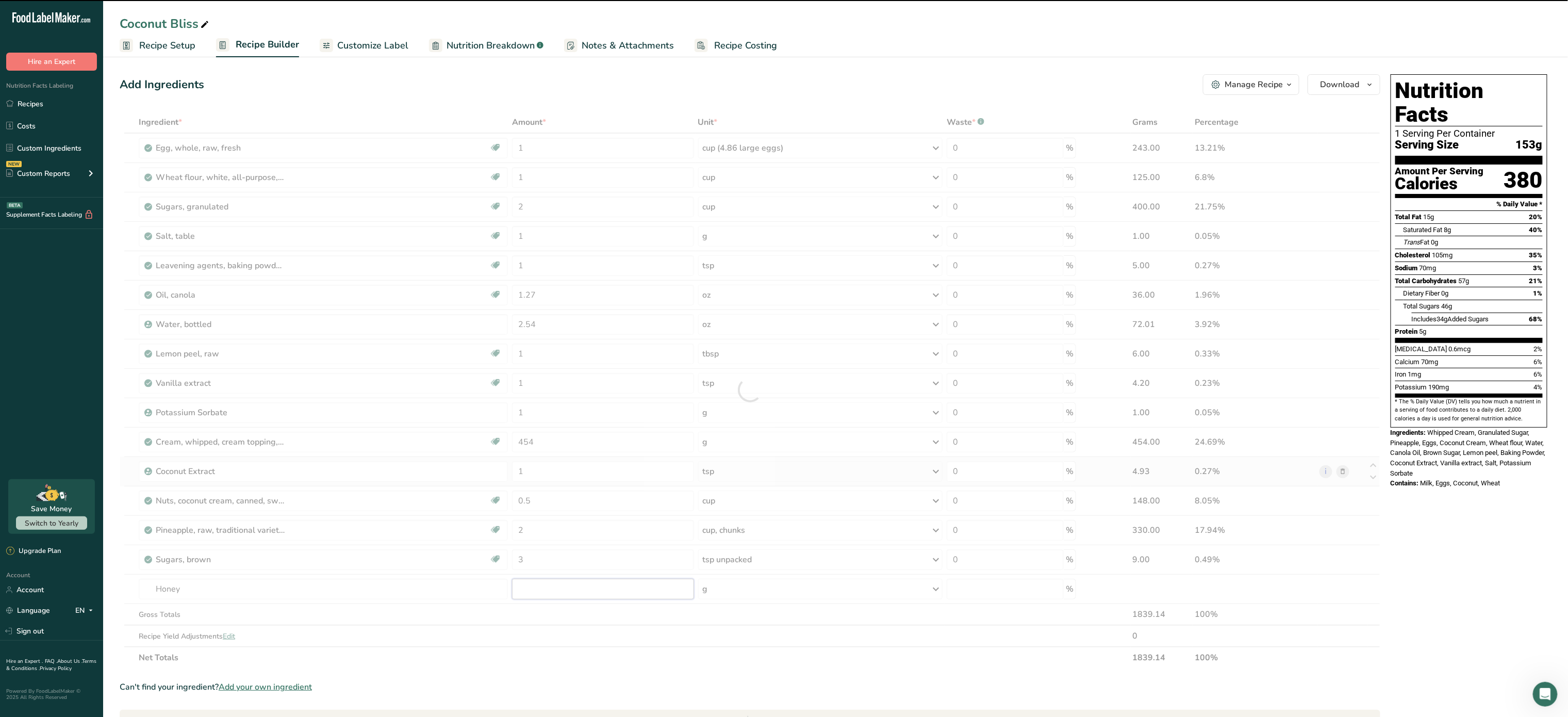
click at [559, 595] on input "number" at bounding box center [603, 589] width 182 height 21
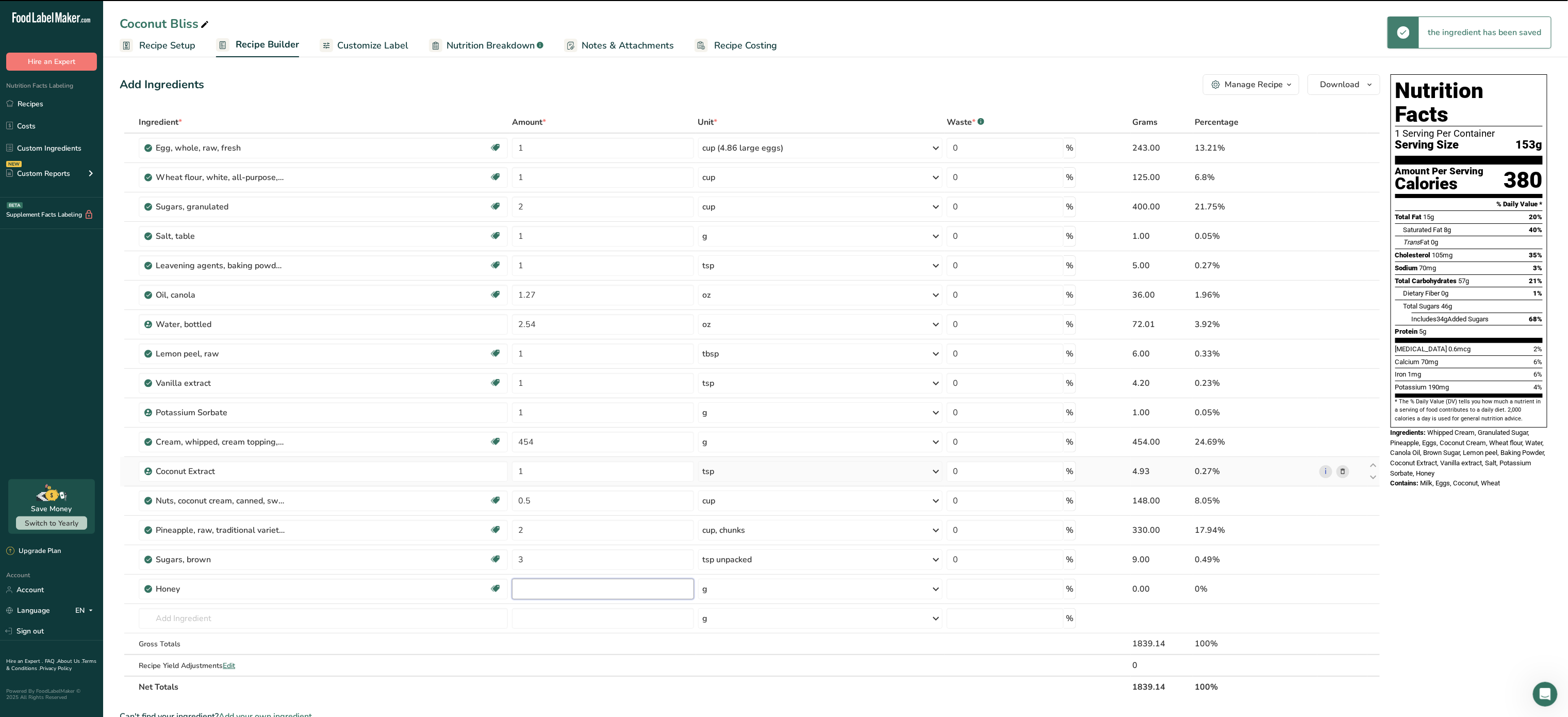
type input "0"
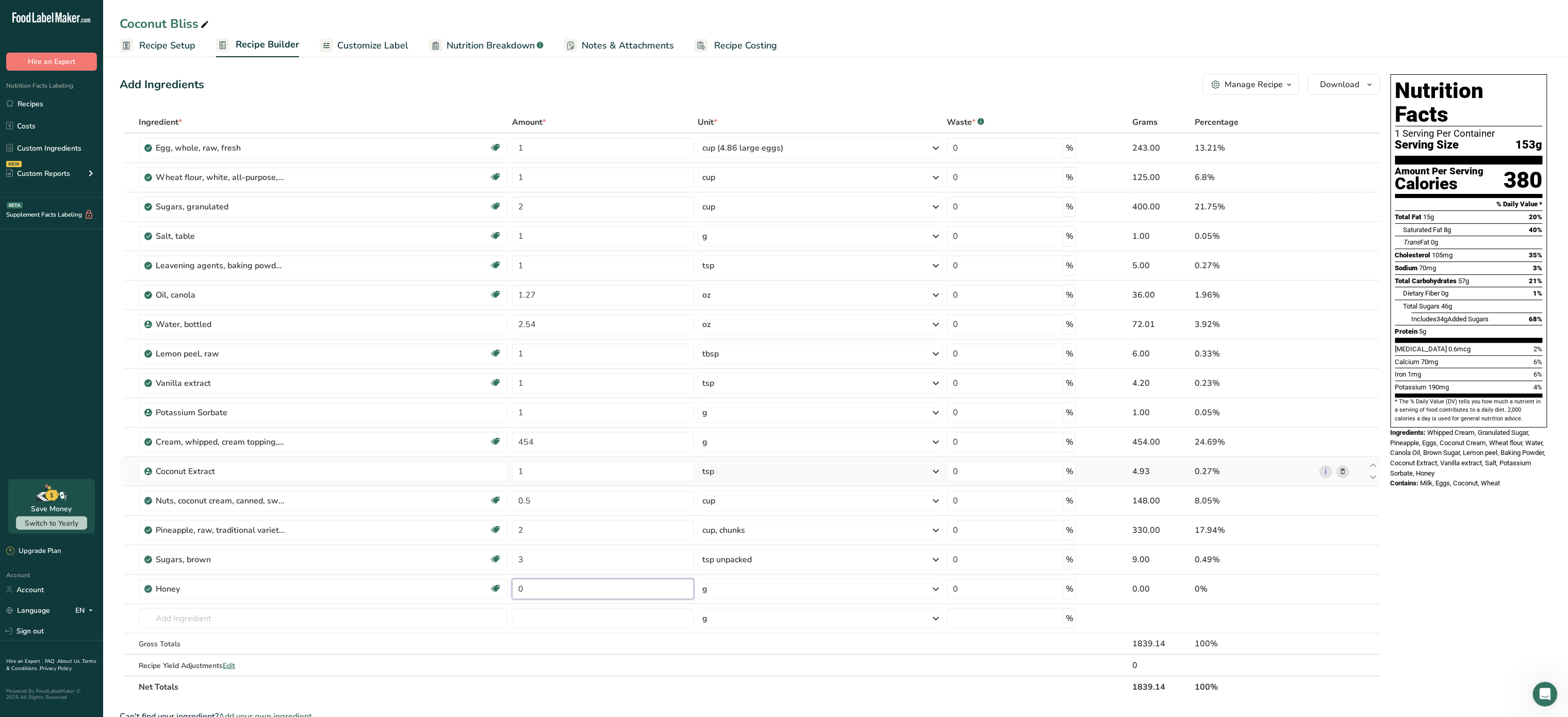
click at [559, 595] on input "0" at bounding box center [603, 589] width 182 height 21
type input "1"
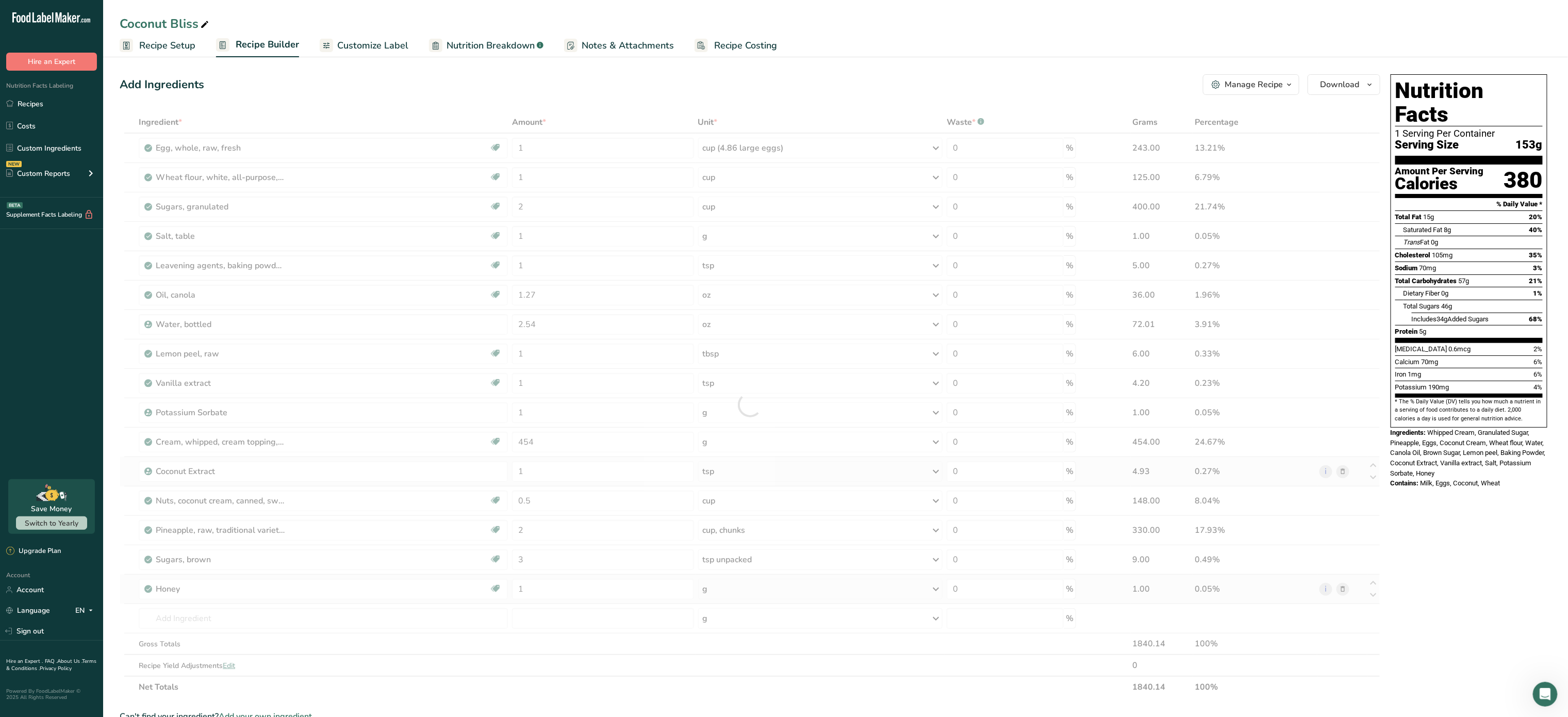
click at [775, 586] on div "Ingredient * Amount * Unit * Waste * .a-a{fill:#347362;}.b-a{fill:#fff;} Grams …" at bounding box center [750, 404] width 1261 height 586
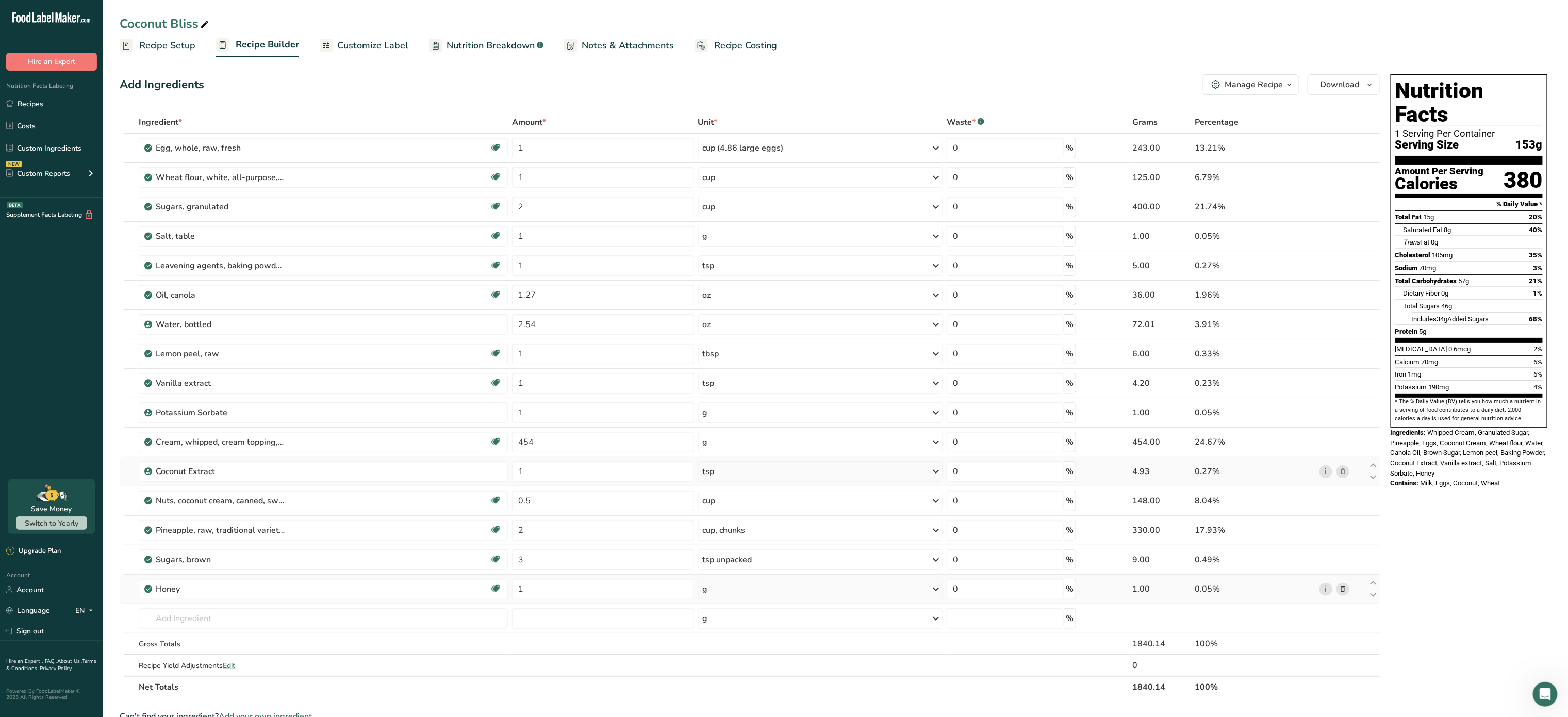
click at [769, 591] on div "g" at bounding box center [820, 589] width 245 height 21
click at [733, 642] on div "1 tbsp" at bounding box center [747, 639] width 86 height 15
click at [278, 623] on input "text" at bounding box center [323, 619] width 369 height 21
type input "butter"
click at [267, 531] on div "1145 Butter, without salt" at bounding box center [315, 532] width 336 height 11
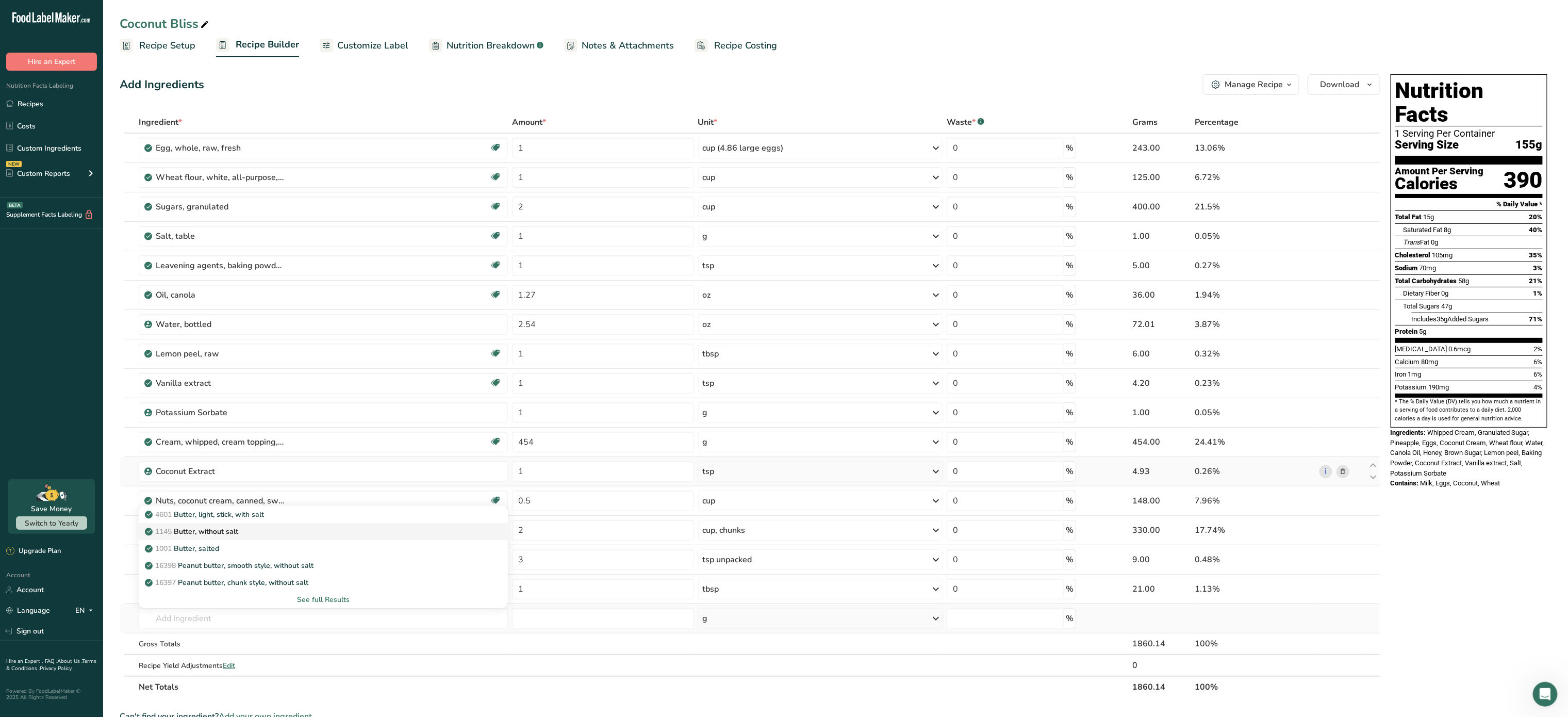
type input "Butter, without salt"
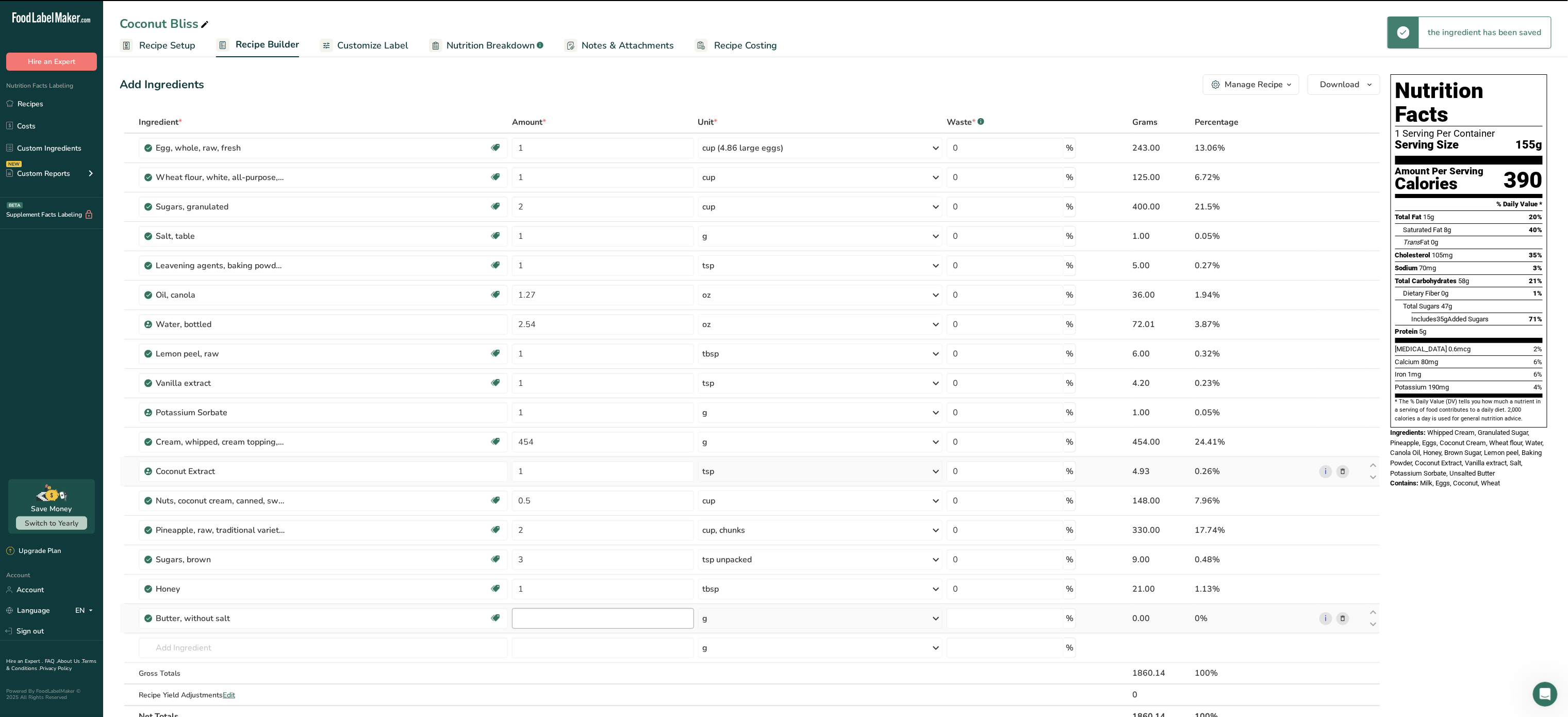
type input "0"
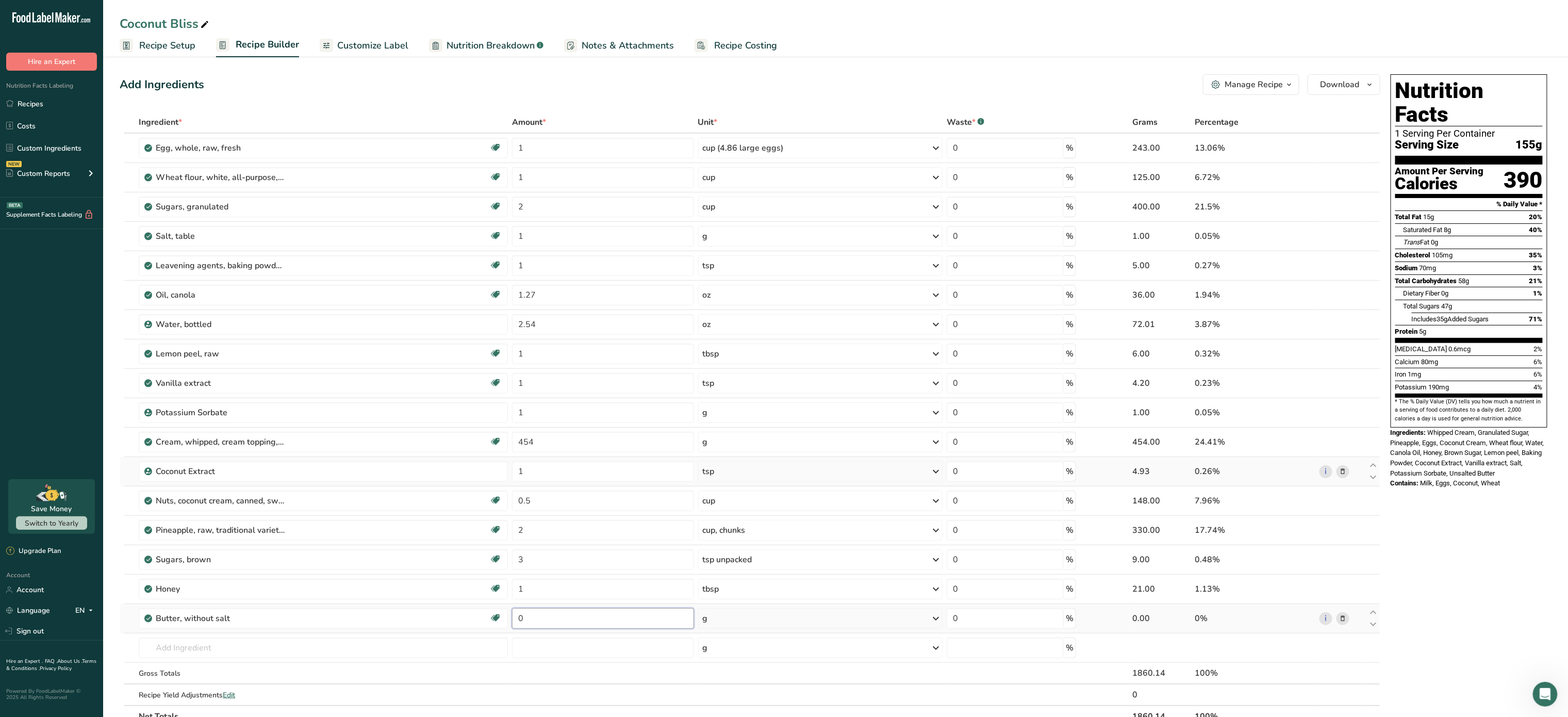
click at [597, 621] on input "0" at bounding box center [603, 619] width 182 height 21
type input "1"
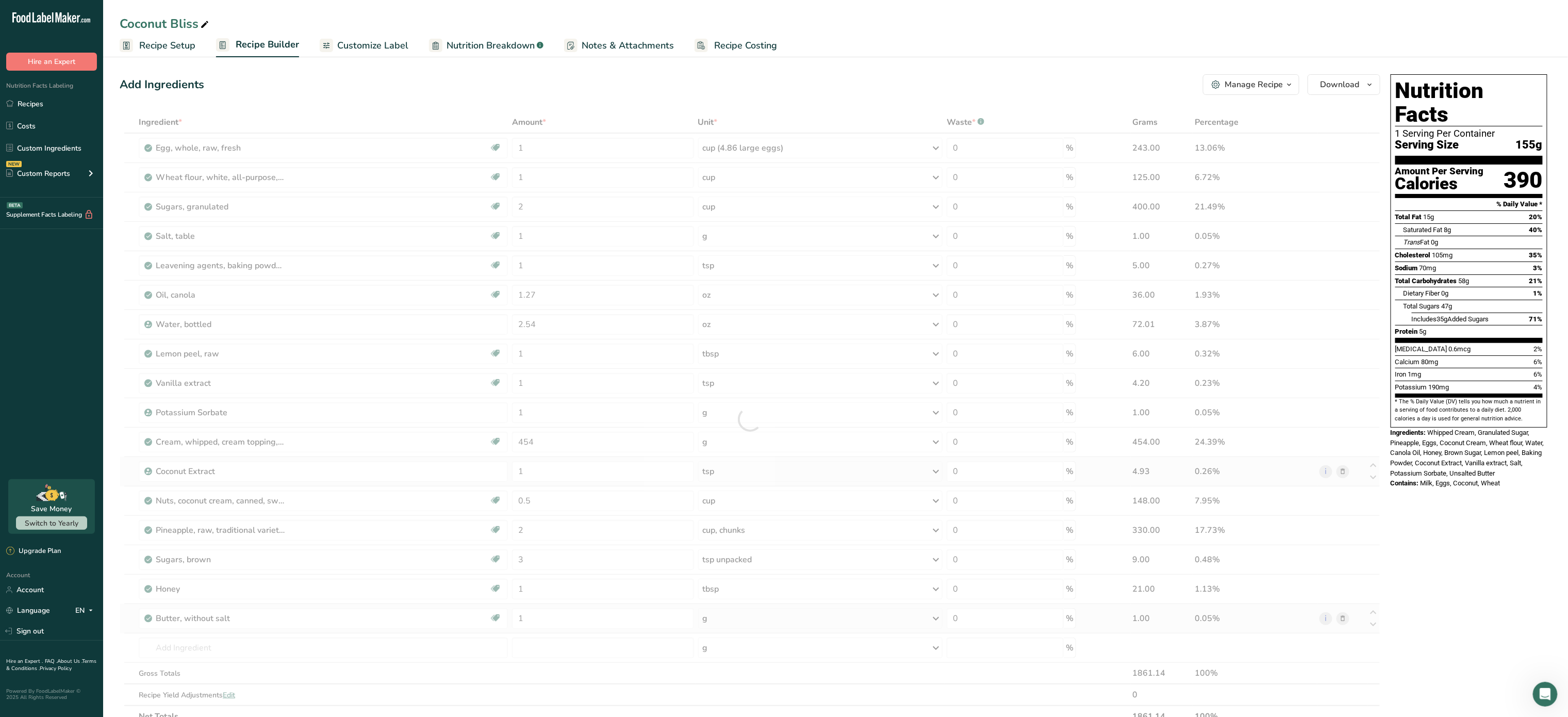
click at [746, 623] on div "Ingredient * Amount * Unit * Waste * .a-a{fill:#347362;}.b-a{fill:#fff;} Grams …" at bounding box center [750, 419] width 1261 height 616
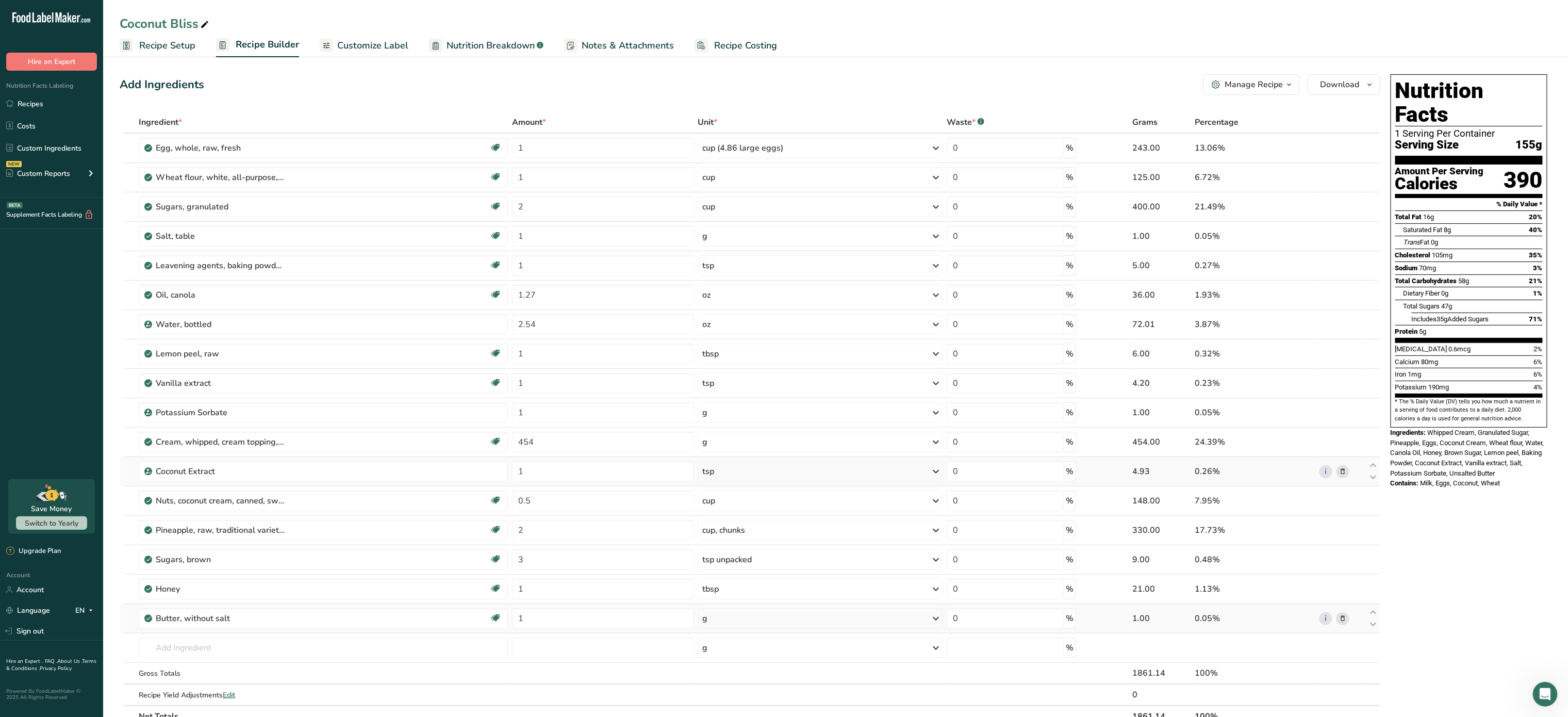
click at [746, 623] on div "g" at bounding box center [820, 619] width 245 height 21
click at [753, 673] on div "1 tbsp" at bounding box center [747, 669] width 86 height 15
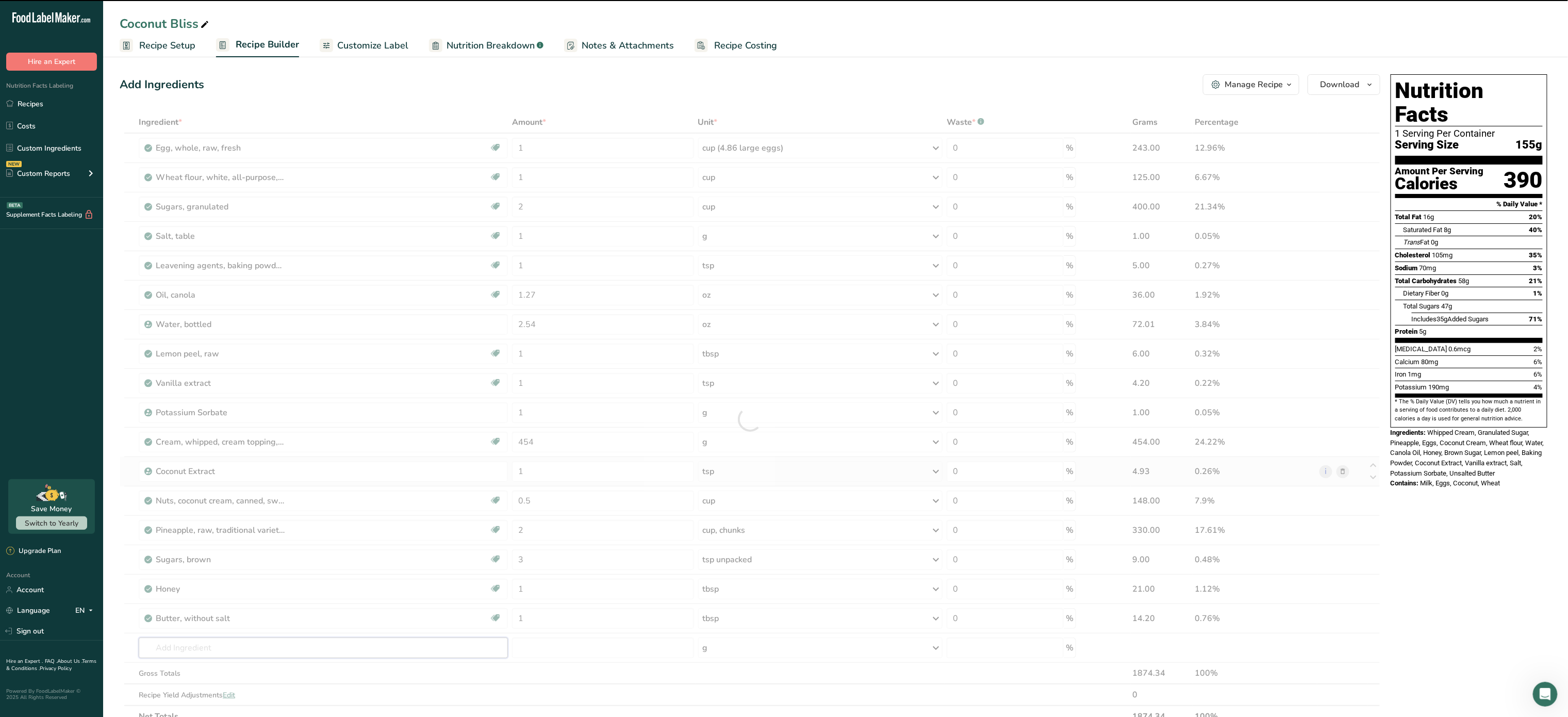
click at [233, 643] on input "text" at bounding box center [323, 648] width 369 height 21
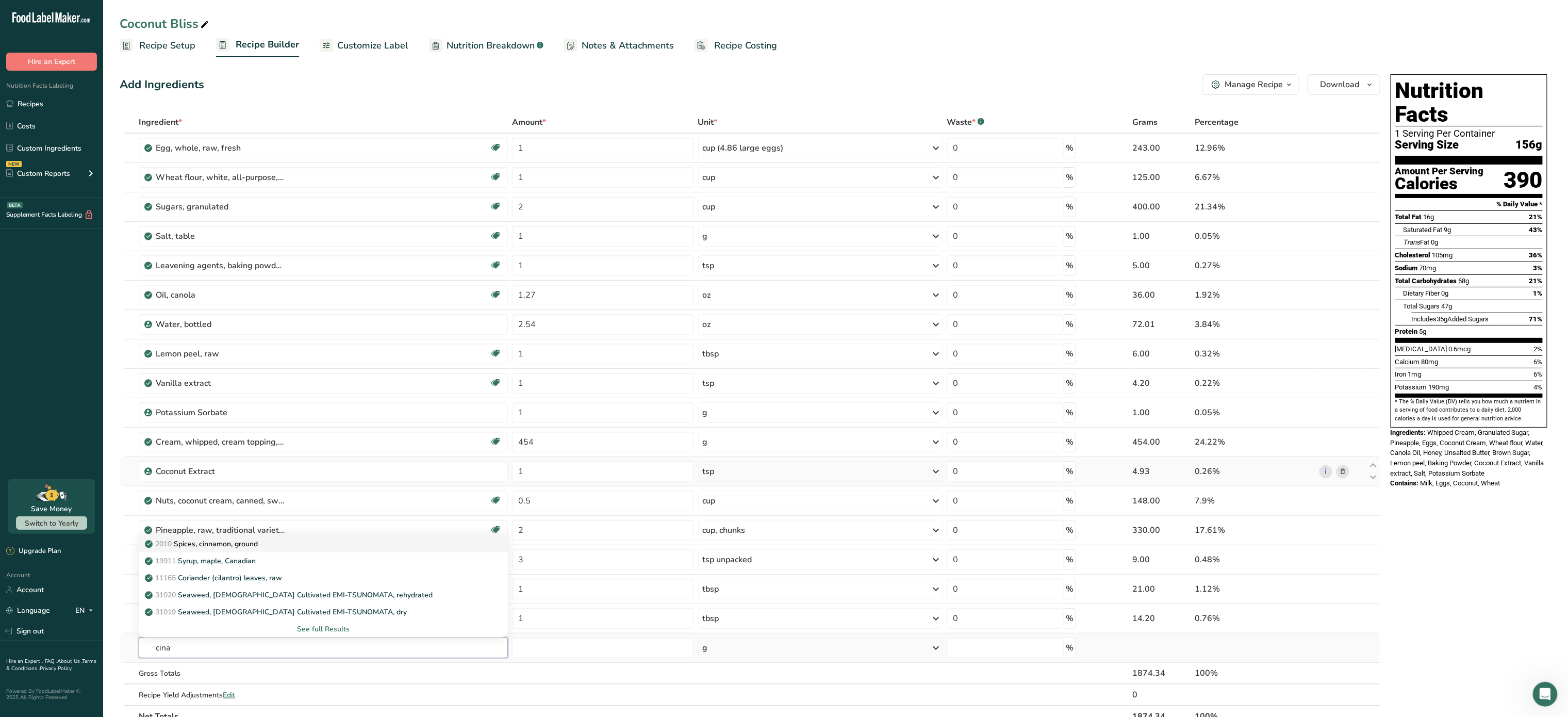
type input "cina"
click at [263, 549] on div "2010 Spices, cinnamon, ground" at bounding box center [315, 544] width 336 height 11
type input "Spices, cinnamon, ground"
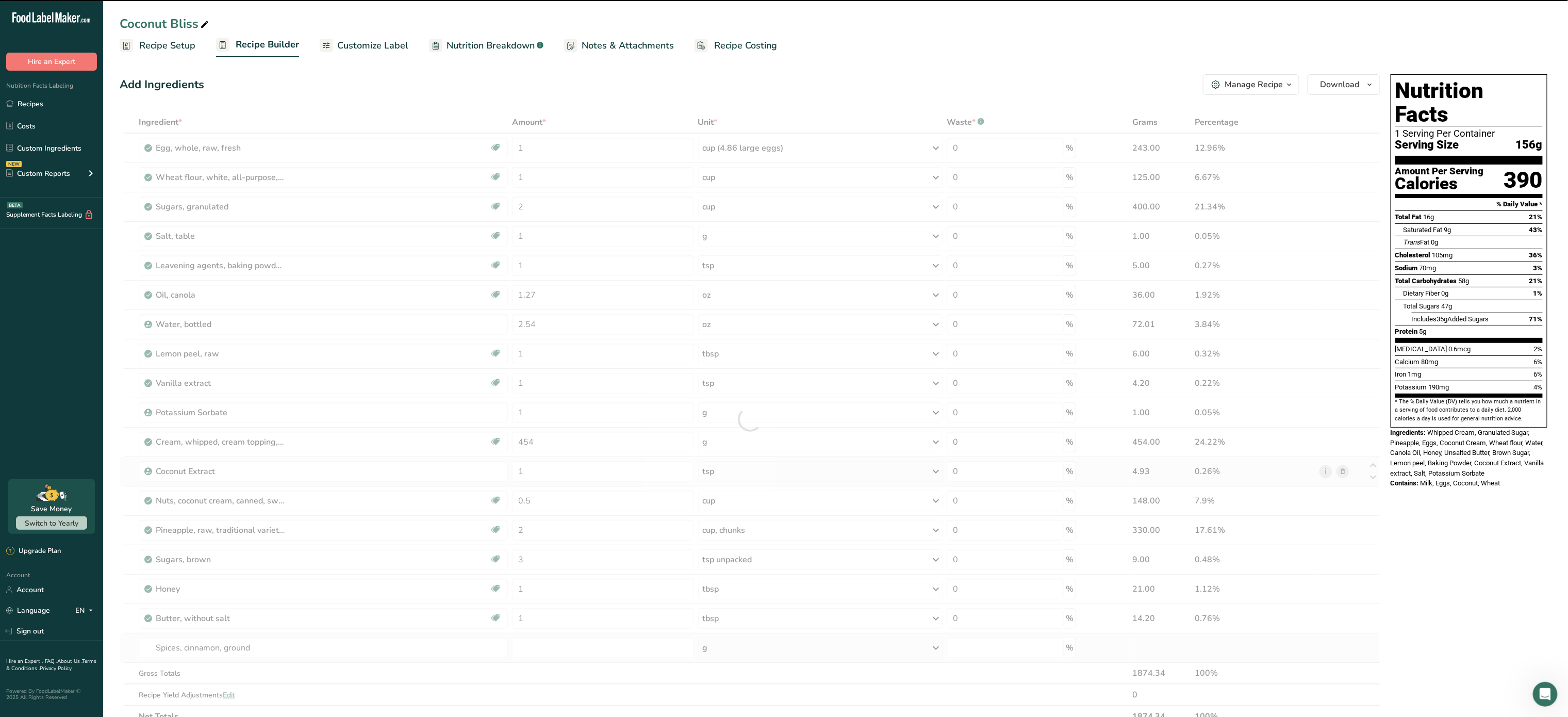
type input "0"
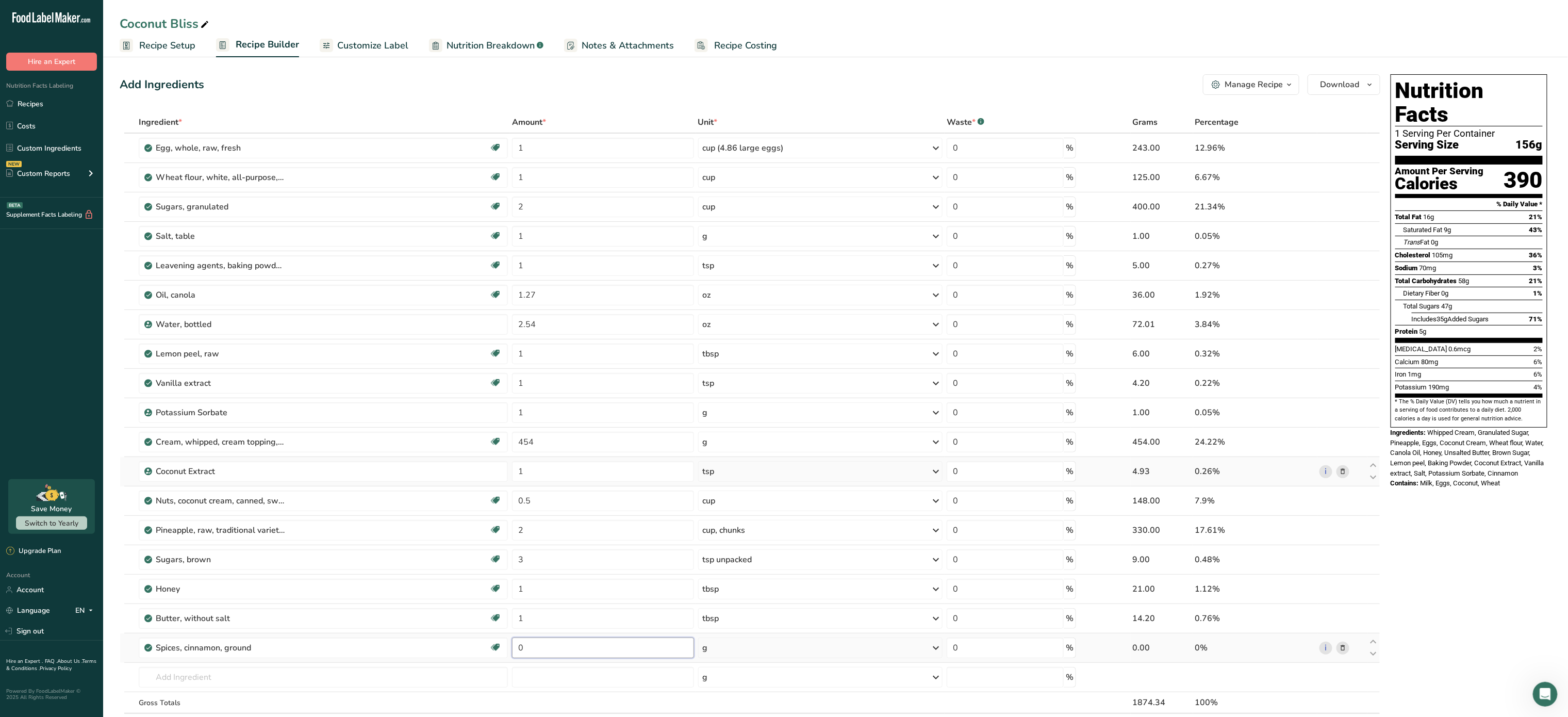
click at [561, 646] on input "0" at bounding box center [603, 648] width 182 height 21
type input "1"
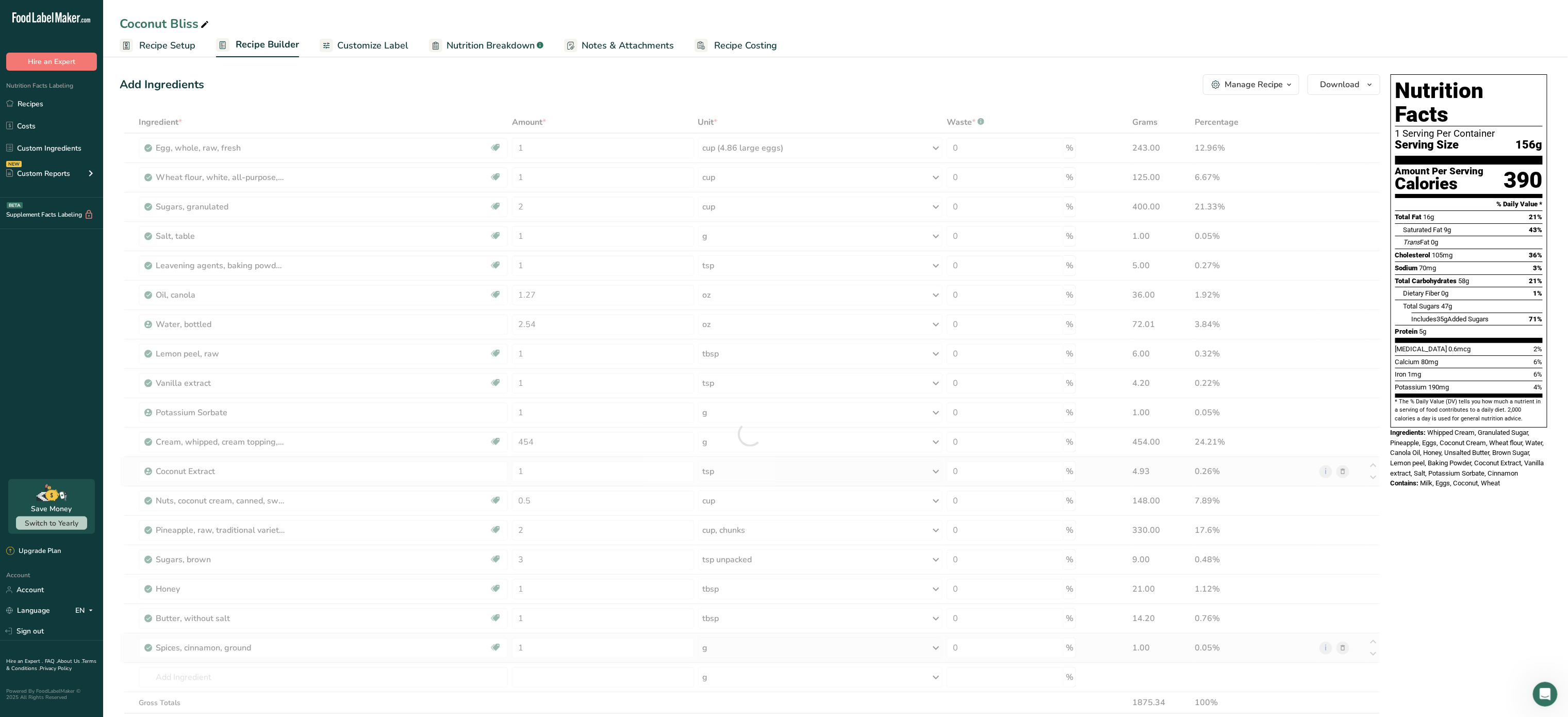
click at [757, 647] on div "Ingredient * Amount * Unit * Waste * .a-a{fill:#347362;}.b-a{fill:#fff;} Grams …" at bounding box center [750, 434] width 1261 height 645
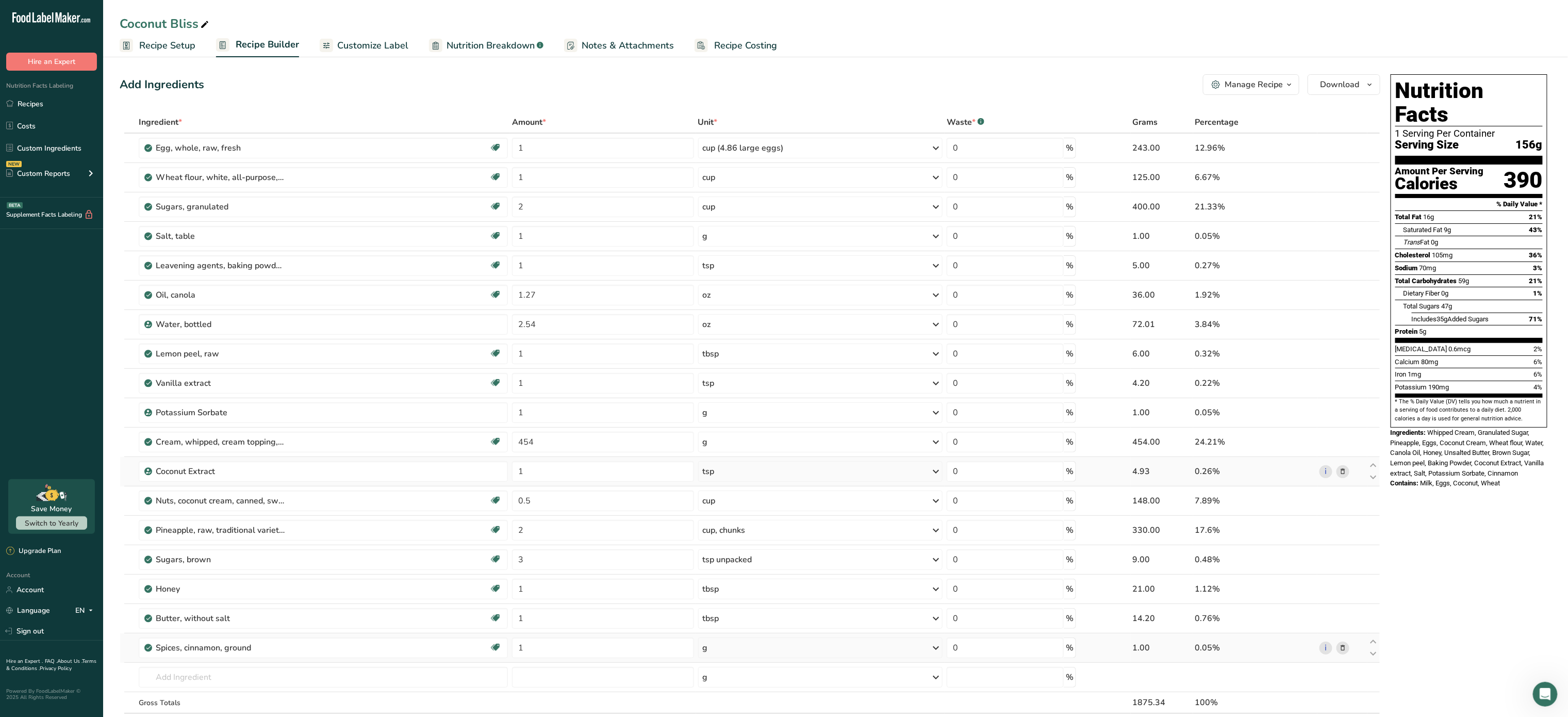
click at [757, 647] on div "g" at bounding box center [820, 648] width 245 height 21
click at [745, 688] on div "1 tsp" at bounding box center [747, 683] width 86 height 15
click at [560, 240] on input "1" at bounding box center [603, 236] width 182 height 21
type input "2"
click at [563, 257] on div "Ingredient * Amount * Unit * Waste * .a-a{fill:#347362;}.b-a{fill:#fff;} Grams …" at bounding box center [750, 434] width 1261 height 645
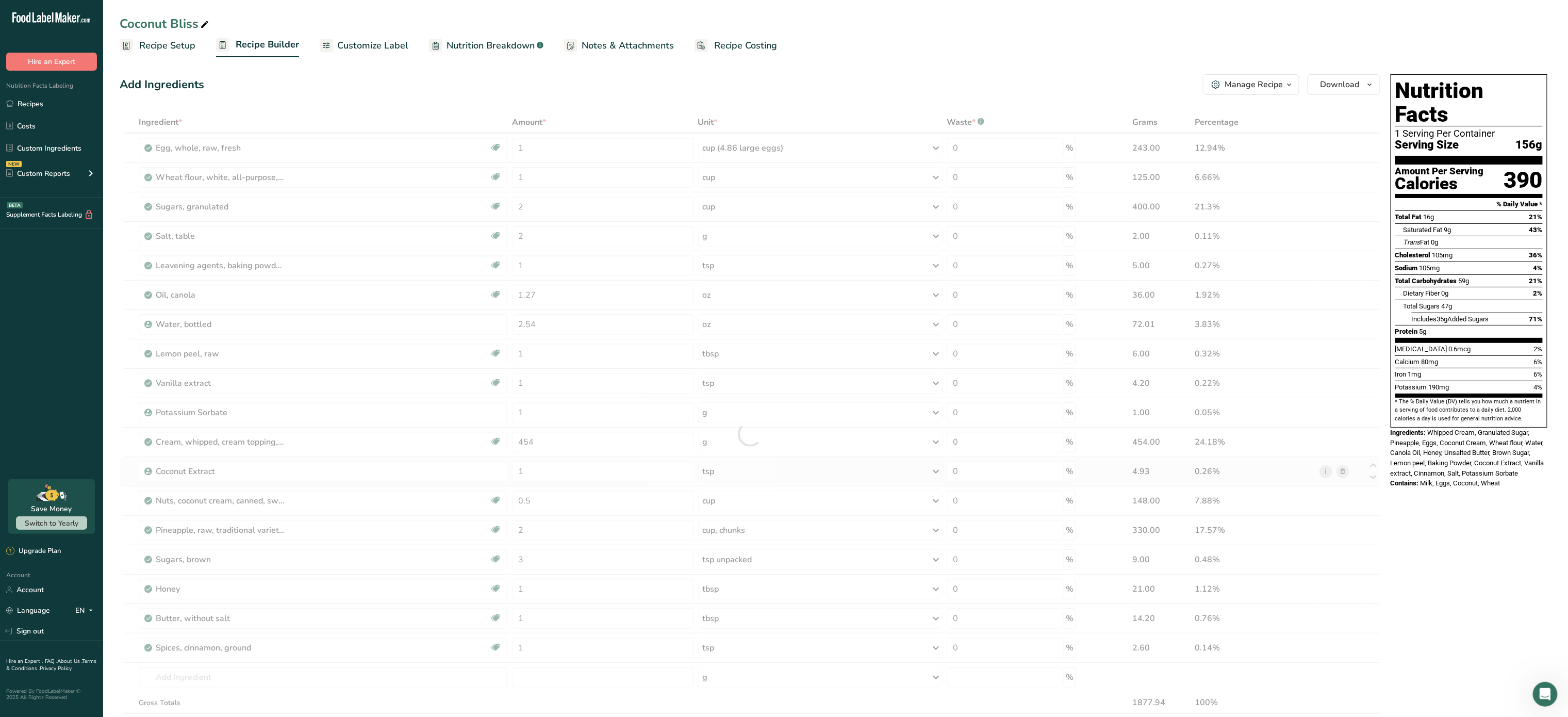
click at [164, 36] on link "Recipe Setup" at bounding box center [157, 46] width 76 height 23
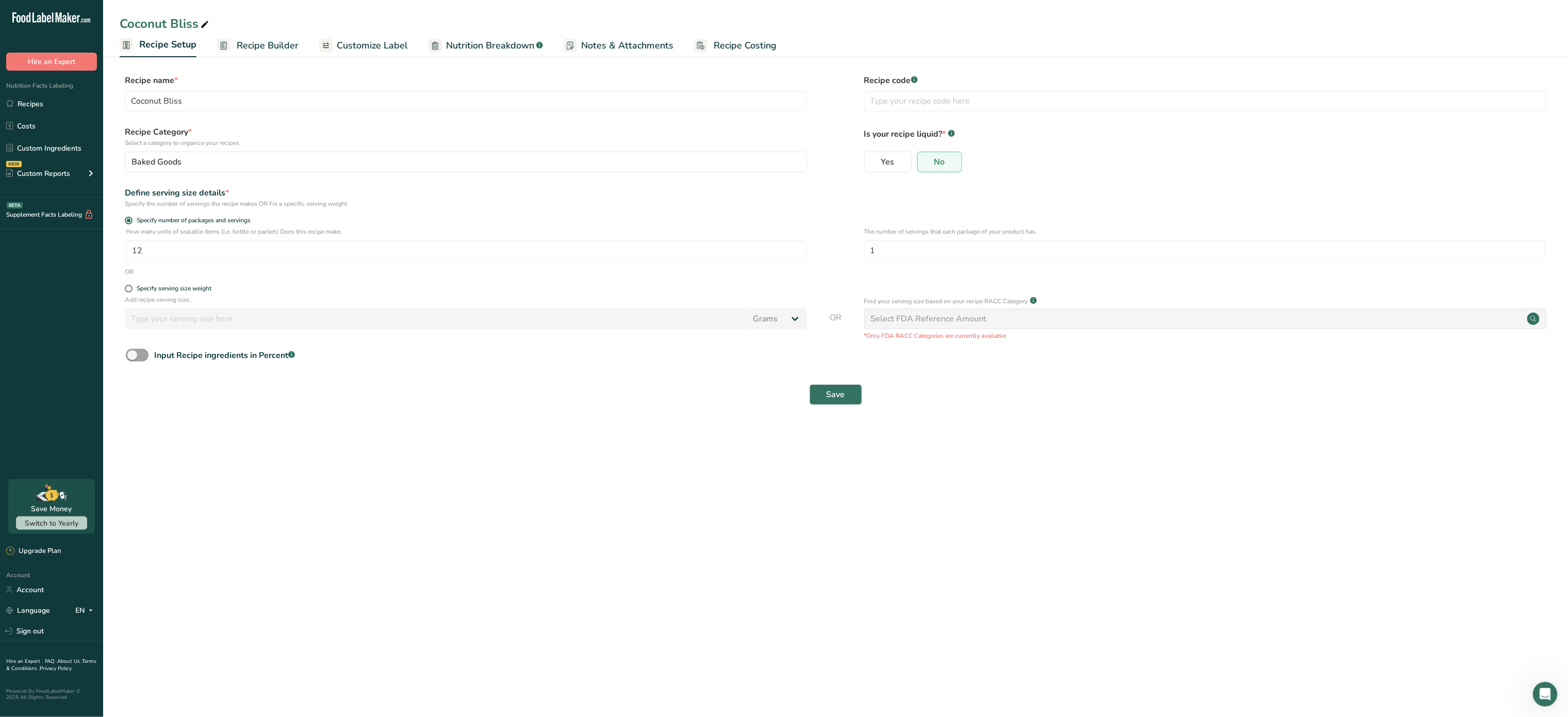
click at [267, 44] on span "Recipe Builder" at bounding box center [268, 46] width 62 height 14
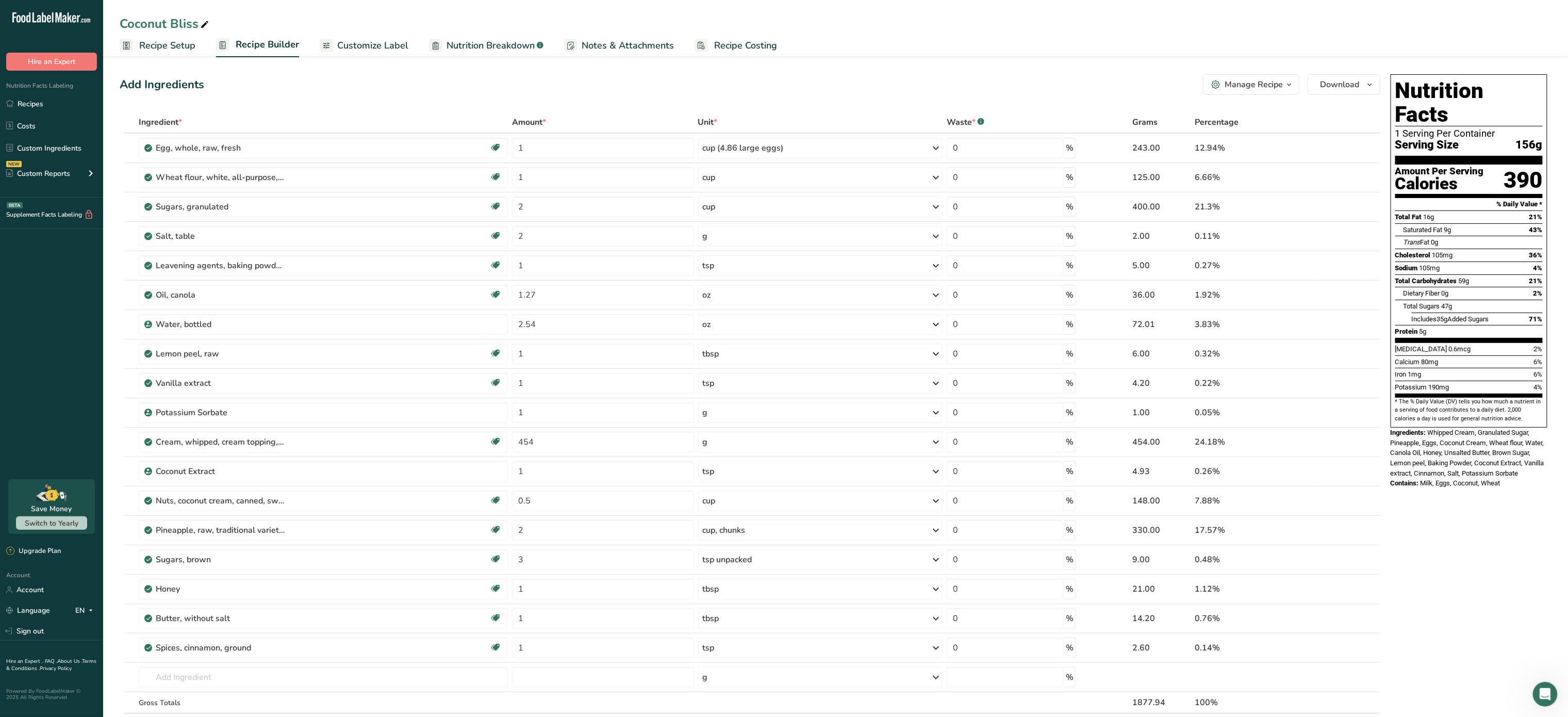
click at [1285, 84] on icon "button" at bounding box center [1289, 85] width 8 height 13
click at [1219, 240] on div ".a-a{fill:#347362;}.b-a{fill:#fff;}" at bounding box center [1214, 235] width 9 height 12
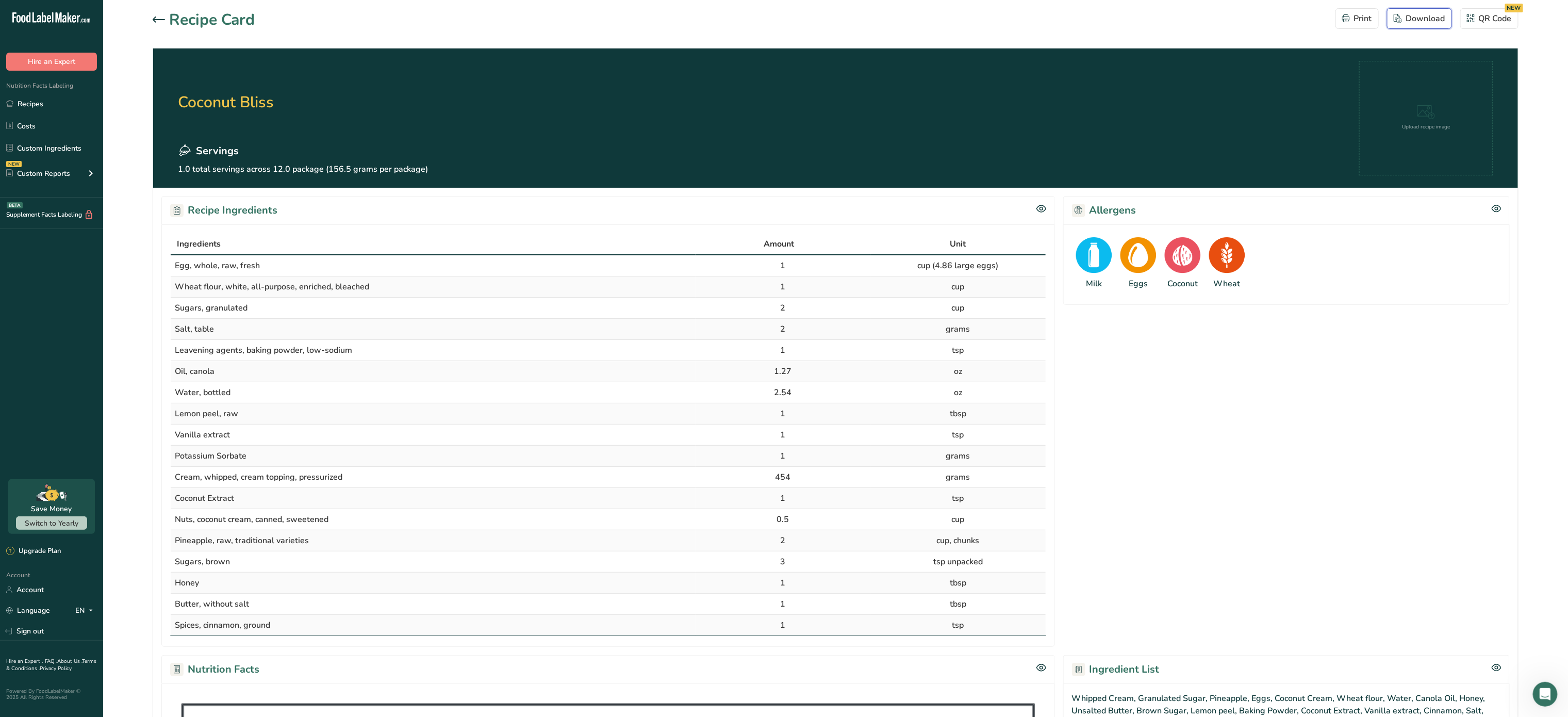
click at [1417, 21] on div "Download" at bounding box center [1420, 19] width 52 height 12
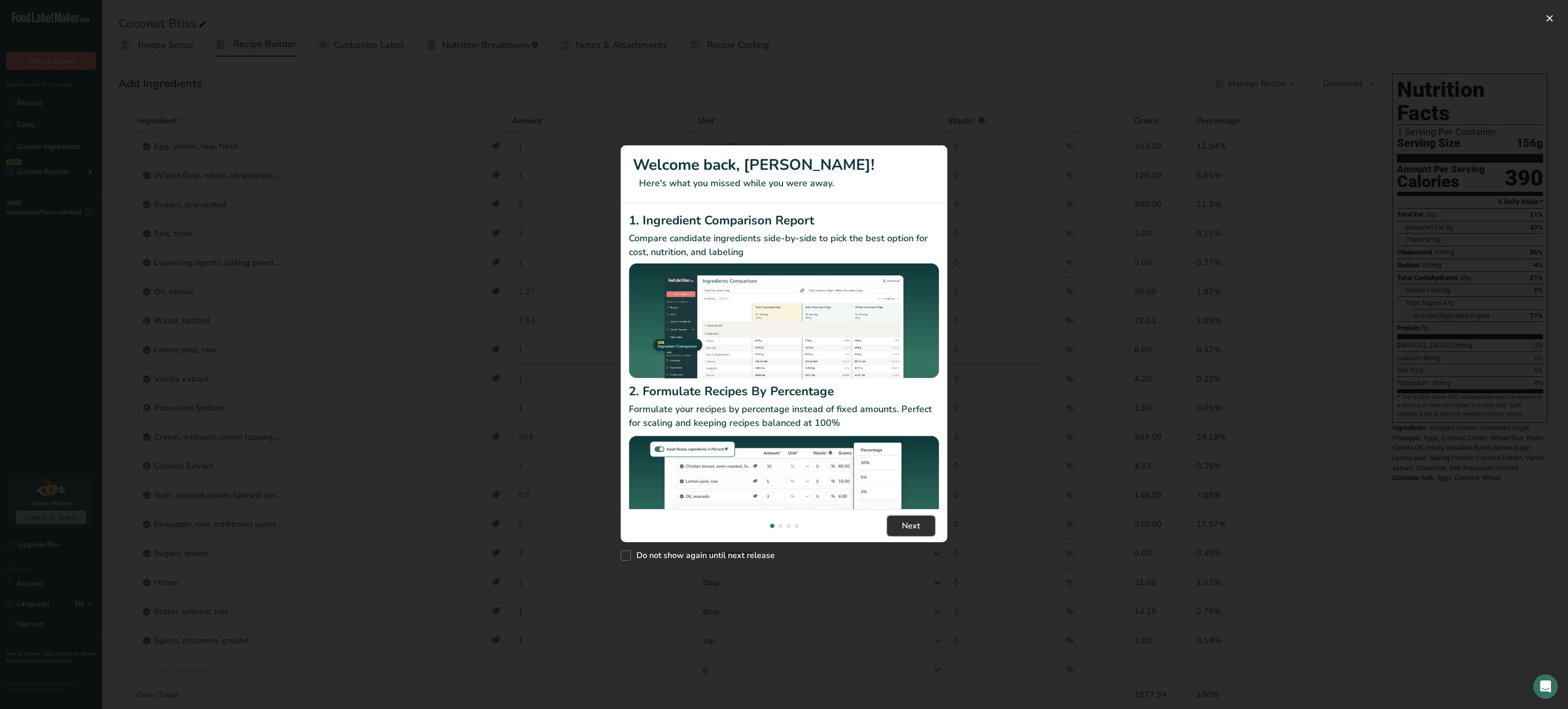
click at [914, 527] on span "Next" at bounding box center [911, 526] width 18 height 12
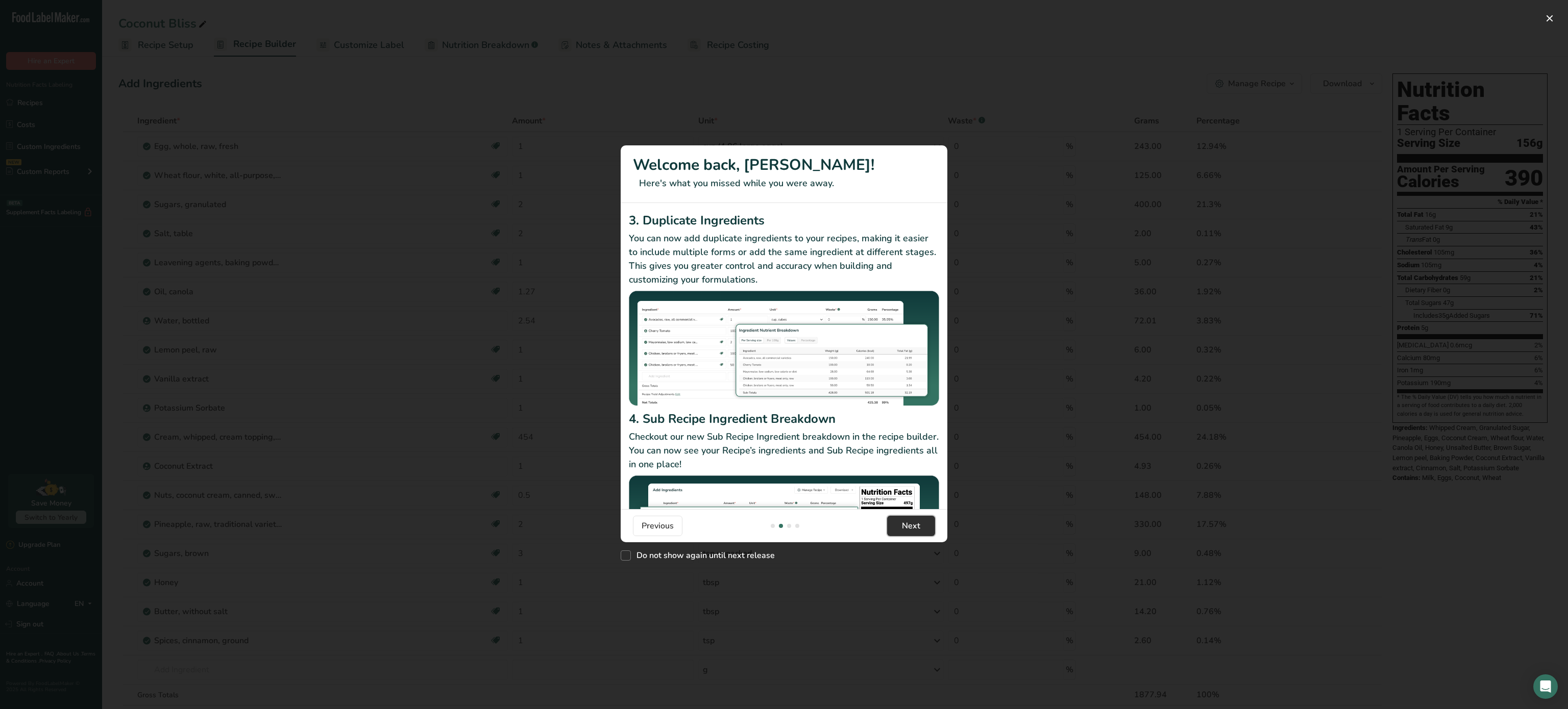
click at [914, 527] on span "Next" at bounding box center [911, 526] width 18 height 12
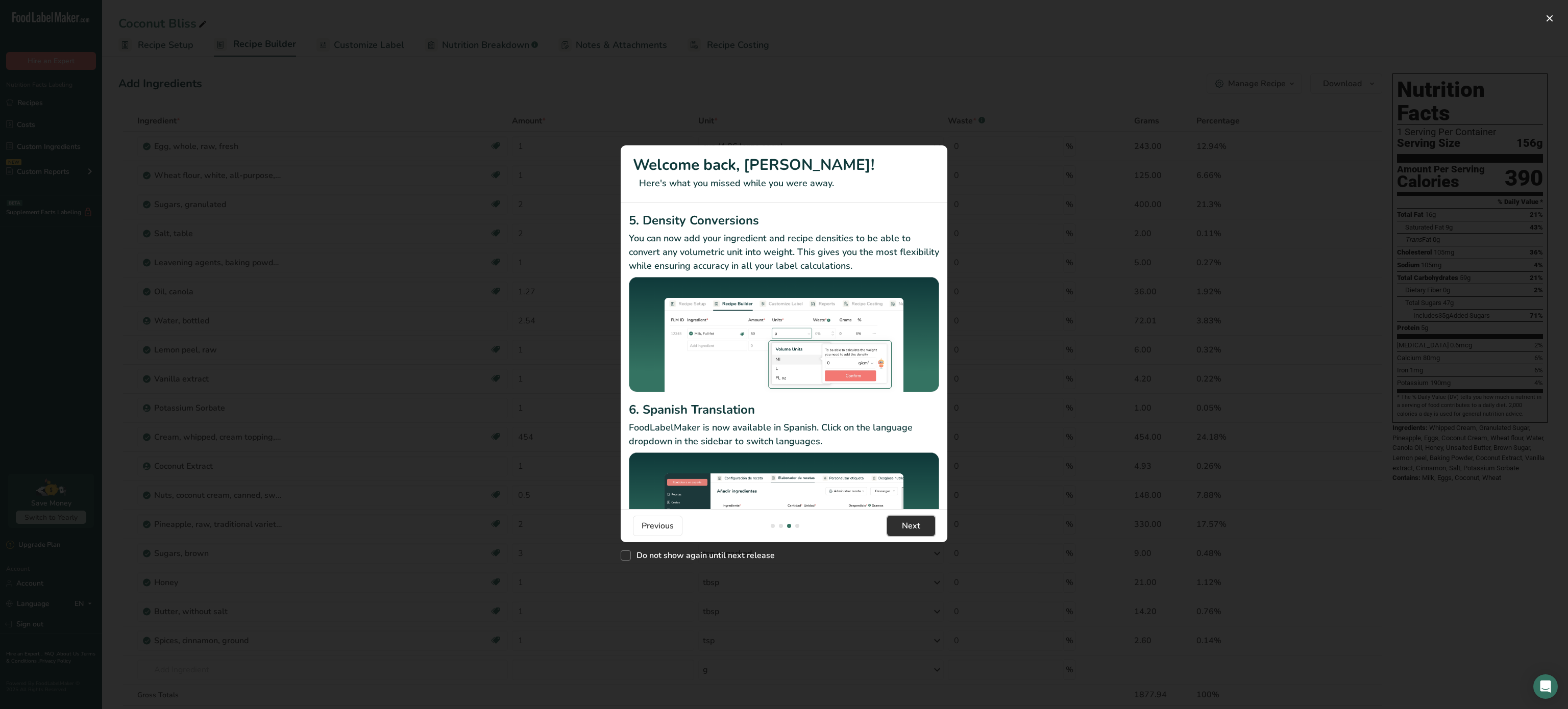
click at [914, 527] on span "Next" at bounding box center [911, 526] width 18 height 12
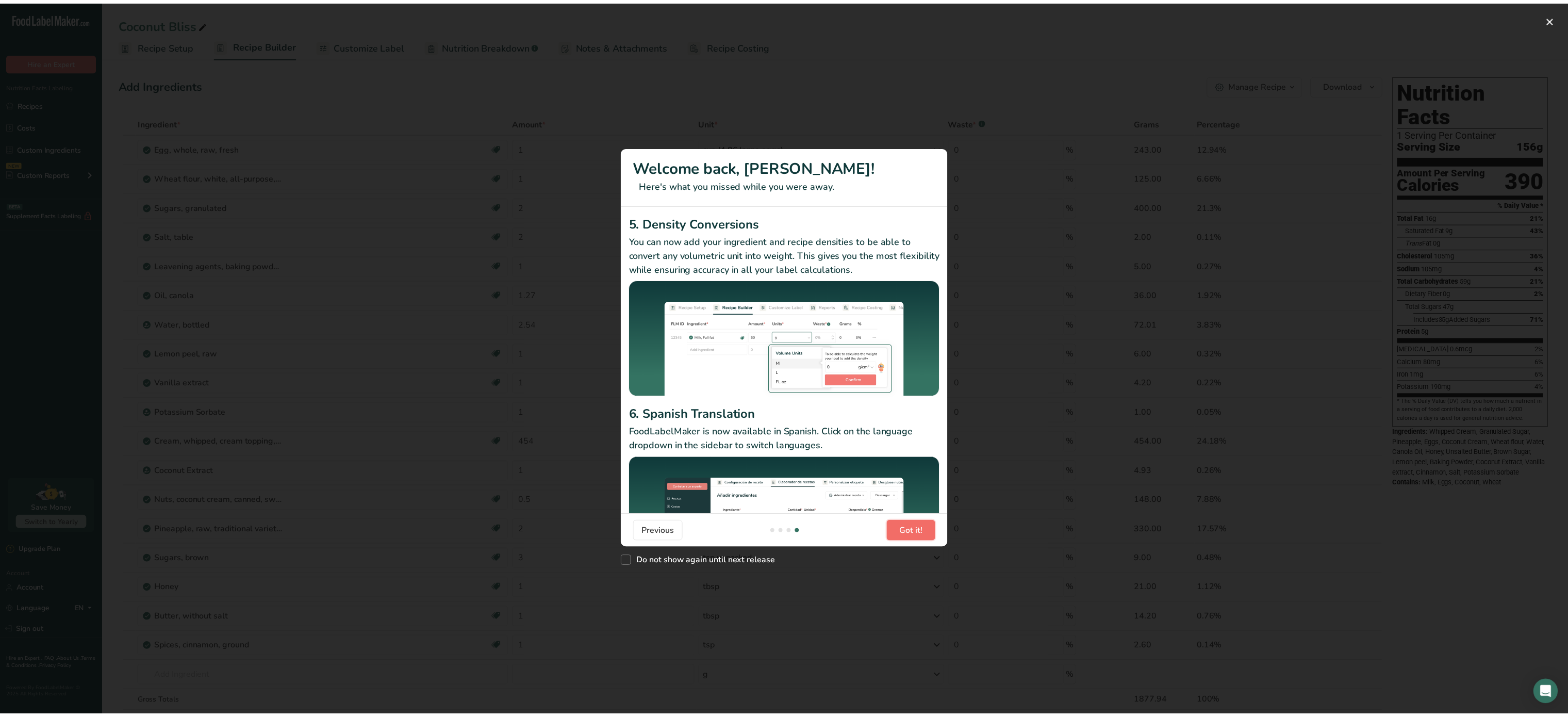
scroll to position [0, 990]
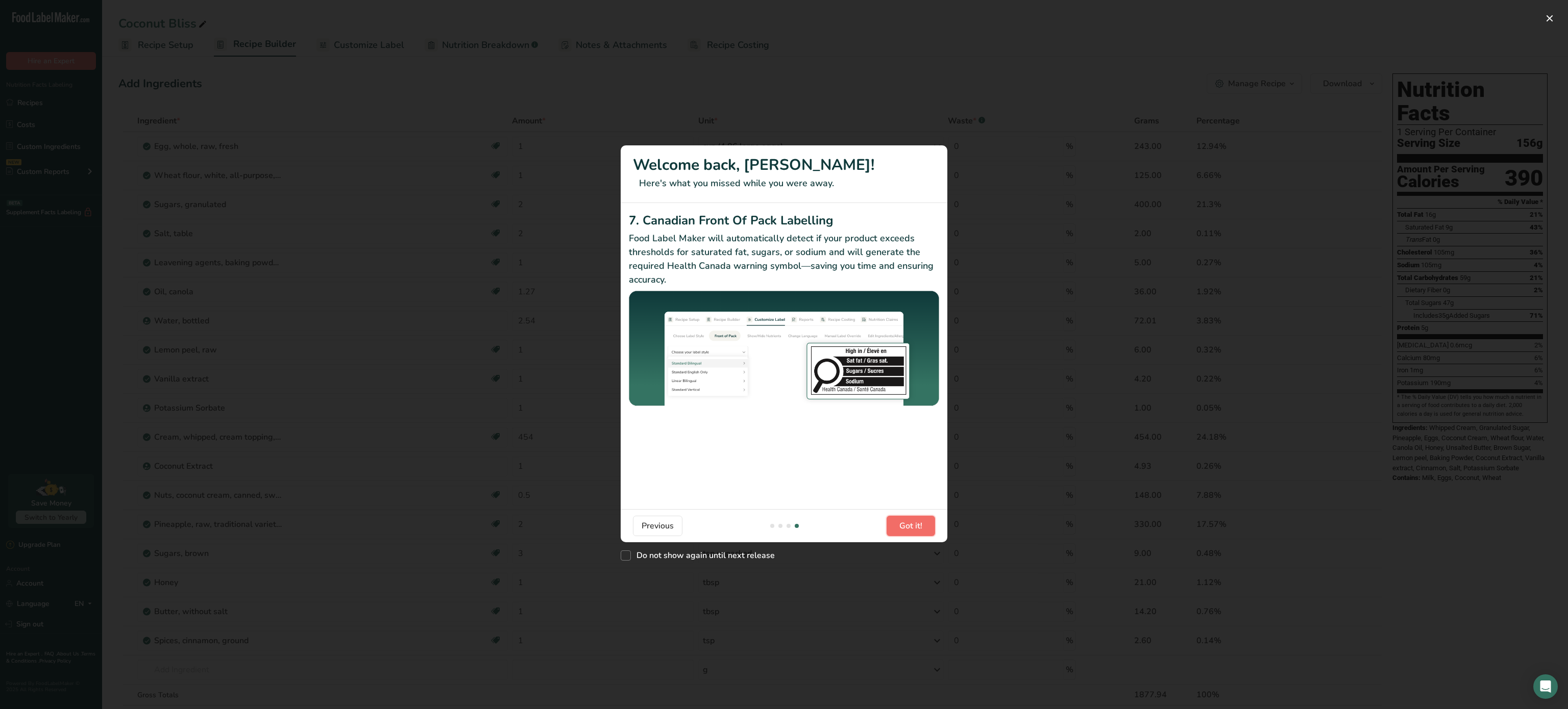
click at [914, 527] on span "Got it!" at bounding box center [911, 526] width 23 height 12
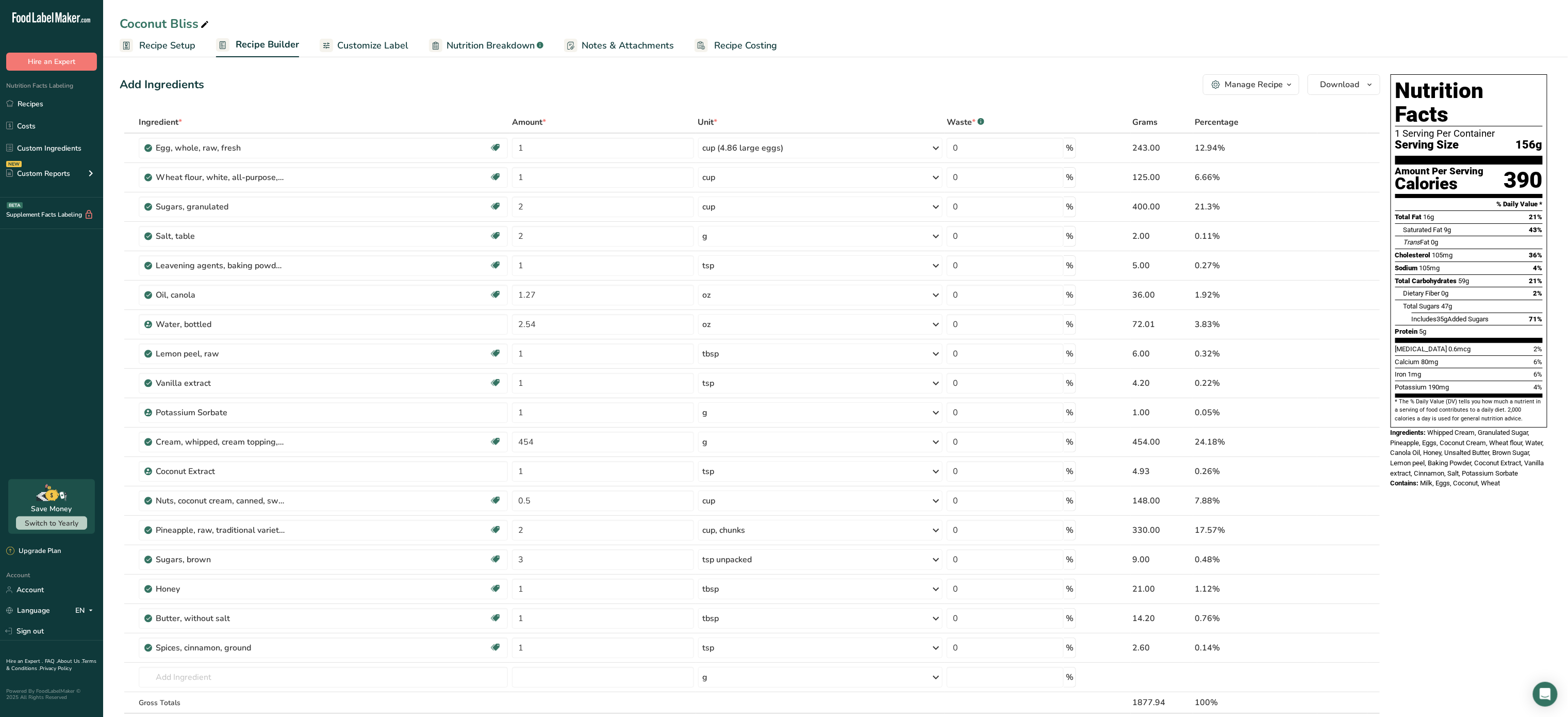
click at [371, 41] on span "Customize Label" at bounding box center [372, 46] width 71 height 14
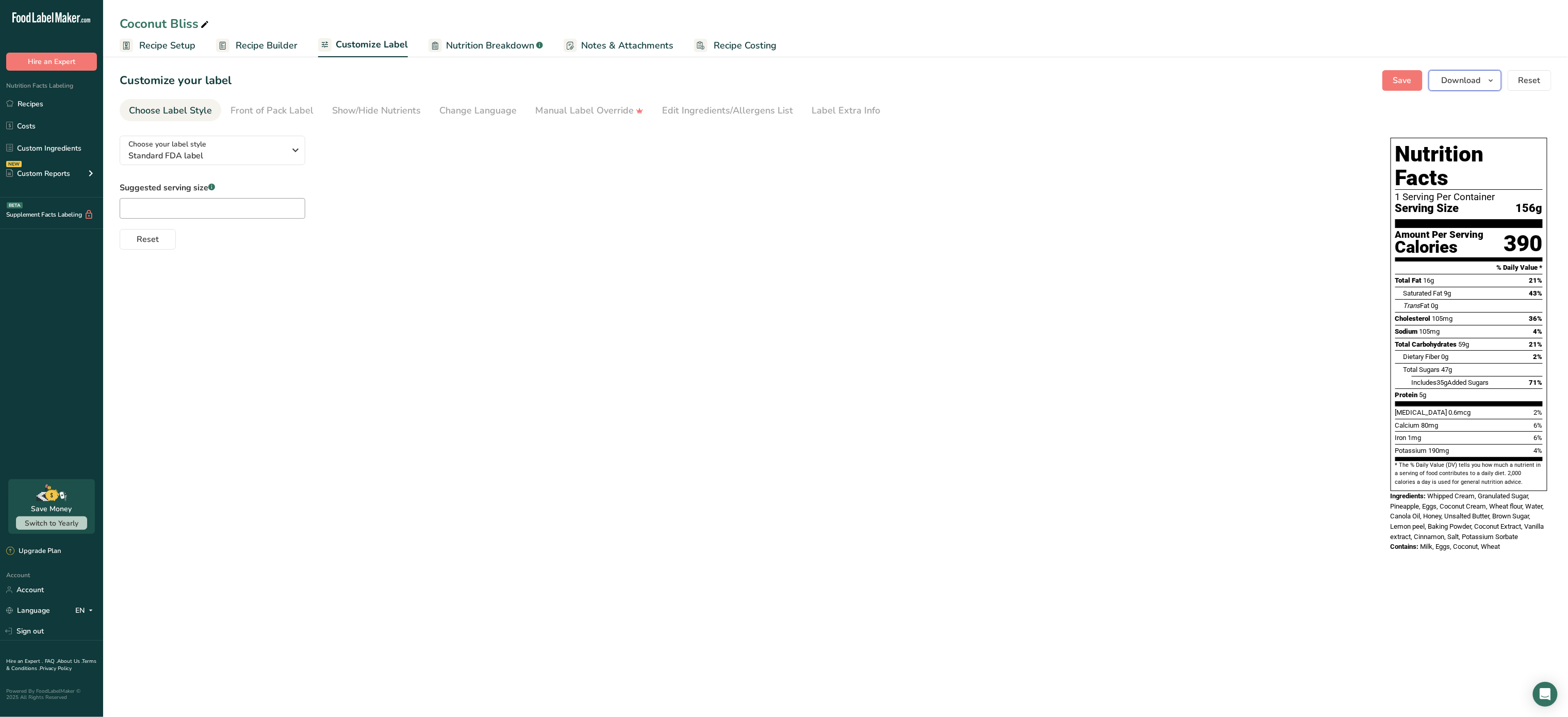
click at [1439, 82] on button "Download" at bounding box center [1465, 81] width 72 height 21
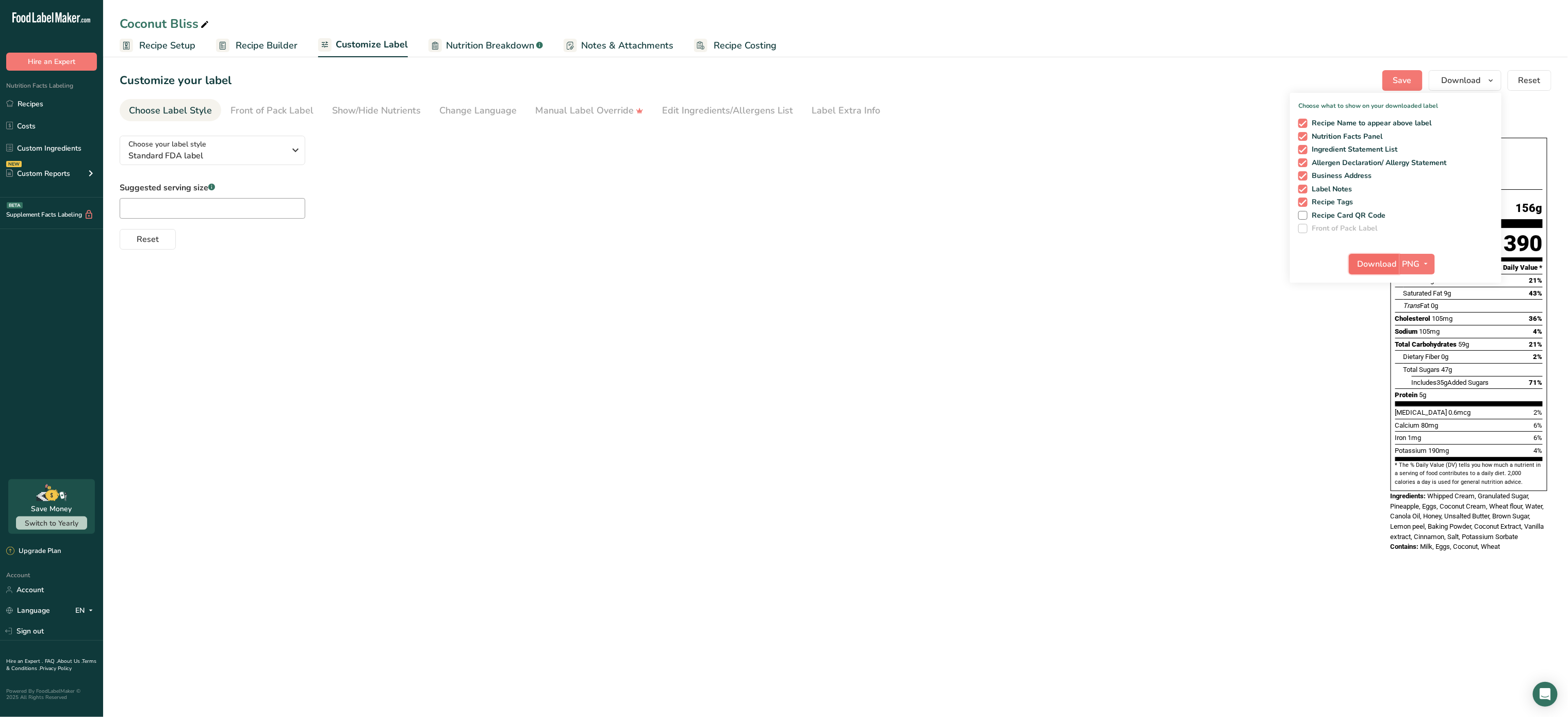
click at [1397, 264] on span "Download" at bounding box center [1377, 264] width 39 height 12
drag, startPoint x: 1397, startPoint y: 264, endPoint x: 489, endPoint y: 102, distance: 922.3
click at [0, 0] on div at bounding box center [0, 0] width 0 height 0
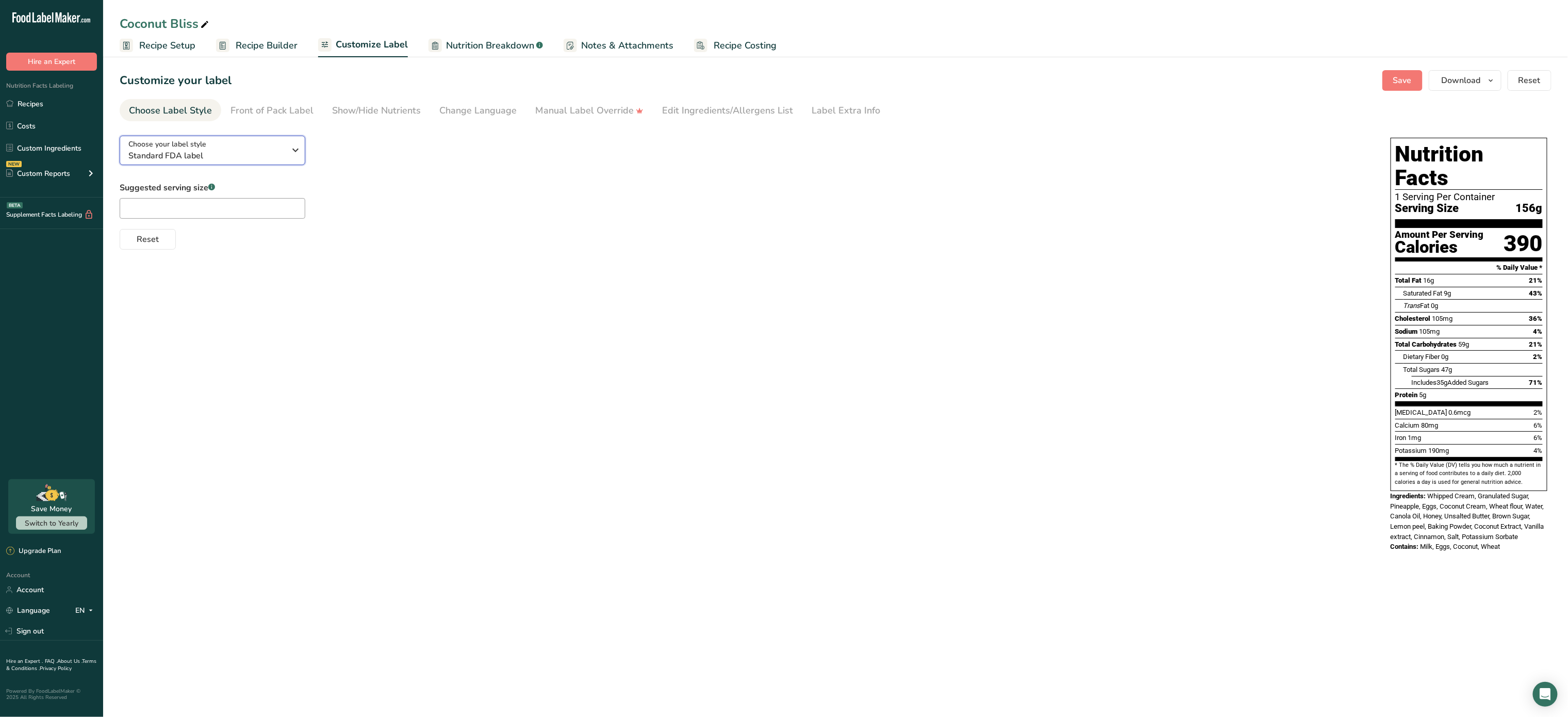
click at [278, 137] on button "Choose your label style Standard FDA label" at bounding box center [212, 150] width 186 height 30
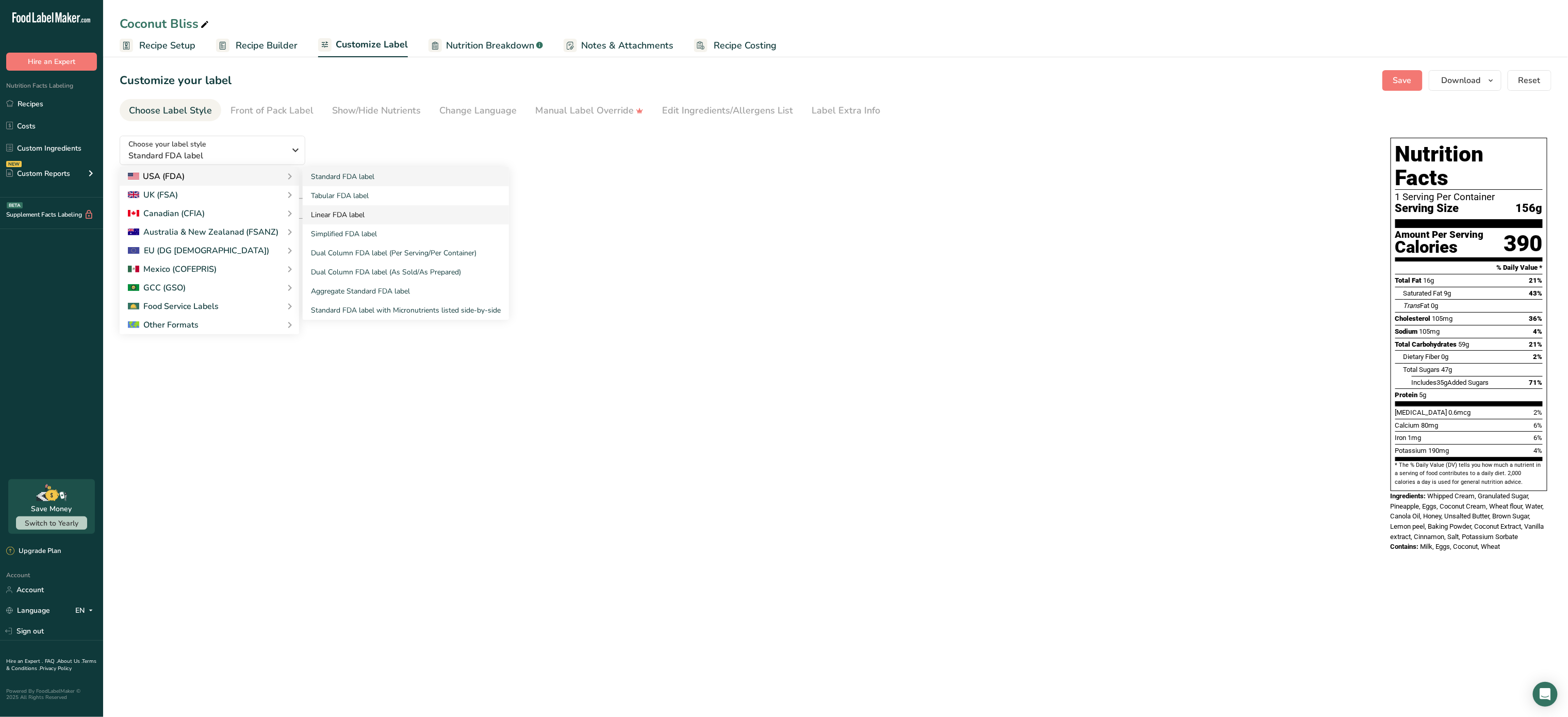
click at [362, 219] on link "Linear FDA label" at bounding box center [405, 215] width 206 height 19
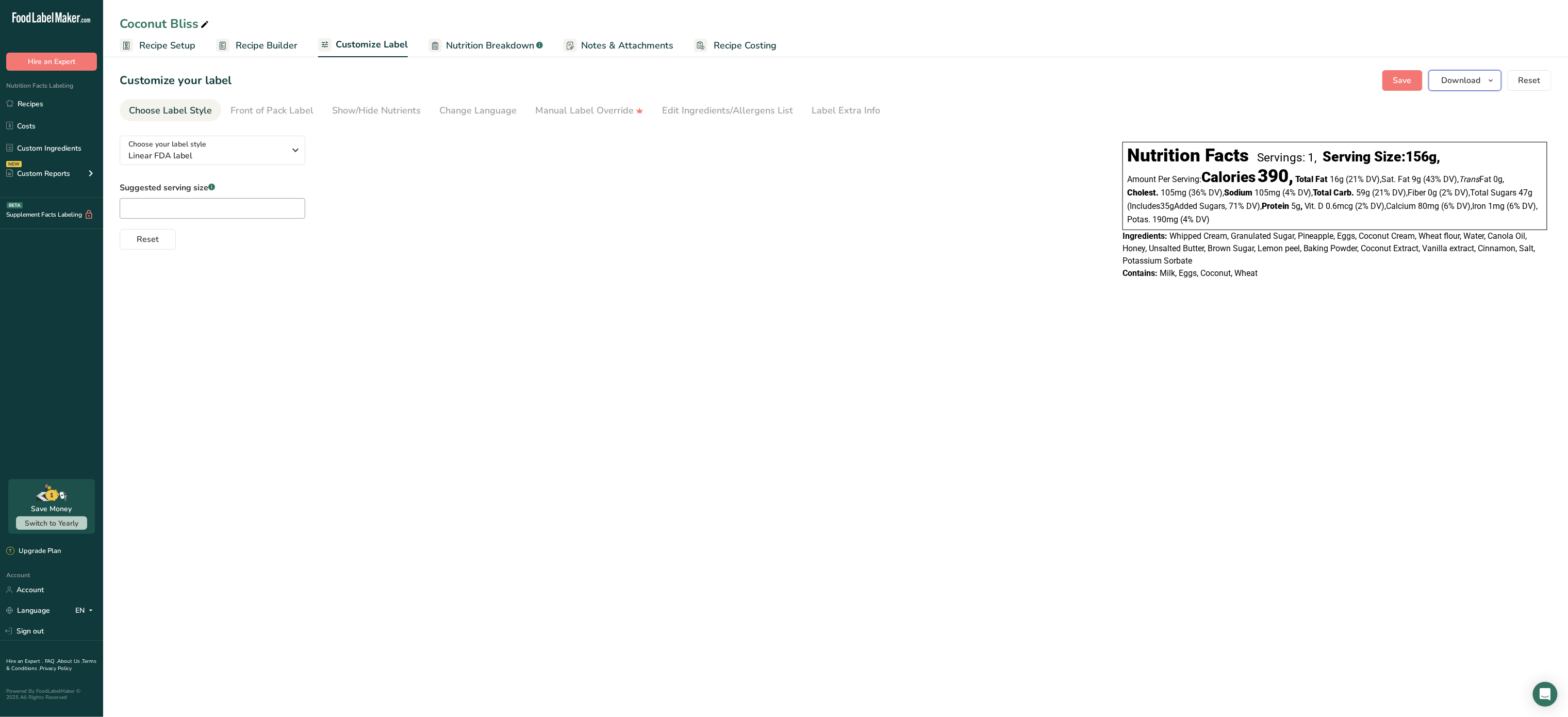
click at [1477, 84] on span "Download" at bounding box center [1461, 81] width 39 height 12
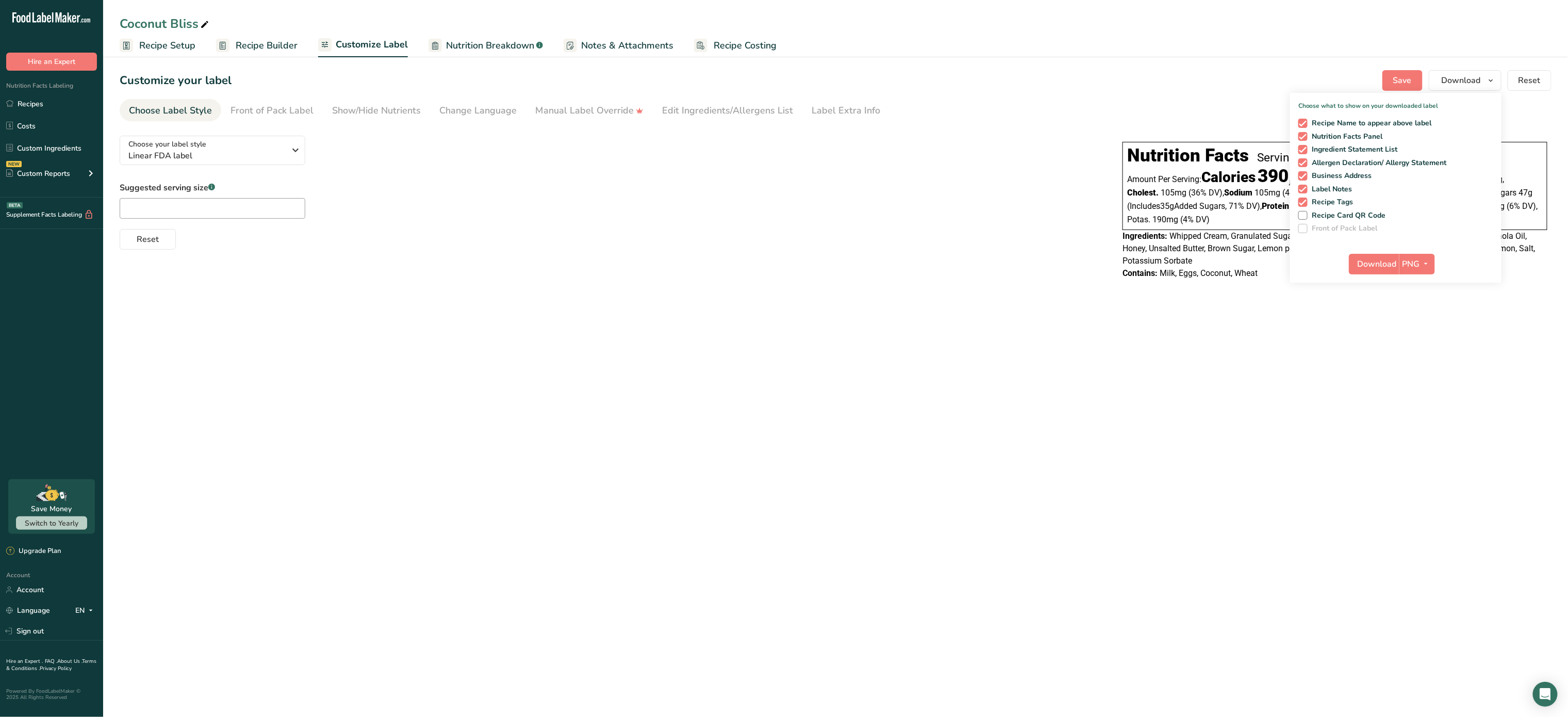
click at [1388, 280] on div "Download PNG PNG BMP SVG PDF TXT" at bounding box center [1396, 267] width 211 height 33
click at [1388, 264] on span "Download" at bounding box center [1377, 264] width 39 height 12
click at [287, 140] on div "Choose your label style Linear FDA label" at bounding box center [211, 151] width 165 height 23
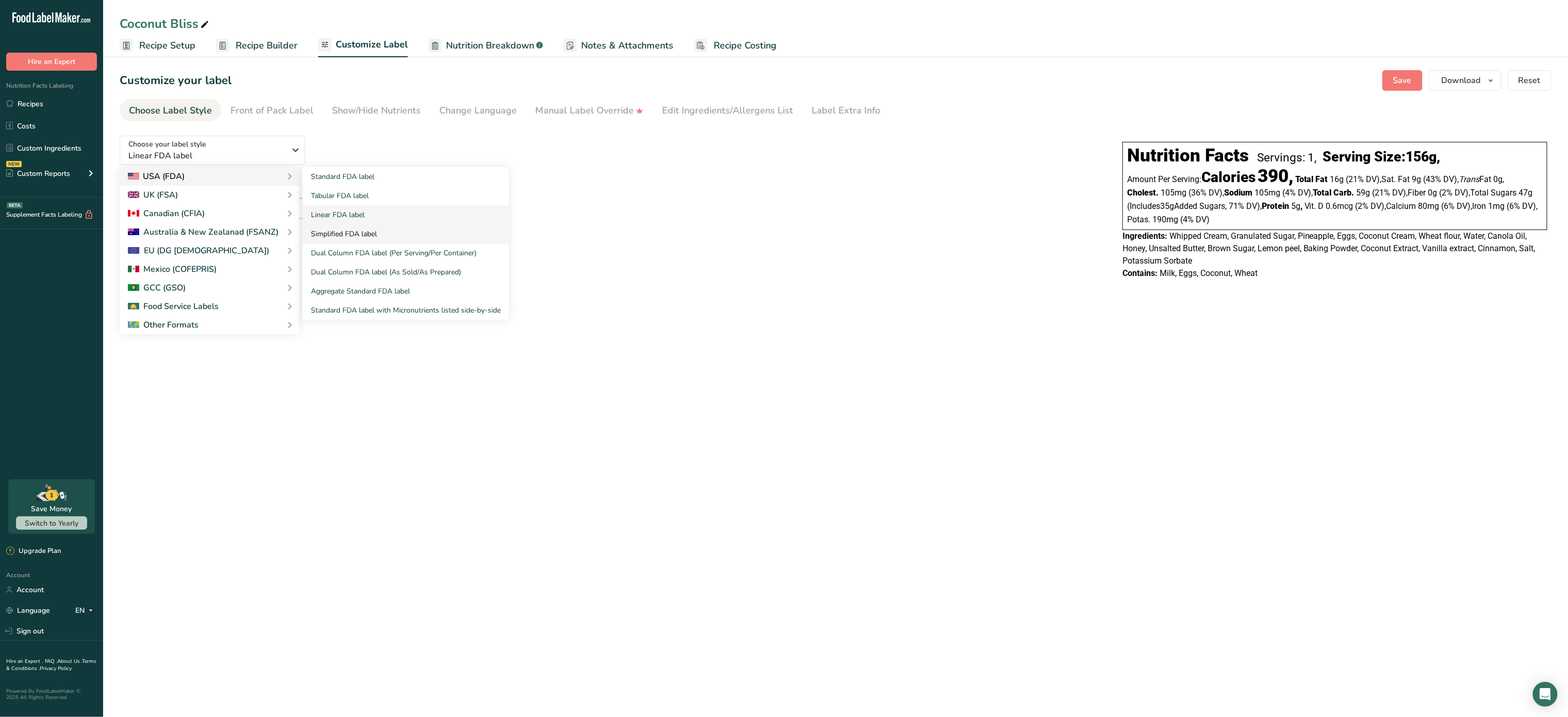
click at [333, 230] on link "Simplified FDA label" at bounding box center [405, 234] width 206 height 19
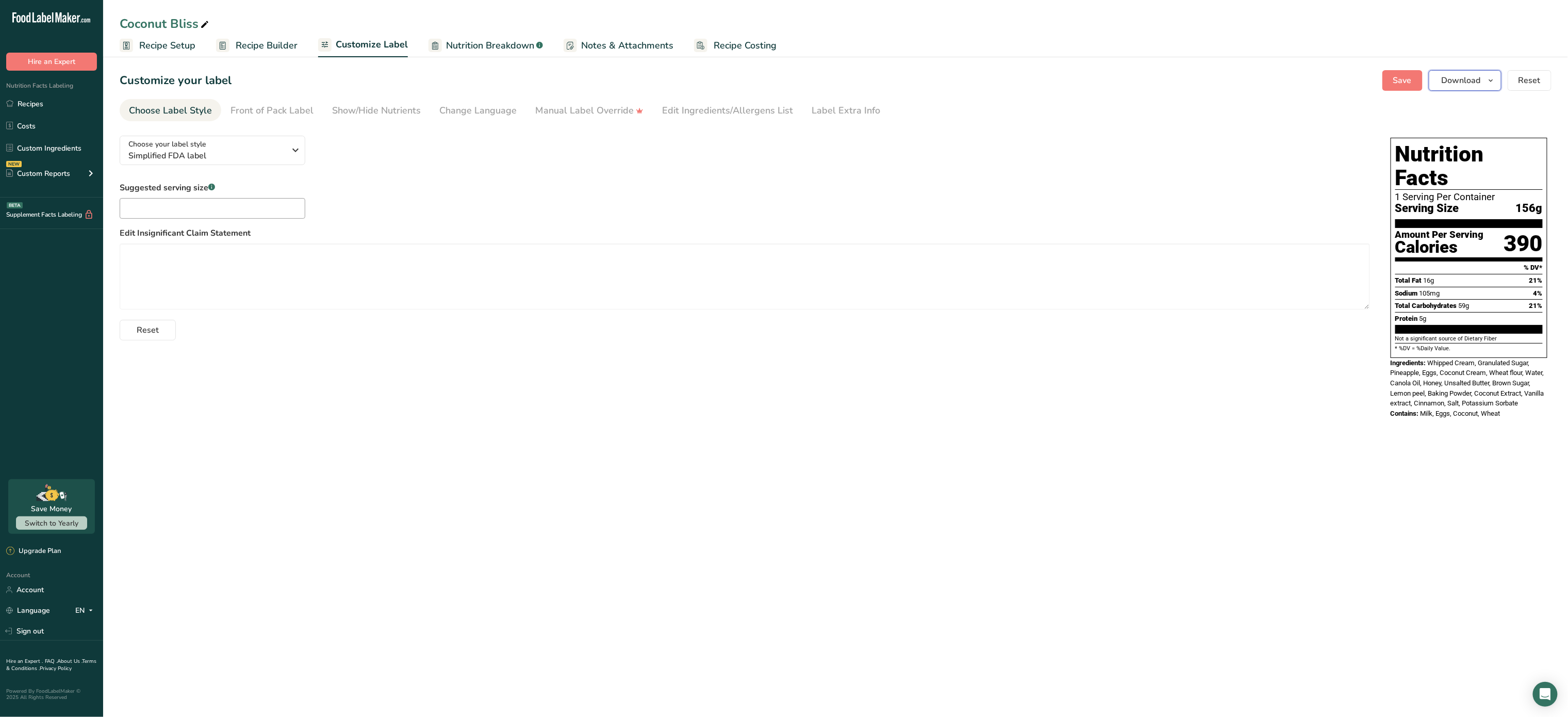
click at [1462, 77] on span "Download" at bounding box center [1461, 81] width 39 height 12
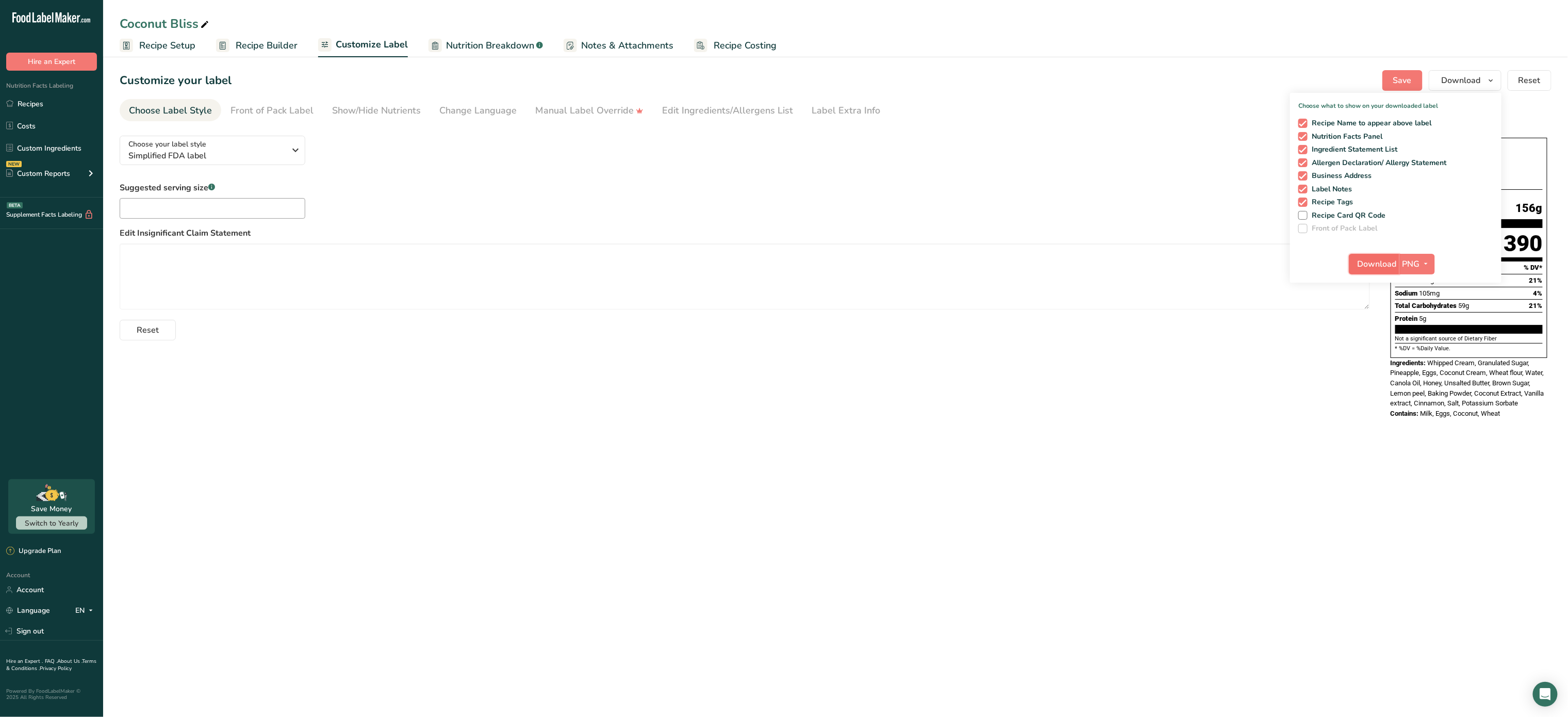
click at [1393, 266] on span "Download" at bounding box center [1377, 264] width 39 height 12
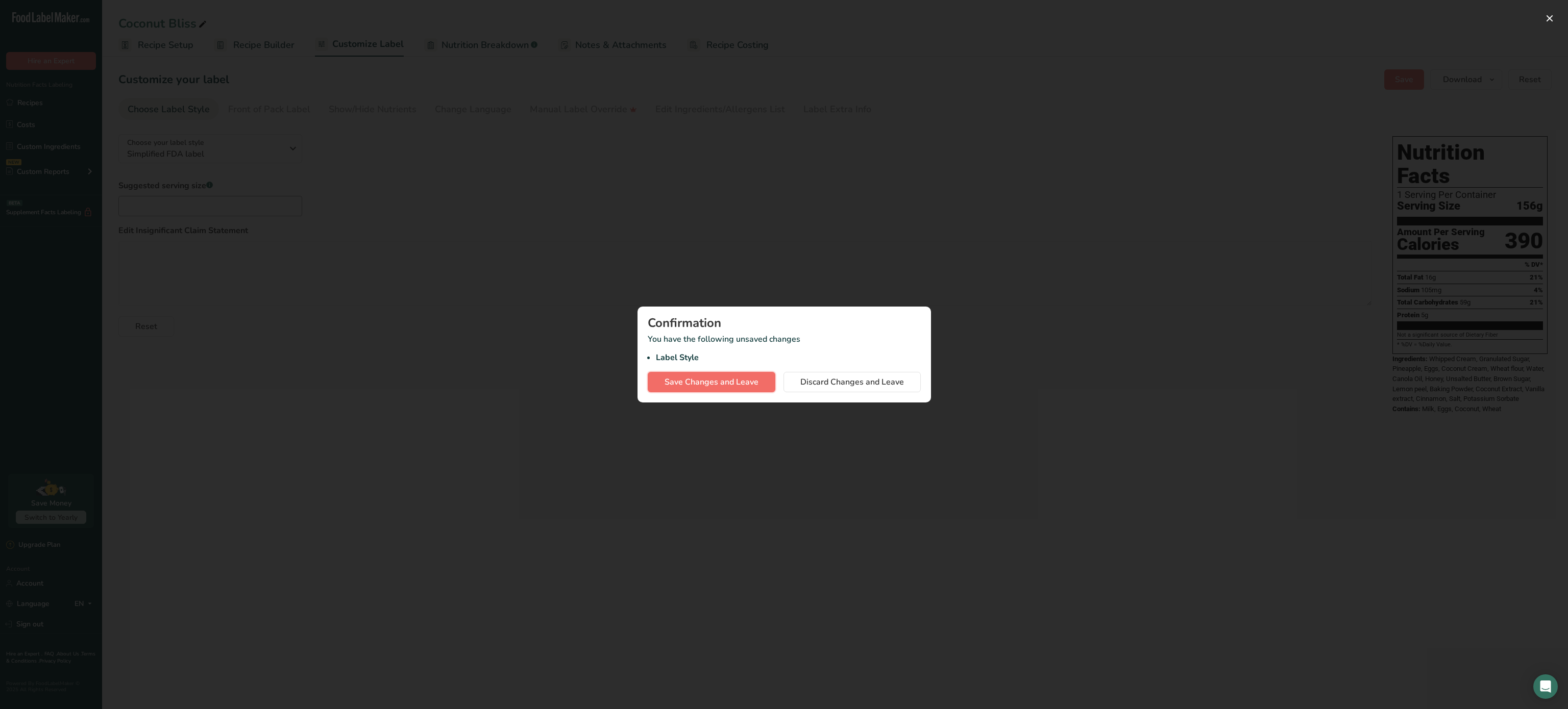
click at [701, 383] on span "Save Changes and Leave" at bounding box center [711, 382] width 94 height 12
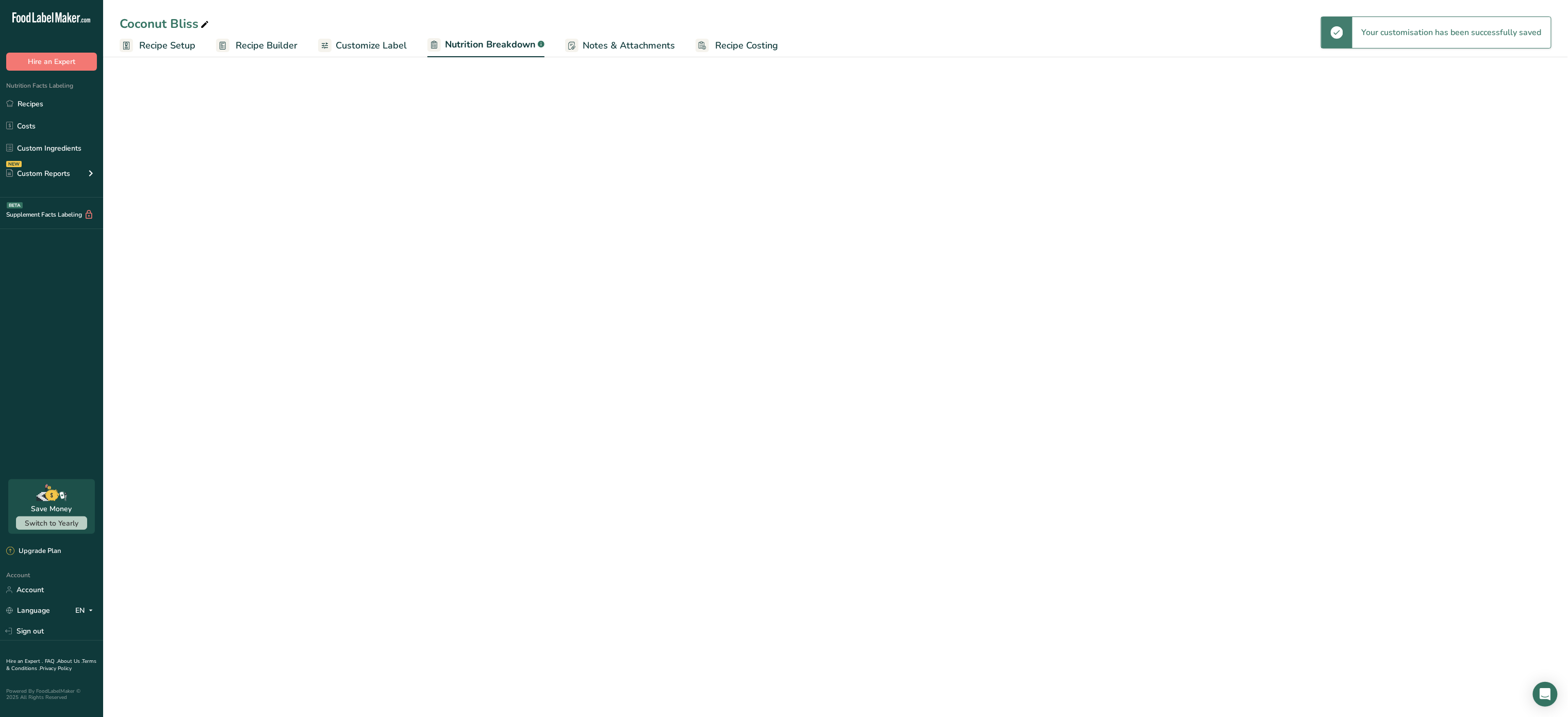
select select "Calories"
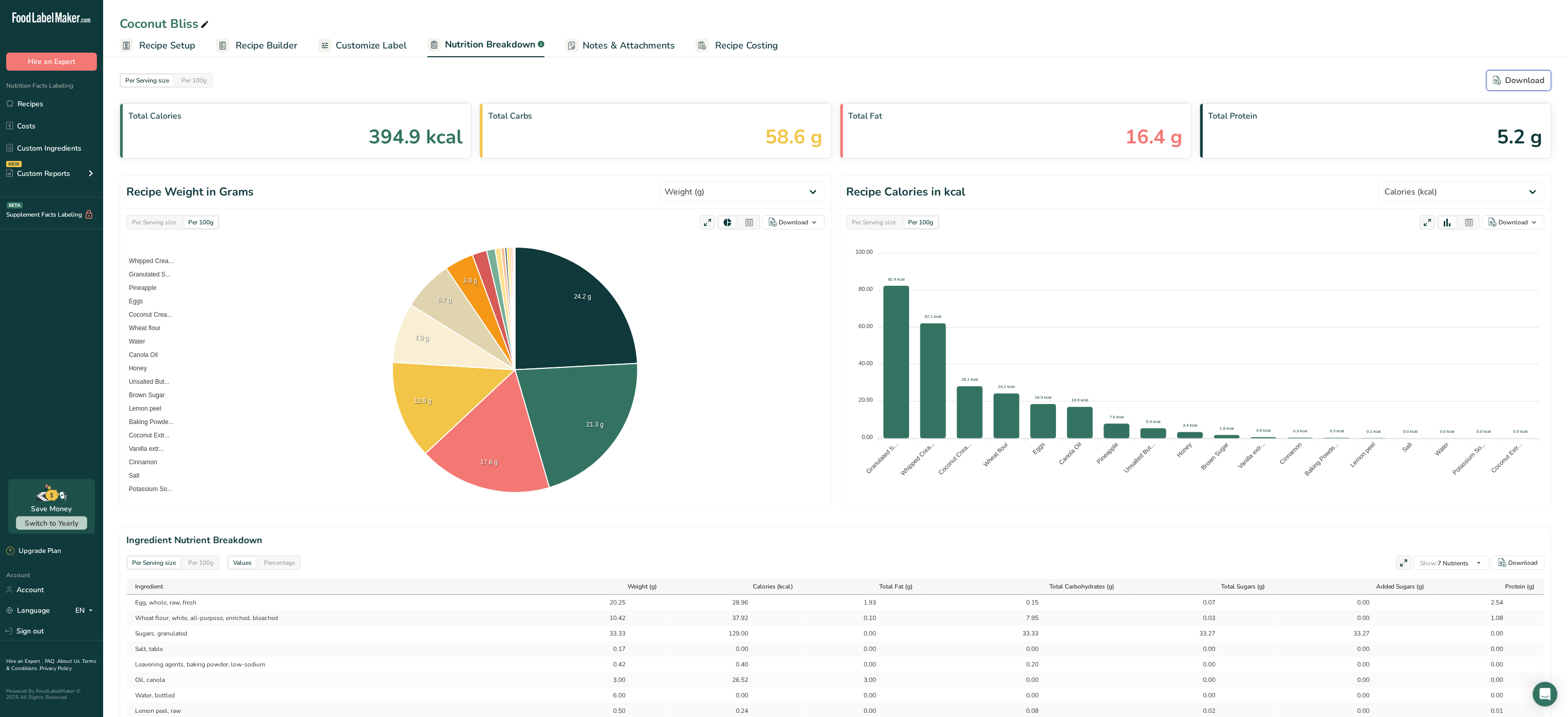
click at [1512, 81] on div "Download" at bounding box center [1519, 81] width 52 height 12
click at [724, 40] on span "Recipe Costing" at bounding box center [746, 46] width 63 height 14
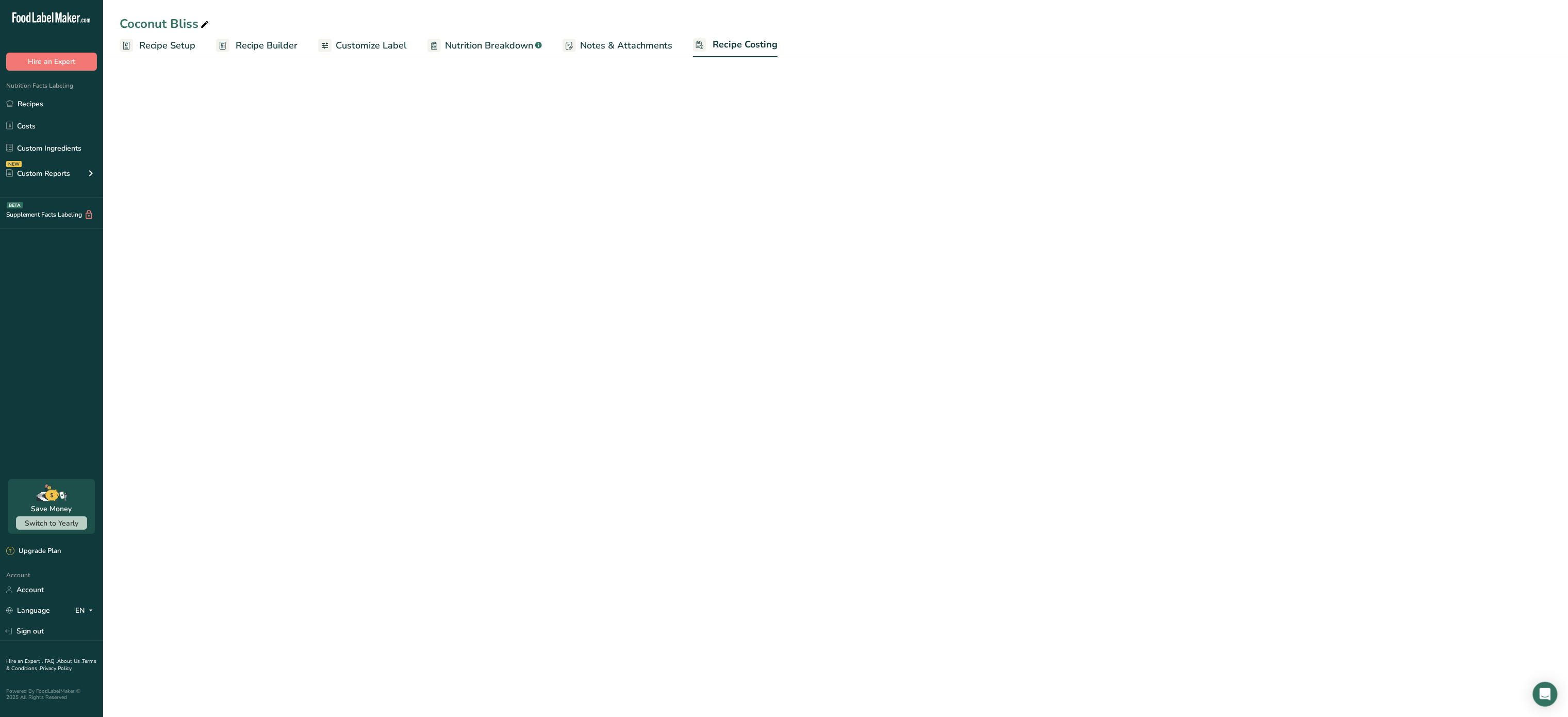
select select "12"
select select "5"
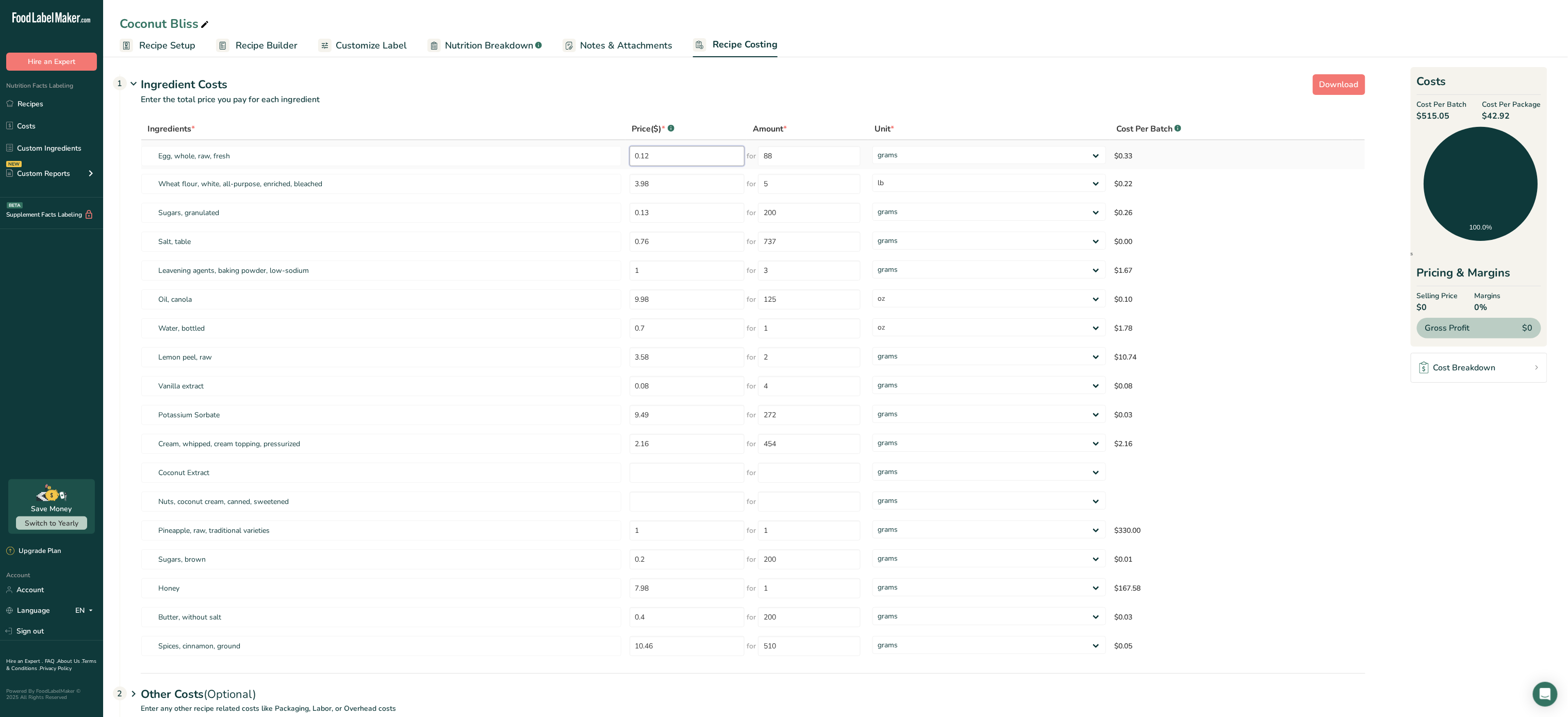
click at [679, 157] on input "0.12" at bounding box center [687, 155] width 115 height 20
type input "0"
type input "8"
click at [831, 162] on div "Ingredients * Price($) * .a-a{fill:#347362;}.b-a{fill:#fff;} Amount * Unit * Co…" at bounding box center [753, 390] width 1225 height 543
type input "8"
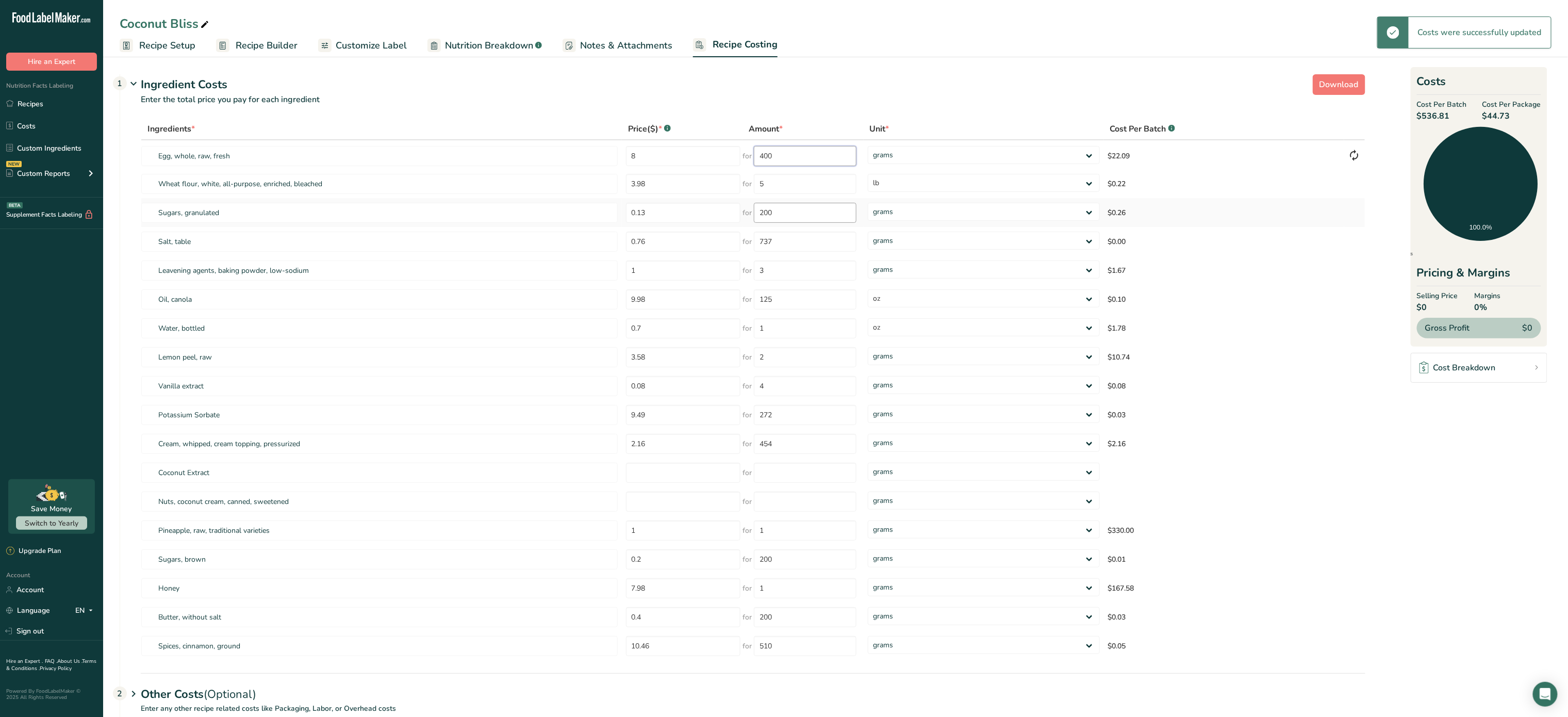
type input "88"
click at [668, 193] on input "3.98" at bounding box center [684, 184] width 115 height 20
click at [670, 211] on input "0.13" at bounding box center [684, 213] width 115 height 20
click at [670, 242] on input "0.76" at bounding box center [684, 241] width 115 height 20
click at [674, 281] on td "1" at bounding box center [683, 270] width 122 height 29
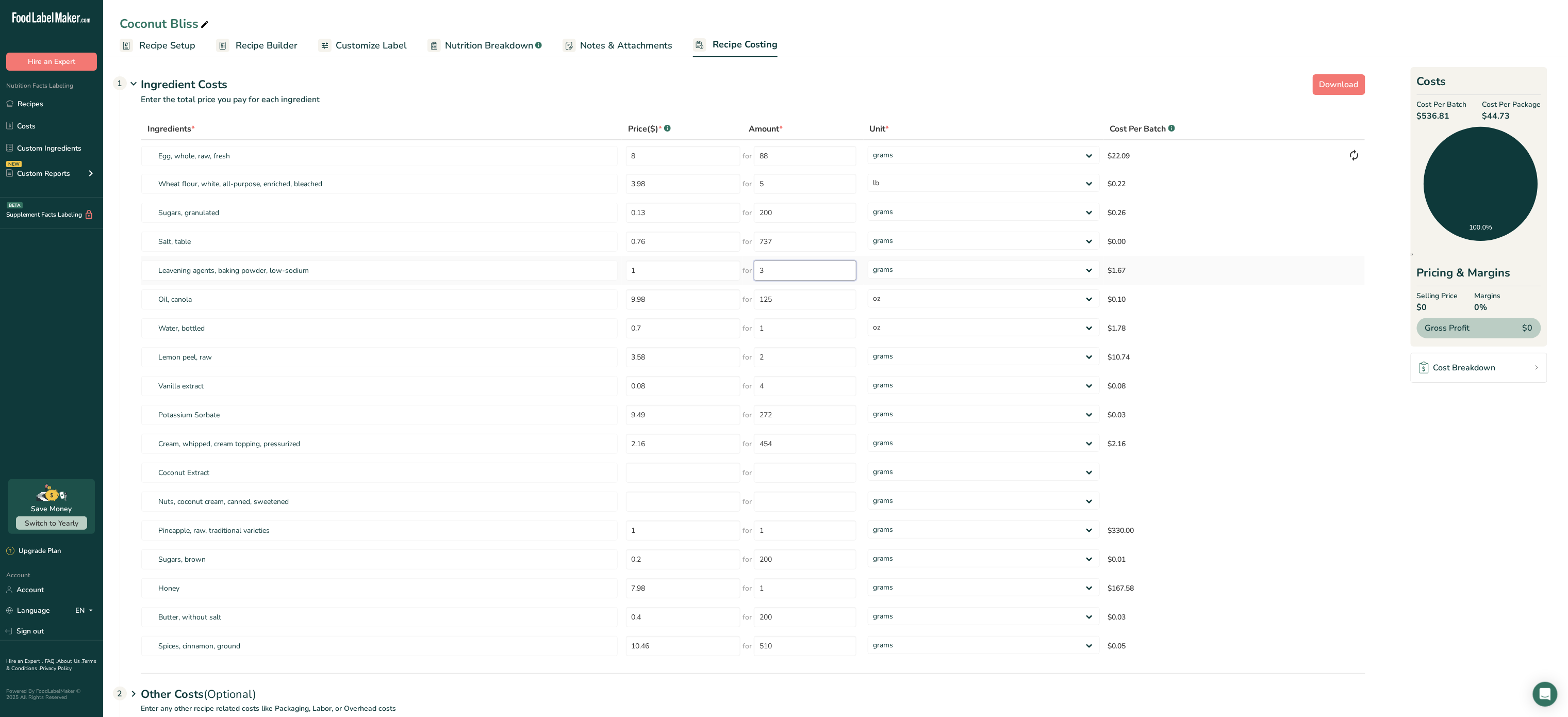
click at [797, 269] on input "3" at bounding box center [805, 270] width 103 height 20
click at [894, 263] on select "grams kg mg mcg lb oz" at bounding box center [984, 269] width 232 height 18
select select "5"
click at [868, 260] on select "grams kg mg mcg lb oz" at bounding box center [984, 269] width 232 height 18
click at [771, 274] on input "3" at bounding box center [805, 270] width 103 height 20
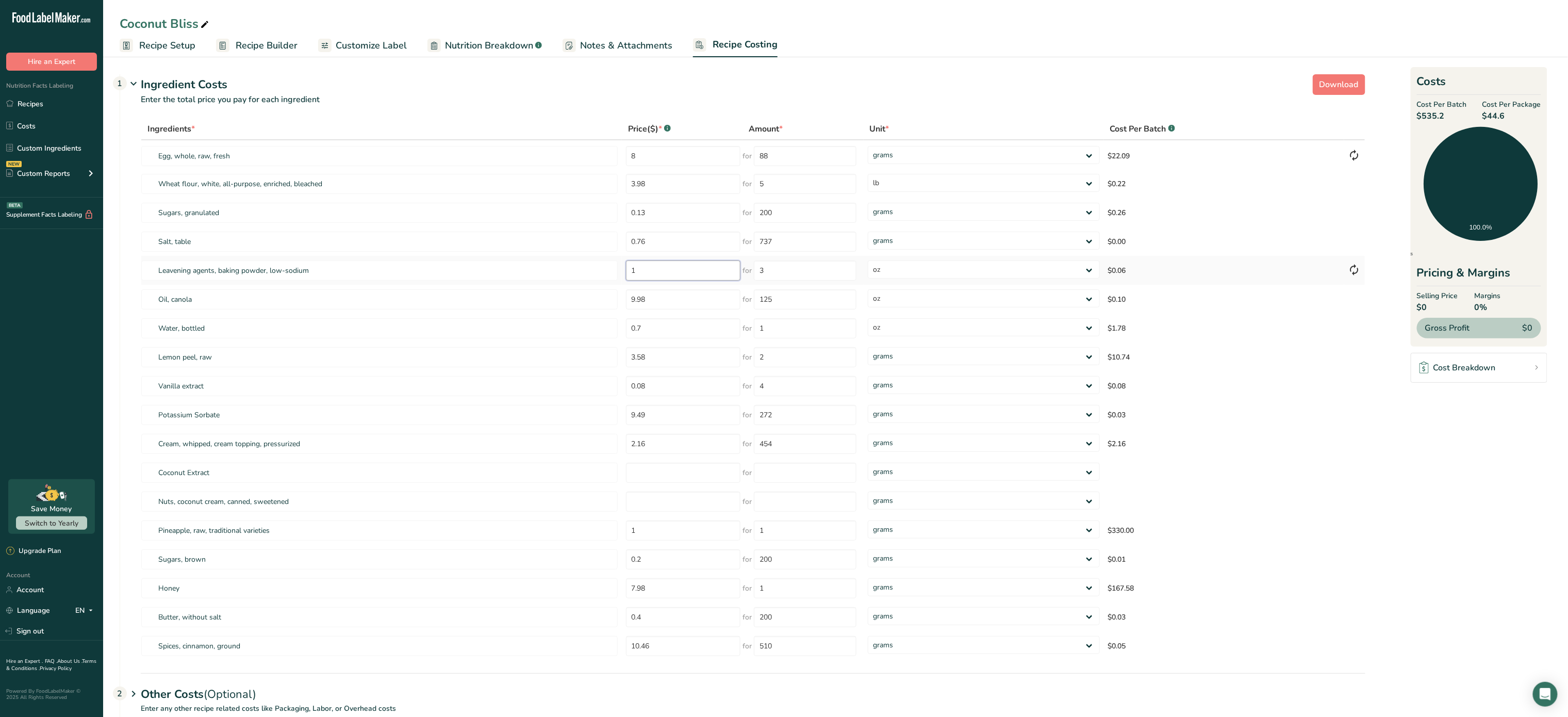
click at [649, 274] on input "1" at bounding box center [684, 270] width 115 height 20
type input "1.98"
click at [802, 267] on div "Ingredients * Price($) * .a-a{fill:#347362;}.b-a{fill:#fff;} Amount * Unit * Co…" at bounding box center [753, 390] width 1225 height 543
type input "230"
click at [882, 269] on div "Ingredients * Price($) * .a-a{fill:#347362;}.b-a{fill:#fff;} Amount * Unit * Co…" at bounding box center [753, 390] width 1225 height 543
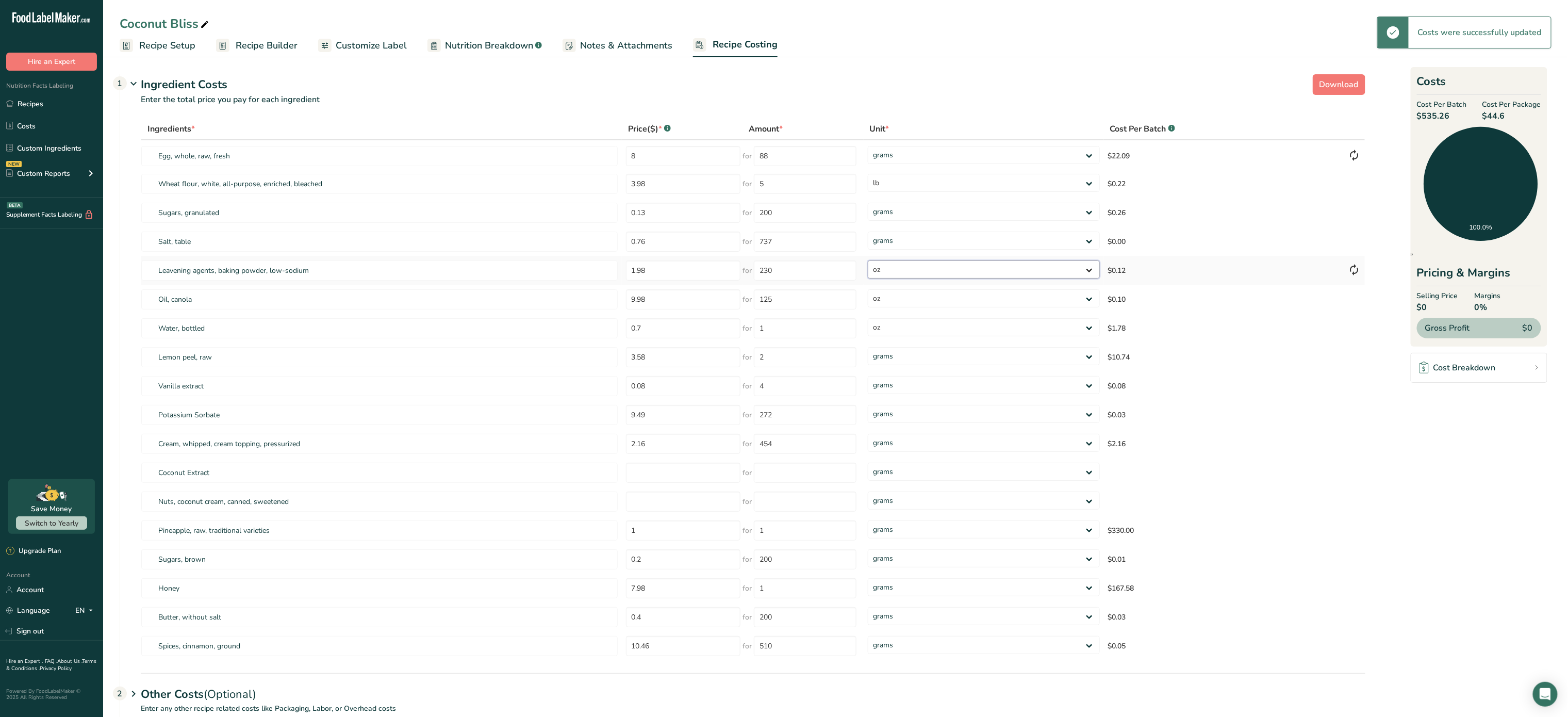
select select
drag, startPoint x: 882, startPoint y: 269, endPoint x: 883, endPoint y: 276, distance: 7.1
click at [868, 260] on select "grams kg mg mcg lb oz" at bounding box center [984, 269] width 232 height 18
click at [893, 360] on select "grams kg mg mcg lb oz" at bounding box center [984, 356] width 232 height 18
select select "5"
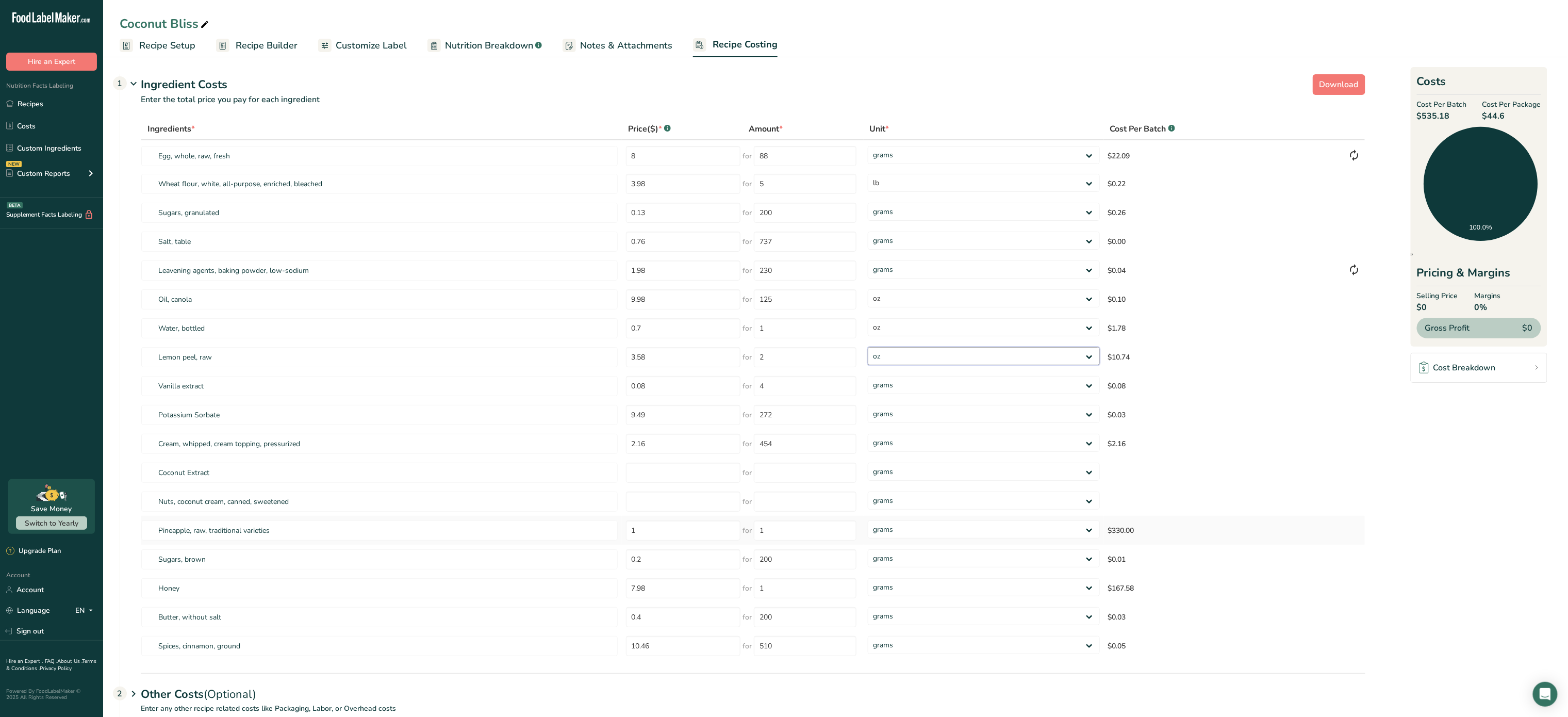
click at [868, 347] on select "grams kg mg mcg lb oz" at bounding box center [984, 356] width 232 height 18
click at [714, 363] on input "3.58" at bounding box center [684, 357] width 115 height 20
click at [712, 478] on input "number" at bounding box center [684, 472] width 115 height 20
type input "4.43"
click at [838, 470] on input "number" at bounding box center [805, 472] width 103 height 20
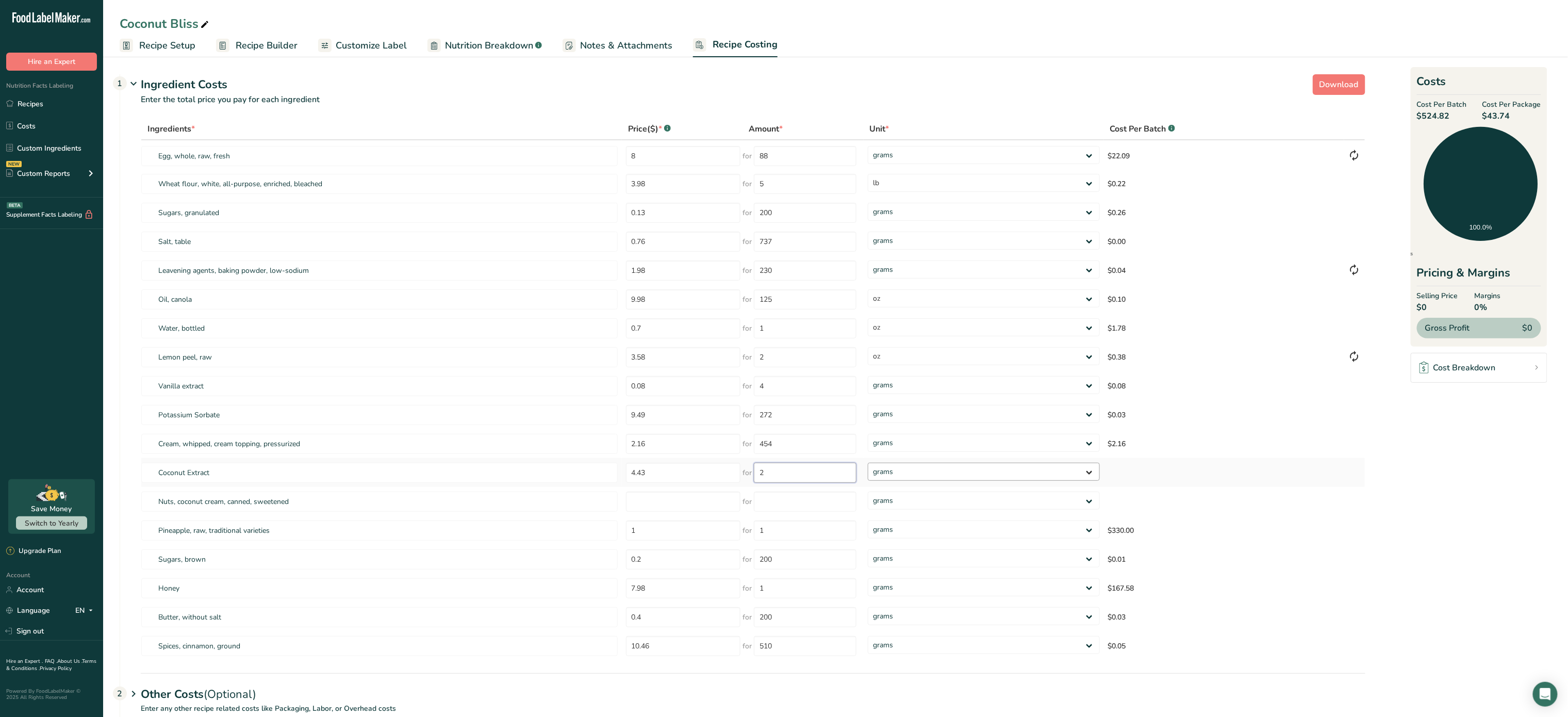
type input "2"
click at [928, 474] on div "Ingredients * Price($) * .a-a{fill:#347362;}.b-a{fill:#fff;} Amount * Unit * Co…" at bounding box center [753, 390] width 1225 height 543
select select "5"
click at [868, 463] on select "grams kg mg mcg lb oz" at bounding box center [984, 472] width 232 height 18
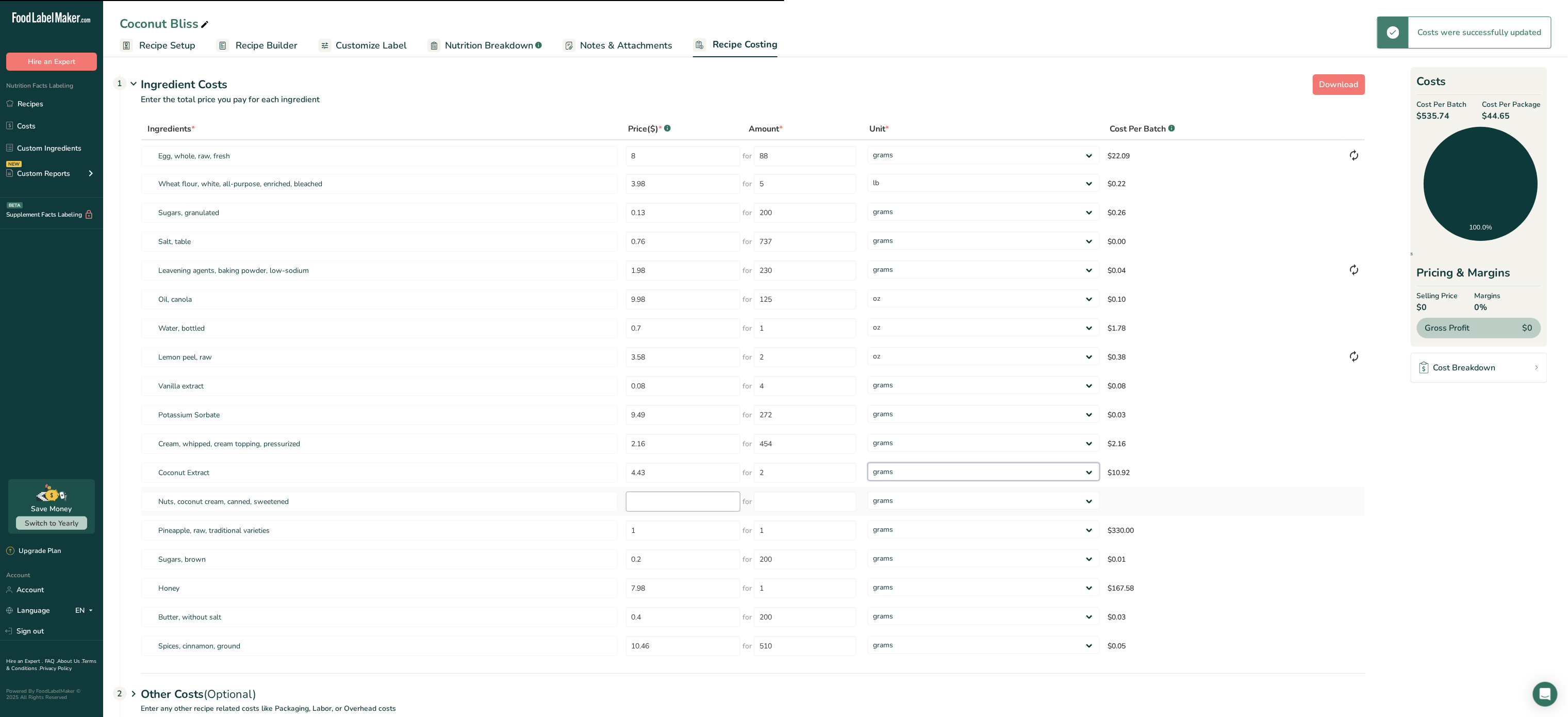
select select "5"
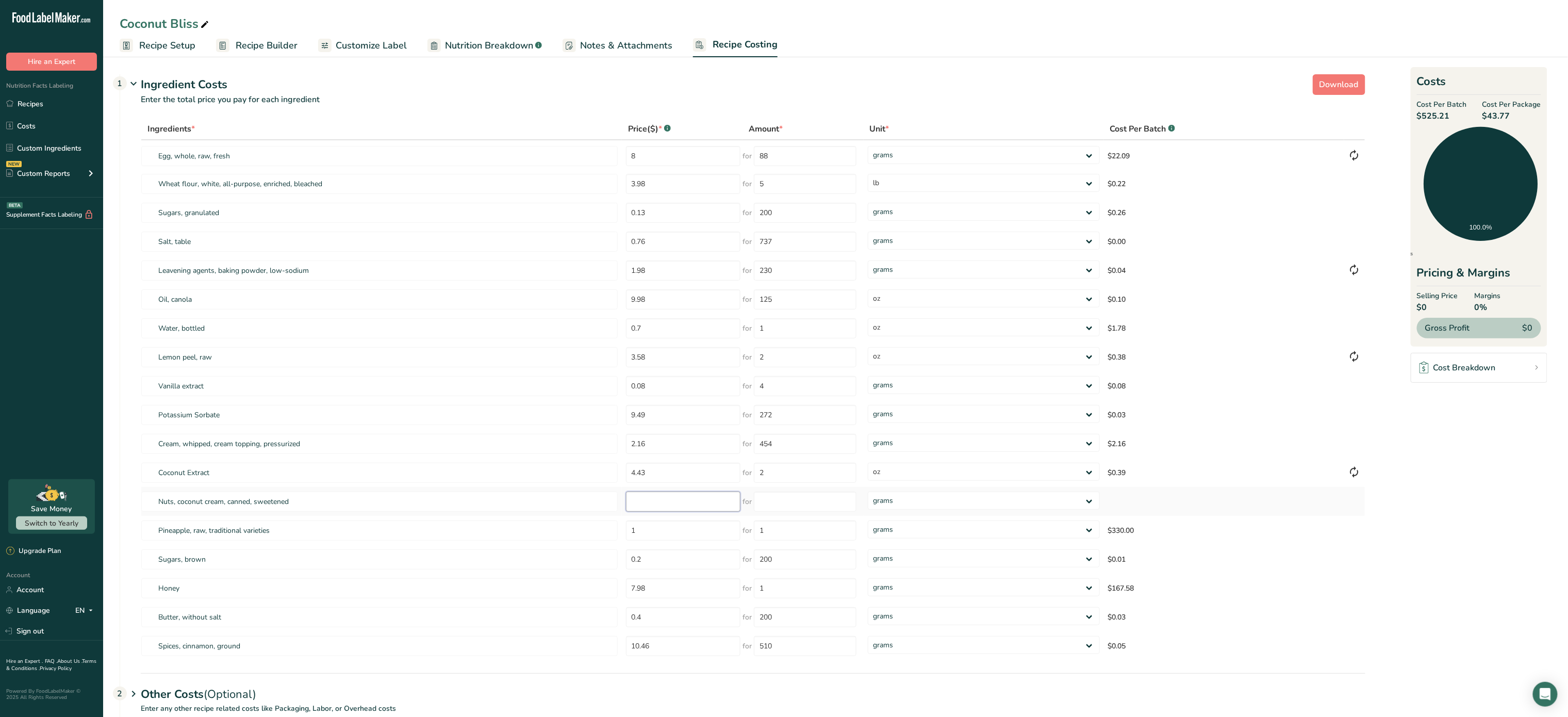
click at [664, 500] on input "number" at bounding box center [684, 501] width 115 height 20
type input "3.46"
click at [787, 500] on input "number" at bounding box center [805, 501] width 103 height 20
type input "425"
click at [679, 535] on div "Ingredients * Price($) * .a-a{fill:#347362;}.b-a{fill:#fff;} Amount * Unit * Co…" at bounding box center [753, 390] width 1225 height 543
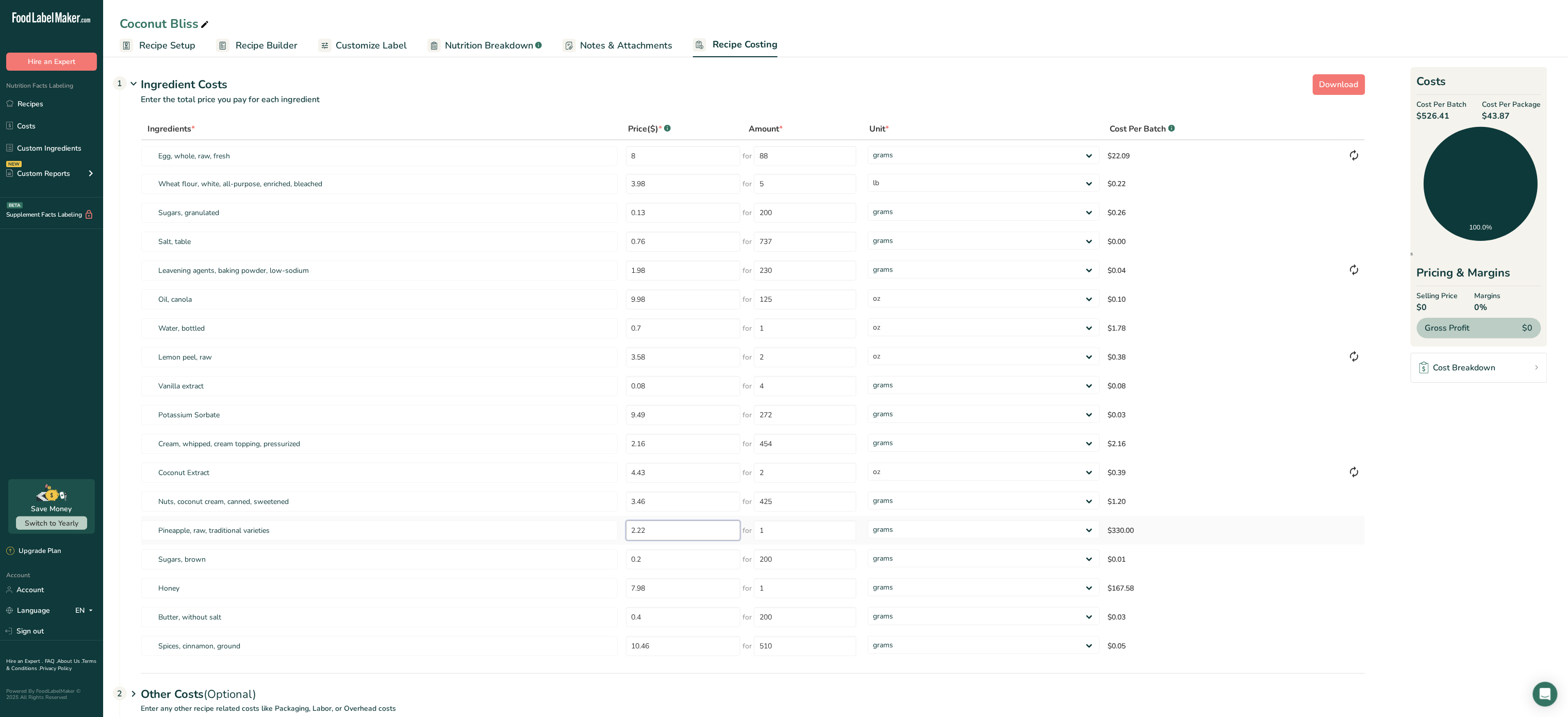
type input "2.22"
click at [827, 518] on div "Ingredients * Price($) * .a-a{fill:#347362;}.b-a{fill:#fff;} Amount * Unit * Co…" at bounding box center [753, 390] width 1225 height 543
click at [821, 529] on input "1" at bounding box center [805, 530] width 103 height 20
click at [821, 529] on input "1907" at bounding box center [805, 530] width 103 height 20
type input "1"
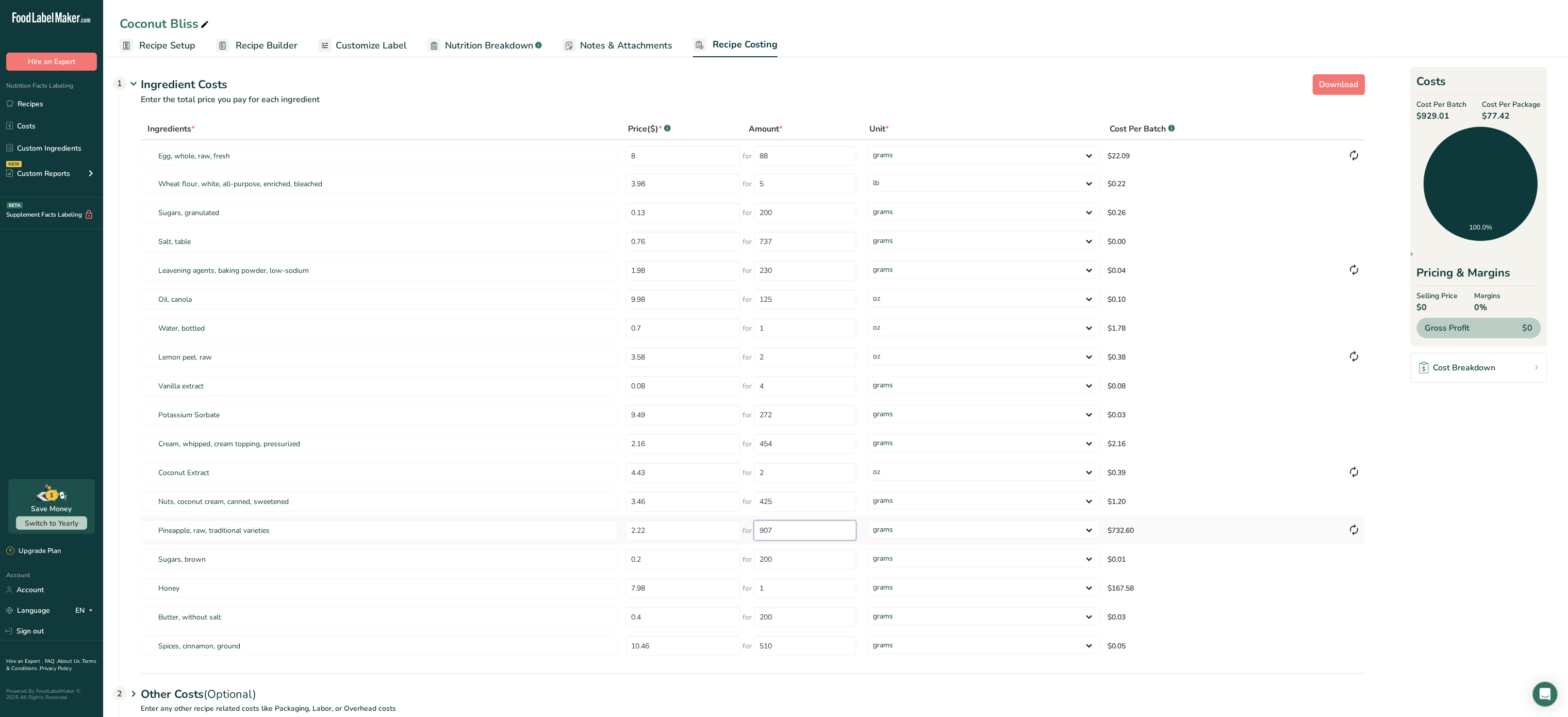
click at [821, 529] on input "907" at bounding box center [805, 530] width 103 height 20
type input "907"
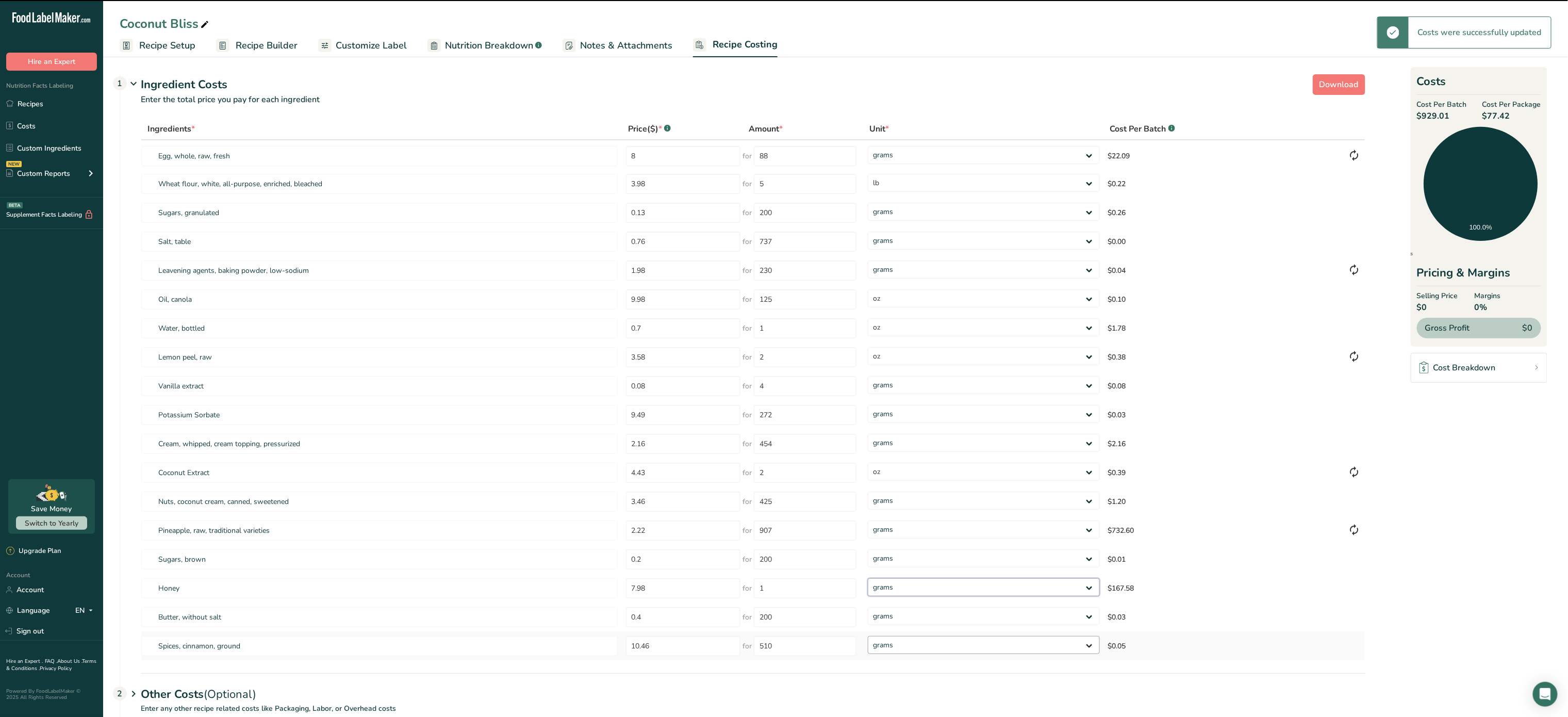
drag, startPoint x: 953, startPoint y: 591, endPoint x: 940, endPoint y: 635, distance: 45.9
click at [940, 635] on tbody "Egg, whole, raw, fresh 8 for 88 grams kg mg mcg lb oz $22.09 Wheat flour, white…" at bounding box center [753, 400] width 1223 height 520
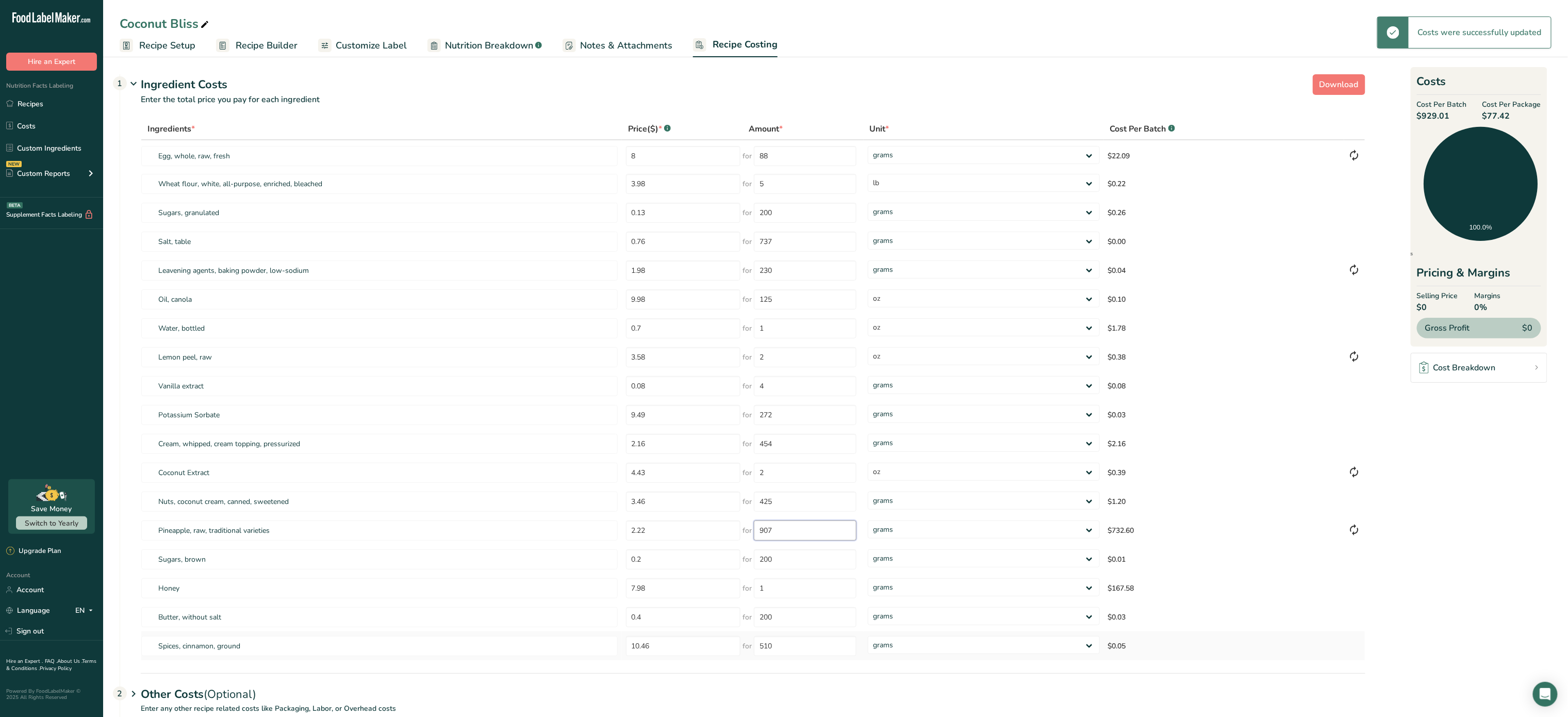
drag, startPoint x: 804, startPoint y: 531, endPoint x: 822, endPoint y: 660, distance: 130.2
click at [804, 531] on input "907" at bounding box center [805, 530] width 103 height 20
click at [686, 595] on input "7.98" at bounding box center [684, 588] width 115 height 20
click at [784, 590] on input "1" at bounding box center [805, 588] width 103 height 20
type input "0"
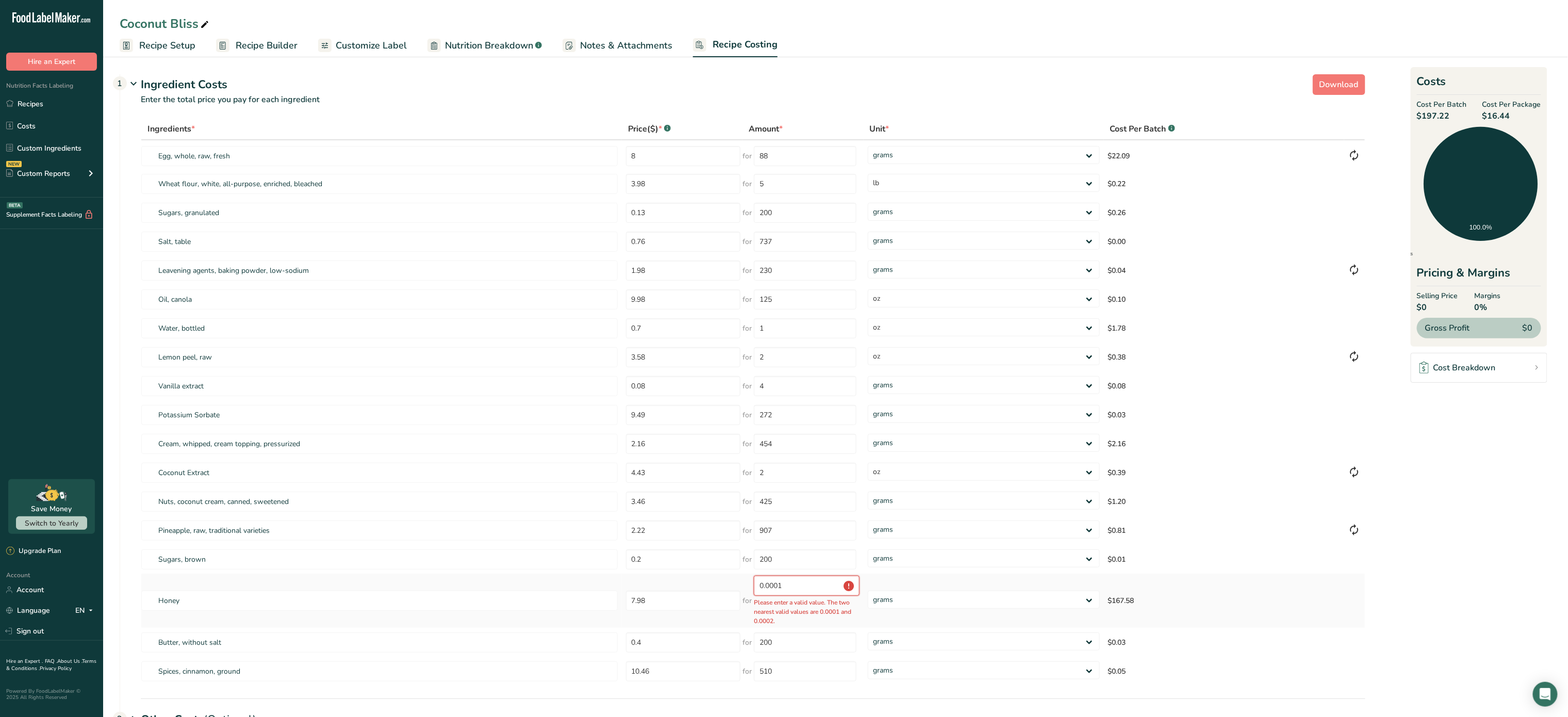
type input "0"
type input "48"
click at [904, 586] on div "Ingredients * Price($) * .a-a{fill:#347362;}.b-a{fill:#fff;} Amount * Unit * Co…" at bounding box center [753, 390] width 1225 height 543
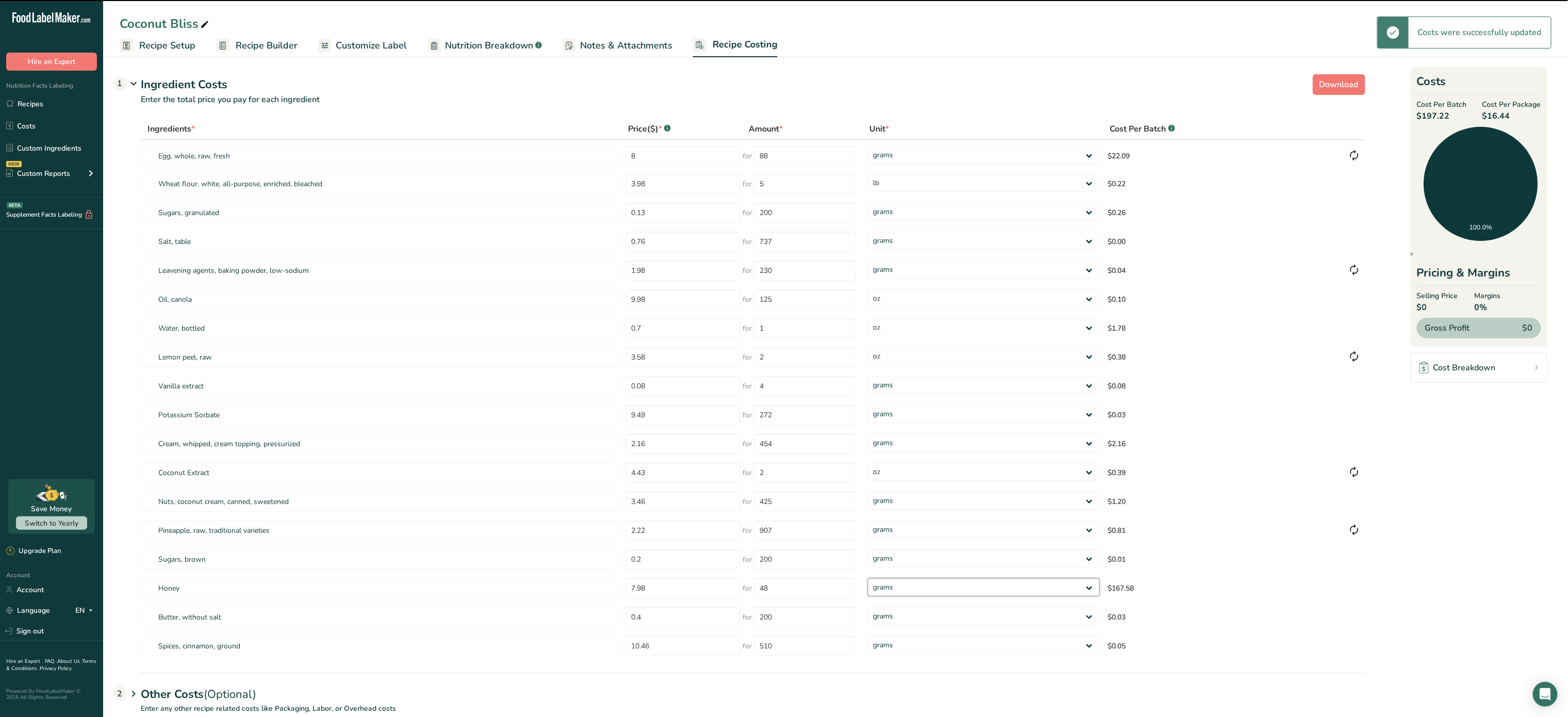
select select "5"
drag, startPoint x: 904, startPoint y: 586, endPoint x: 896, endPoint y: 580, distance: 10.0
click at [868, 578] on select "grams kg mg mcg lb oz" at bounding box center [984, 587] width 232 height 18
select select "5"
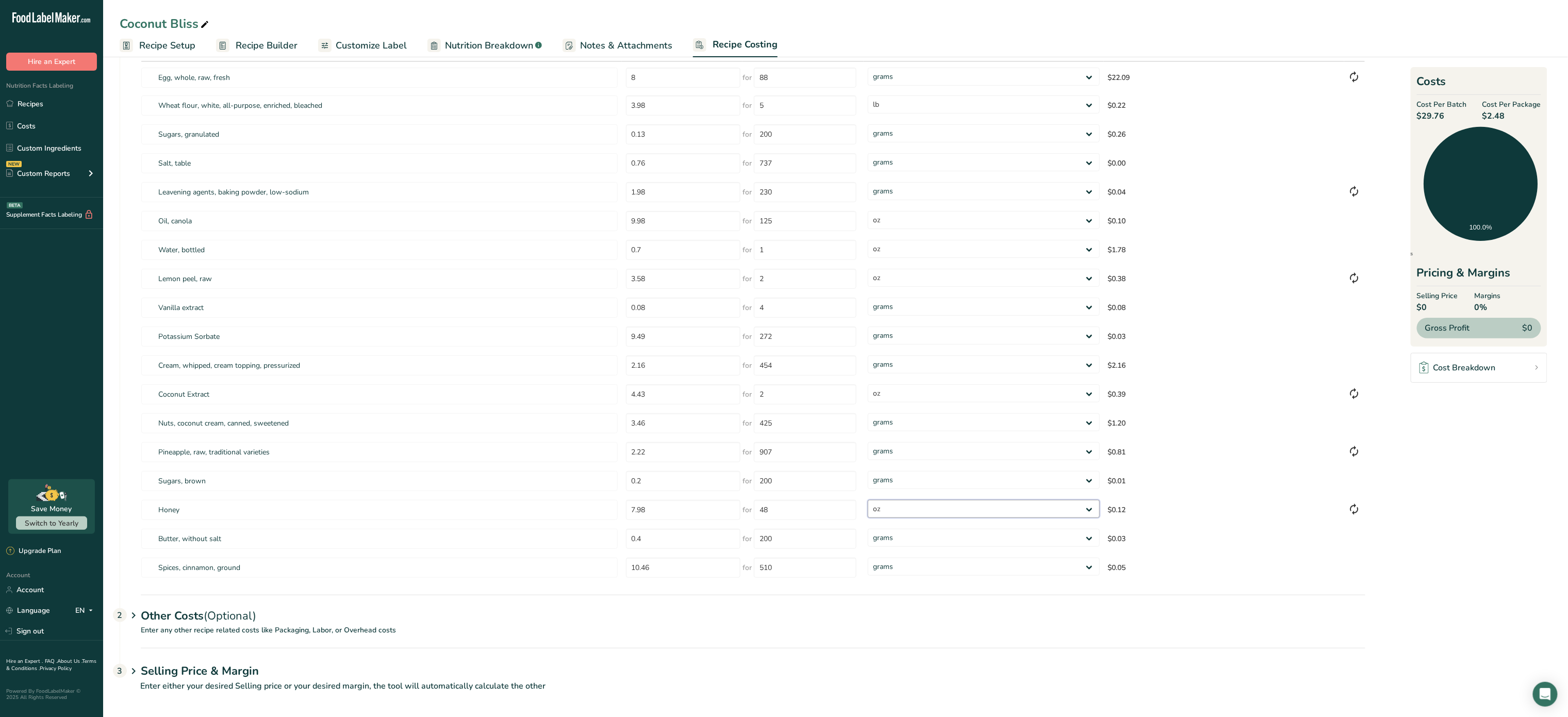
scroll to position [83, 0]
click at [215, 609] on span "(Optional)" at bounding box center [230, 612] width 52 height 15
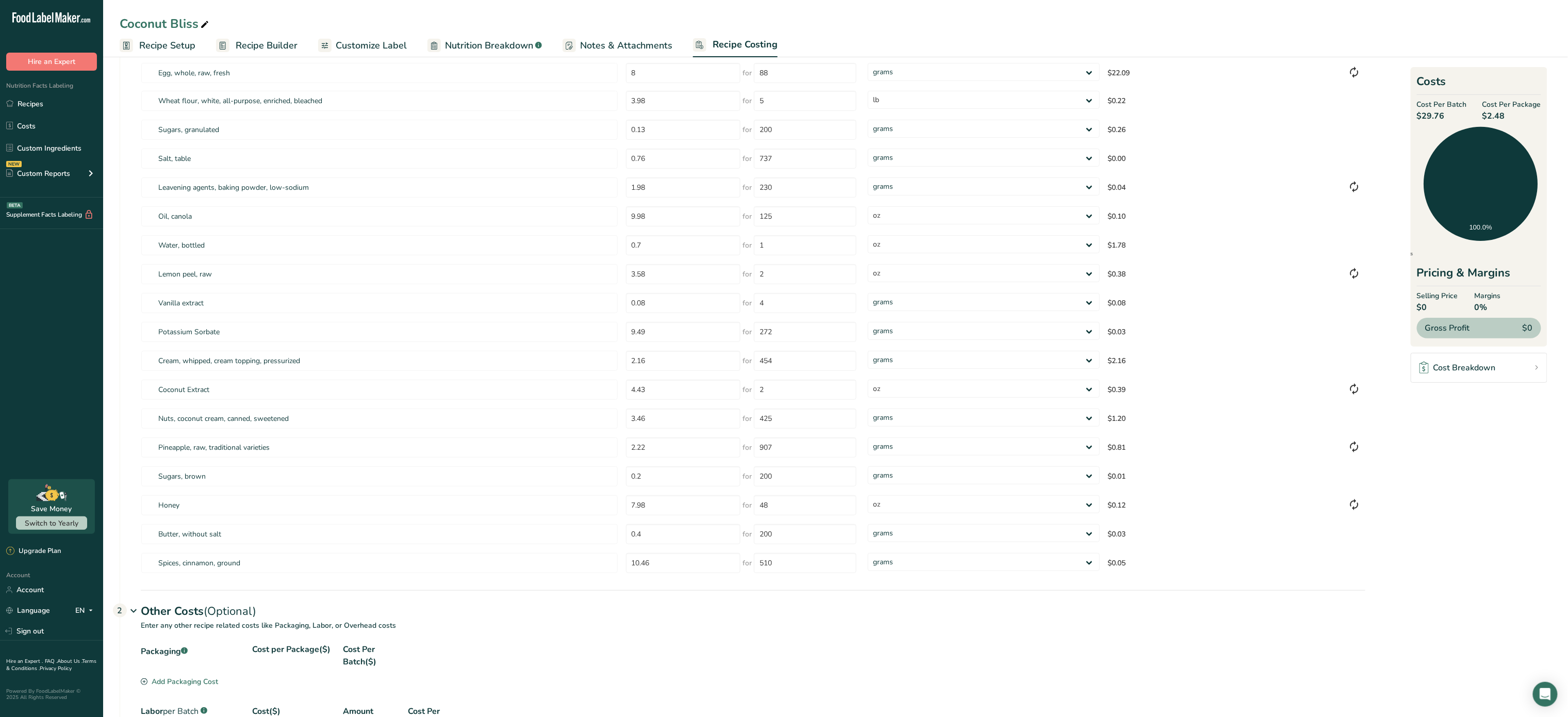
click at [183, 682] on div "Add Packaging Cost" at bounding box center [180, 682] width 77 height 11
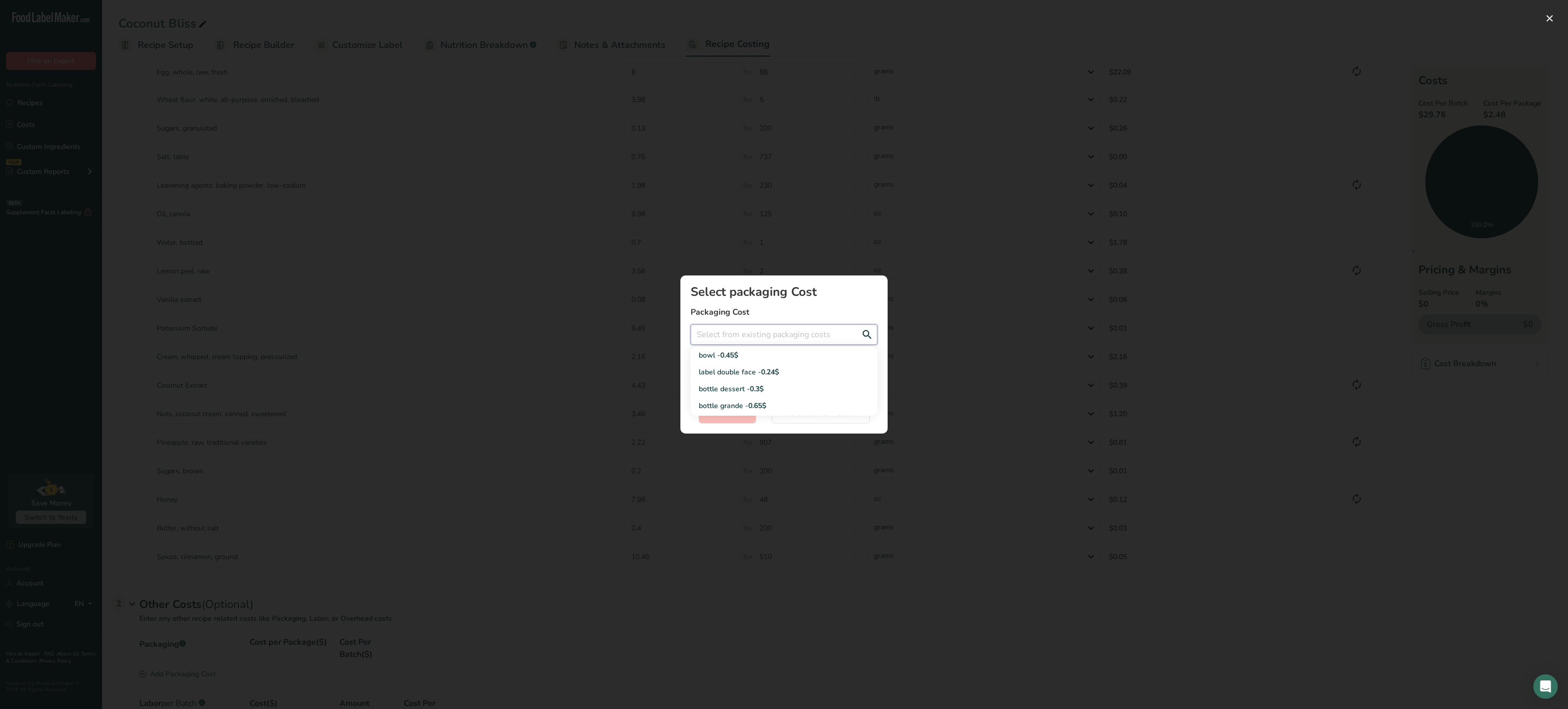
click at [742, 331] on input "Add New Recipe Cost Modal" at bounding box center [784, 335] width 187 height 20
click at [737, 372] on div "label double face - 0.24$" at bounding box center [776, 372] width 154 height 11
type input "label double face - 0.24$"
click at [733, 414] on span "Select" at bounding box center [727, 413] width 23 height 12
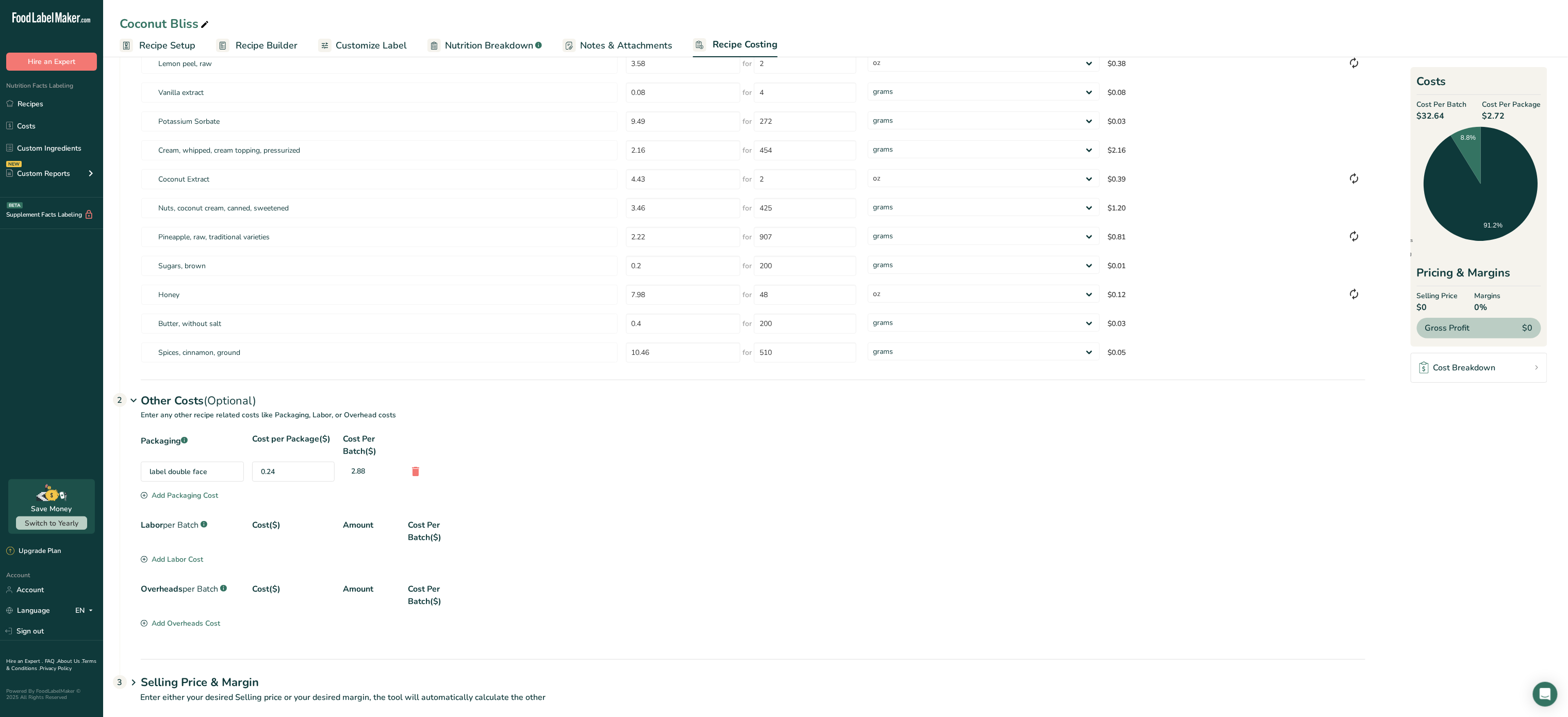
scroll to position [298, 0]
click at [190, 493] on div "Add Packaging Cost" at bounding box center [180, 492] width 77 height 11
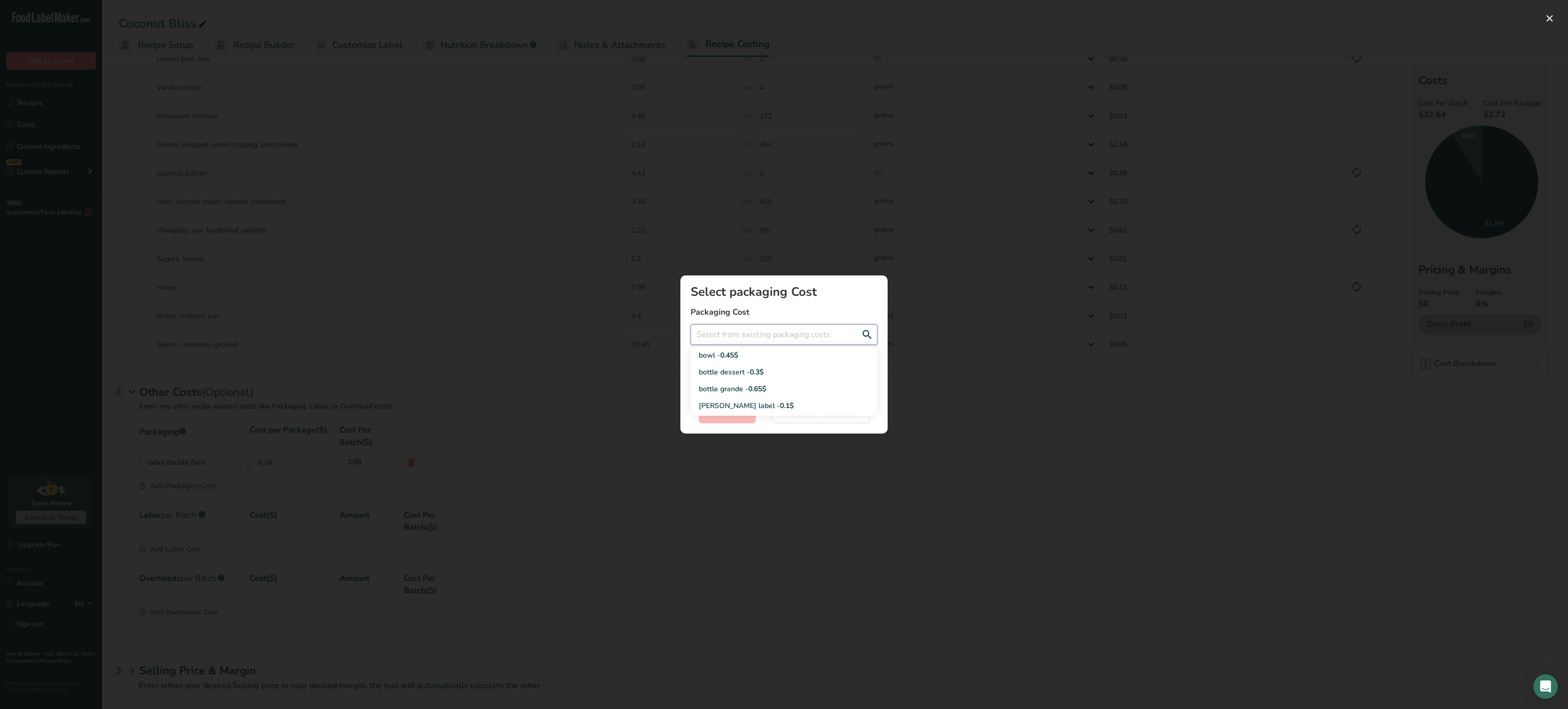
click at [734, 341] on input "Add New Recipe Cost Modal" at bounding box center [784, 335] width 187 height 20
click at [735, 368] on div "bottle dessert - 0.3$" at bounding box center [776, 372] width 154 height 11
type input "bottle dessert - 0.3$"
click at [731, 408] on span "Select" at bounding box center [727, 413] width 23 height 12
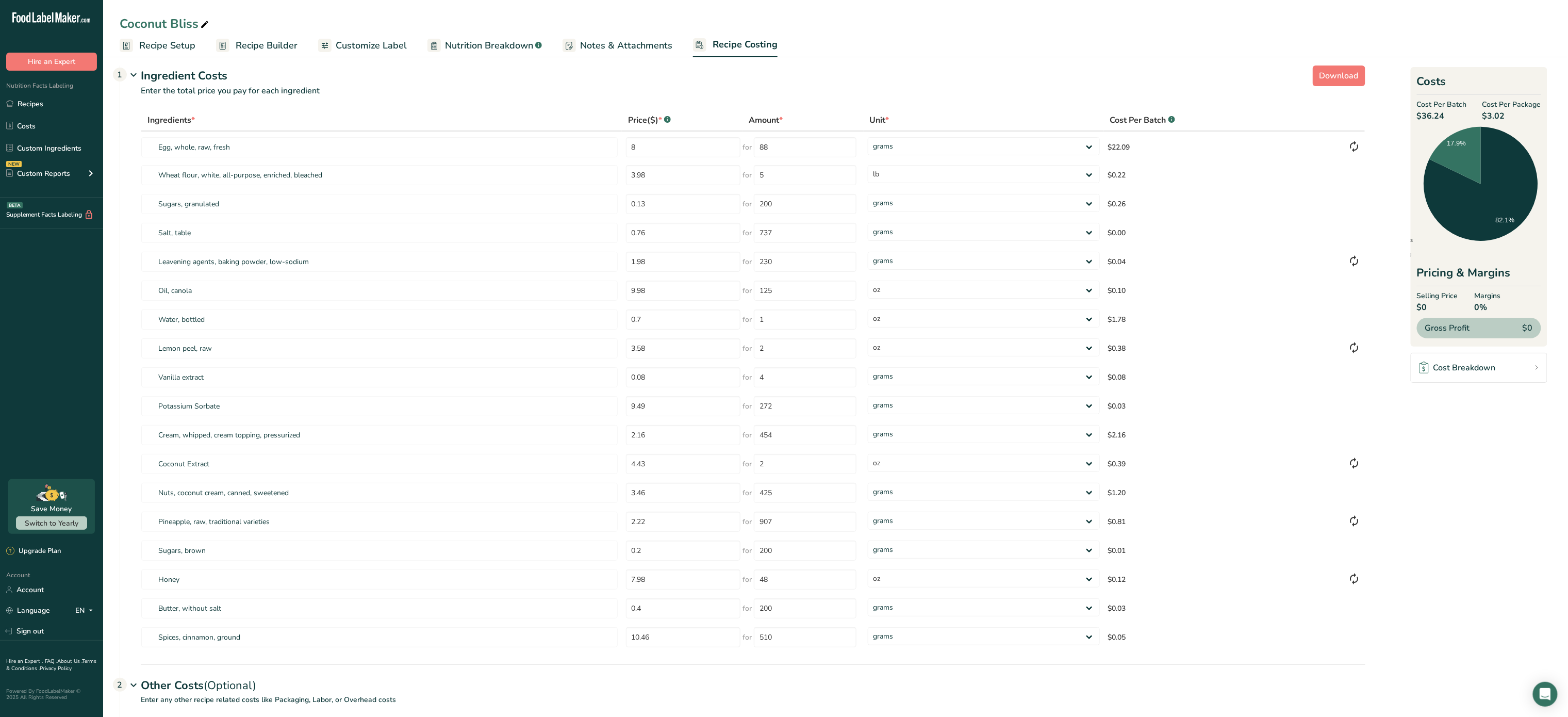
scroll to position [0, 0]
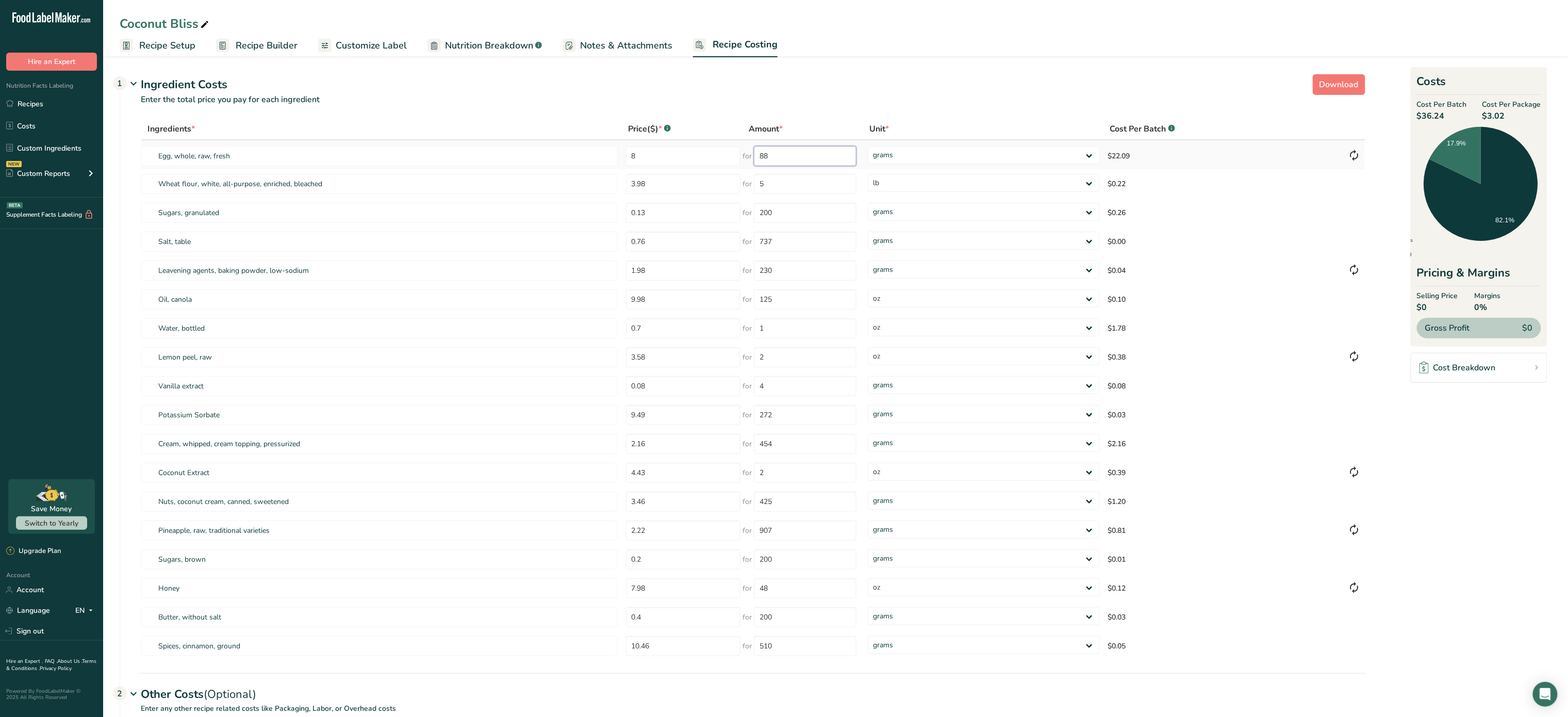
click at [810, 156] on input "88" at bounding box center [805, 155] width 103 height 20
type input "8"
type input "400"
click at [915, 168] on div "Ingredients * Price($) * .a-a{fill:#347362;}.b-a{fill:#fff;} Amount * Unit * Co…" at bounding box center [753, 390] width 1225 height 543
click at [1335, 90] on span "Download" at bounding box center [1339, 85] width 39 height 12
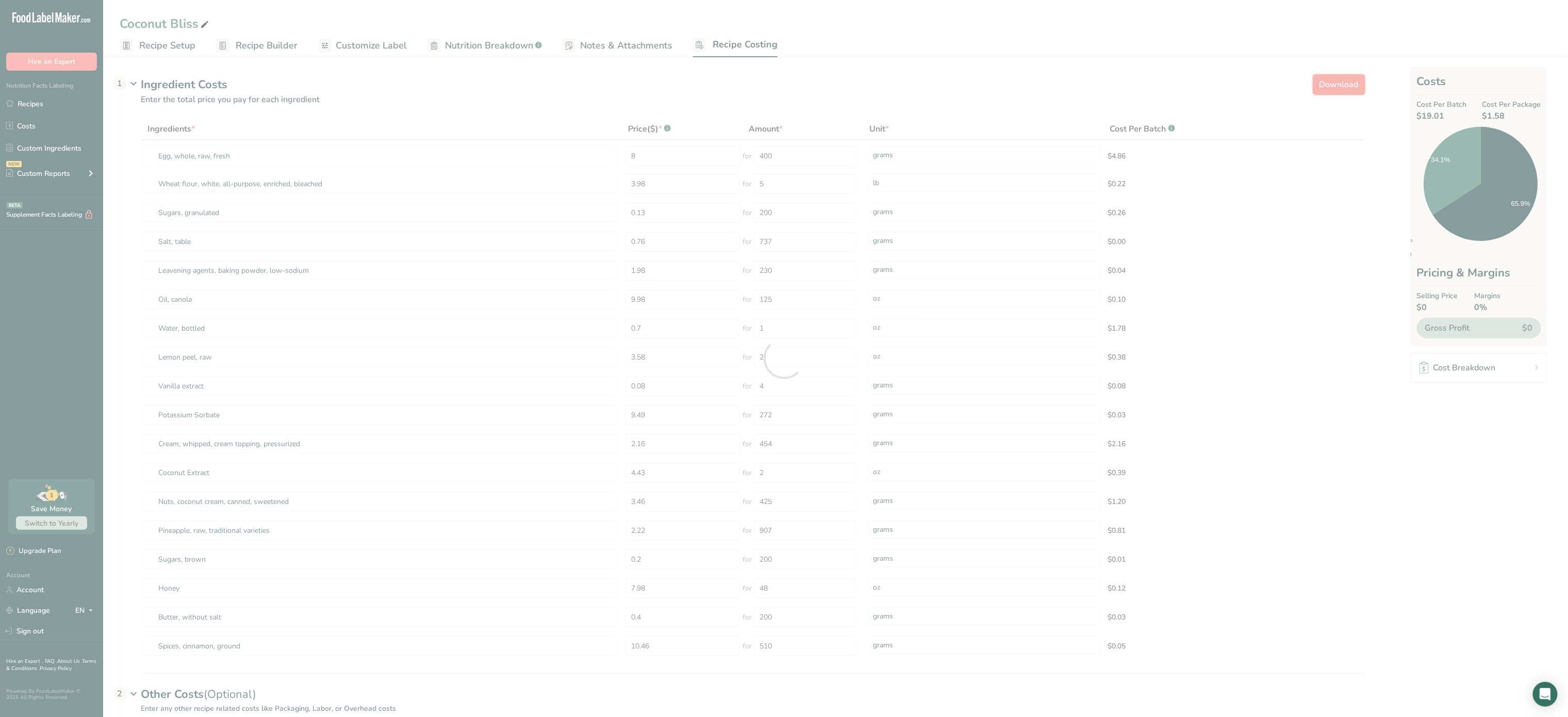
select select "12"
select select "5"
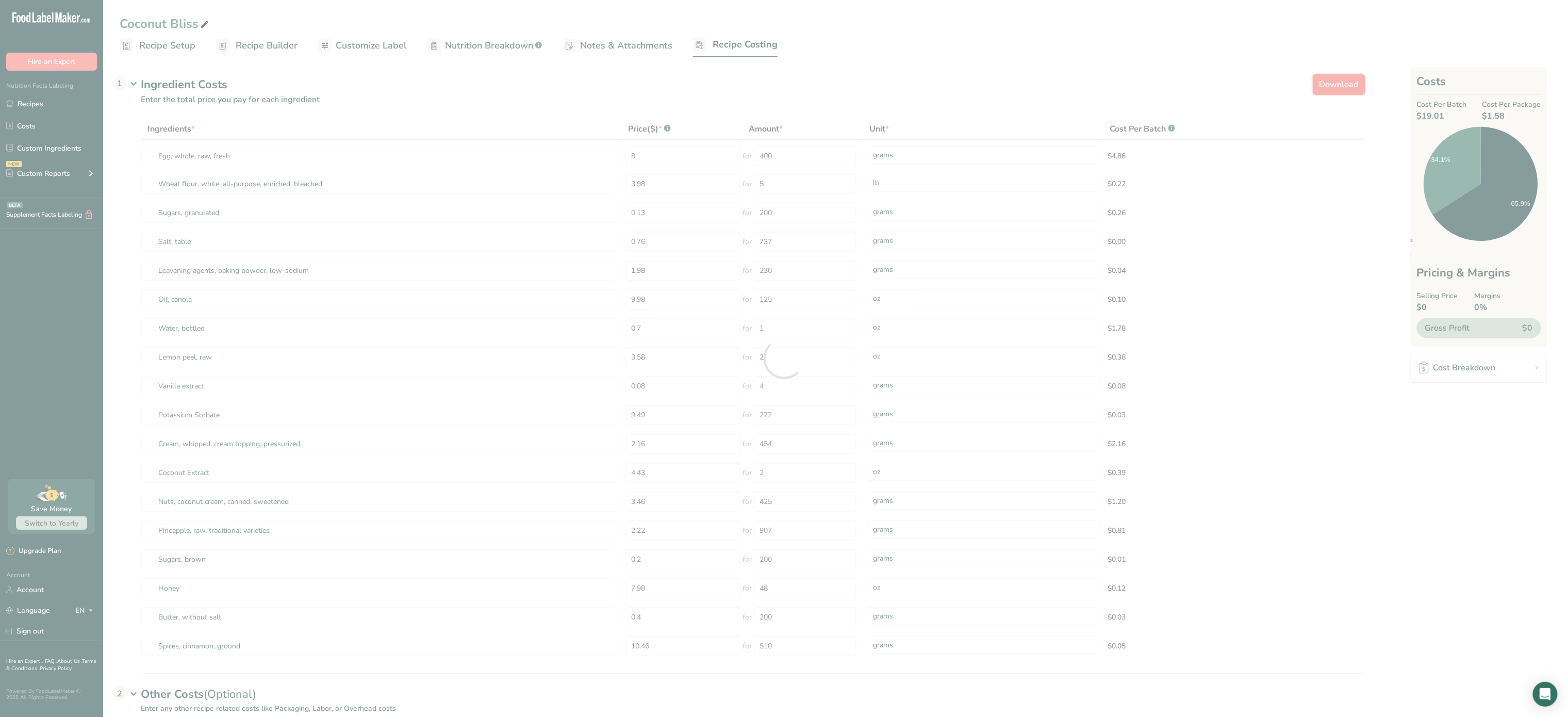
select select "5"
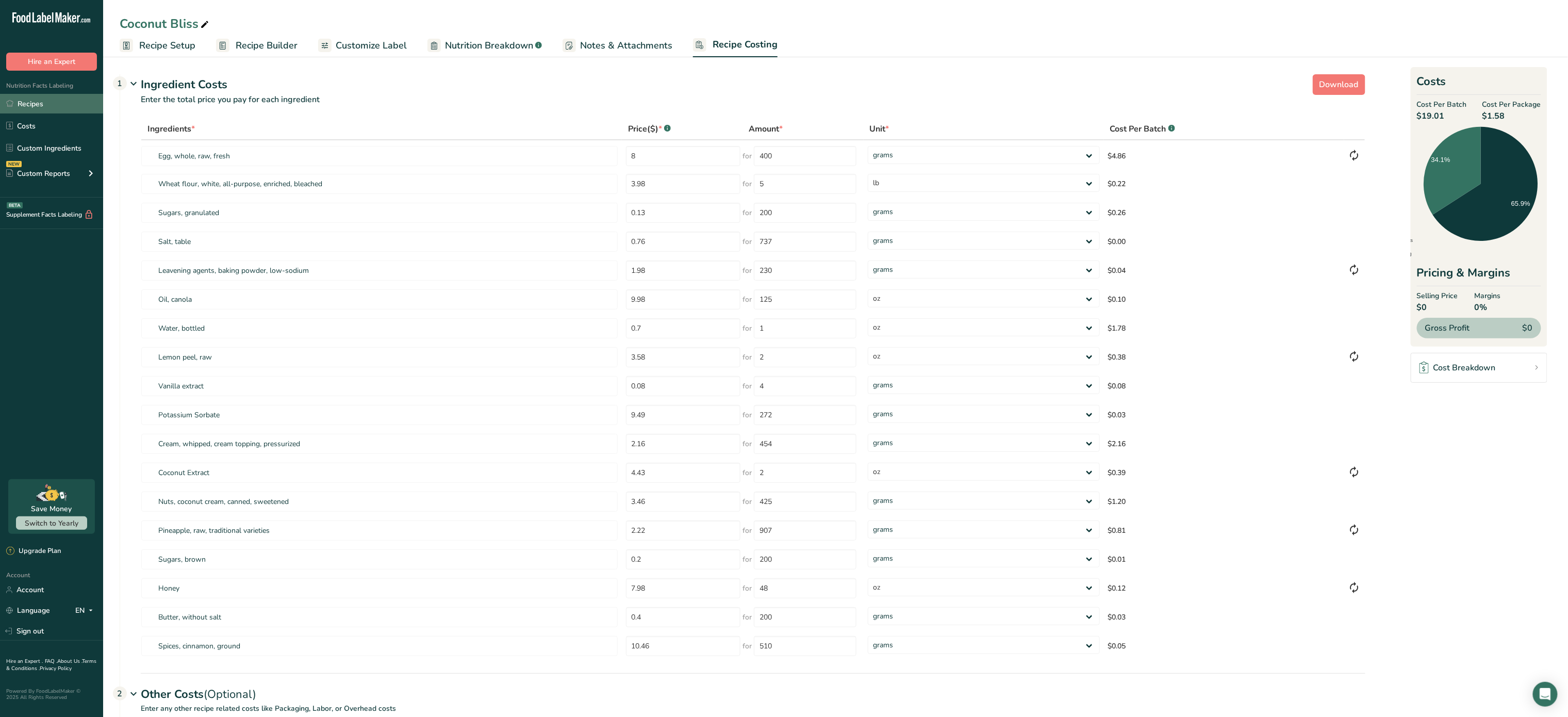
click at [40, 107] on link "Recipes" at bounding box center [51, 104] width 103 height 19
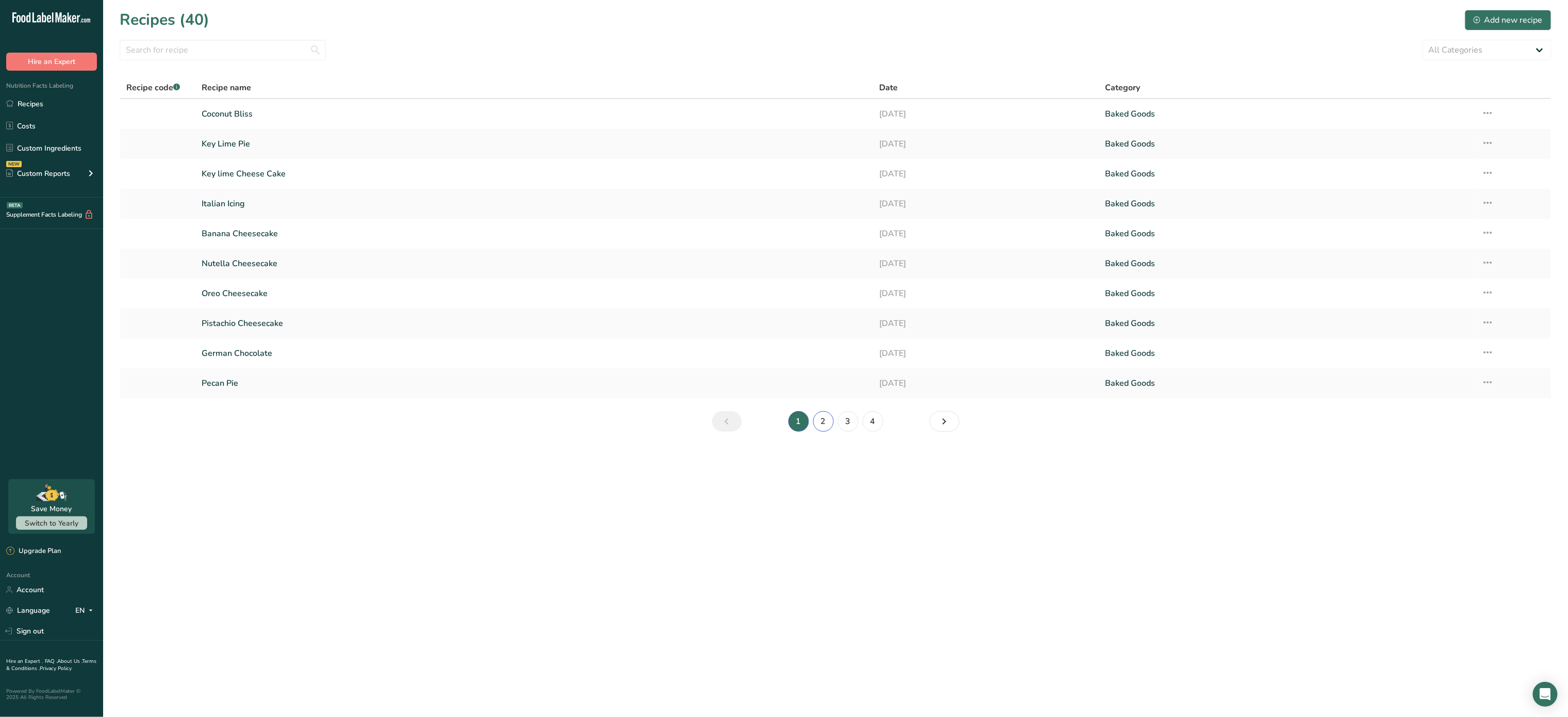
click at [824, 424] on link "2" at bounding box center [824, 421] width 21 height 21
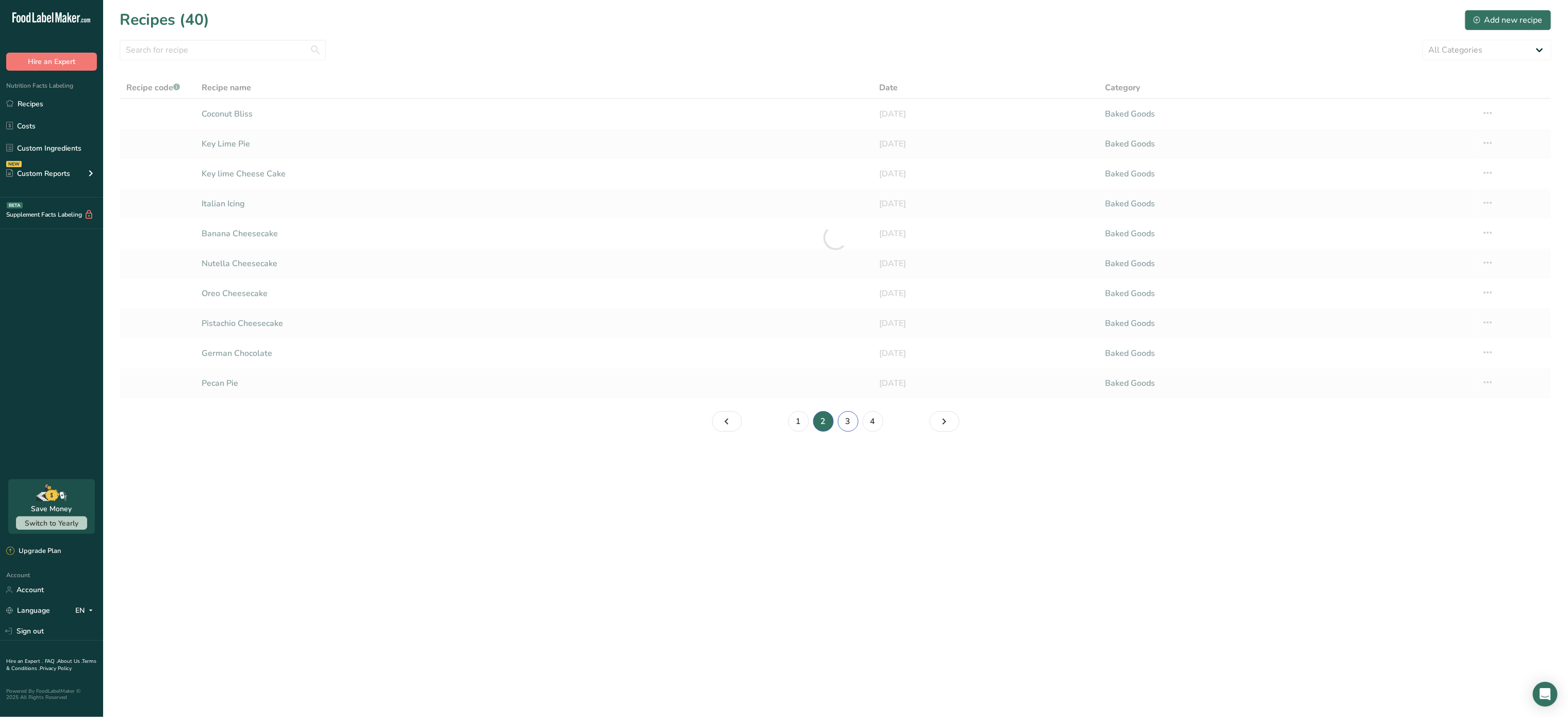
click at [846, 424] on link "3" at bounding box center [849, 421] width 21 height 21
click at [871, 424] on link "4" at bounding box center [873, 421] width 21 height 21
click at [726, 428] on icon "Page 3." at bounding box center [727, 421] width 12 height 19
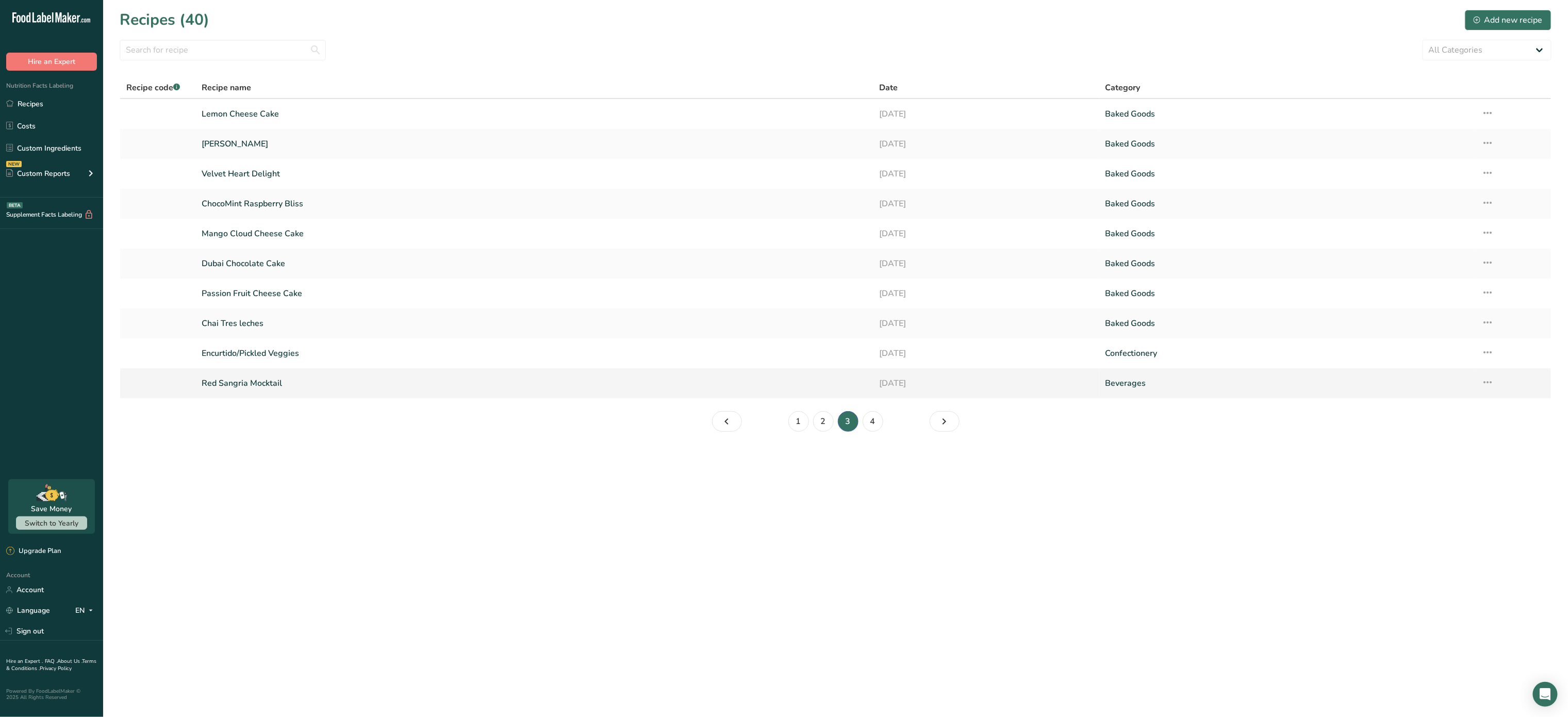
click at [449, 392] on link "Red Sangria Mocktail" at bounding box center [534, 383] width 666 height 21
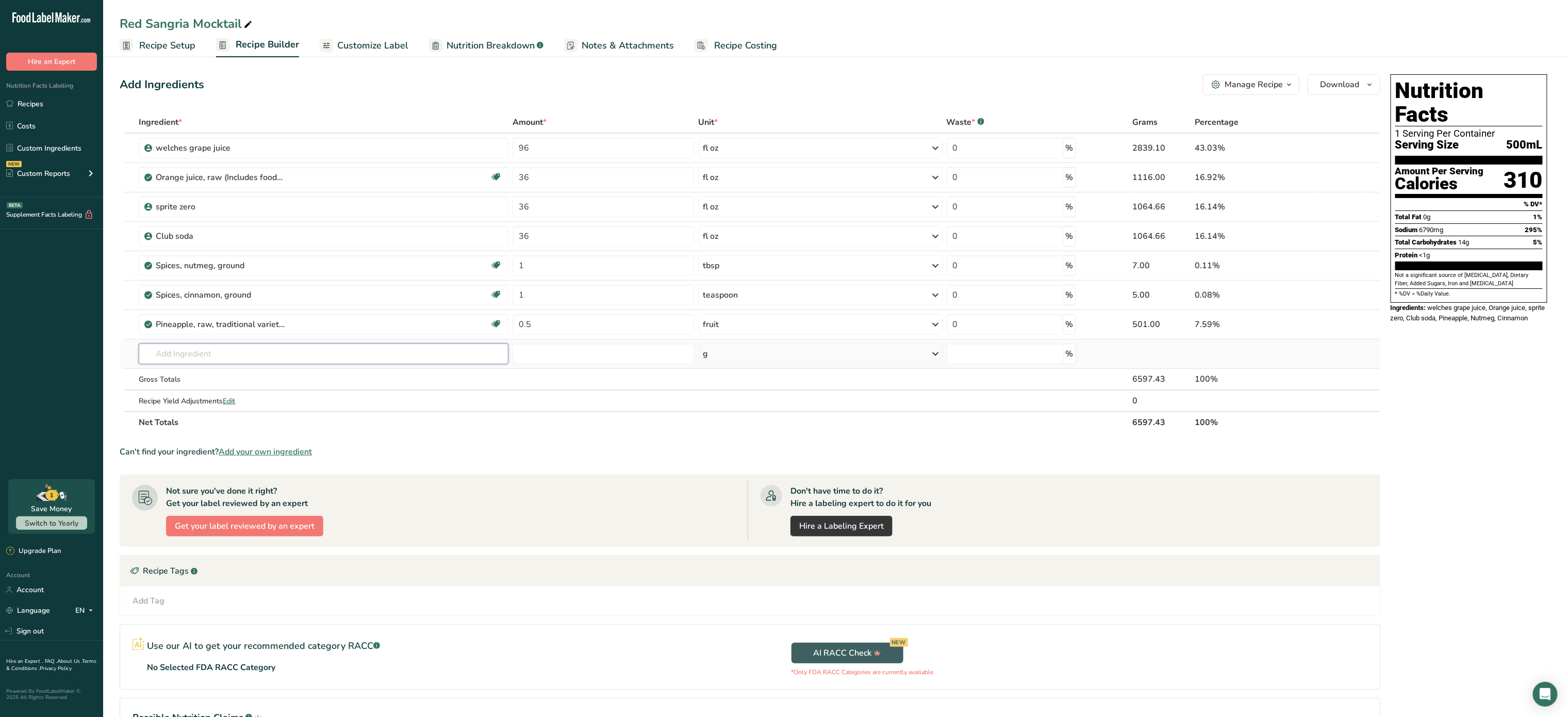
click at [219, 360] on input "text" at bounding box center [324, 354] width 370 height 21
type input "sorbato potasio"
click at [211, 372] on p "Potassium Sorbate" at bounding box center [182, 375] width 71 height 11
type input "Potassium Sorbate"
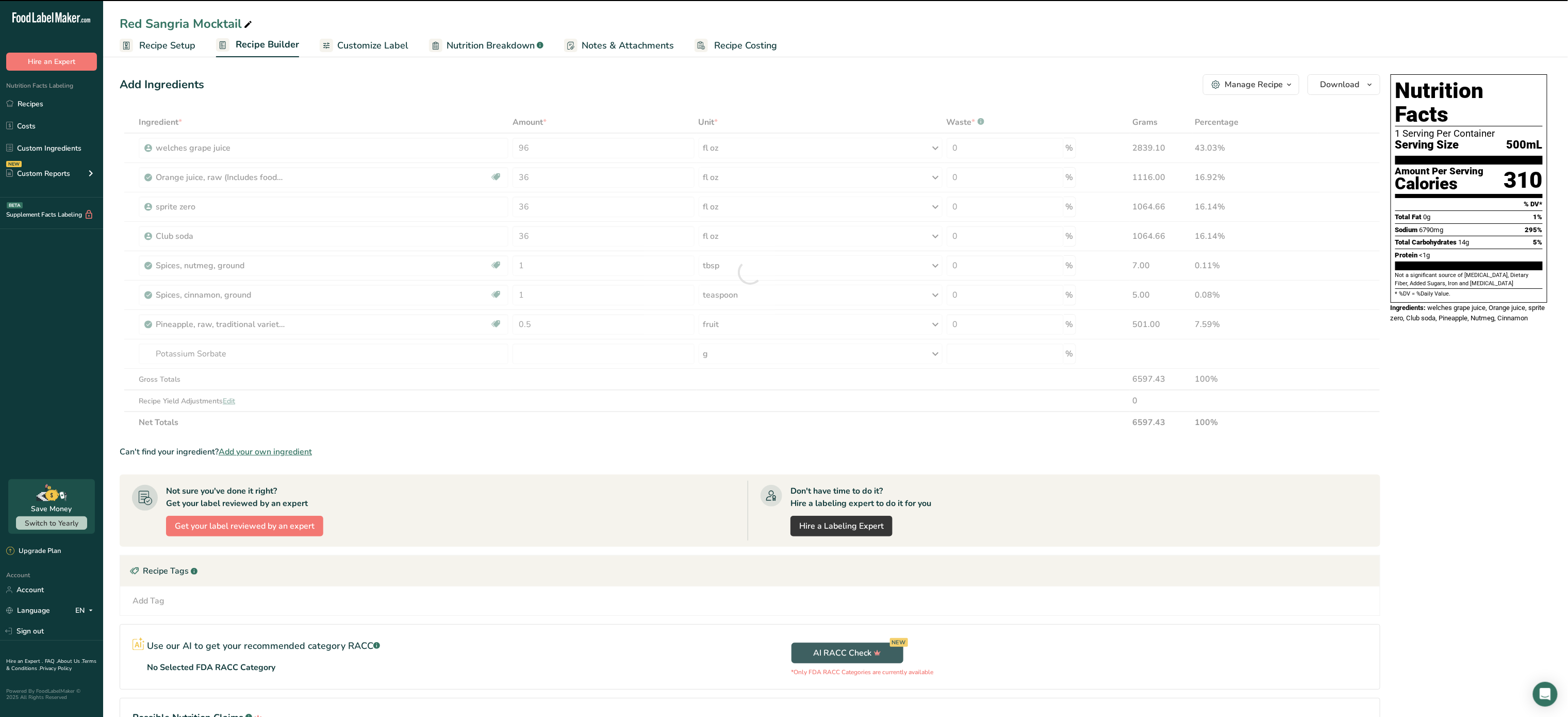
type input "0"
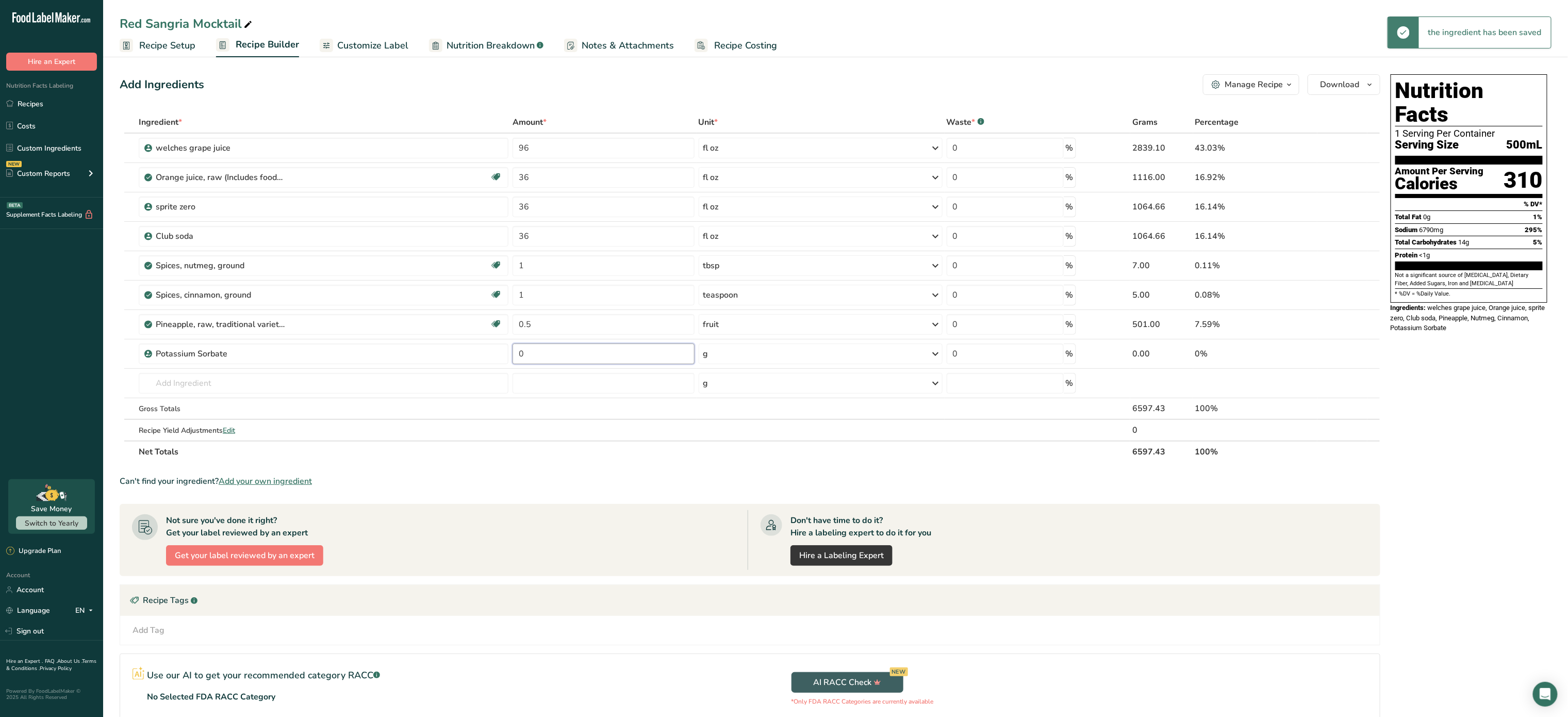
click at [539, 356] on input "0" at bounding box center [603, 354] width 182 height 21
type input "1"
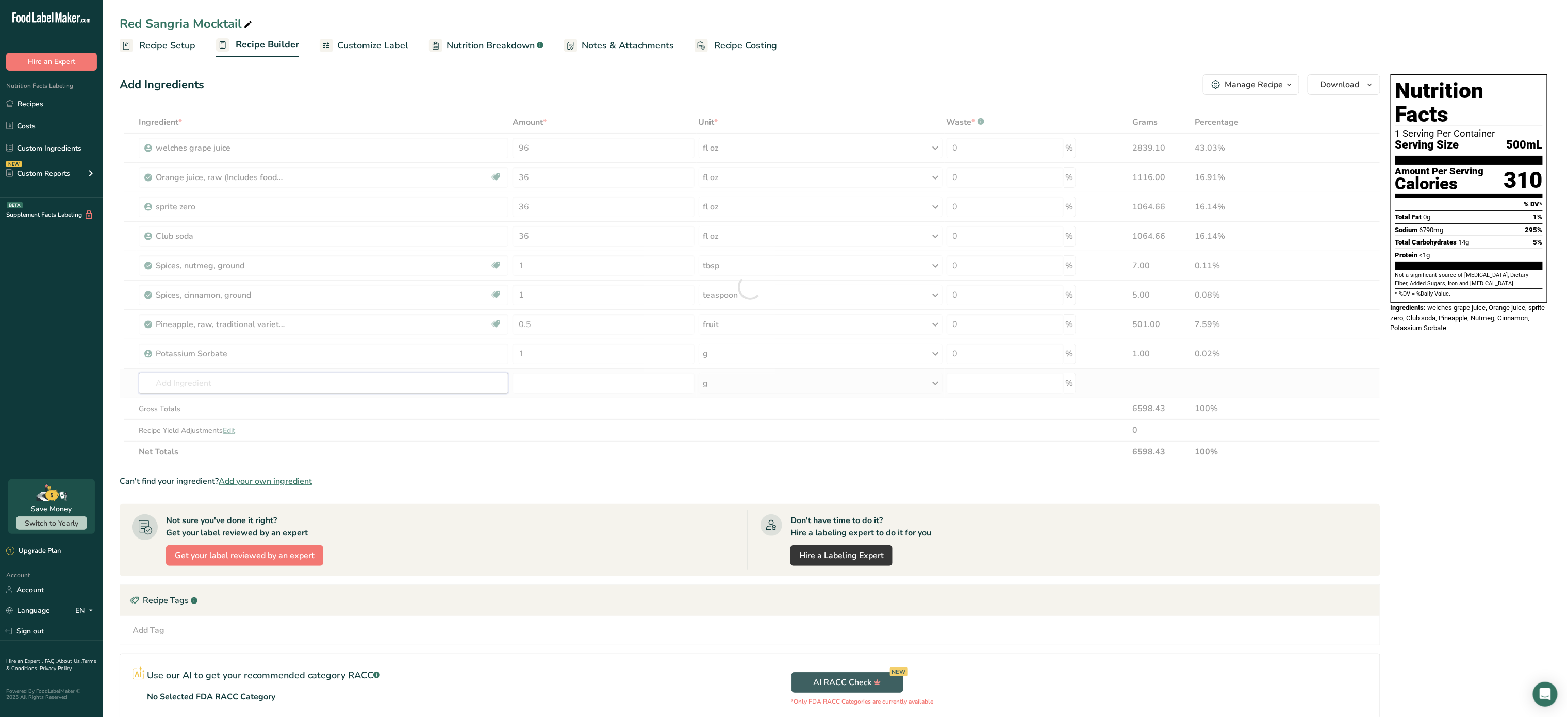
click at [415, 387] on div "Ingredient * Amount * Unit * Waste * .a-a{fill:#347362;}.b-a{fill:#fff;} Grams …" at bounding box center [750, 287] width 1261 height 352
click at [1232, 95] on div "Add Ingredients Manage Recipe Delete Recipe Duplicate Recipe Scale Recipe Save …" at bounding box center [753, 435] width 1267 height 730
click at [1250, 82] on div "Manage Recipe" at bounding box center [1254, 85] width 58 height 12
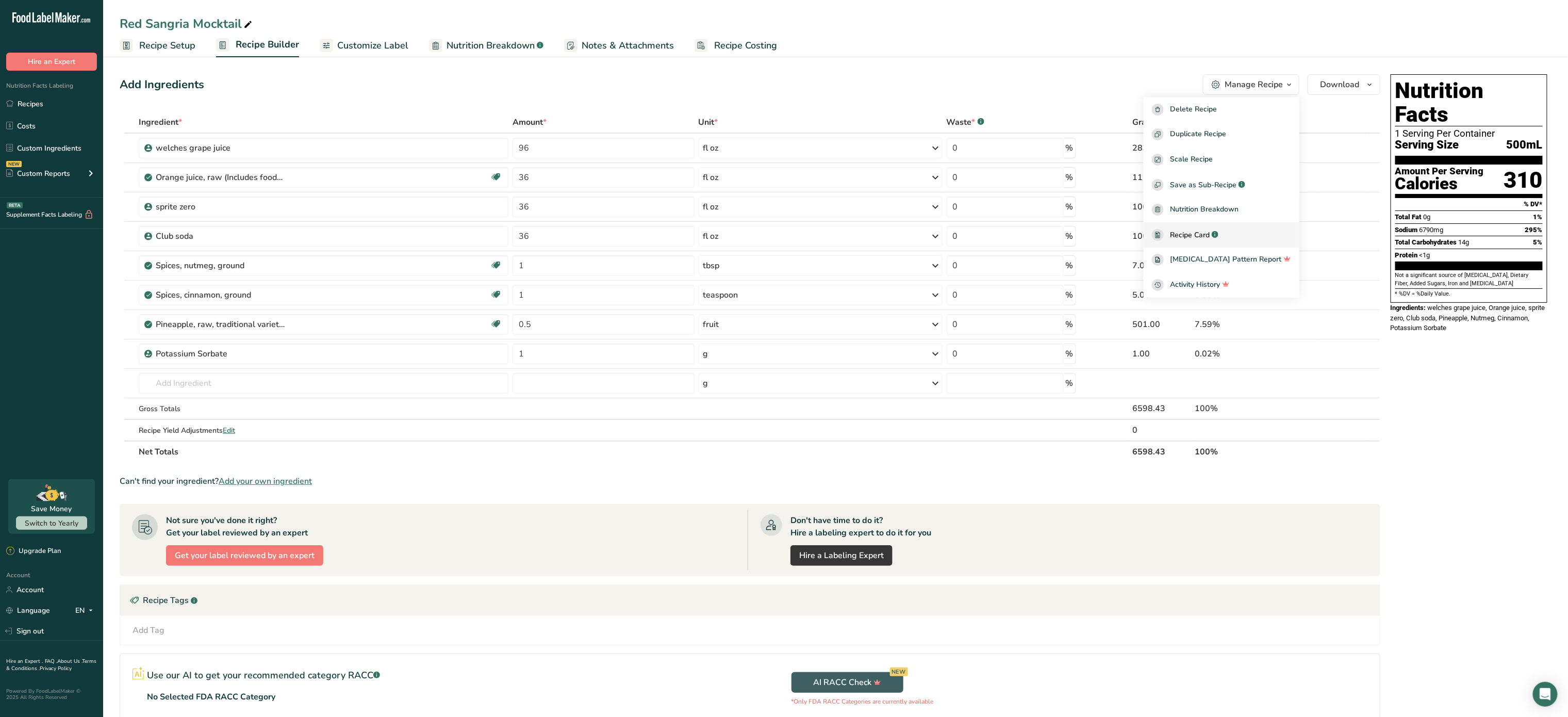
click at [1219, 238] on div ".a-a{fill:#347362;}.b-a{fill:#fff;}" at bounding box center [1214, 235] width 9 height 12
click at [363, 41] on span "Customize Label" at bounding box center [372, 46] width 71 height 14
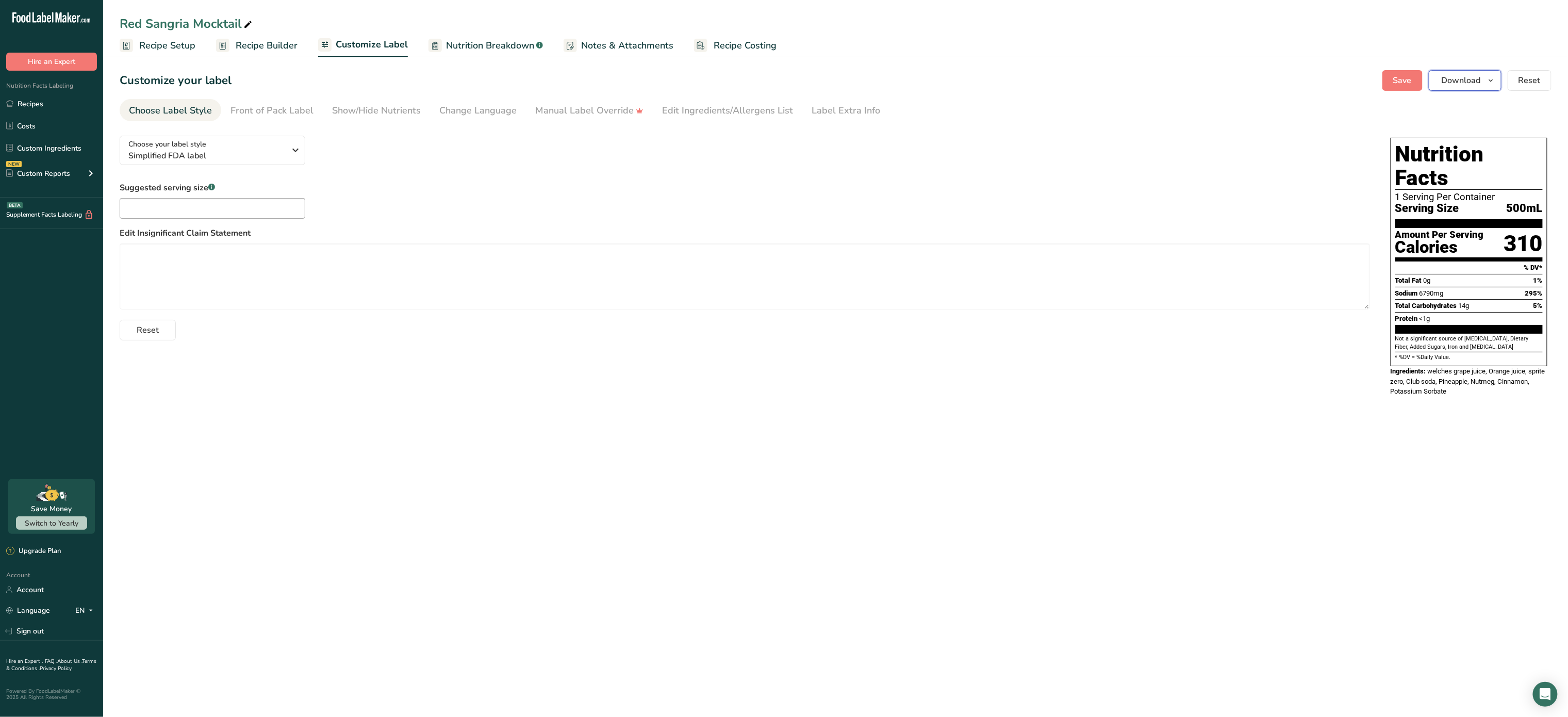
click at [1471, 82] on span "Download" at bounding box center [1461, 81] width 39 height 12
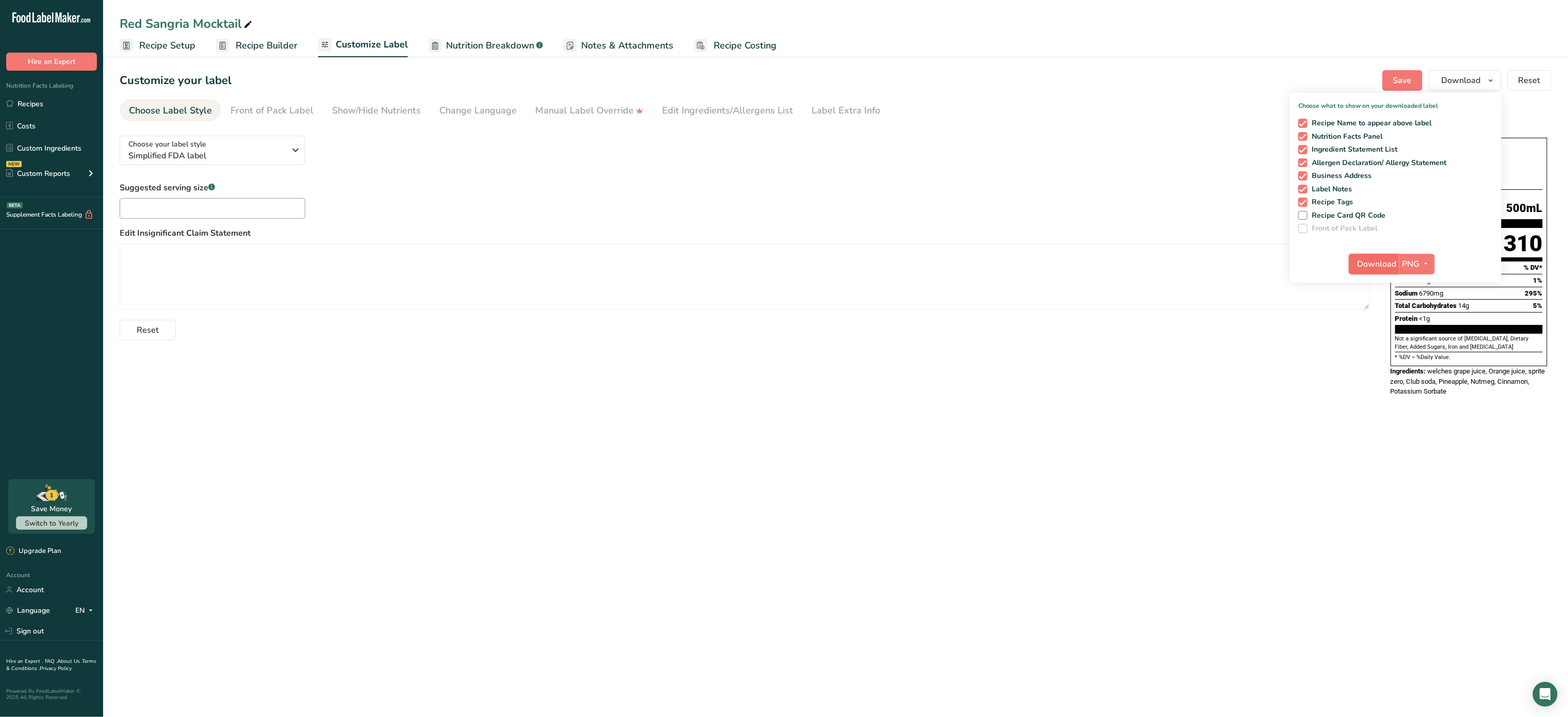
click at [1375, 265] on span "Download" at bounding box center [1377, 264] width 39 height 12
click at [217, 151] on span "Simplified FDA label" at bounding box center [207, 156] width 157 height 12
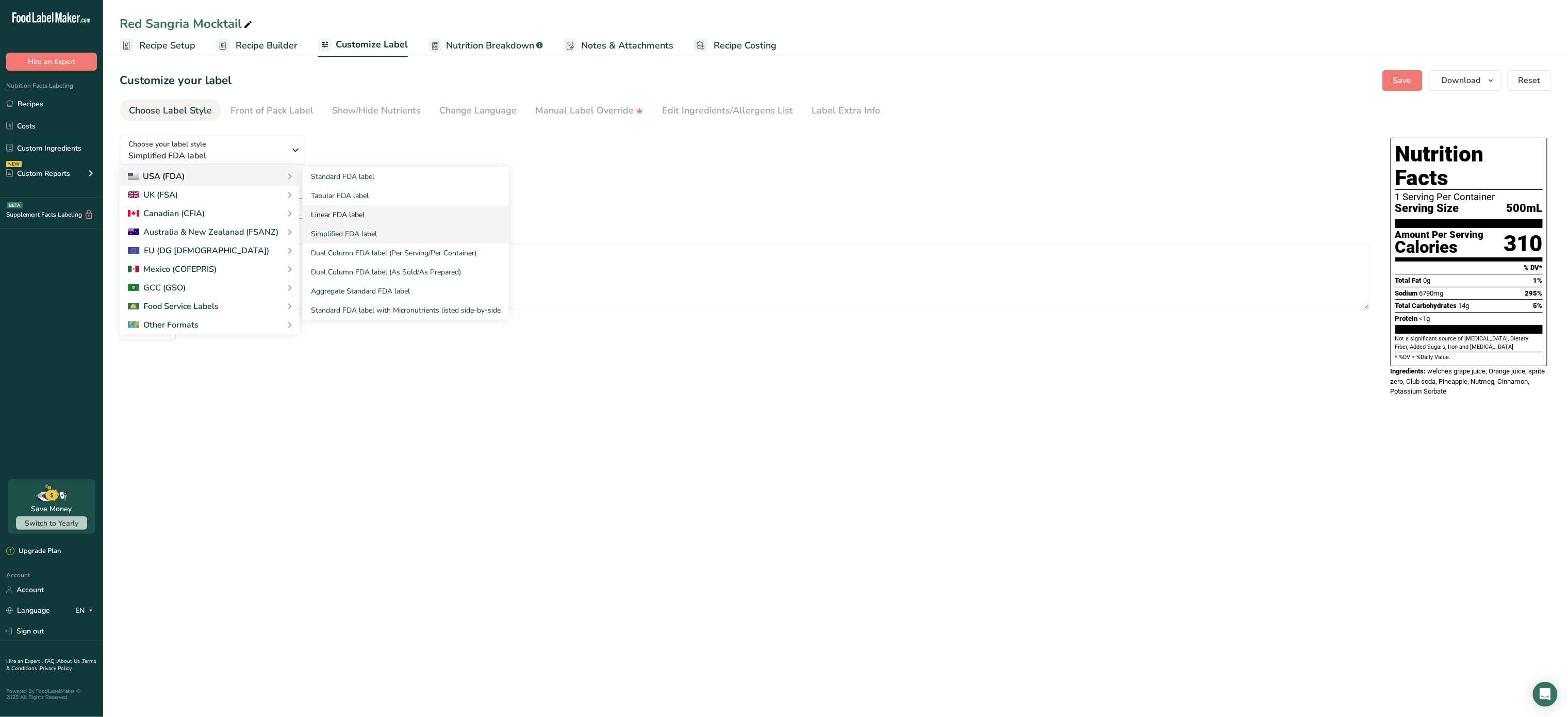
click at [321, 213] on link "Linear FDA label" at bounding box center [405, 215] width 206 height 19
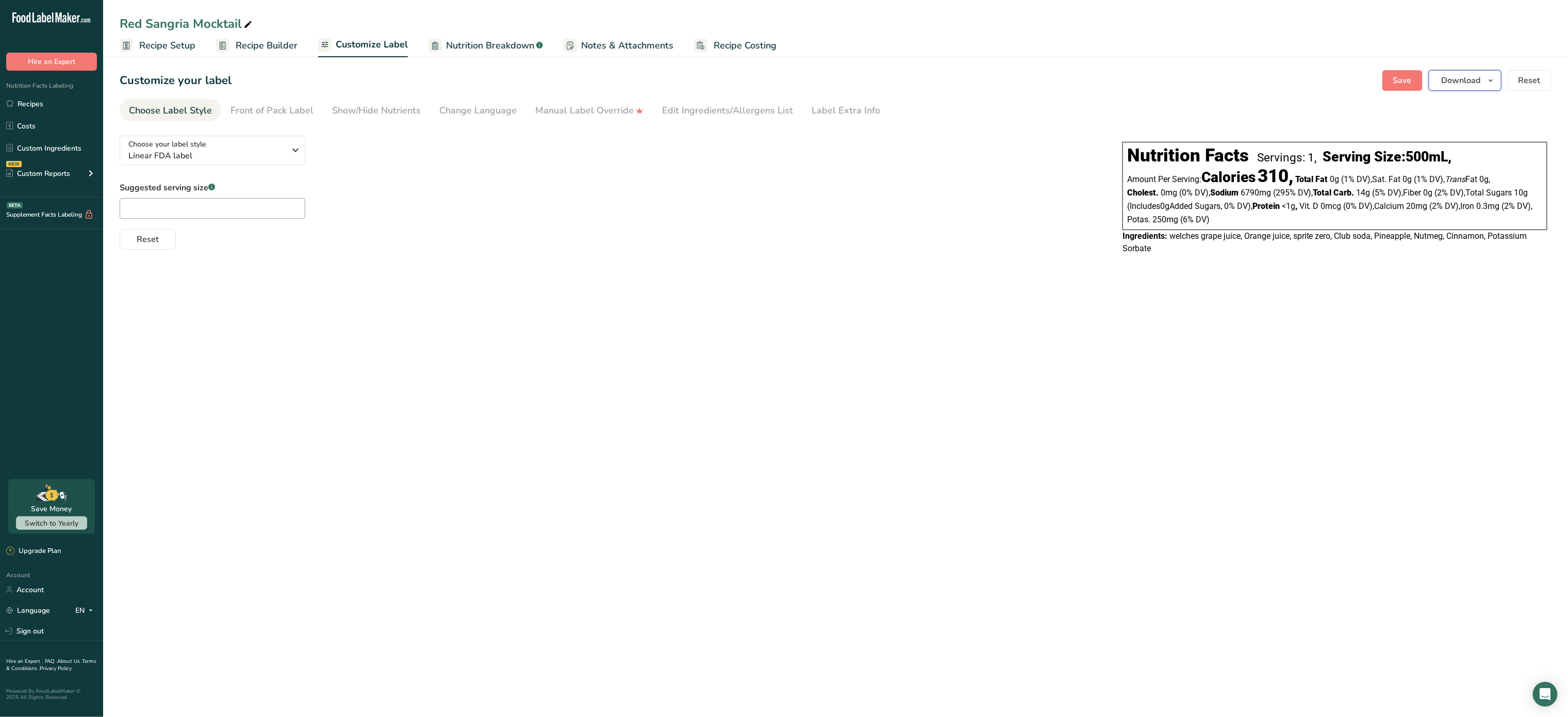
click at [1455, 79] on span "Download" at bounding box center [1461, 81] width 39 height 12
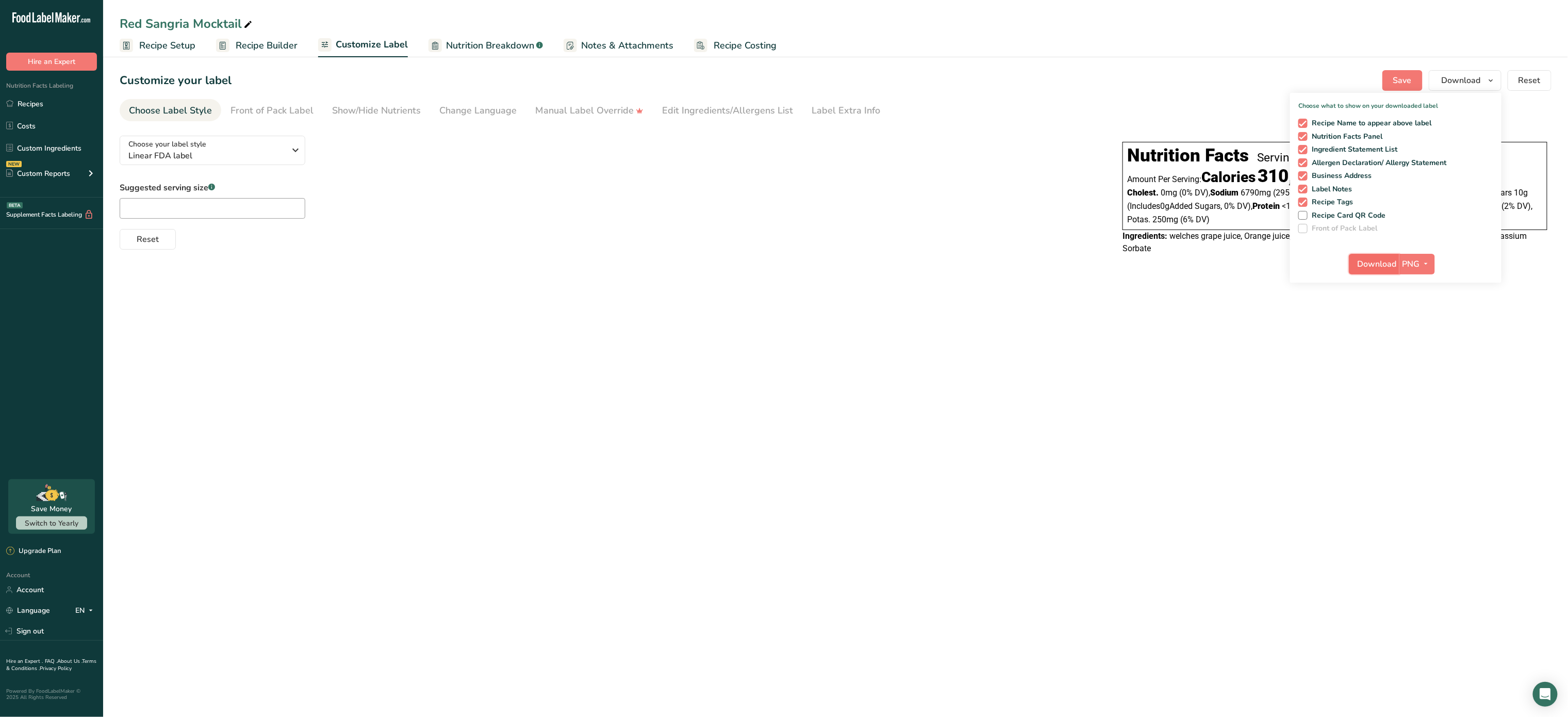
click at [1367, 258] on span "Download" at bounding box center [1377, 264] width 39 height 12
click at [295, 150] on icon "button" at bounding box center [296, 150] width 12 height 19
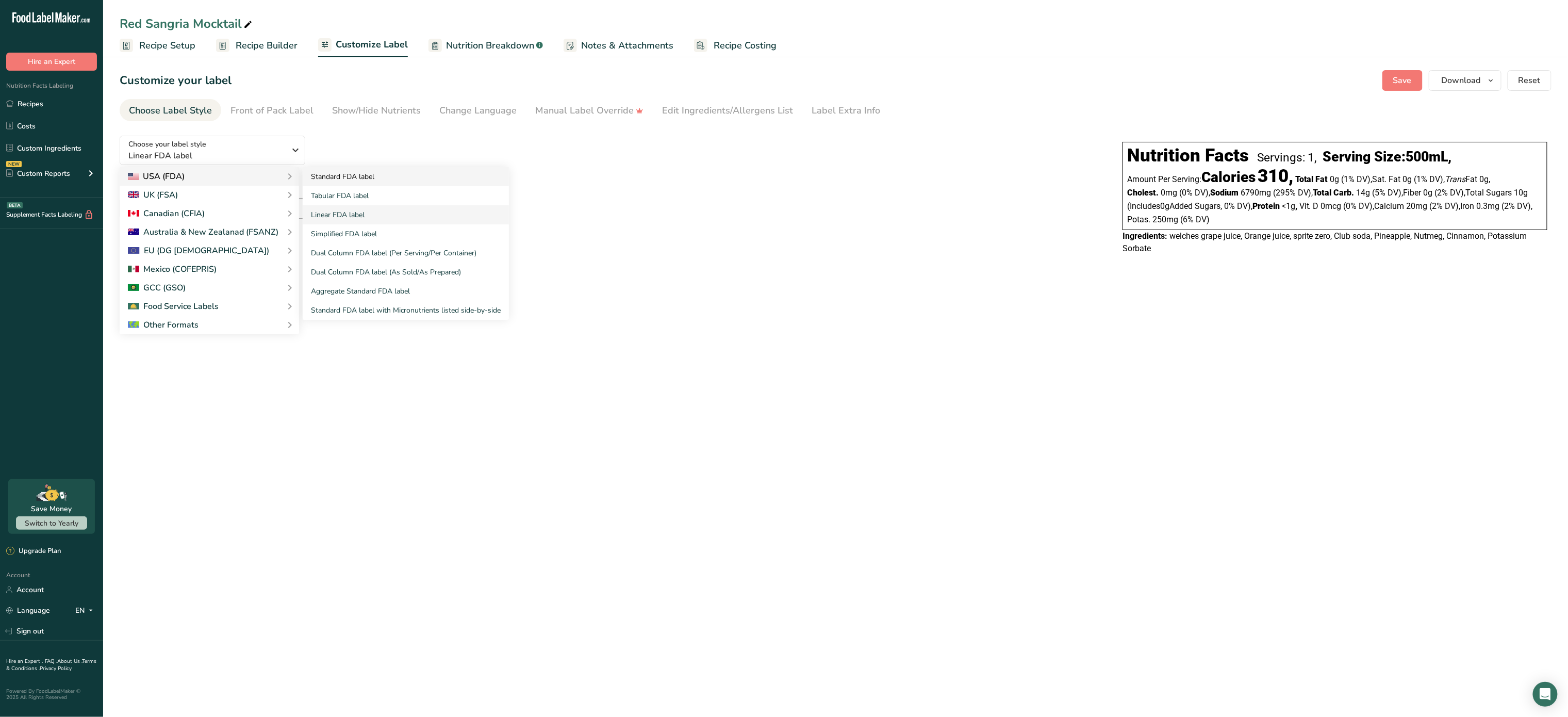
click at [336, 178] on link "Standard FDA label" at bounding box center [405, 177] width 206 height 19
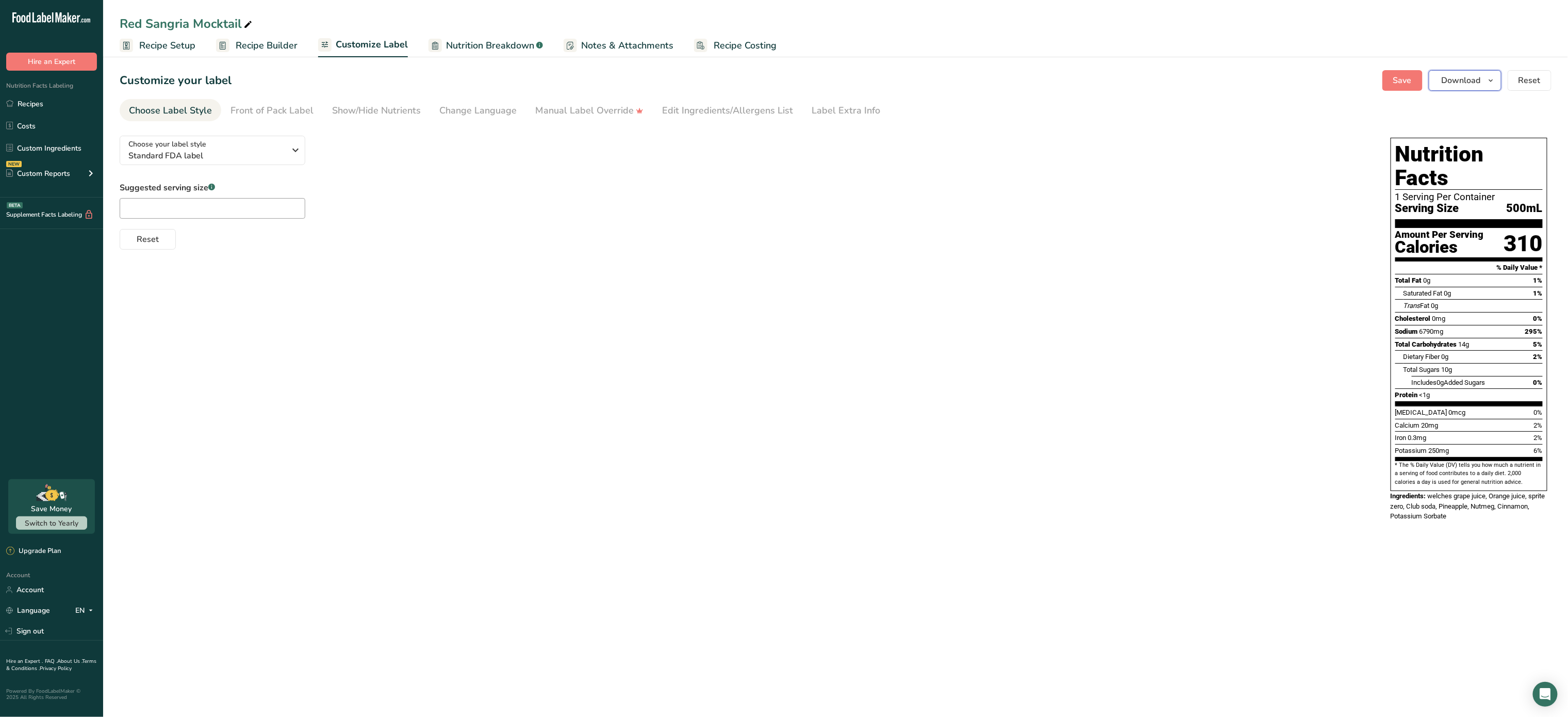
click at [1450, 79] on span "Download" at bounding box center [1461, 81] width 39 height 12
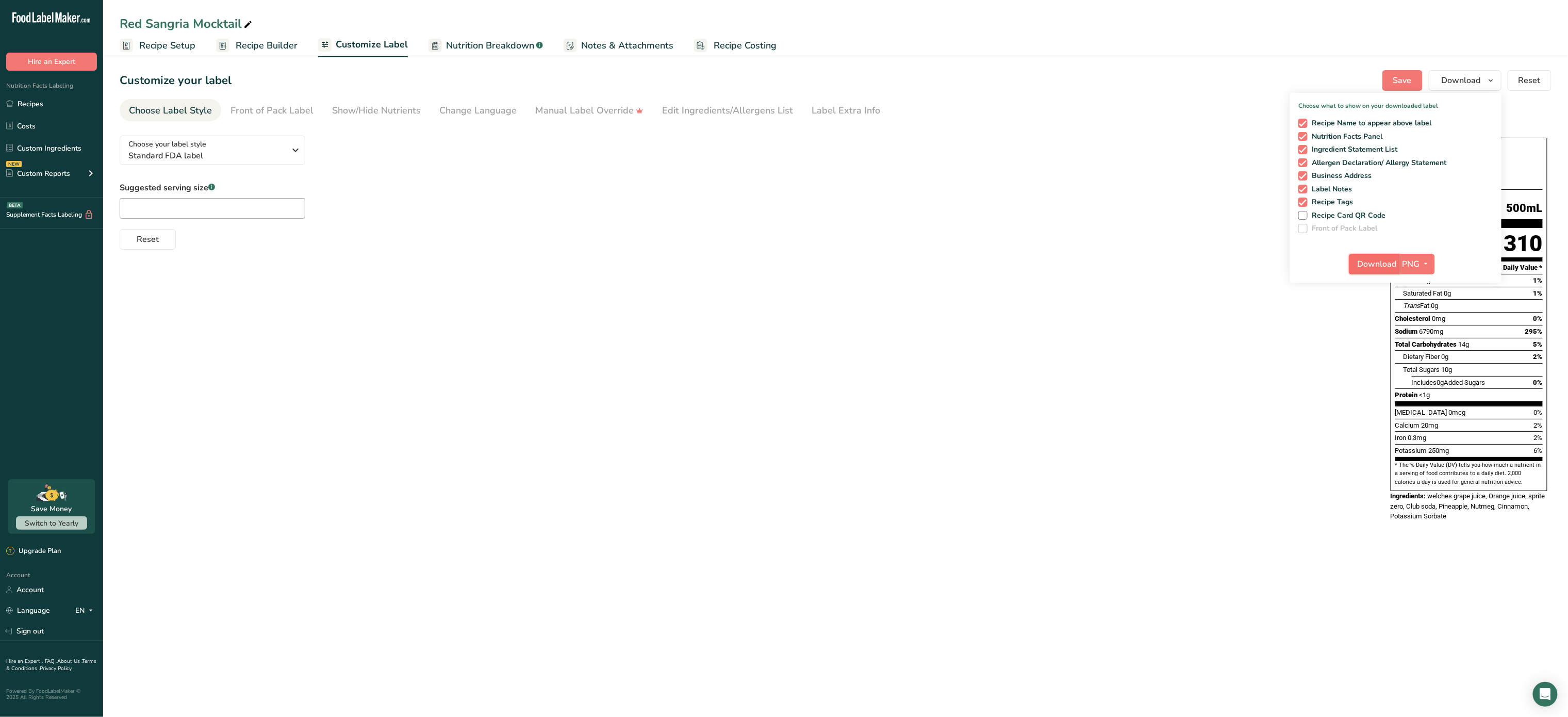
click at [1389, 256] on button "Download" at bounding box center [1374, 264] width 50 height 21
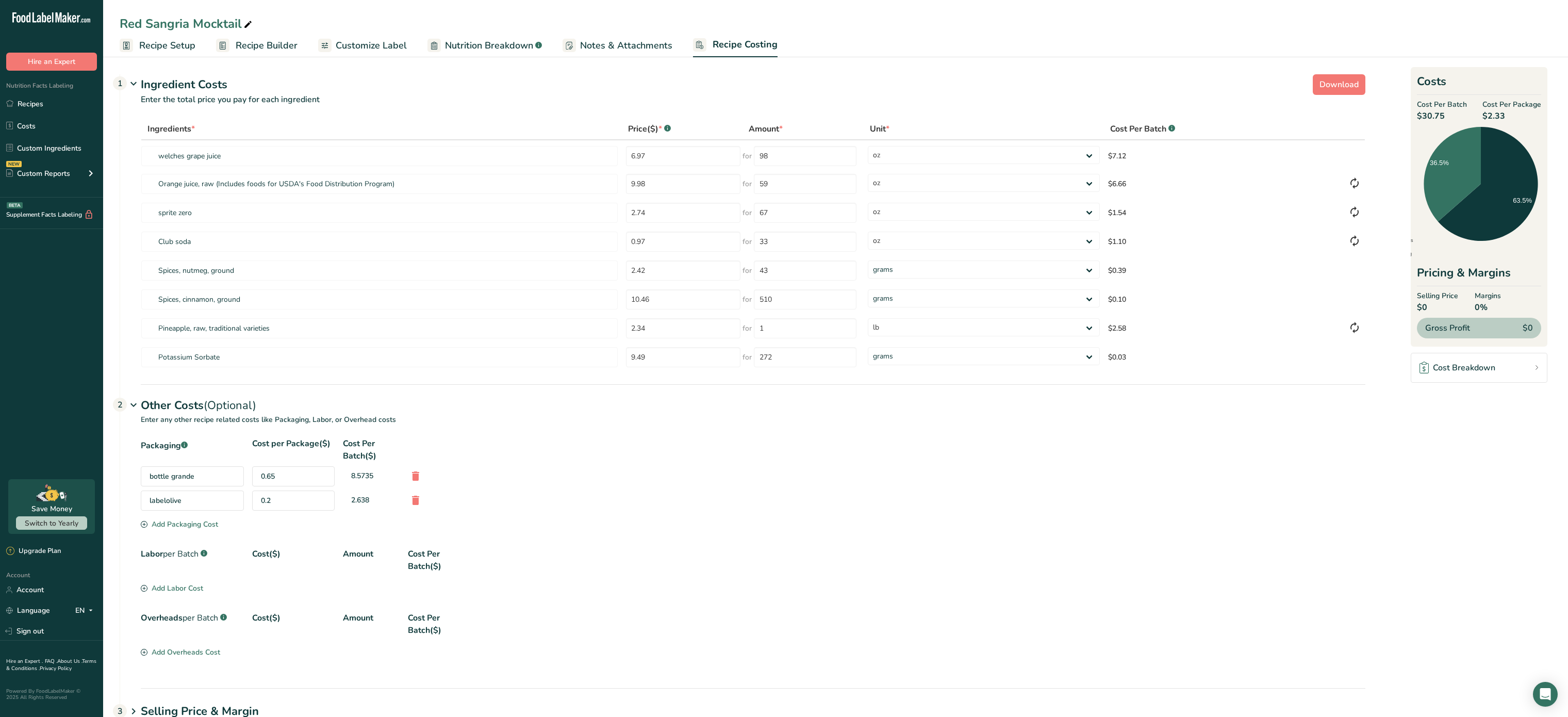
select select "5"
select select "12"
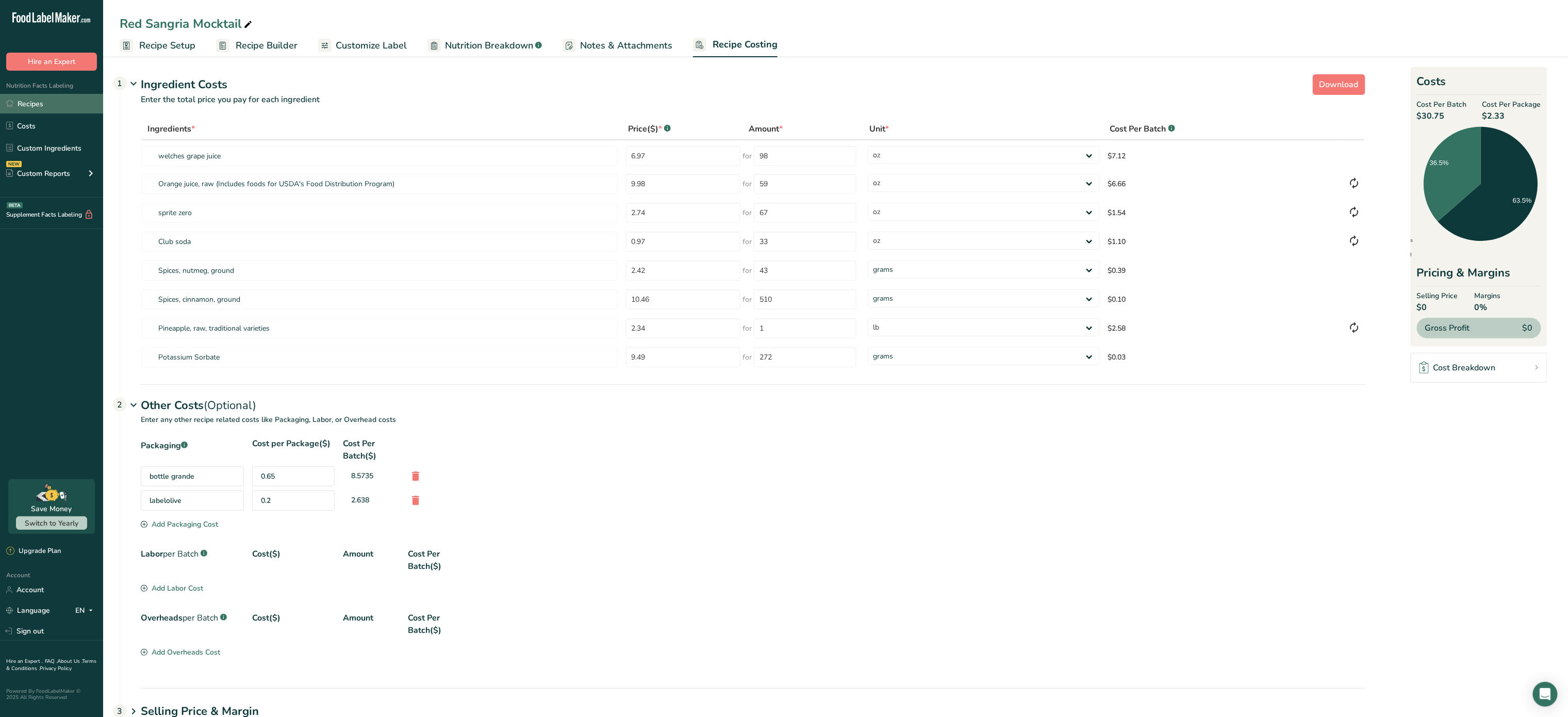
click at [50, 105] on link "Recipes" at bounding box center [51, 104] width 103 height 19
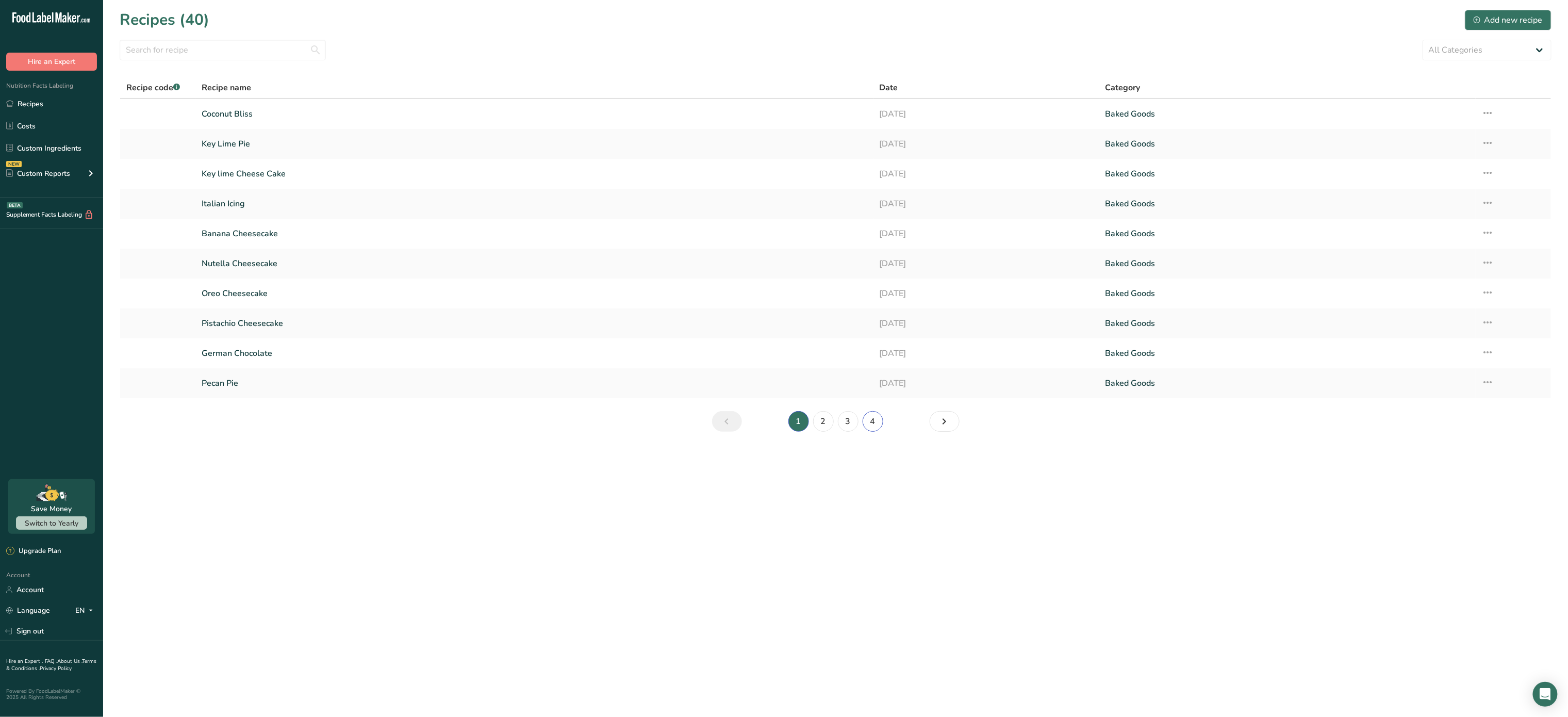
click at [877, 431] on link "4" at bounding box center [873, 421] width 21 height 21
click at [162, 53] on input "text" at bounding box center [222, 50] width 206 height 21
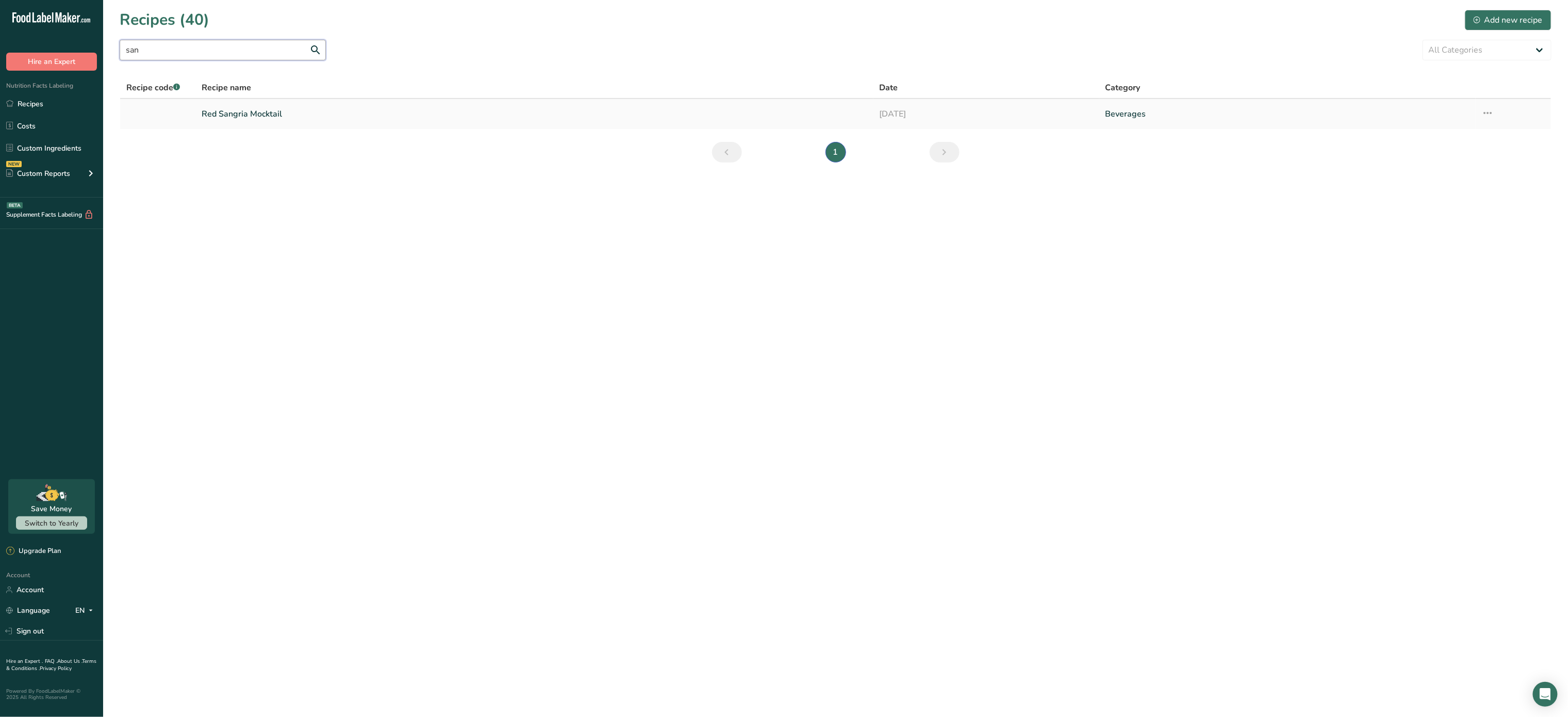
type input "san"
click at [258, 117] on link "Red Sangria Mocktail" at bounding box center [534, 113] width 666 height 21
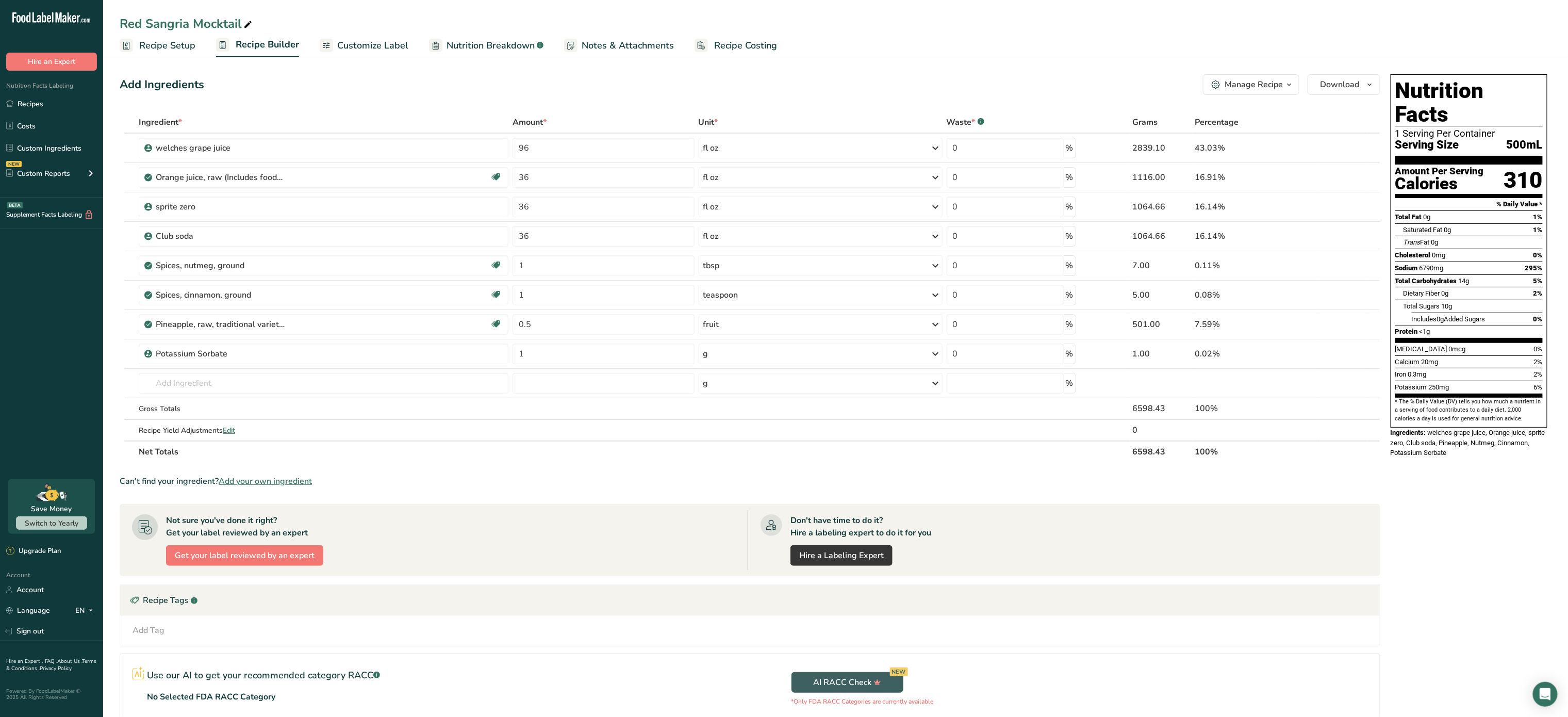
click at [1284, 86] on span "button" at bounding box center [1289, 85] width 12 height 12
click at [1201, 135] on span "Duplicate Recipe" at bounding box center [1198, 134] width 56 height 12
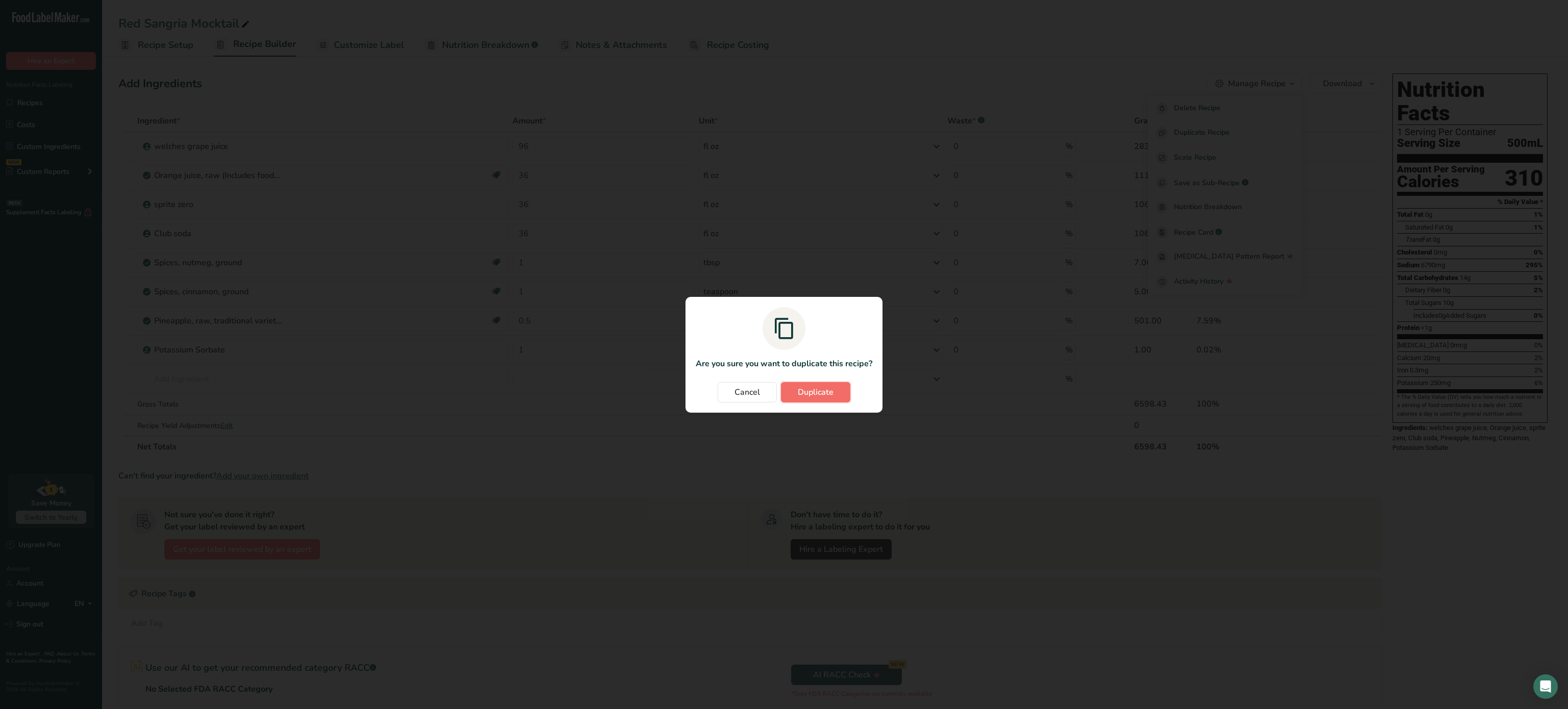
click at [830, 395] on span "Duplicate" at bounding box center [815, 392] width 36 height 12
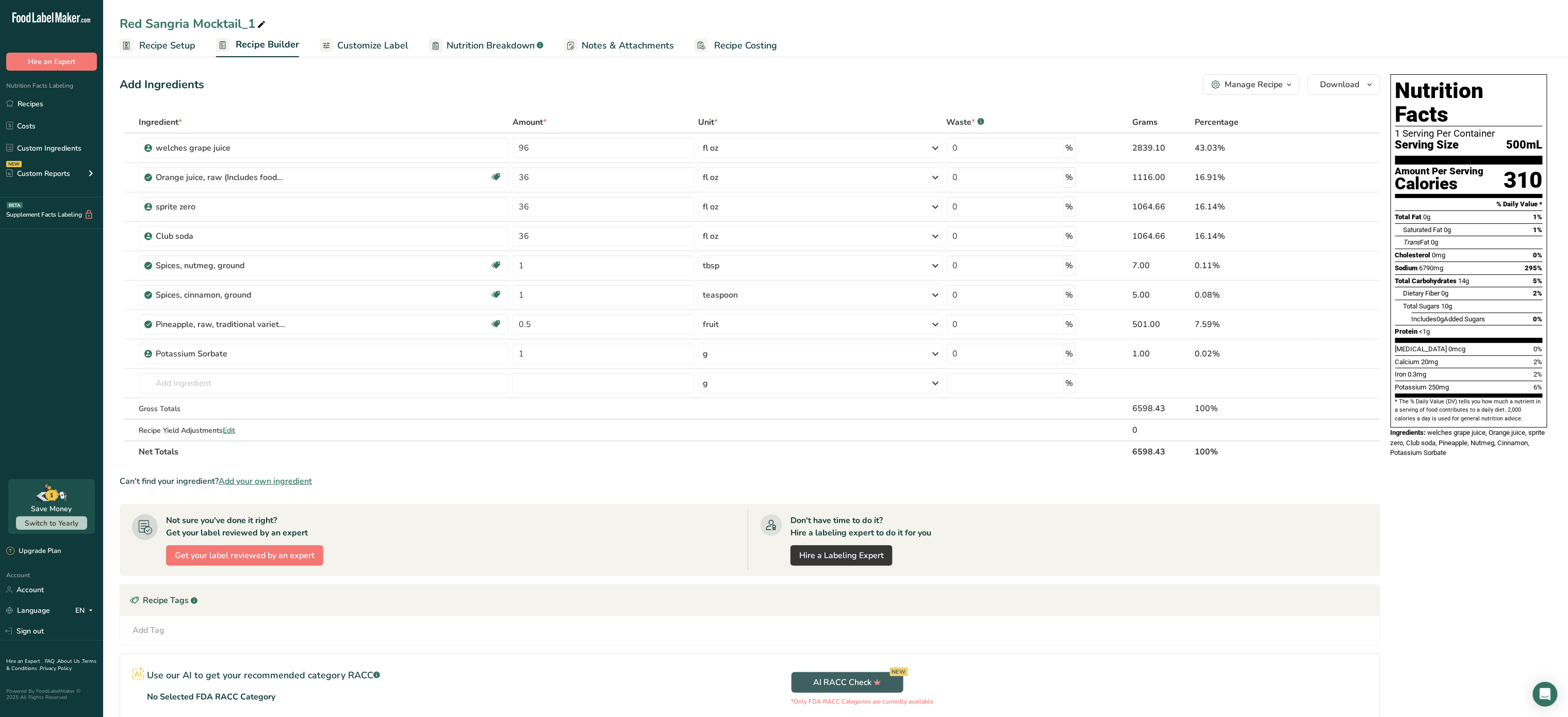
click at [164, 45] on span "Recipe Setup" at bounding box center [167, 46] width 56 height 14
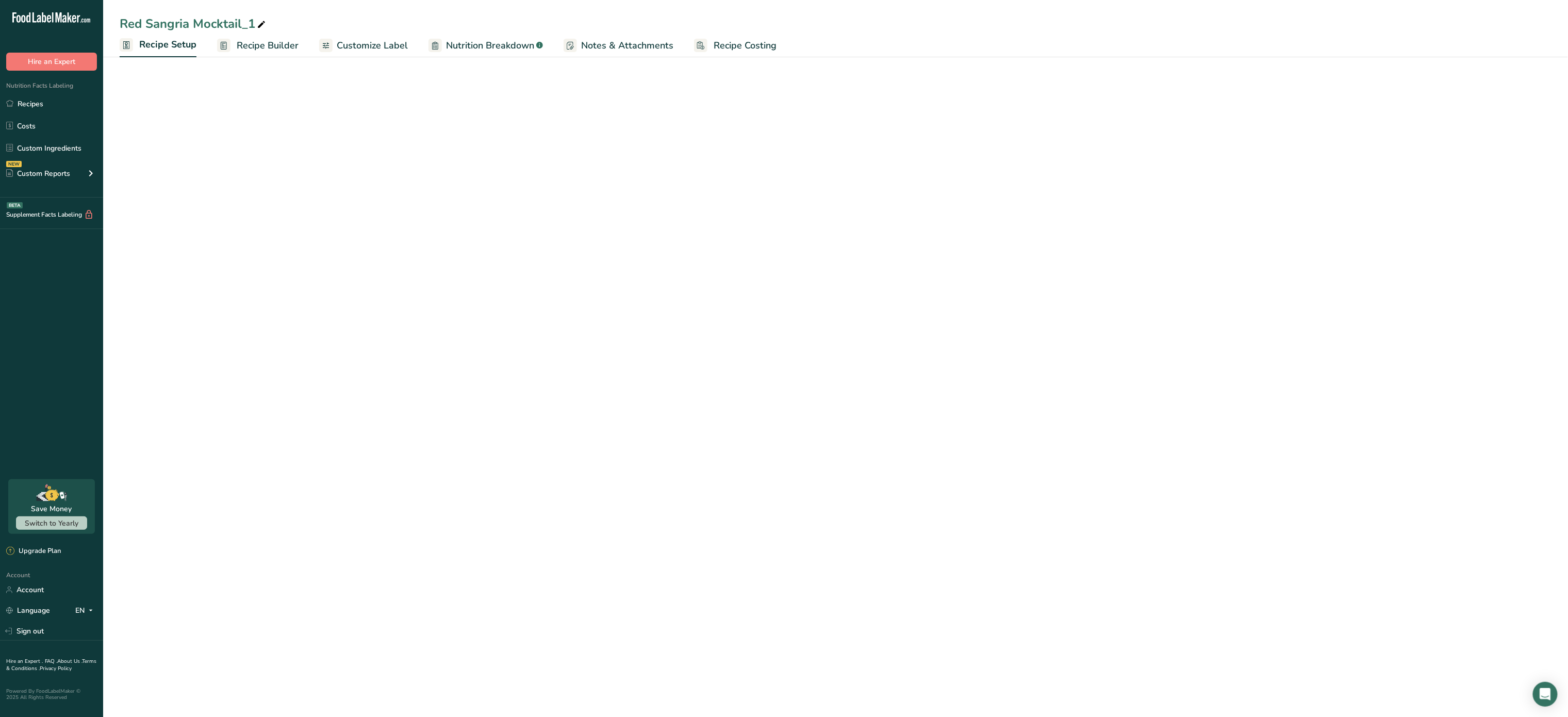
select select "22"
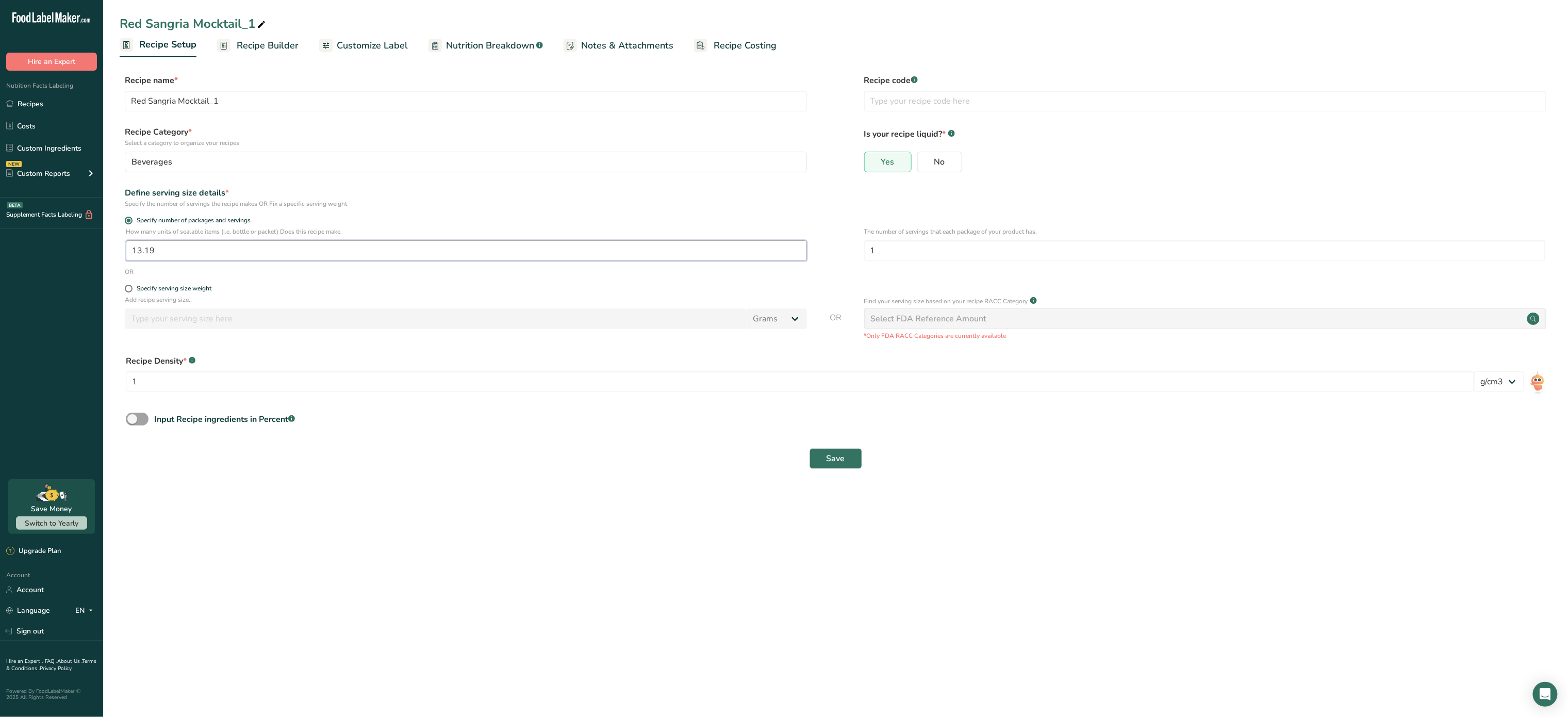
click at [212, 248] on input "13.19" at bounding box center [466, 251] width 681 height 21
type input "1"
type input "25"
click at [840, 461] on span "Save" at bounding box center [835, 459] width 19 height 12
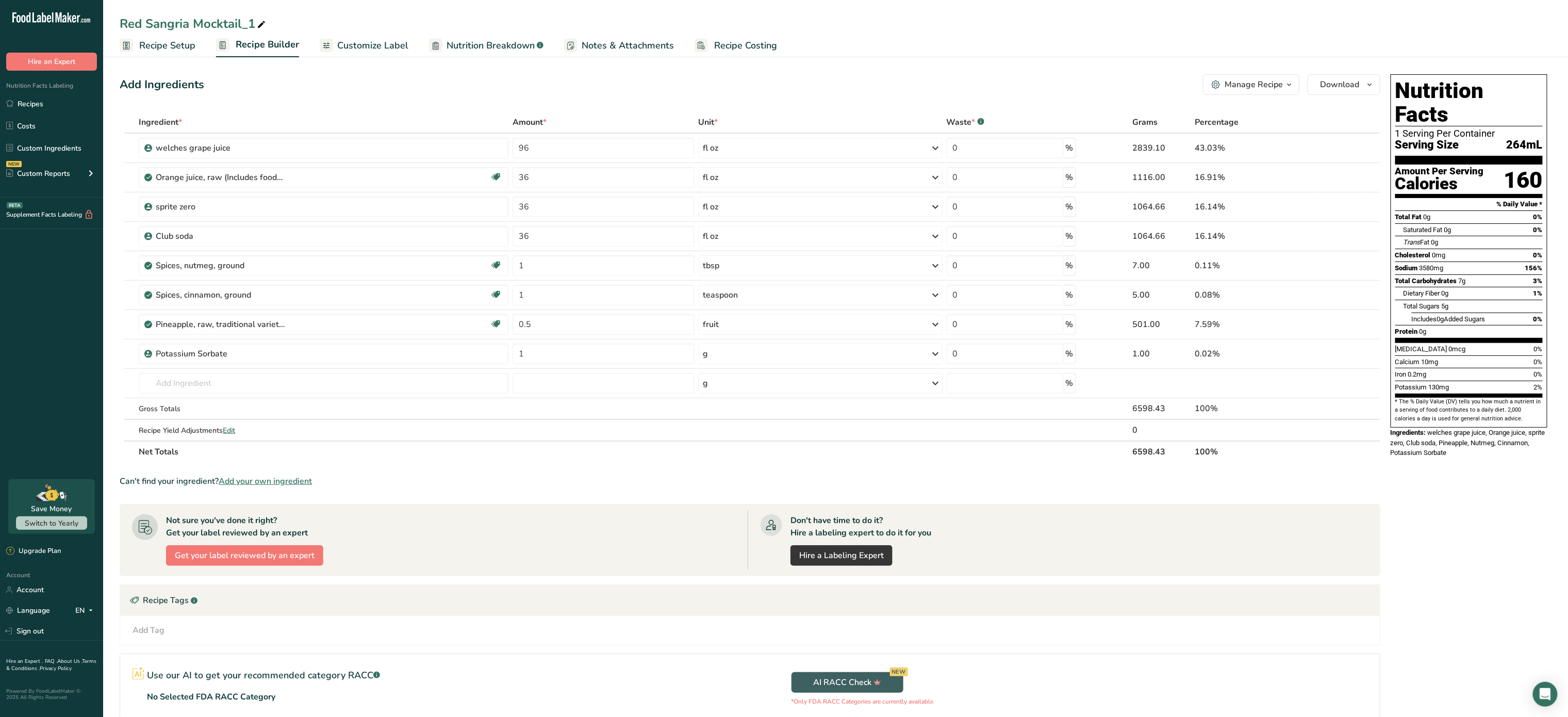
click at [1277, 82] on div "Manage Recipe" at bounding box center [1254, 85] width 58 height 12
click at [1240, 233] on div "Recipe Card .a-a{fill:#347362;}.b-a{fill:#fff;}" at bounding box center [1222, 235] width 139 height 12
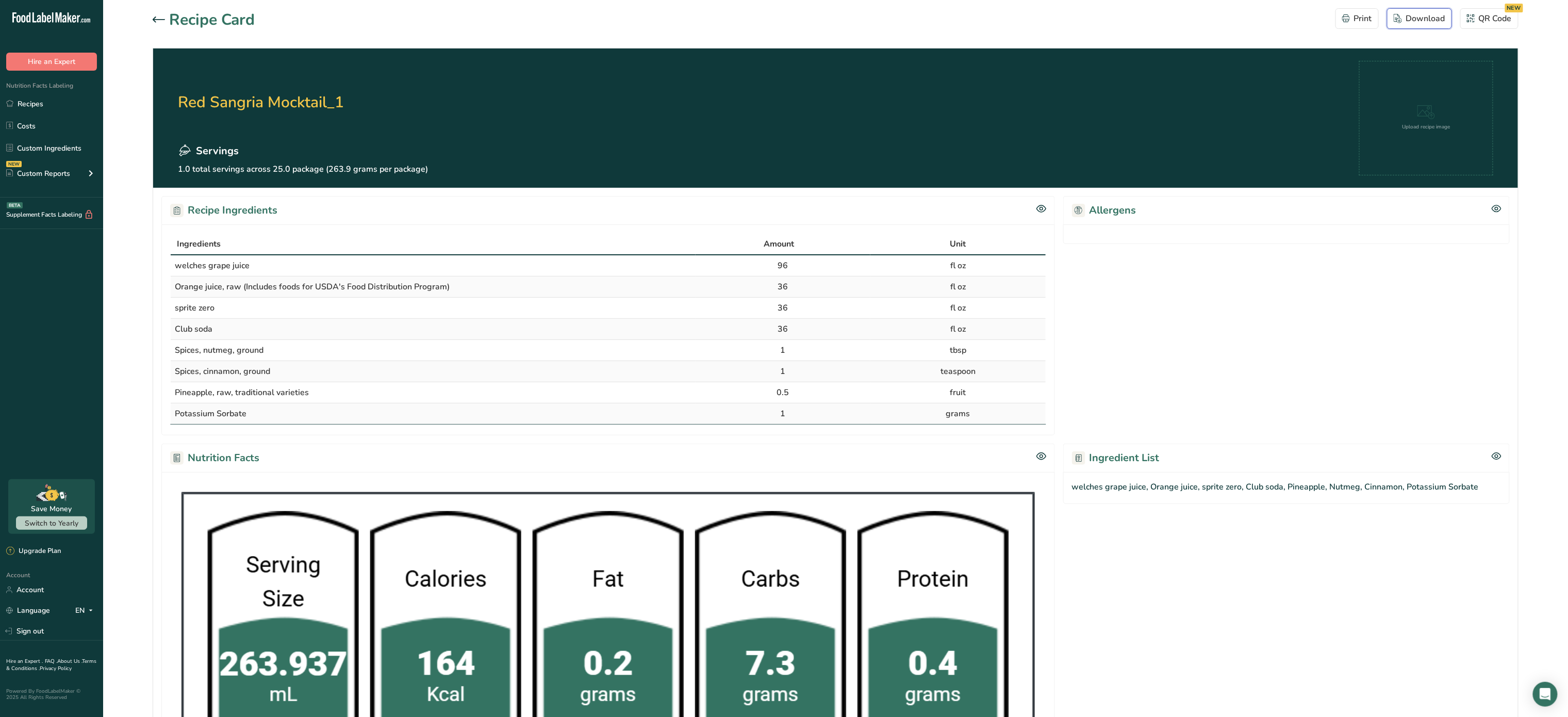
click at [1432, 17] on div "Download" at bounding box center [1420, 19] width 52 height 12
click at [157, 20] on icon at bounding box center [159, 19] width 12 height 6
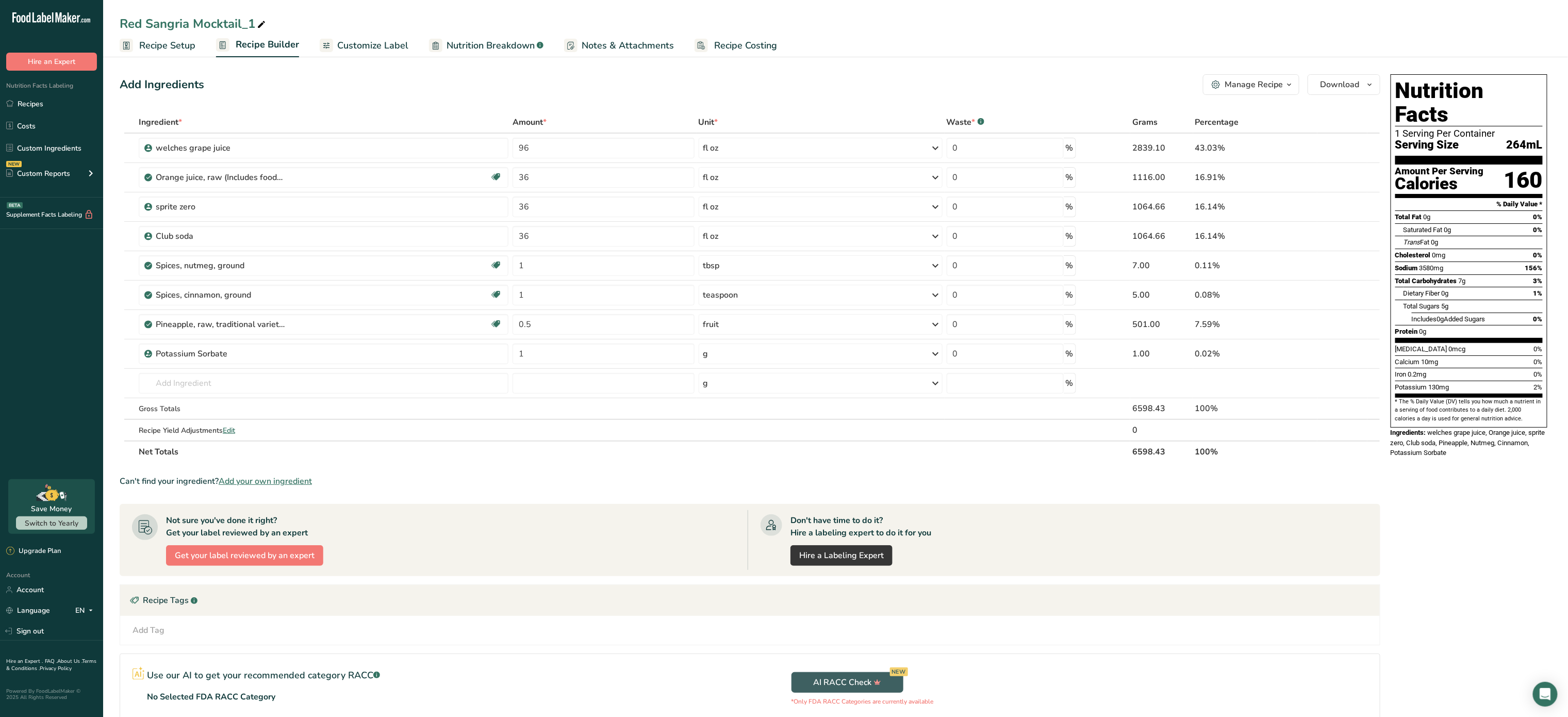
click at [362, 46] on span "Customize Label" at bounding box center [372, 46] width 71 height 14
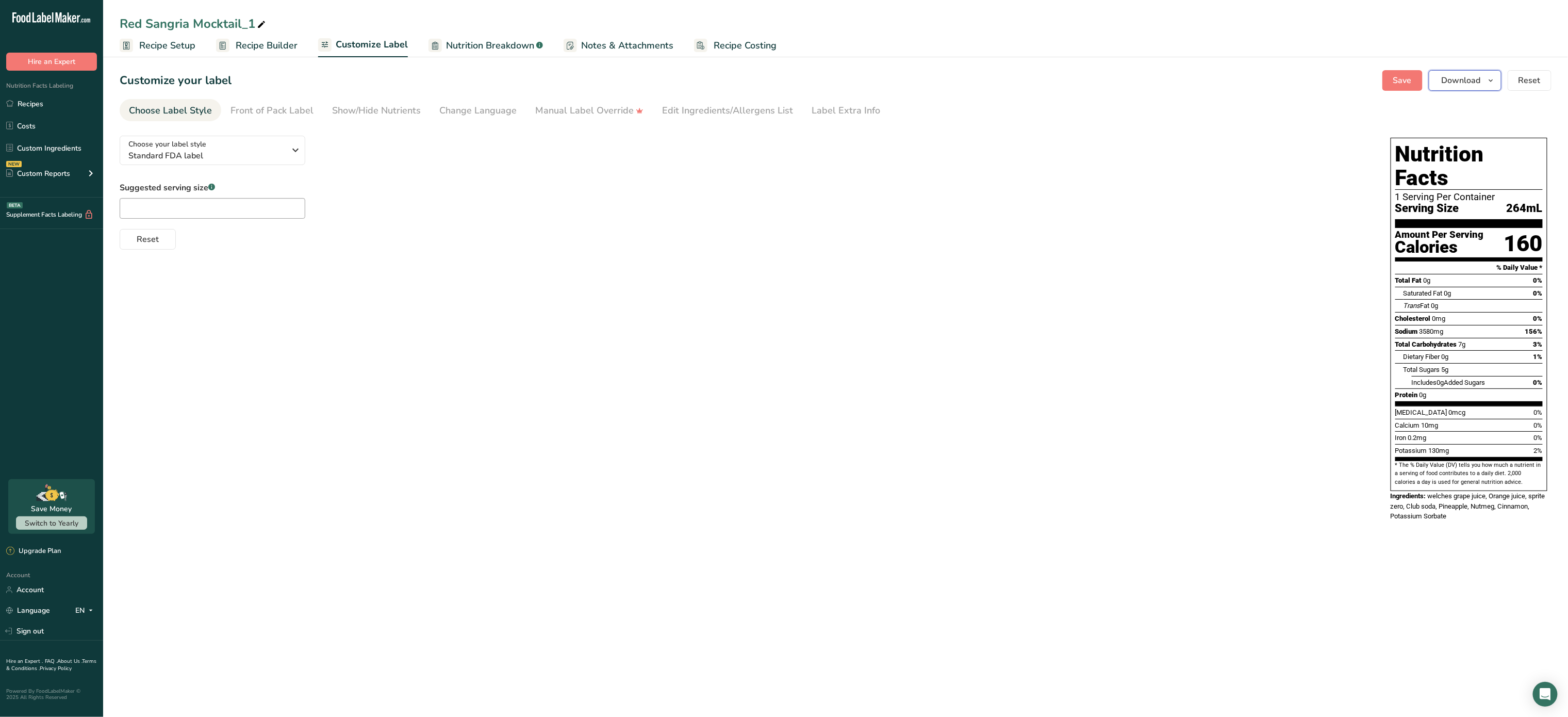
click at [1470, 77] on span "Download" at bounding box center [1461, 81] width 39 height 12
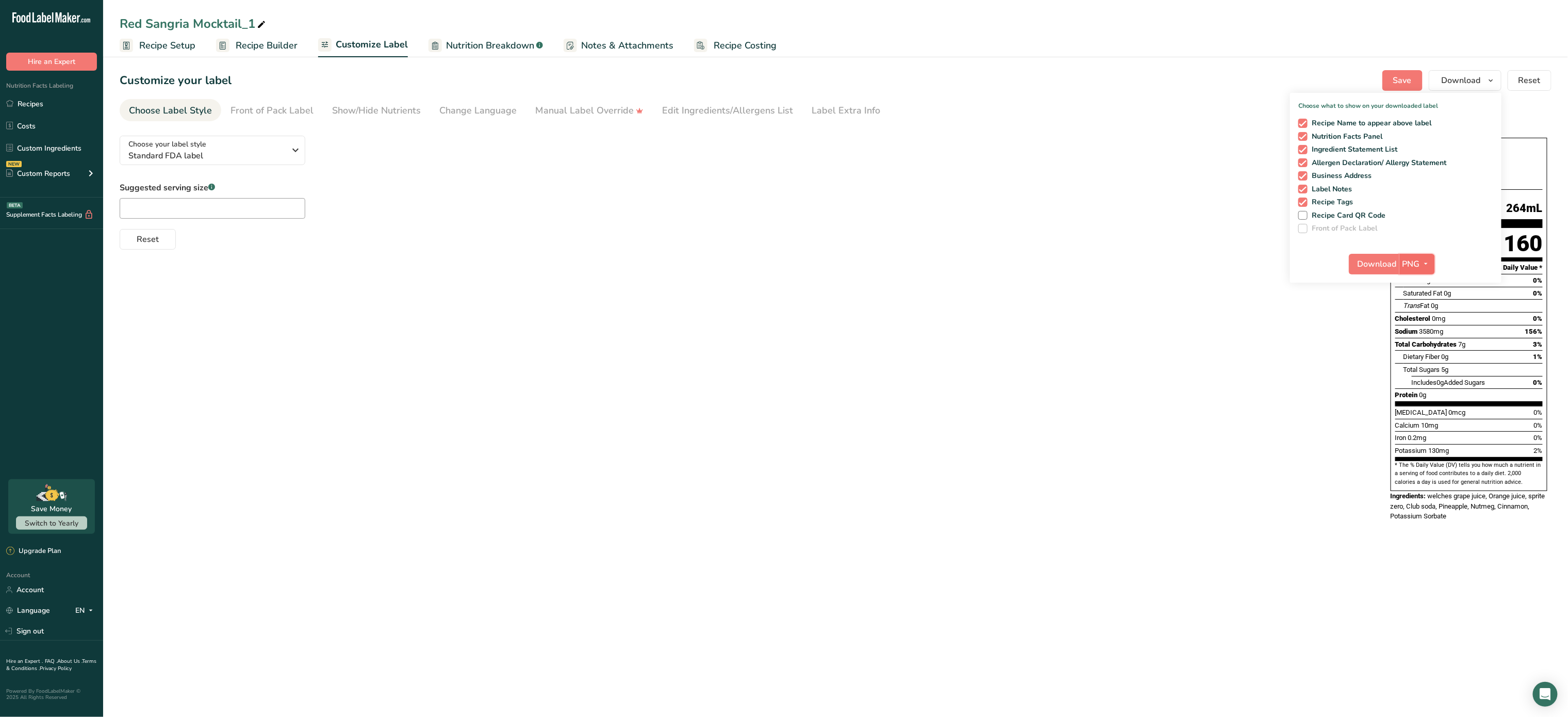
click at [1401, 266] on button "PNG" at bounding box center [1417, 264] width 36 height 21
click at [1370, 260] on span "Download" at bounding box center [1377, 264] width 39 height 12
drag, startPoint x: 0, startPoint y: 0, endPoint x: 277, endPoint y: 150, distance: 315.0
click at [277, 150] on span "Standard FDA label" at bounding box center [207, 156] width 157 height 12
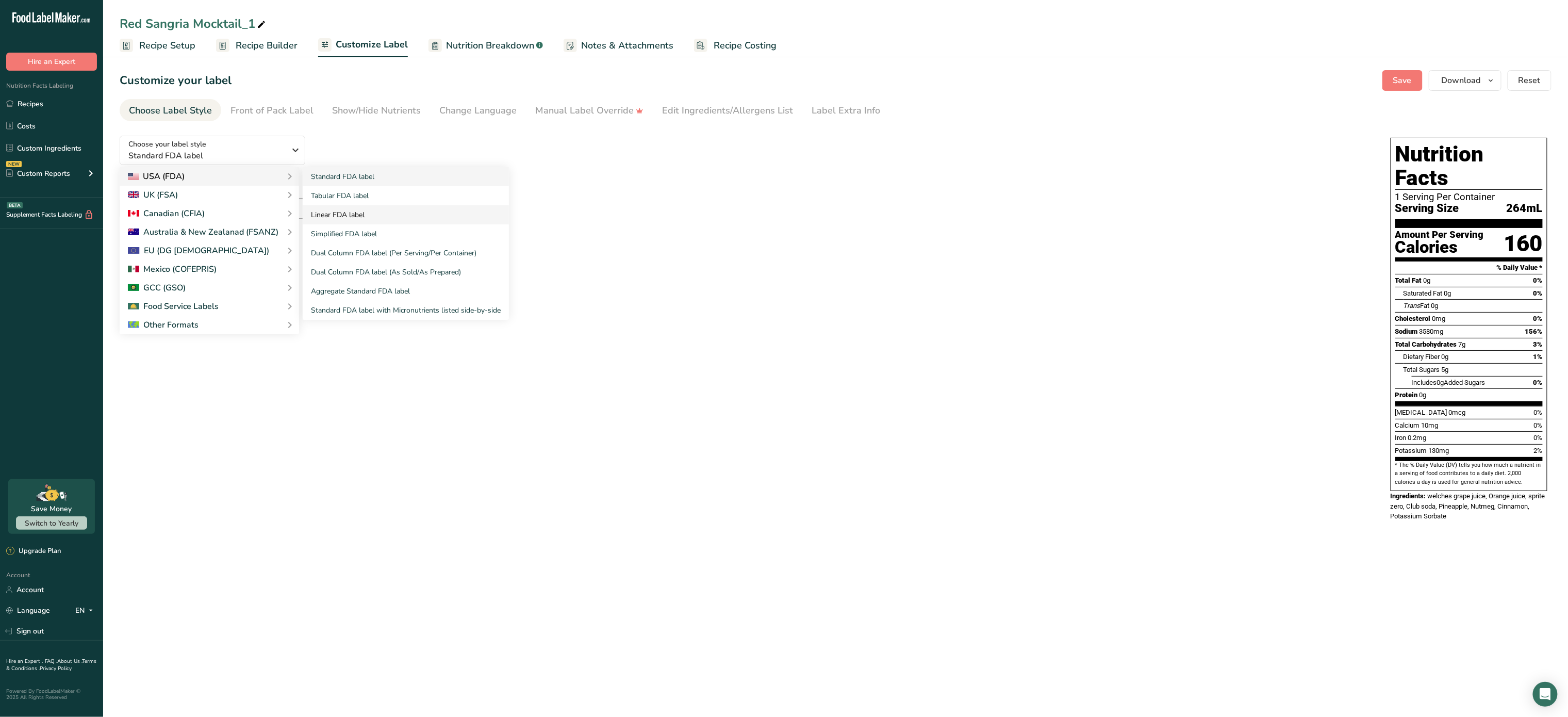
click at [369, 219] on link "Linear FDA label" at bounding box center [405, 215] width 206 height 19
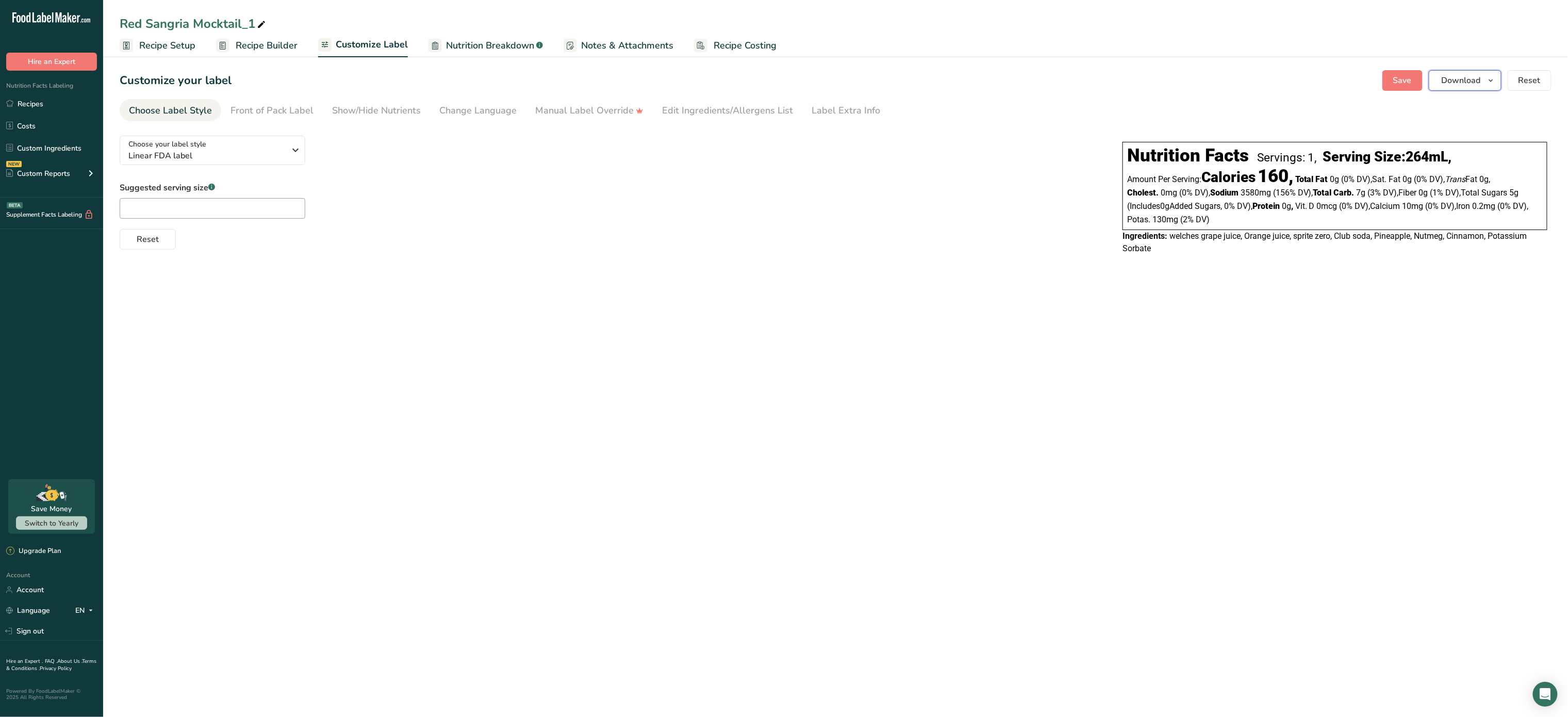
click at [1453, 81] on span "Download" at bounding box center [1461, 81] width 39 height 12
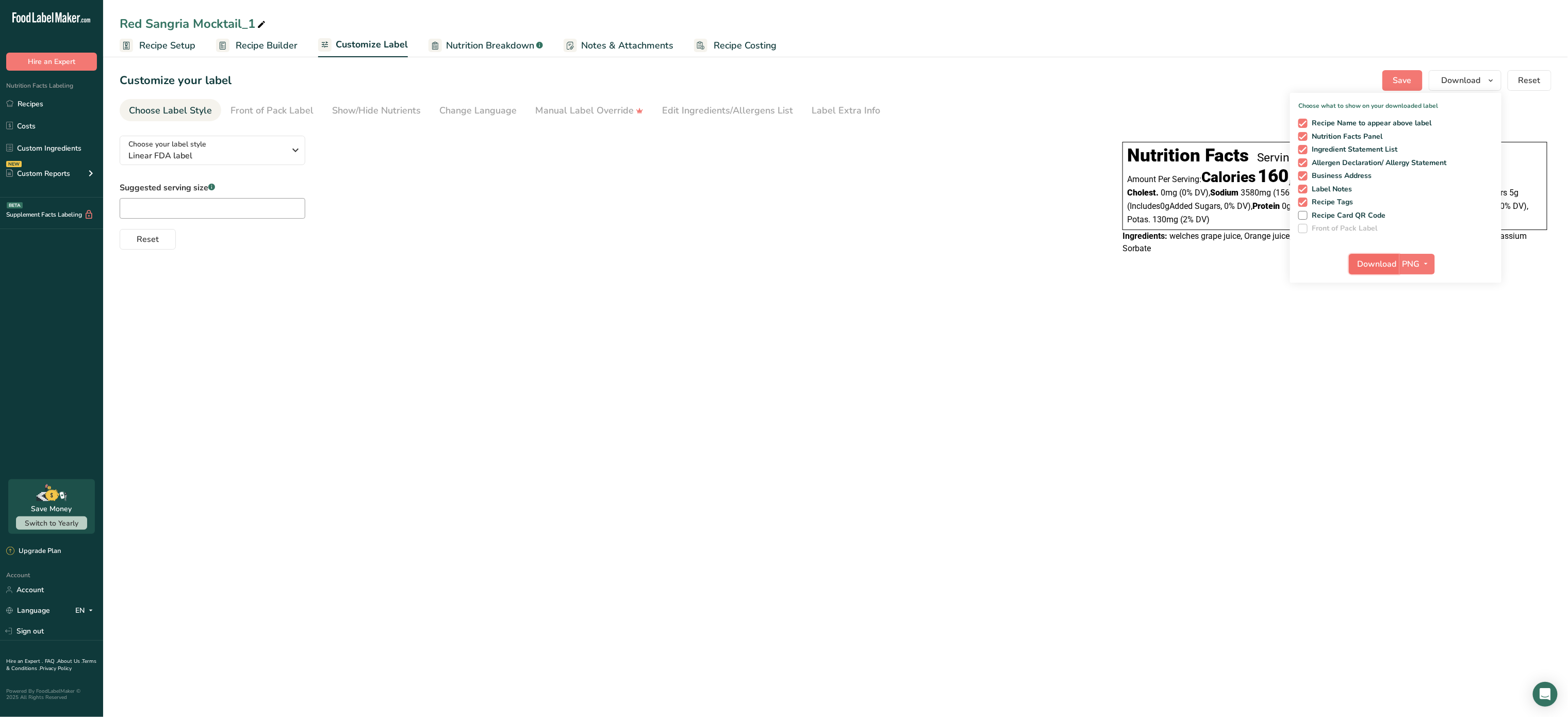
click at [1388, 263] on span "Download" at bounding box center [1377, 264] width 39 height 12
click at [281, 160] on span "Linear FDA label" at bounding box center [207, 156] width 157 height 12
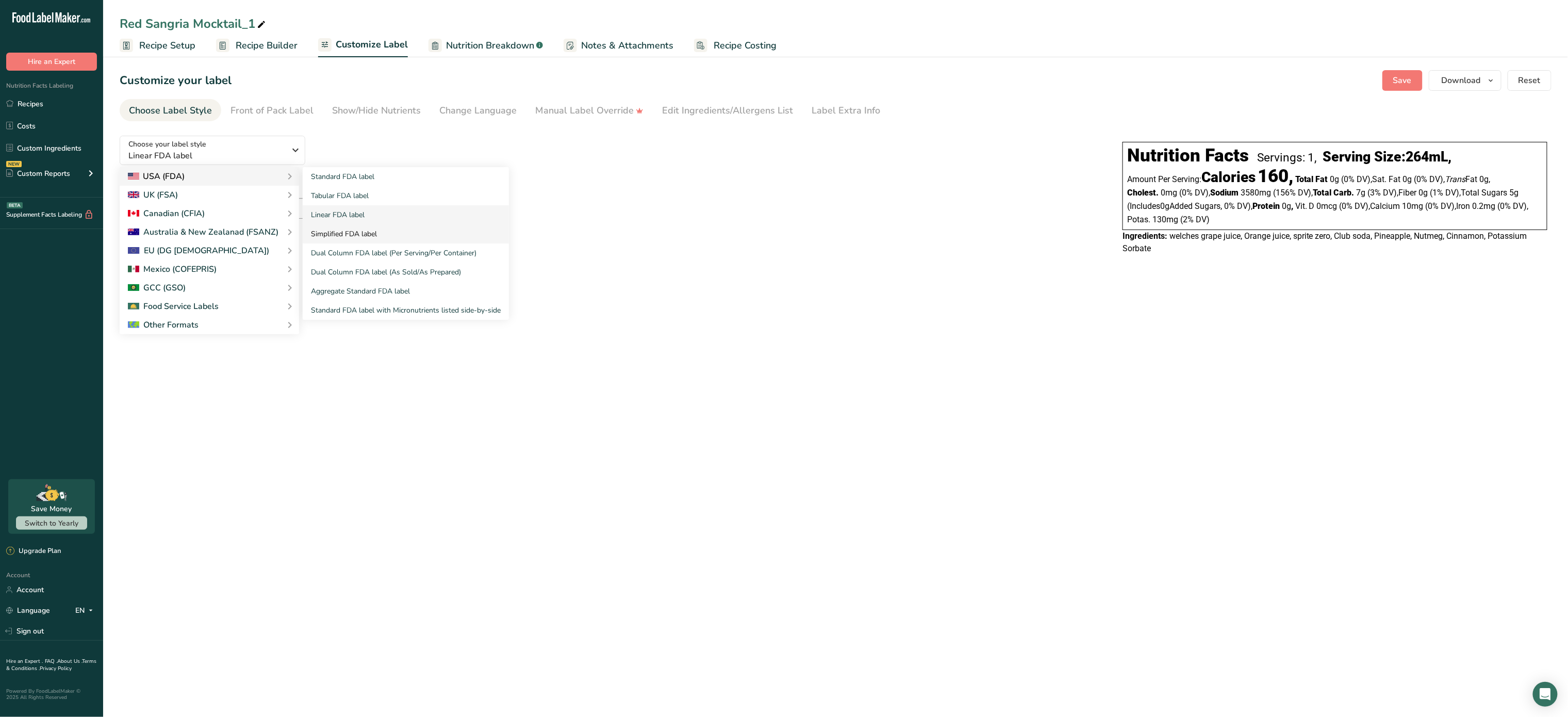
click at [356, 236] on link "Simplified FDA label" at bounding box center [405, 234] width 206 height 19
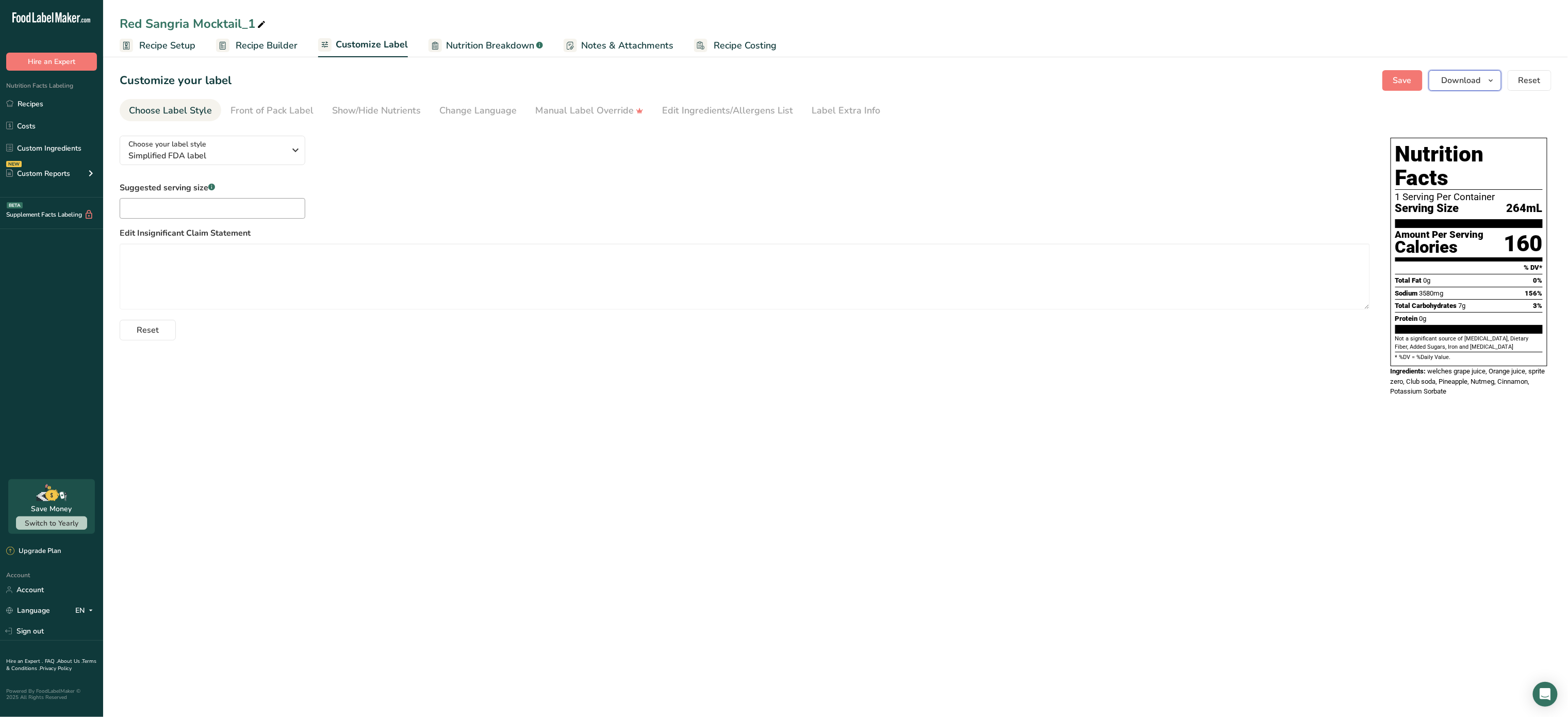
click at [1438, 75] on button "Download" at bounding box center [1465, 81] width 72 height 21
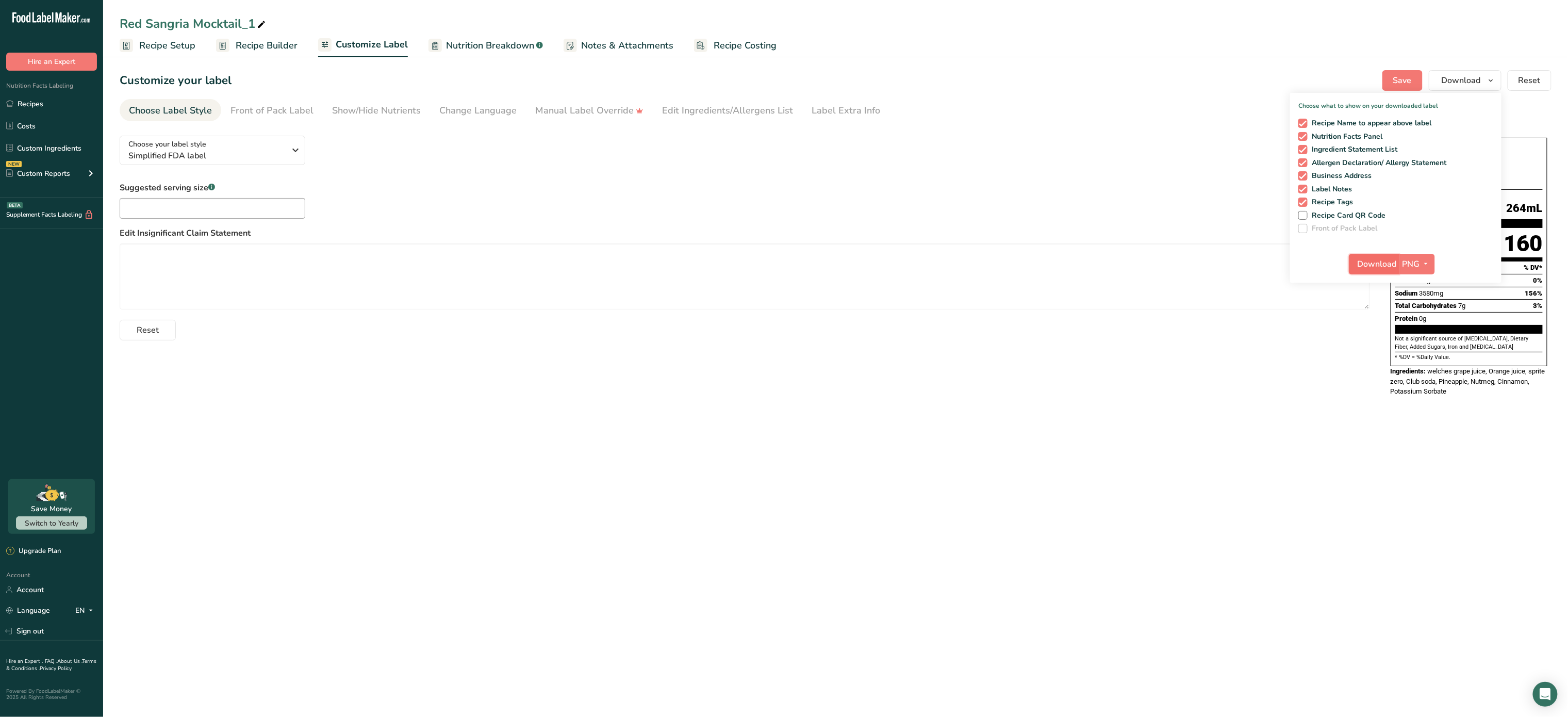
click at [1380, 261] on span "Download" at bounding box center [1377, 264] width 39 height 12
click at [771, 360] on div "Choose your label style Simplified FDA label USA (FDA) Standard FDA label Tabul…" at bounding box center [835, 267] width 1432 height 280
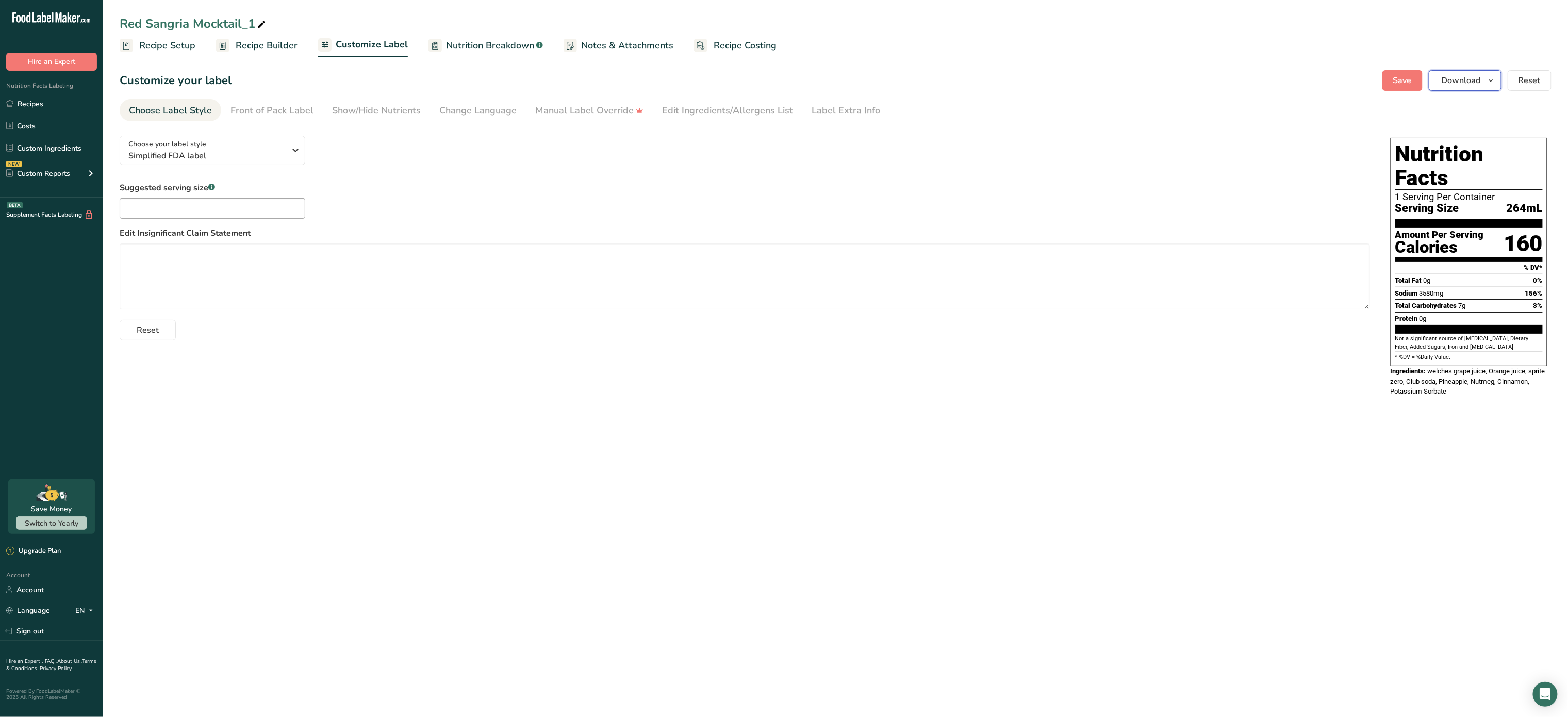
click at [1462, 73] on button "Download" at bounding box center [1465, 81] width 72 height 21
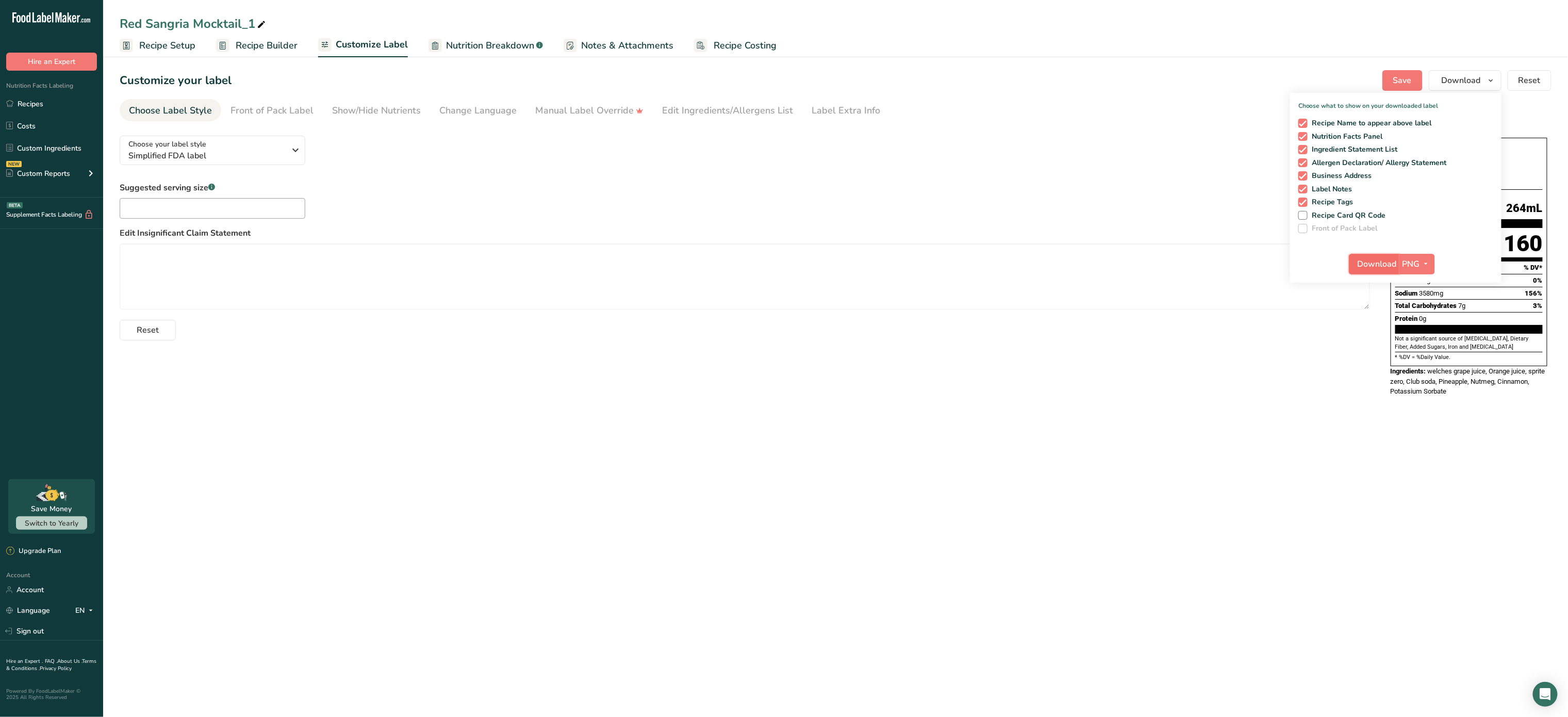
click at [1388, 256] on button "Download" at bounding box center [1374, 264] width 50 height 21
drag, startPoint x: 1451, startPoint y: 276, endPoint x: 1399, endPoint y: 272, distance: 52.2
click at [1399, 272] on div "Download PNG PNG BMP SVG PDF TXT" at bounding box center [1396, 267] width 211 height 33
click at [1386, 265] on span "Download" at bounding box center [1377, 264] width 39 height 12
click at [501, 45] on span "Nutrition Breakdown" at bounding box center [490, 46] width 88 height 14
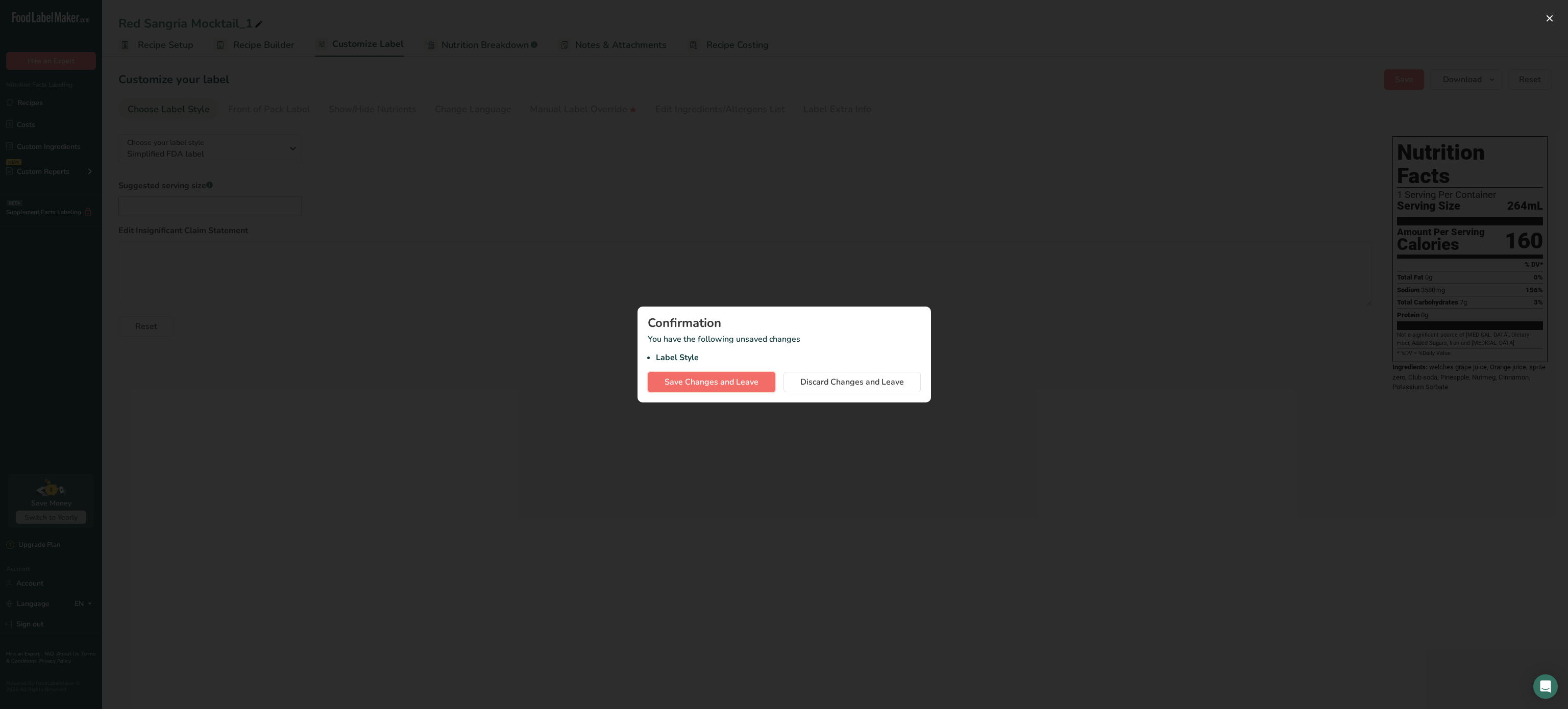
click at [733, 383] on span "Save Changes and Leave" at bounding box center [711, 382] width 94 height 12
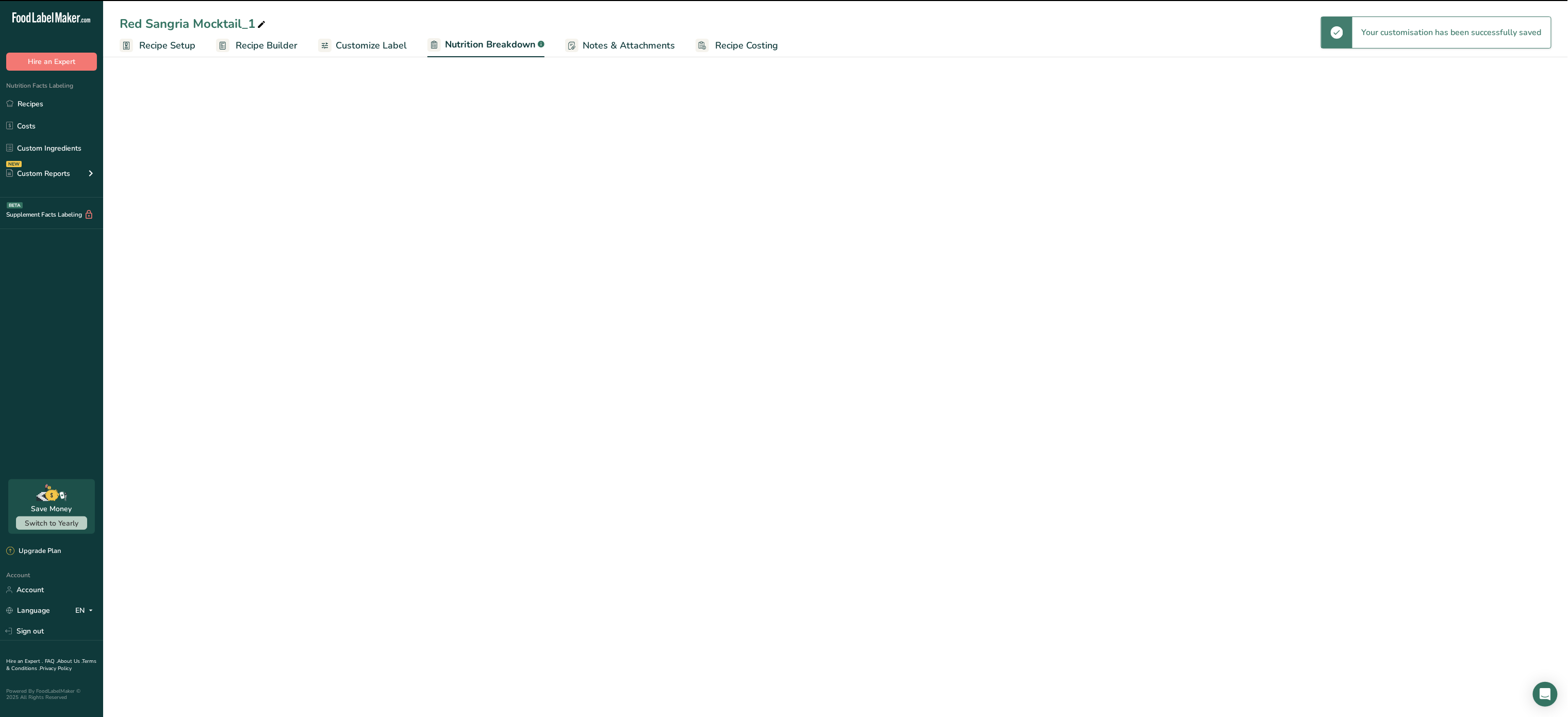
select select "Calories"
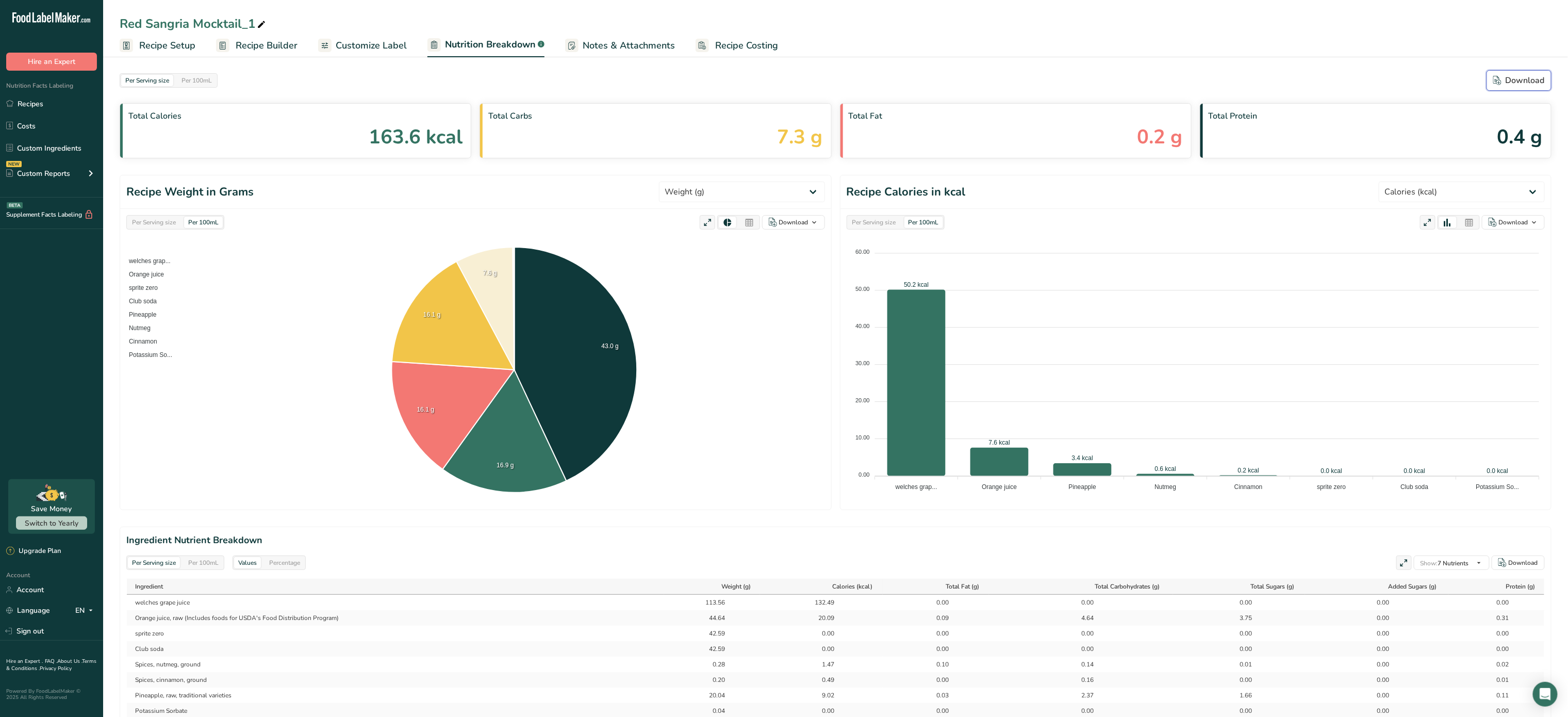
click at [1494, 81] on icon "button" at bounding box center [1498, 80] width 8 height 9
click at [761, 37] on link "Recipe Costing" at bounding box center [737, 46] width 83 height 23
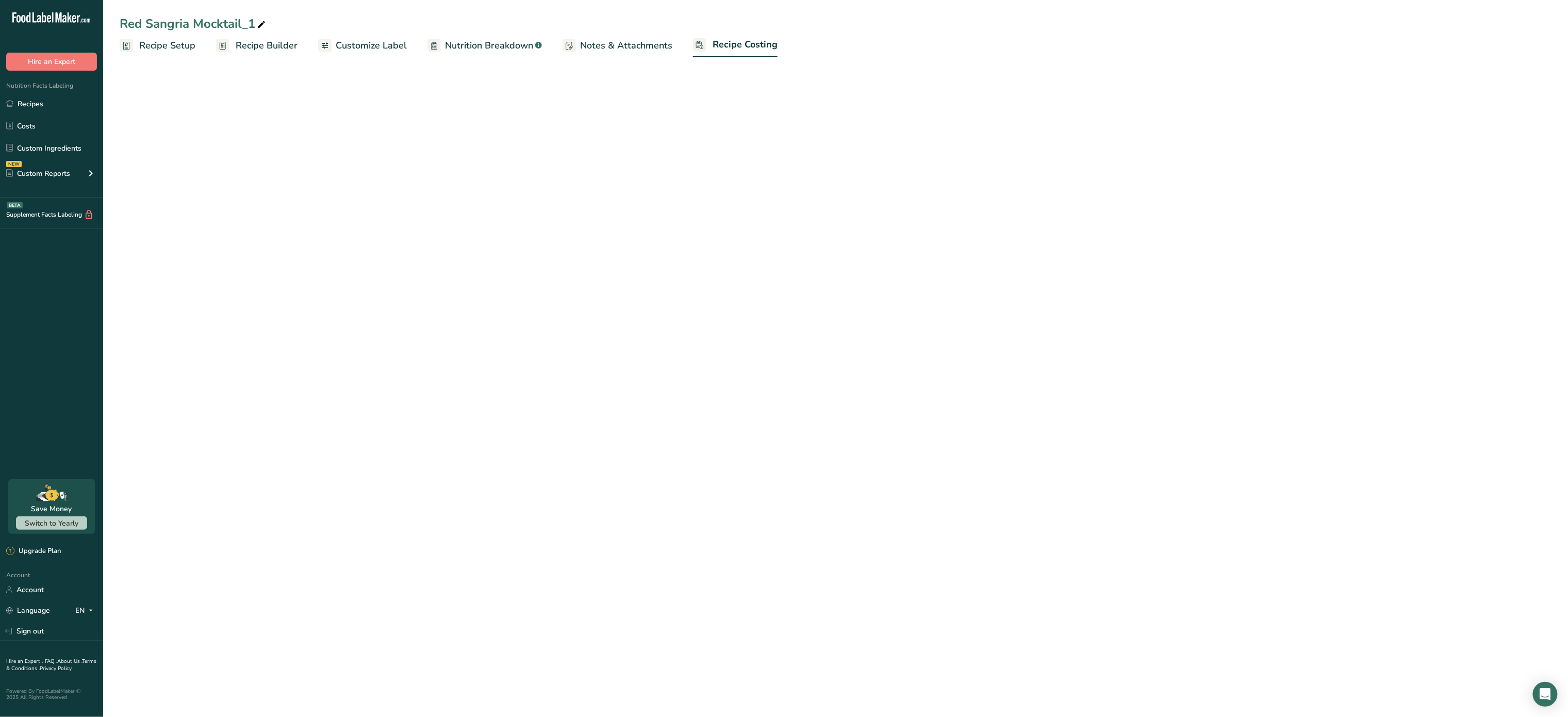
select select "5"
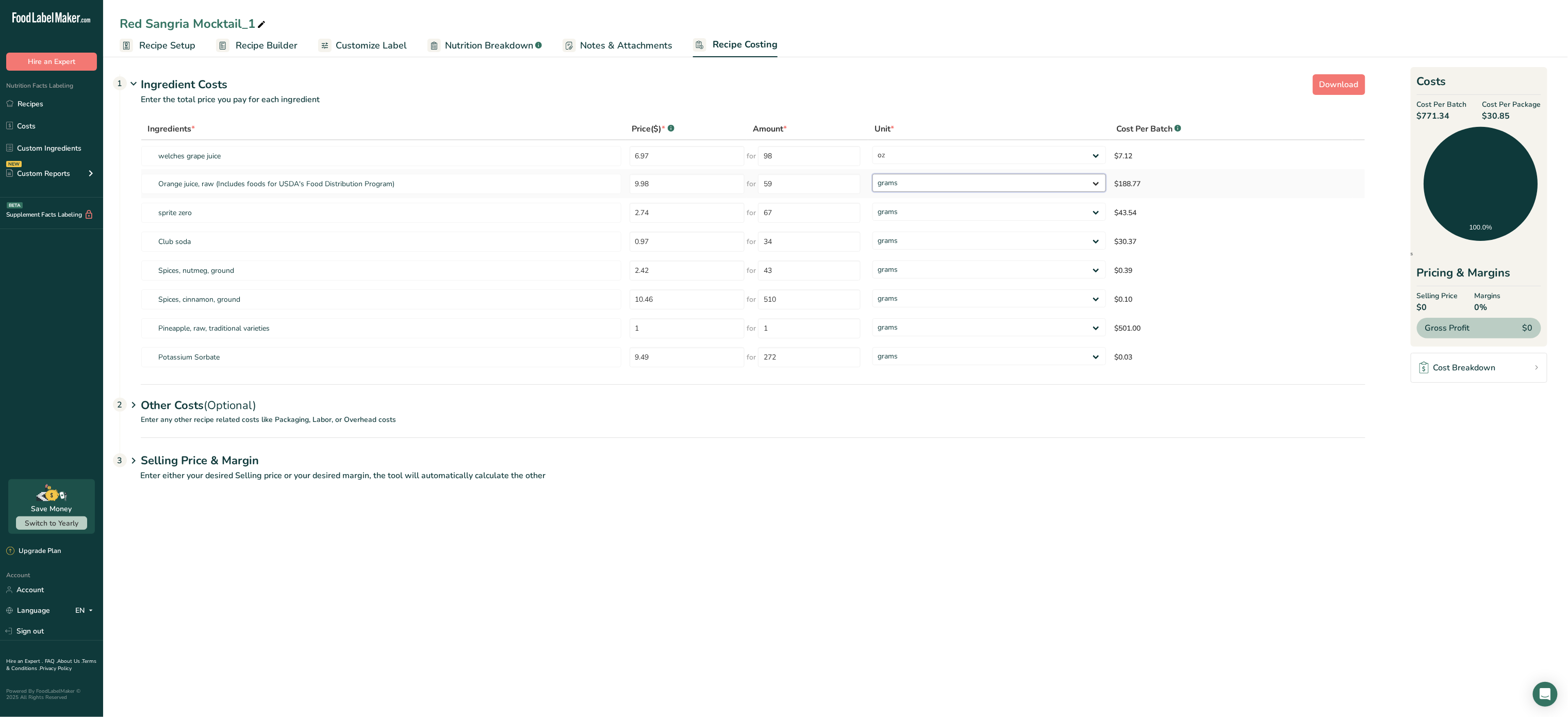
click at [942, 189] on select "grams kg mg mcg lb oz" at bounding box center [989, 183] width 233 height 18
select select "5"
click at [873, 174] on select "grams kg mg mcg lb oz" at bounding box center [989, 183] width 233 height 18
click at [953, 215] on select "grams kg mg mcg lb oz" at bounding box center [984, 212] width 232 height 18
select select "5"
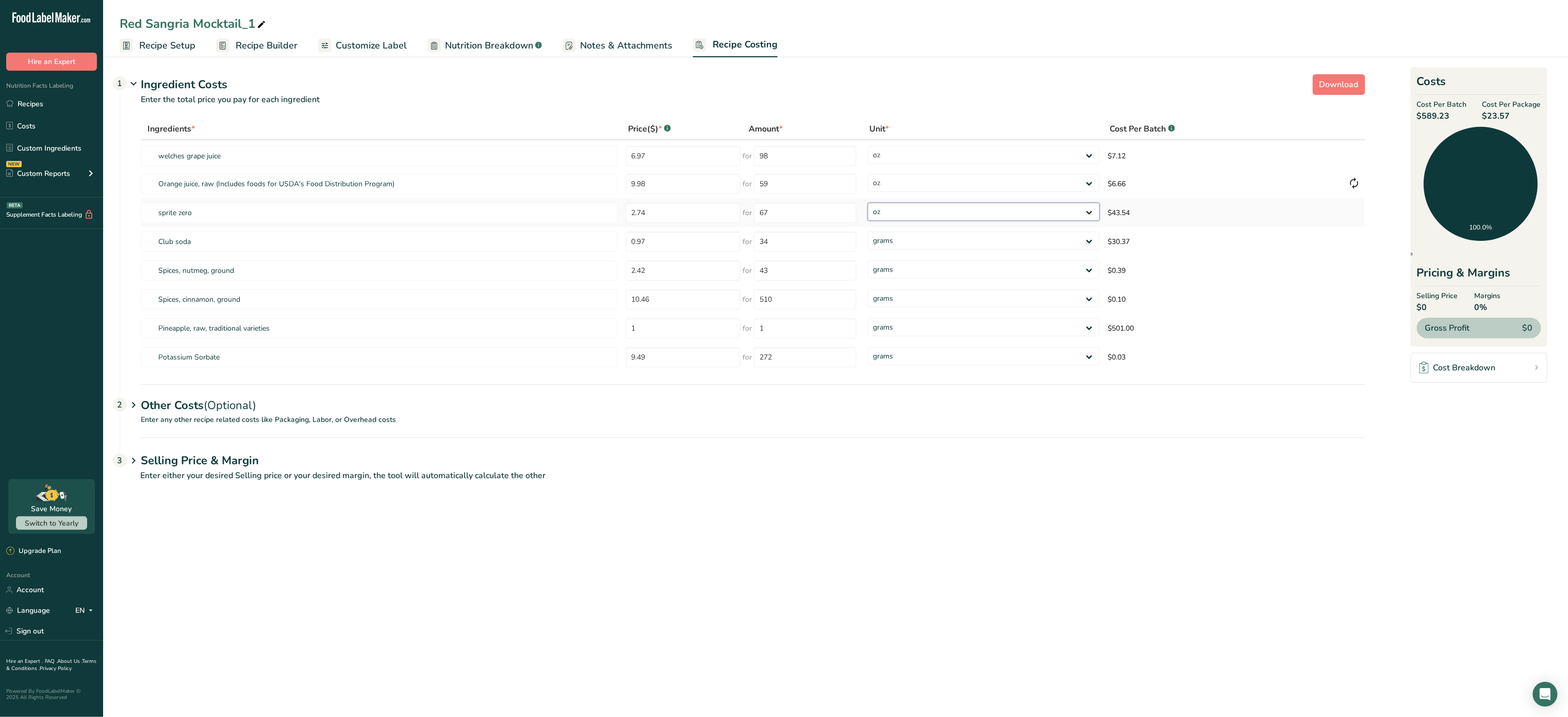
click at [868, 203] on select "grams kg mg mcg lb oz" at bounding box center [984, 212] width 232 height 18
click at [961, 236] on select "grams kg mg mcg lb oz" at bounding box center [984, 240] width 232 height 18
select select "5"
click at [868, 231] on select "grams kg mg mcg lb oz" at bounding box center [984, 240] width 232 height 18
click at [931, 327] on select "grams kg mg mcg lb oz" at bounding box center [984, 327] width 232 height 18
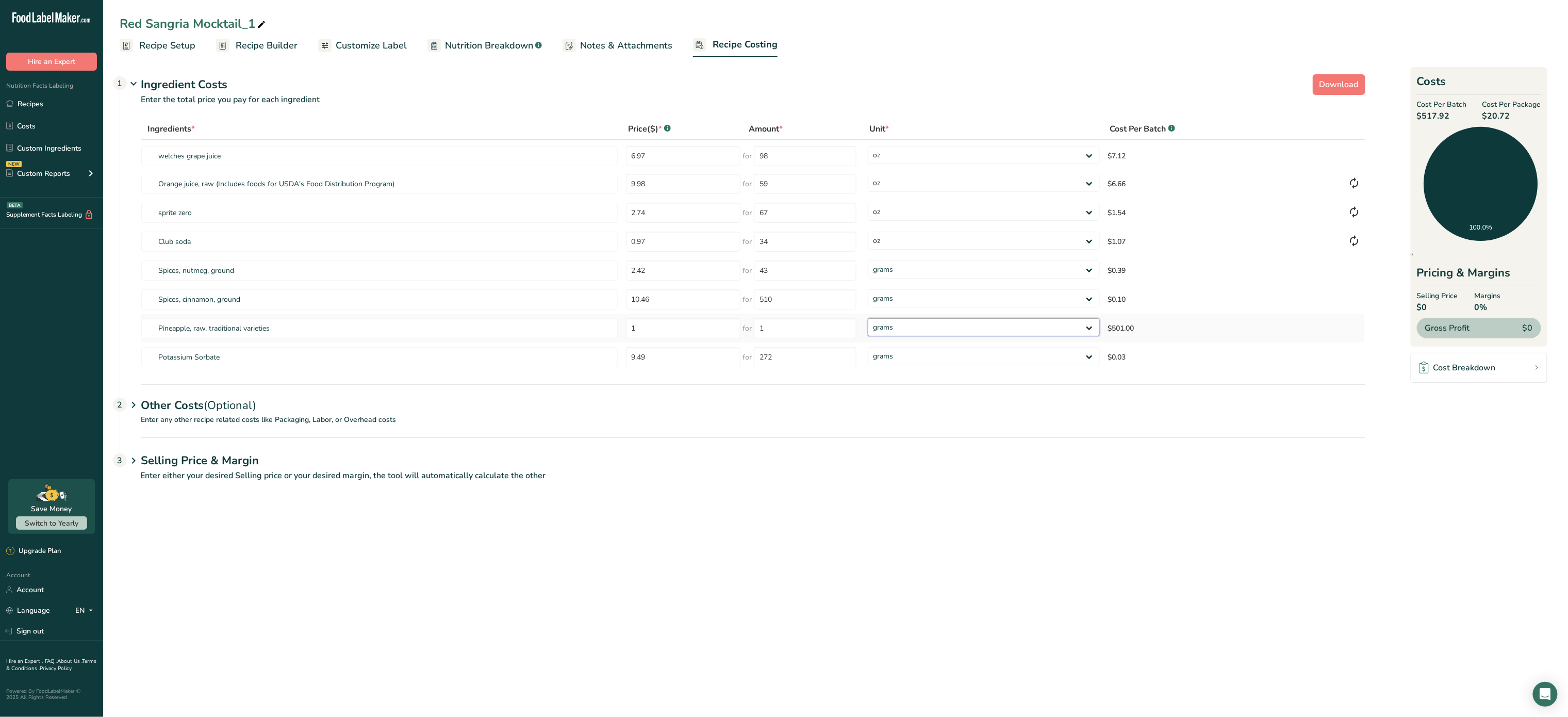
select select "12"
click at [868, 318] on select "grams kg mg mcg lb oz" at bounding box center [984, 327] width 232 height 18
click at [918, 350] on select "grams kg mg mcg lb oz" at bounding box center [984, 356] width 232 height 18
click at [739, 574] on main "Red Sangria Mocktail_1 Recipe Setup Recipe Builder Customize Label Nutrition Br…" at bounding box center [784, 358] width 1568 height 717
click at [287, 421] on p "Enter any other recipe related costs like Packaging, Labor, or Overhead costs" at bounding box center [743, 426] width 1246 height 23
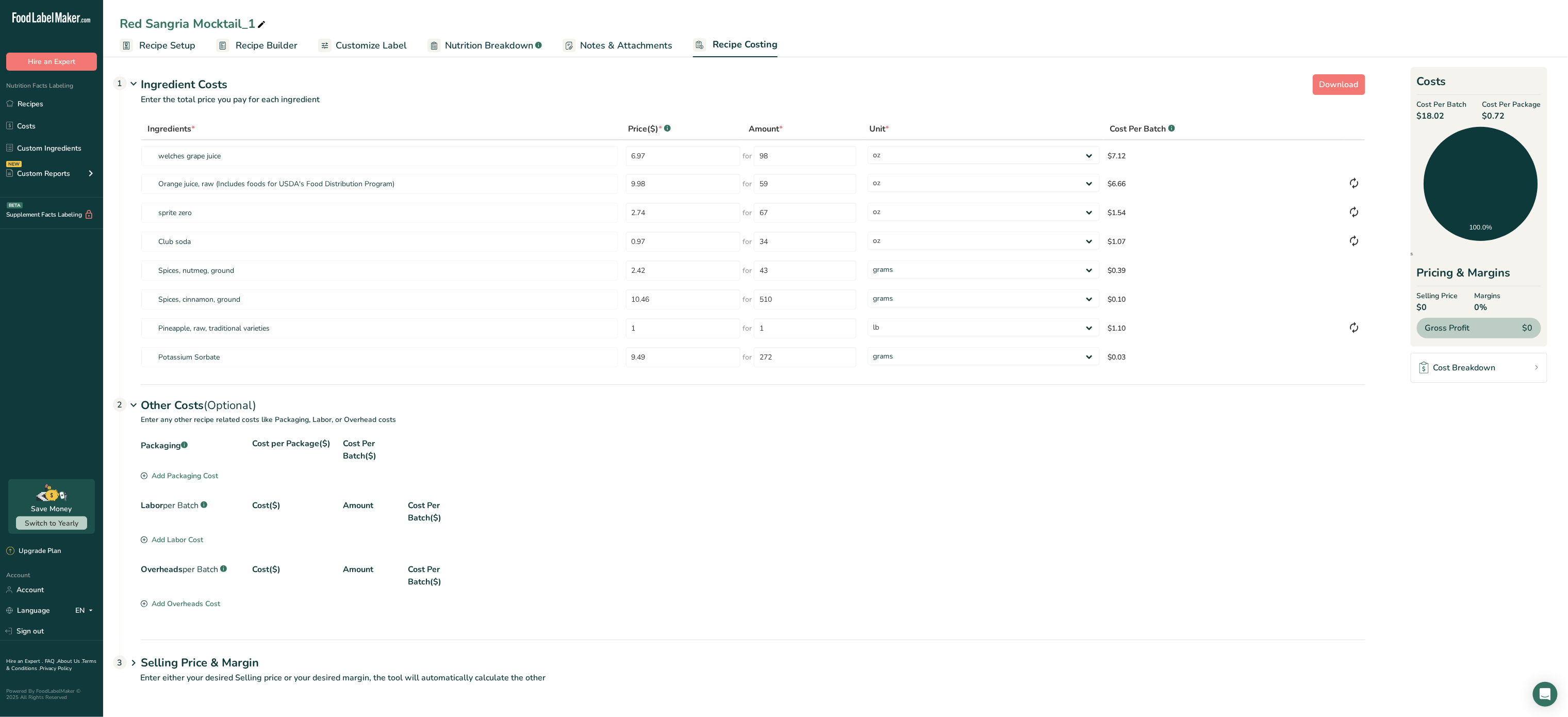
click at [175, 478] on div "Add Packaging Cost" at bounding box center [180, 476] width 77 height 11
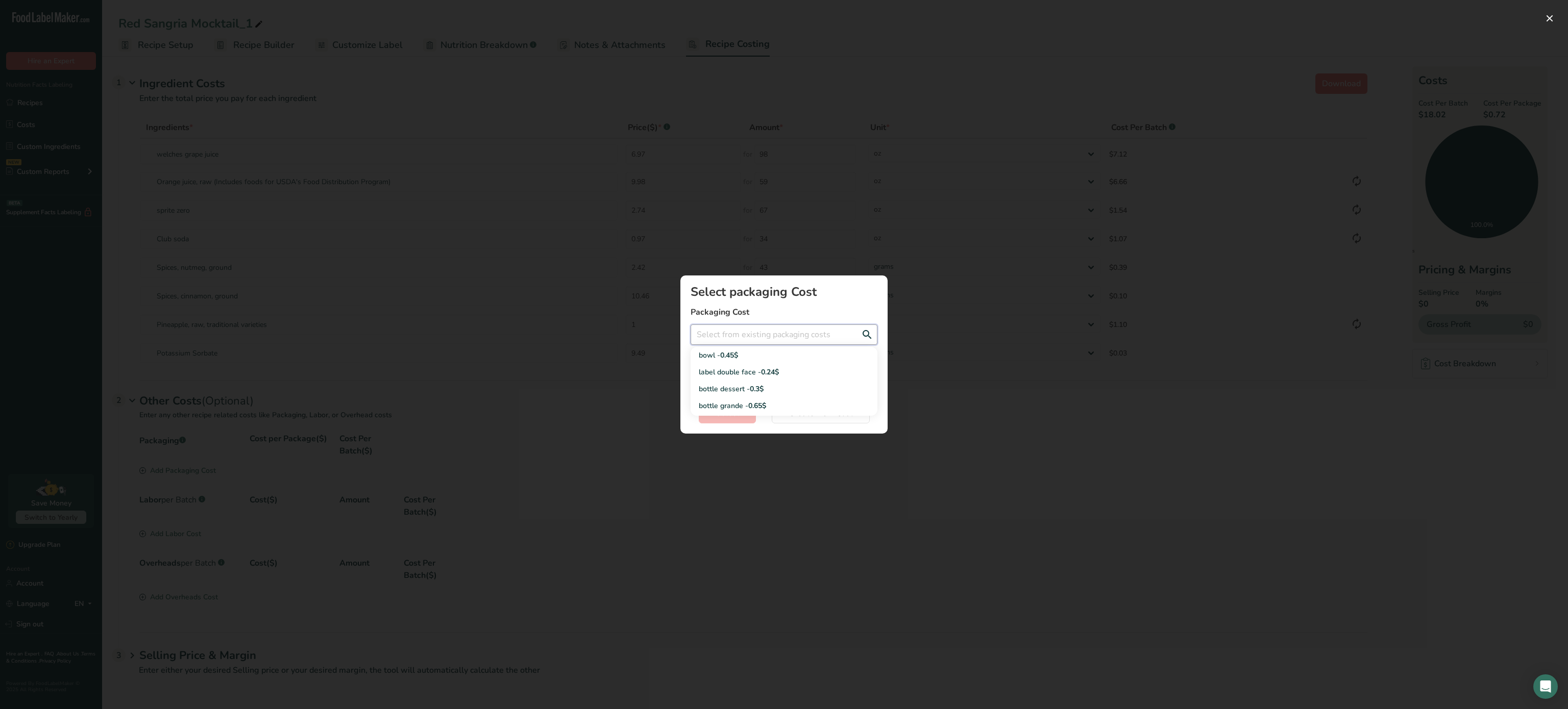
click at [742, 333] on input "Add New Recipe Cost Modal" at bounding box center [784, 335] width 187 height 20
click at [745, 370] on div "label double face - 0.24$" at bounding box center [776, 372] width 154 height 11
type input "label double face - 0.24$"
click at [737, 411] on span "Select" at bounding box center [727, 413] width 23 height 12
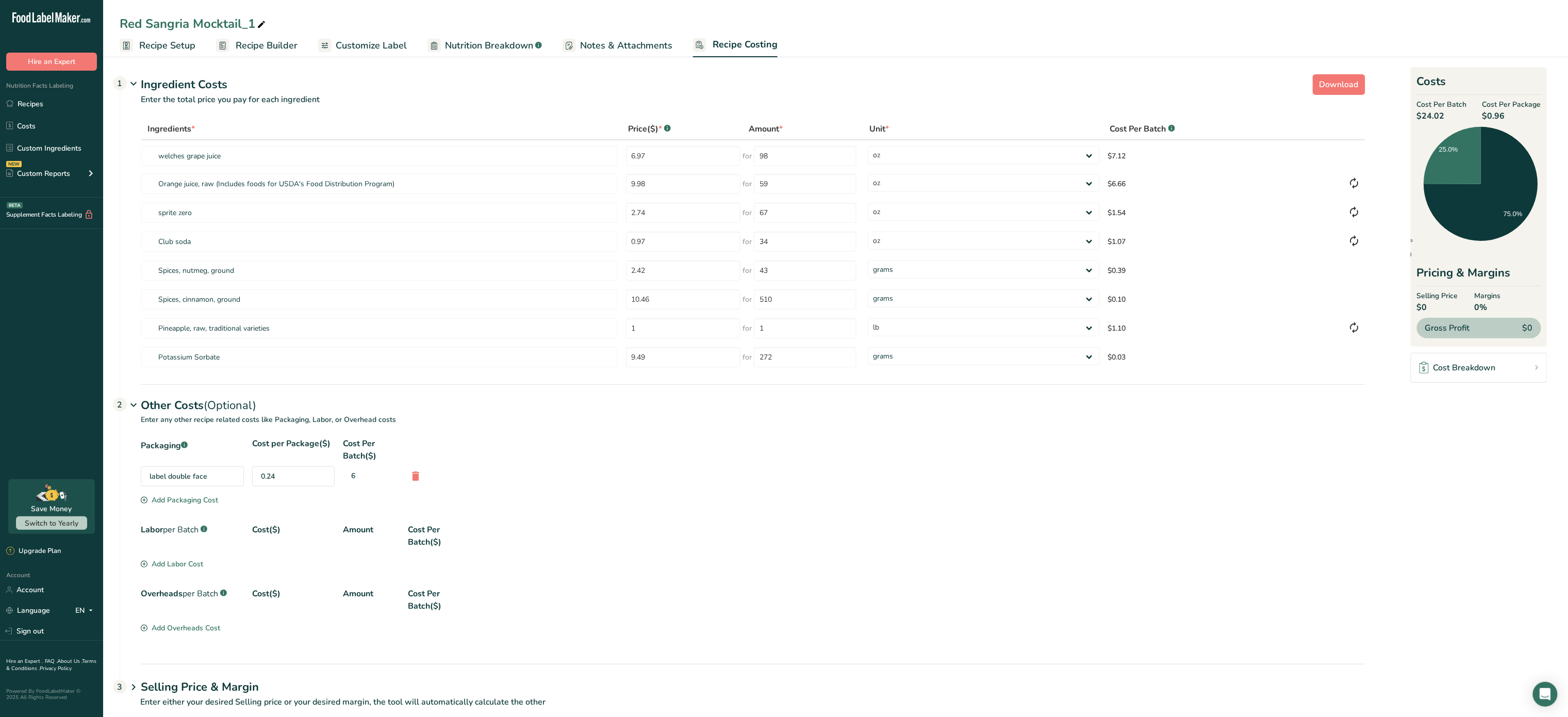
click at [197, 506] on div "Add Packaging Cost" at bounding box center [180, 500] width 77 height 11
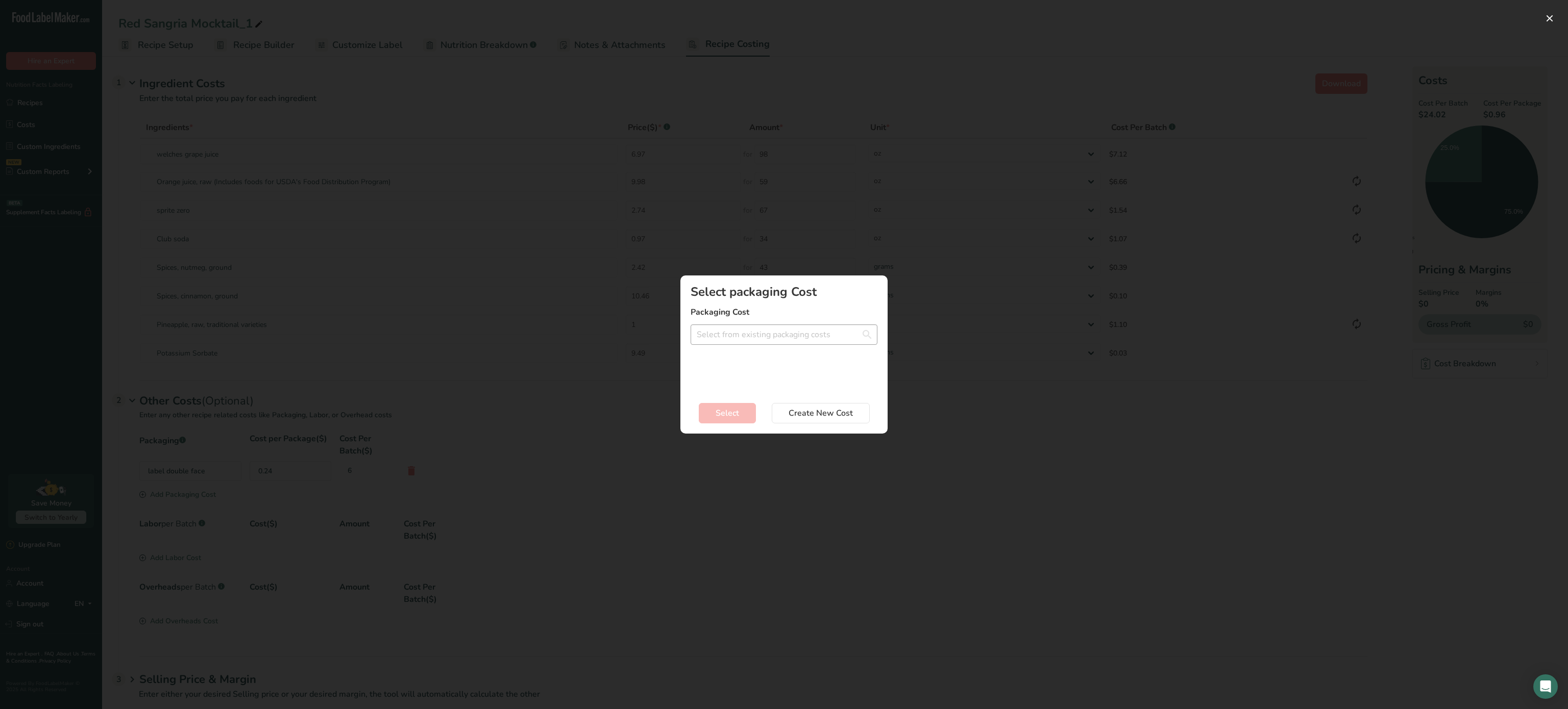
drag, startPoint x: 768, startPoint y: 323, endPoint x: 755, endPoint y: 342, distance: 23.0
click at [755, 342] on div "Select packaging Cost Packaging Cost bowl - 0.45$ bottle dessert - 0.3$ bottle …" at bounding box center [784, 338] width 187 height 105
click at [775, 329] on input "Add New Recipe Cost Modal" at bounding box center [784, 335] width 187 height 20
click at [763, 370] on span "0.3$" at bounding box center [757, 372] width 14 height 10
type input "bottle dessert - 0.3$"
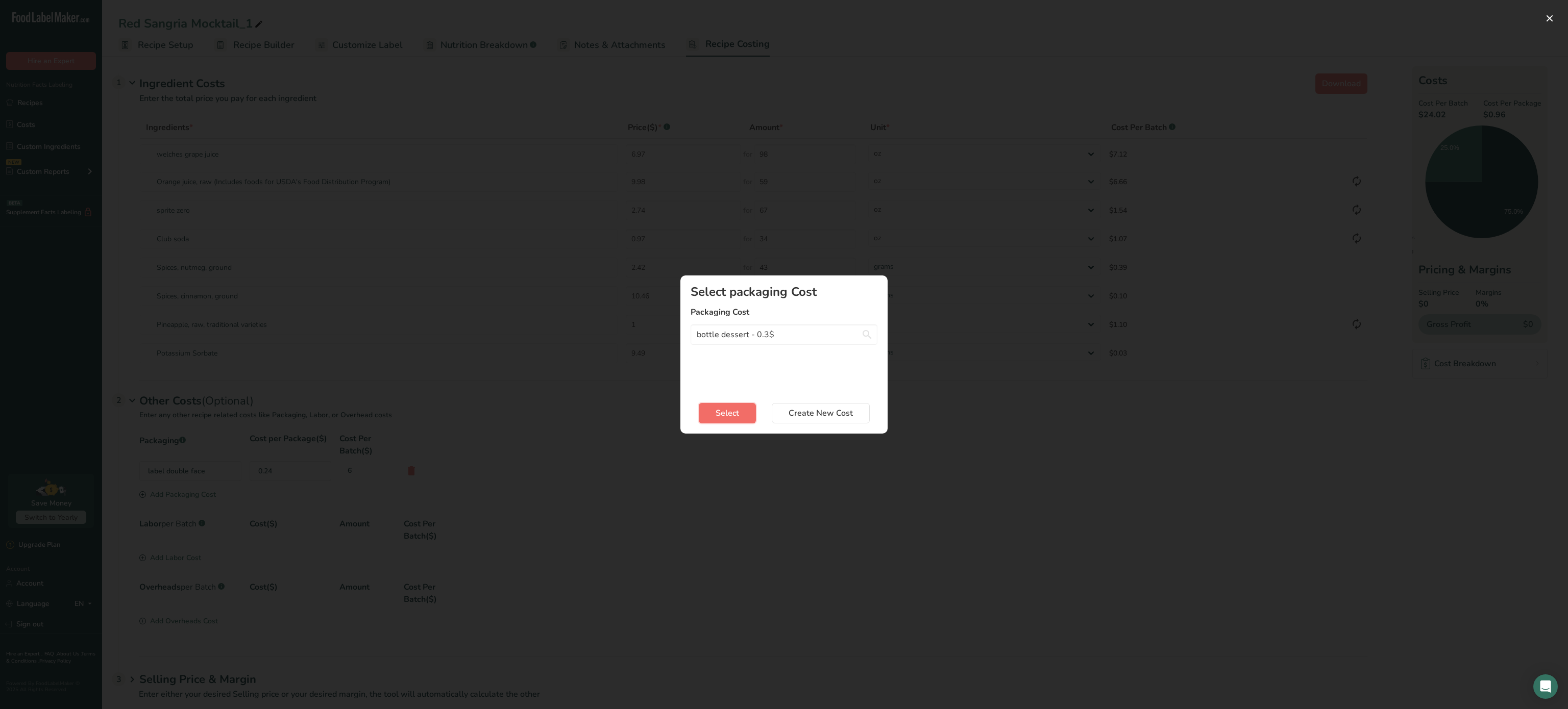
click at [742, 408] on button "Select" at bounding box center [728, 413] width 57 height 20
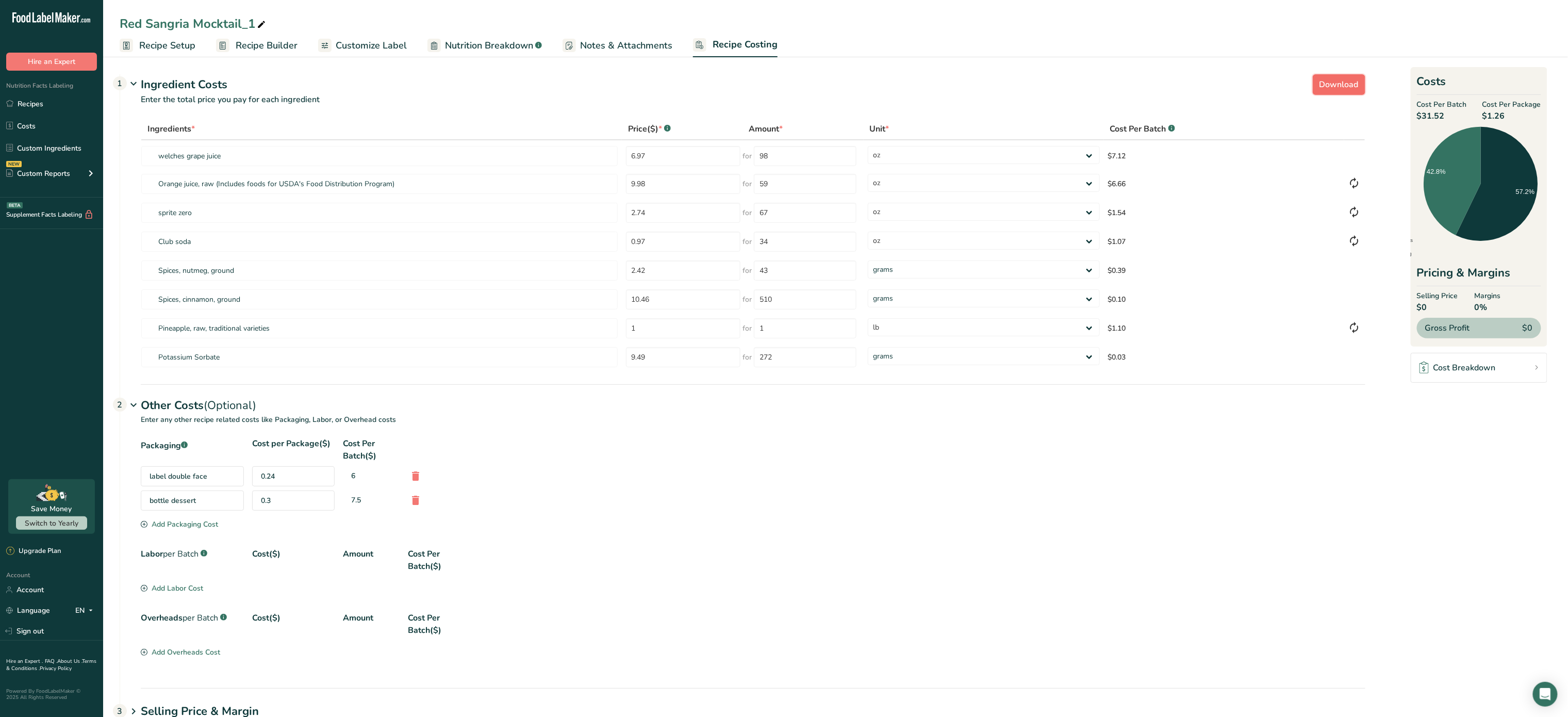
click at [1355, 92] on button "Download" at bounding box center [1339, 85] width 52 height 21
select select "5"
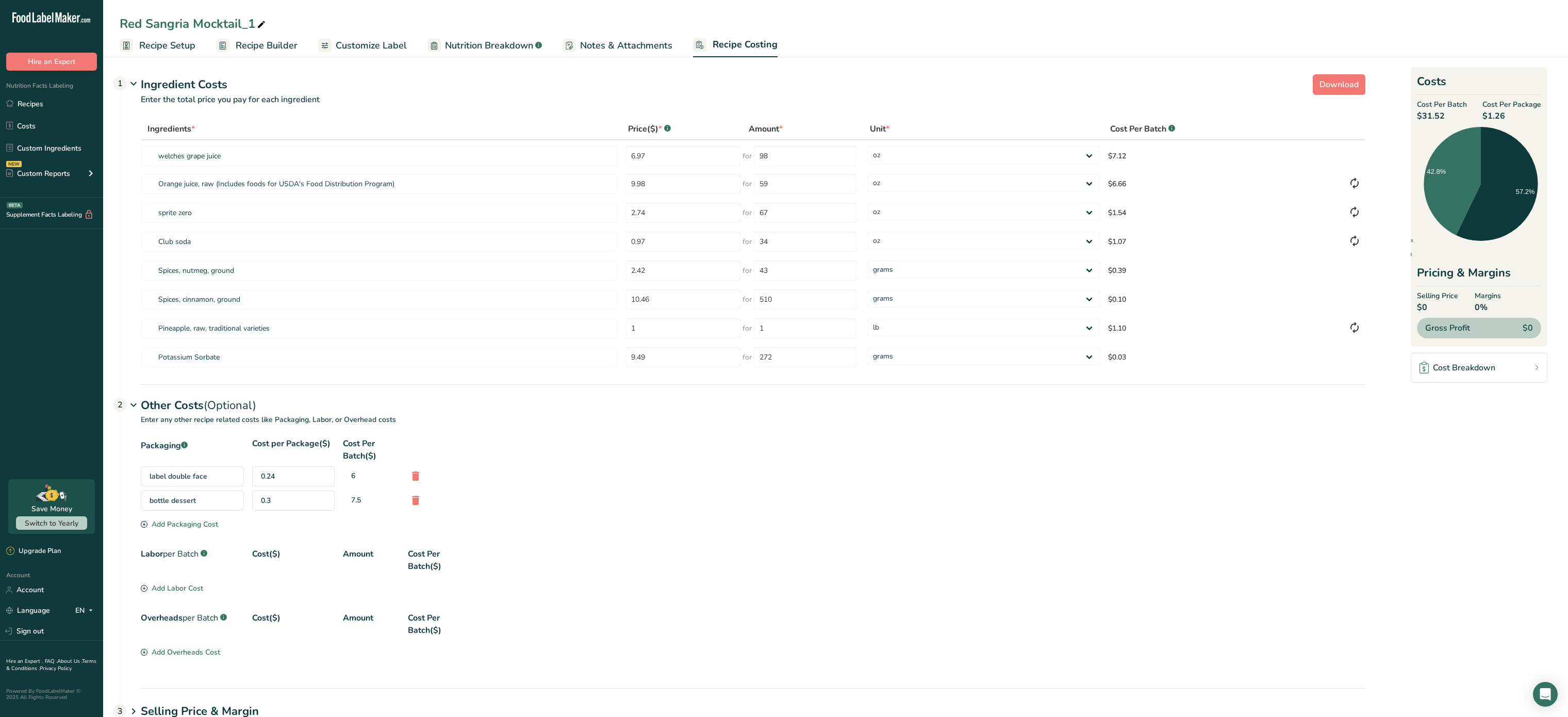
select select "12"
click at [40, 111] on link "Recipes" at bounding box center [51, 104] width 103 height 19
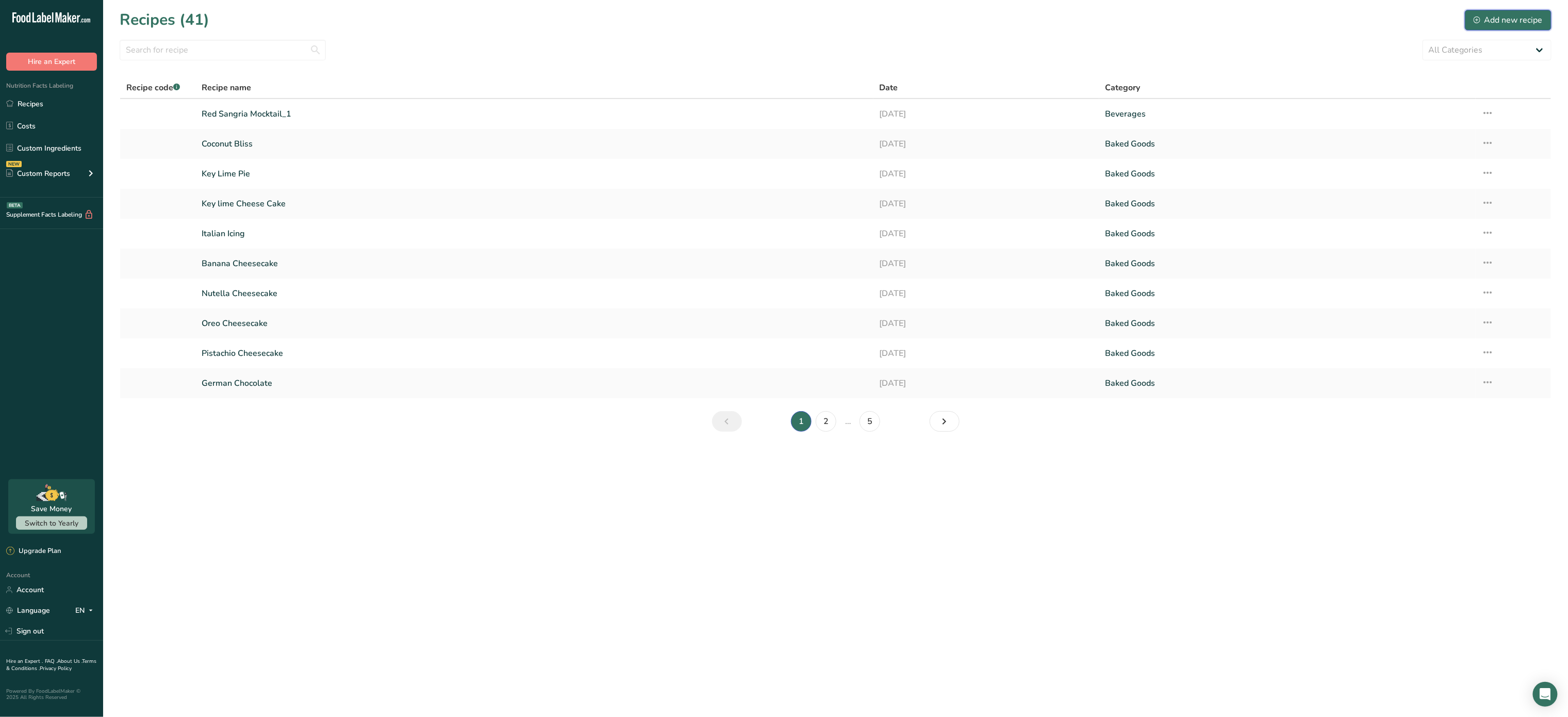
click at [1531, 17] on div "Add new recipe" at bounding box center [1509, 20] width 69 height 12
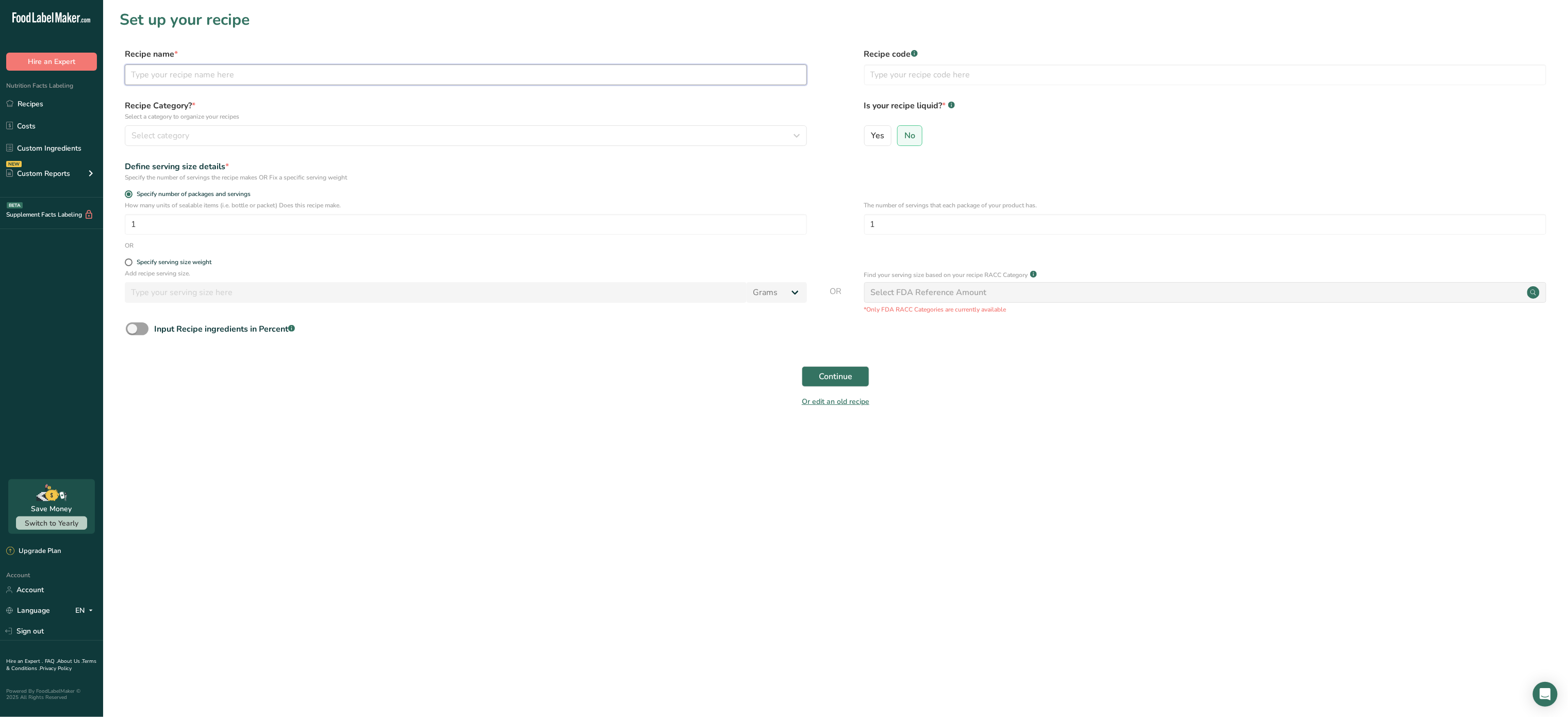
click at [248, 70] on input "text" at bounding box center [466, 75] width 682 height 21
type input "l"
type input "L"
type input "Raspberry Lemonade"
click at [242, 127] on button "Select category" at bounding box center [466, 135] width 682 height 21
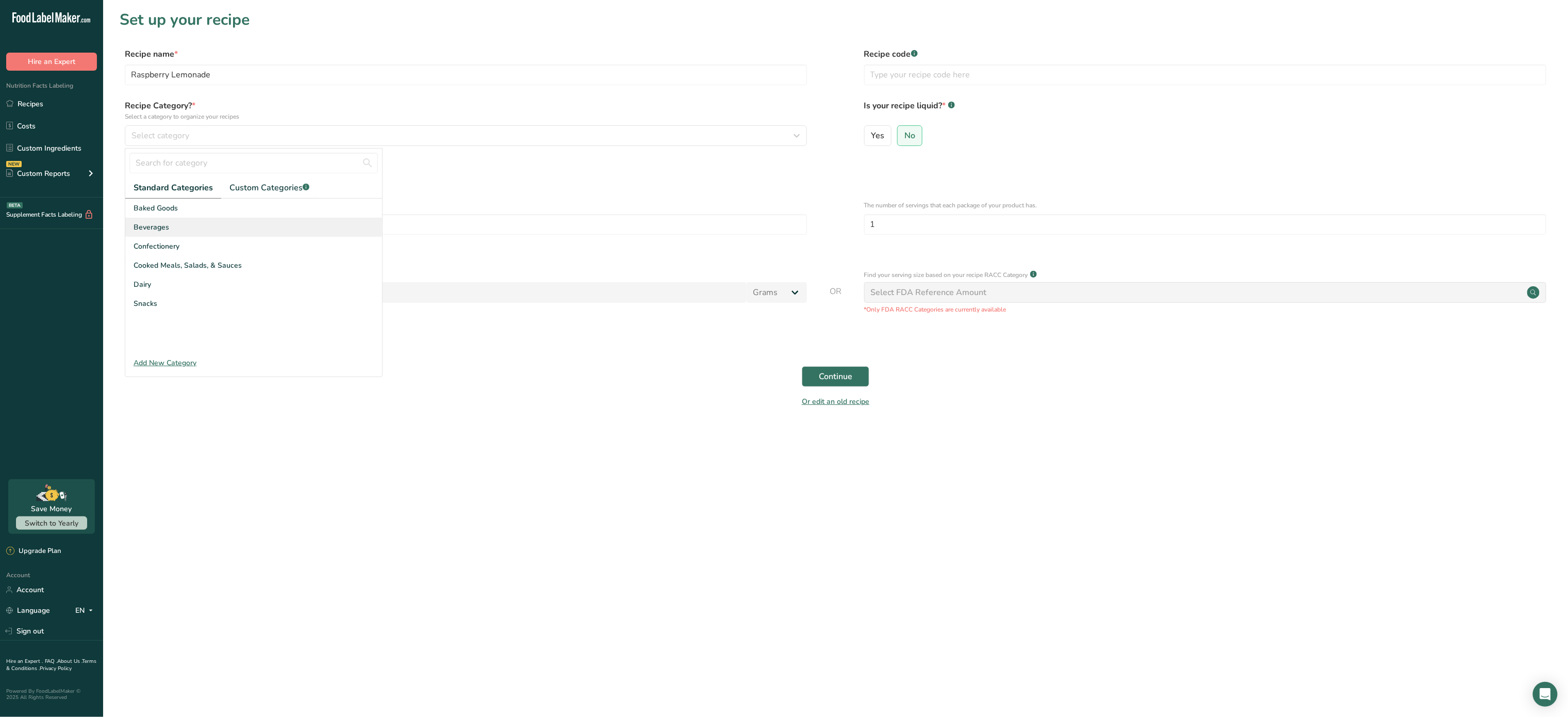
click at [227, 224] on div "Beverages" at bounding box center [253, 227] width 257 height 19
click at [435, 227] on input "1" at bounding box center [466, 224] width 682 height 21
click at [417, 220] on input "number" at bounding box center [466, 224] width 682 height 21
type input "5"
click at [848, 384] on button "Continue" at bounding box center [835, 376] width 68 height 21
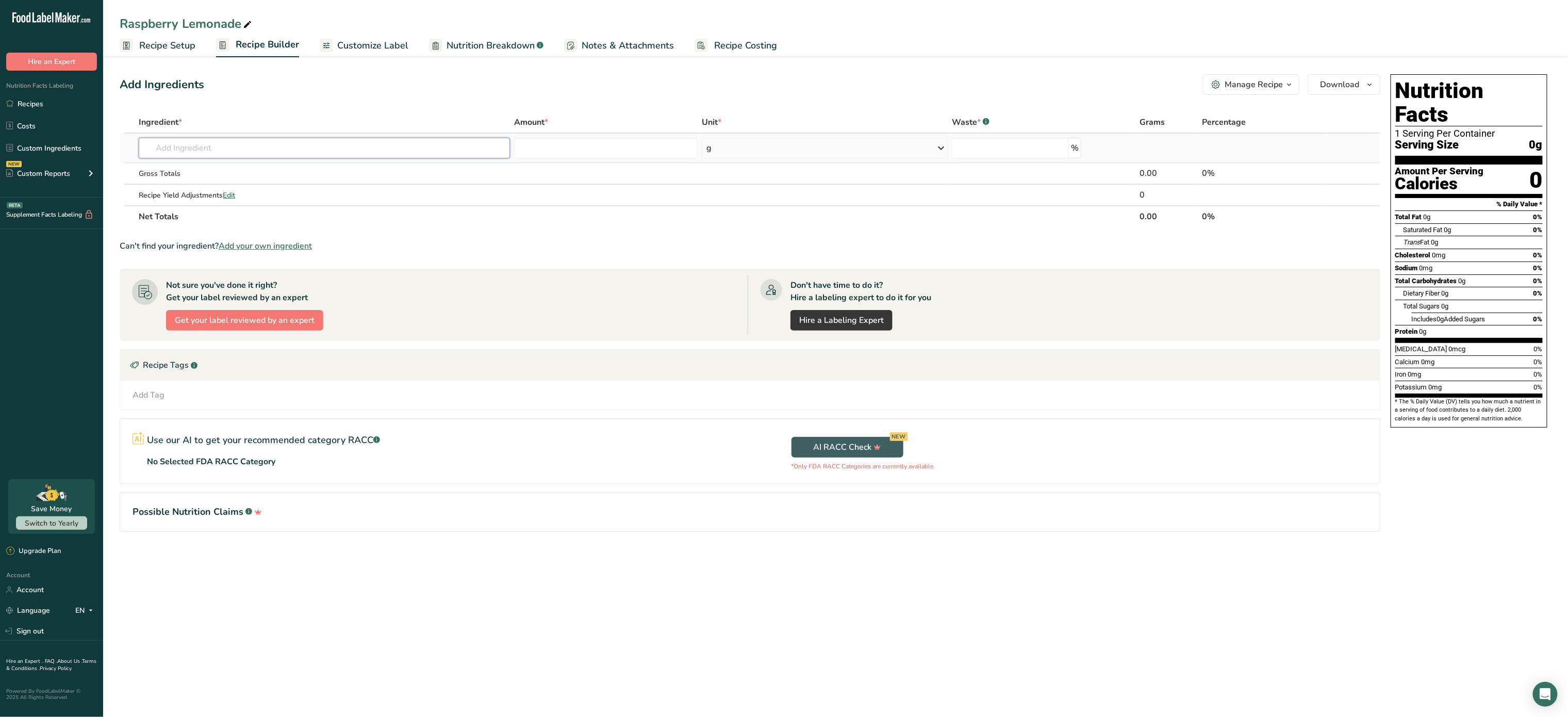
click at [229, 145] on input "text" at bounding box center [325, 148] width 371 height 21
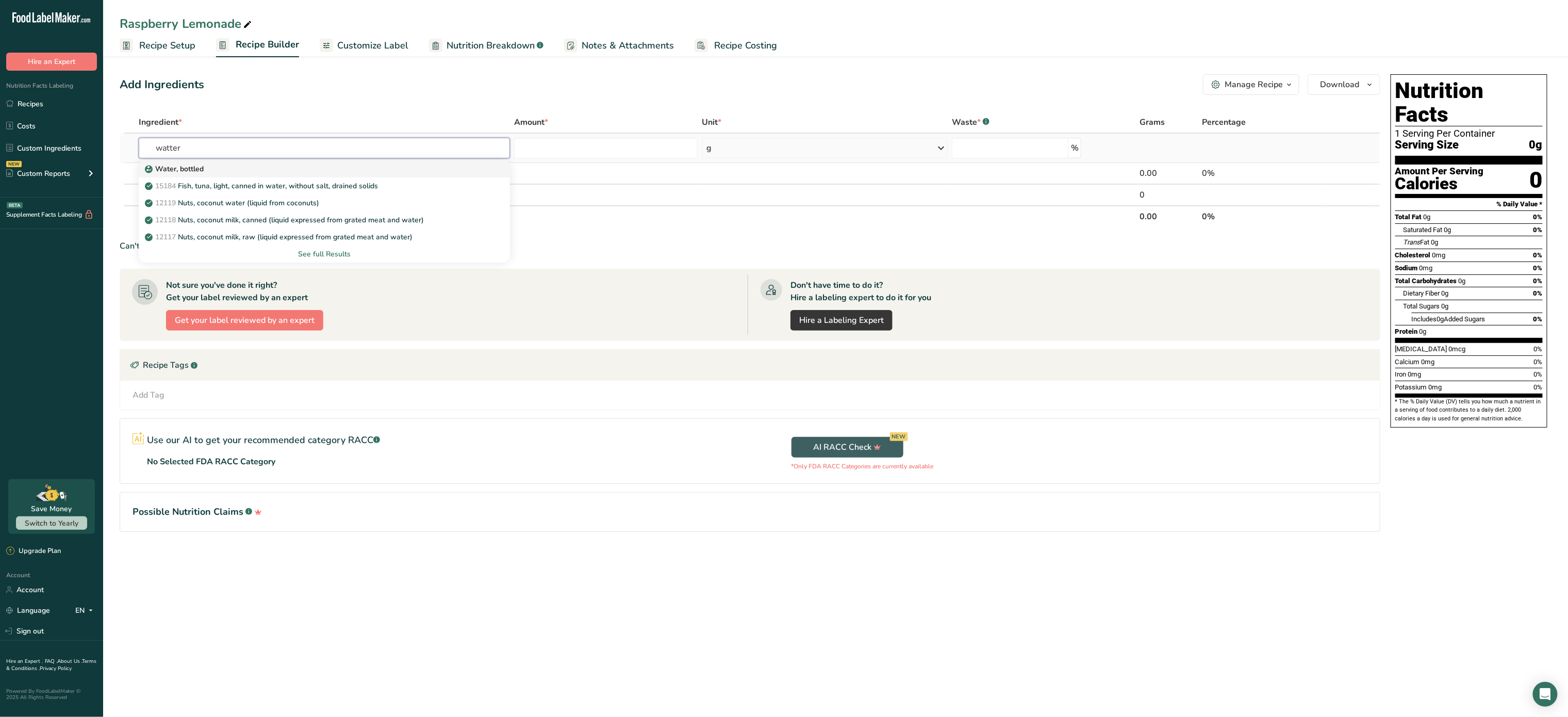
type input "watter"
click at [217, 167] on div "Water, bottled" at bounding box center [316, 169] width 338 height 11
type input "Water, bottled"
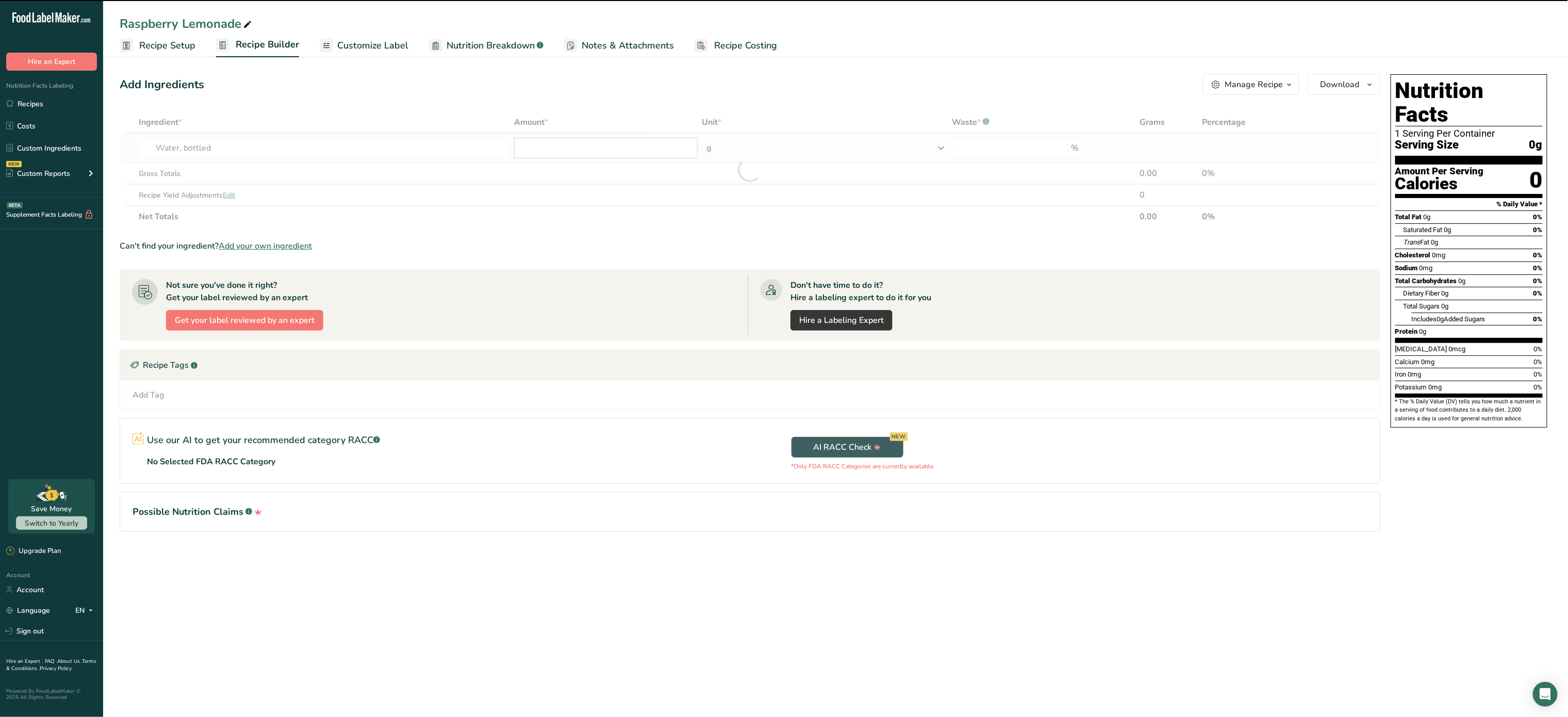
type input "0"
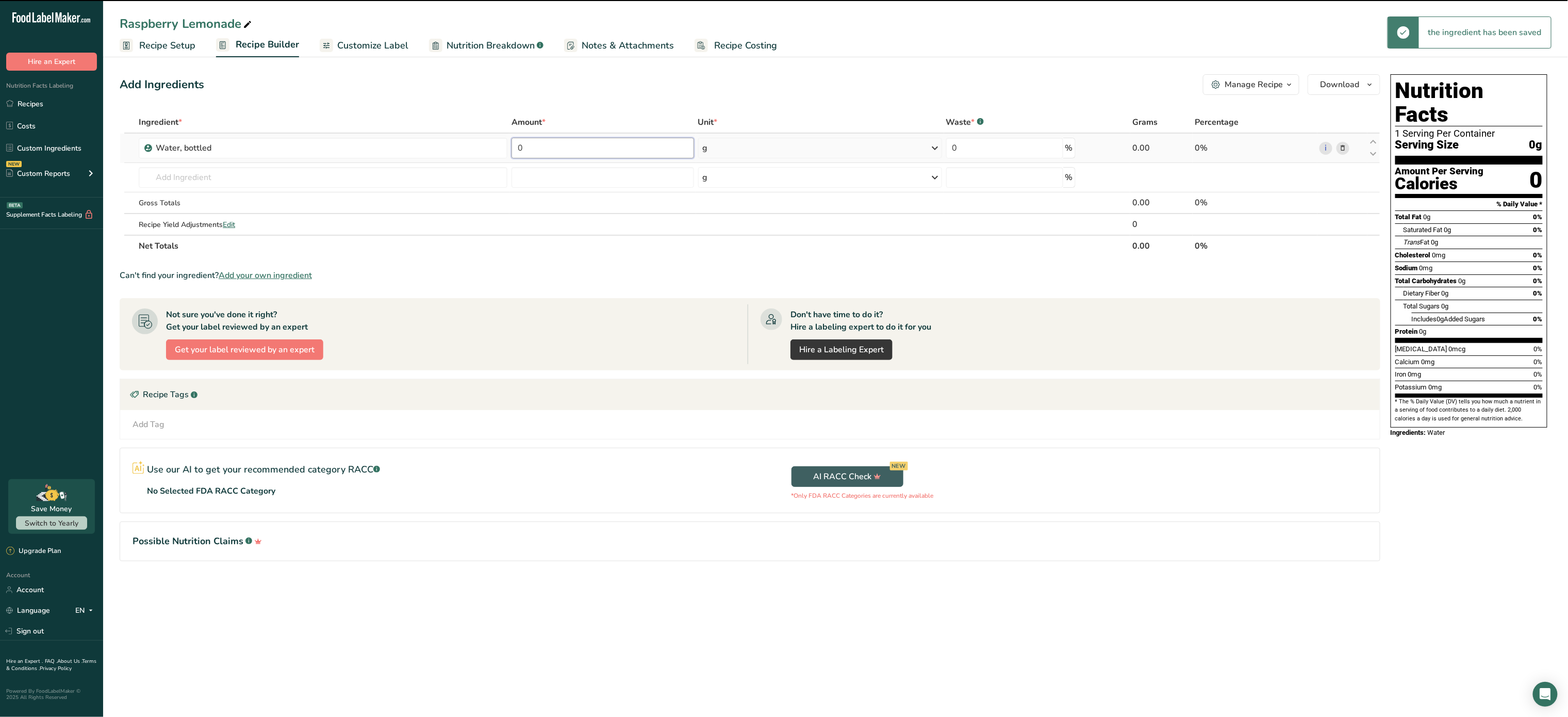
click at [648, 156] on input "0" at bounding box center [603, 148] width 182 height 21
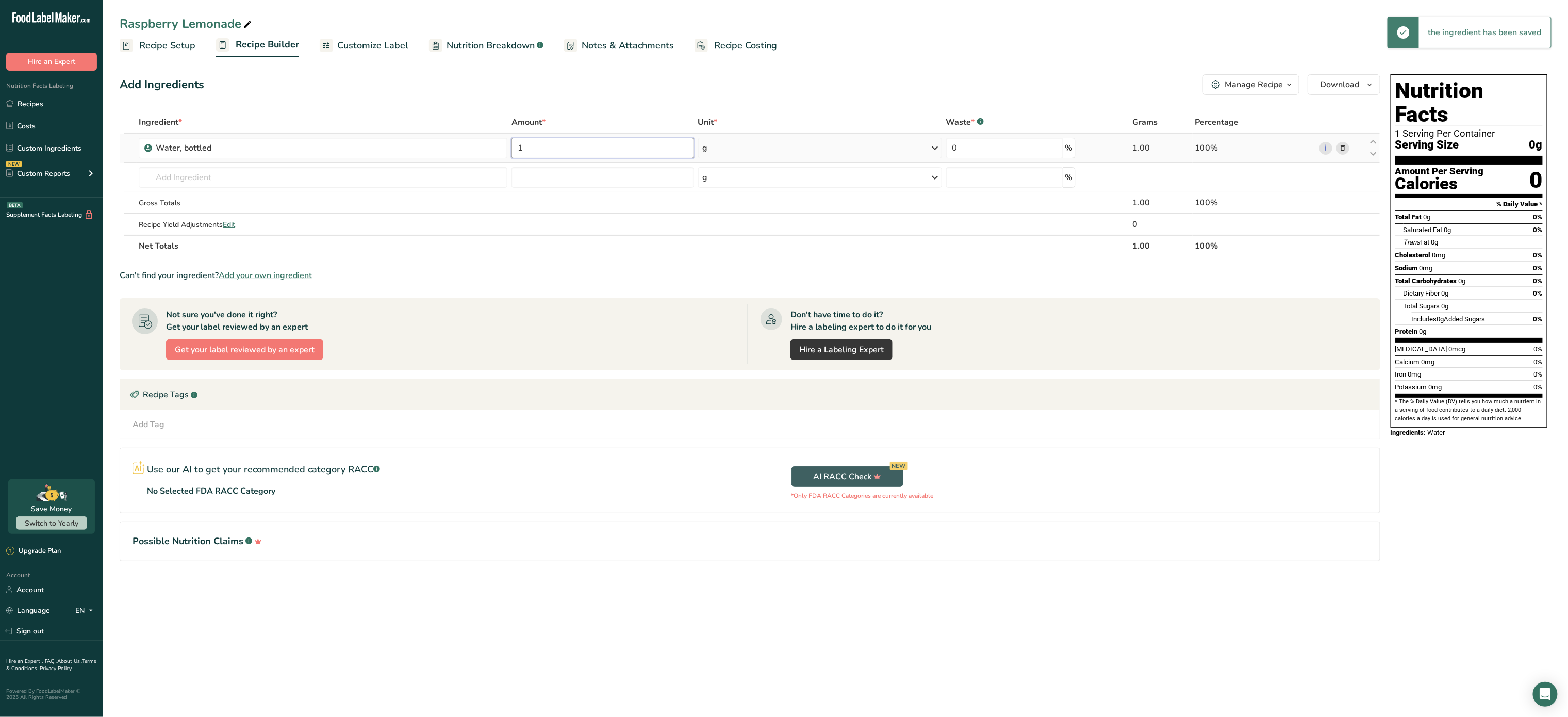
type input "1"
click at [769, 146] on div "Ingredient * Amount * Unit * Waste * .a-a{fill:#347362;}.b-a{fill:#fff;} Grams …" at bounding box center [750, 184] width 1261 height 146
click at [769, 146] on div "g" at bounding box center [820, 148] width 244 height 21
click at [743, 305] on div "See more" at bounding box center [747, 306] width 86 height 11
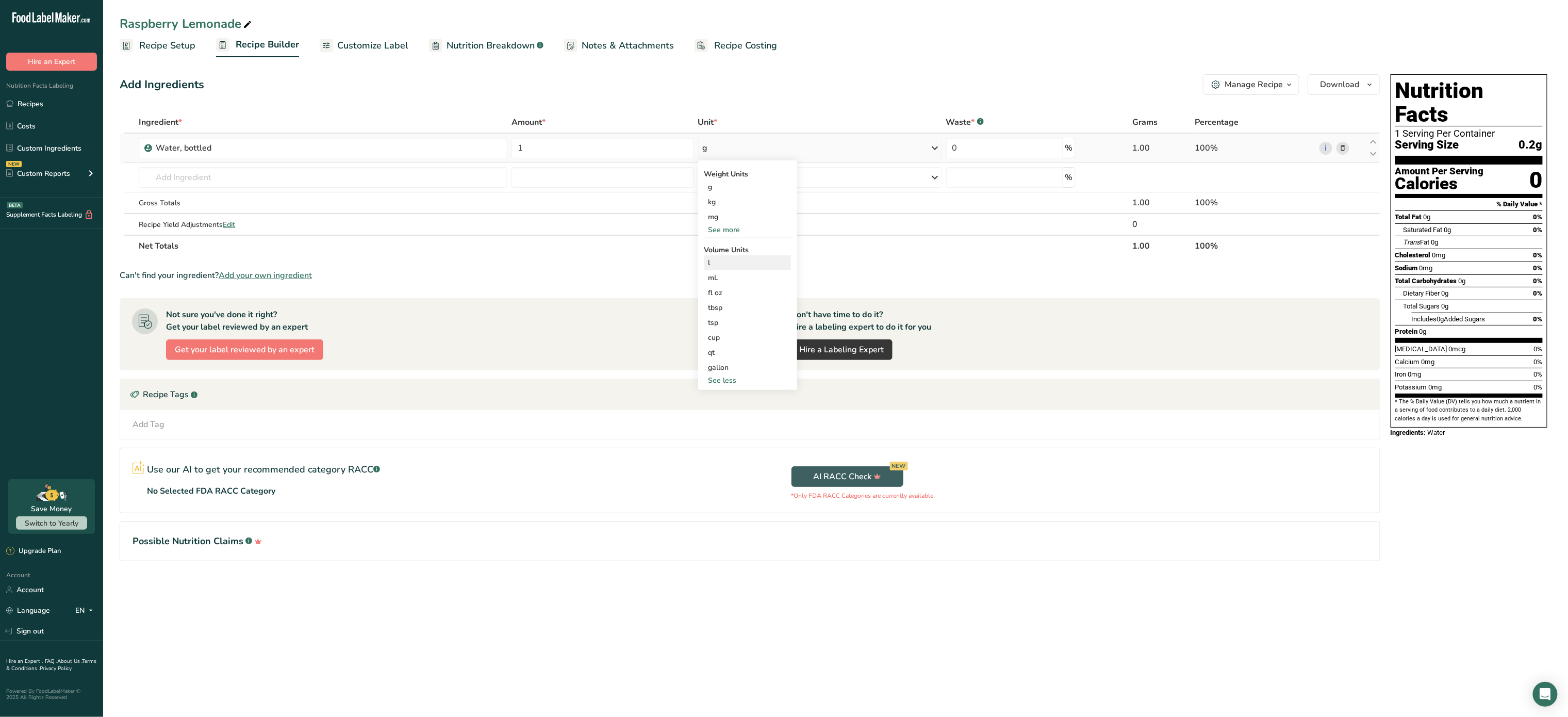
click at [718, 256] on div "l Volume units require a density conversion. If you know your ingredient's dens…" at bounding box center [747, 263] width 86 height 15
click at [736, 258] on div "l" at bounding box center [748, 263] width 79 height 11
click at [928, 295] on img at bounding box center [923, 293] width 11 height 18
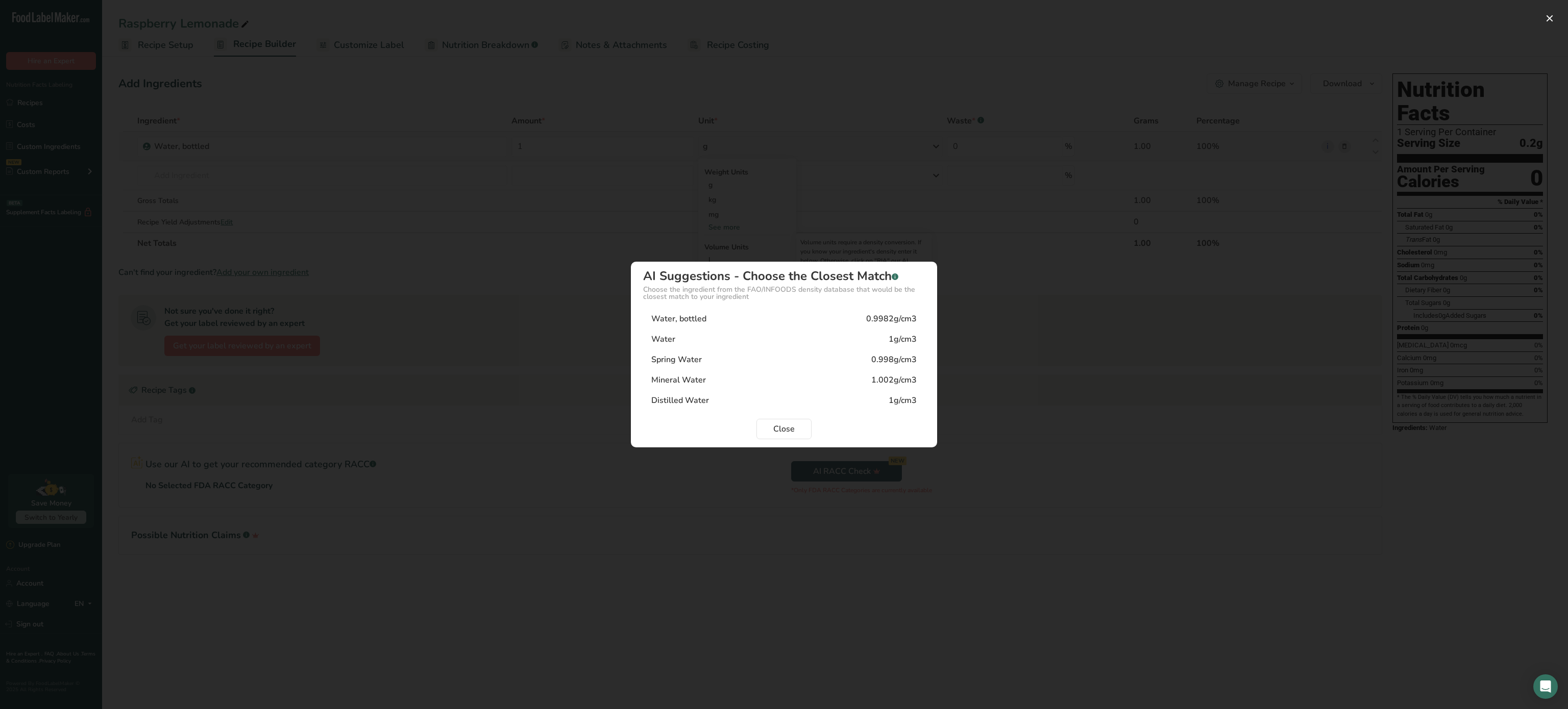
click at [756, 322] on div "Water, bottled 0.9982g/cm3" at bounding box center [784, 319] width 282 height 20
type input "0.9982"
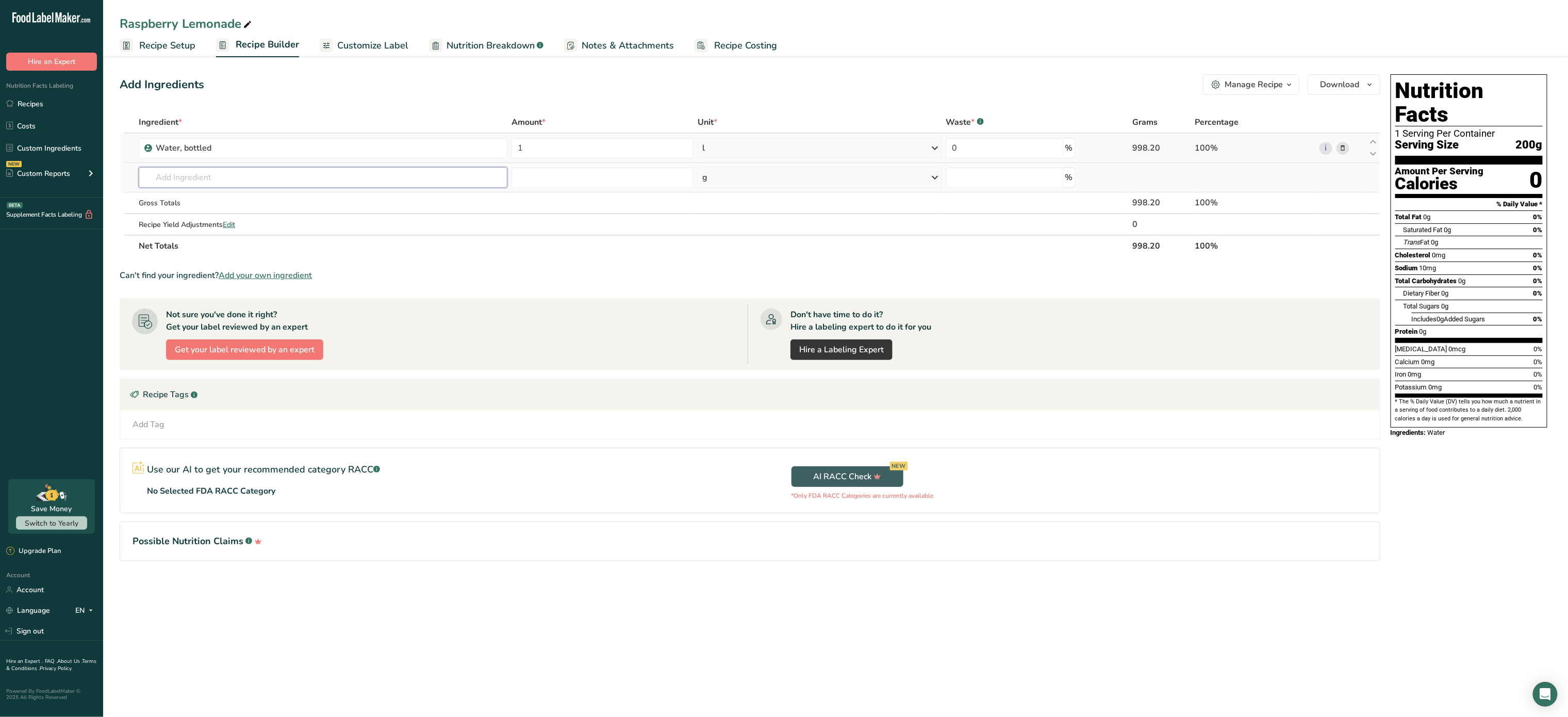
click at [384, 180] on input "text" at bounding box center [323, 178] width 369 height 21
type input "sugar"
click at [271, 264] on div "19335 Sugars, granulated" at bounding box center [315, 267] width 336 height 11
type input "Sugars, granulated"
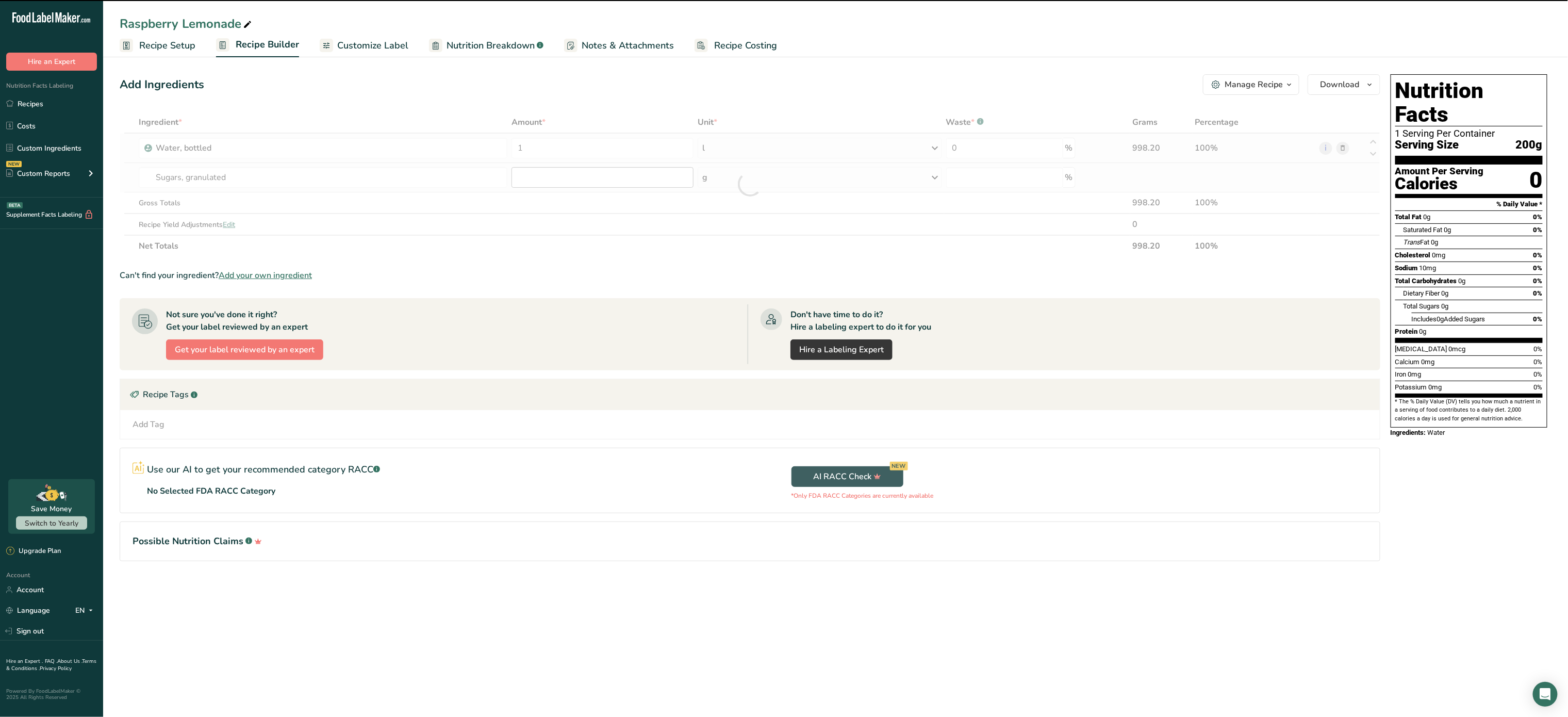
type input "0"
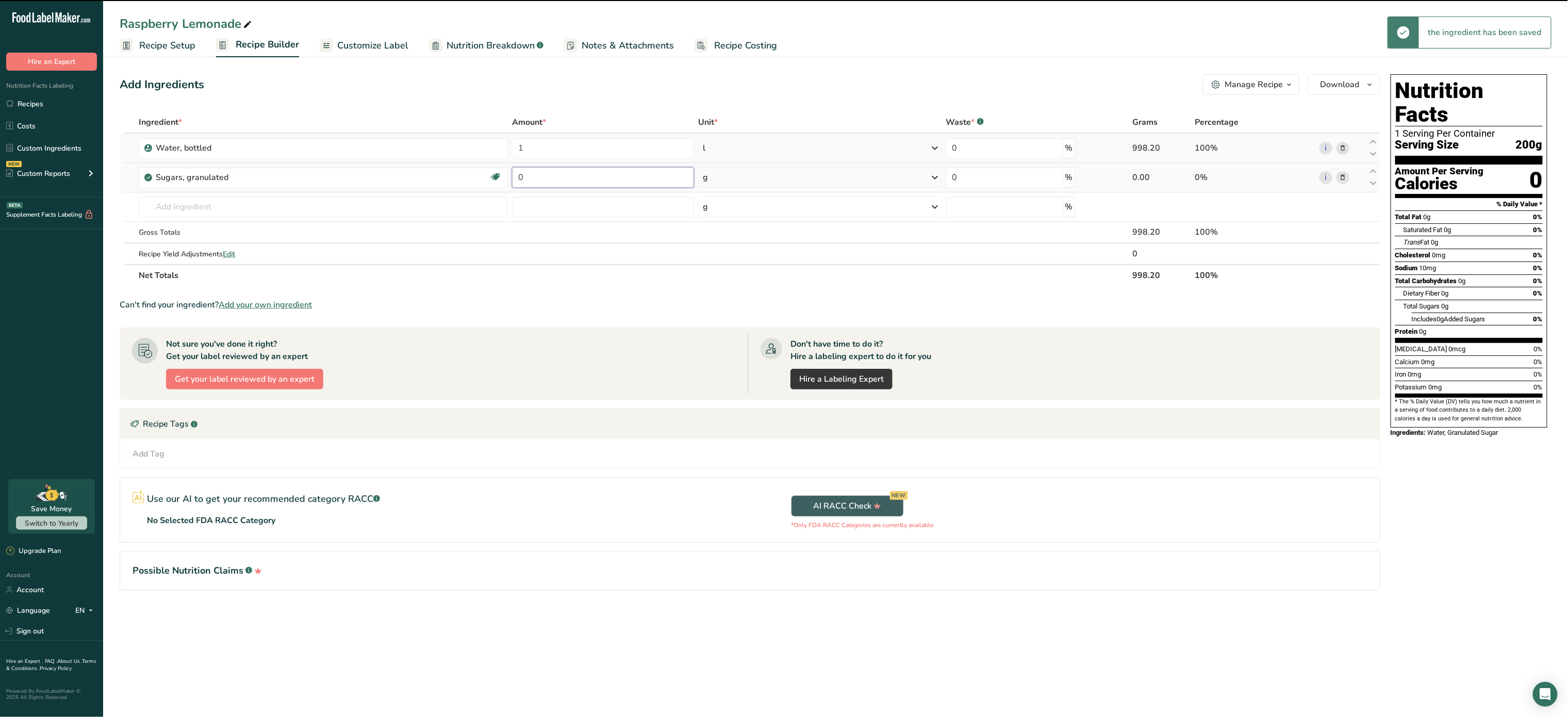
click at [574, 176] on input "0" at bounding box center [603, 178] width 182 height 21
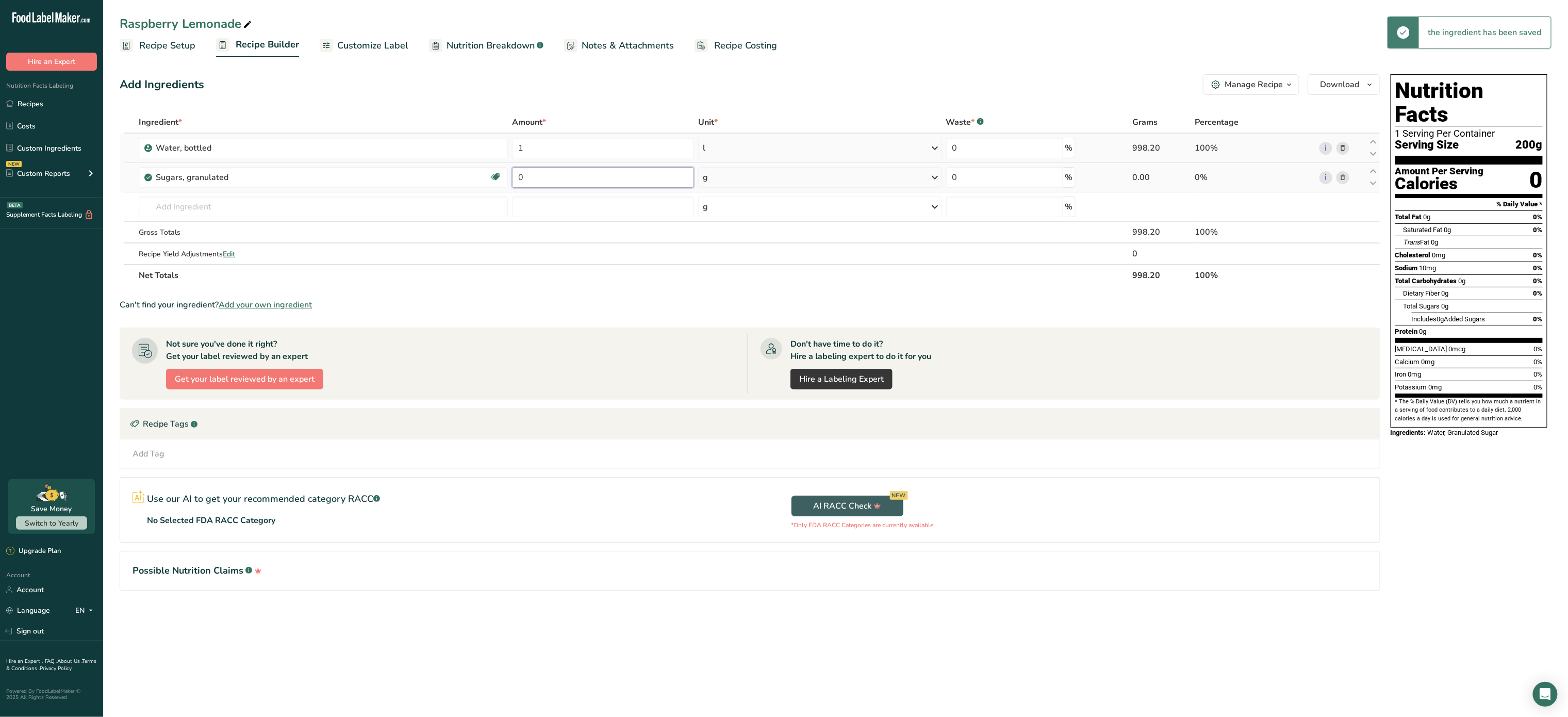
click at [574, 176] on input "0" at bounding box center [603, 178] width 182 height 21
type input "0.75"
click at [720, 180] on div "Ingredient * Amount * Unit * Waste * .a-a{fill:#347362;}.b-a{fill:#fff;} Grams …" at bounding box center [750, 198] width 1261 height 175
click at [720, 180] on div "g" at bounding box center [820, 178] width 244 height 21
click at [736, 242] on div "1 cup" at bounding box center [747, 242] width 86 height 15
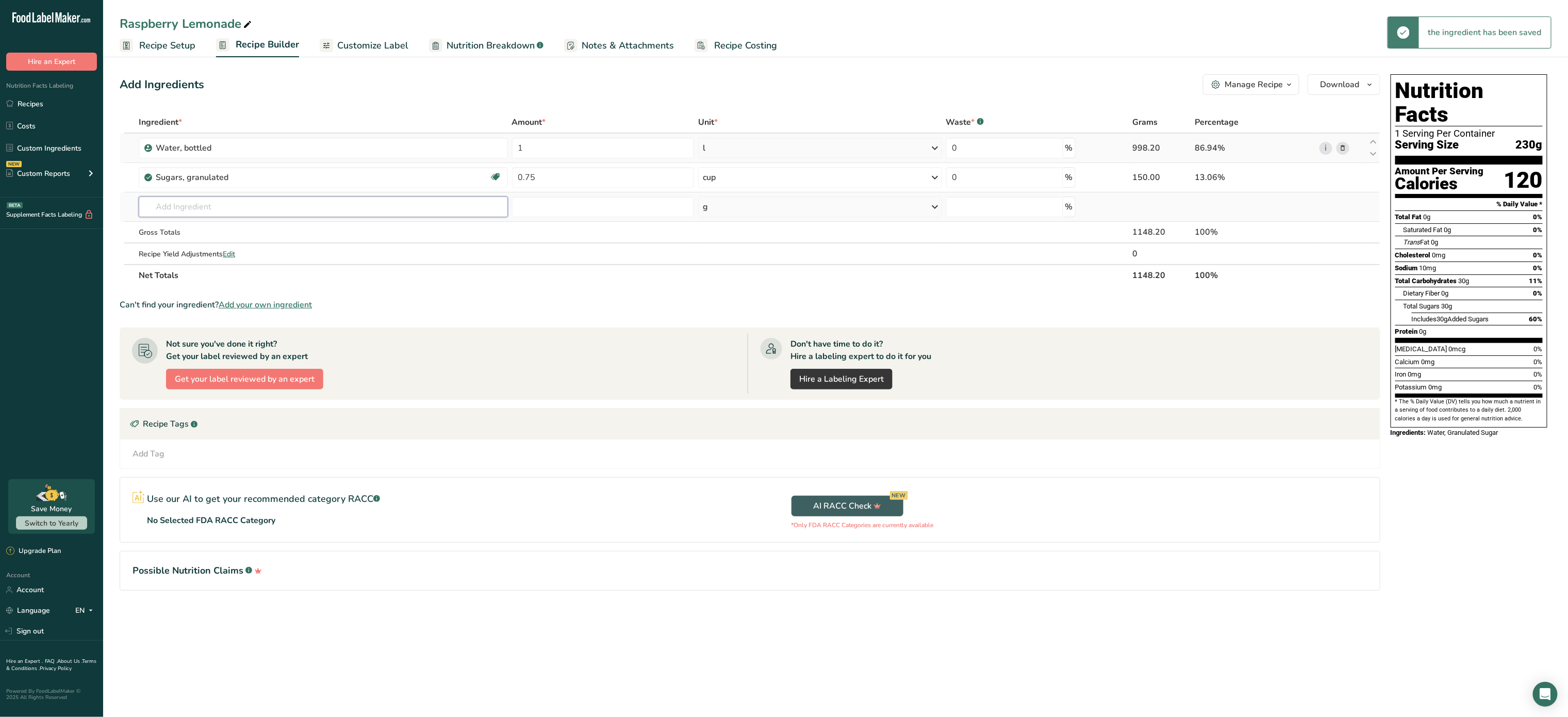
click at [331, 205] on input "text" at bounding box center [323, 207] width 369 height 21
type input "1"
type input "ras"
click at [253, 245] on div "Raspberry Extract" at bounding box center [315, 245] width 336 height 11
type input "Raspberry Extract"
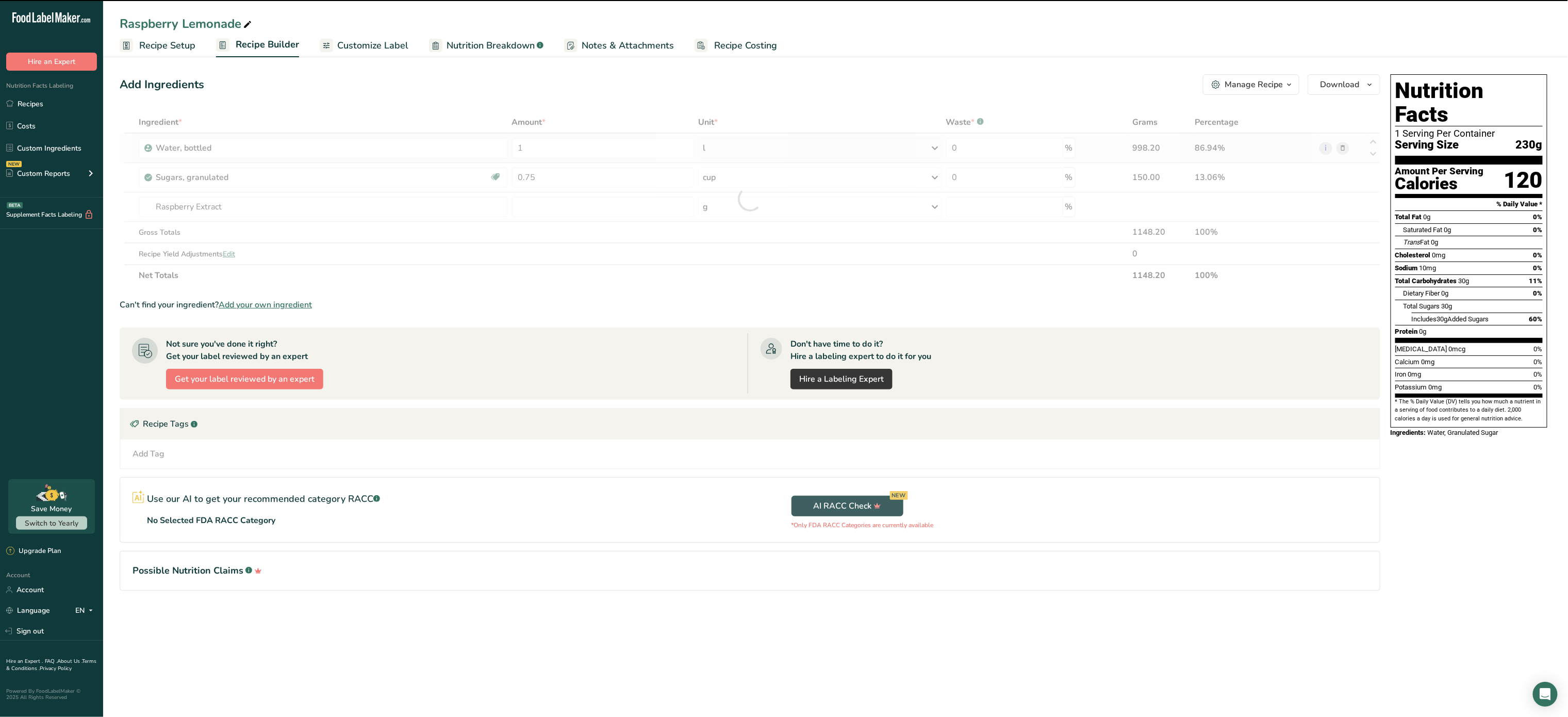
type input "0"
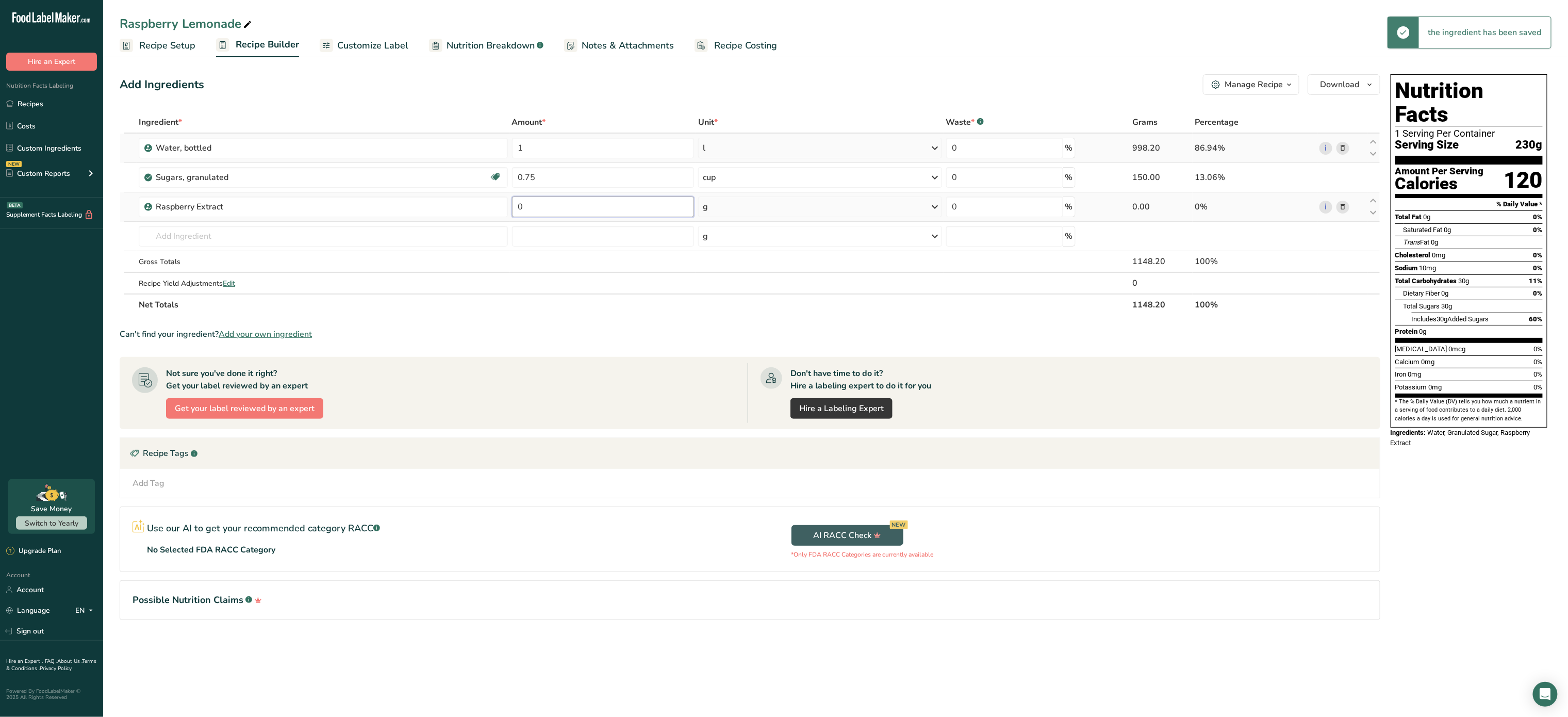
click at [551, 209] on input "0" at bounding box center [603, 207] width 182 height 21
type input "1"
click at [741, 213] on div "Ingredient * Amount * Unit * Waste * .a-a{fill:#347362;}.b-a{fill:#fff;} Grams …" at bounding box center [750, 213] width 1261 height 204
click at [741, 213] on div "g" at bounding box center [820, 207] width 244 height 21
click at [739, 364] on div "See more" at bounding box center [747, 365] width 86 height 11
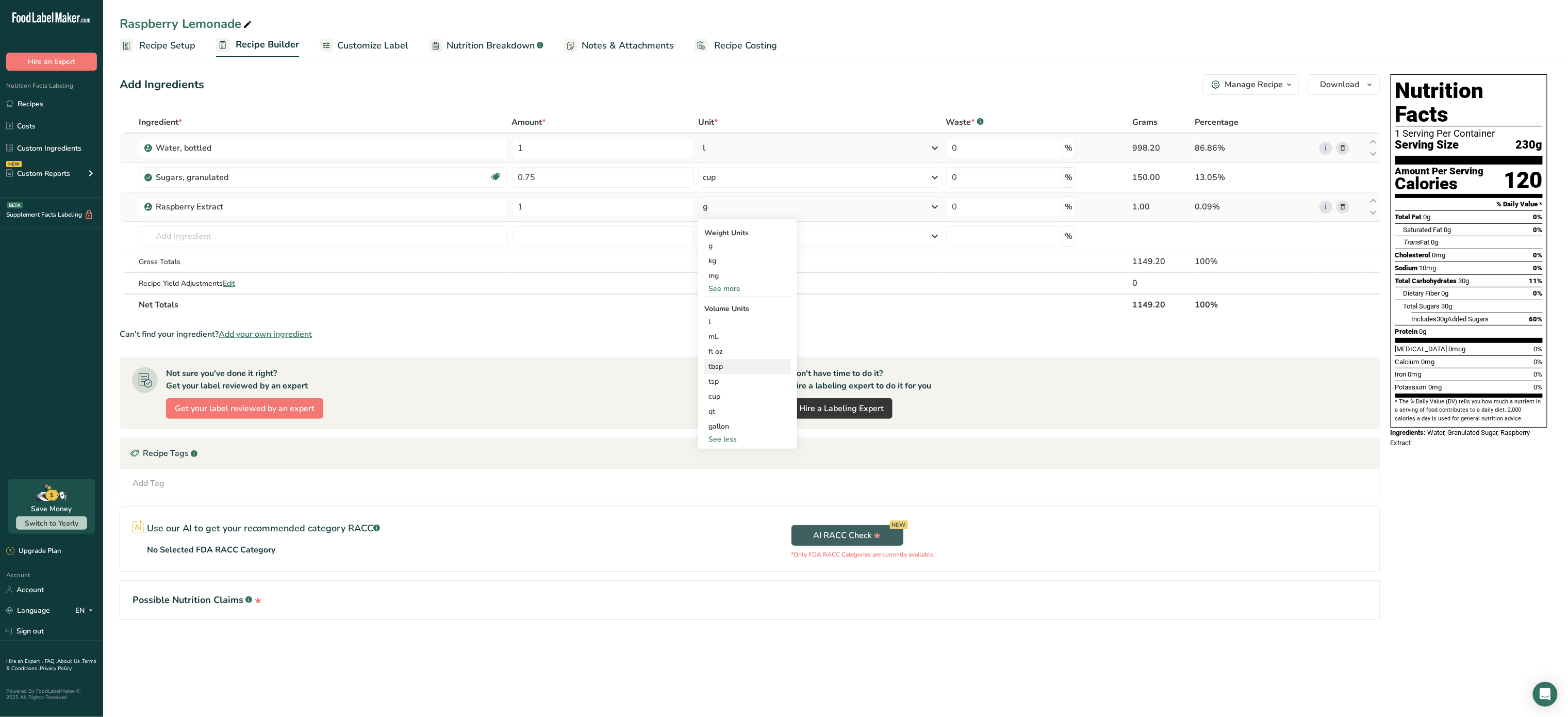
click at [741, 360] on div "tbsp Volume units require a density conversion. If you know your ingredient's d…" at bounding box center [747, 367] width 86 height 15
click at [745, 362] on div "tbsp" at bounding box center [748, 367] width 79 height 11
click at [922, 396] on img at bounding box center [923, 396] width 11 height 18
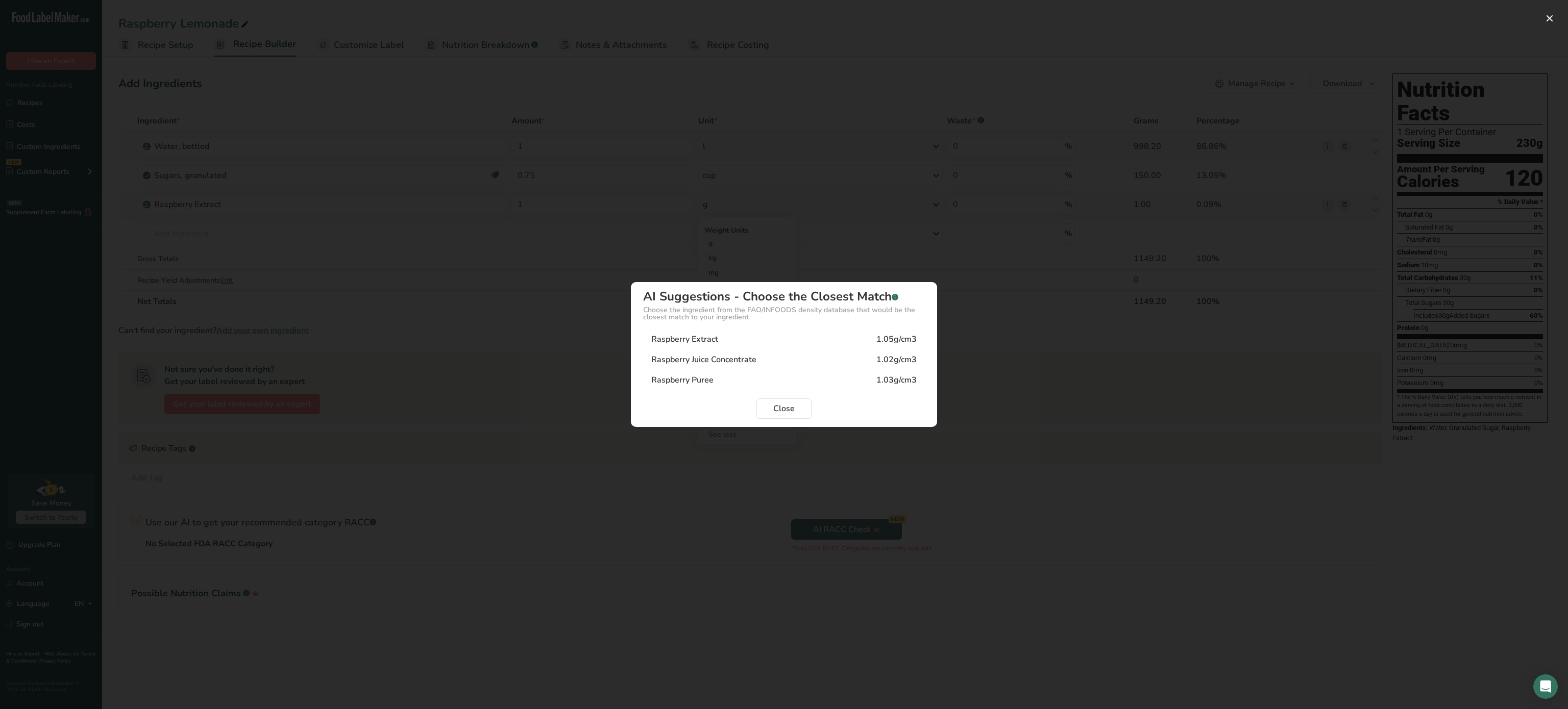
click at [745, 335] on div "Raspberry Extract 1.05g/cm3" at bounding box center [784, 339] width 282 height 20
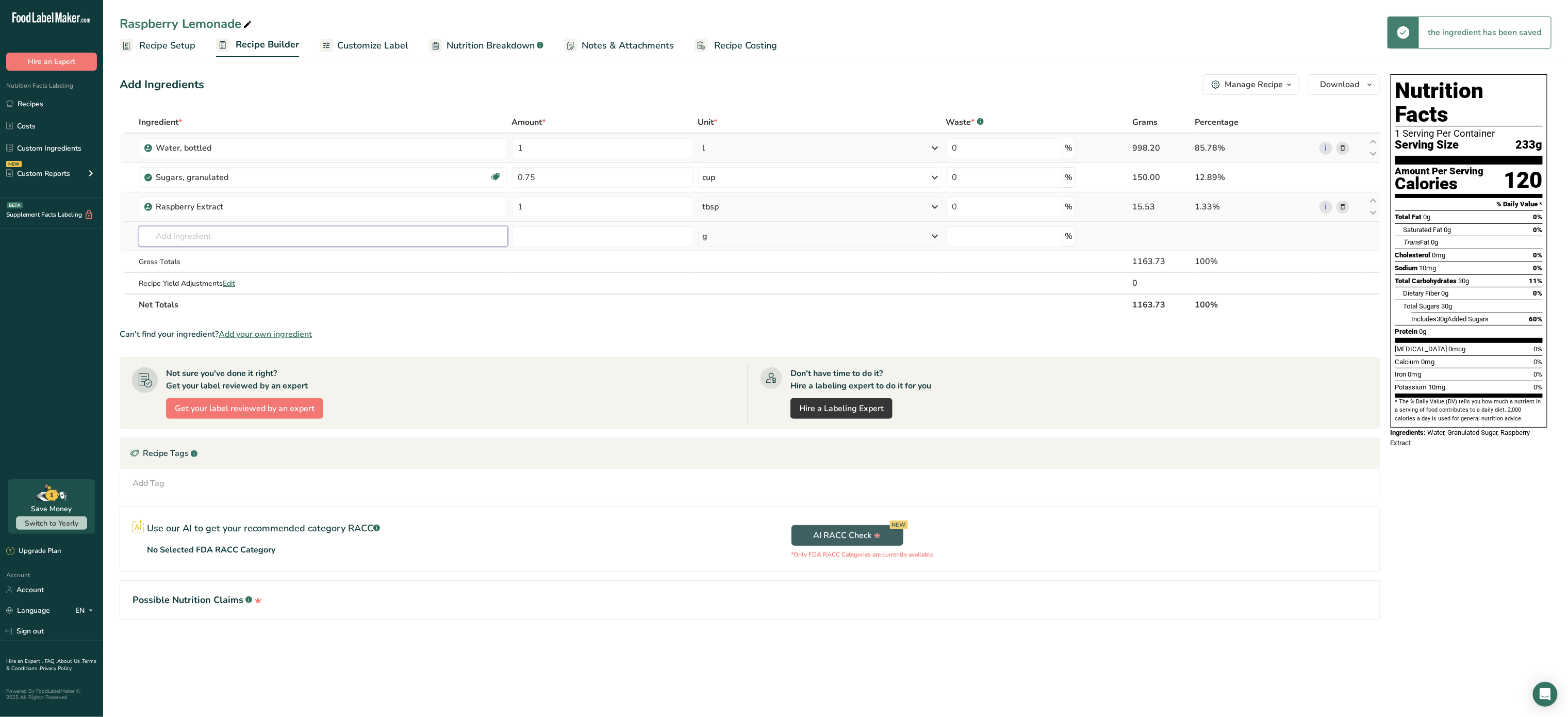
click at [349, 243] on input "text" at bounding box center [323, 236] width 369 height 21
click at [206, 240] on input "text" at bounding box center [323, 236] width 369 height 21
type input "1"
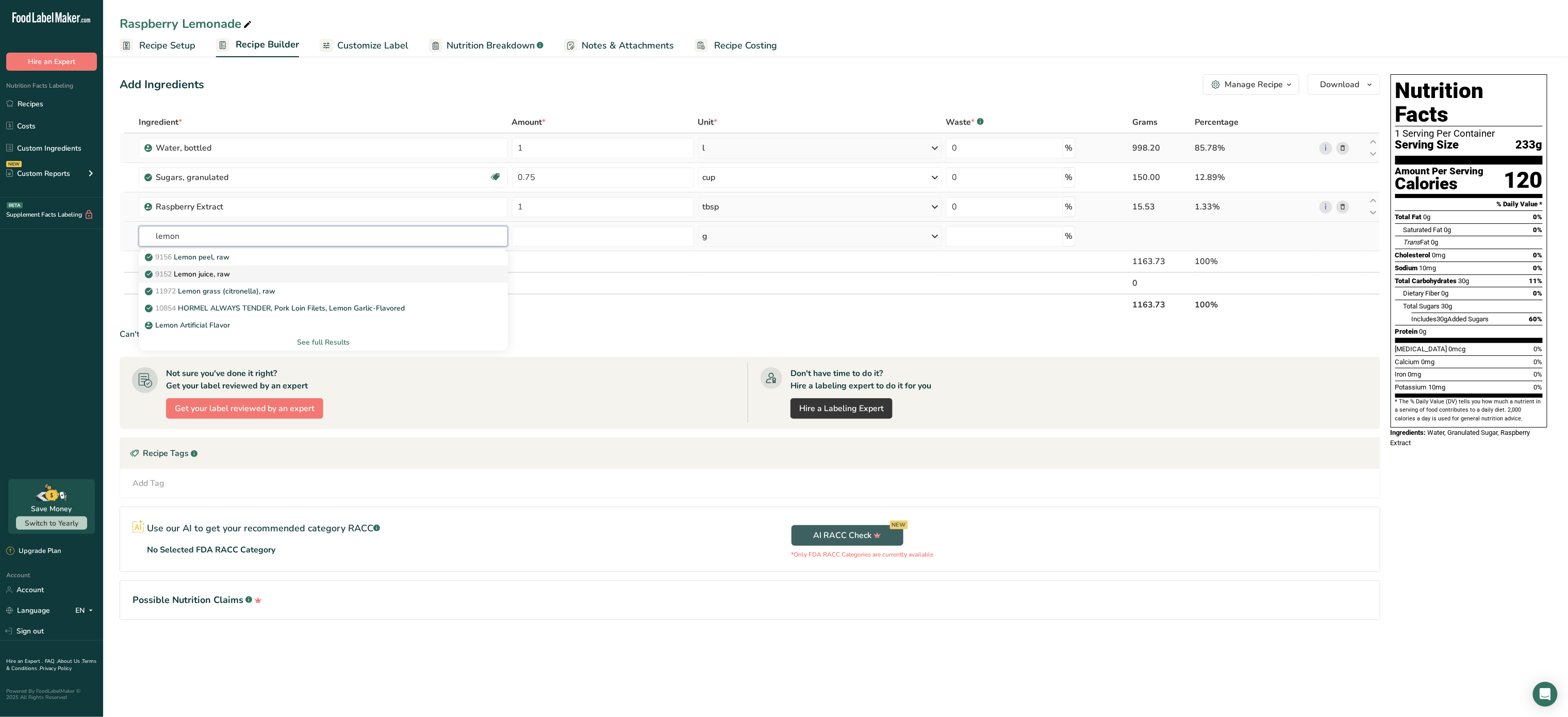
type input "lemon"
click at [229, 267] on link "9152 Lemon juice, raw" at bounding box center [323, 274] width 369 height 17
type input "Lemon juice, raw"
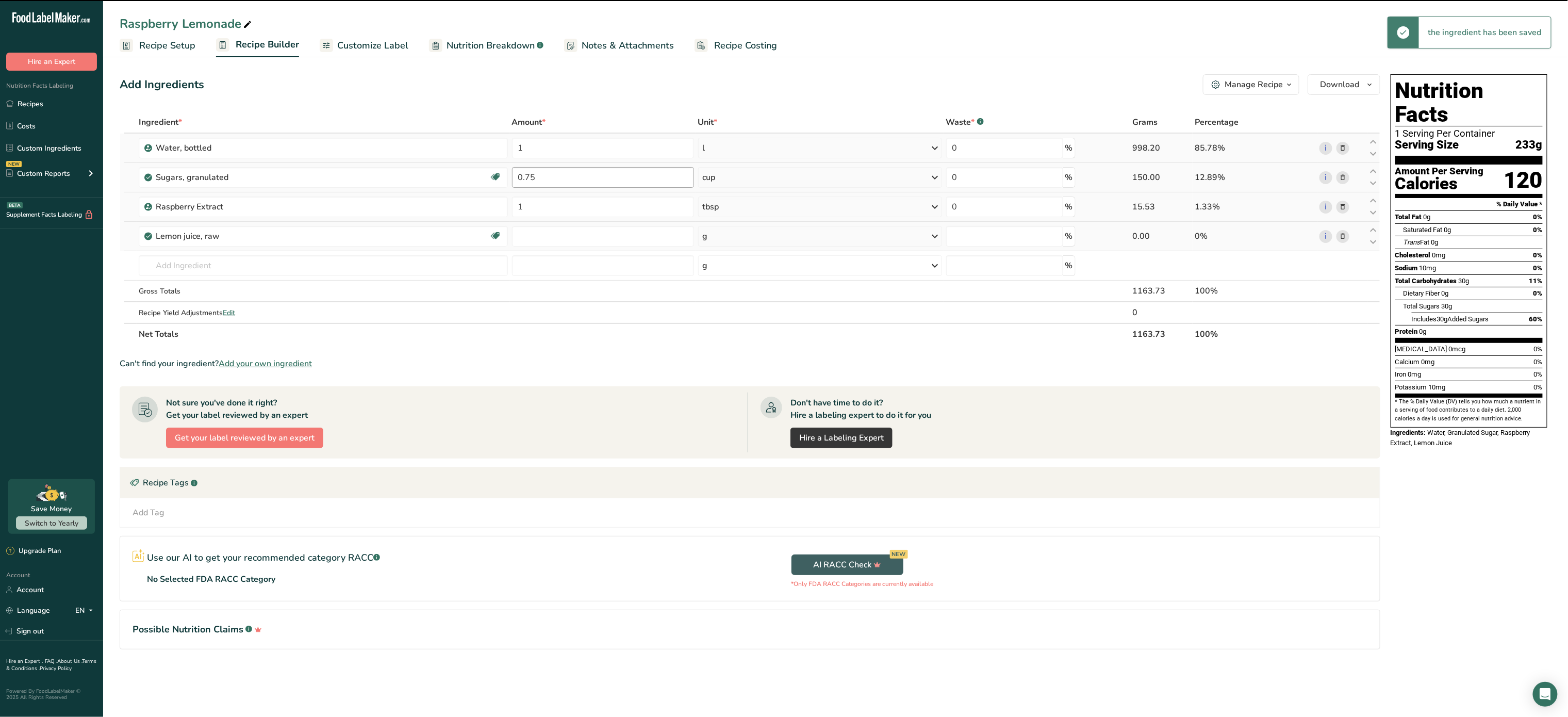
type input "0"
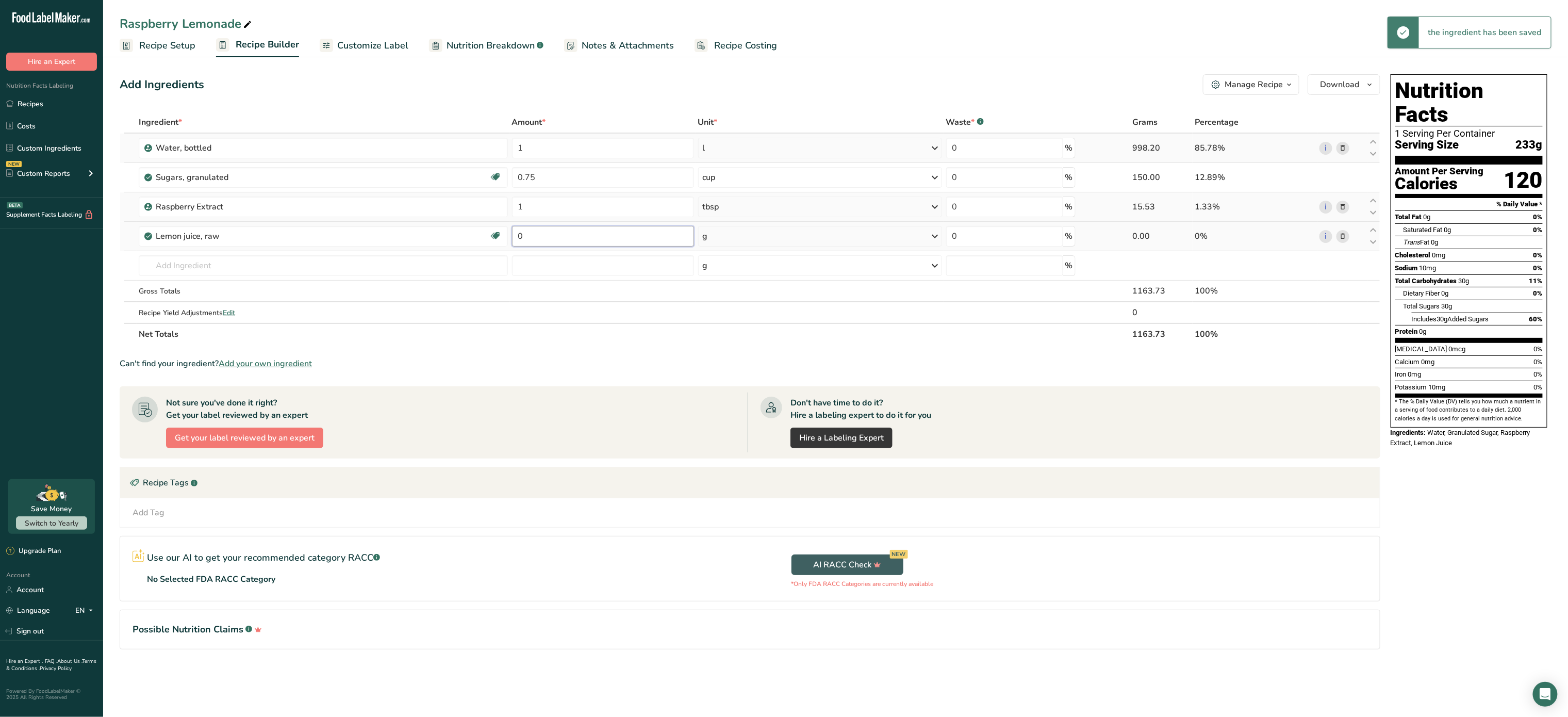
click at [568, 231] on input "0" at bounding box center [603, 236] width 182 height 21
type input "1"
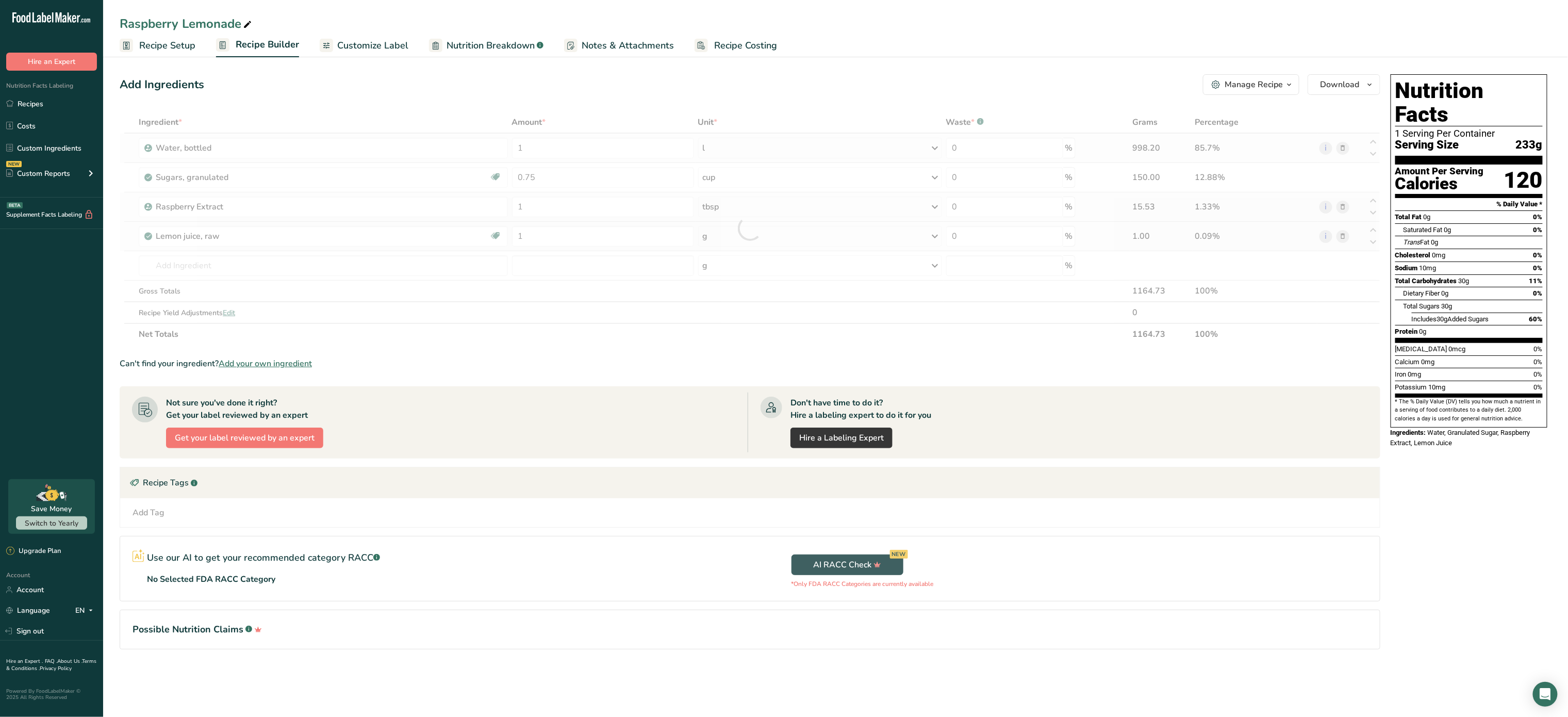
click at [757, 230] on div "Ingredient * Amount * Unit * Waste * .a-a{fill:#347362;}.b-a{fill:#fff;} Grams …" at bounding box center [750, 228] width 1261 height 233
click at [757, 230] on div "g" at bounding box center [820, 236] width 244 height 21
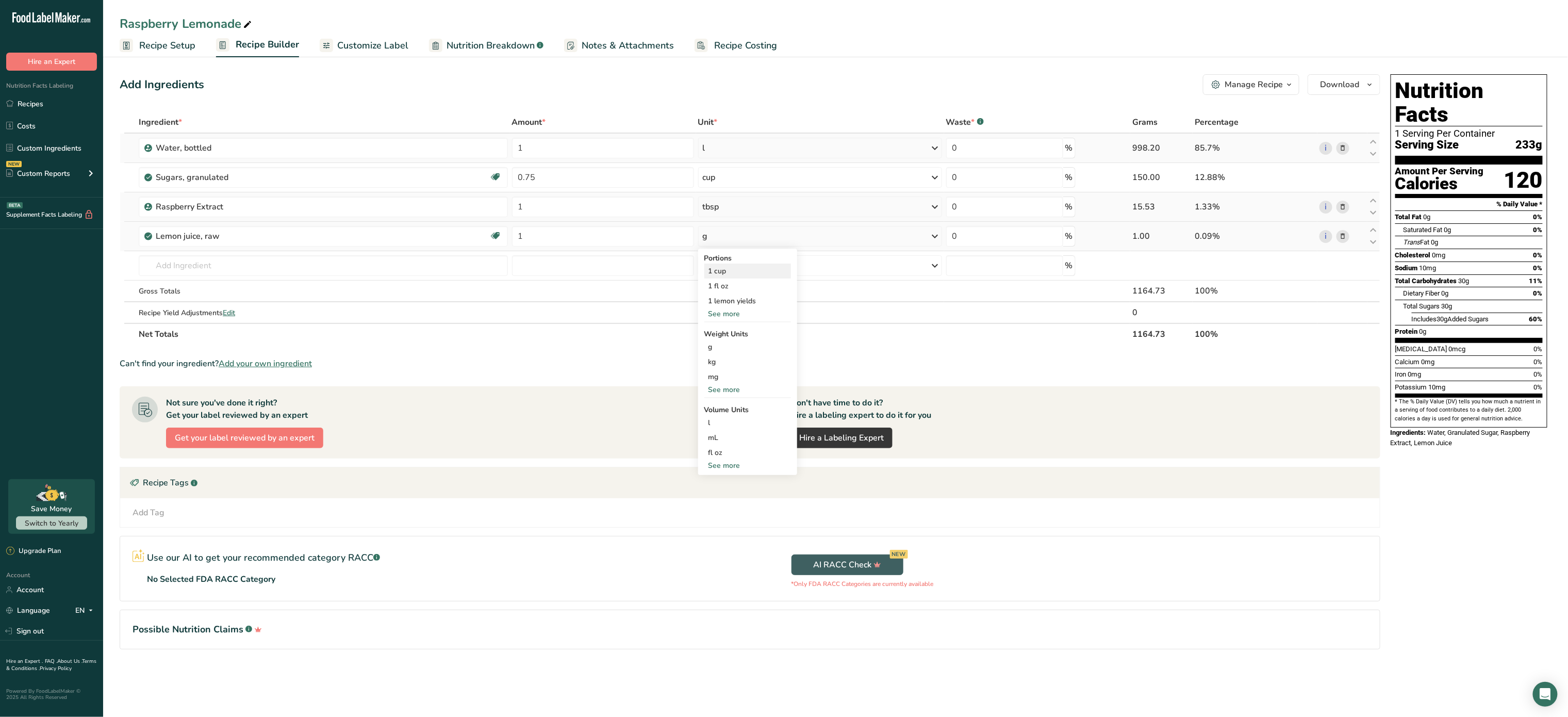
click at [745, 273] on div "1 cup" at bounding box center [747, 271] width 86 height 15
click at [174, 270] on input "text" at bounding box center [323, 266] width 369 height 21
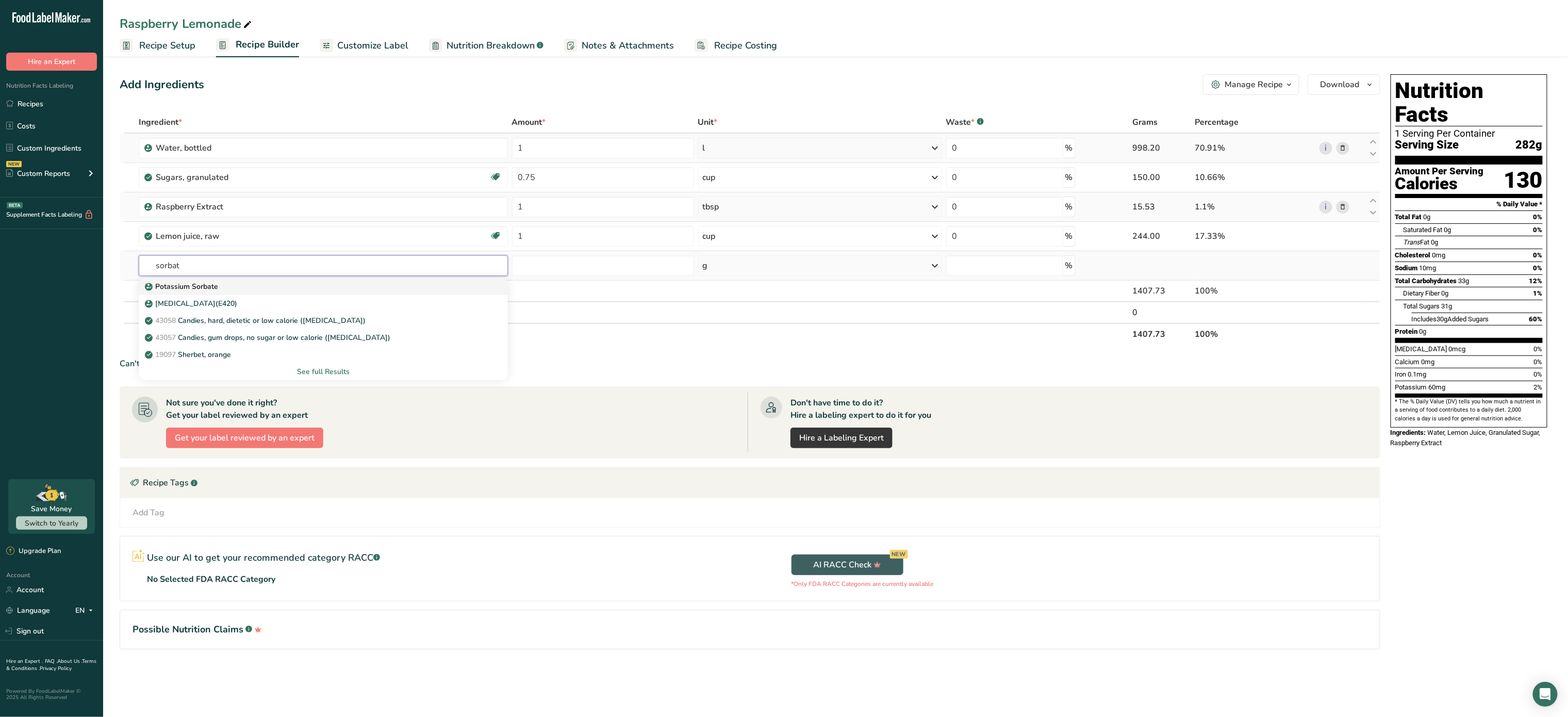
type input "sorbat"
click at [196, 289] on p "Potassium Sorbate" at bounding box center [182, 287] width 71 height 11
type input "Potassium Sorbate"
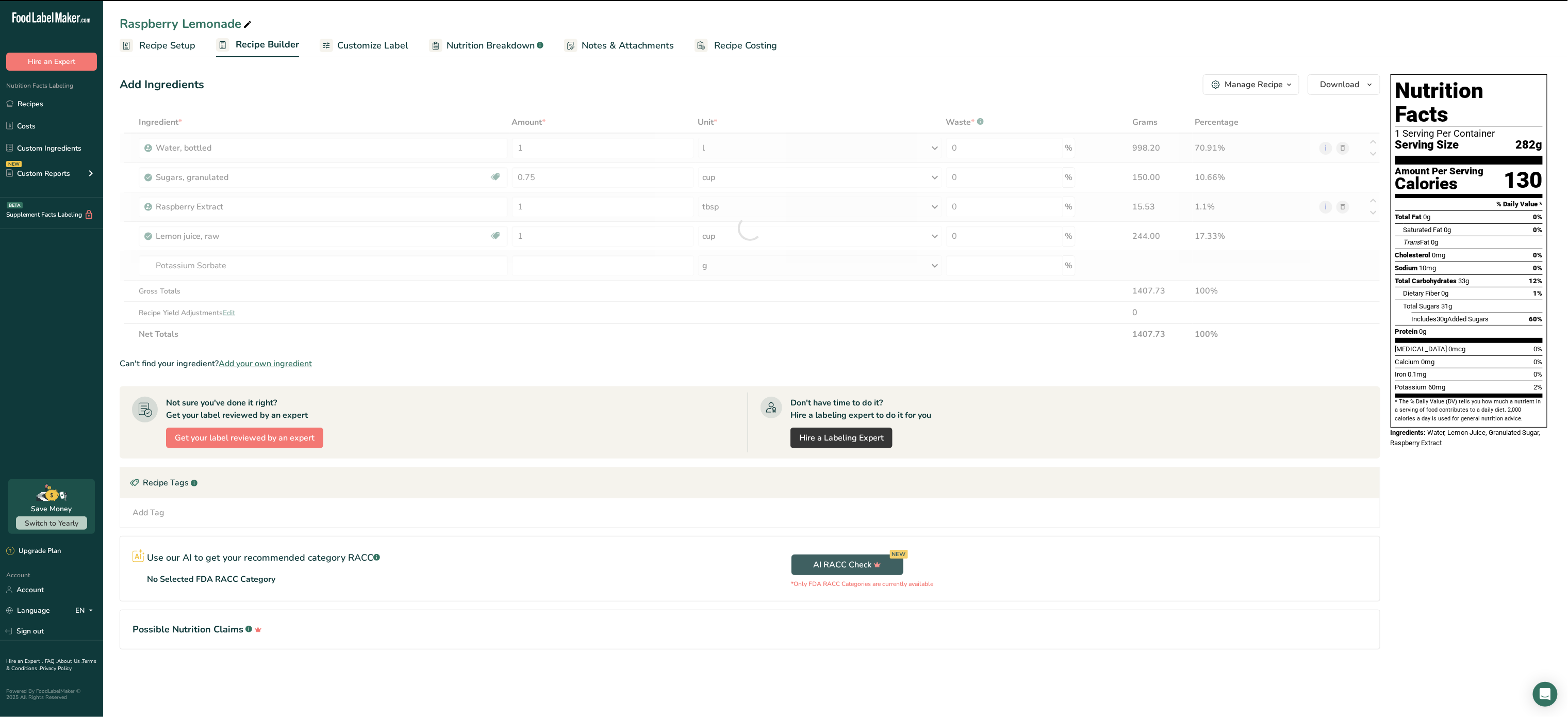
type input "0"
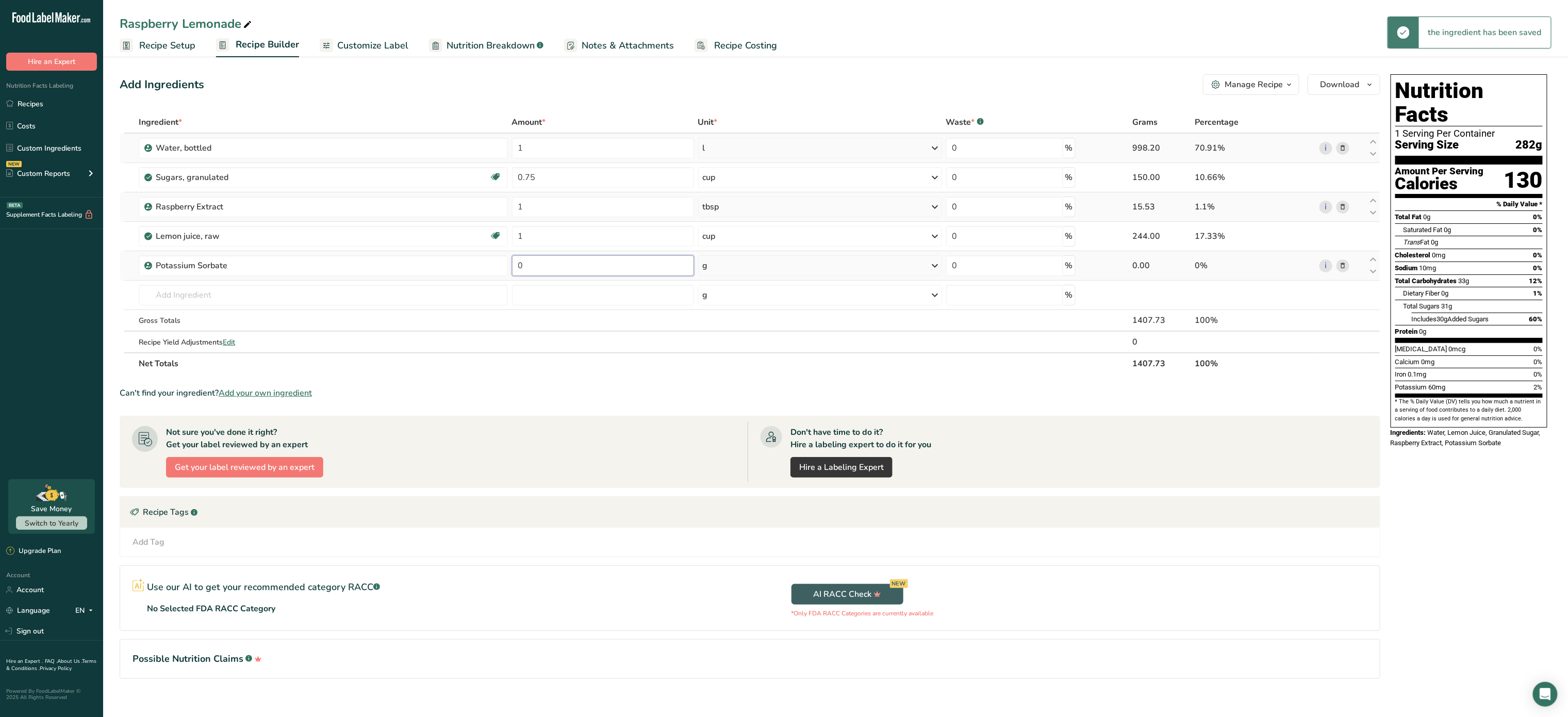
click at [554, 268] on input "0" at bounding box center [603, 266] width 182 height 21
type input "1"
type input "0.25"
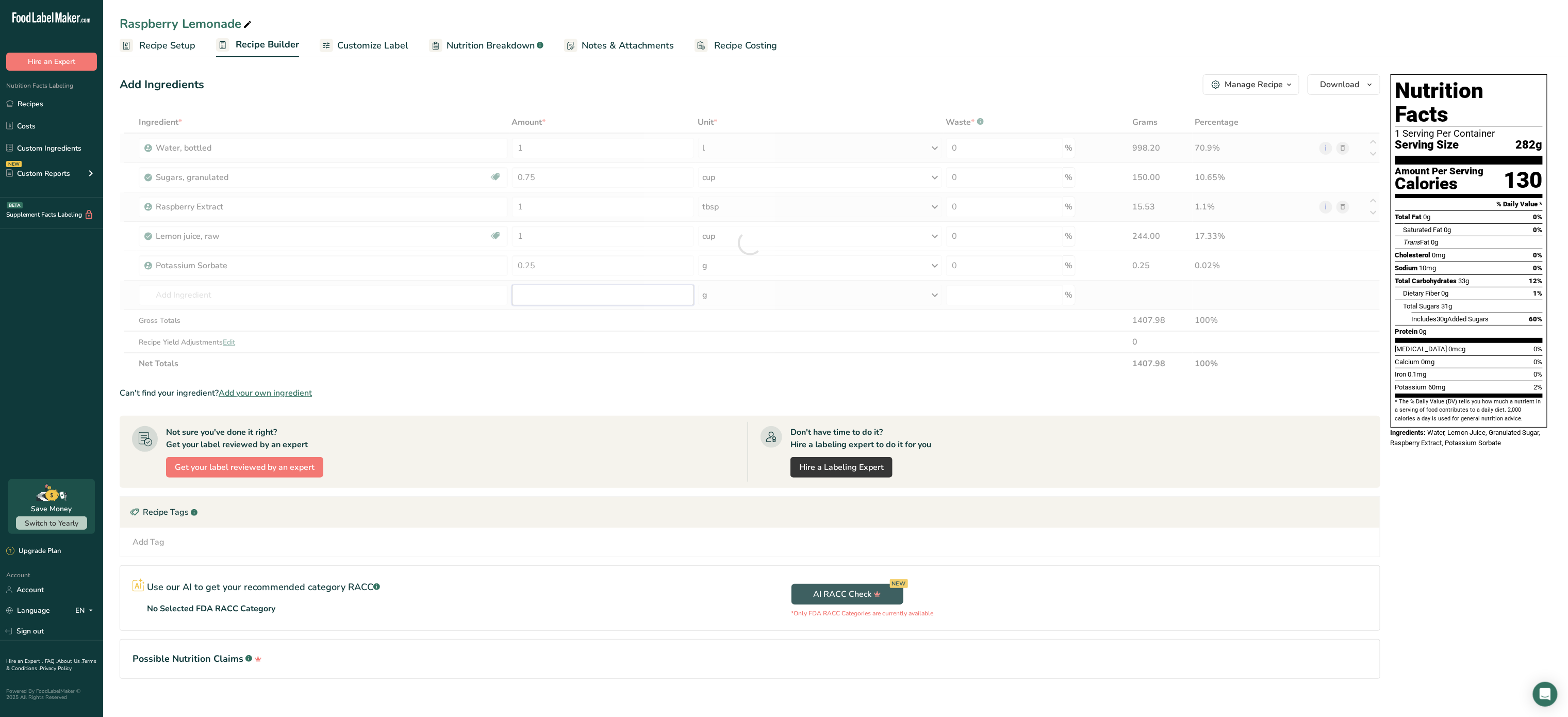
click at [647, 298] on div "Ingredient * Amount * Unit * Waste * .a-a{fill:#347362;}.b-a{fill:#fff;} Grams …" at bounding box center [750, 242] width 1261 height 263
click at [1264, 91] on button "Manage Recipe" at bounding box center [1252, 85] width 97 height 21
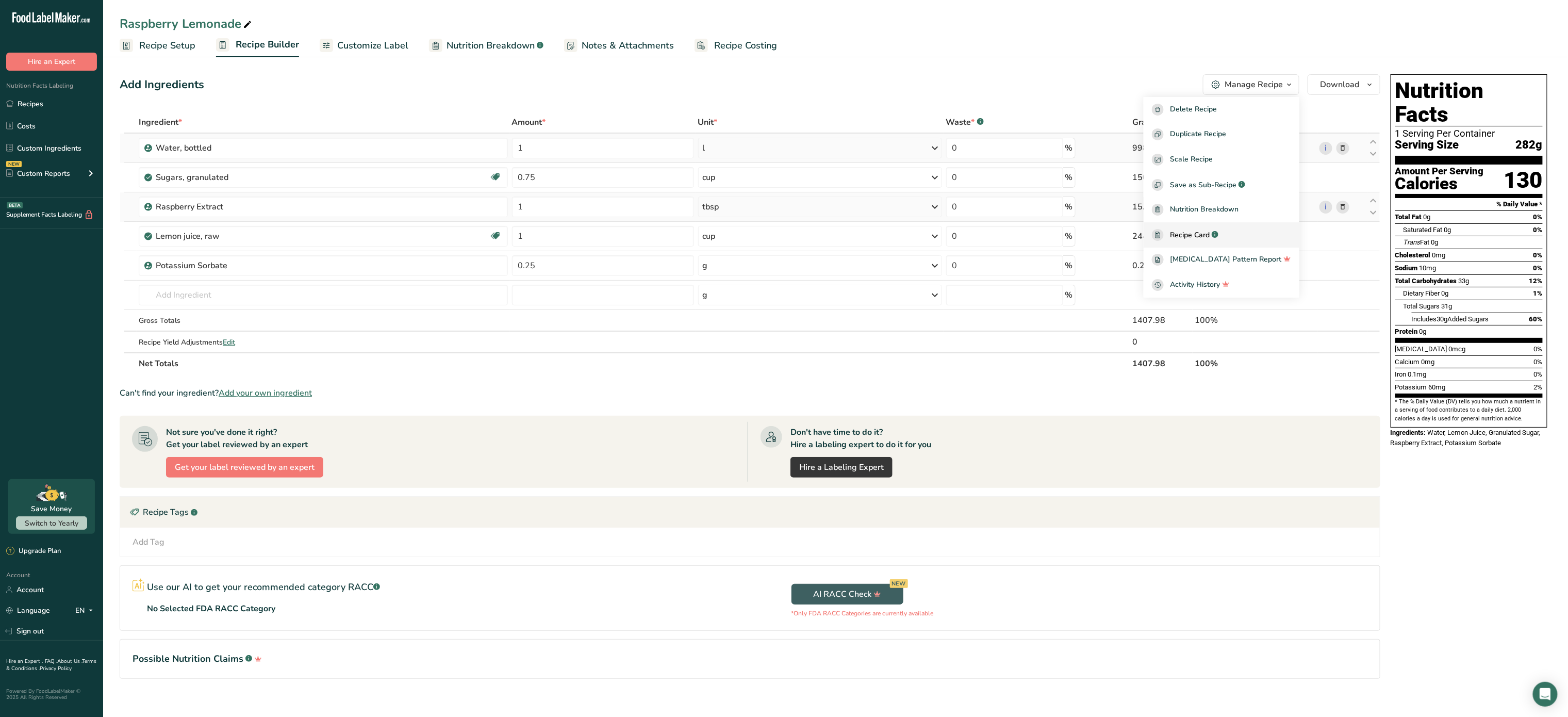
click at [1210, 231] on span "Recipe Card" at bounding box center [1190, 235] width 40 height 11
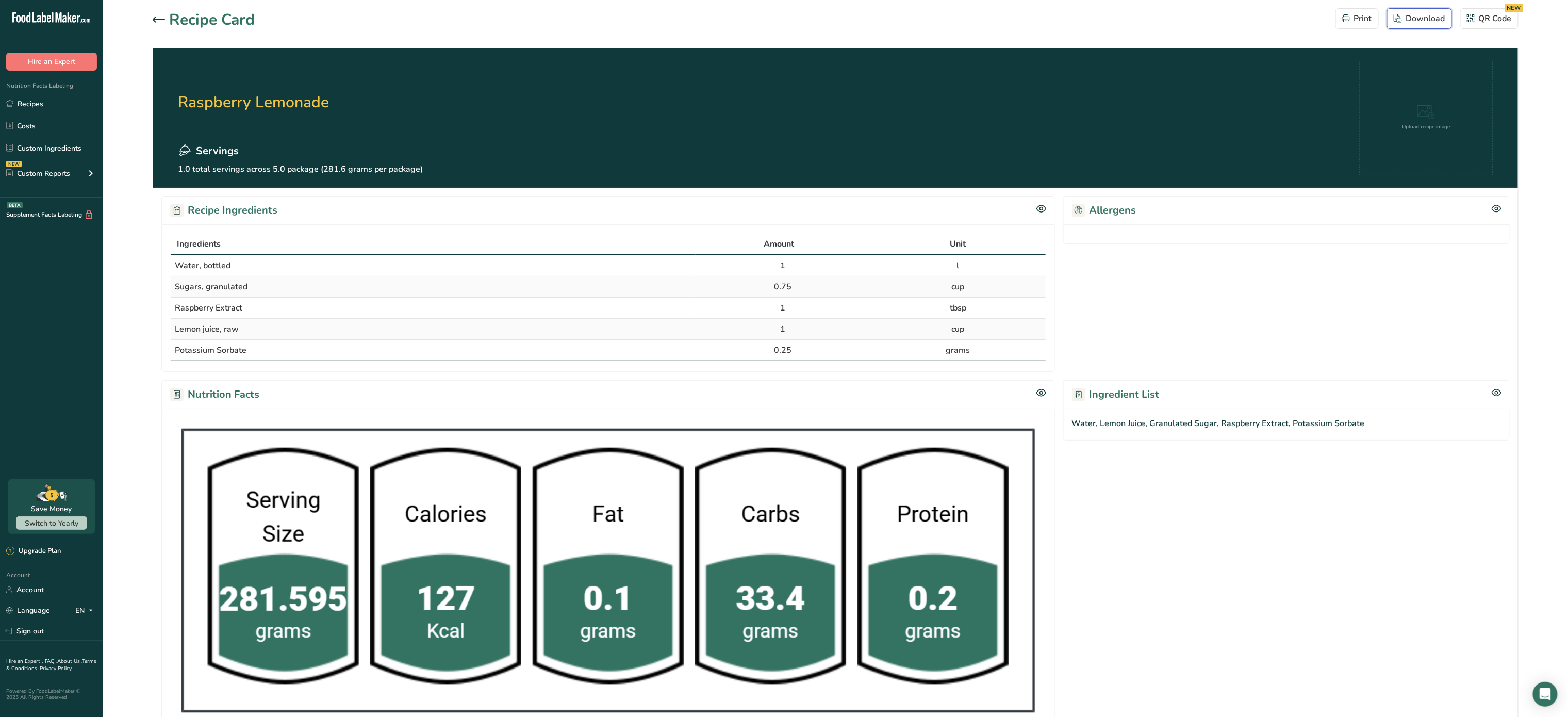
click at [1425, 10] on button "Download" at bounding box center [1420, 19] width 65 height 21
drag, startPoint x: 154, startPoint y: 5, endPoint x: 157, endPoint y: 24, distance: 19.2
click at [157, 24] on section "Recipe Card Print Download QR Code NEW Raspberry Lemonade Servings 1.0 total se…" at bounding box center [835, 443] width 1465 height 888
click at [157, 24] on div at bounding box center [161, 20] width 17 height 12
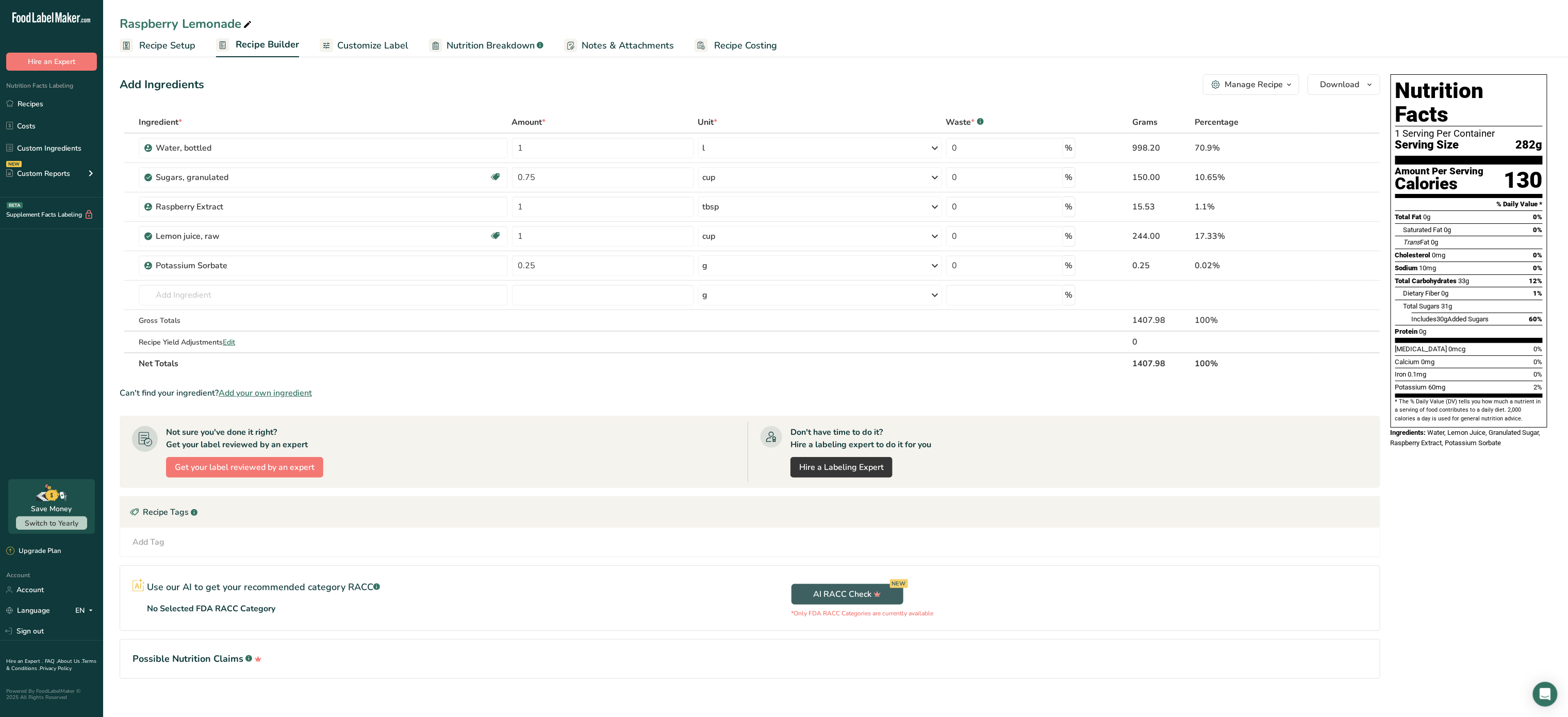
click at [374, 37] on link "Customize Label" at bounding box center [364, 46] width 88 height 23
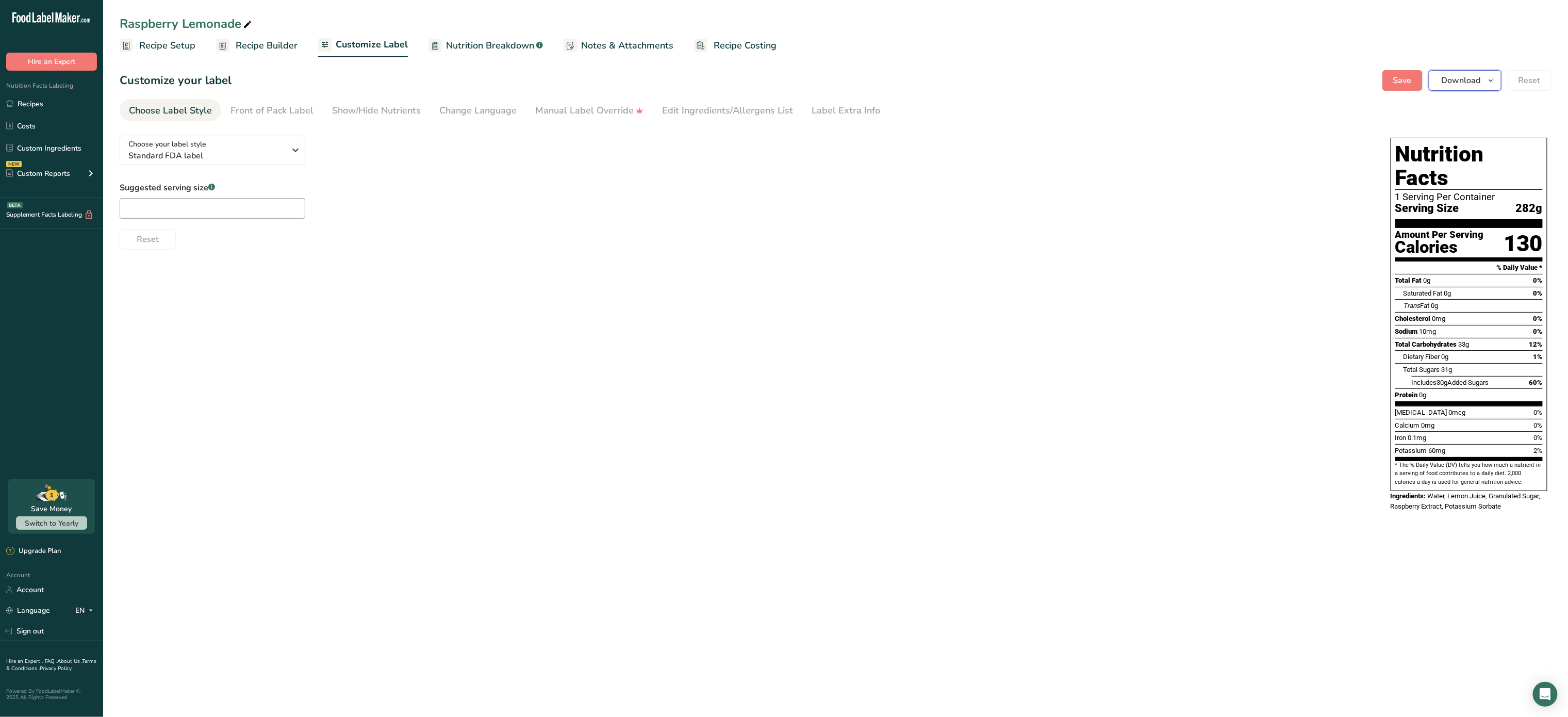
click at [1451, 81] on span "Download" at bounding box center [1461, 81] width 39 height 12
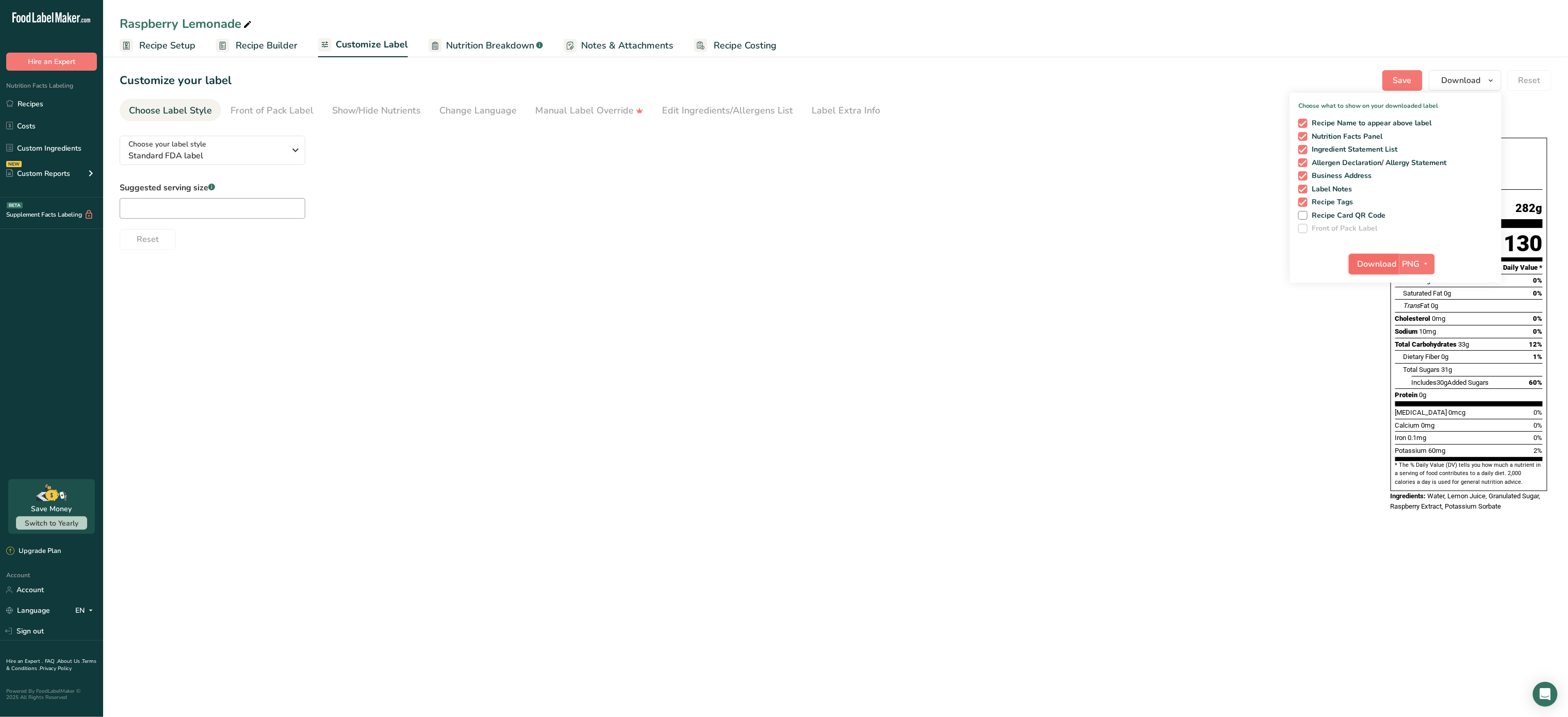
click at [1385, 256] on button "Download" at bounding box center [1374, 264] width 50 height 21
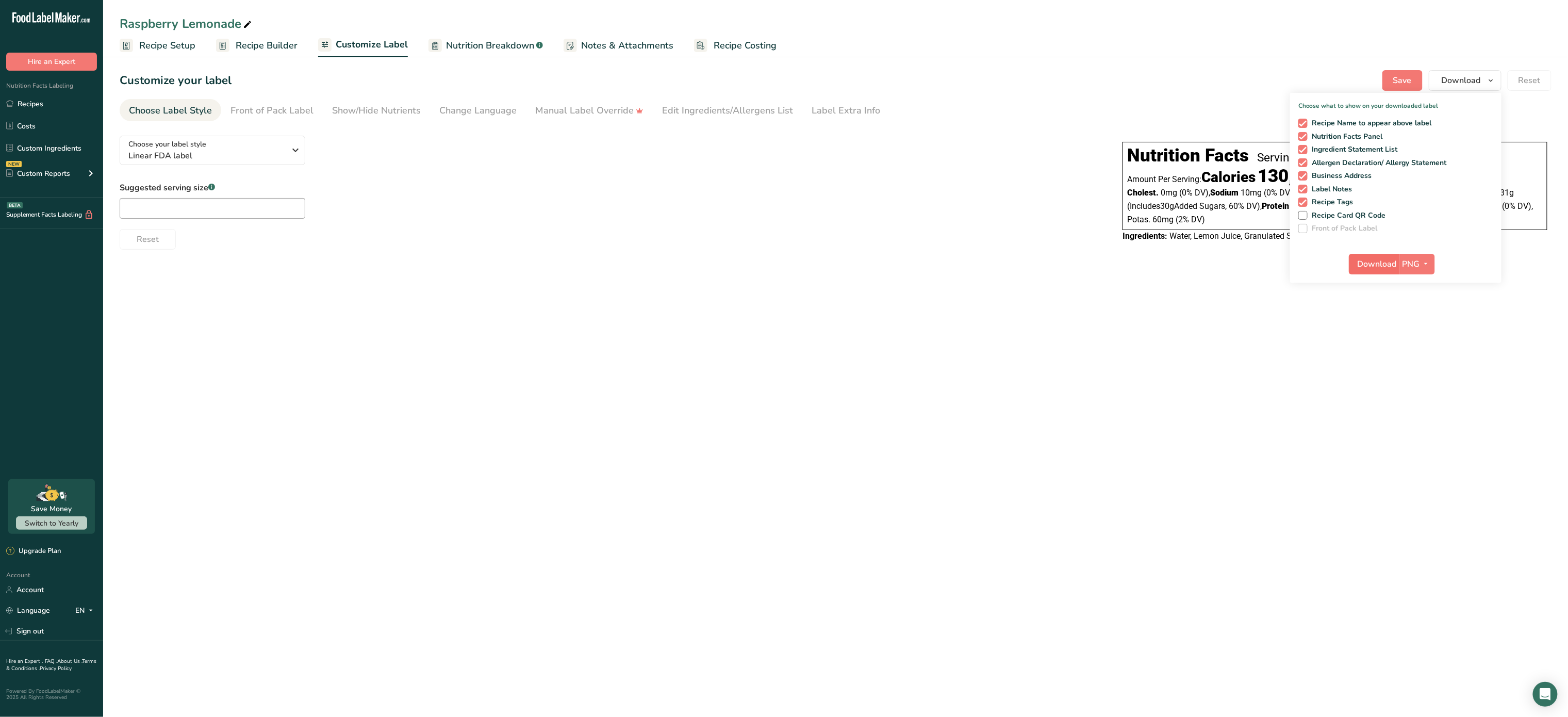
click at [1373, 269] on span "Download" at bounding box center [1377, 264] width 39 height 12
click at [274, 152] on span "Linear FDA label" at bounding box center [207, 156] width 157 height 12
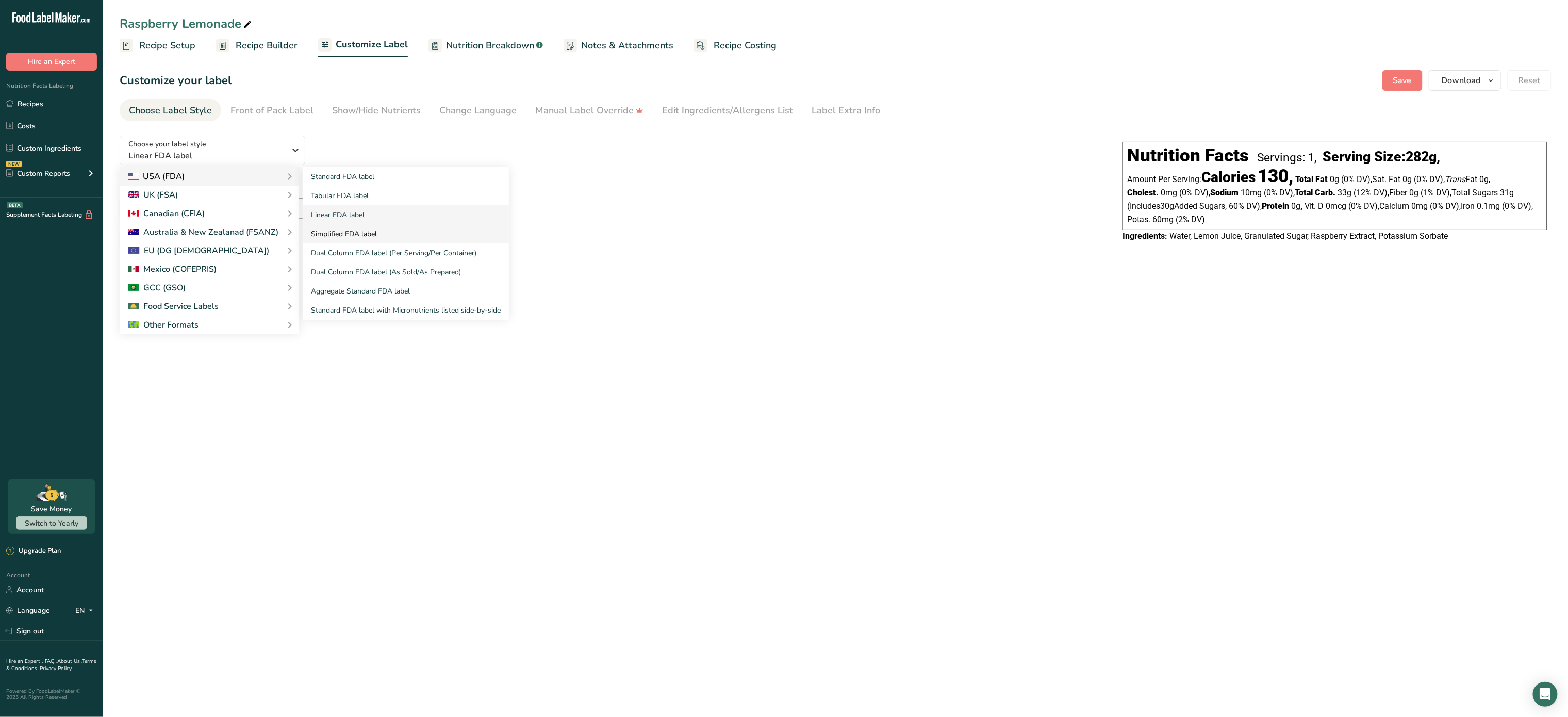
click at [382, 231] on link "Simplified FDA label" at bounding box center [405, 234] width 206 height 19
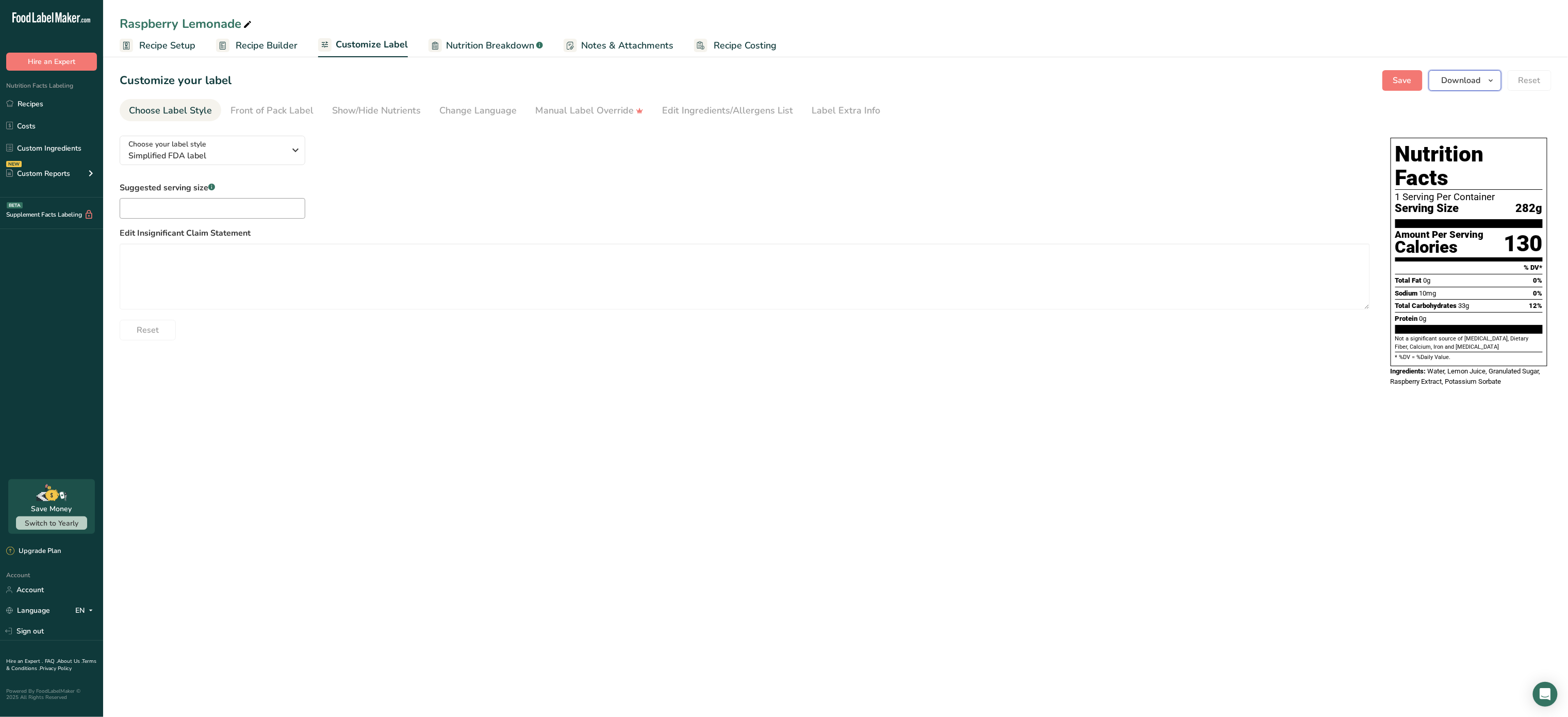
click at [1458, 82] on span "Download" at bounding box center [1461, 81] width 39 height 12
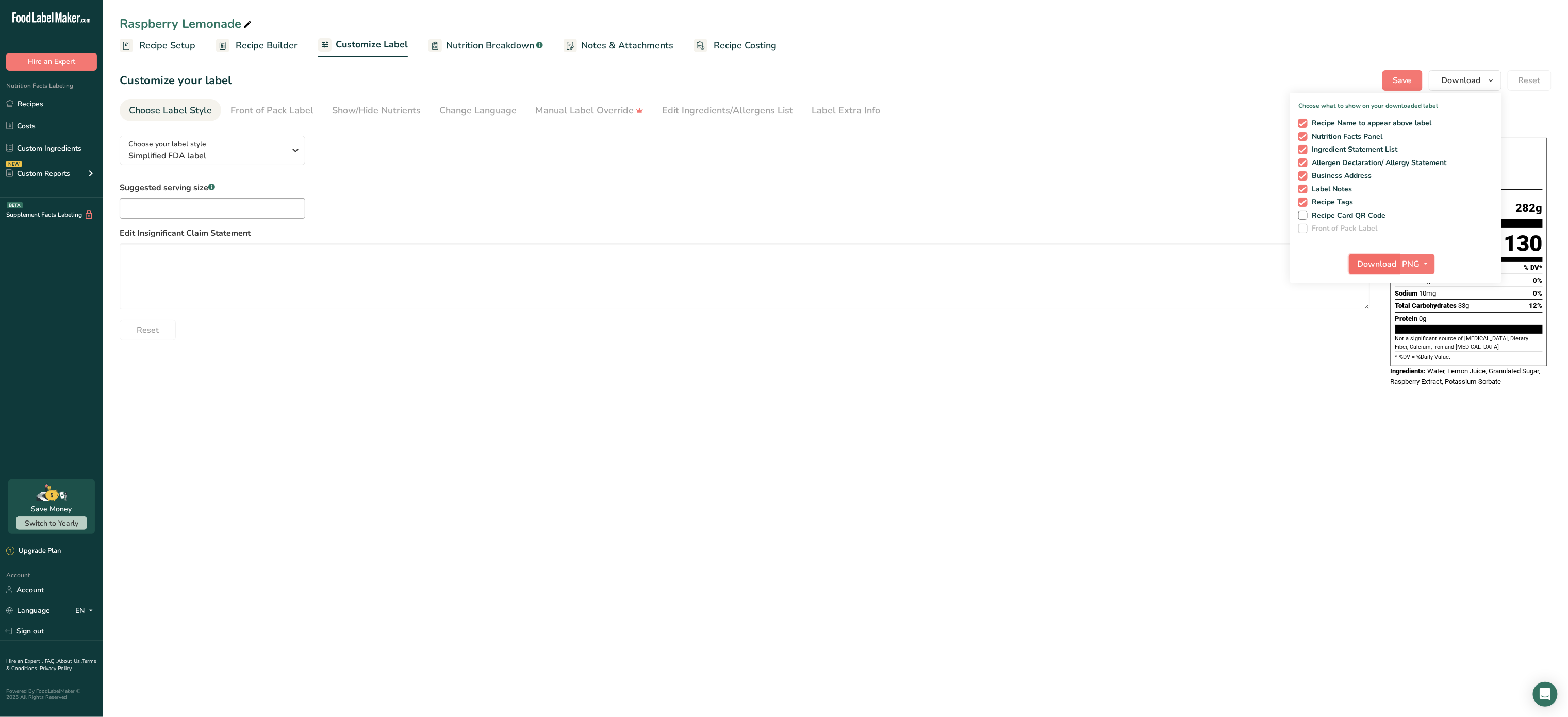
click at [1388, 263] on span "Download" at bounding box center [1377, 264] width 39 height 12
click at [706, 39] on link "Recipe Costing" at bounding box center [735, 46] width 83 height 23
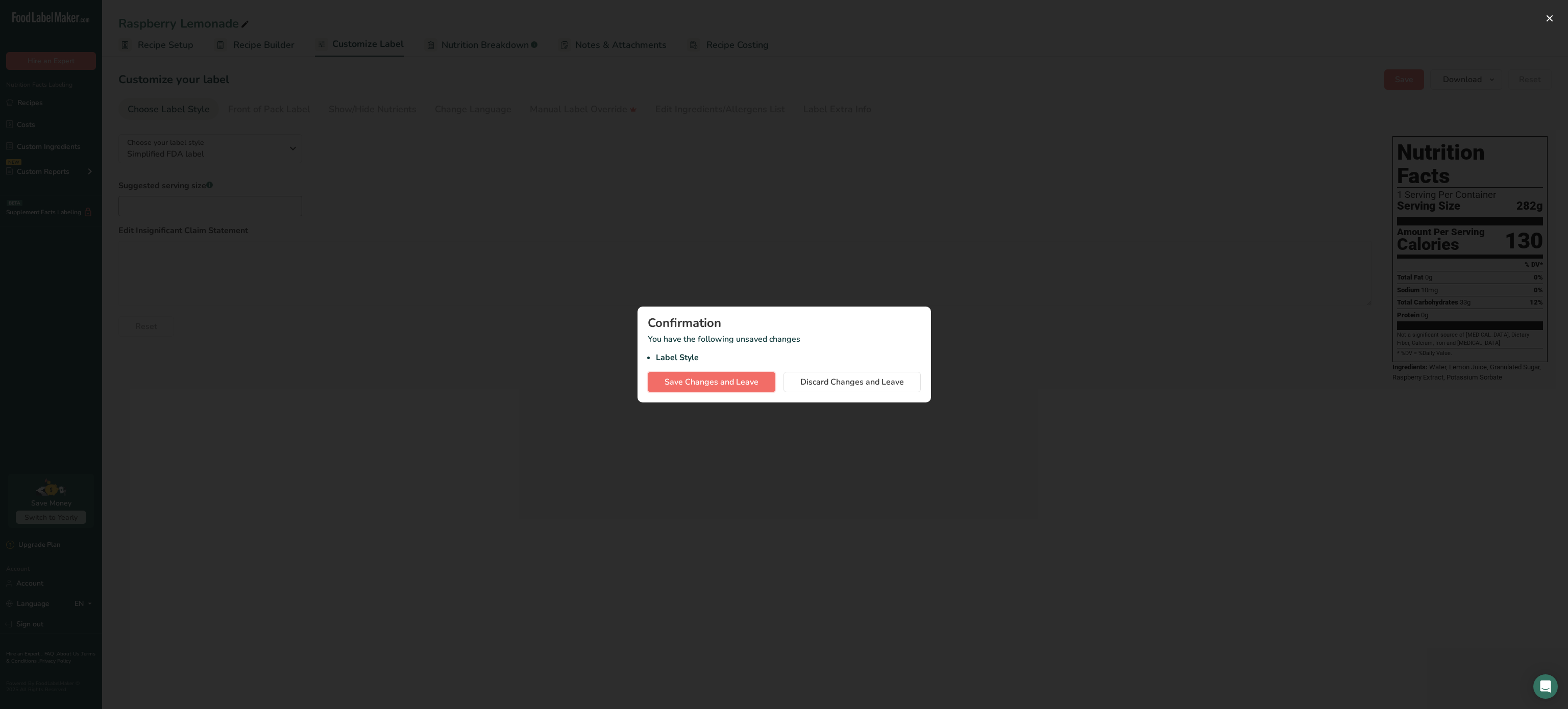
click at [731, 387] on span "Save Changes and Leave" at bounding box center [711, 382] width 94 height 12
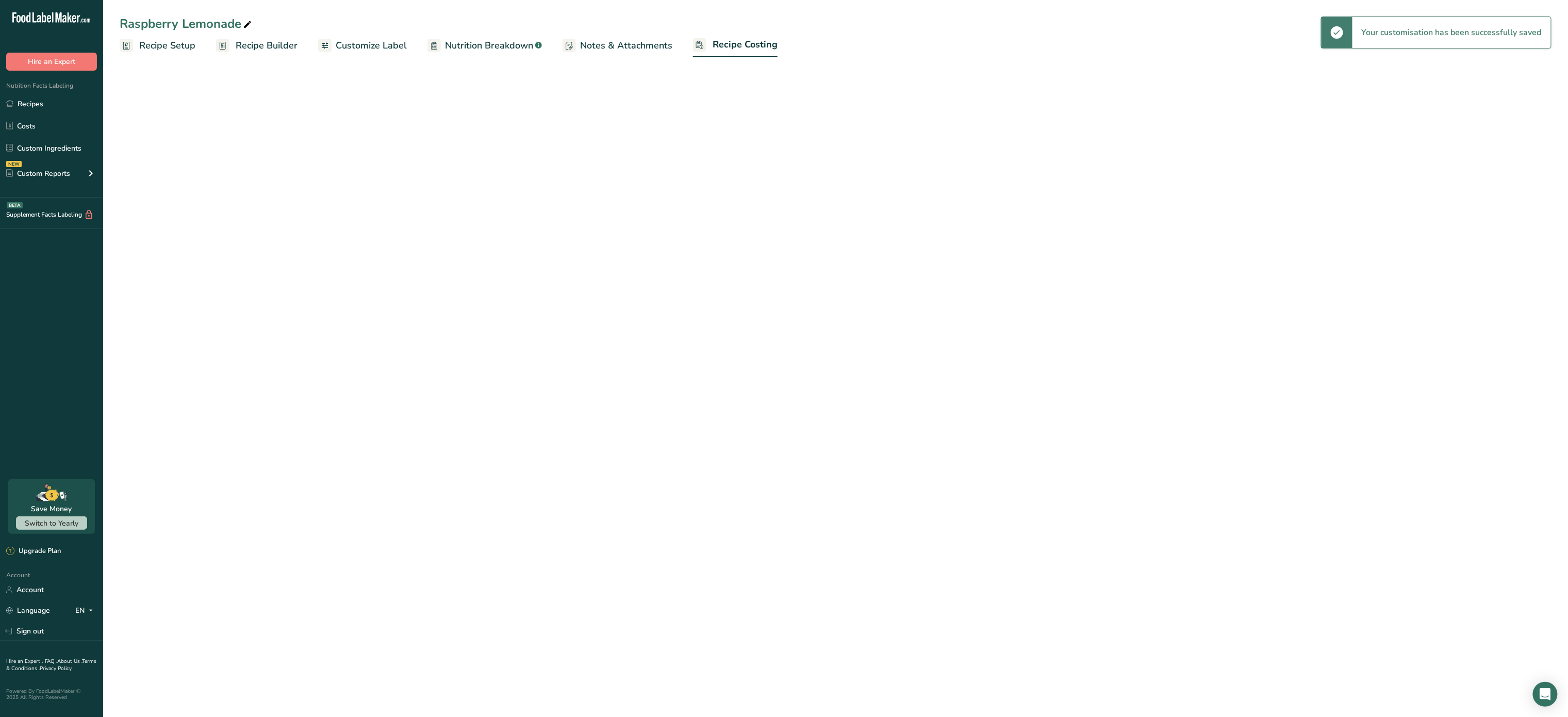
select select "5"
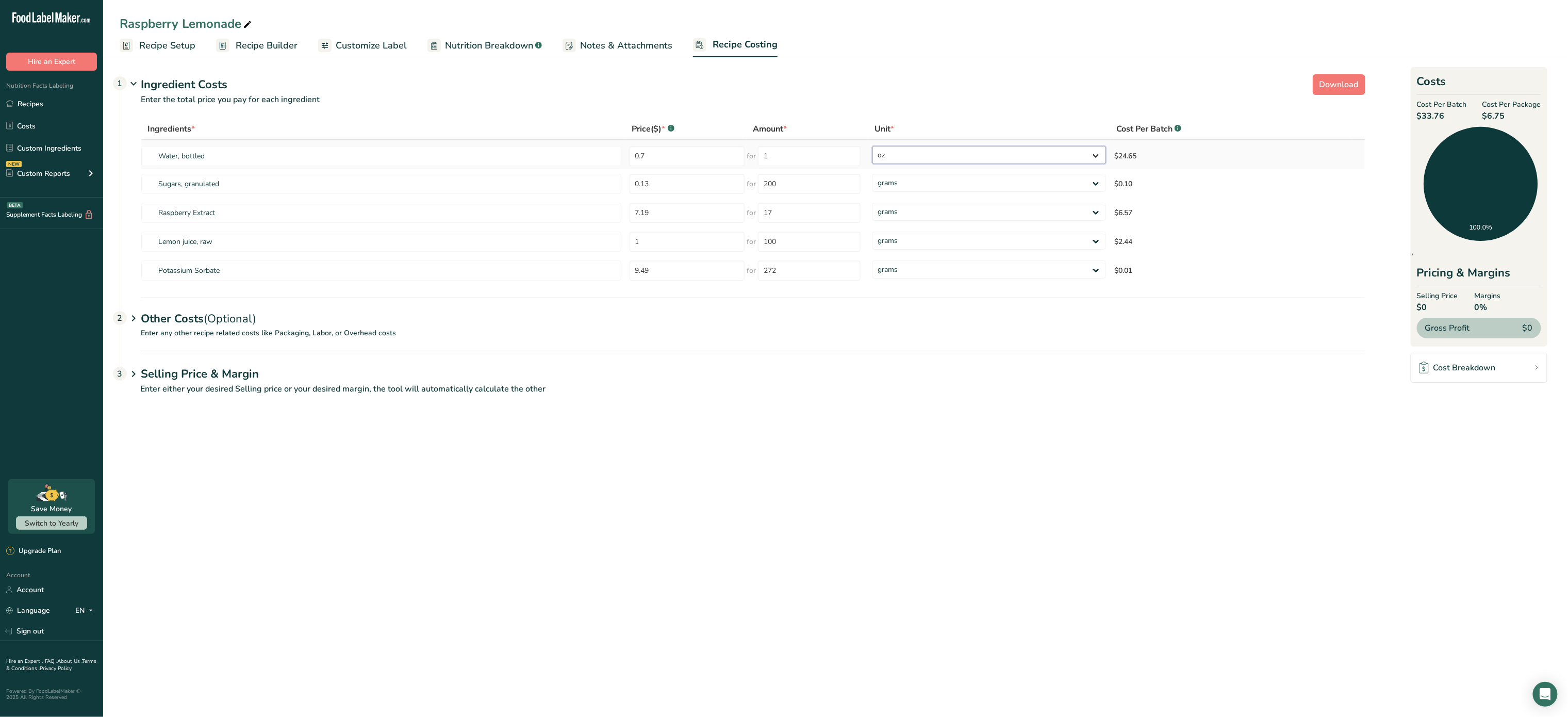
click at [1020, 148] on select "grams kg mg mcg lb oz" at bounding box center [989, 155] width 233 height 18
click at [873, 146] on select "grams kg mg mcg lb oz" at bounding box center [989, 155] width 233 height 18
click at [684, 158] on input "0.7" at bounding box center [687, 155] width 115 height 20
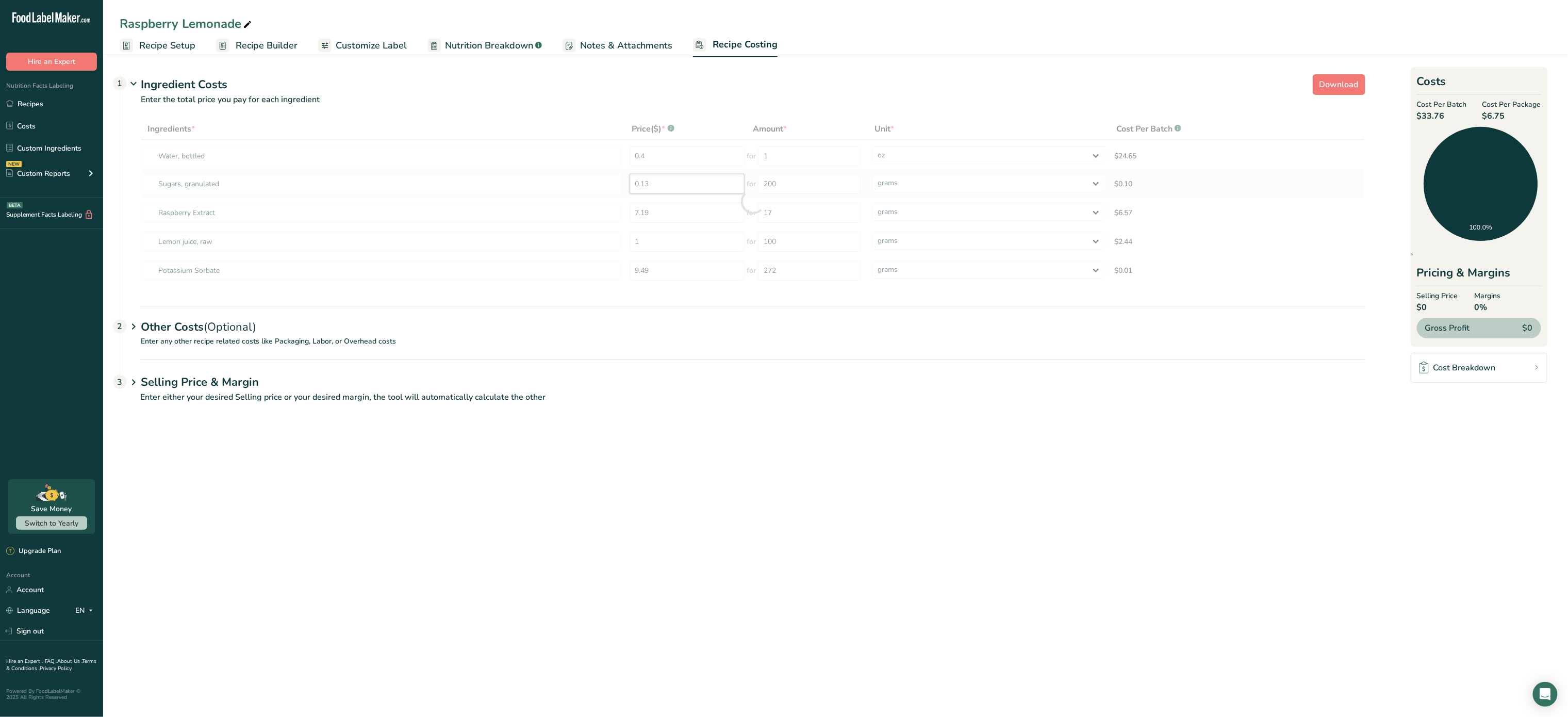
click at [715, 187] on div "Ingredients * Price($) * .a-a{fill:#347362;}.b-a{fill:#fff;} Amount * Unit * Co…" at bounding box center [753, 202] width 1225 height 167
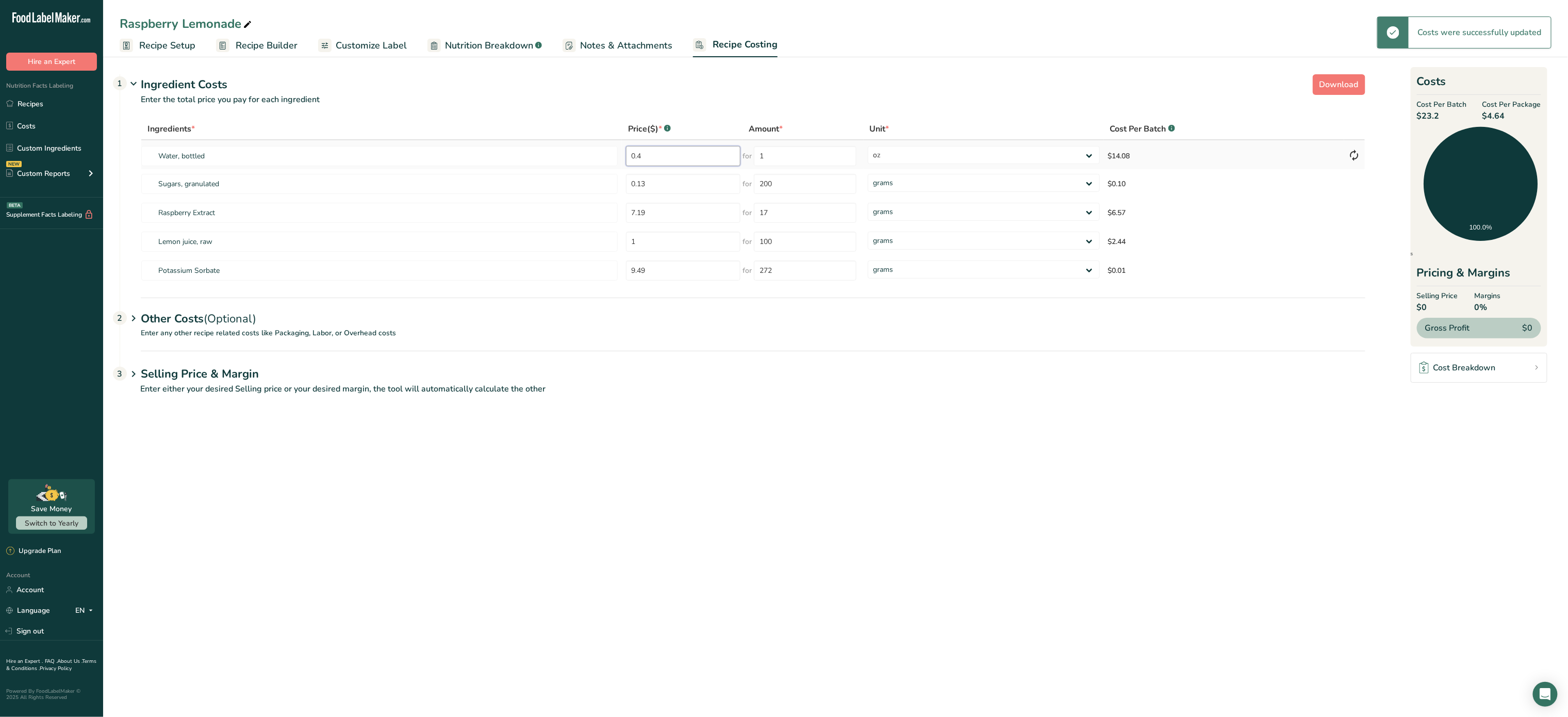
click at [714, 150] on input "0.4" at bounding box center [684, 155] width 115 height 20
type input "0"
type input "3.98"
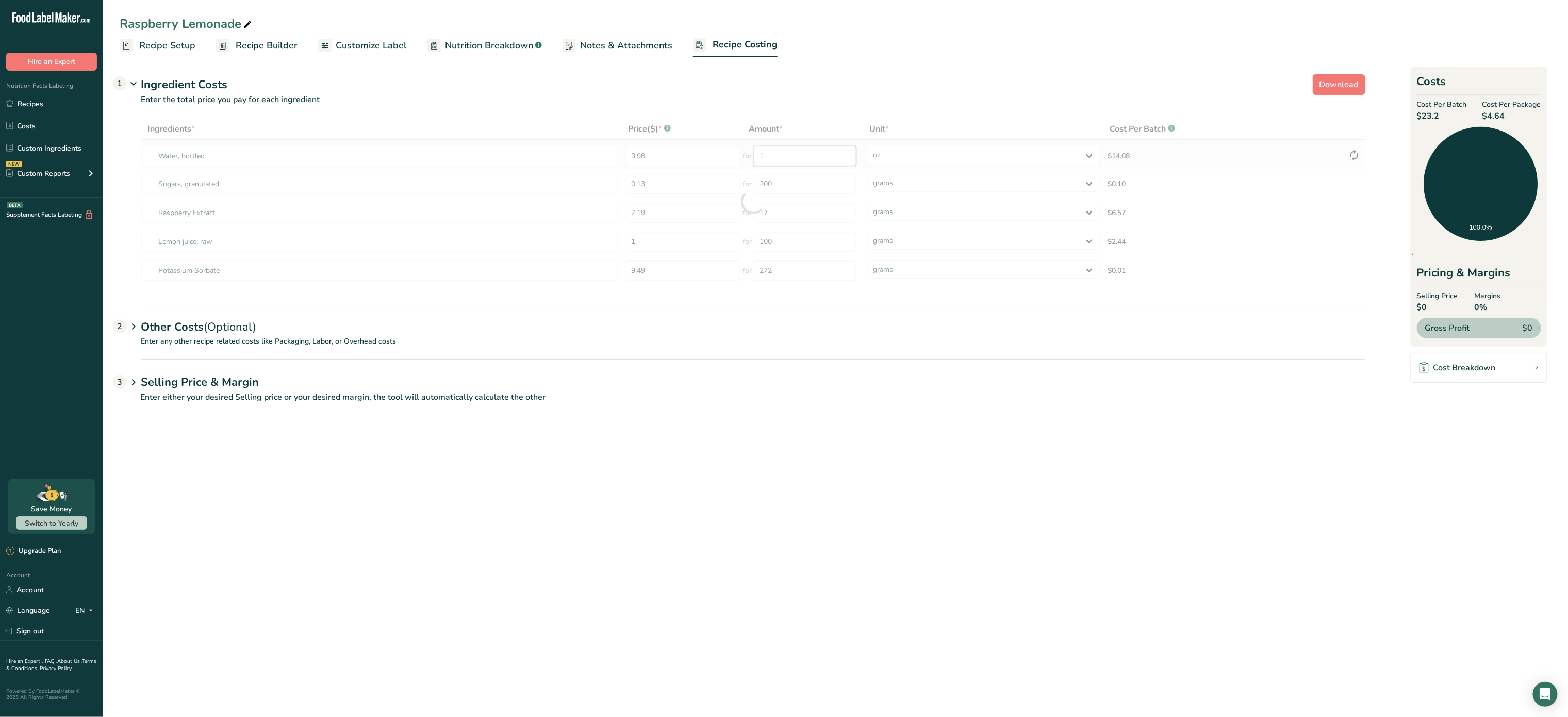
click at [818, 163] on div "Ingredients * Price($) * .a-a{fill:#347362;}.b-a{fill:#fff;} Amount * Unit * Co…" at bounding box center [753, 202] width 1225 height 167
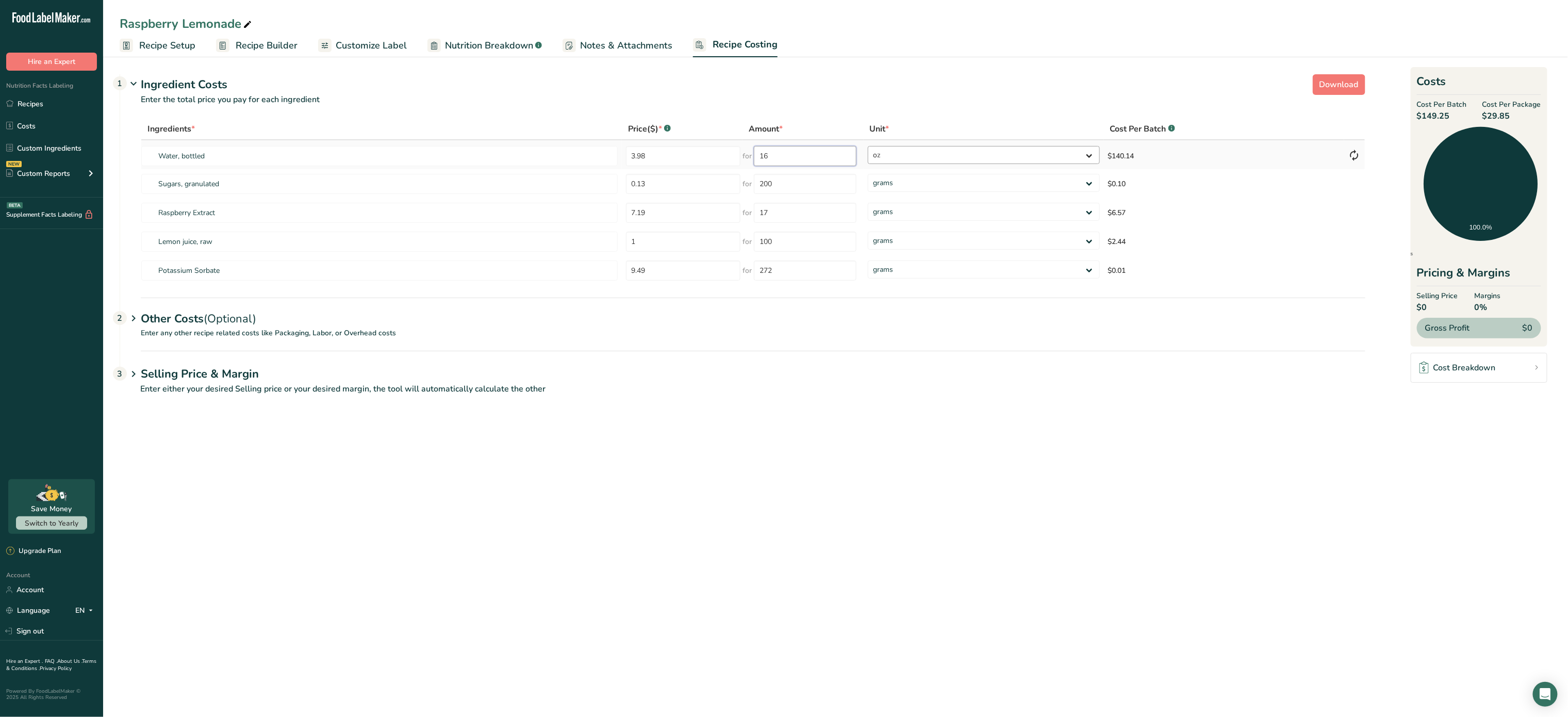
type input "1"
type input "676"
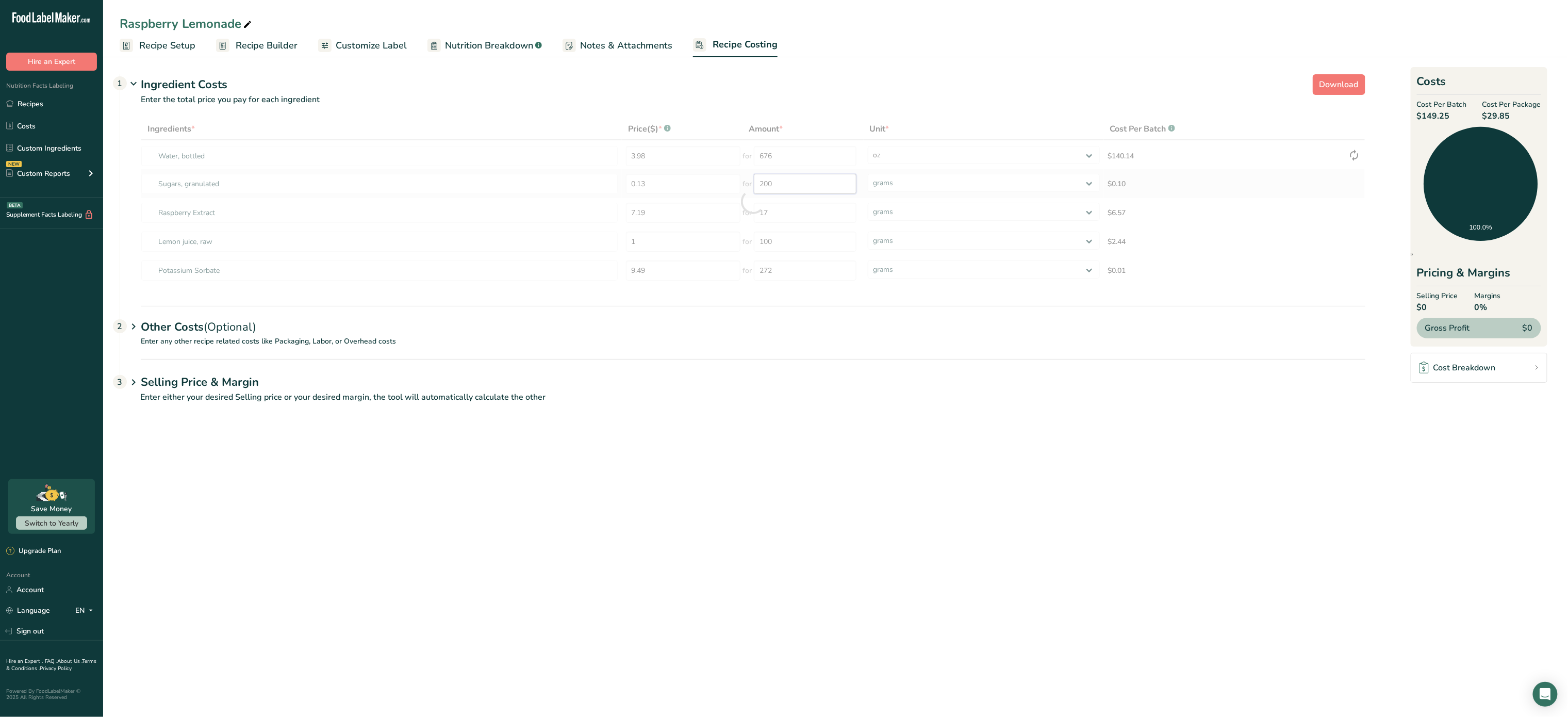
click at [826, 184] on div "Ingredients * Price($) * .a-a{fill:#347362;}.b-a{fill:#fff;} Amount * Unit * Co…" at bounding box center [753, 202] width 1225 height 167
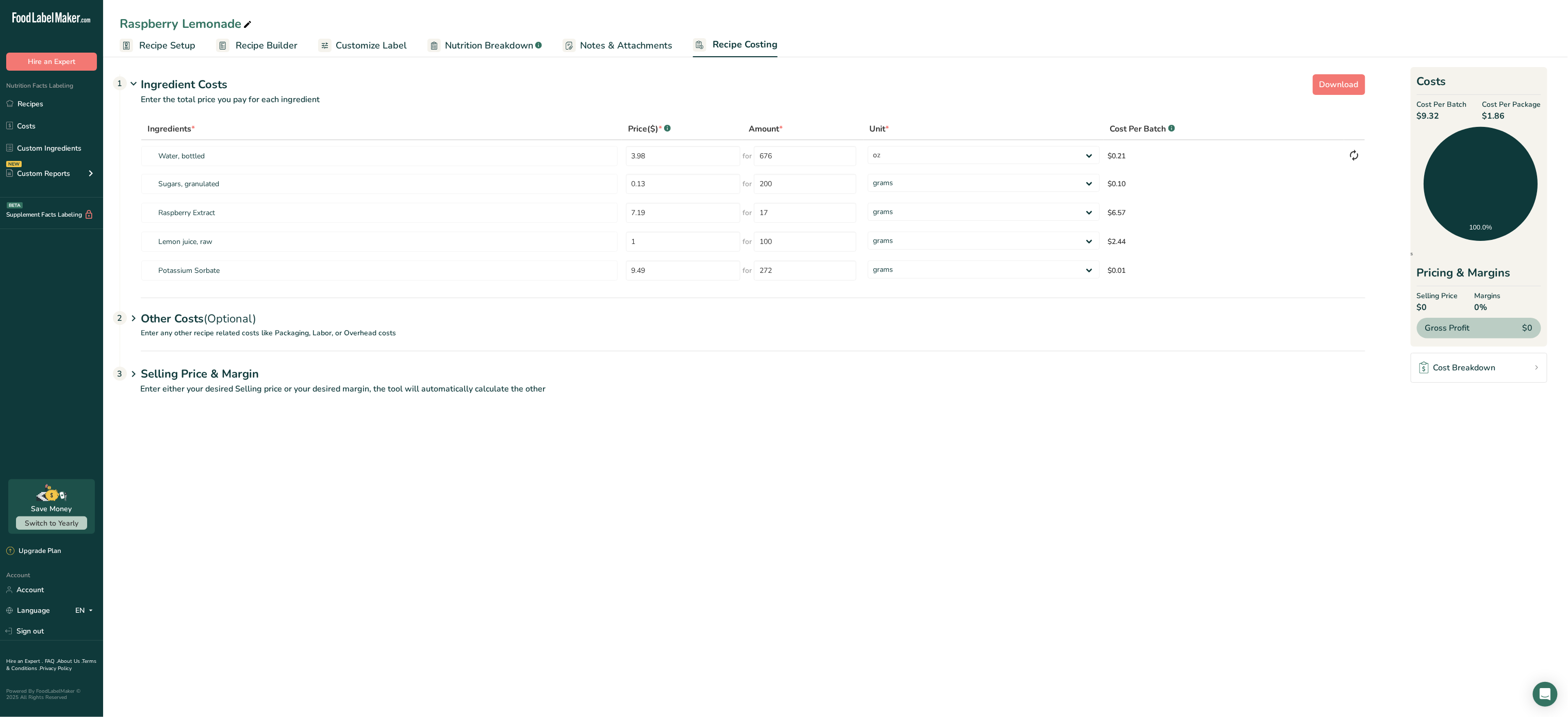
click at [169, 317] on div "Other Costs (Optional) 2" at bounding box center [753, 312] width 1225 height 30
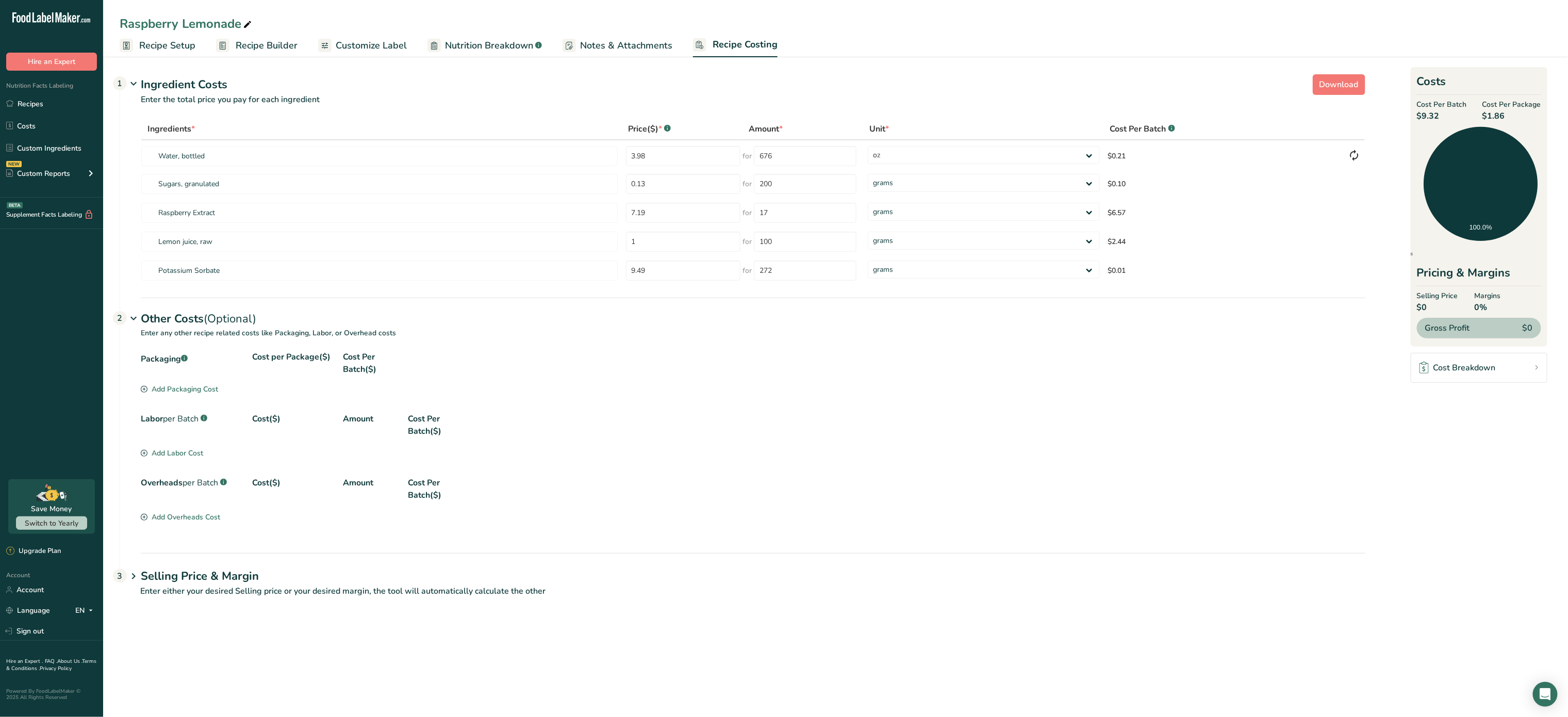
click at [183, 389] on div "Add Packaging Cost" at bounding box center [180, 390] width 77 height 11
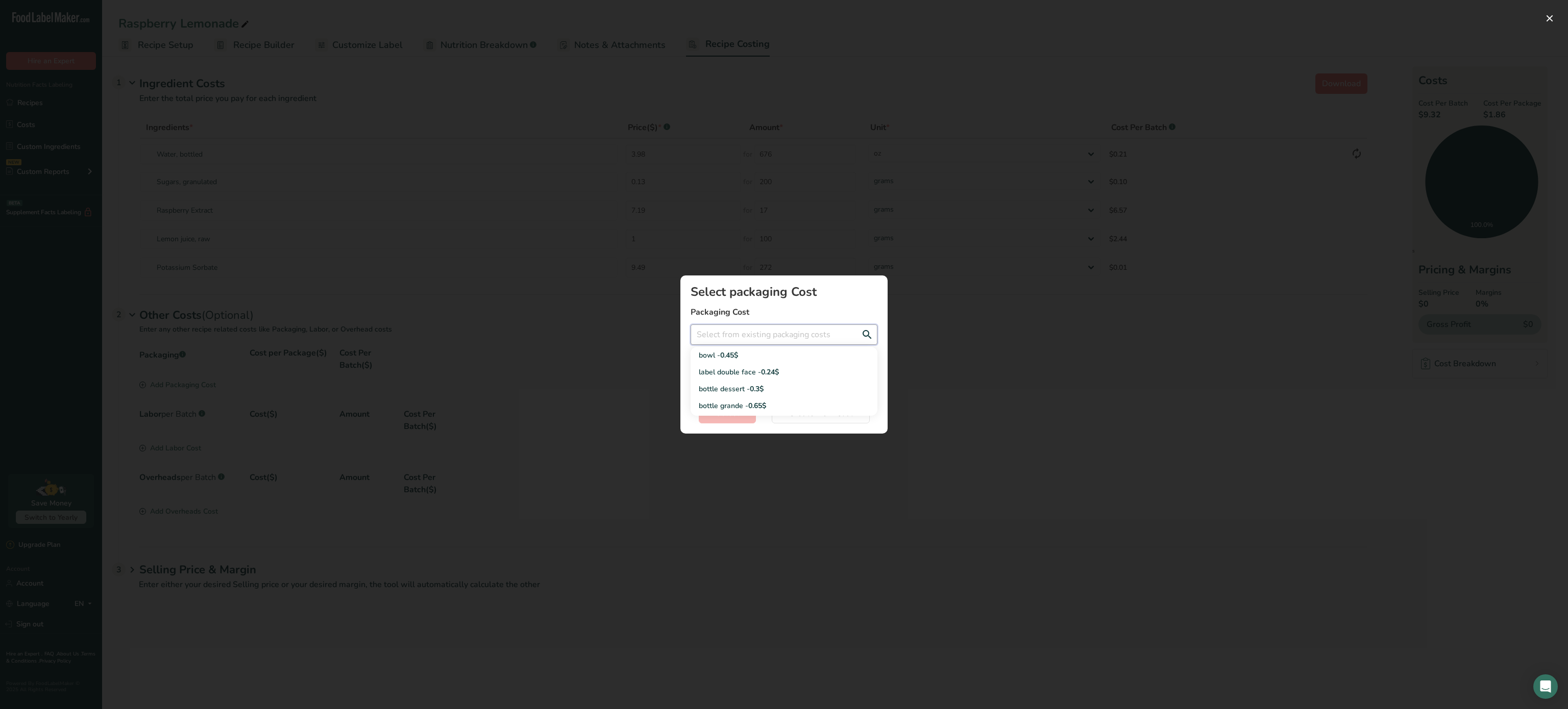
click at [781, 338] on input "Add New Recipe Cost Modal" at bounding box center [784, 335] width 187 height 20
click at [770, 376] on span "0.24$" at bounding box center [770, 372] width 18 height 10
type input "label double face - 0.24$"
click at [743, 407] on button "Select" at bounding box center [728, 413] width 57 height 20
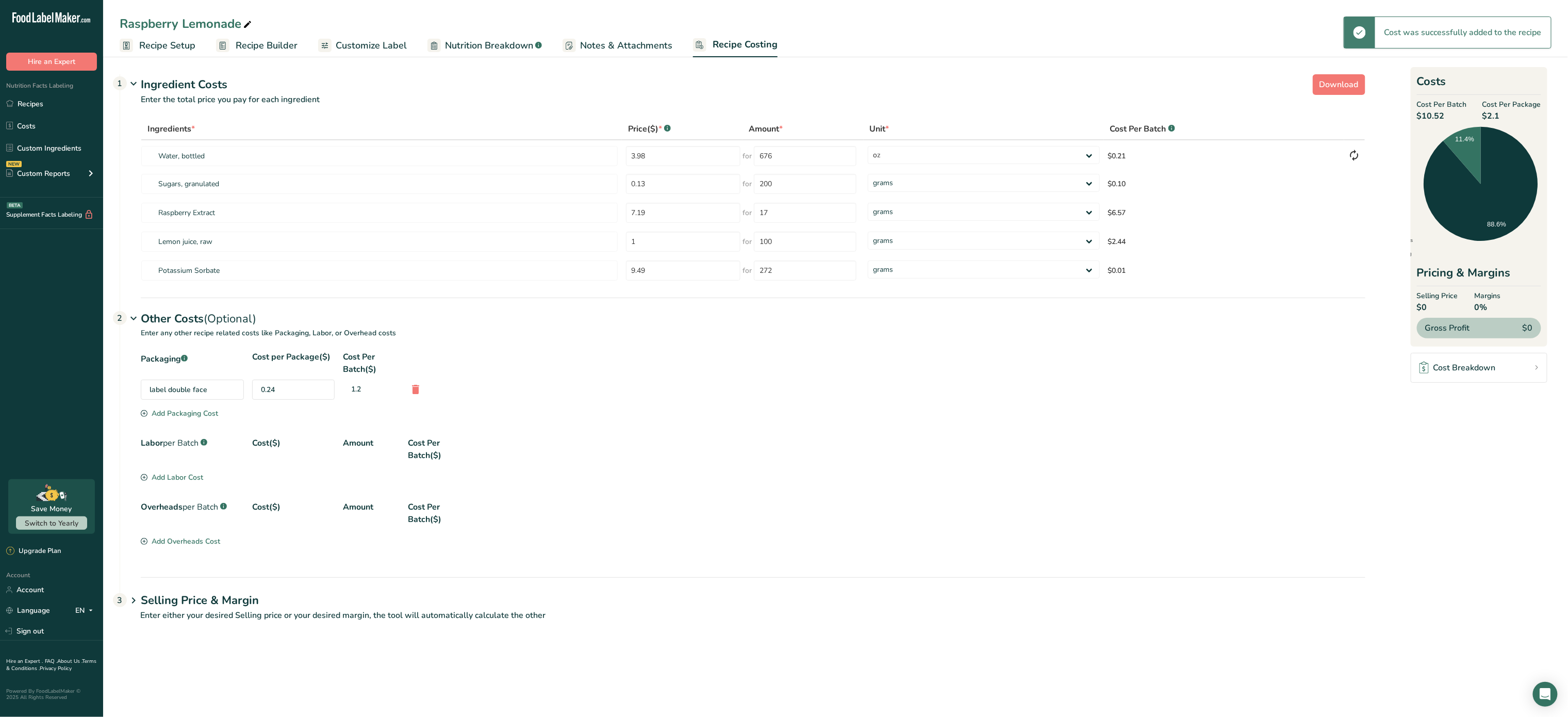
click at [200, 419] on div "Add Packaging Cost" at bounding box center [180, 414] width 77 height 11
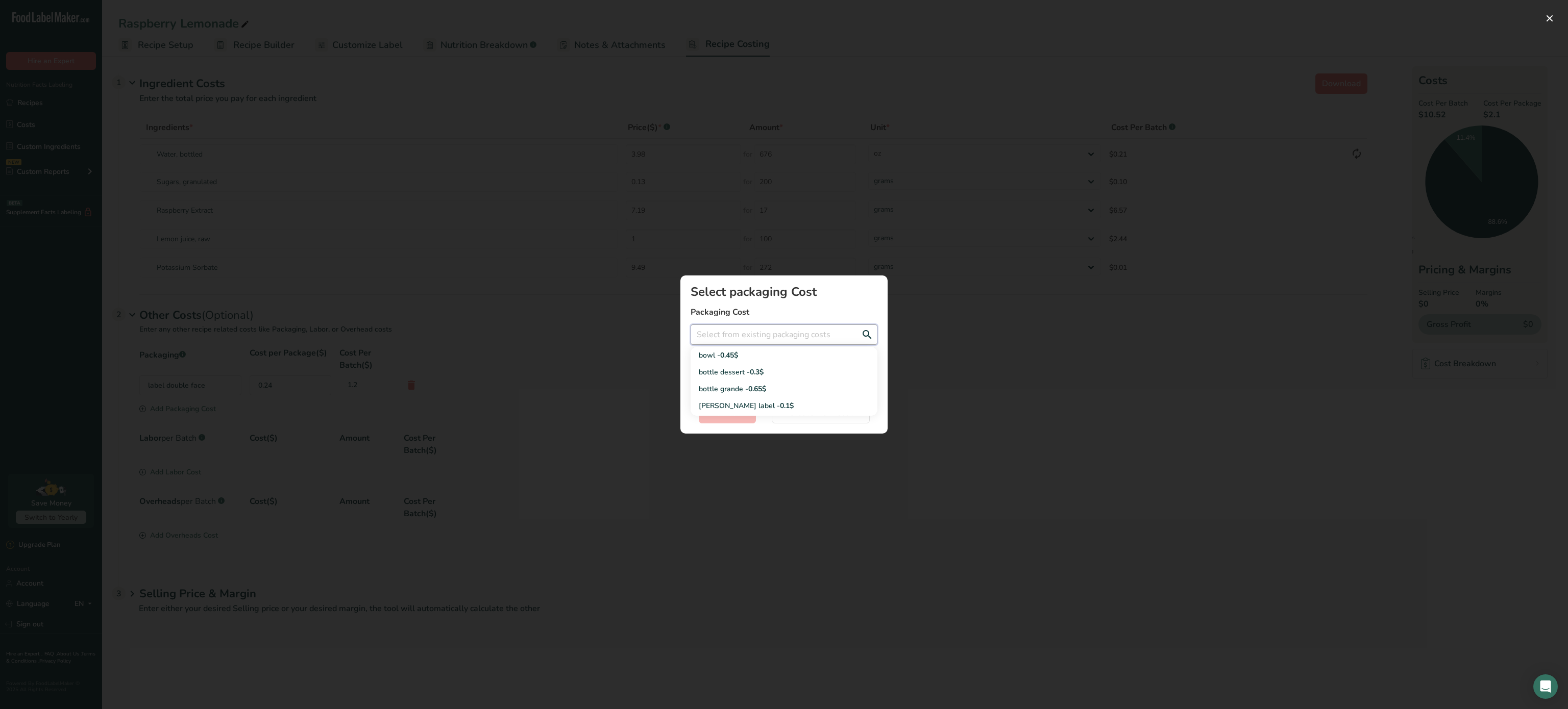
click at [778, 342] on input "Add New Recipe Cost Modal" at bounding box center [784, 335] width 187 height 20
click at [770, 375] on div "bottle dessert - 0.3$" at bounding box center [776, 372] width 154 height 11
type input "bottle dessert - 0.3$"
click at [745, 412] on button "Select" at bounding box center [728, 413] width 57 height 20
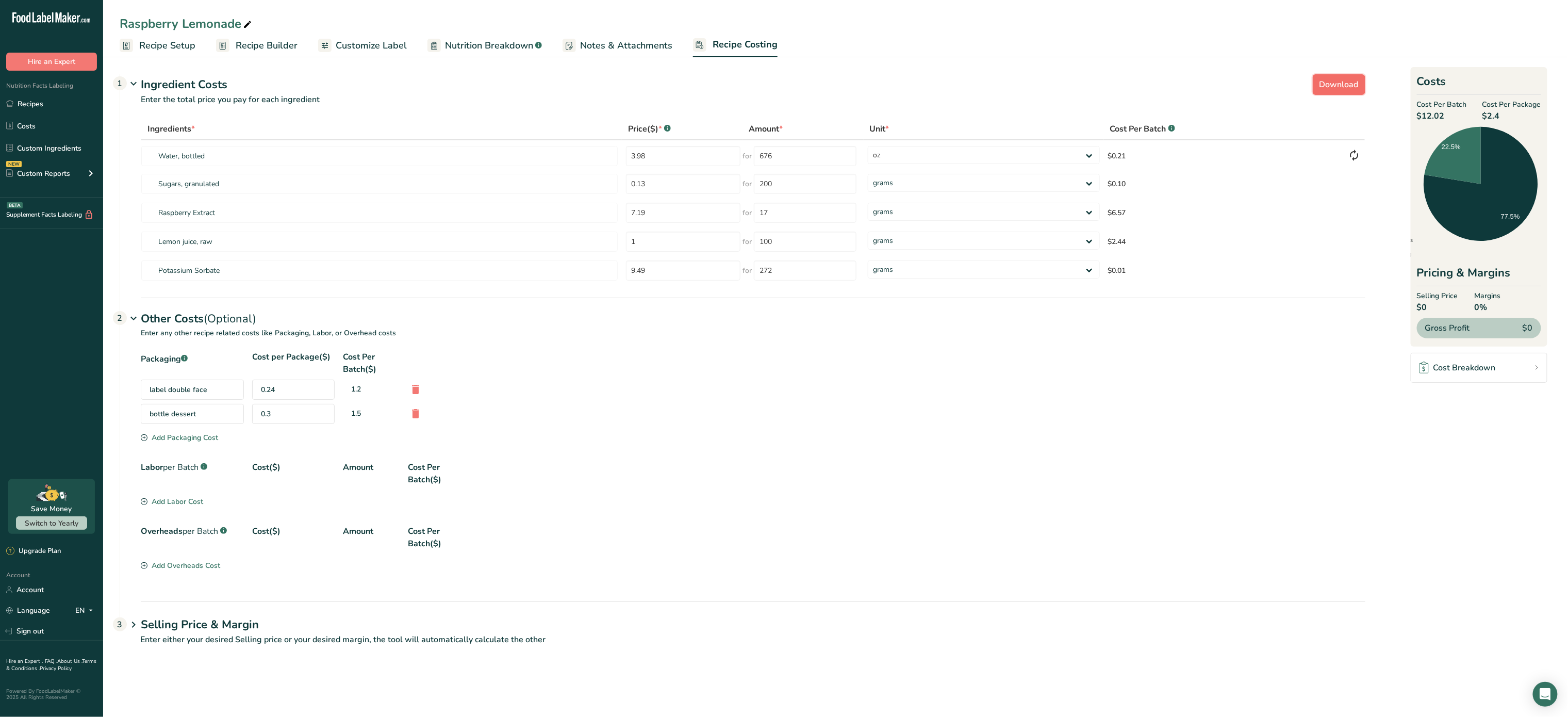
click at [1325, 88] on span "Download" at bounding box center [1339, 85] width 39 height 12
select select "5"
click at [58, 105] on link "Recipes" at bounding box center [51, 104] width 103 height 19
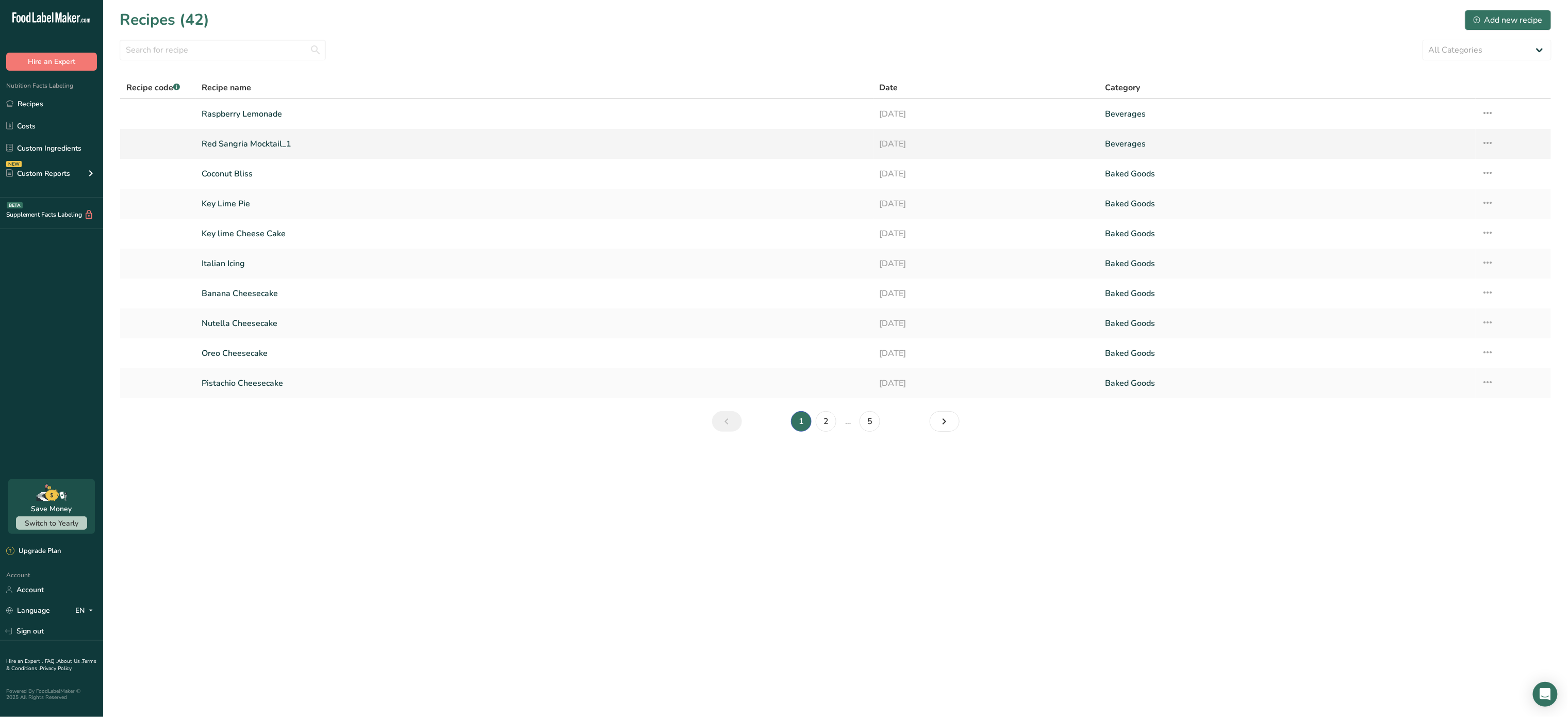
drag, startPoint x: 299, startPoint y: 148, endPoint x: 260, endPoint y: 146, distance: 39.1
click at [260, 146] on link "Red Sangria Mocktail_1" at bounding box center [534, 144] width 666 height 21
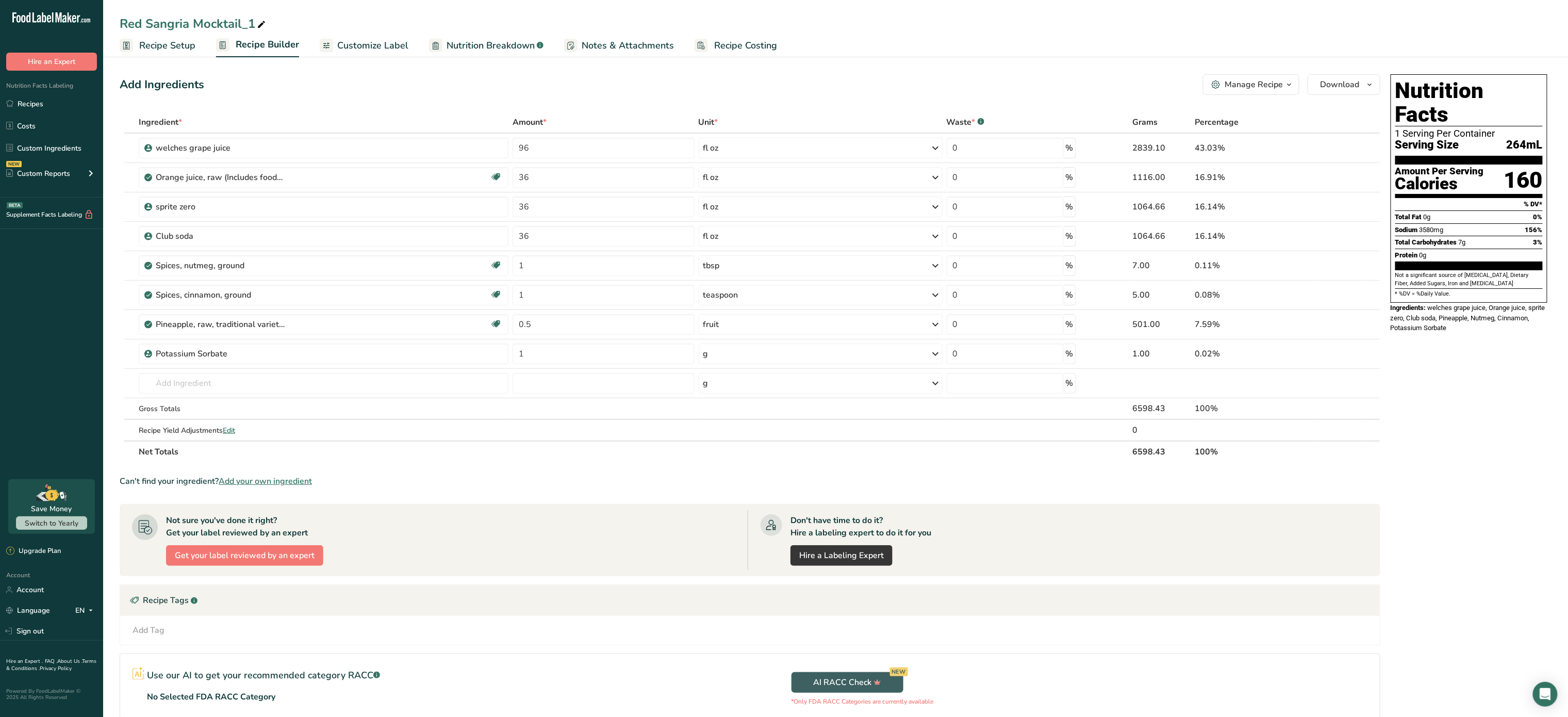
click at [246, 11] on div "Red Sangria Mocktail_1 Recipe Setup Recipe Builder Customize Label Nutrition Br…" at bounding box center [835, 28] width 1465 height 57
click at [260, 24] on icon at bounding box center [261, 24] width 9 height 15
type input "Red Sangria Mocktail 250 ml"
click at [35, 96] on link "Recipes" at bounding box center [51, 104] width 103 height 19
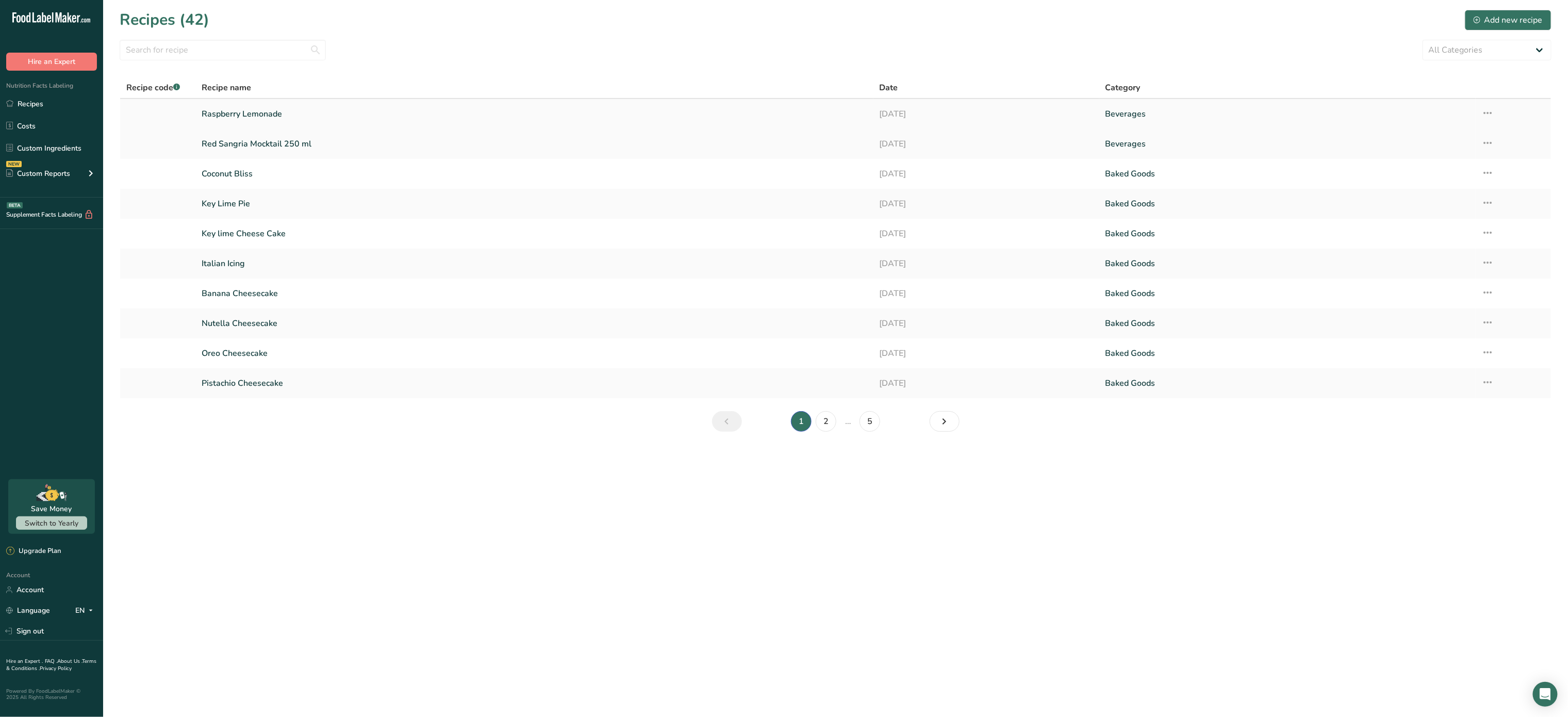
click at [235, 117] on link "Raspberry Lemonade" at bounding box center [534, 113] width 666 height 21
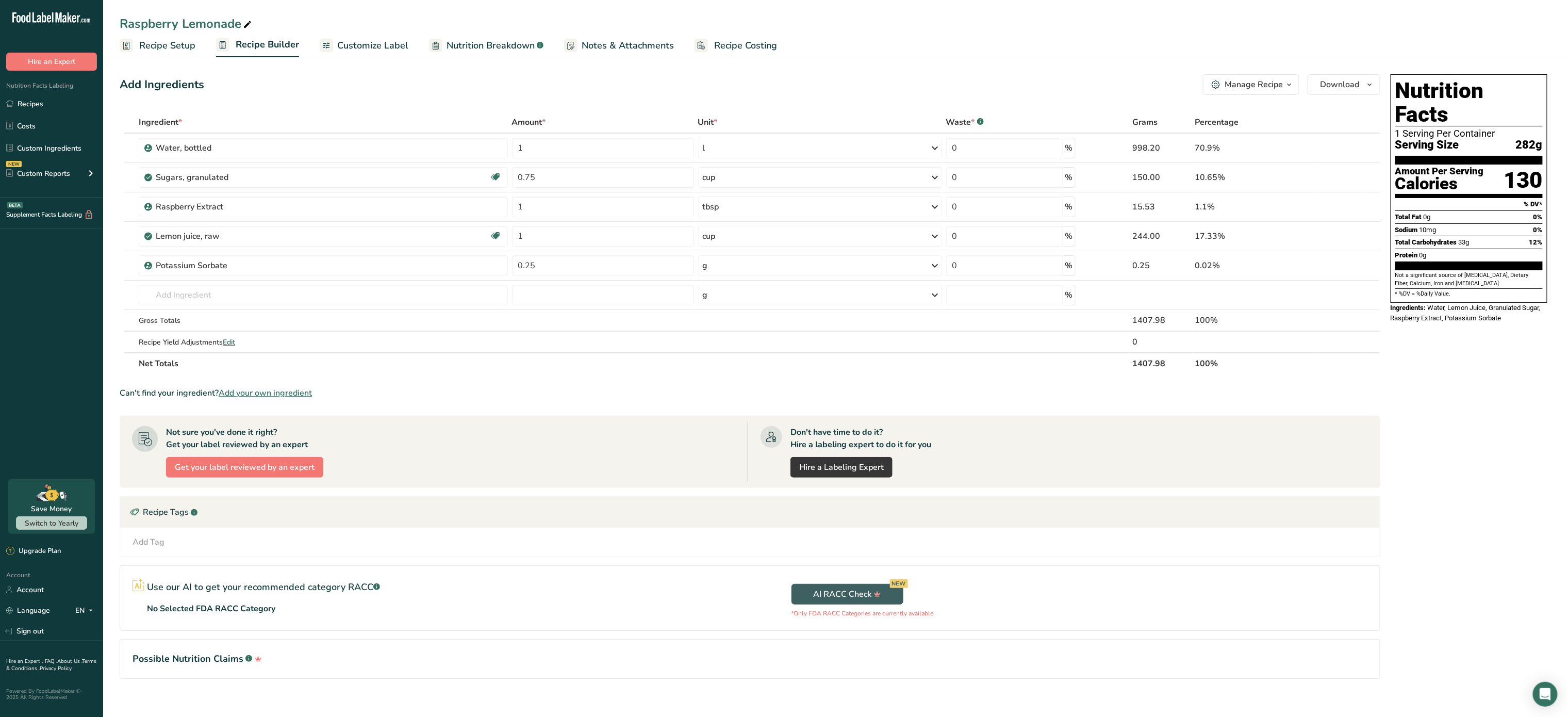
click at [1272, 88] on div "Manage Recipe" at bounding box center [1254, 85] width 58 height 12
click at [1226, 128] on span "Duplicate Recipe" at bounding box center [1198, 134] width 56 height 12
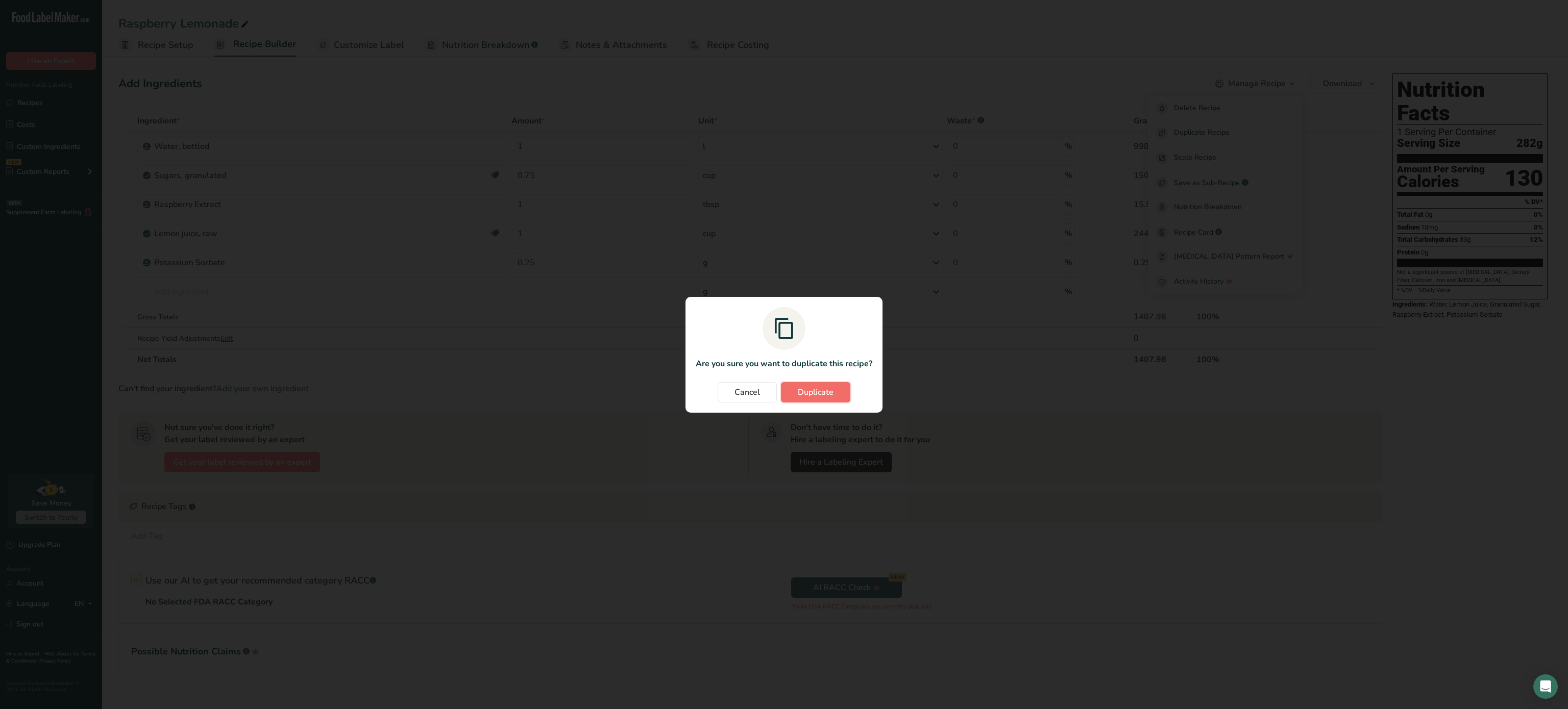
click at [787, 390] on button "Duplicate" at bounding box center [816, 392] width 70 height 20
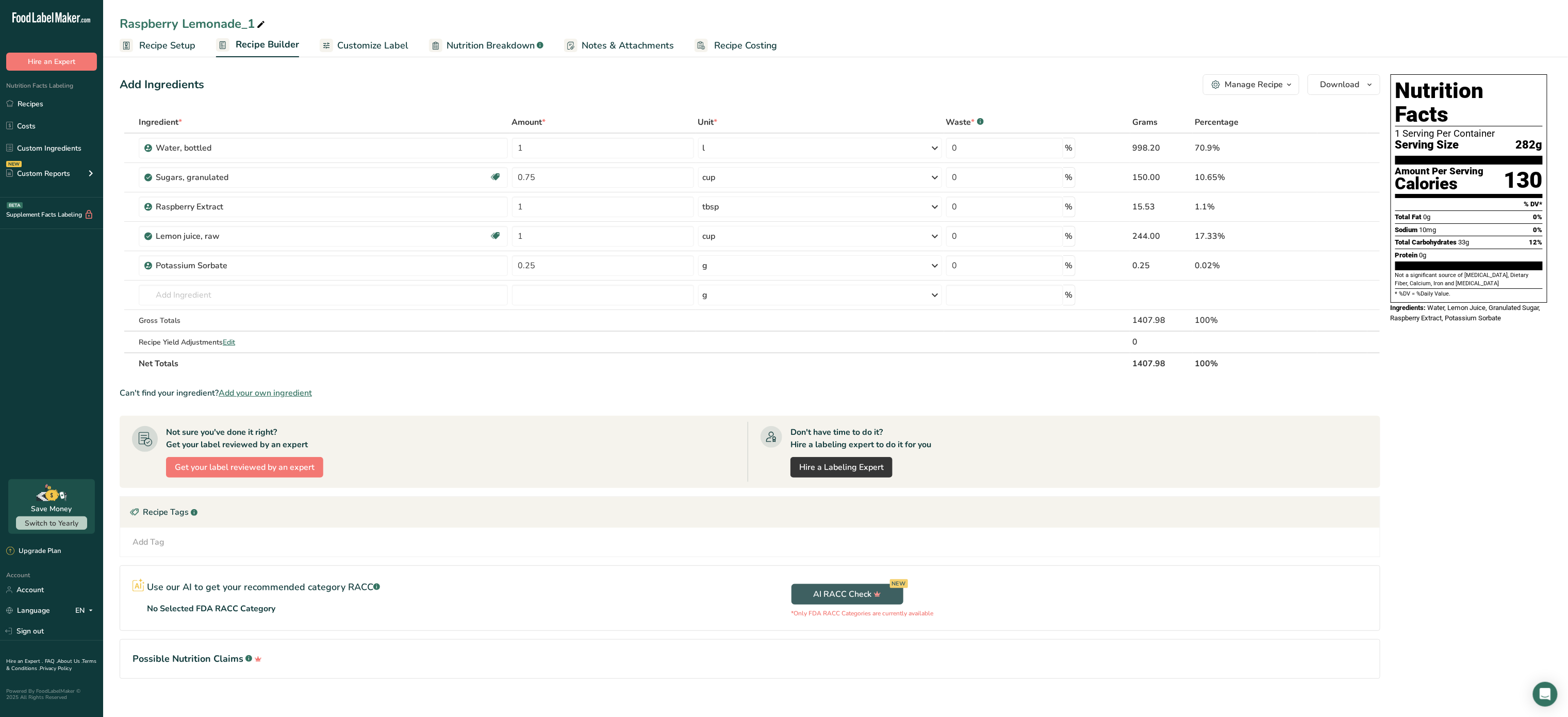
click at [258, 27] on icon at bounding box center [260, 24] width 9 height 15
type input "Raspberry Lemonade."
click at [175, 46] on span "Recipe Setup" at bounding box center [167, 46] width 56 height 14
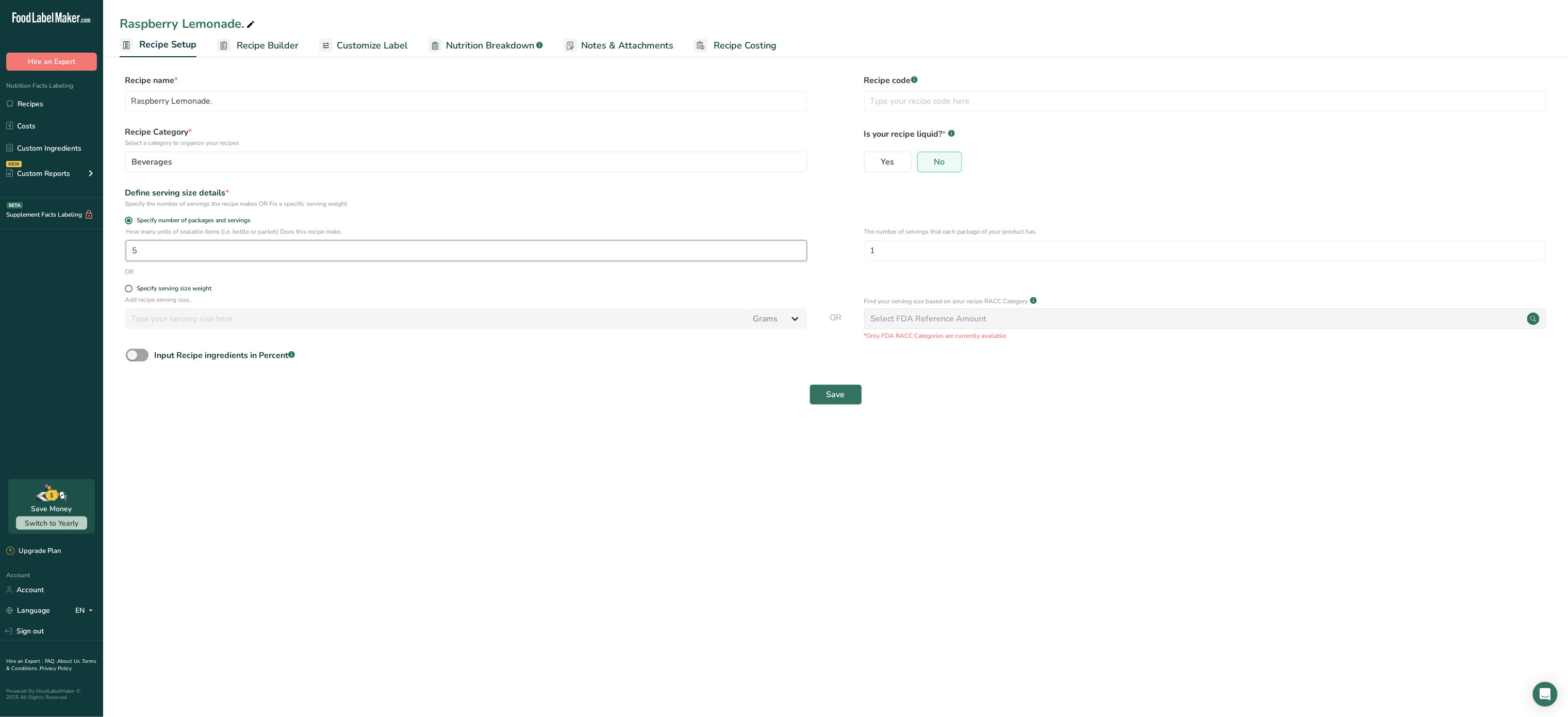
click at [264, 247] on input "5" at bounding box center [466, 251] width 681 height 21
type input "1"
type input "2.5"
click at [855, 400] on button "Save" at bounding box center [836, 394] width 52 height 21
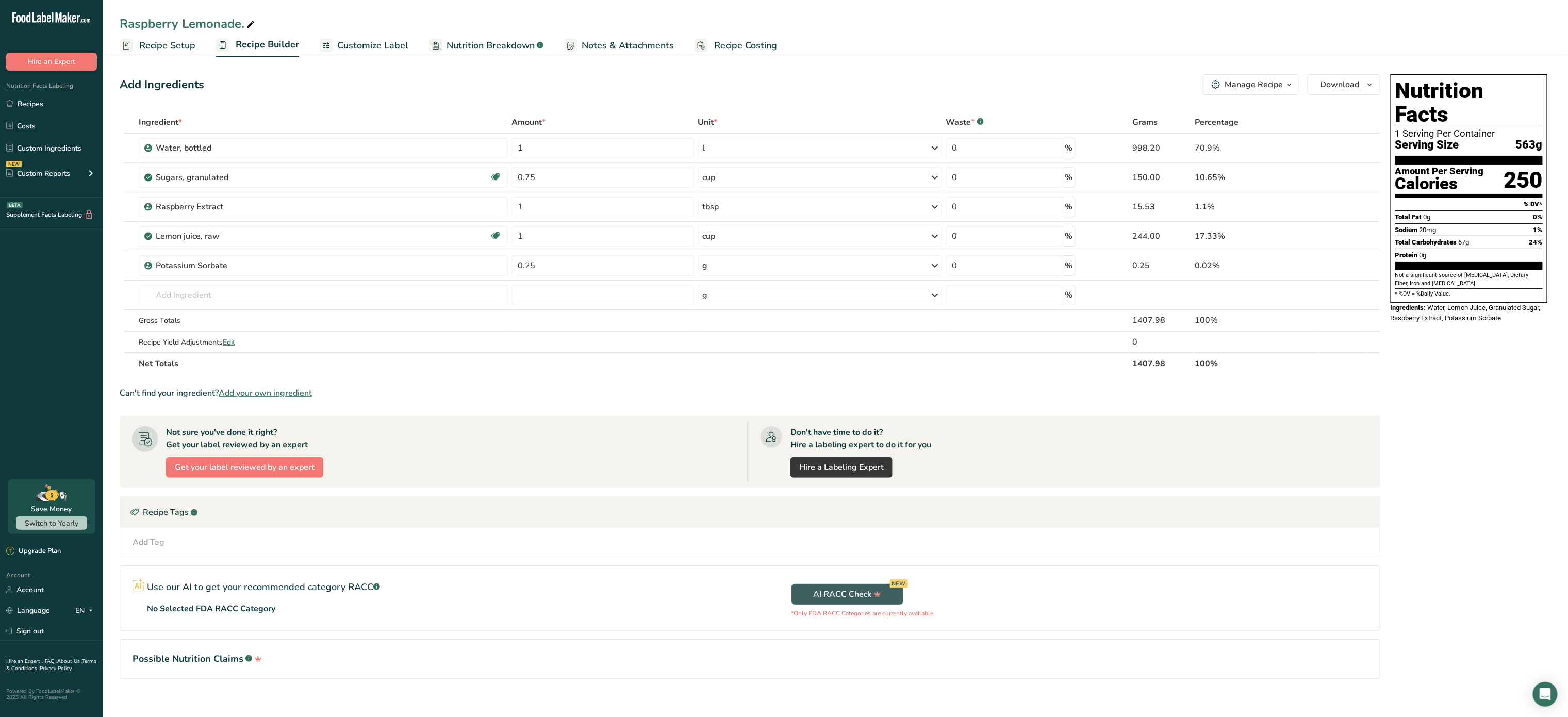
click at [744, 39] on span "Recipe Costing" at bounding box center [745, 46] width 63 height 14
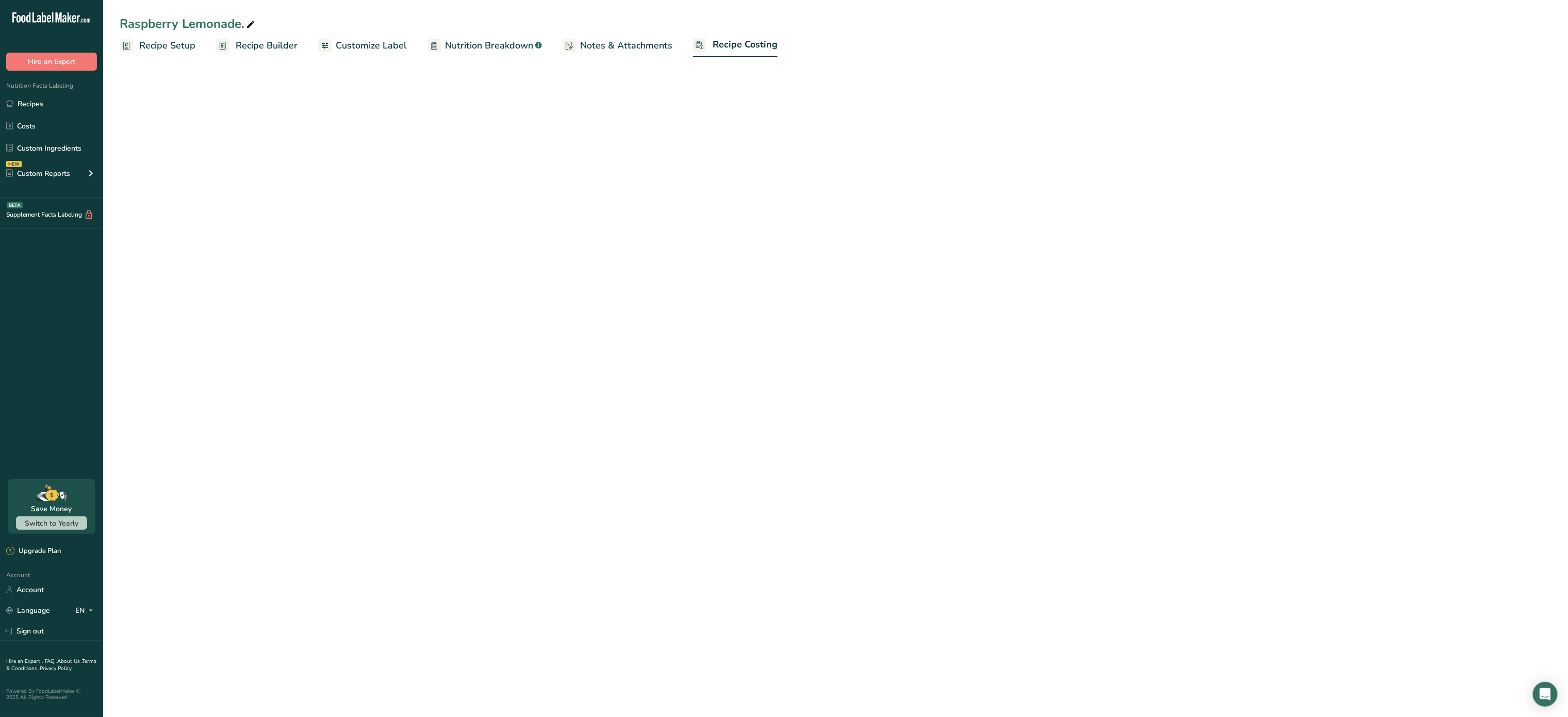
select select "5"
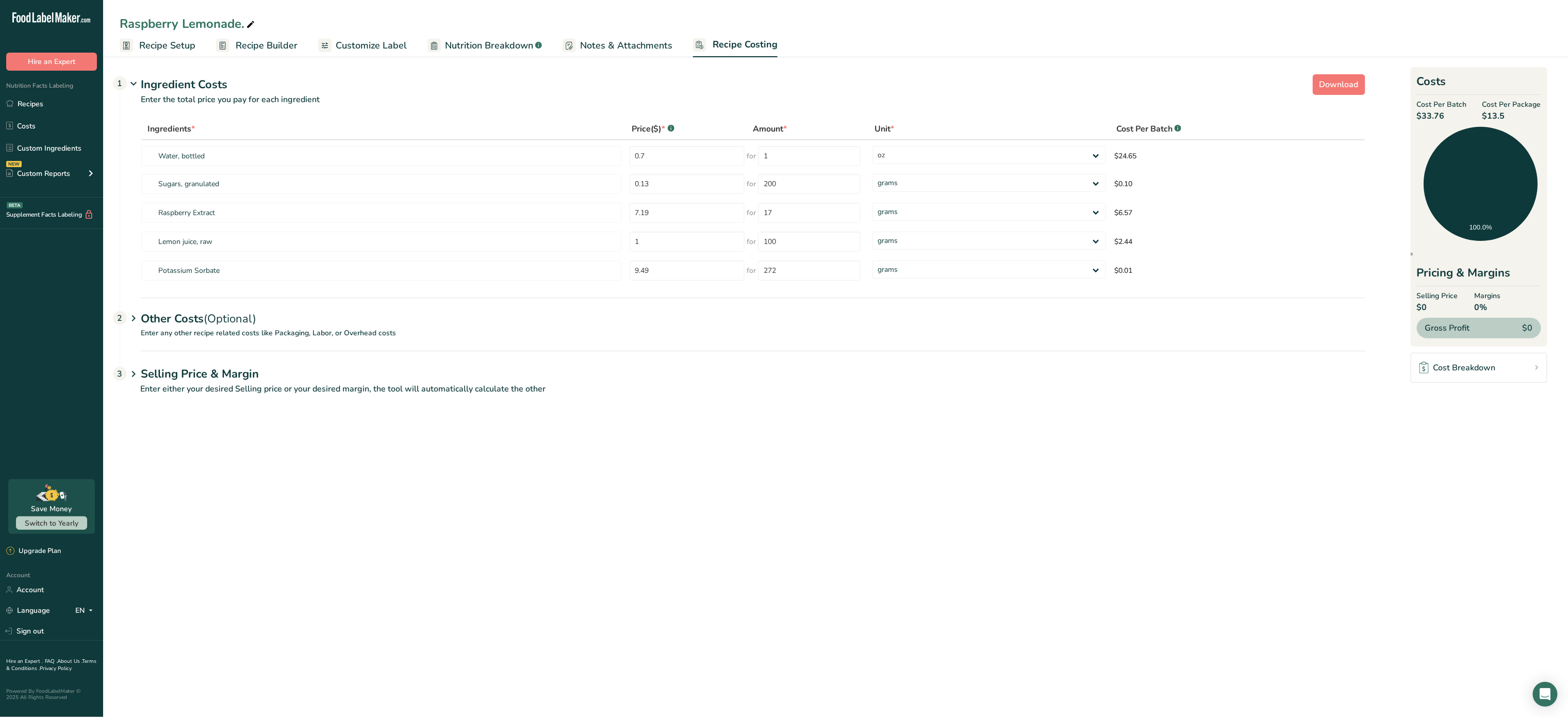
click at [234, 314] on span "(Optional)" at bounding box center [230, 318] width 52 height 15
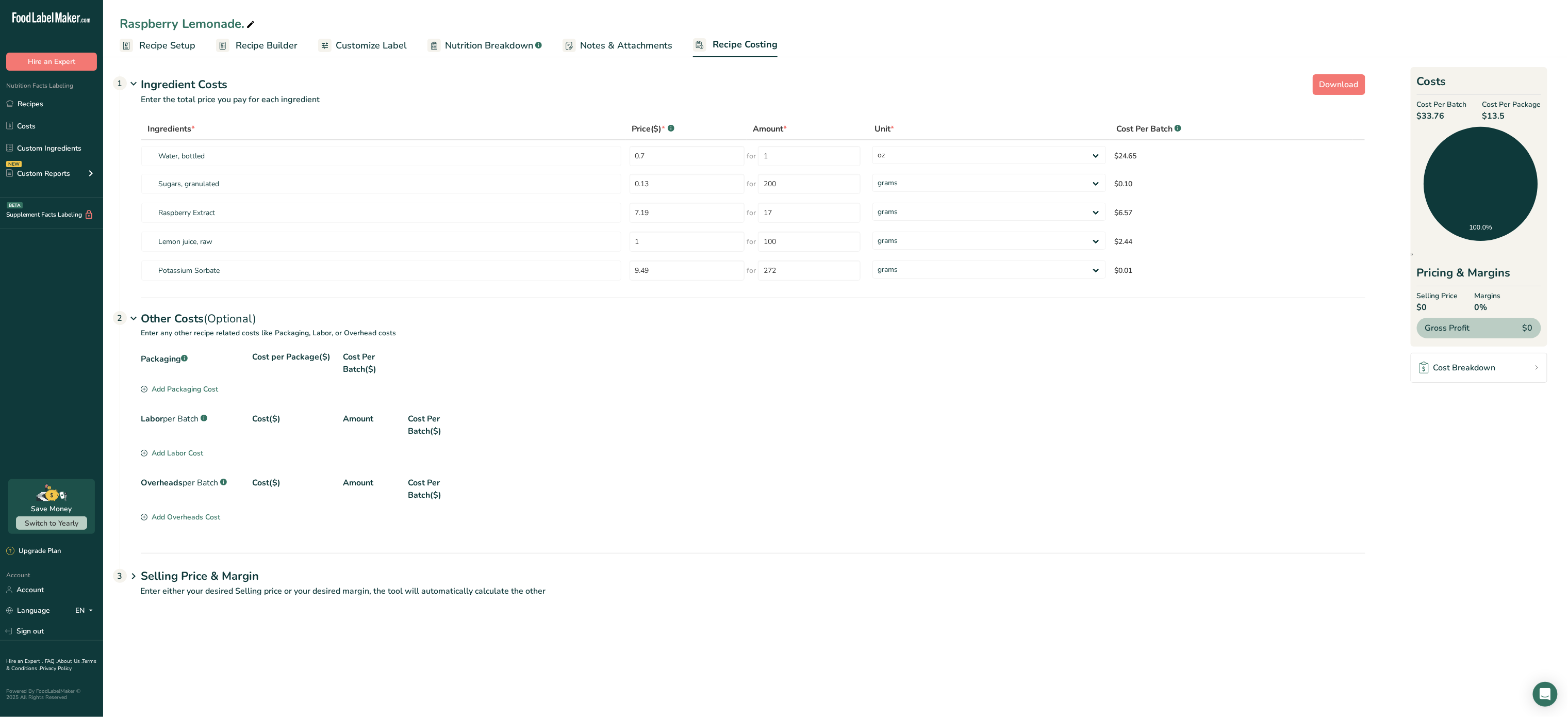
click at [200, 389] on div "Add Packaging Cost" at bounding box center [180, 390] width 77 height 11
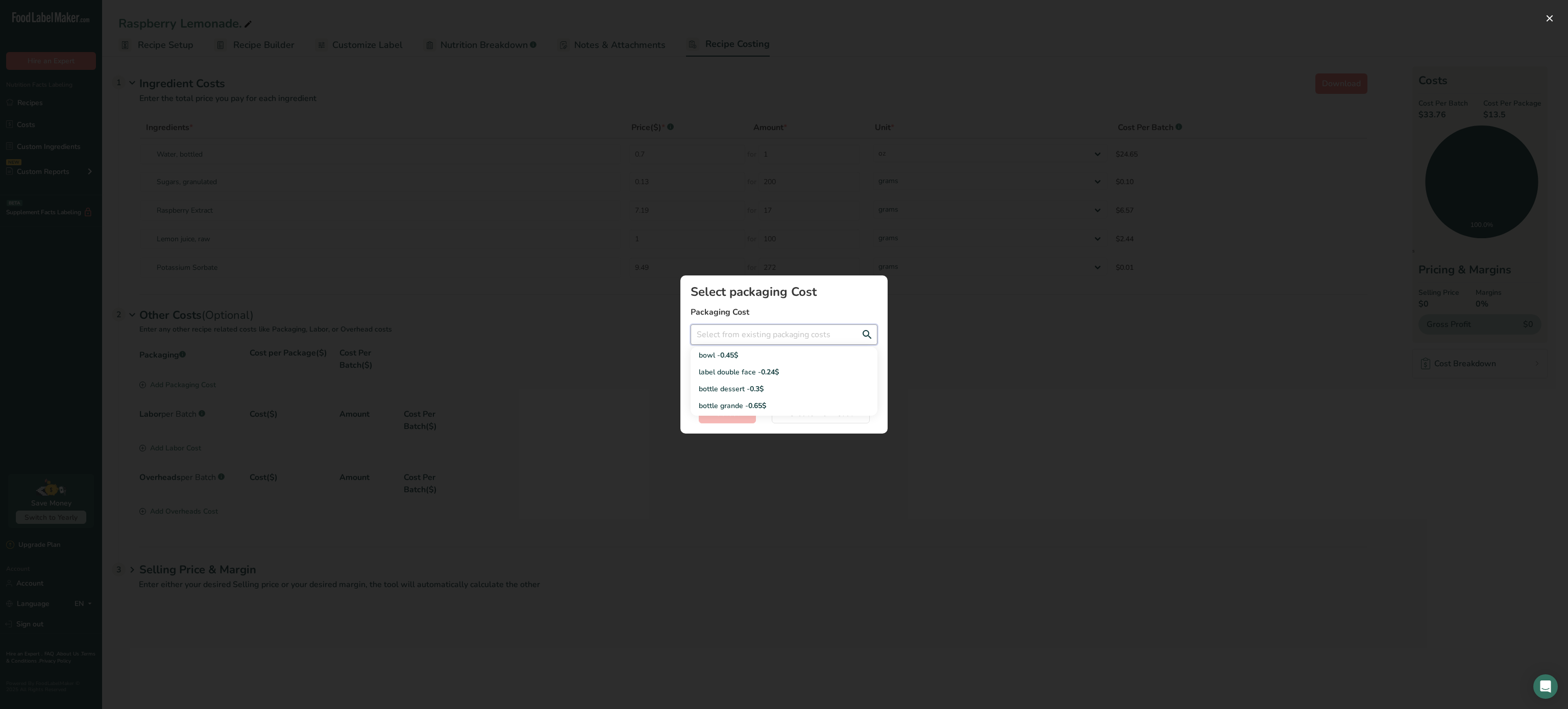
click at [778, 337] on input "Add New Recipe Cost Modal" at bounding box center [784, 335] width 187 height 20
click at [761, 384] on span "0.3$" at bounding box center [757, 389] width 14 height 10
click at [780, 335] on input "bottle dessert - 0.3$" at bounding box center [784, 335] width 187 height 20
click at [774, 400] on div "bottle grande - 0.65$" at bounding box center [776, 406] width 154 height 11
type input "bottle grande - 0.65$"
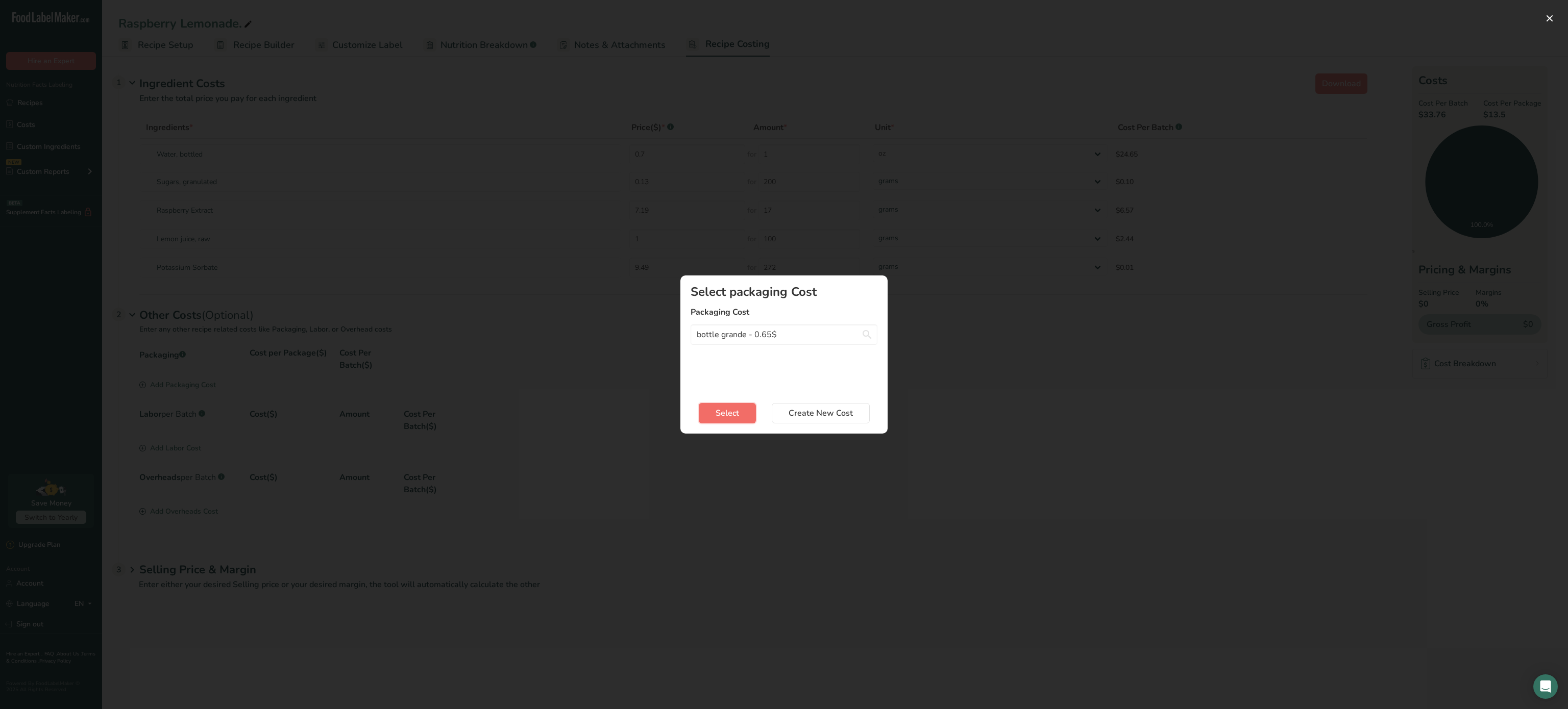
click at [741, 417] on button "Select" at bounding box center [728, 413] width 57 height 20
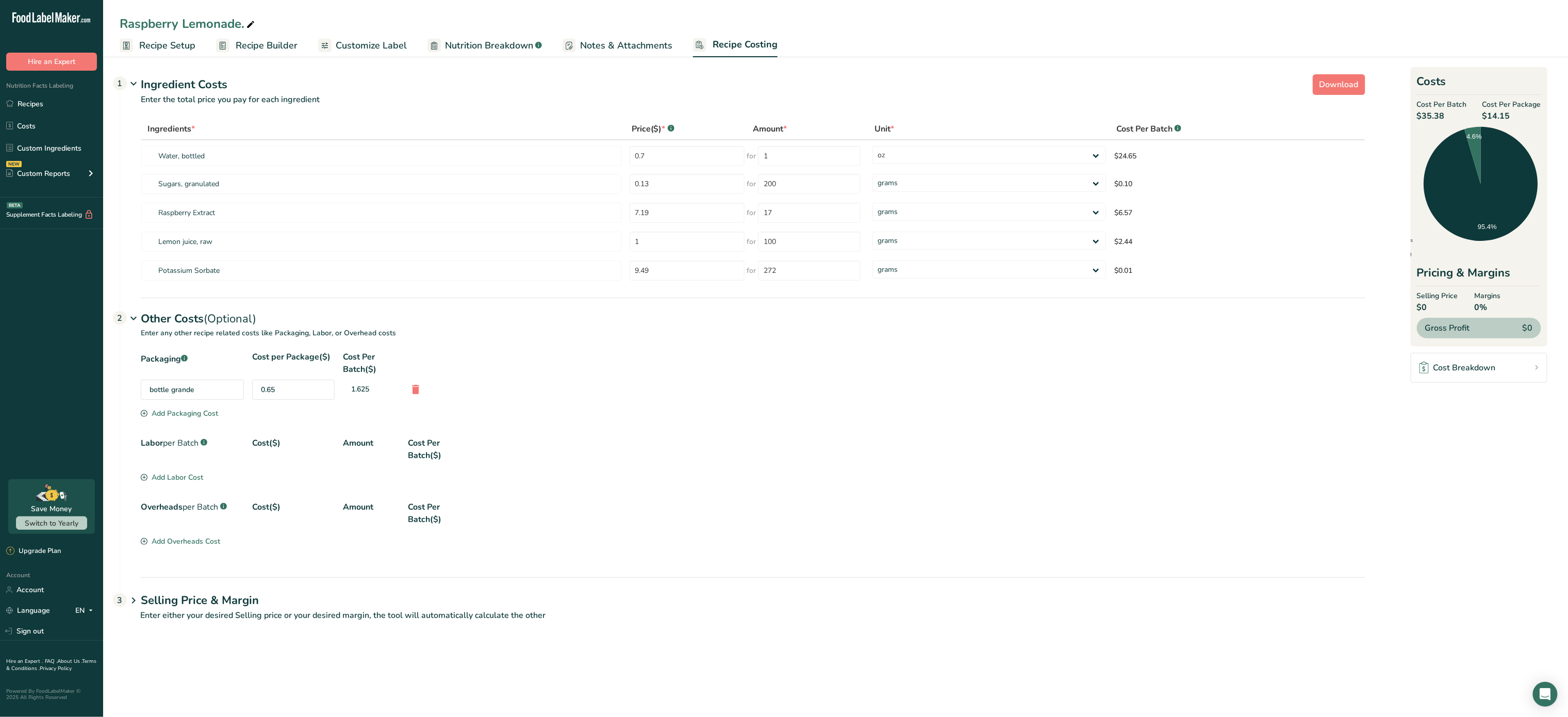
click at [180, 413] on div "Add Packaging Cost" at bounding box center [180, 414] width 77 height 11
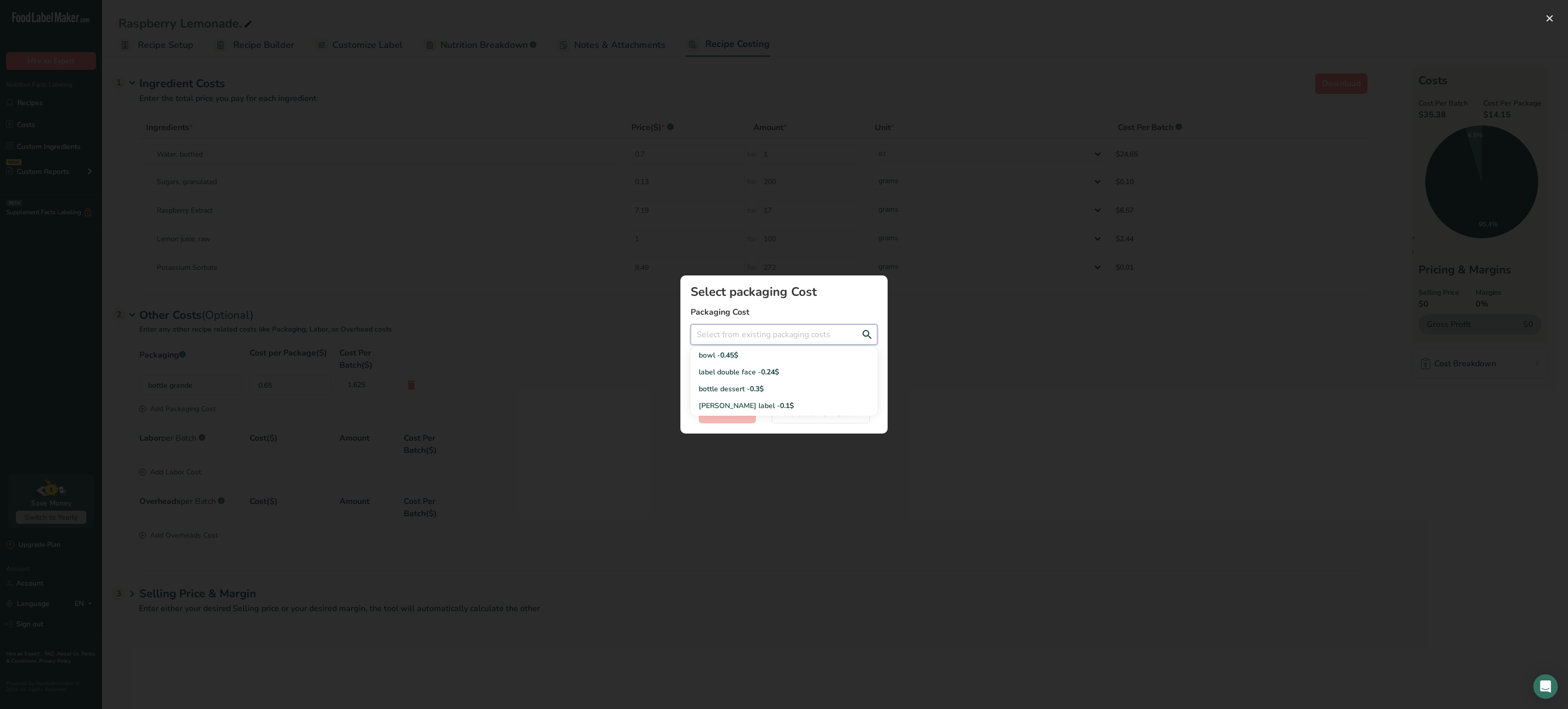
click at [738, 329] on input "Add New Recipe Cost Modal" at bounding box center [784, 335] width 187 height 20
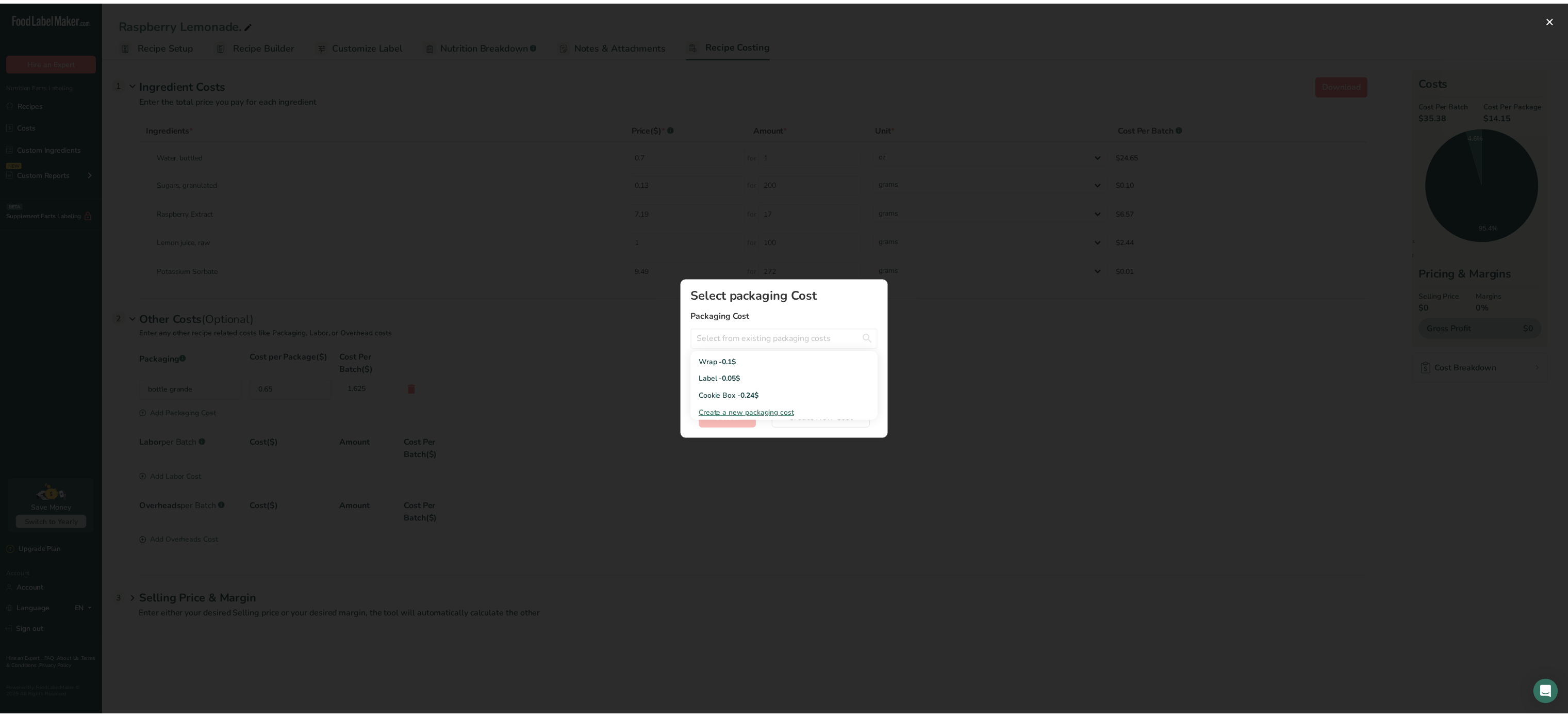
scroll to position [58, 0]
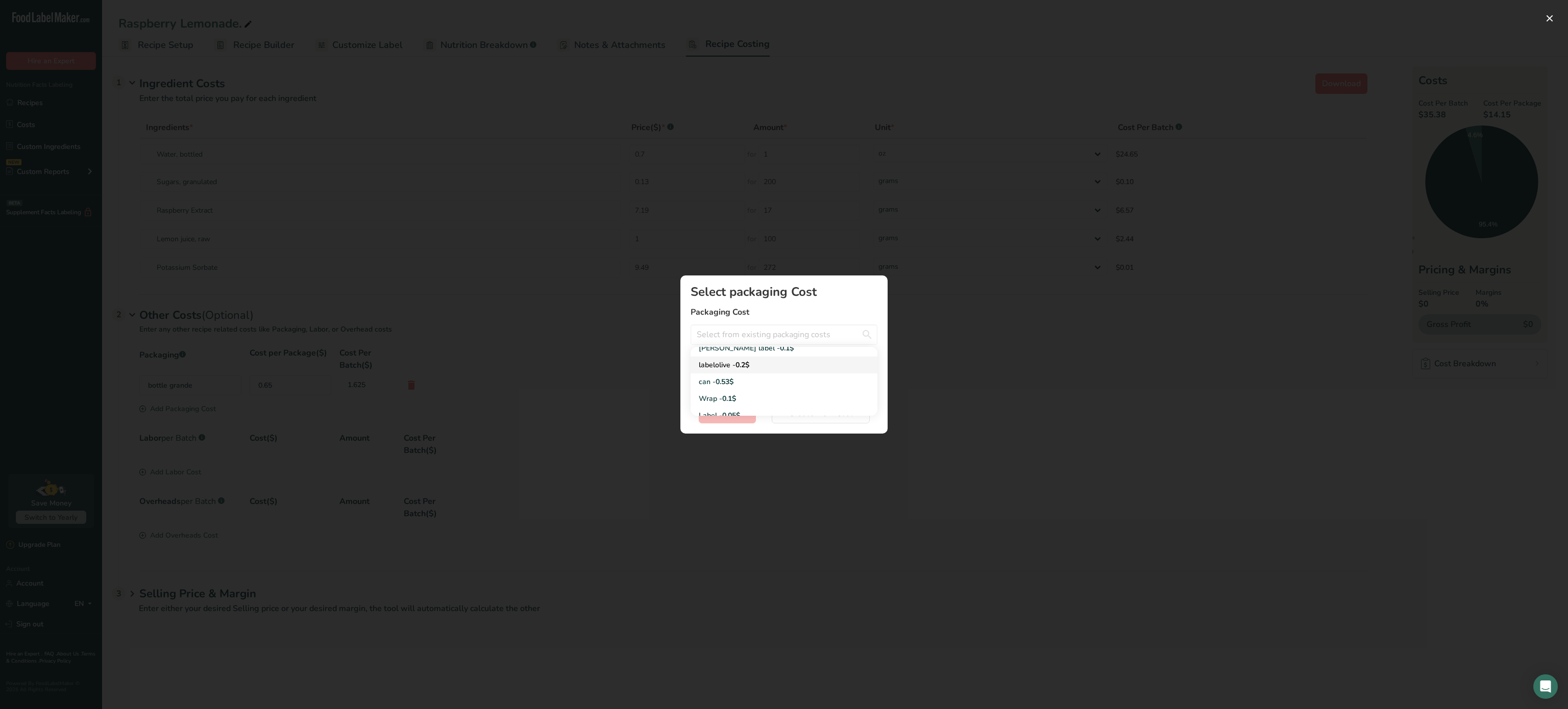
click at [776, 358] on link "labelolive - 0.2$" at bounding box center [784, 365] width 187 height 17
type input "labelolive - 0.2$"
click at [740, 413] on button "Select" at bounding box center [728, 413] width 57 height 20
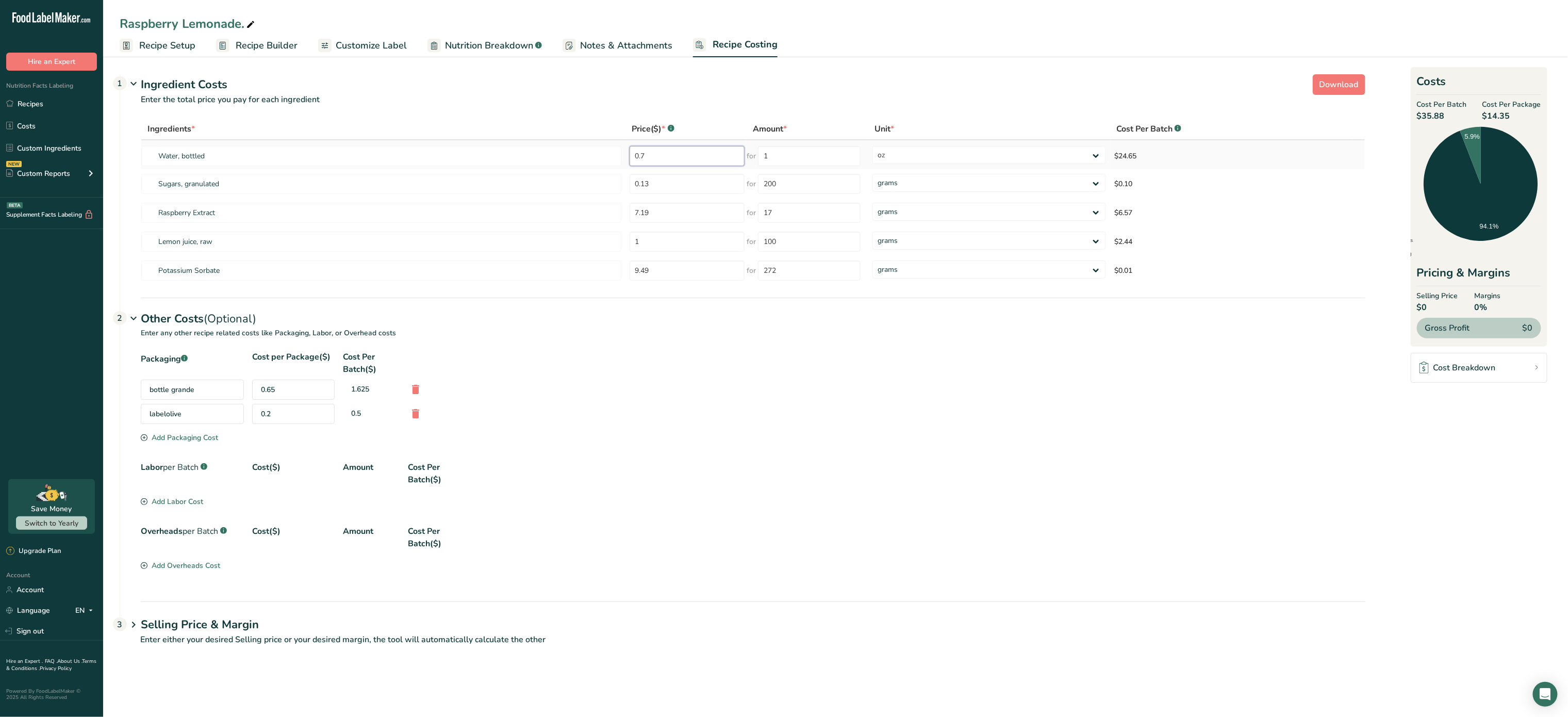
click at [710, 156] on input "0.7" at bounding box center [687, 155] width 115 height 20
type input "0"
type input "398"
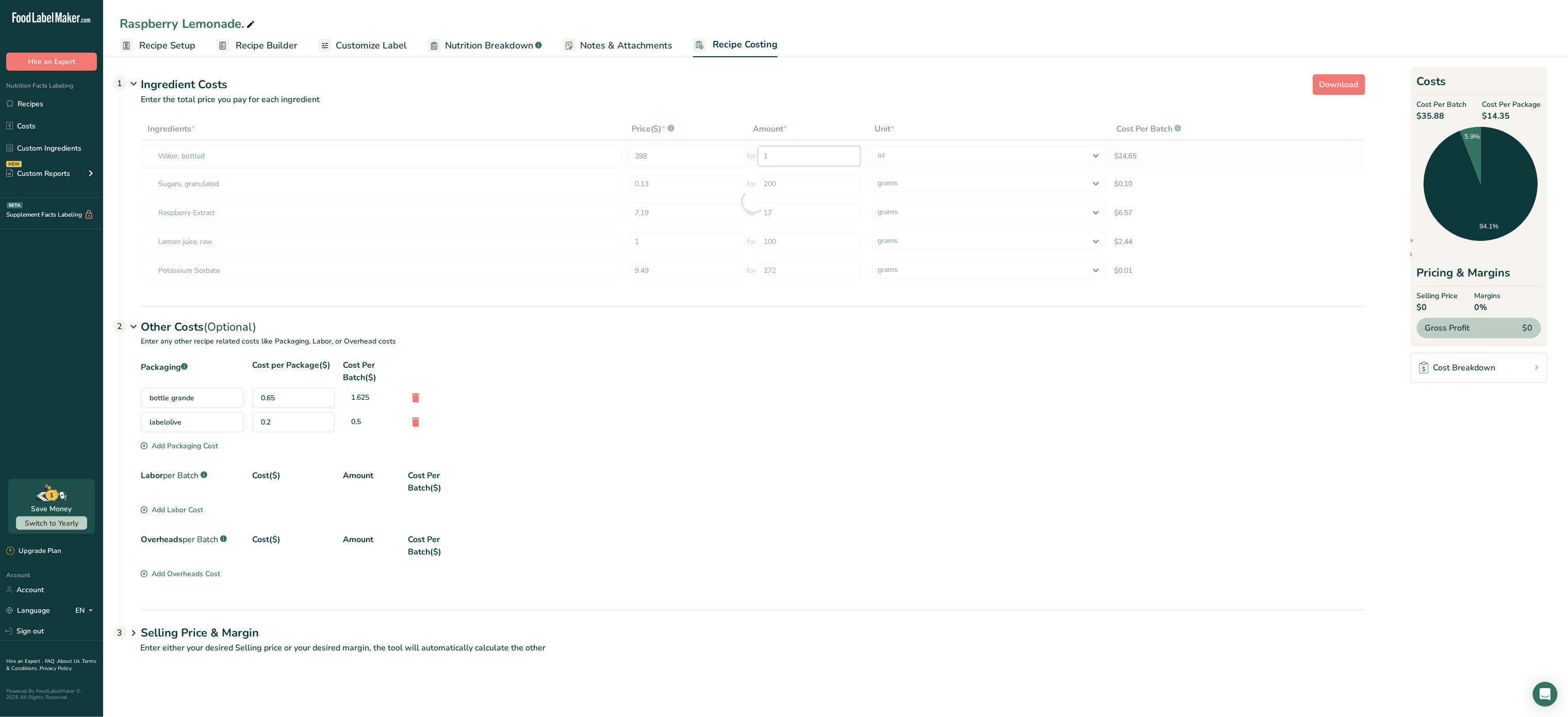
click at [833, 160] on div "Ingredients * Price($) * .a-a{fill:#347362;}.b-a{fill:#fff;} Amount * Unit * Co…" at bounding box center [753, 202] width 1225 height 167
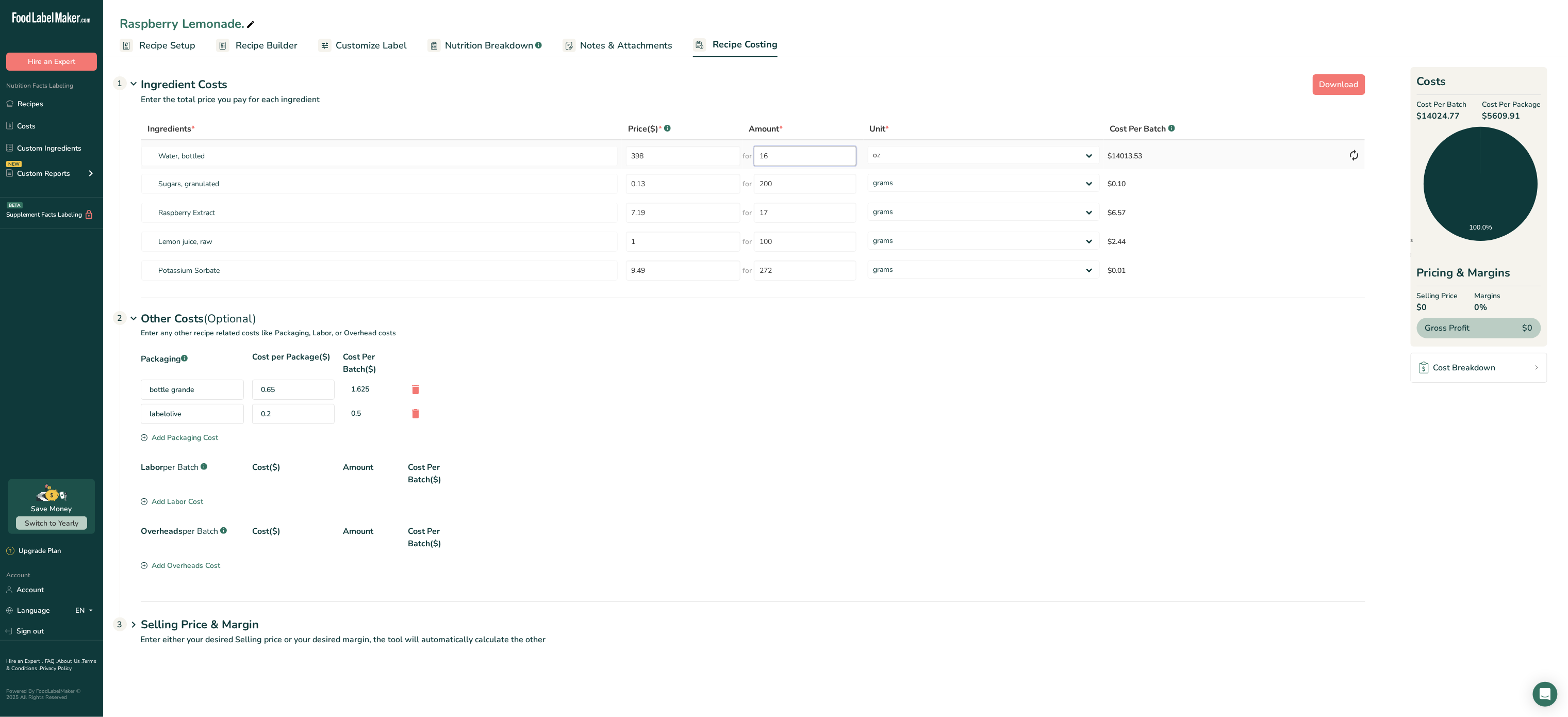
type input "1"
type input "676"
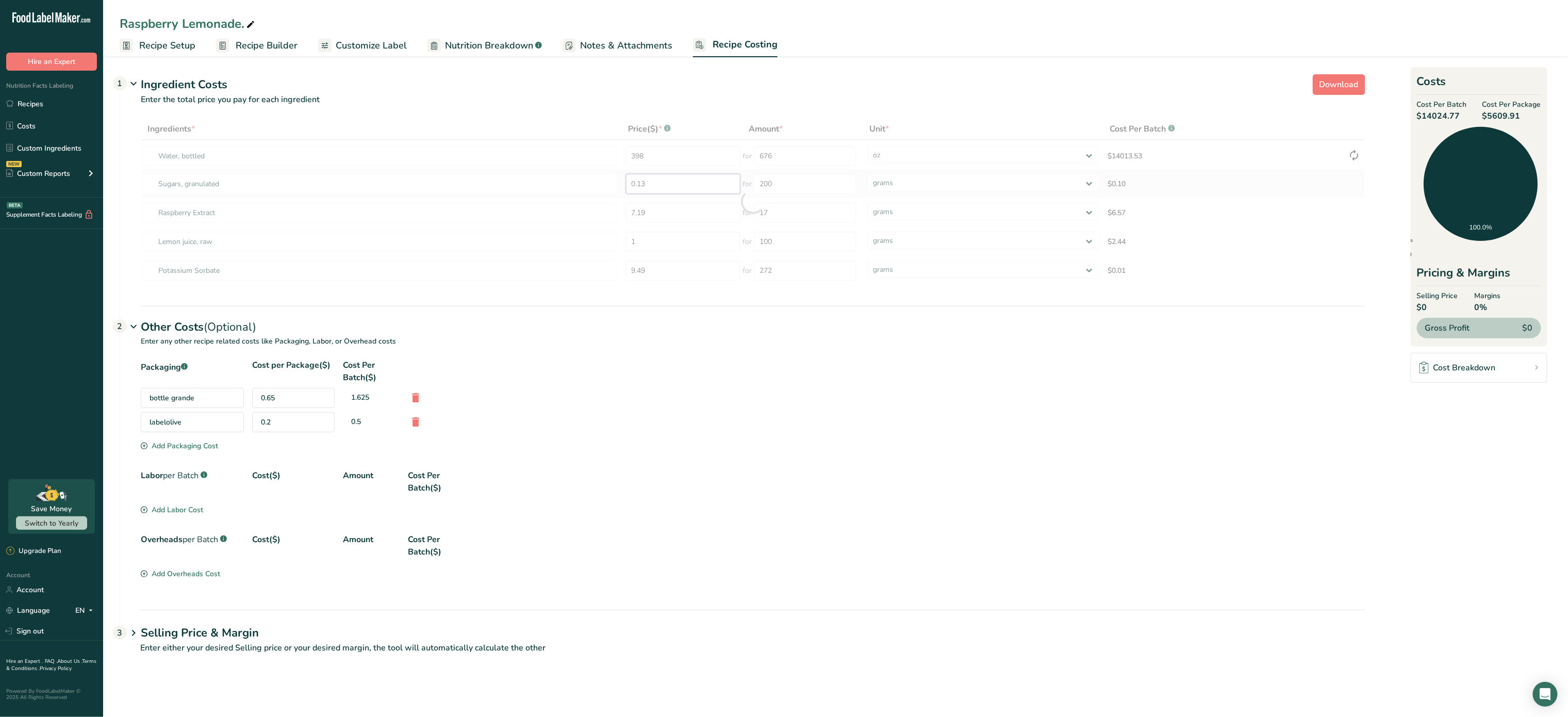
click at [687, 185] on div "Ingredients * Price($) * .a-a{fill:#347362;}.b-a{fill:#fff;} Amount * Unit * Co…" at bounding box center [753, 202] width 1225 height 167
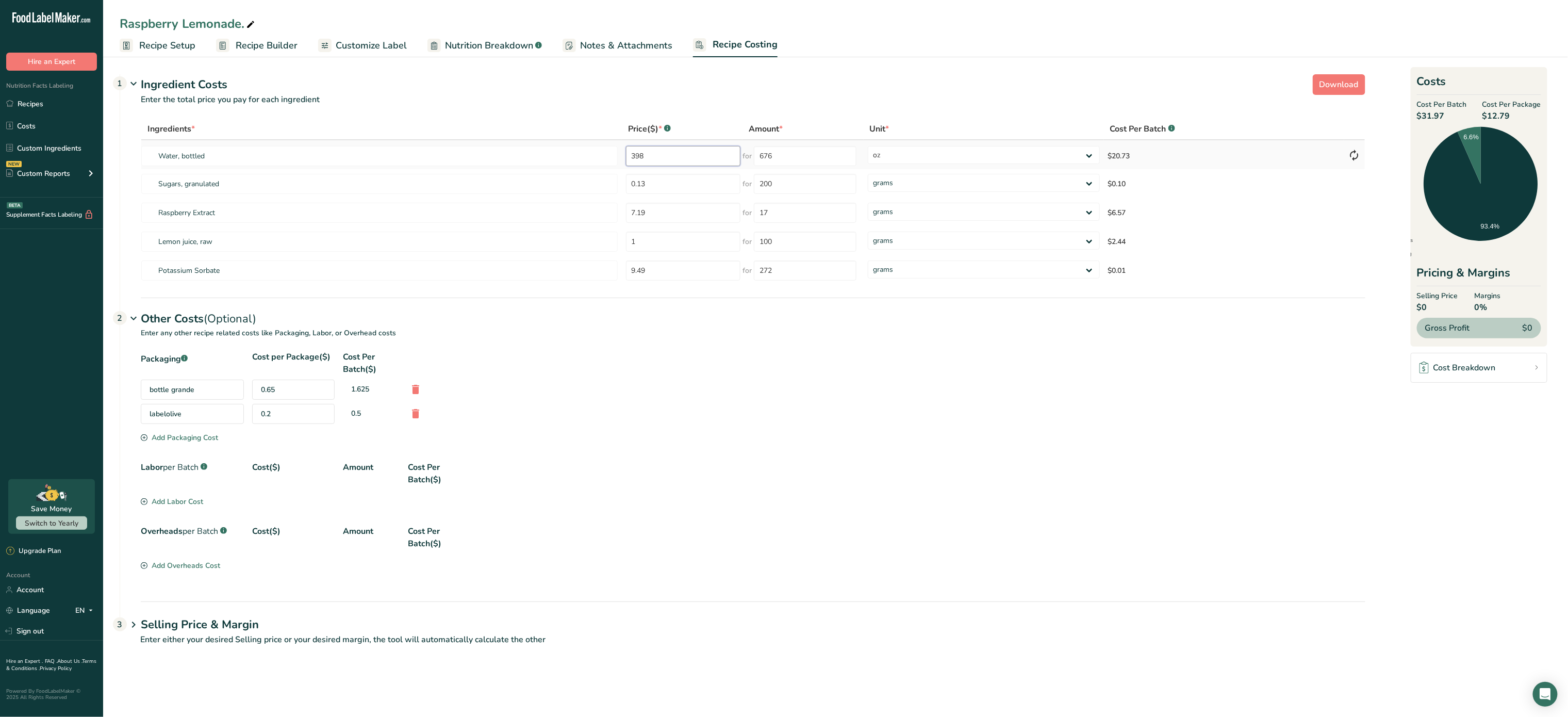
click at [728, 162] on input "398" at bounding box center [684, 155] width 115 height 20
type input "3.98"
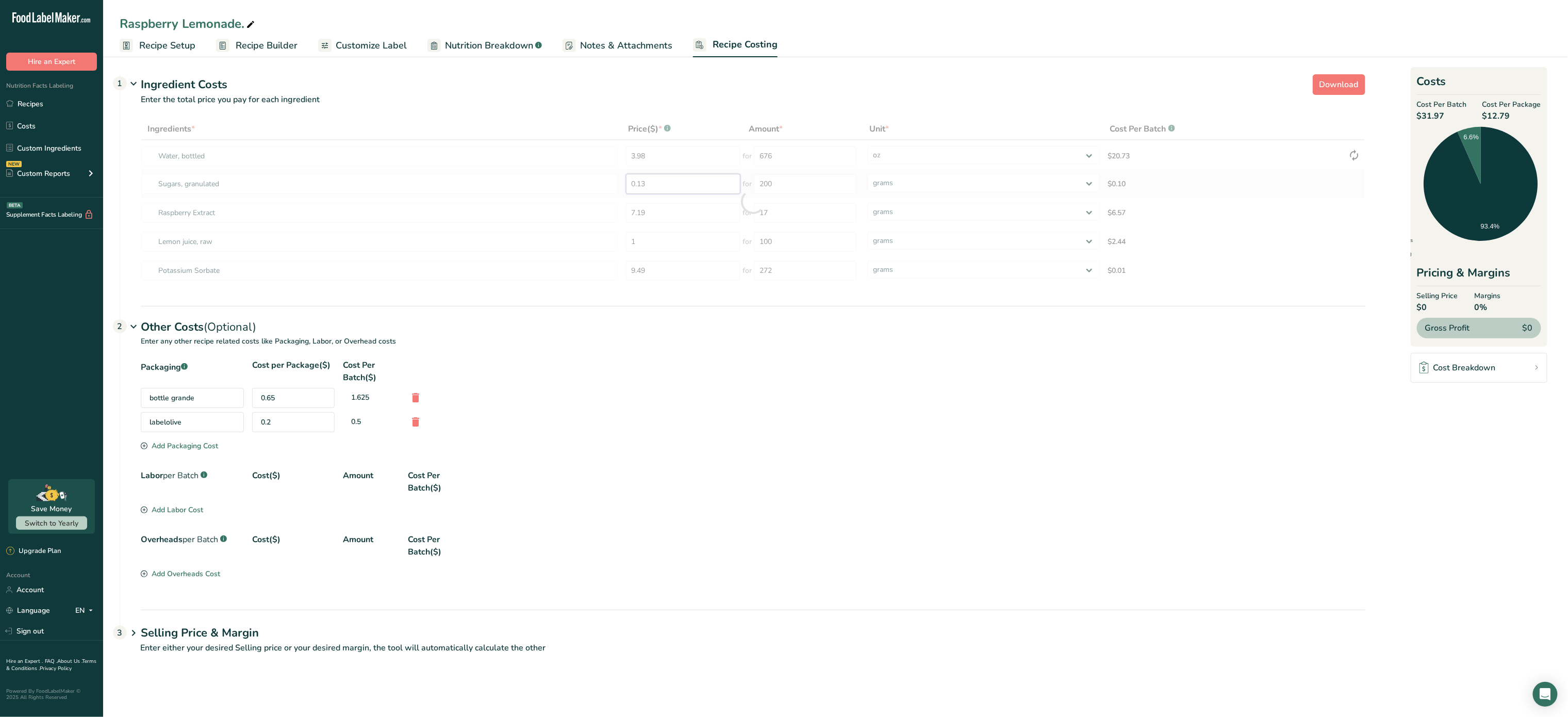
click at [735, 188] on div "Ingredients * Price($) * .a-a{fill:#347362;}.b-a{fill:#fff;} Amount * Unit * Co…" at bounding box center [753, 202] width 1225 height 167
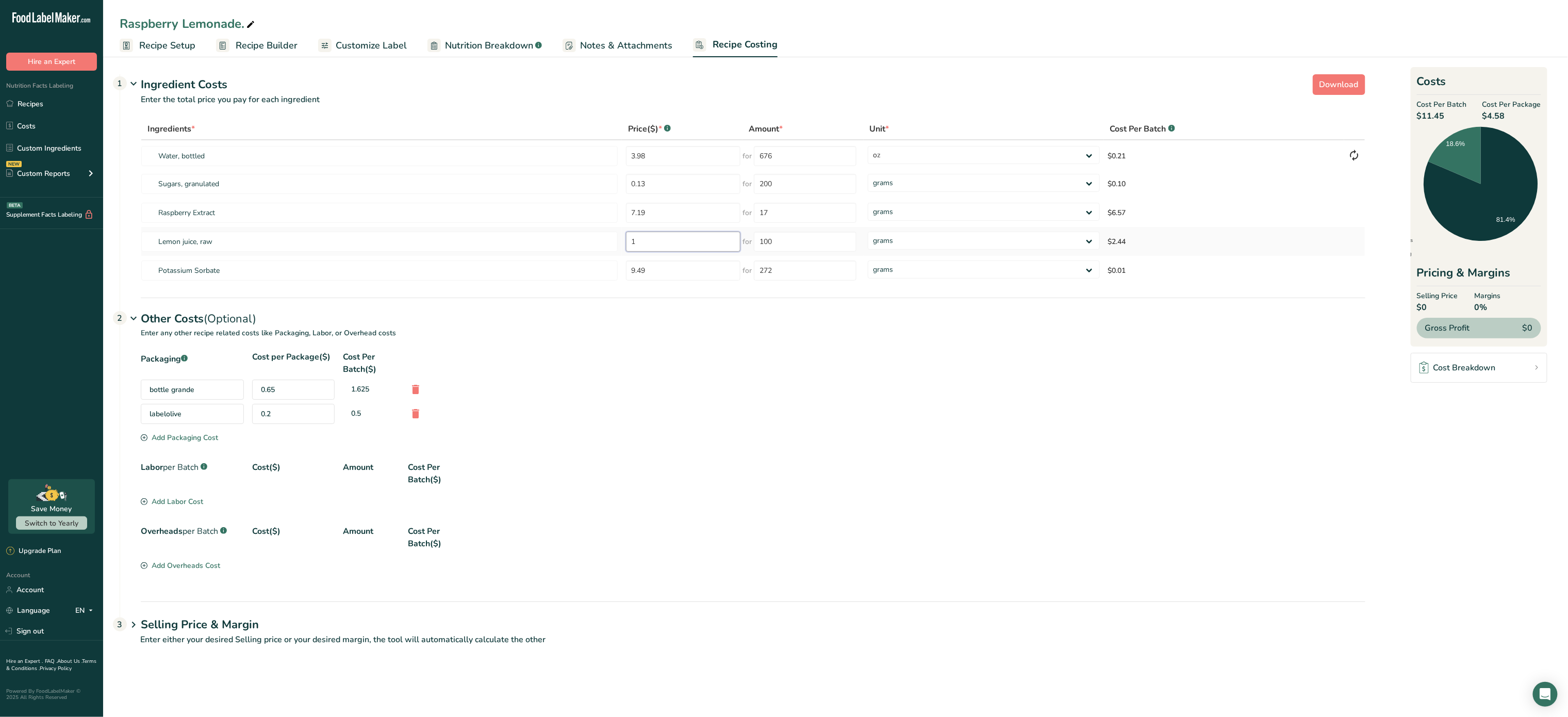
click at [700, 245] on input "1" at bounding box center [684, 241] width 115 height 20
click at [696, 267] on input "9.49" at bounding box center [684, 270] width 115 height 20
click at [942, 203] on select "grams kg mg mcg lb oz" at bounding box center [984, 212] width 232 height 18
select select "5"
click at [868, 203] on select "grams kg mg mcg lb oz" at bounding box center [984, 212] width 232 height 18
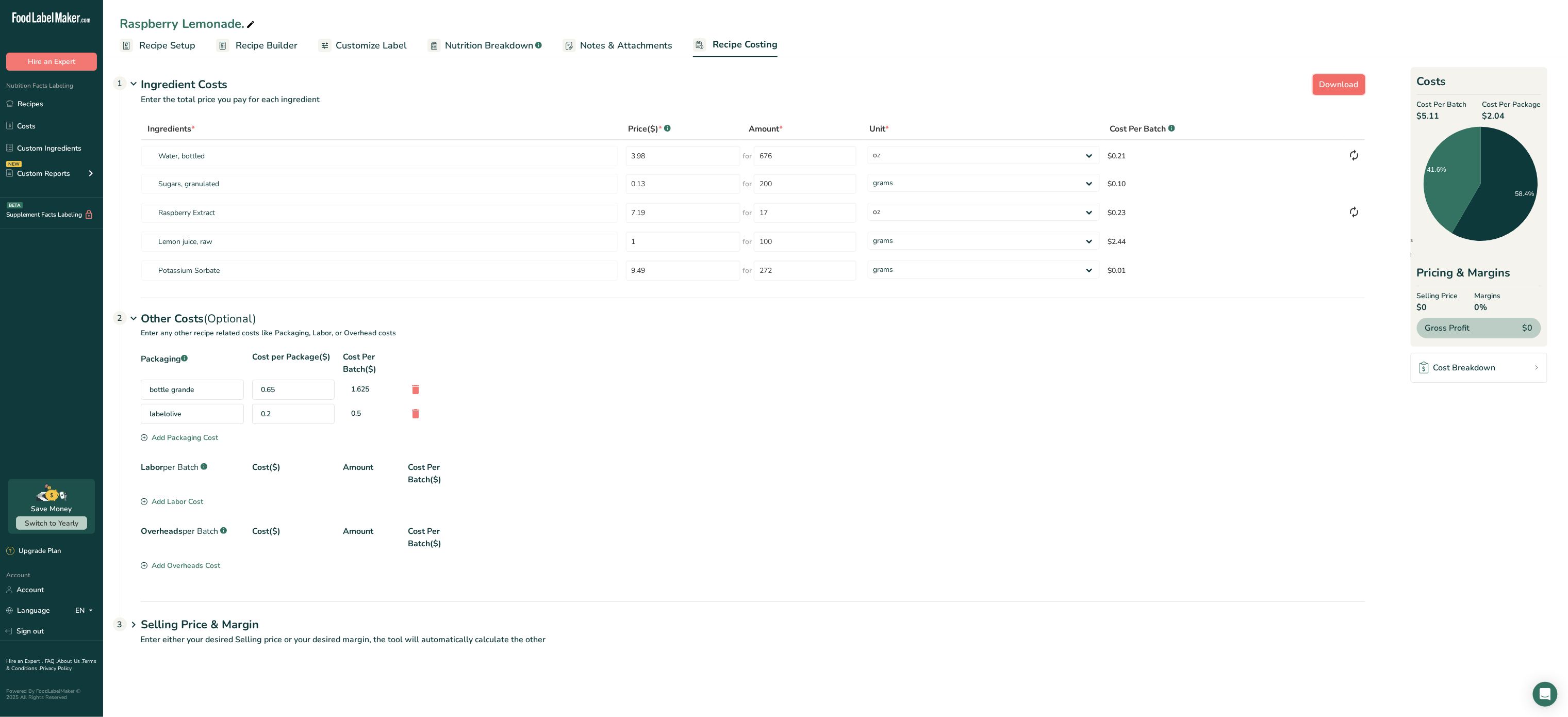
click at [1339, 88] on span "Download" at bounding box center [1339, 85] width 39 height 12
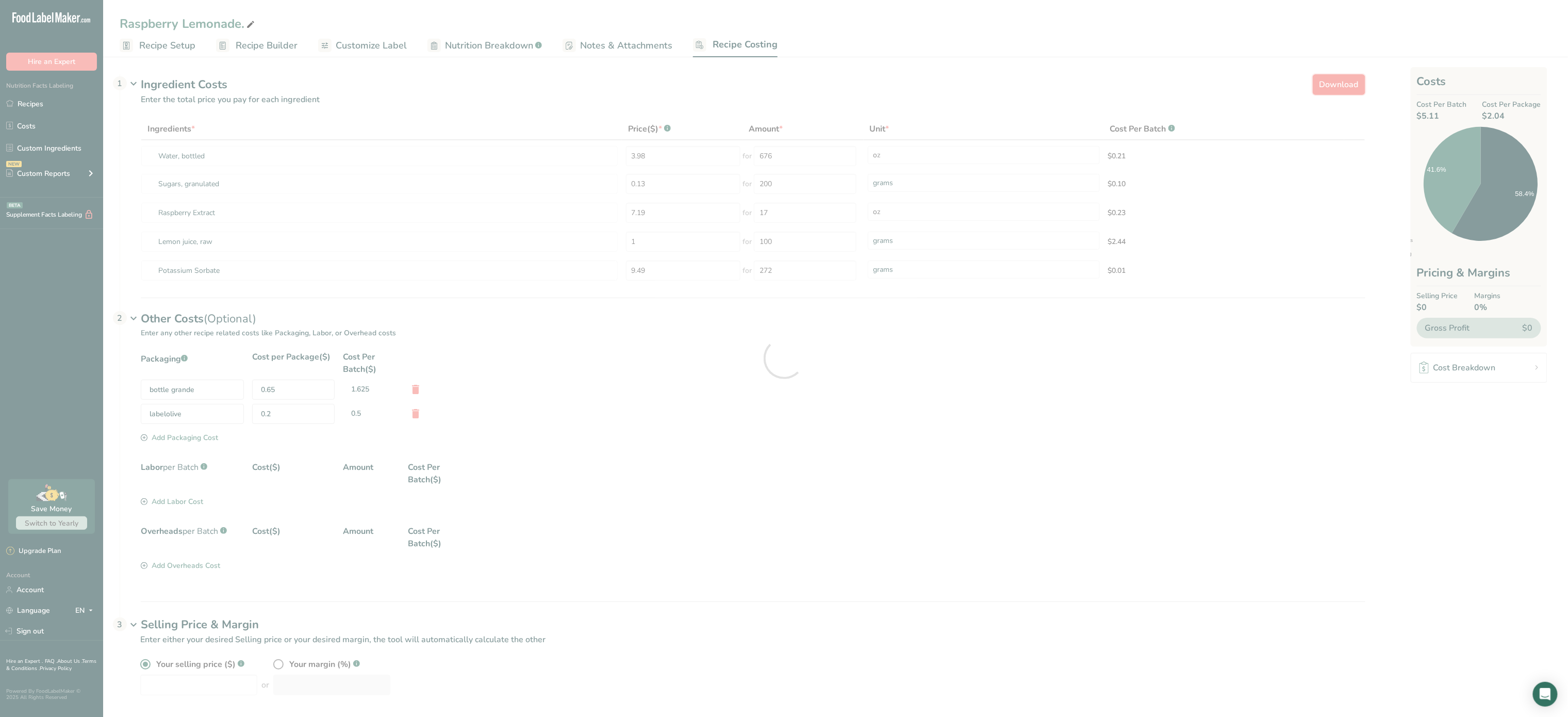
select select "5"
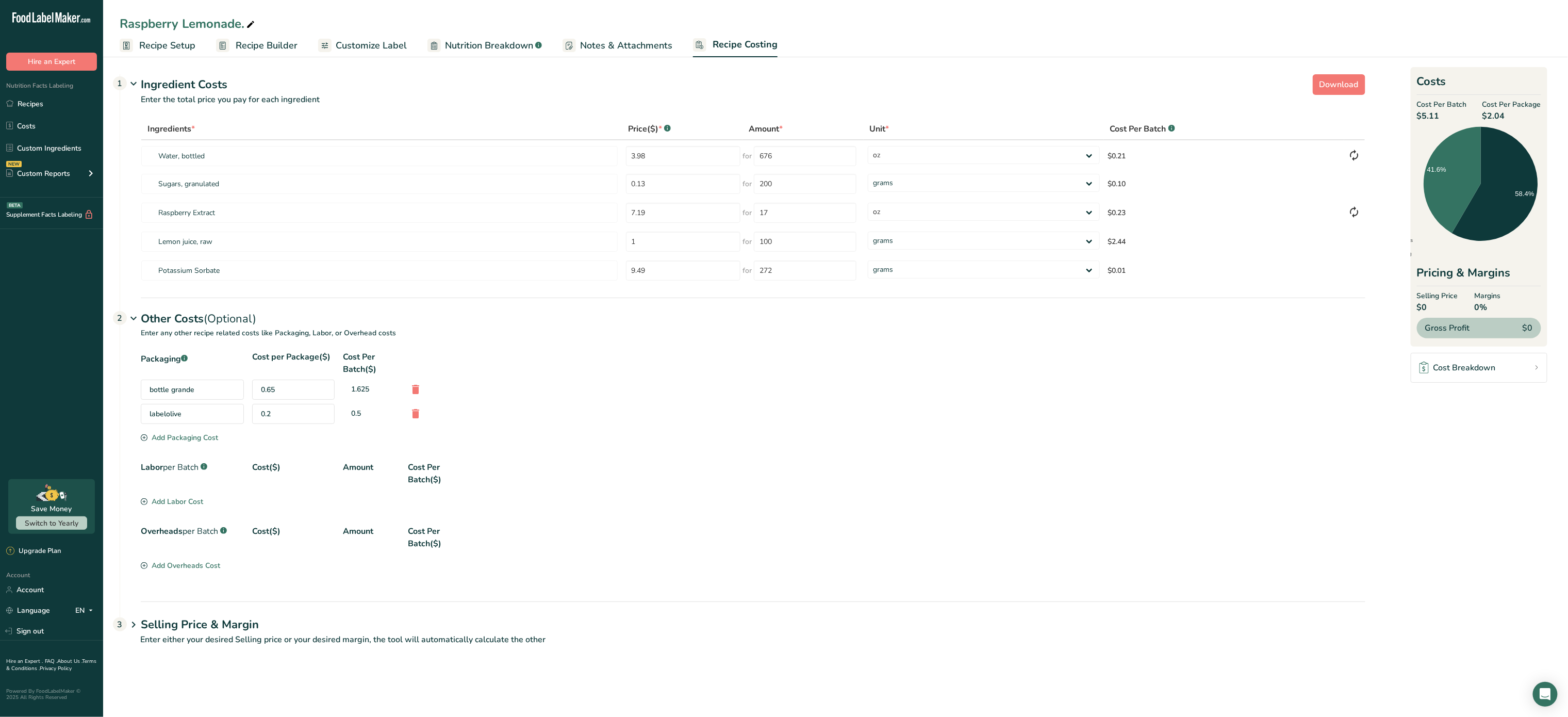
drag, startPoint x: 508, startPoint y: 32, endPoint x: 505, endPoint y: 48, distance: 16.3
click at [505, 48] on div "Raspberry Lemonade. Recipe Setup Recipe Builder Customize Label Nutrition Break…" at bounding box center [835, 28] width 1465 height 57
click at [505, 48] on span "Nutrition Breakdown" at bounding box center [490, 46] width 88 height 14
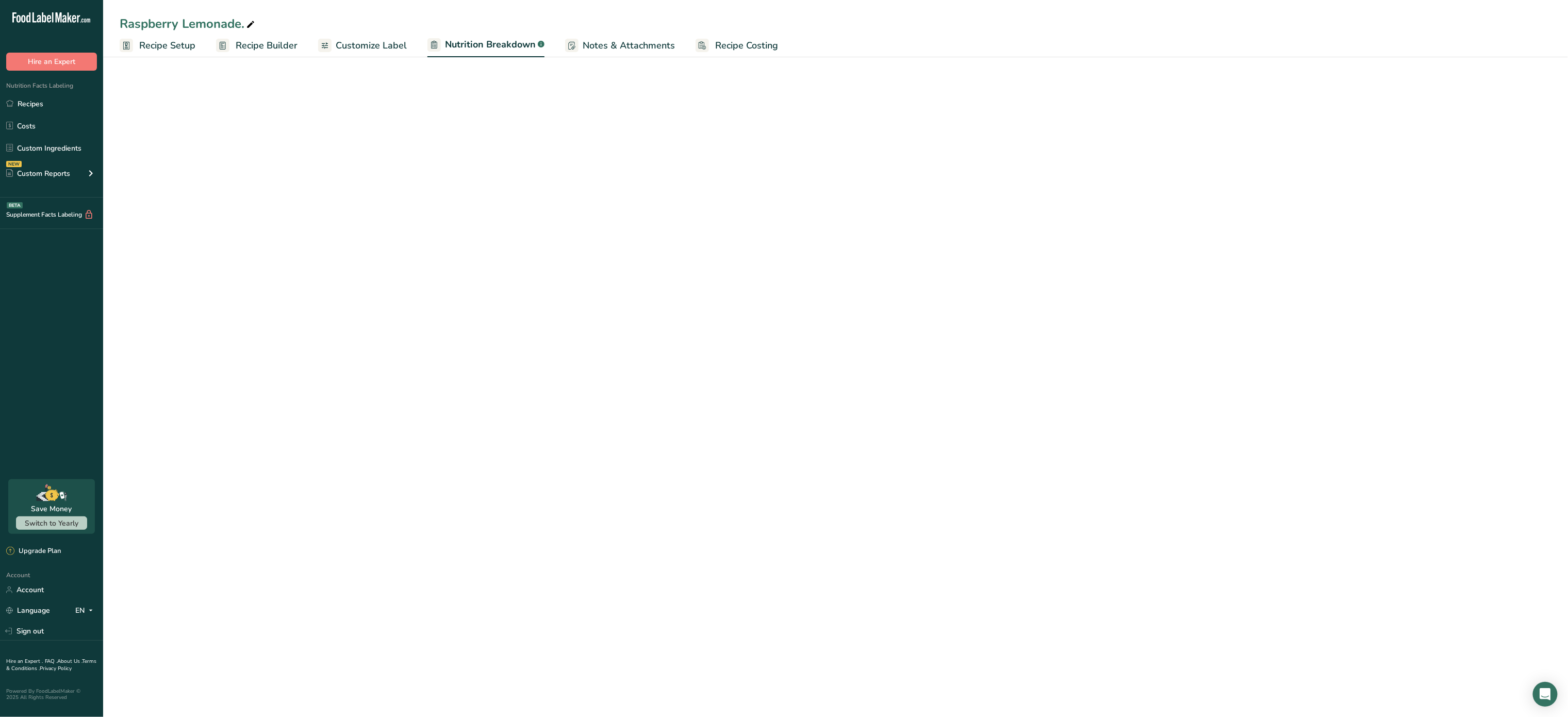
select select "Calories"
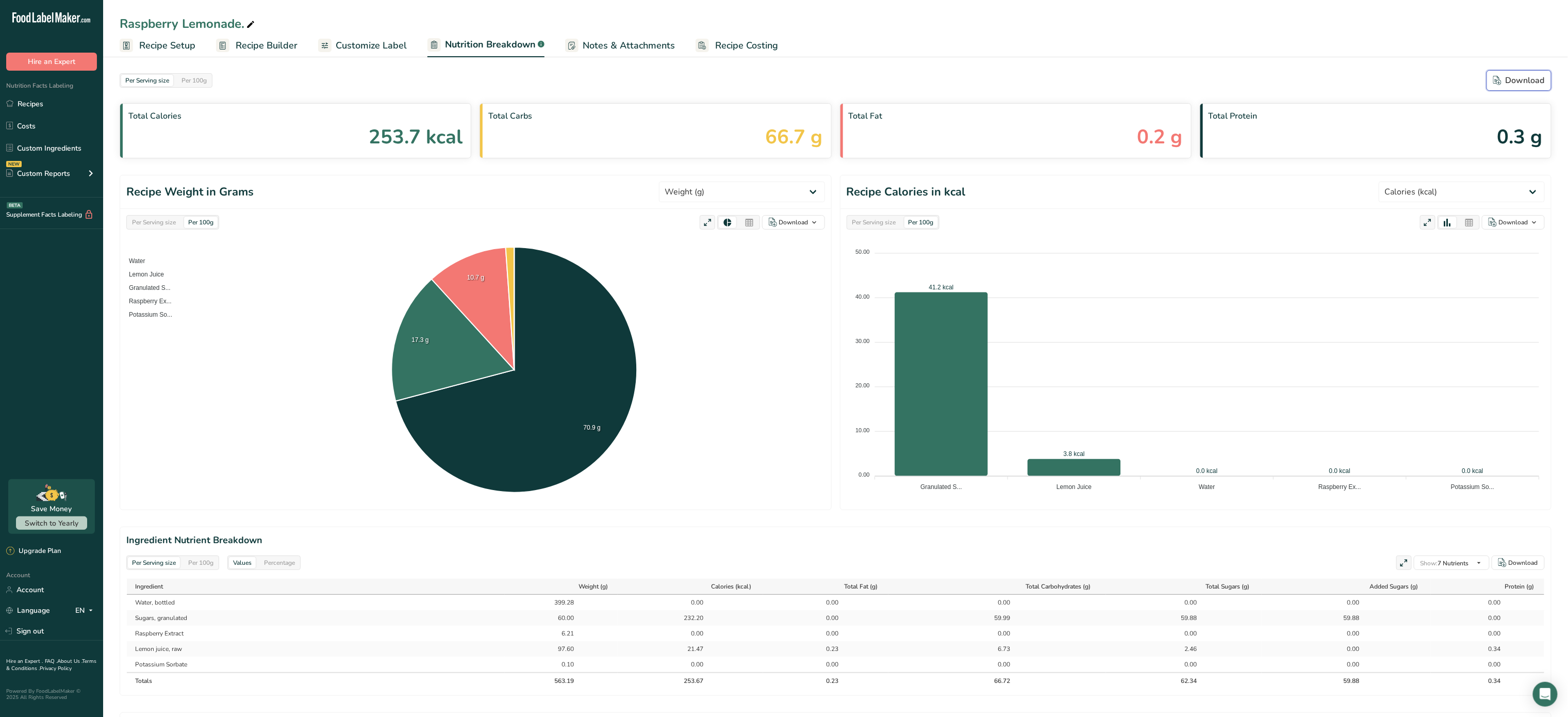
click at [1507, 79] on div "Download" at bounding box center [1519, 81] width 52 height 12
click at [376, 41] on span "Customize Label" at bounding box center [371, 46] width 71 height 14
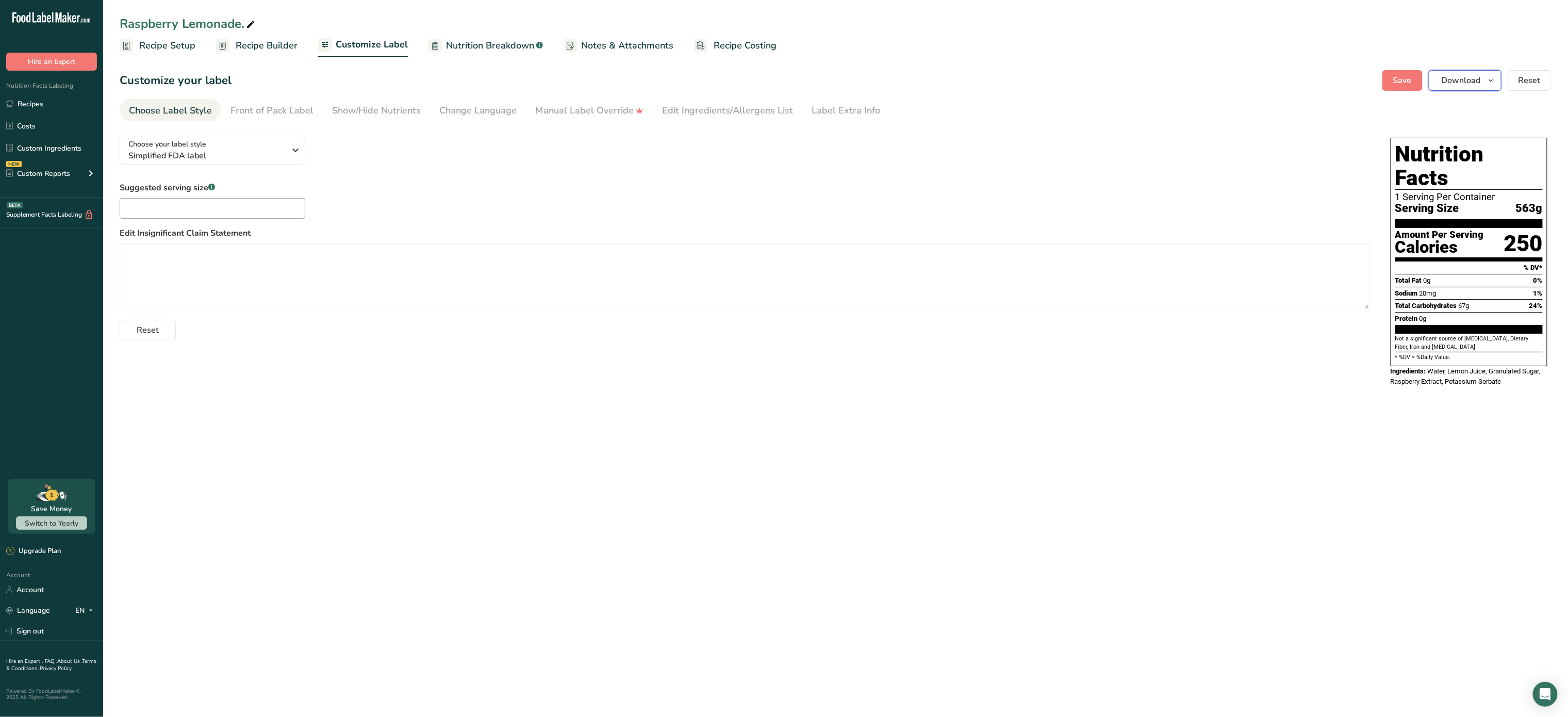
click at [1453, 75] on span "Download" at bounding box center [1461, 81] width 39 height 12
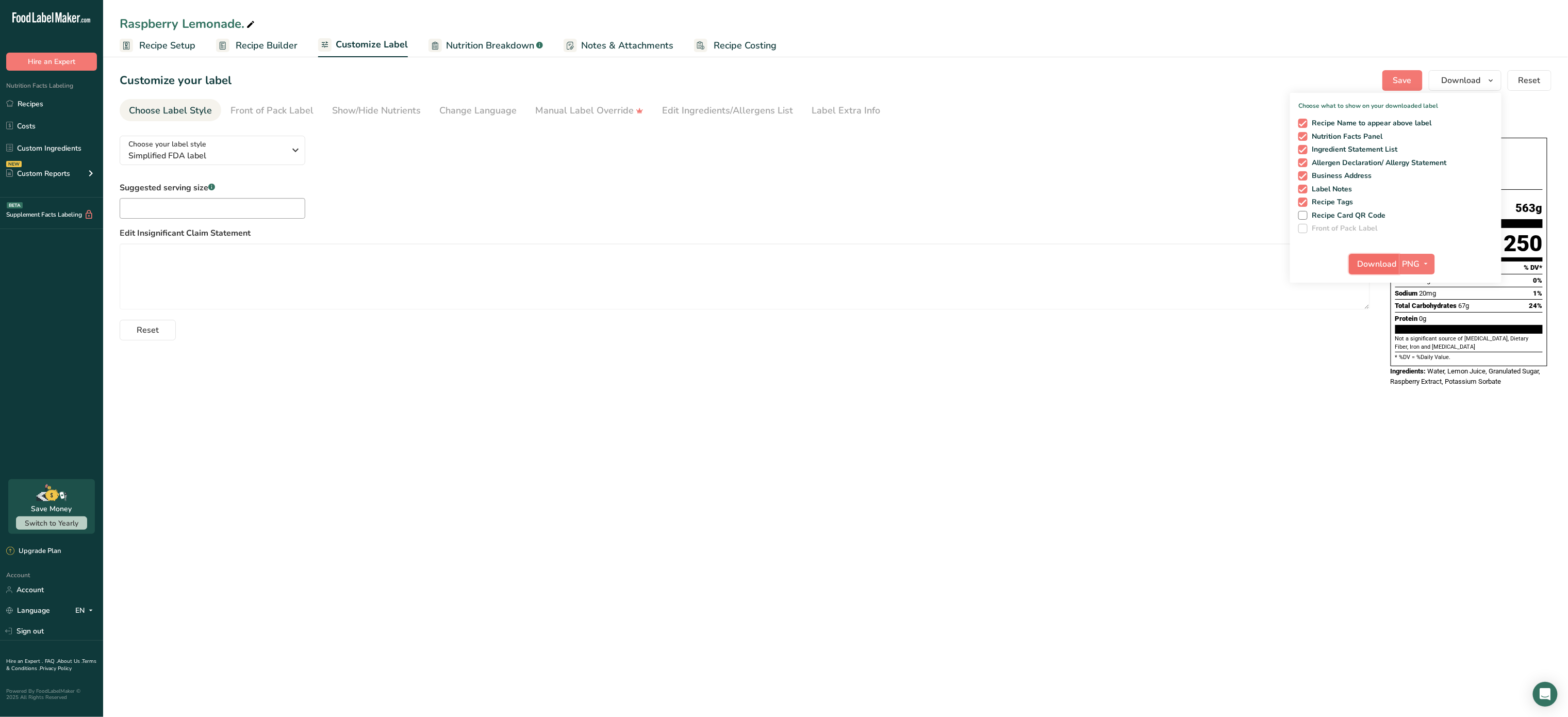
click at [1381, 259] on span "Download" at bounding box center [1377, 264] width 39 height 12
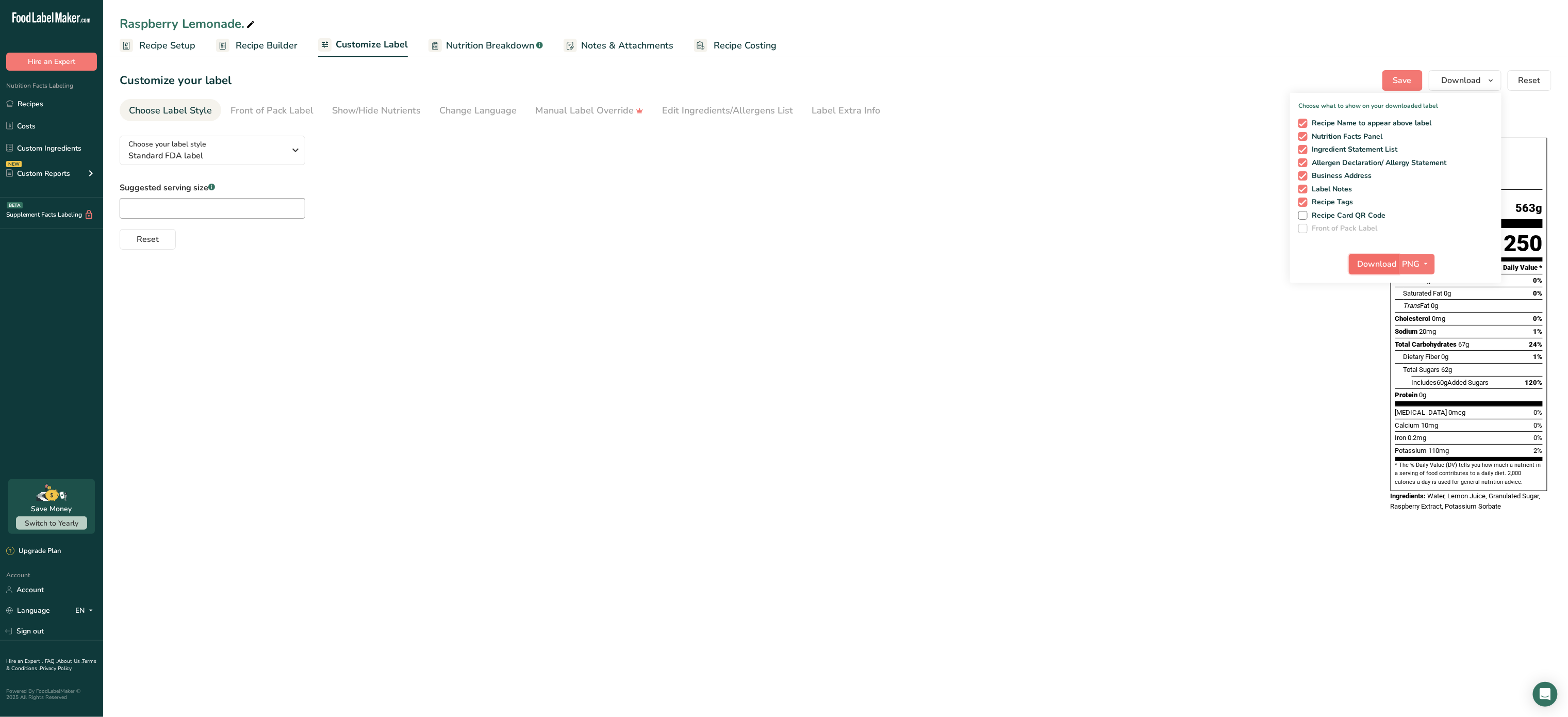
click at [1382, 254] on button "Download" at bounding box center [1374, 264] width 50 height 21
click at [287, 41] on span "Recipe Builder" at bounding box center [267, 46] width 62 height 14
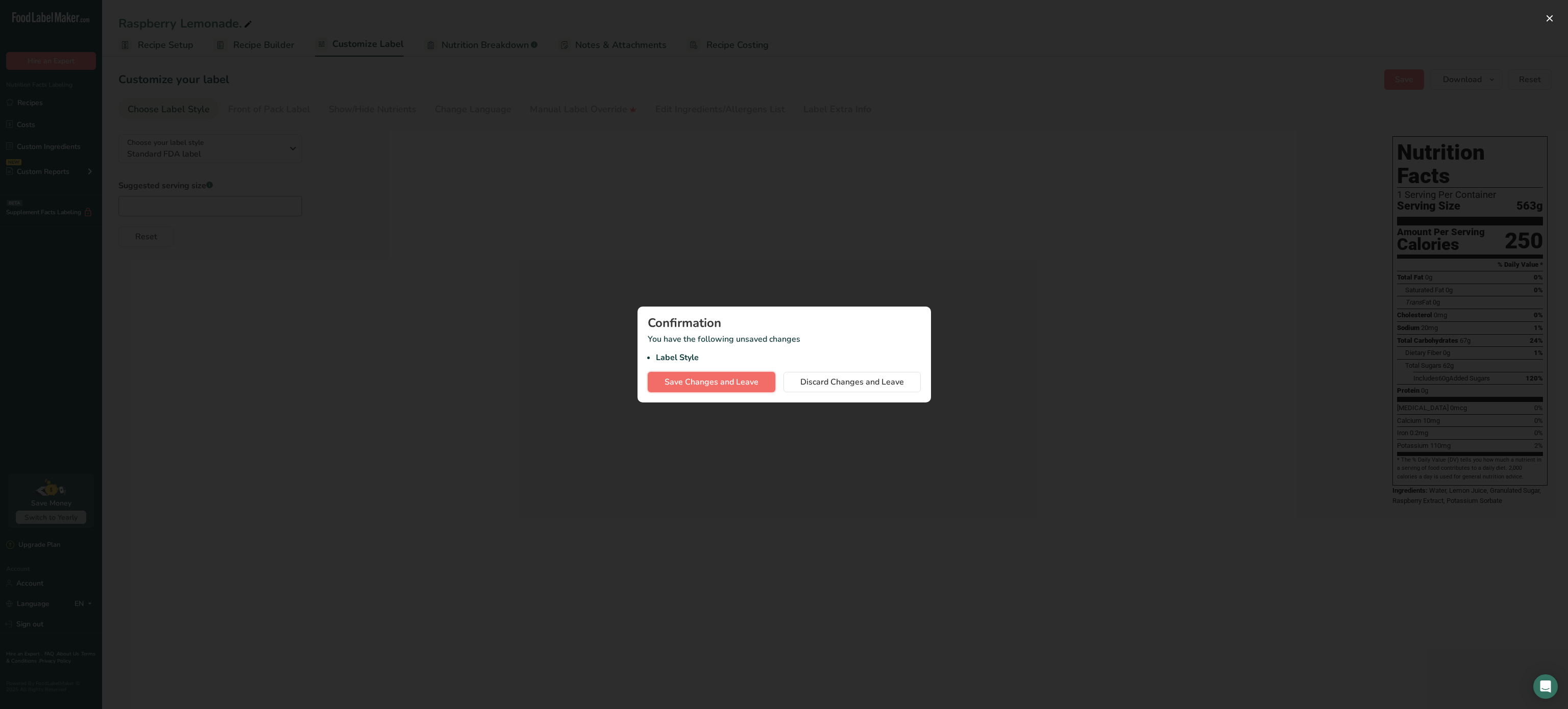
click at [768, 385] on button "Save Changes and Leave" at bounding box center [712, 382] width 128 height 20
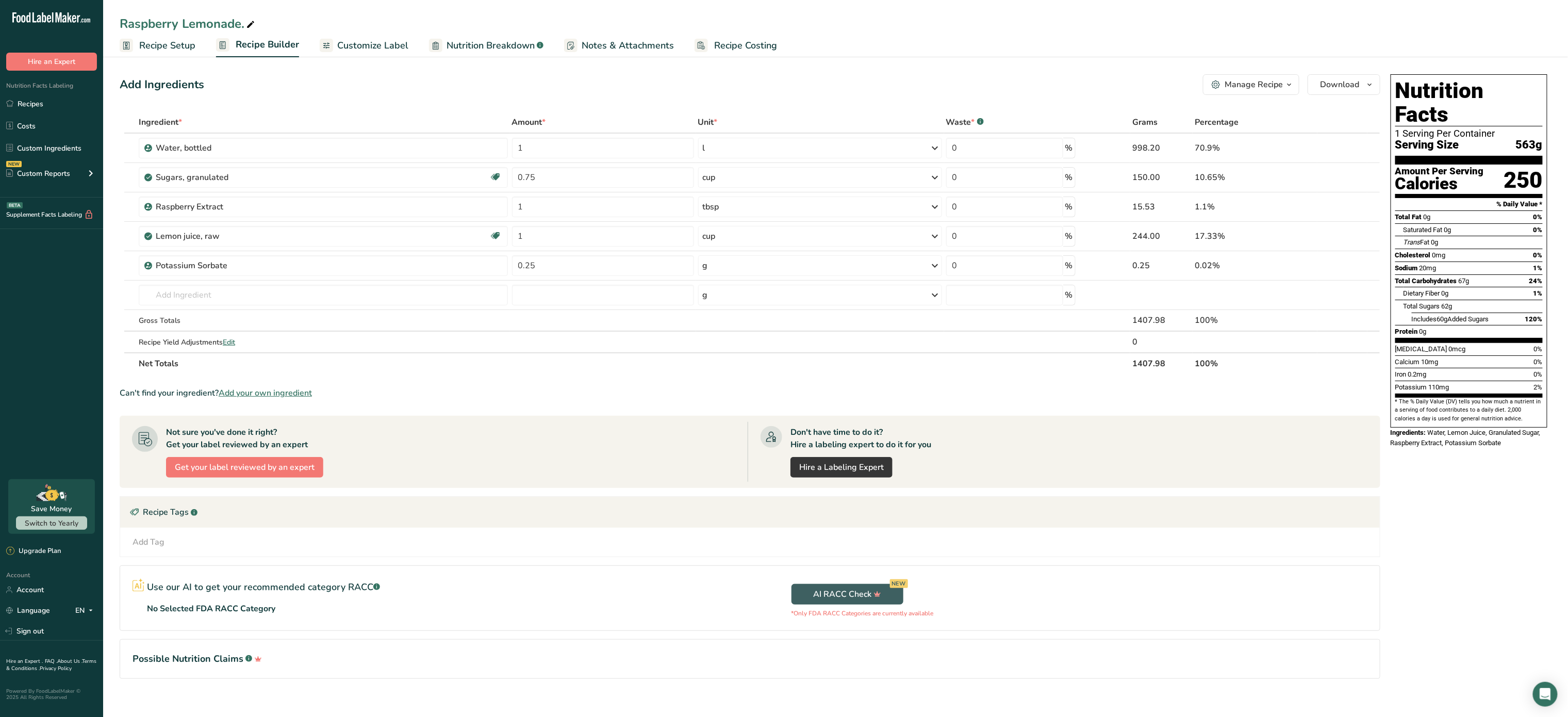
click at [1345, 73] on div "Add Ingredients Manage Recipe Delete Recipe Duplicate Recipe Scale Recipe Save …" at bounding box center [753, 391] width 1267 height 642
click at [1285, 93] on button "Manage Recipe" at bounding box center [1252, 85] width 97 height 21
click at [1238, 236] on div "Recipe Card .a-a{fill:#347362;}.b-a{fill:#fff;}" at bounding box center [1222, 235] width 139 height 12
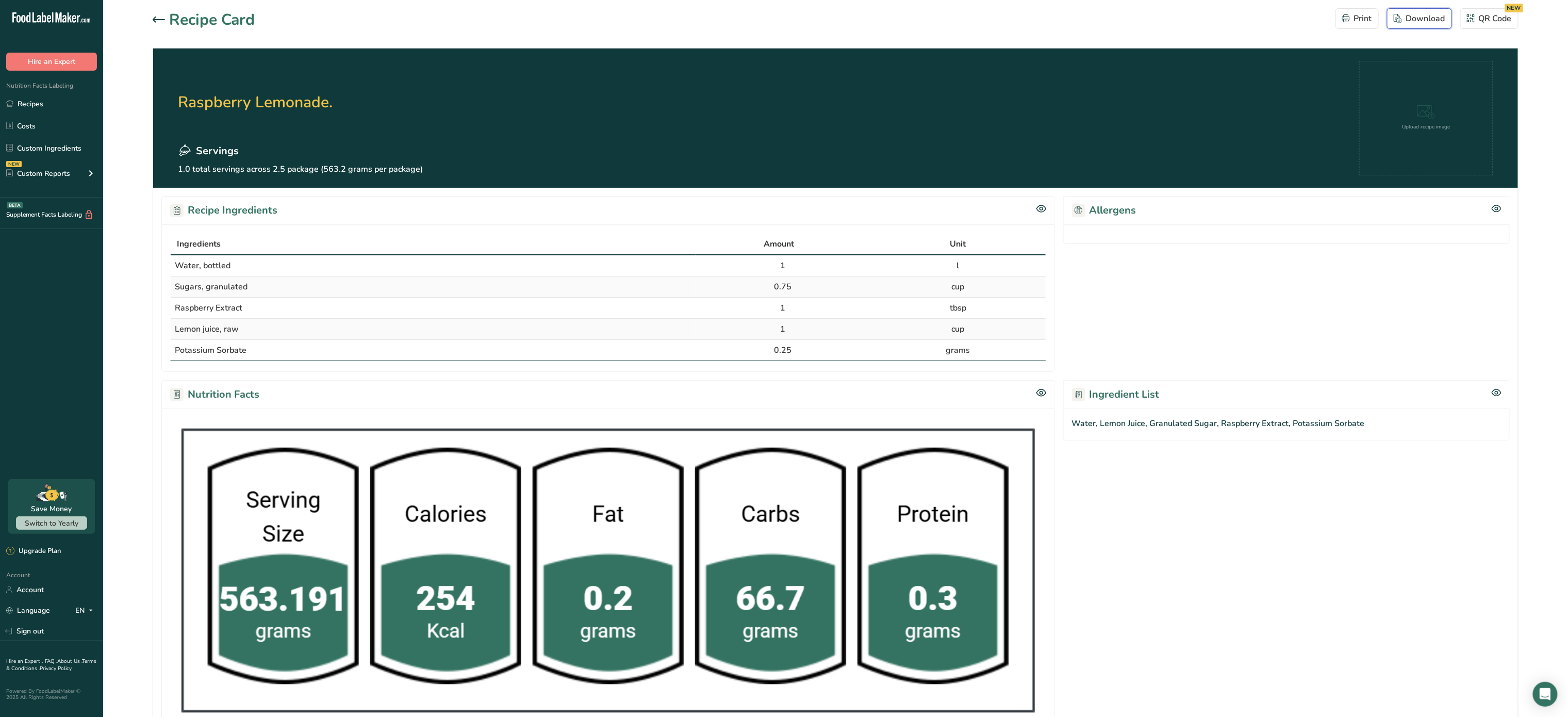
click at [1403, 20] on div "Download" at bounding box center [1420, 19] width 52 height 12
